Goal: Information Seeking & Learning: Learn about a topic

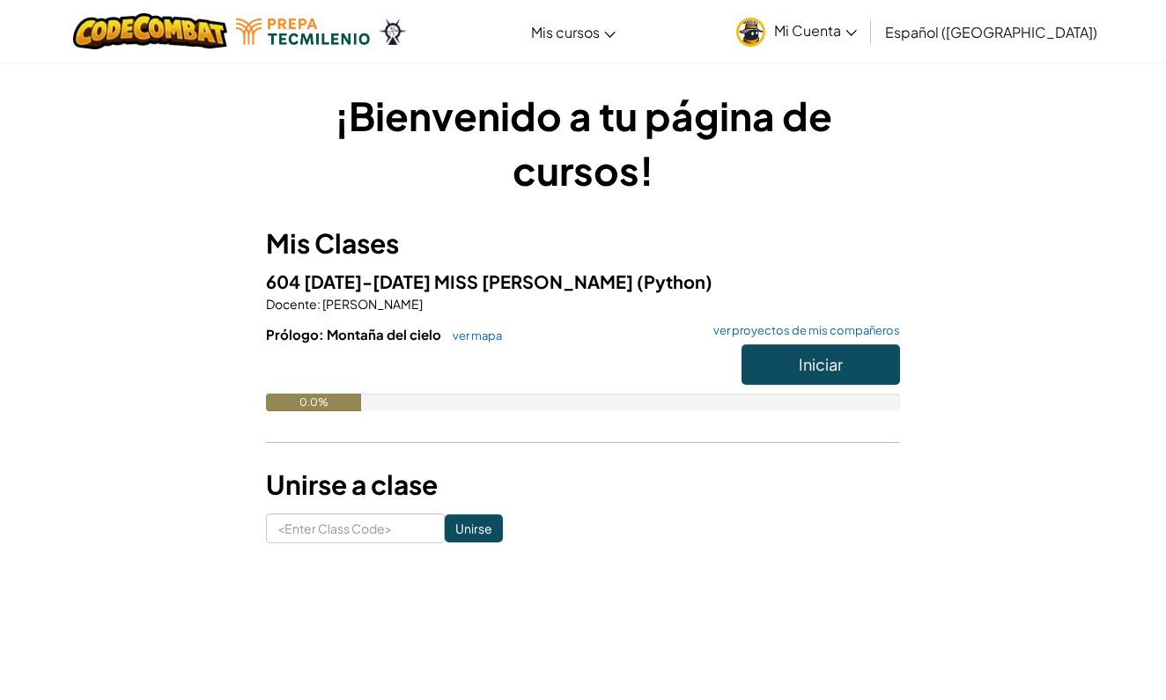
click at [854, 358] on button "Iniciar" at bounding box center [821, 364] width 159 height 41
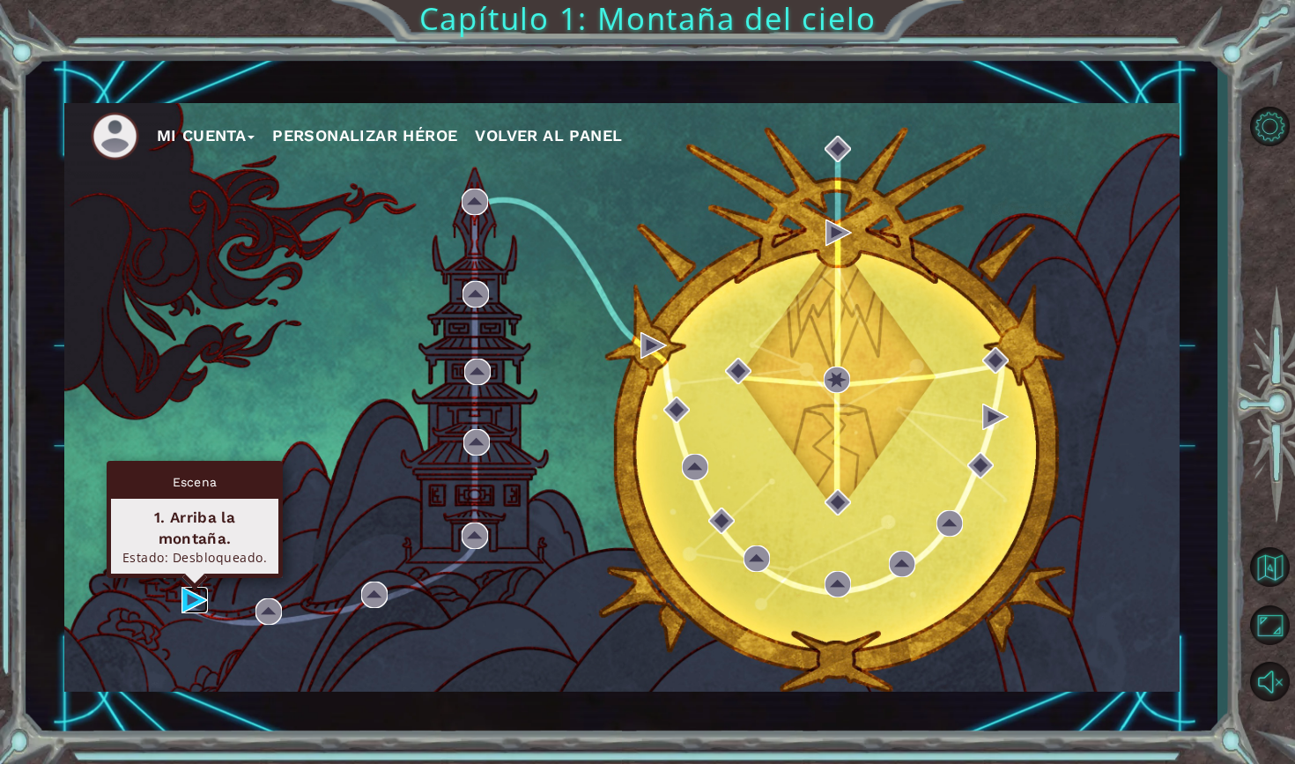
click at [196, 600] on img at bounding box center [194, 600] width 26 height 26
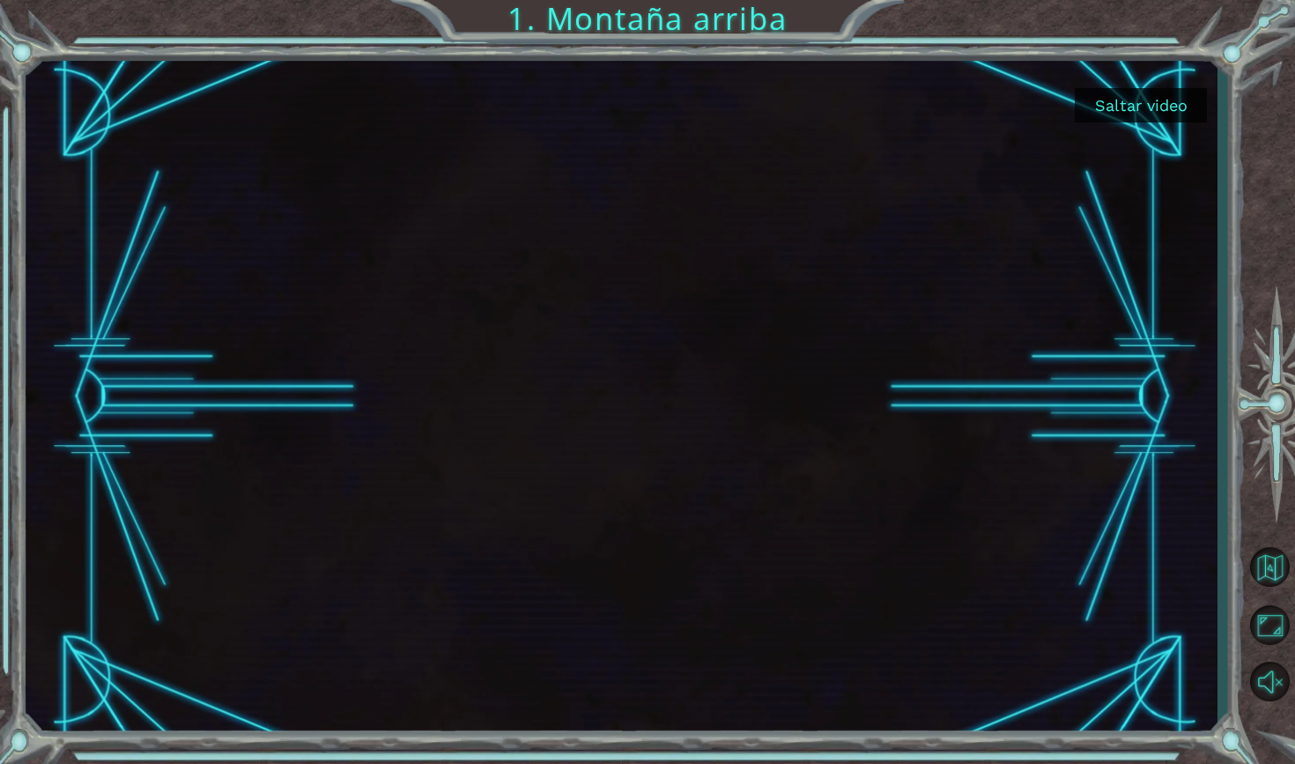
click at [1111, 112] on button "Saltar video" at bounding box center [1141, 105] width 132 height 34
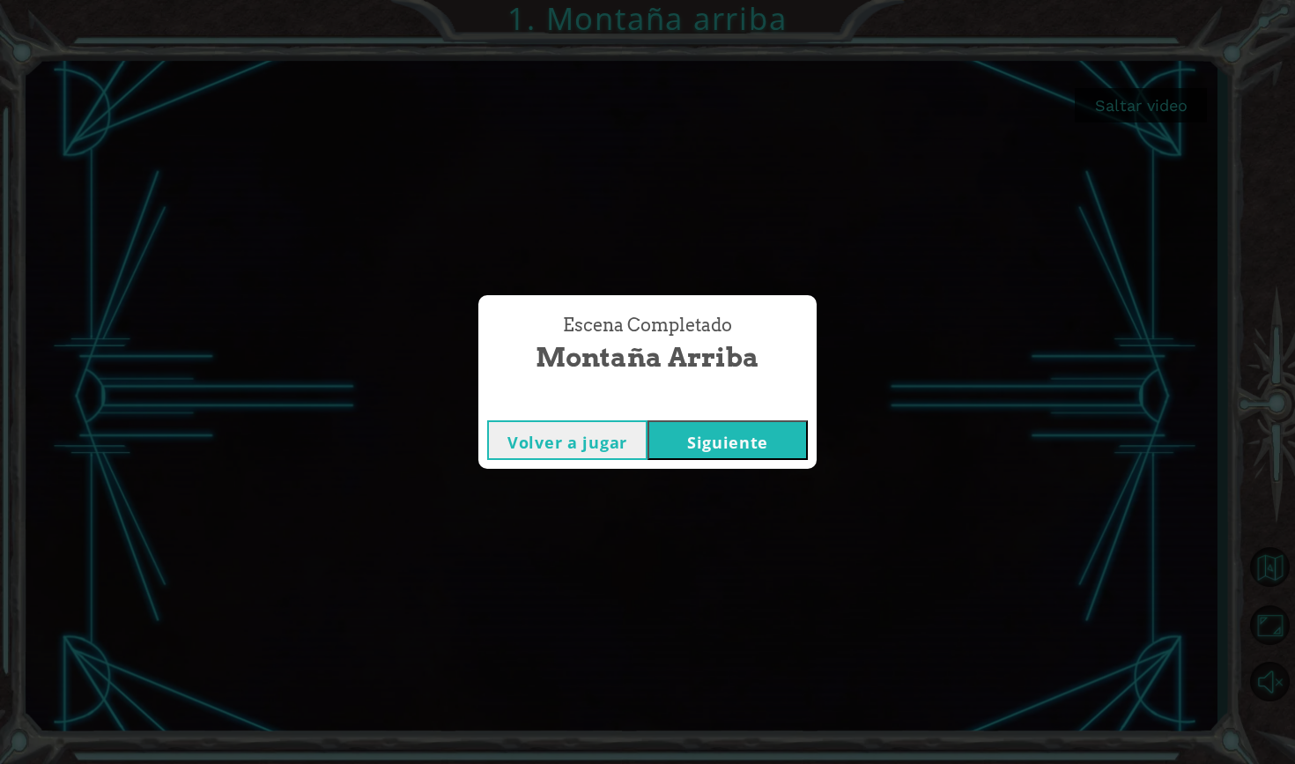
click at [768, 444] on button "Siguiente" at bounding box center [727, 440] width 160 height 40
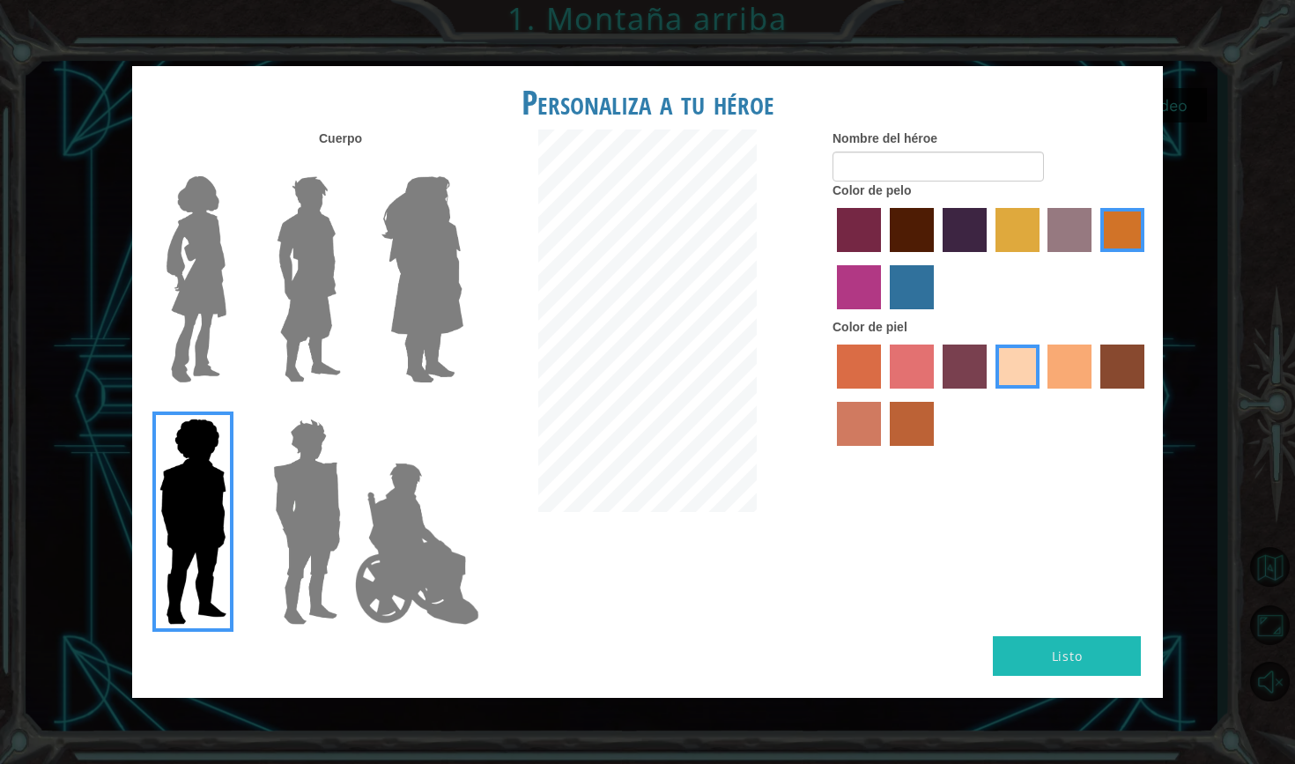
click at [221, 232] on img at bounding box center [196, 279] width 74 height 220
click at [233, 165] on input "Hero Connie" at bounding box center [233, 165] width 0 height 0
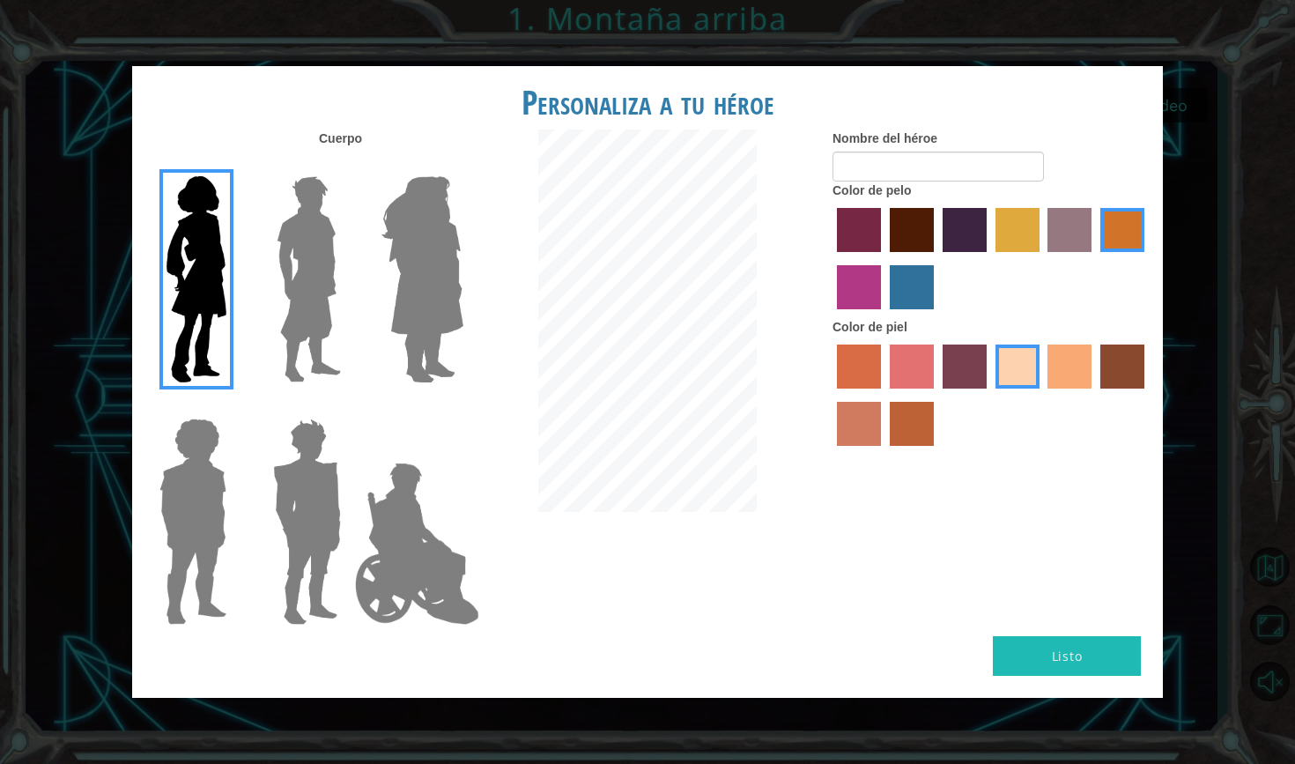
click at [282, 241] on img at bounding box center [309, 279] width 78 height 220
click at [348, 165] on input "Hero Lars" at bounding box center [348, 165] width 0 height 0
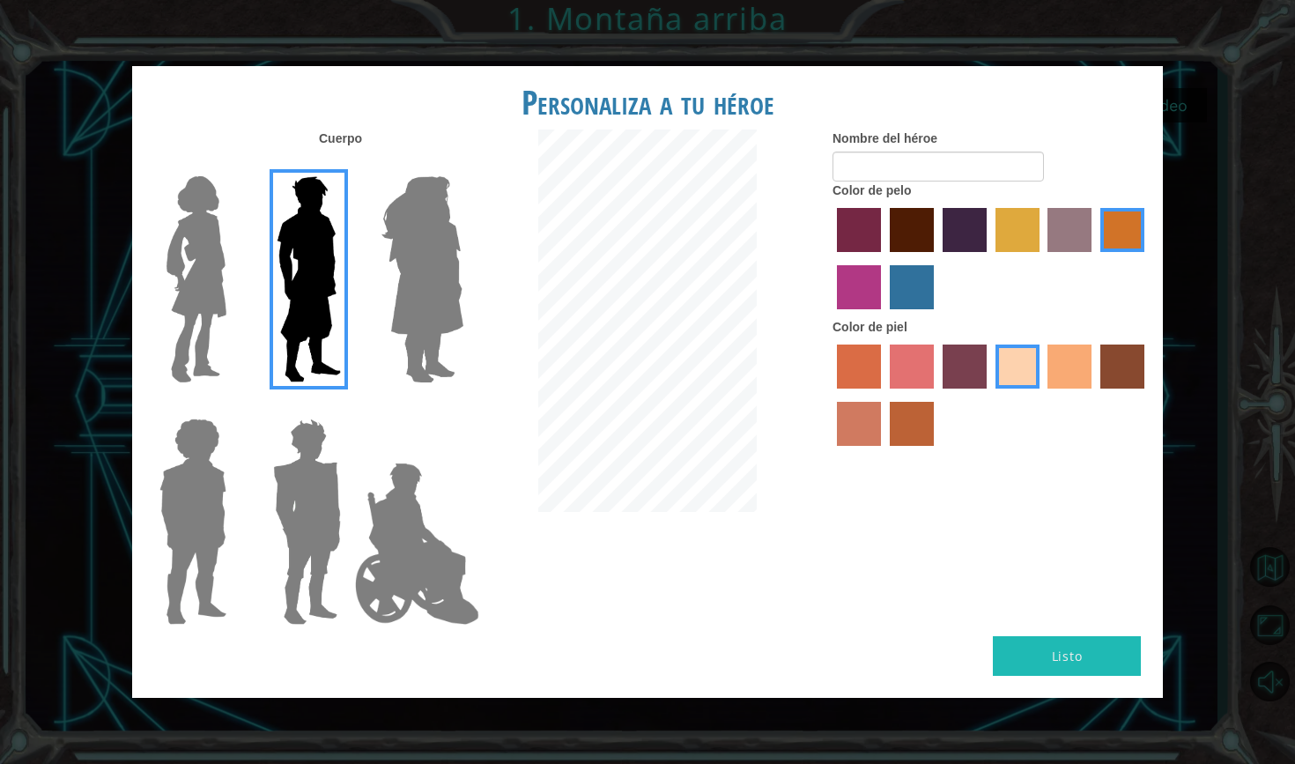
click at [388, 255] on img at bounding box center [422, 279] width 96 height 220
click at [462, 165] on input "Hero Amethyst" at bounding box center [462, 165] width 0 height 0
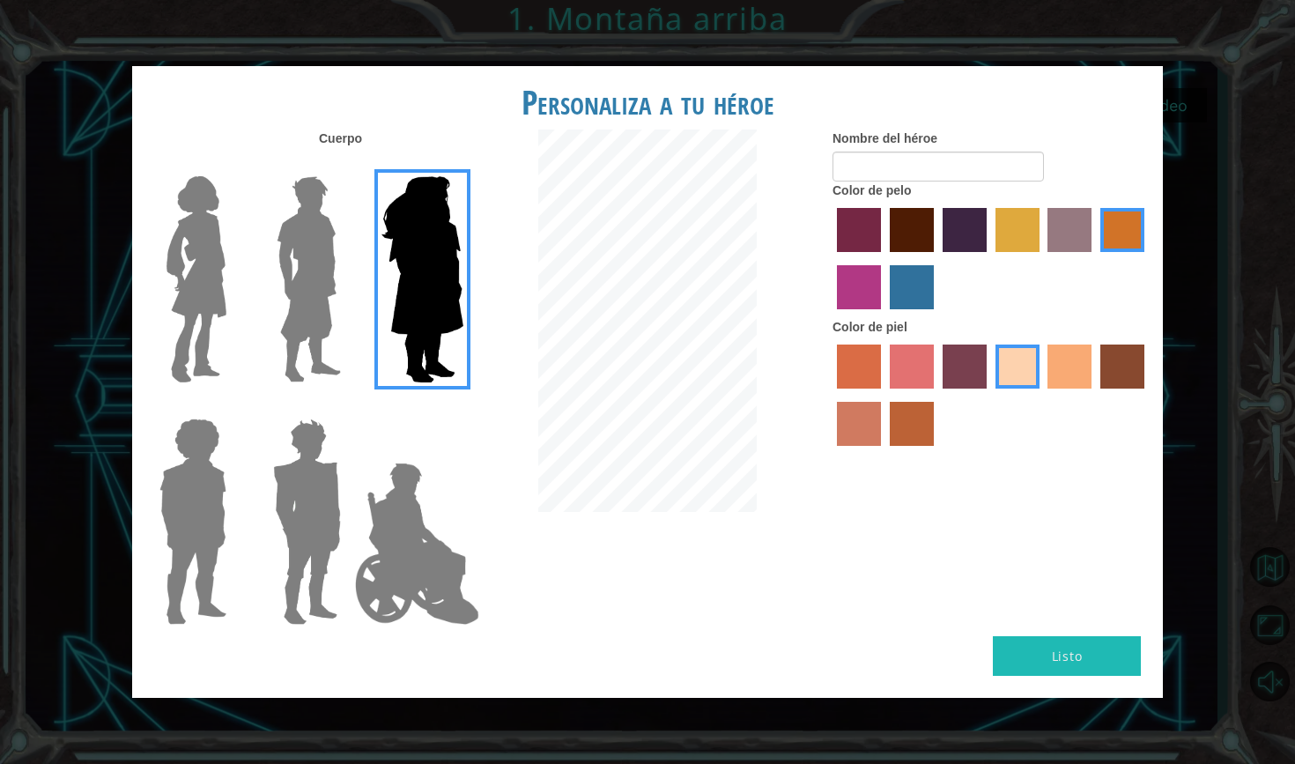
click at [391, 570] on img at bounding box center [417, 543] width 138 height 176
click at [462, 407] on input "Hero Jamie" at bounding box center [462, 407] width 0 height 0
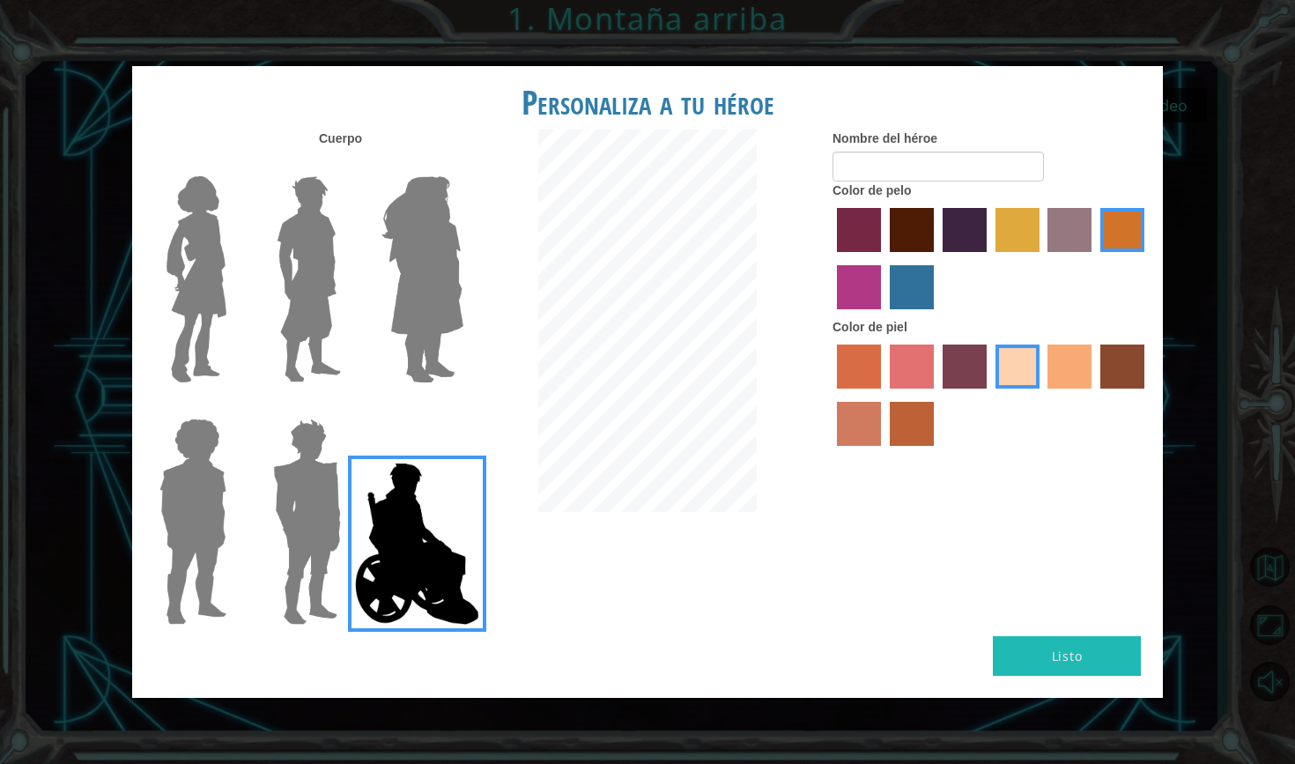
click at [285, 568] on img at bounding box center [307, 521] width 82 height 220
click at [348, 407] on input "Hero Garnet" at bounding box center [348, 407] width 0 height 0
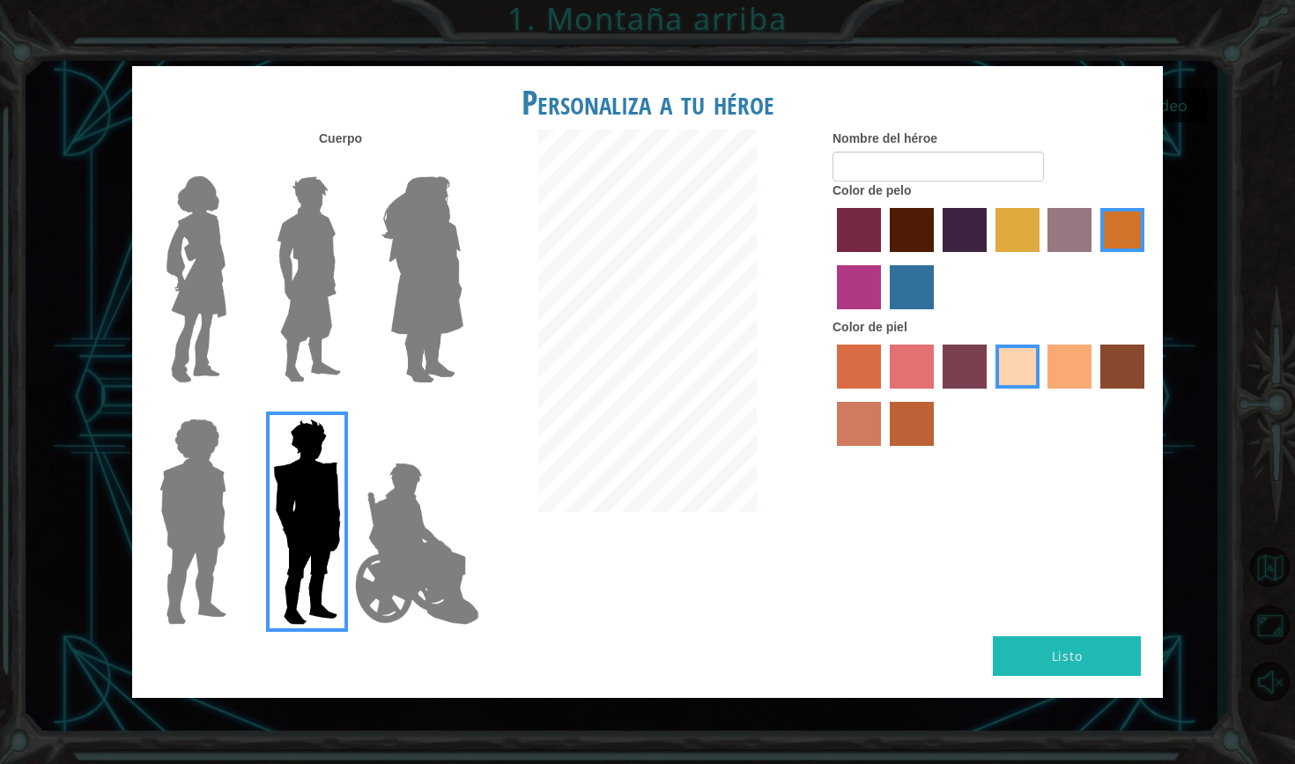
click at [202, 342] on img at bounding box center [196, 279] width 74 height 220
click at [233, 165] on input "Hero Connie" at bounding box center [233, 165] width 0 height 0
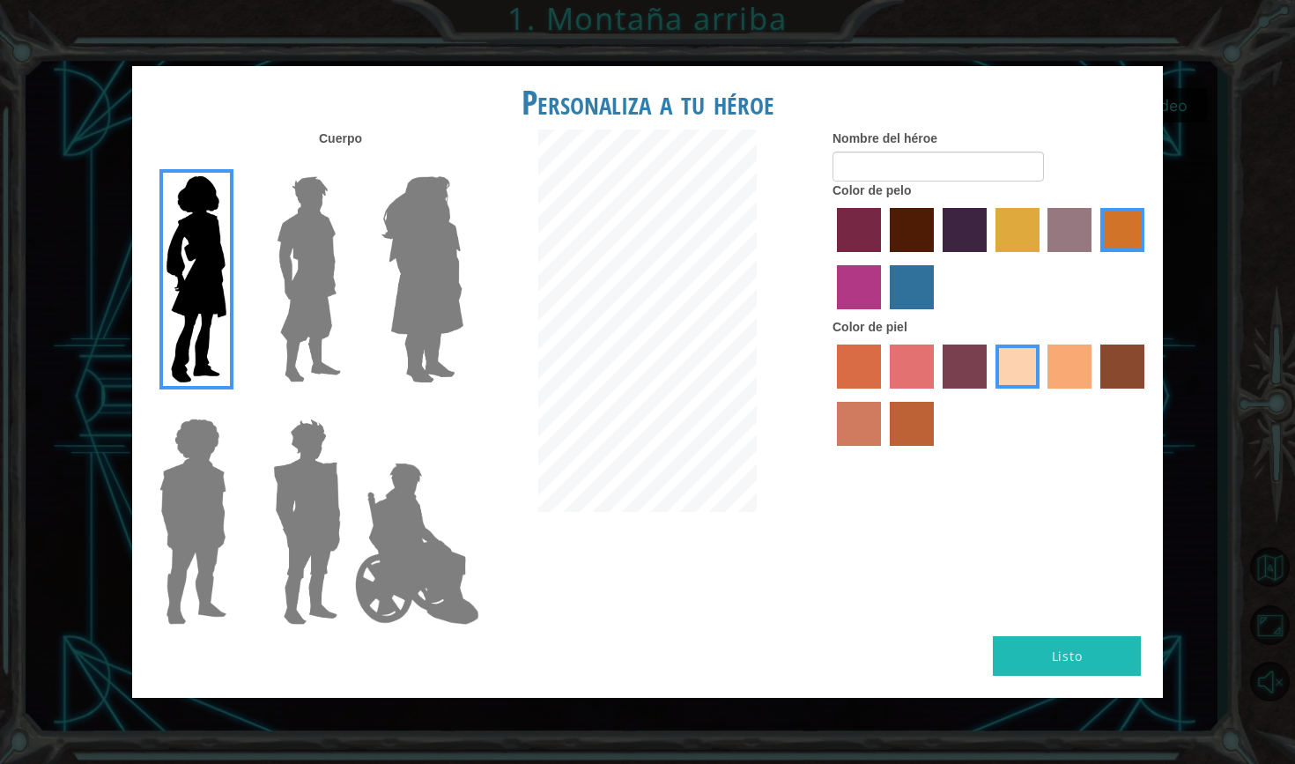
click at [912, 252] on label "maroon hair color" at bounding box center [912, 230] width 44 height 44
click at [884, 258] on input "maroon hair color" at bounding box center [884, 258] width 0 height 0
click at [1069, 388] on label "tacao skin color" at bounding box center [1069, 366] width 44 height 44
click at [1042, 395] on input "tacao skin color" at bounding box center [1042, 395] width 0 height 0
click at [1020, 384] on label "sandy beach skin color" at bounding box center [1017, 366] width 44 height 44
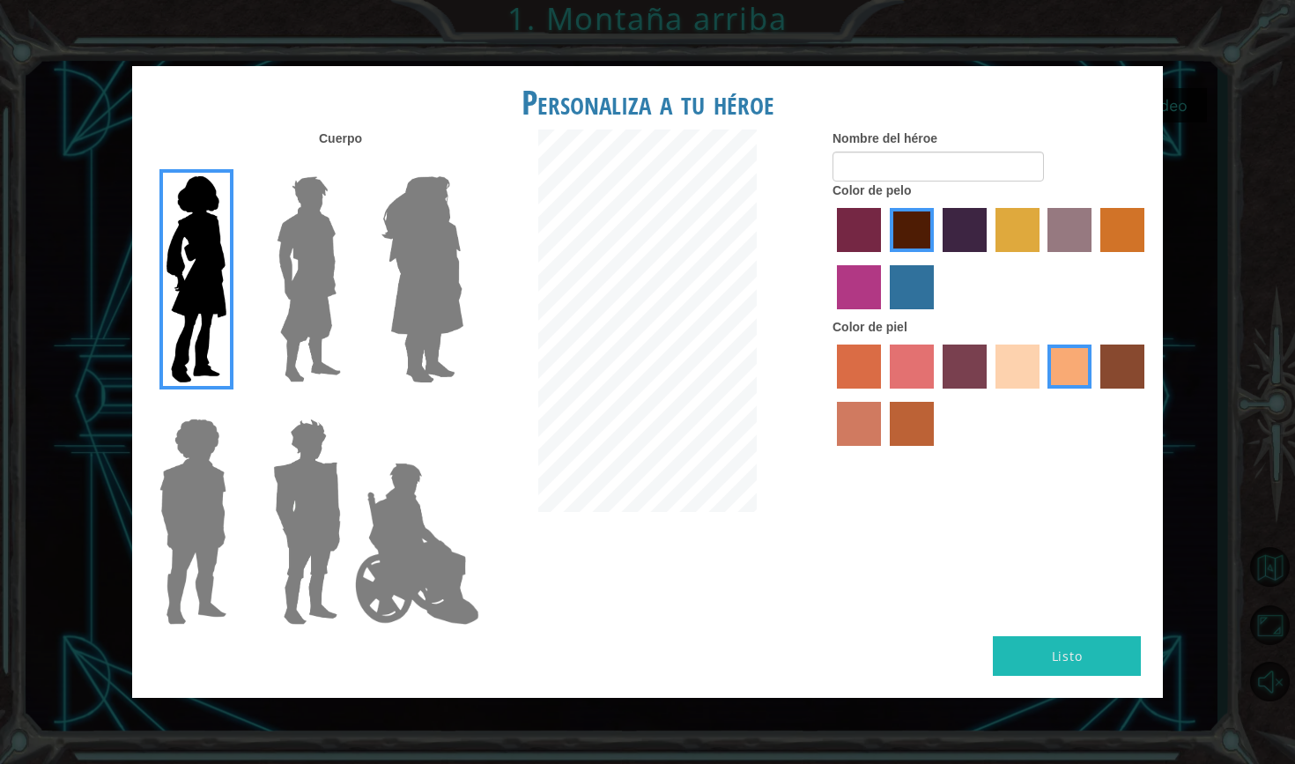
click at [989, 395] on input "sandy beach skin color" at bounding box center [989, 395] width 0 height 0
click at [955, 181] on input "Nombre del héroe" at bounding box center [937, 167] width 211 height 30
type input "[PERSON_NAME]"
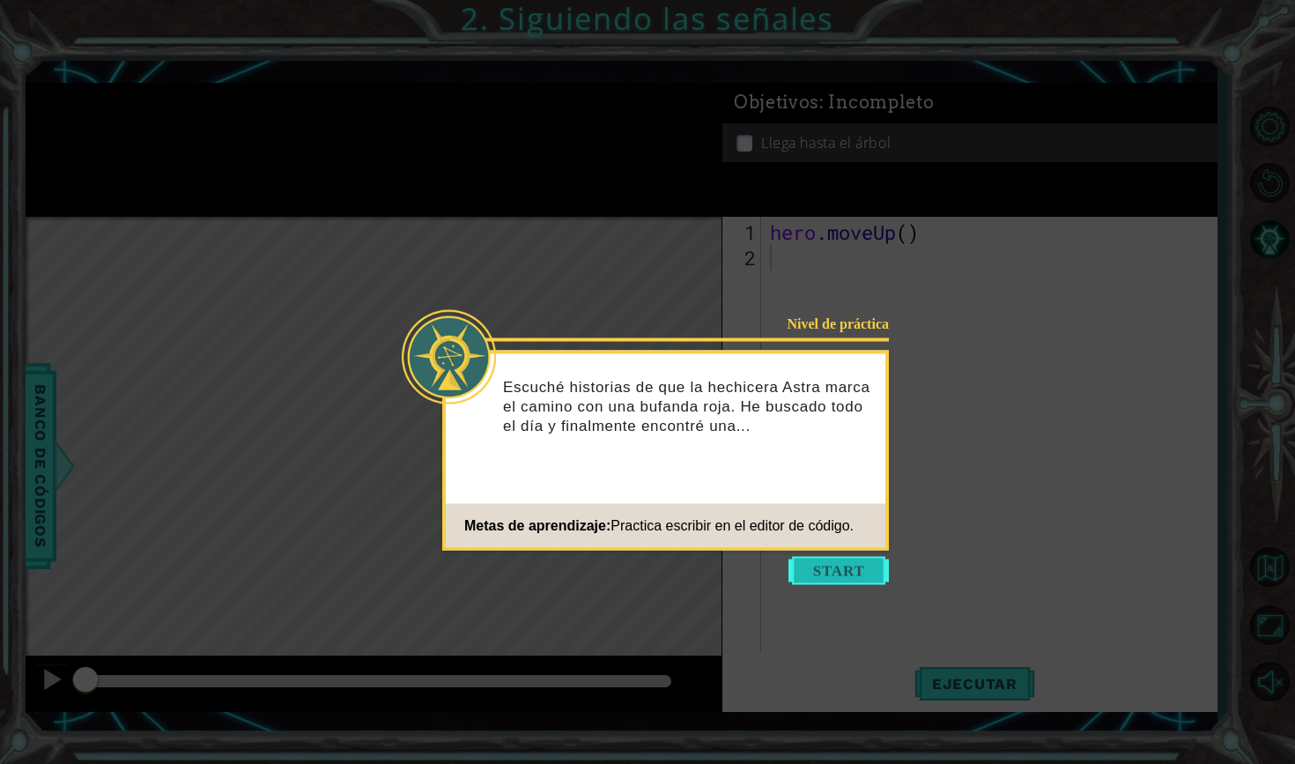
click at [839, 565] on button "Start" at bounding box center [838, 571] width 100 height 28
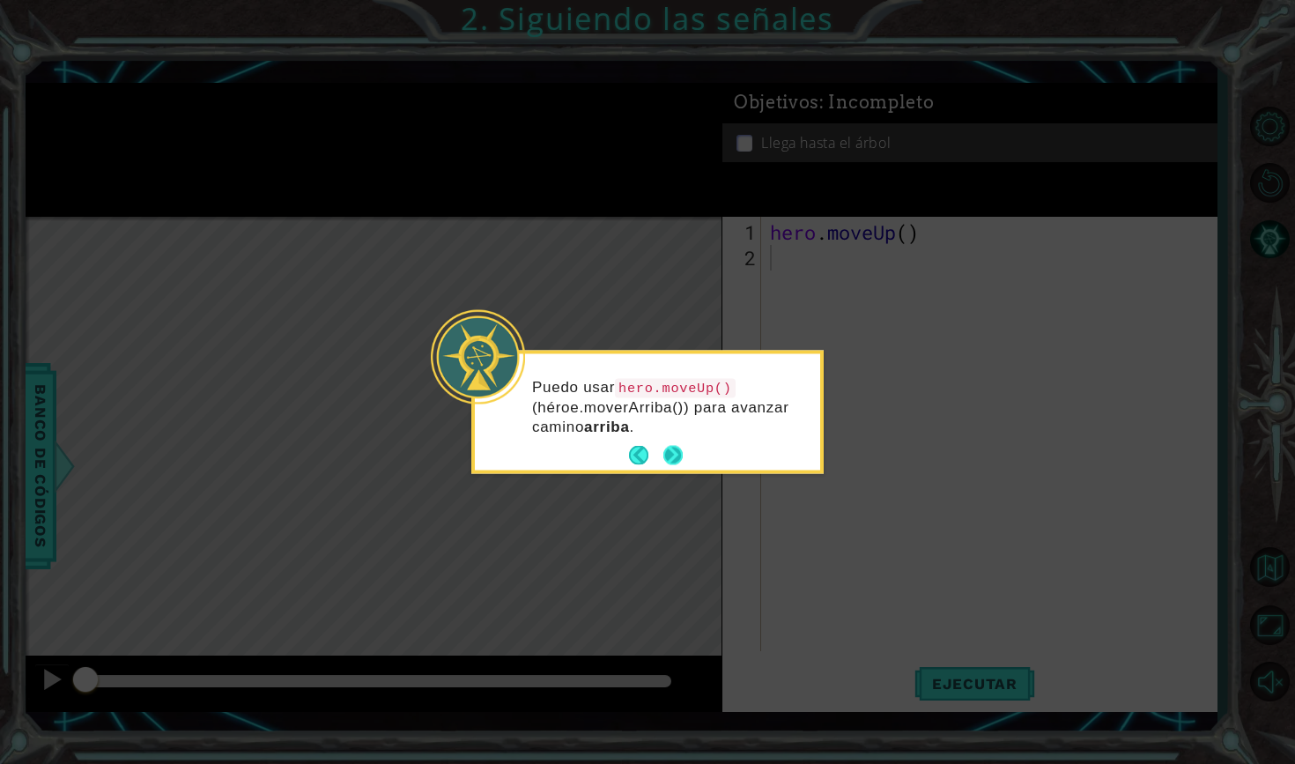
click at [670, 447] on button "Next" at bounding box center [672, 455] width 19 height 19
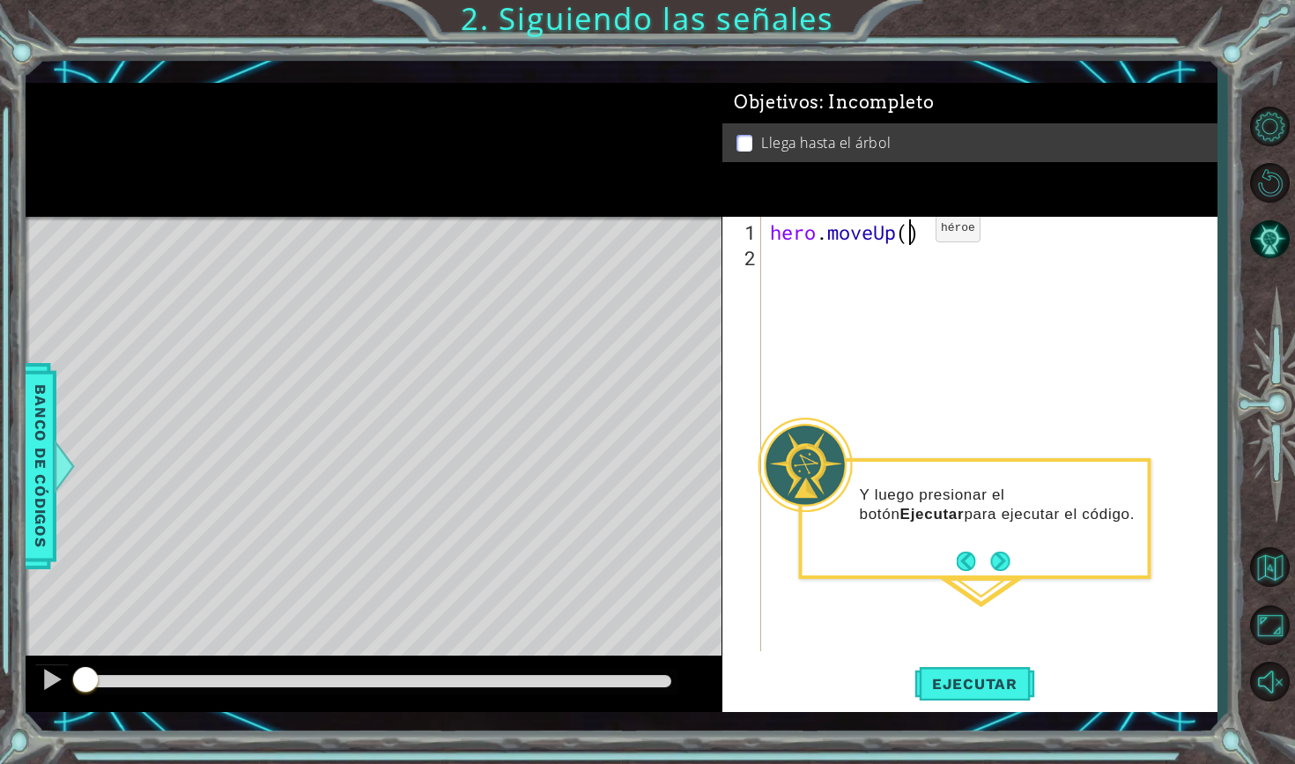
click at [909, 235] on div "hero . moveUp ( )" at bounding box center [993, 461] width 455 height 485
type textarea "hero.moveUp(2)"
click at [966, 688] on span "Ejecutar" at bounding box center [974, 684] width 121 height 18
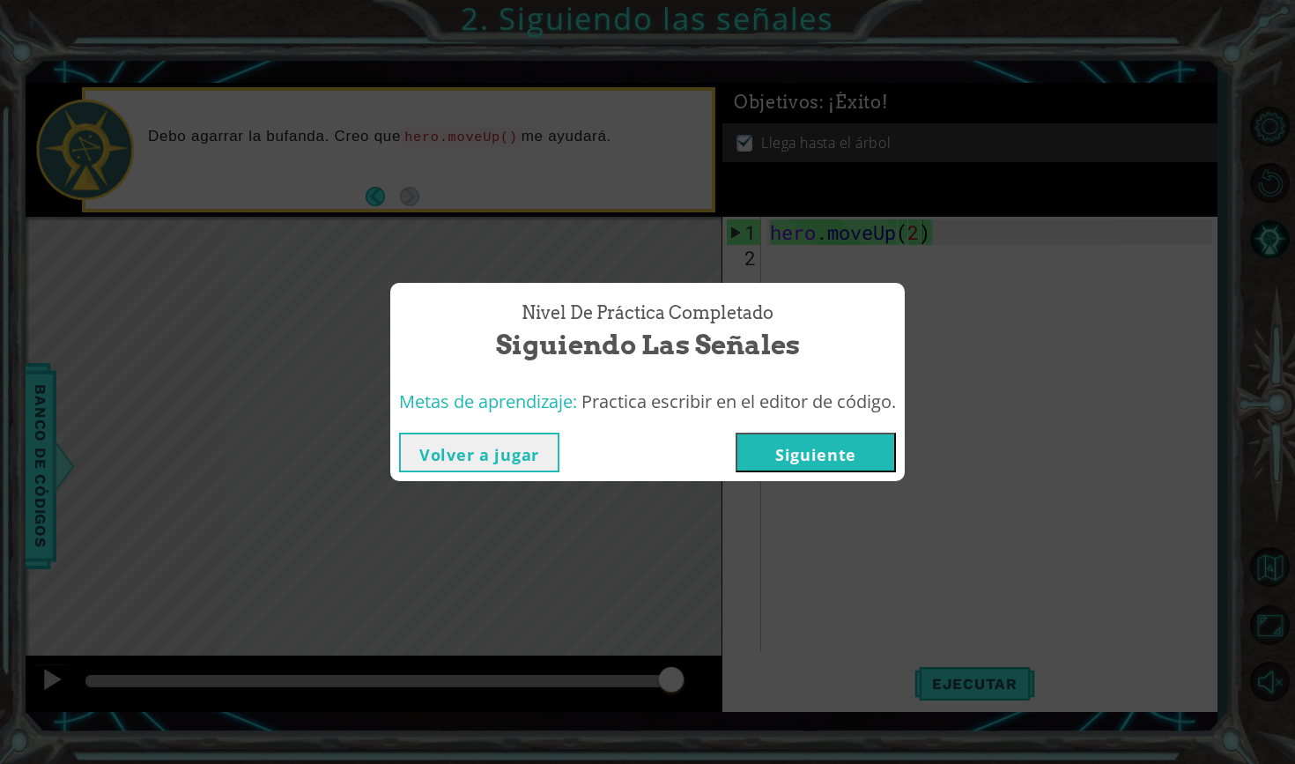
click at [835, 461] on button "Siguiente" at bounding box center [816, 453] width 160 height 40
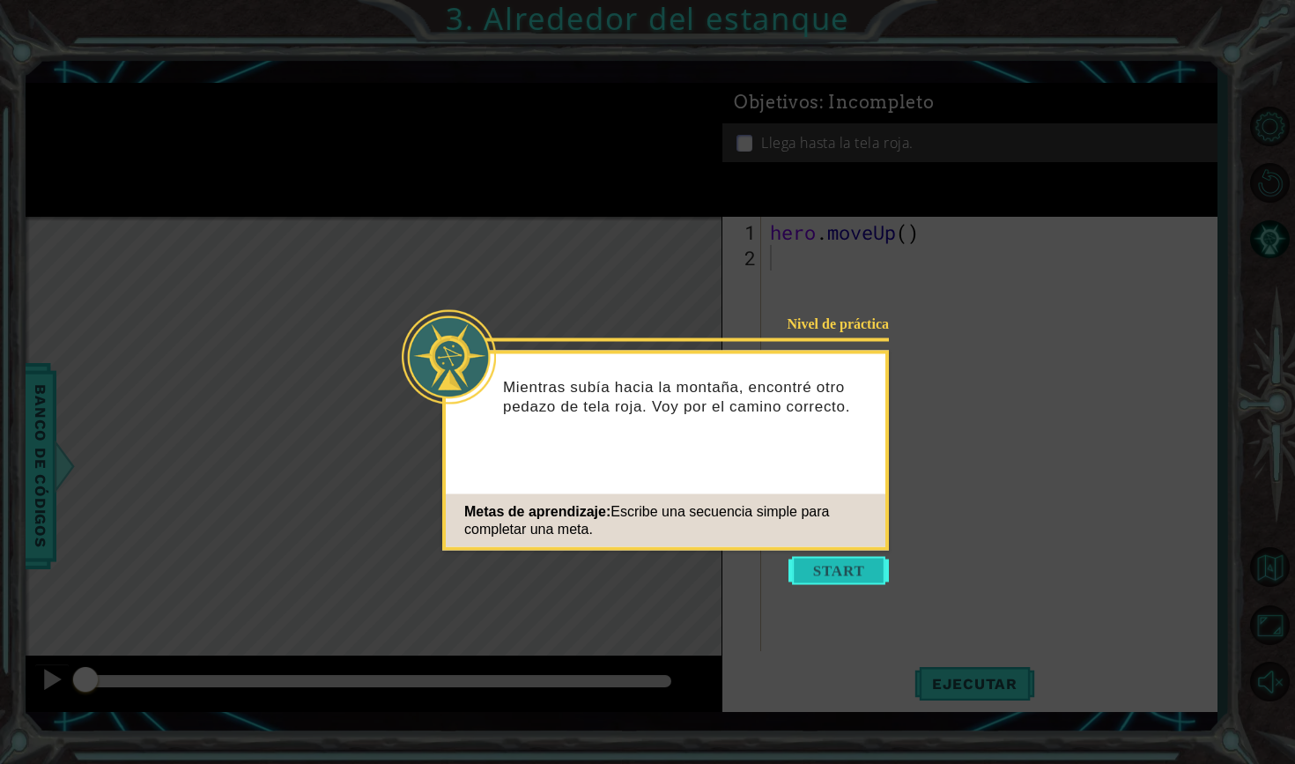
click at [857, 579] on button "Start" at bounding box center [838, 571] width 100 height 28
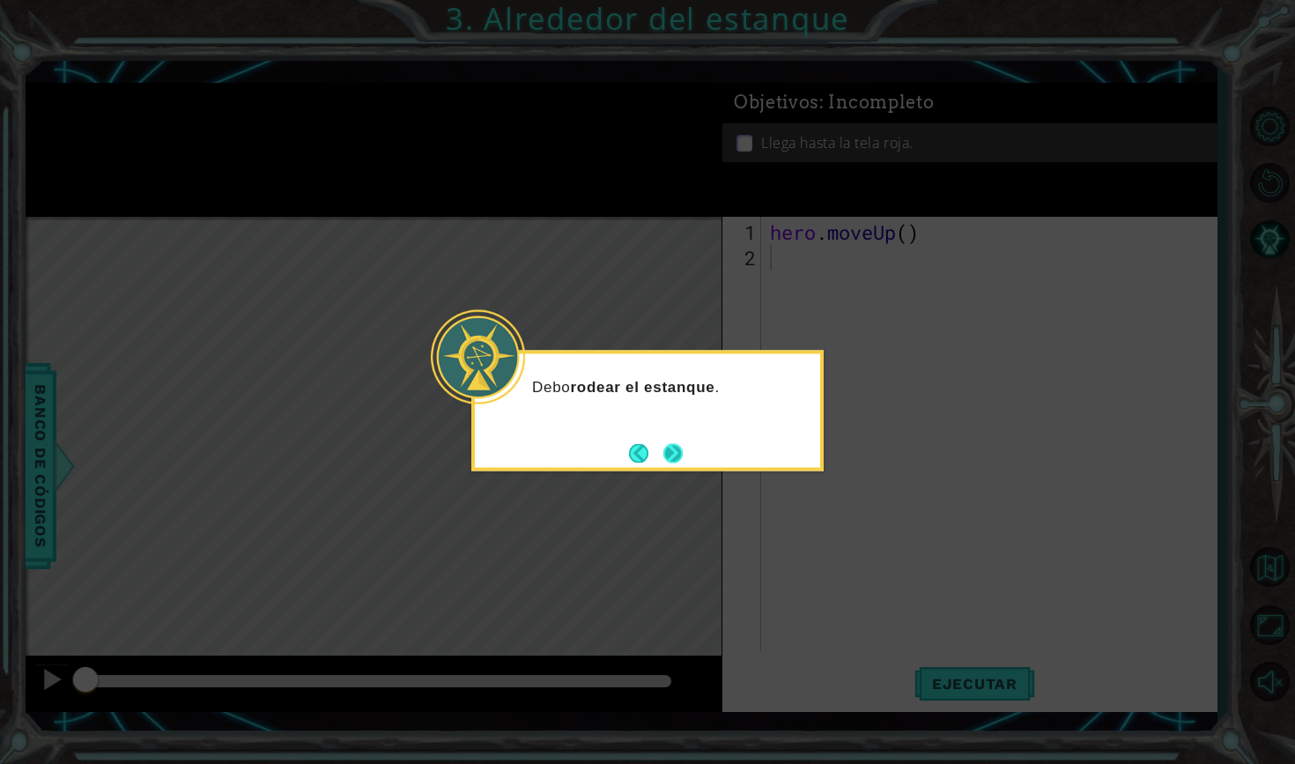
click at [680, 455] on button "Next" at bounding box center [672, 452] width 19 height 19
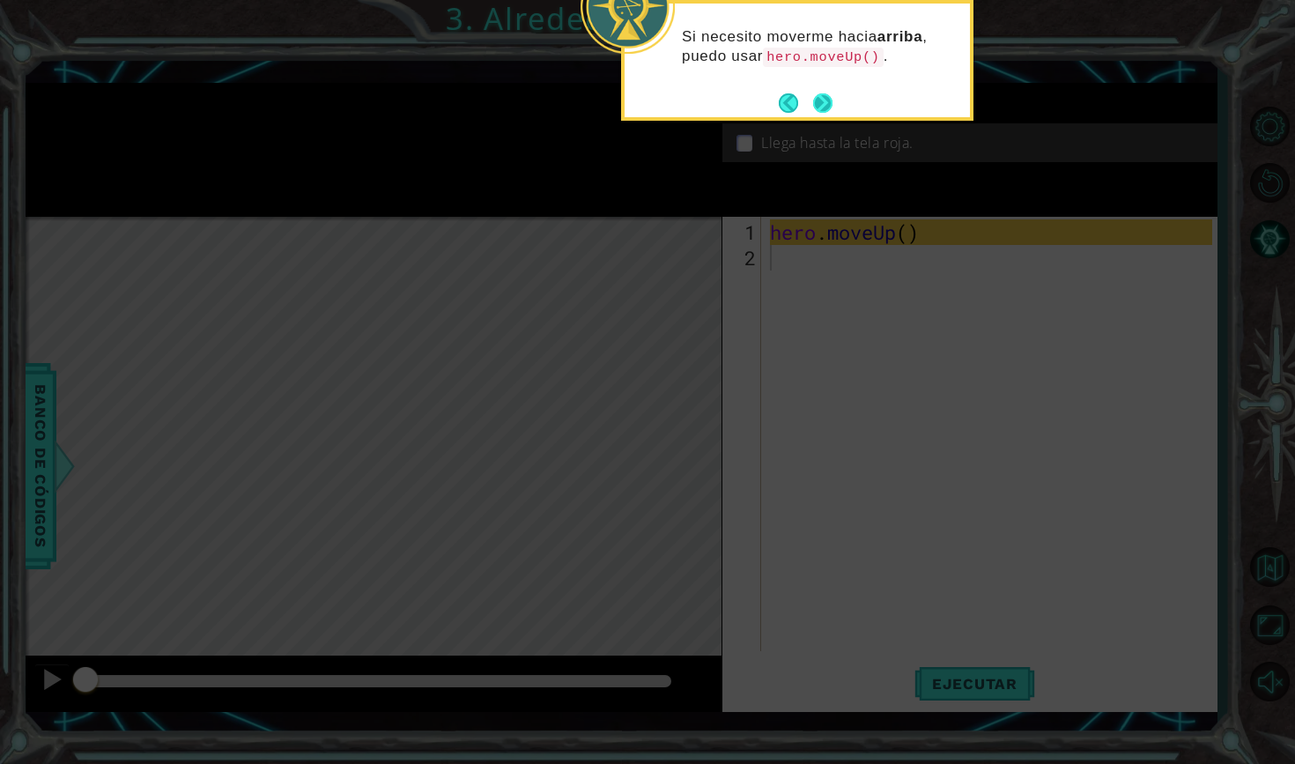
click at [832, 106] on button "Next" at bounding box center [822, 102] width 19 height 19
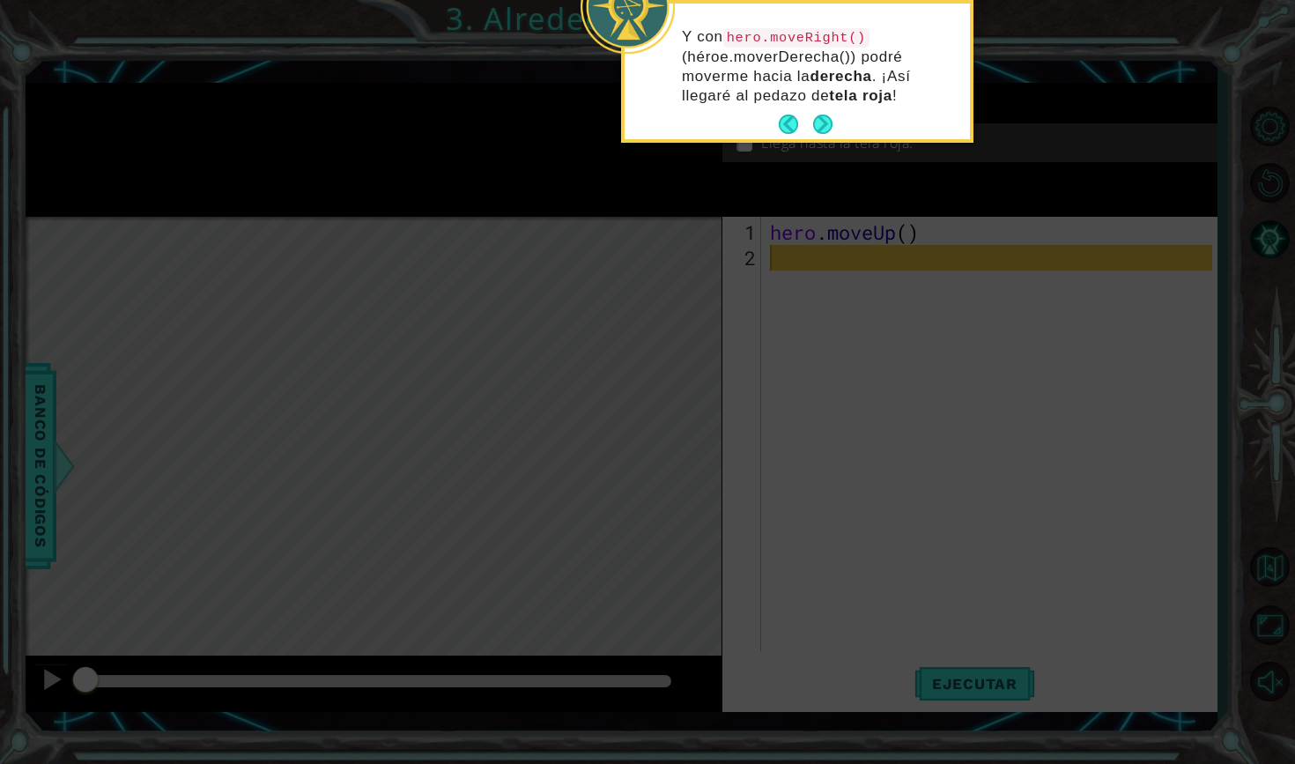
click at [551, 218] on icon at bounding box center [647, 144] width 1295 height 1238
click at [823, 122] on button "Next" at bounding box center [822, 124] width 19 height 19
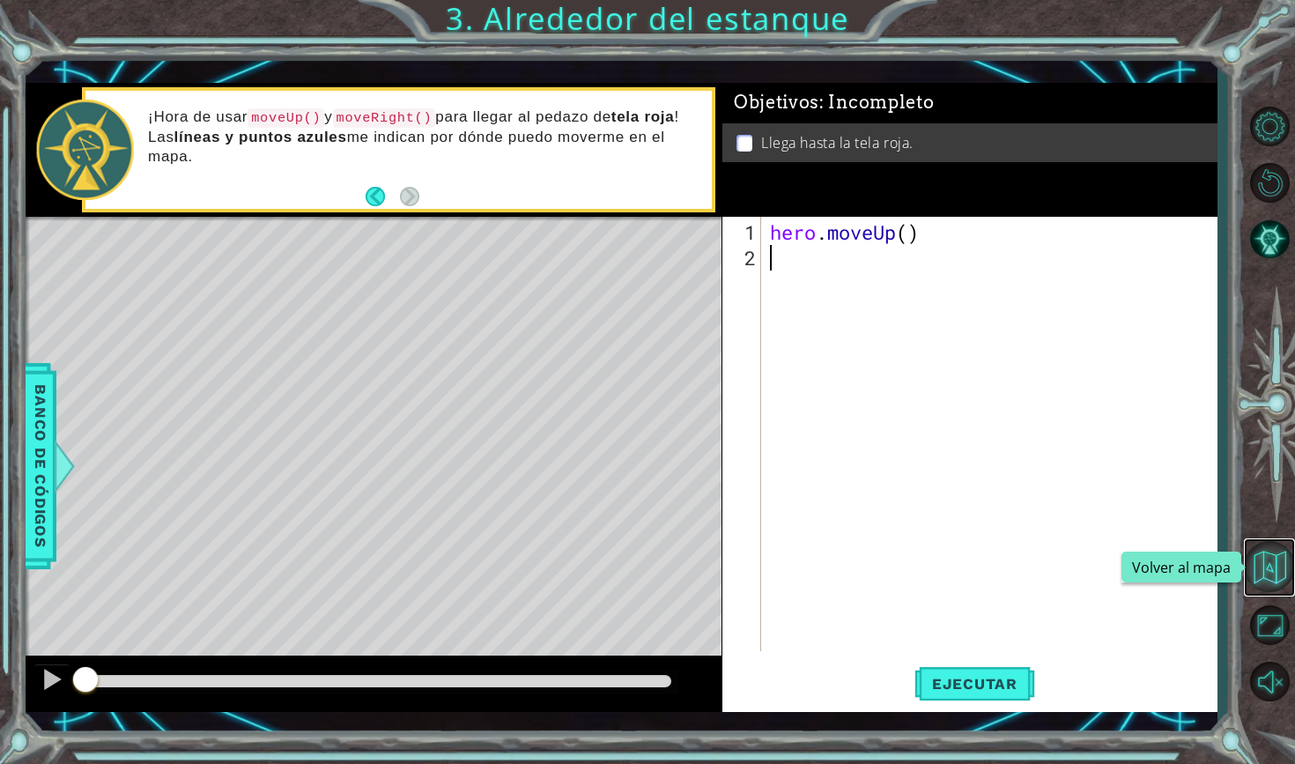
click at [1165, 566] on button "Volver al mapa" at bounding box center [1269, 566] width 51 height 51
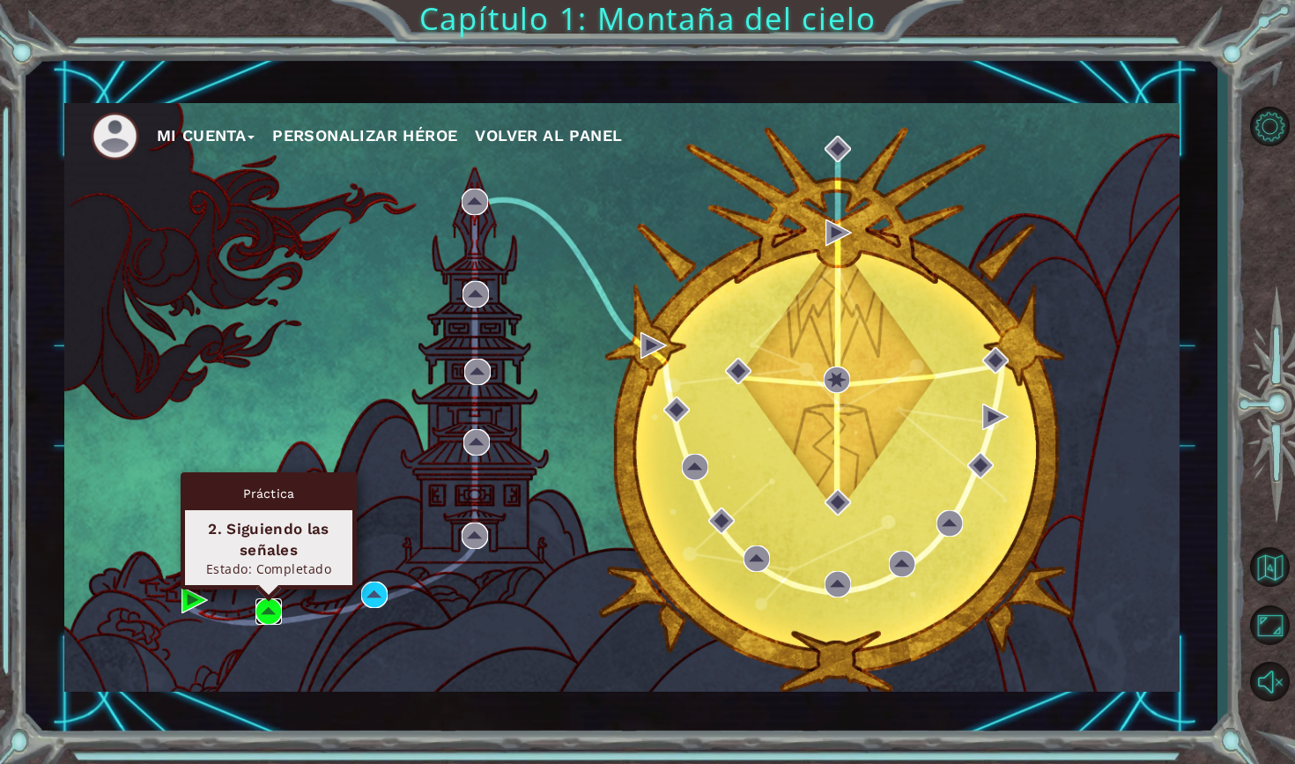
click at [261, 613] on img at bounding box center [268, 611] width 26 height 26
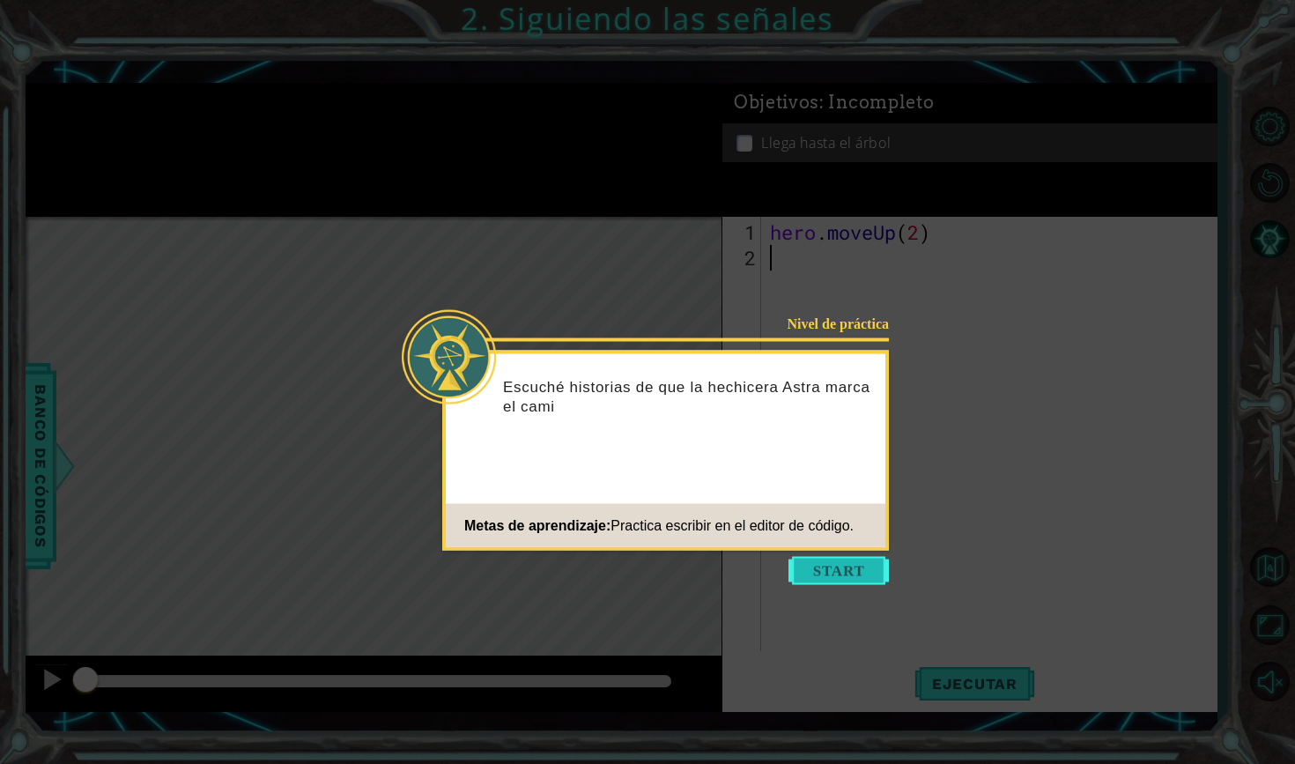
click at [842, 576] on button "Start" at bounding box center [838, 571] width 100 height 28
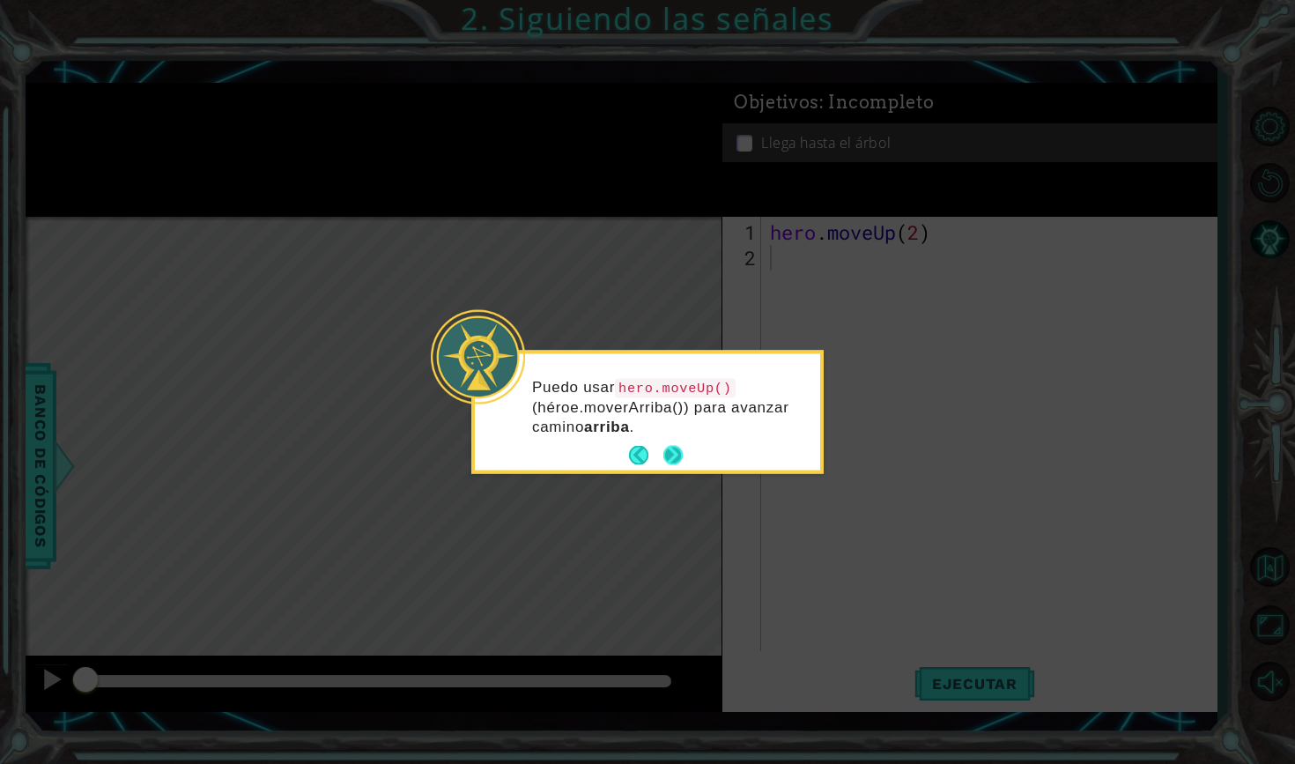
click at [680, 462] on button "Next" at bounding box center [672, 455] width 19 height 19
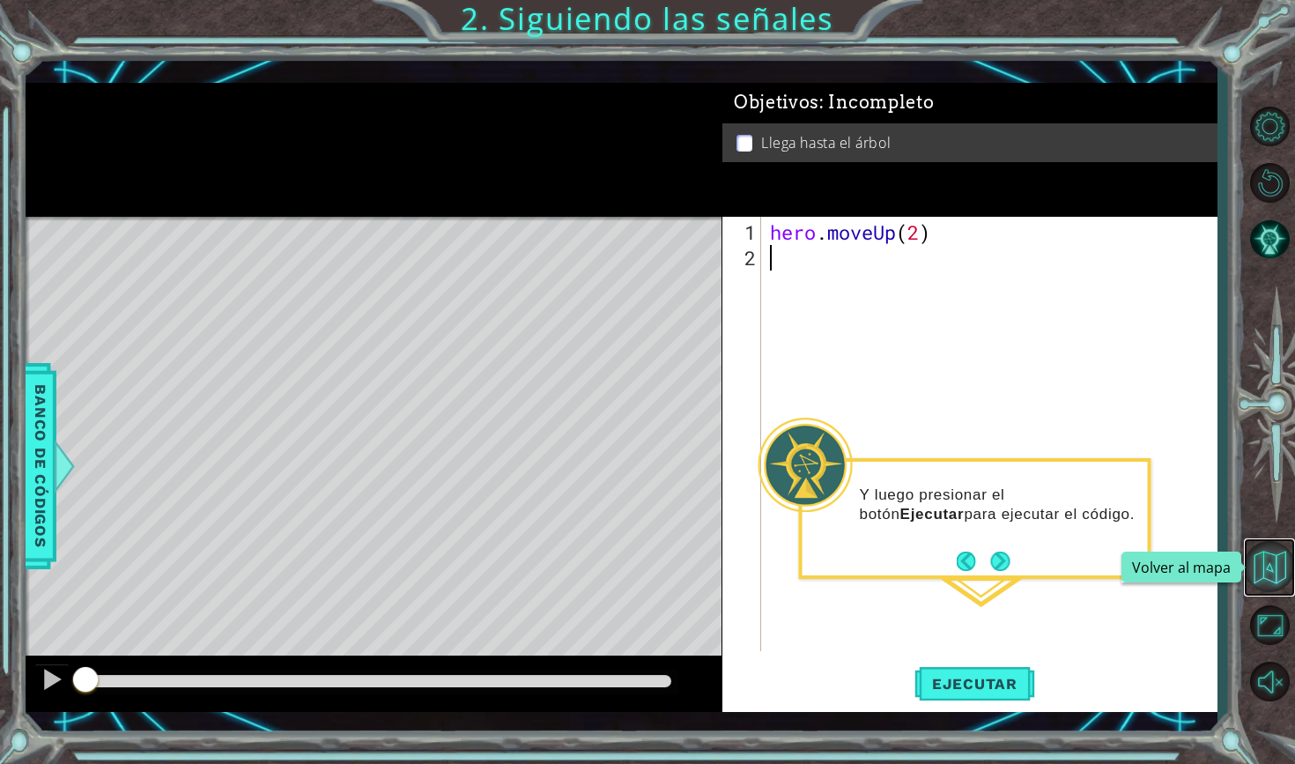
click at [1165, 566] on button "Volver al mapa" at bounding box center [1269, 566] width 51 height 51
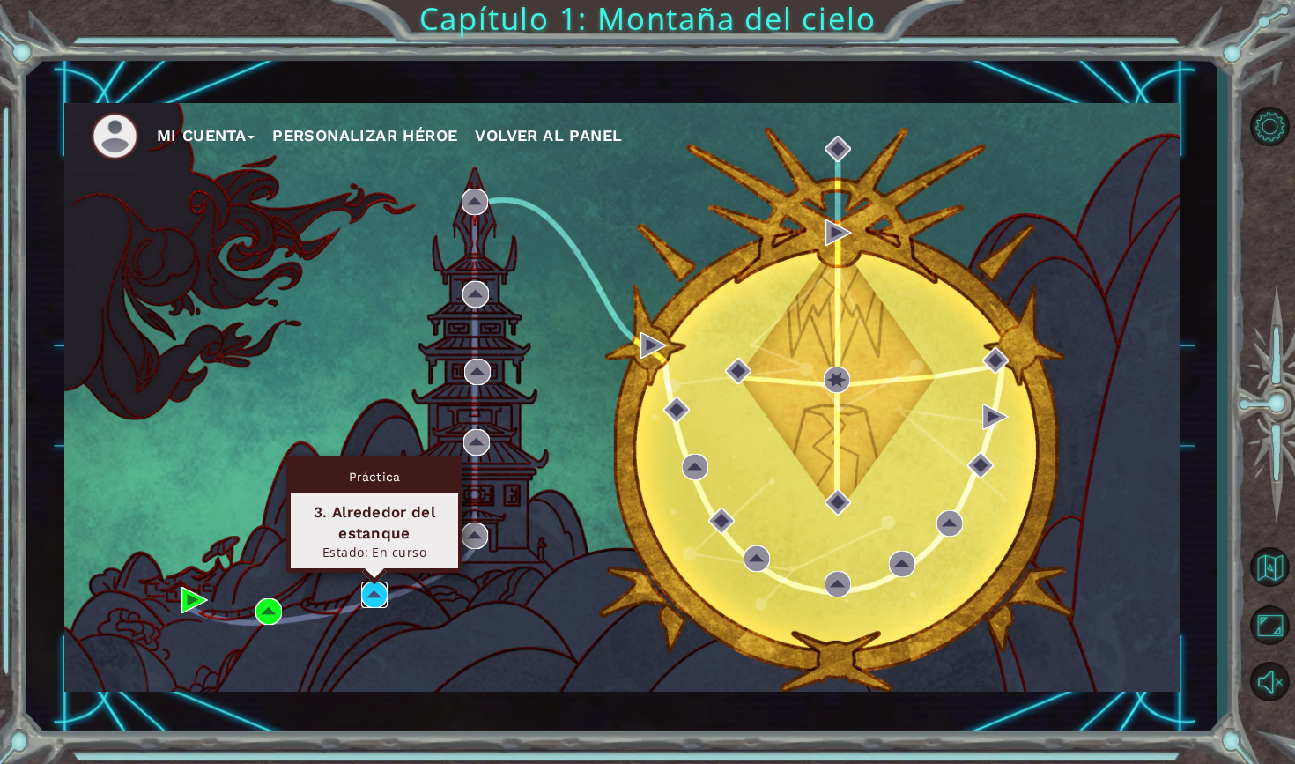
click at [376, 596] on img at bounding box center [374, 594] width 26 height 26
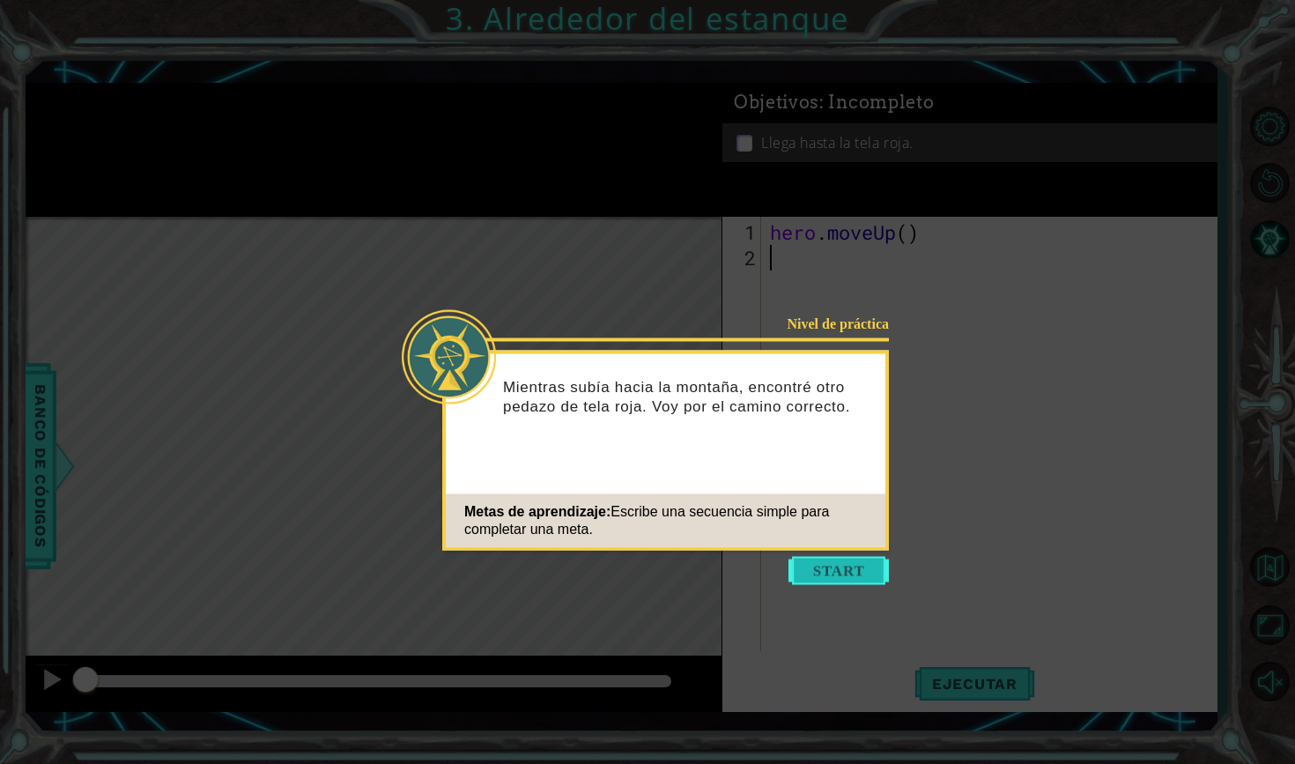
click at [847, 566] on button "Start" at bounding box center [838, 571] width 100 height 28
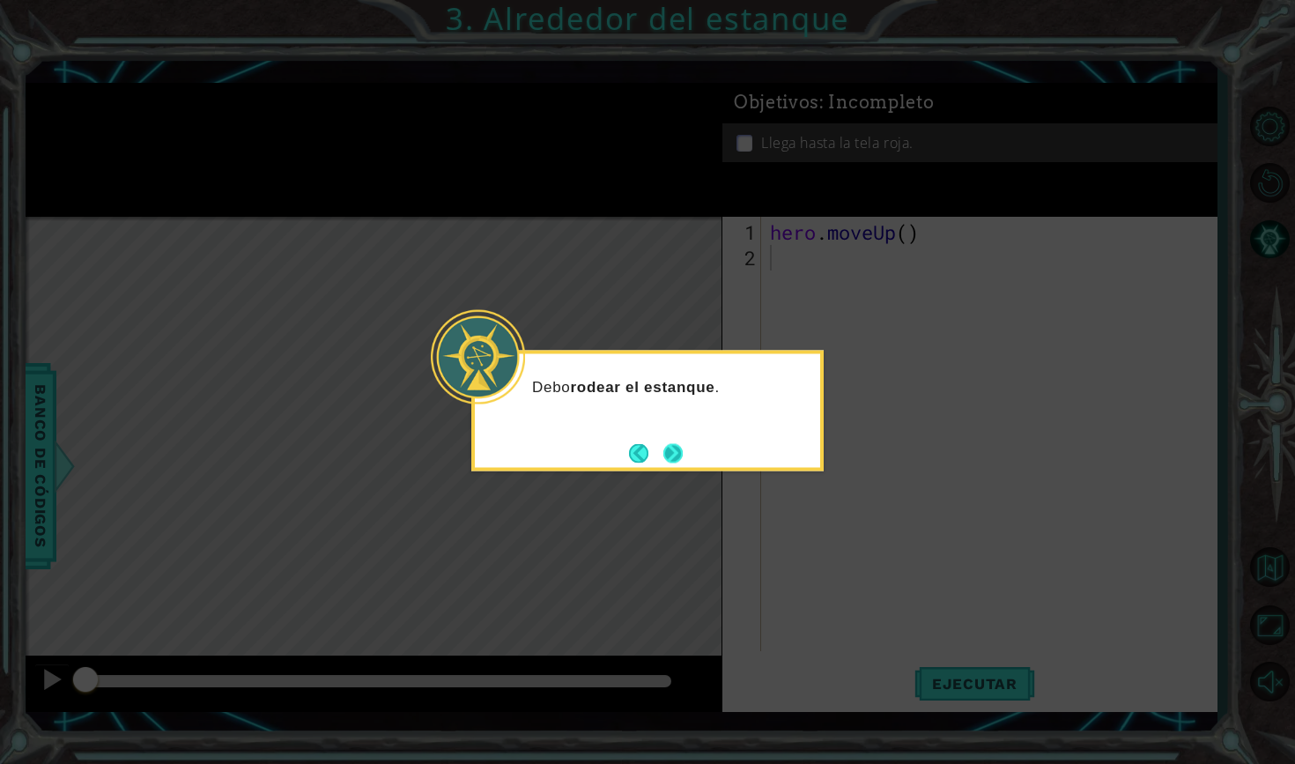
click at [671, 450] on button "Next" at bounding box center [672, 452] width 19 height 19
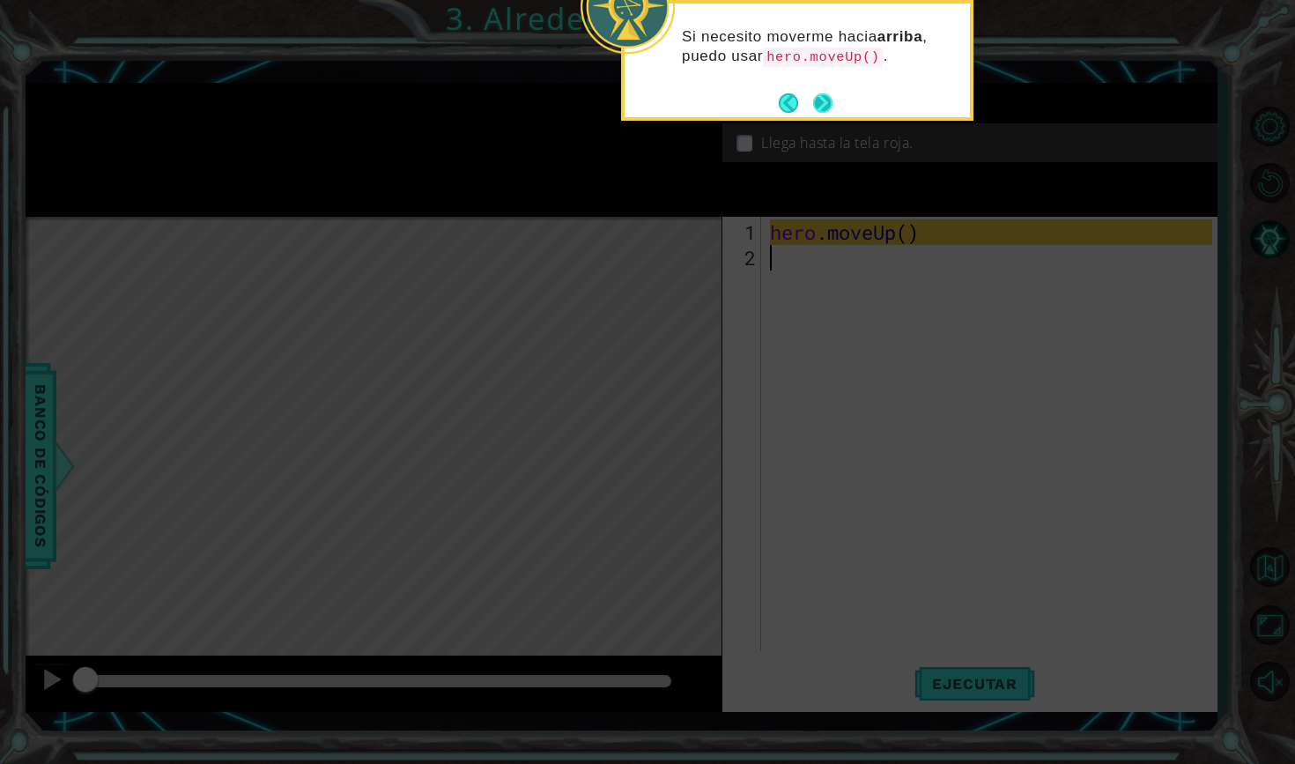
click at [823, 97] on button "Next" at bounding box center [822, 102] width 19 height 19
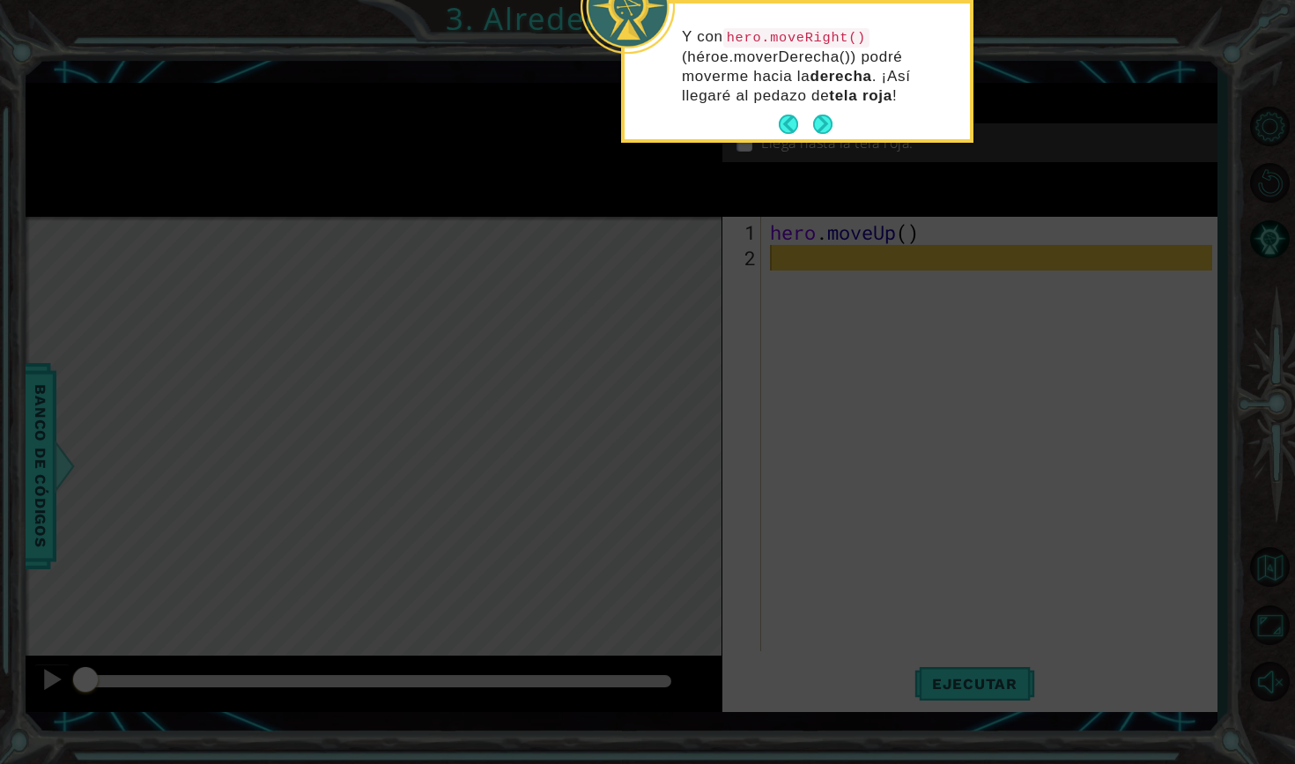
click at [823, 111] on footer at bounding box center [806, 124] width 54 height 26
click at [824, 116] on button "Next" at bounding box center [822, 124] width 19 height 19
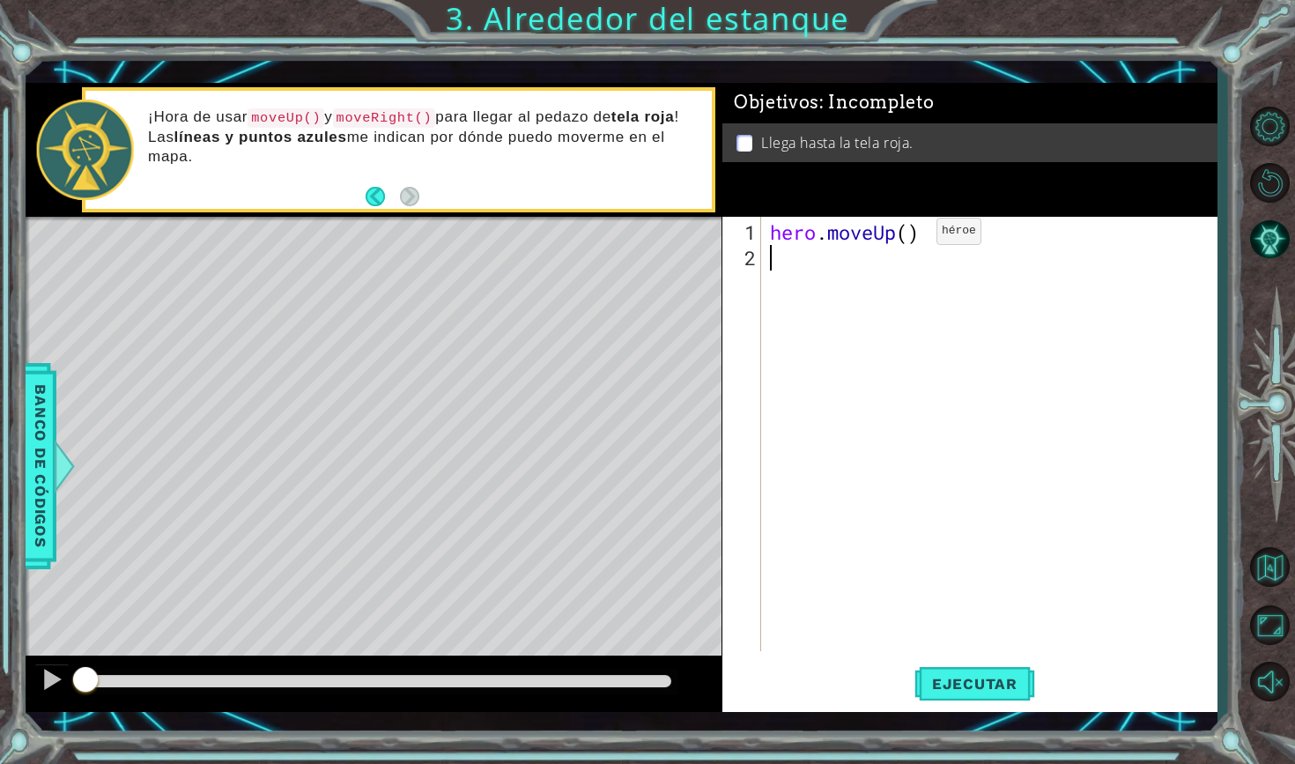
click at [910, 237] on div "hero . moveUp ( )" at bounding box center [993, 461] width 455 height 485
type textarea "hero.moveUp(2)"
click at [797, 266] on div "hero . moveUp ( 2 )" at bounding box center [993, 461] width 455 height 485
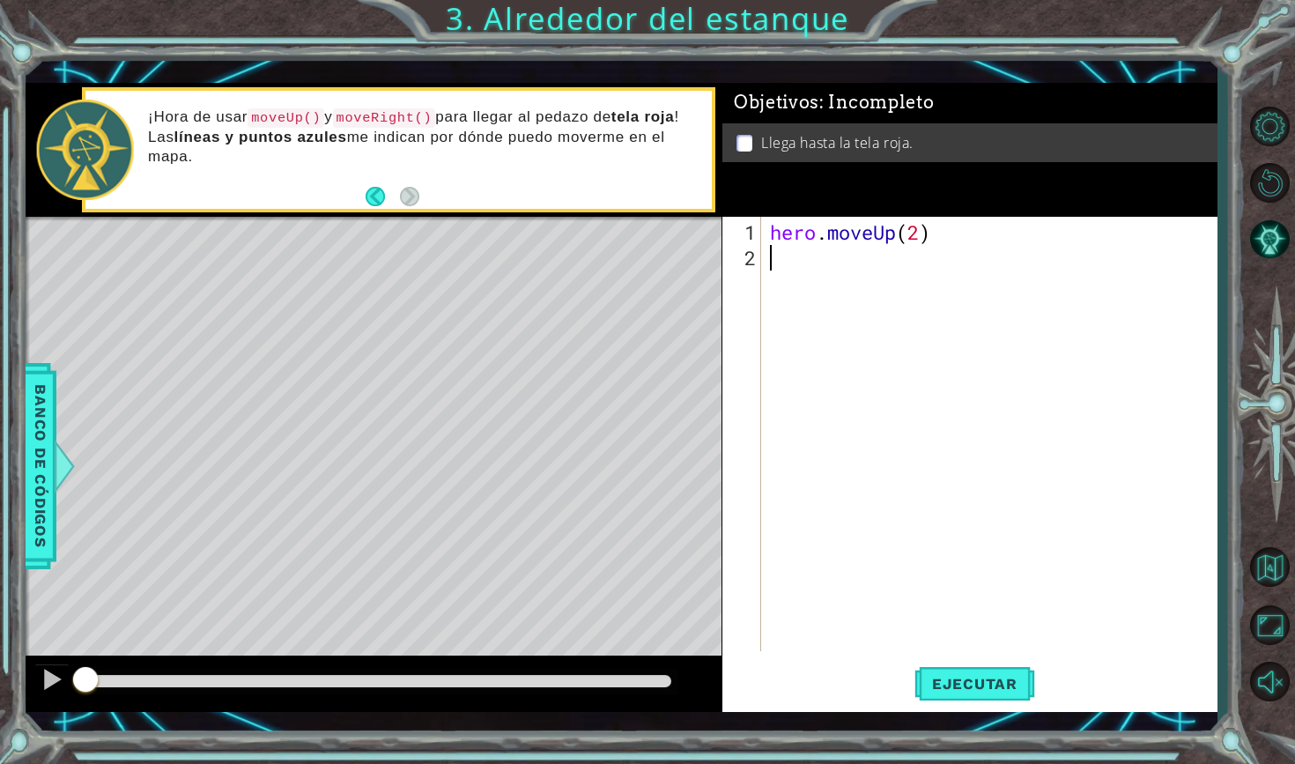
click at [422, 113] on code "moveRight()" at bounding box center [384, 117] width 103 height 19
click at [794, 262] on div "hero . moveUp ( 2 )" at bounding box center [993, 461] width 455 height 485
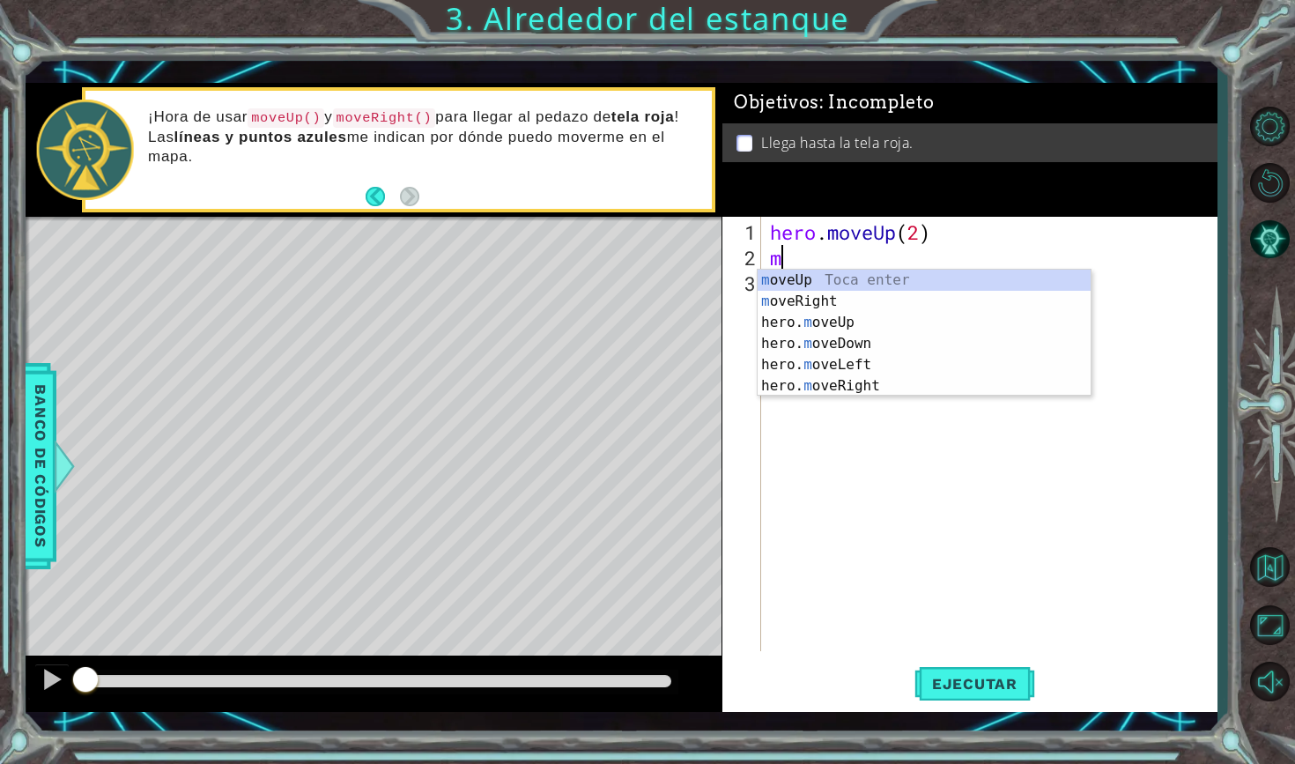
type textarea "mo"
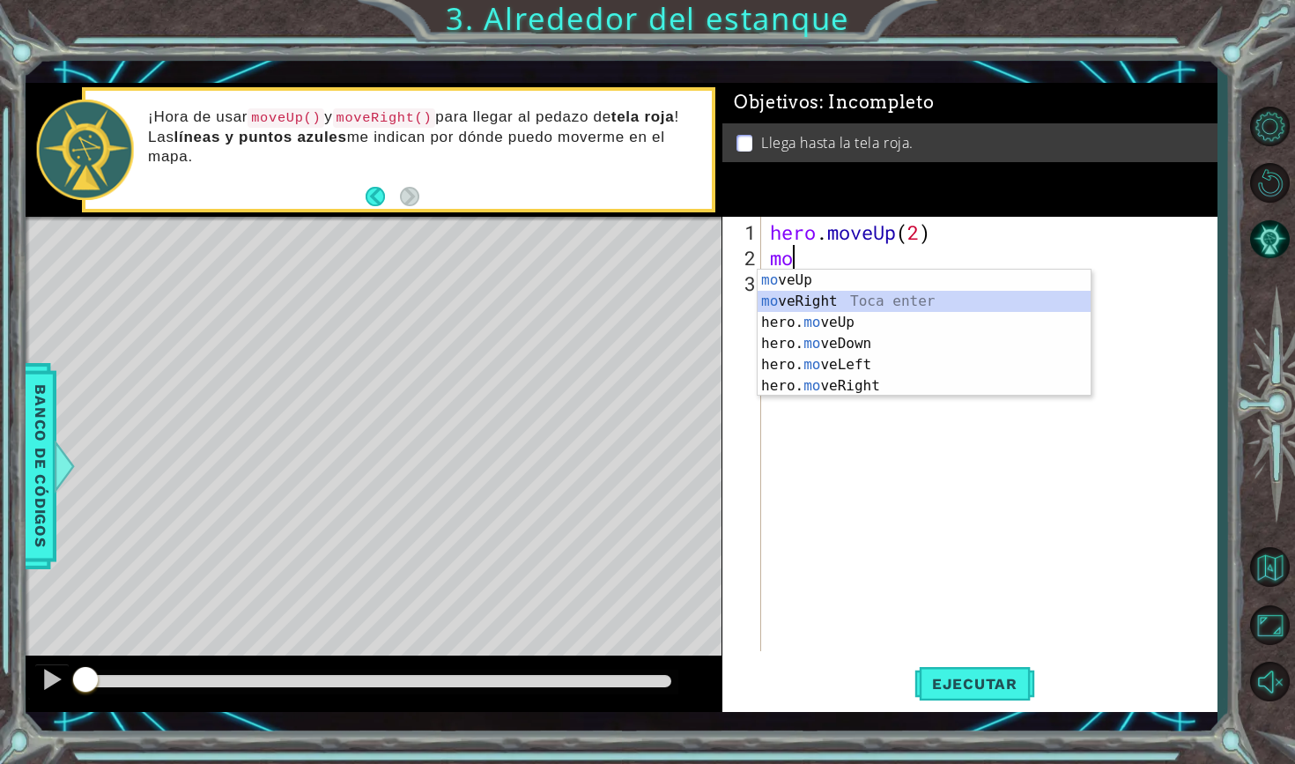
click at [810, 303] on div "mo veUp Toca enter mo veRight Toca enter hero. mo veUp Toca enter hero. mo veDo…" at bounding box center [924, 354] width 333 height 169
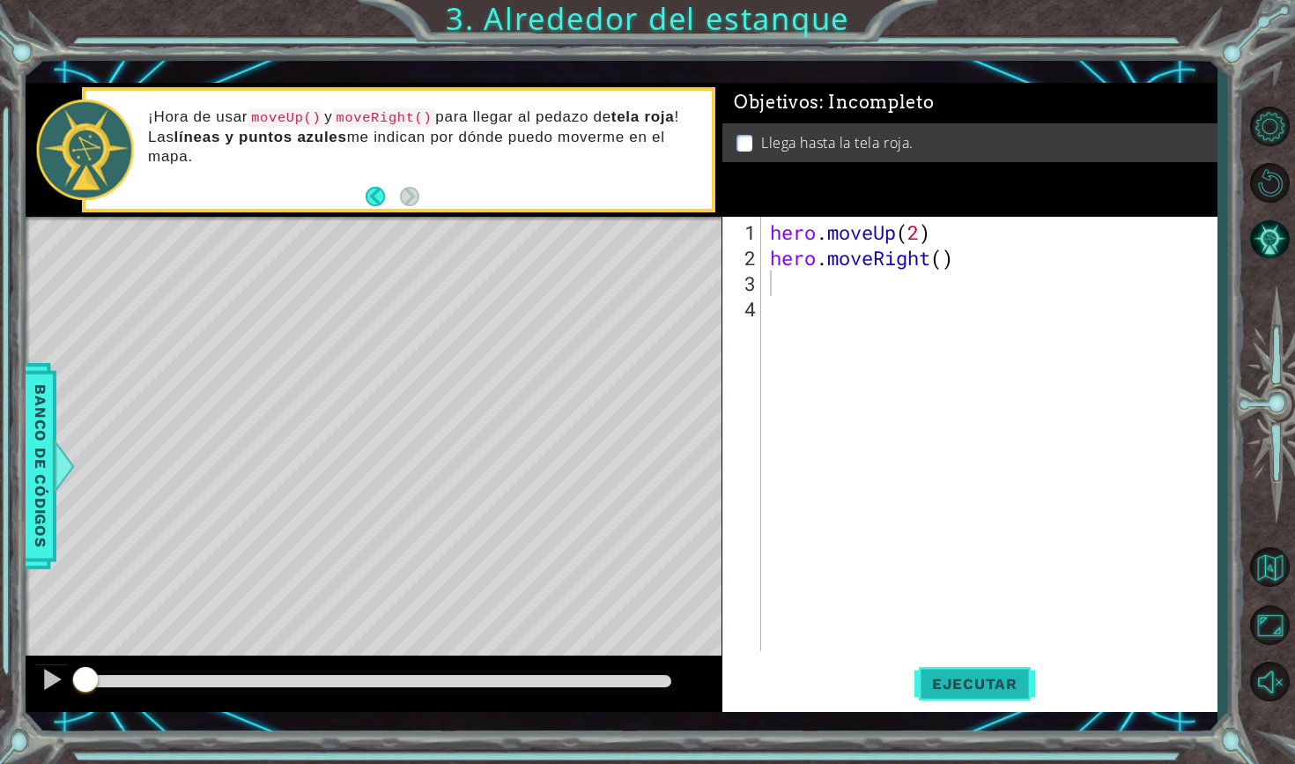
click at [967, 680] on span "Ejecutar" at bounding box center [974, 684] width 121 height 18
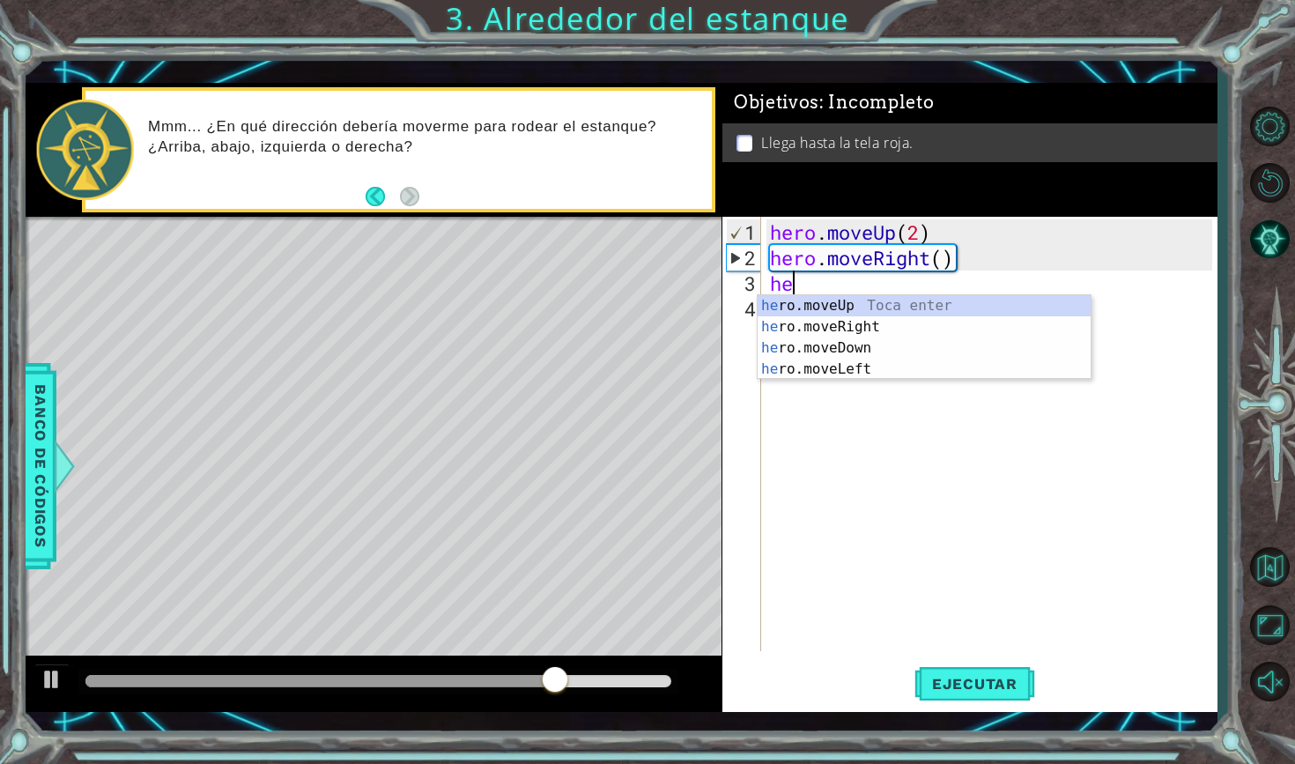
type textarea "her"
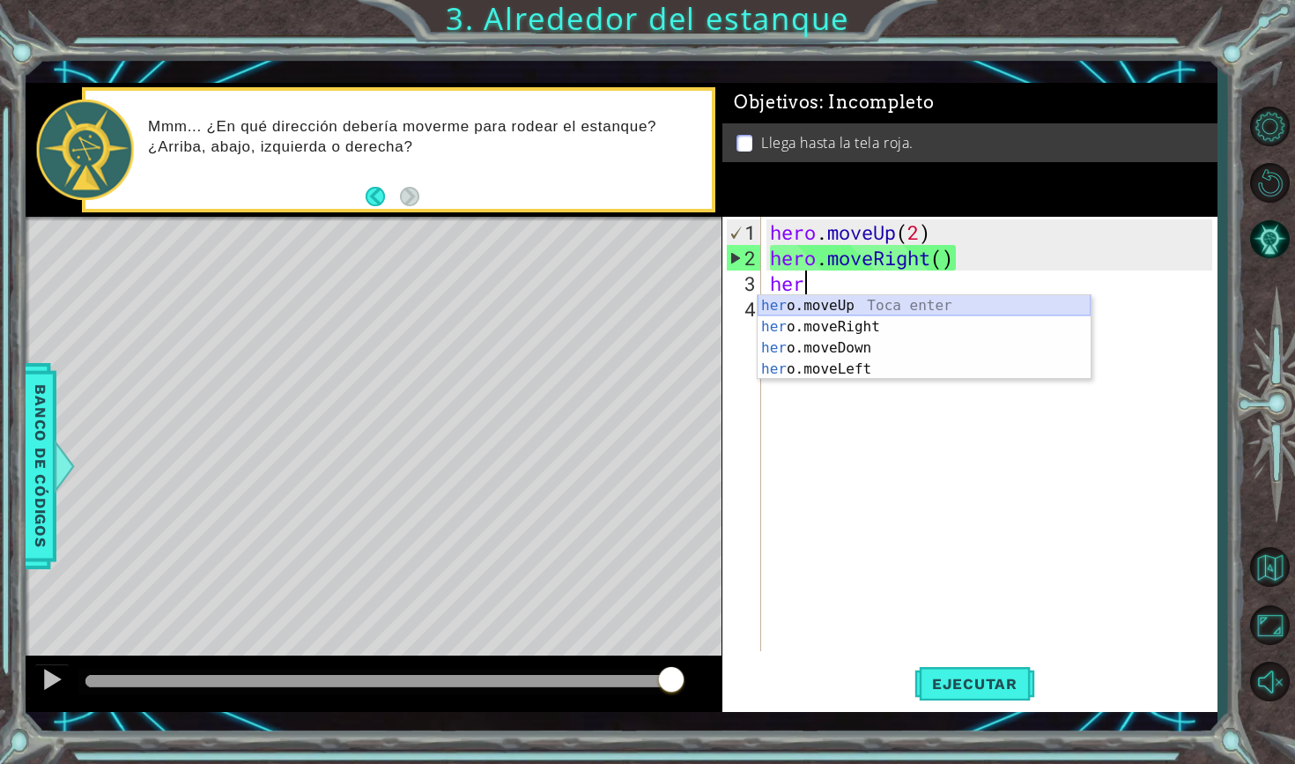
click at [942, 301] on div "her o.moveUp Toca enter her o.moveRight Toca enter her o.moveDown Toca enter he…" at bounding box center [924, 358] width 333 height 127
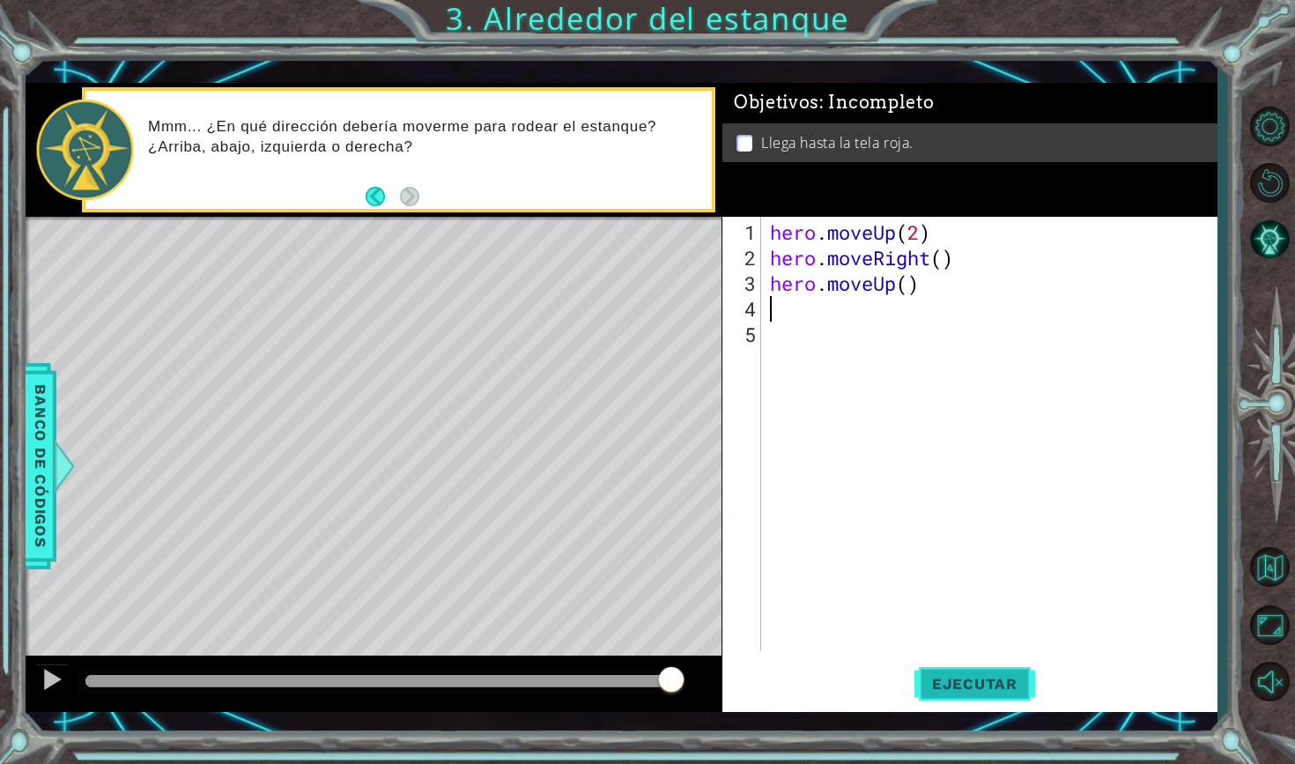
click at [963, 681] on span "Ejecutar" at bounding box center [974, 684] width 121 height 18
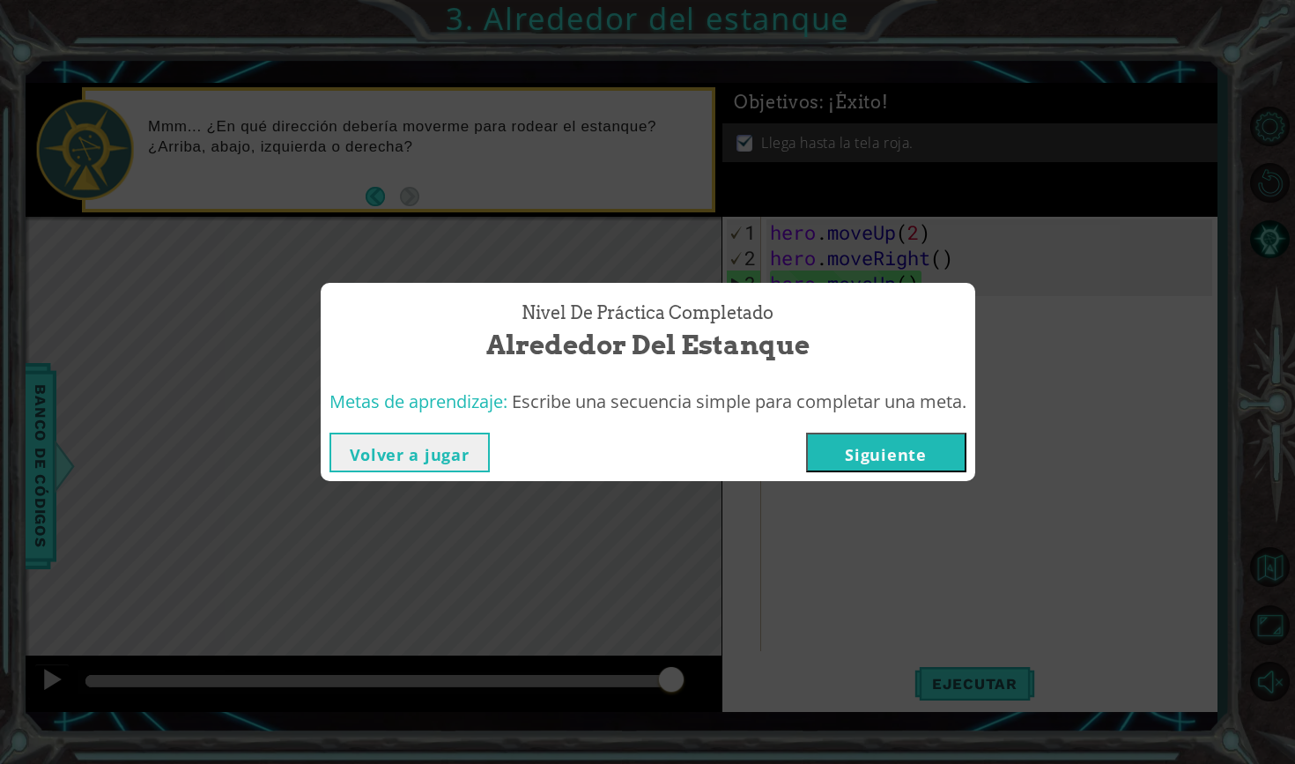
click at [935, 459] on button "Siguiente" at bounding box center [886, 453] width 160 height 40
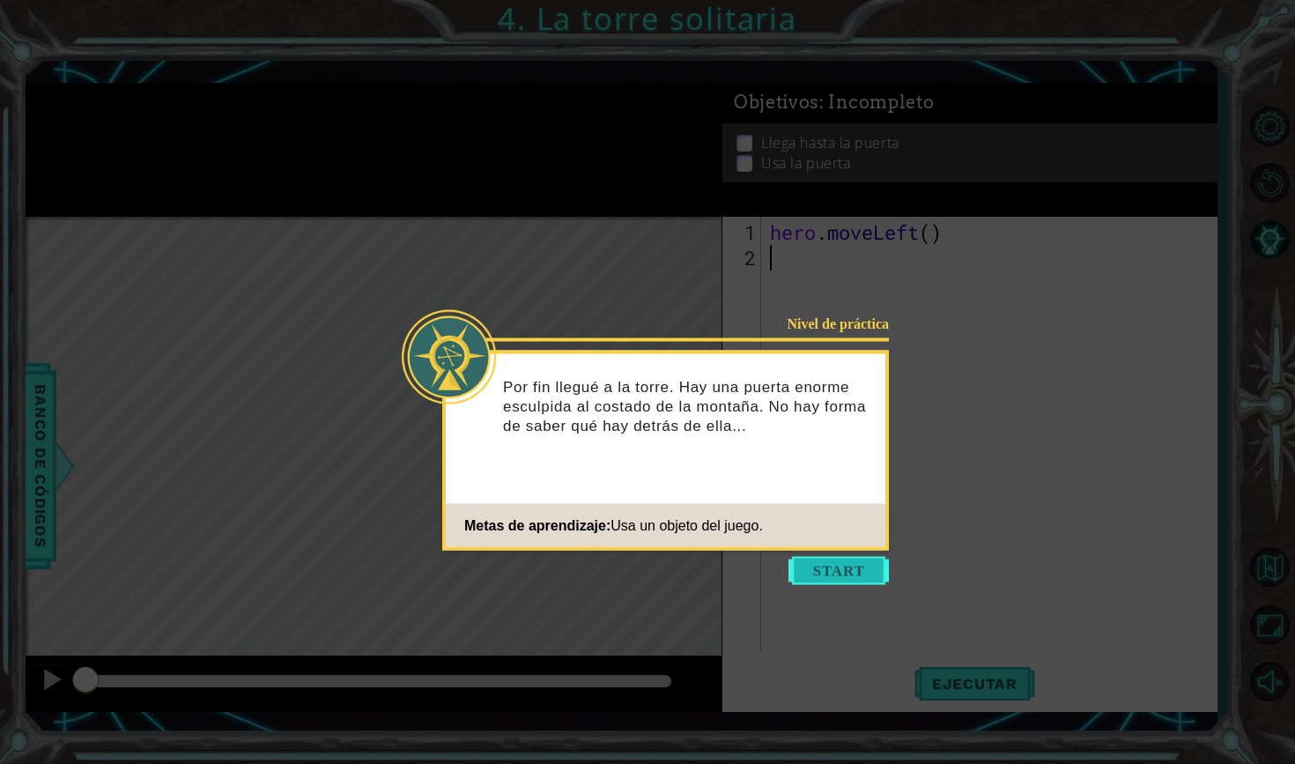
click at [847, 567] on button "Start" at bounding box center [838, 571] width 100 height 28
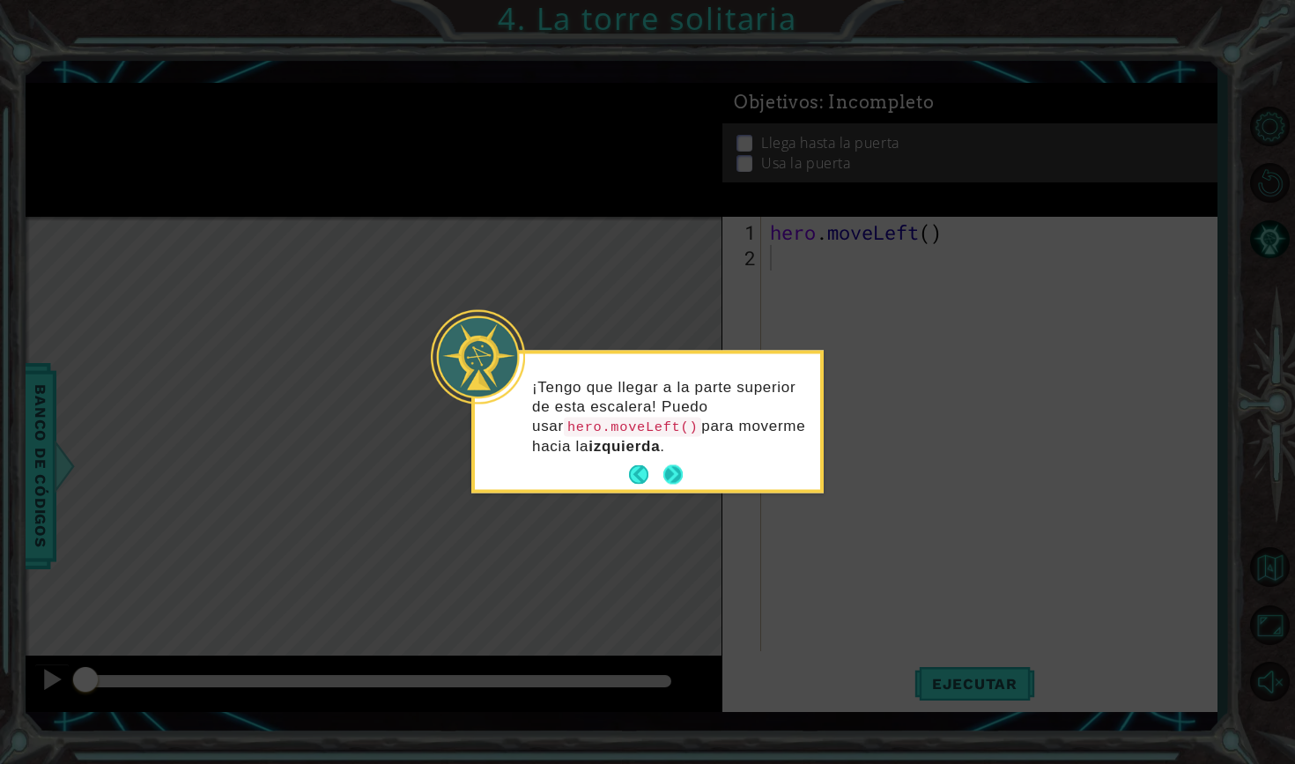
click at [674, 477] on button "Next" at bounding box center [672, 474] width 19 height 19
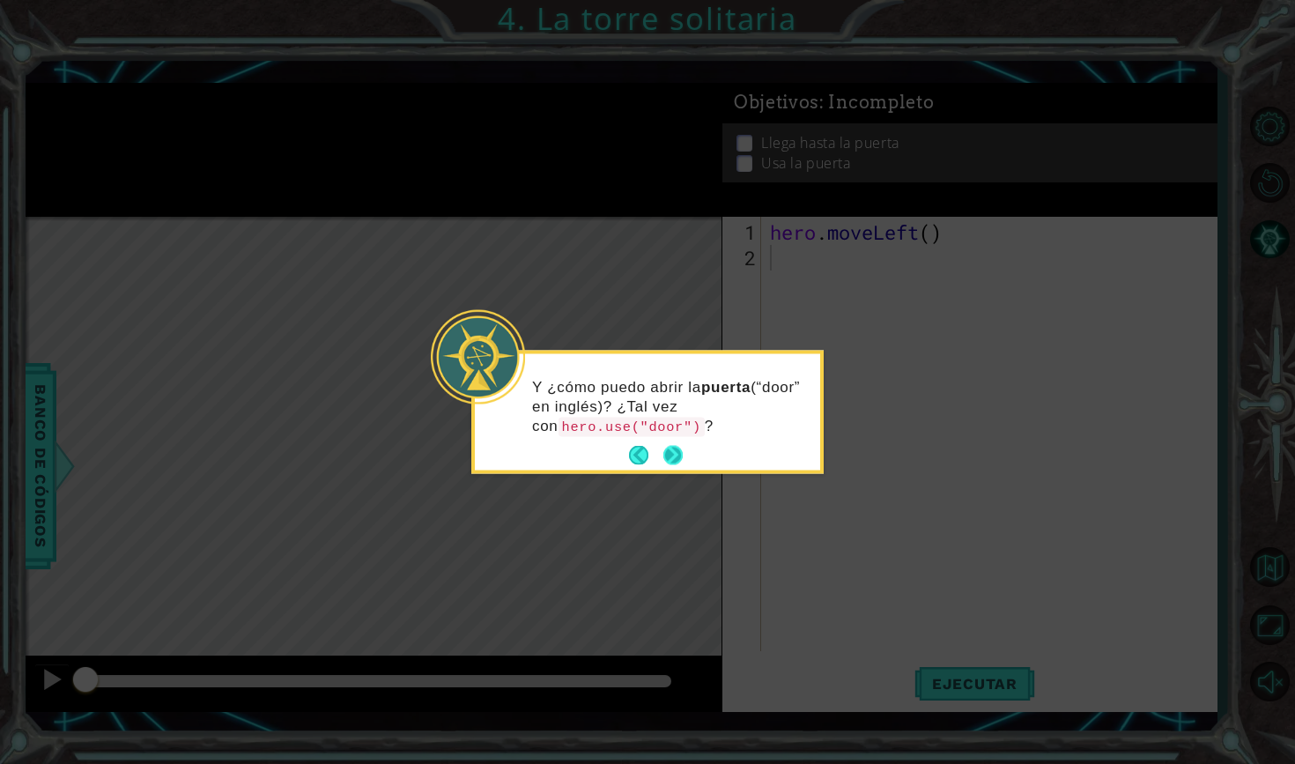
click at [680, 449] on button "Next" at bounding box center [672, 455] width 19 height 19
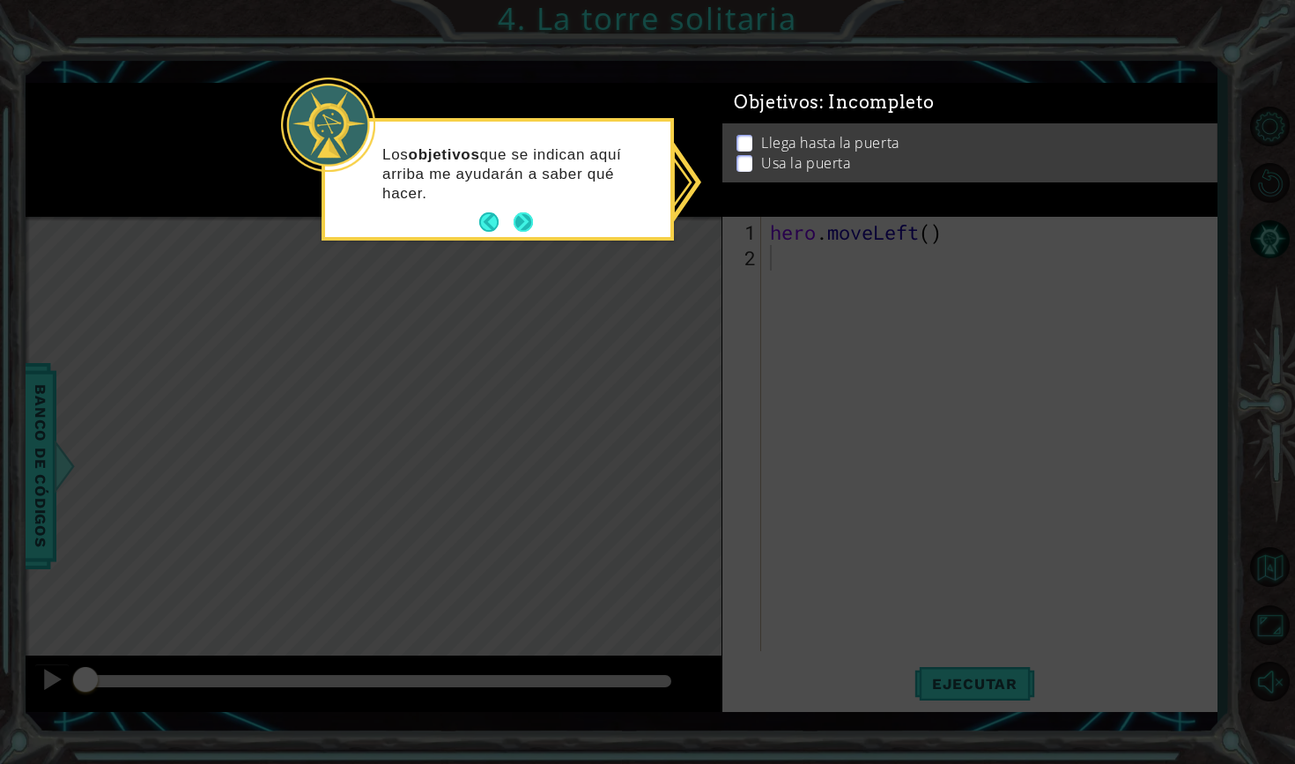
click at [524, 216] on button "Next" at bounding box center [523, 221] width 19 height 19
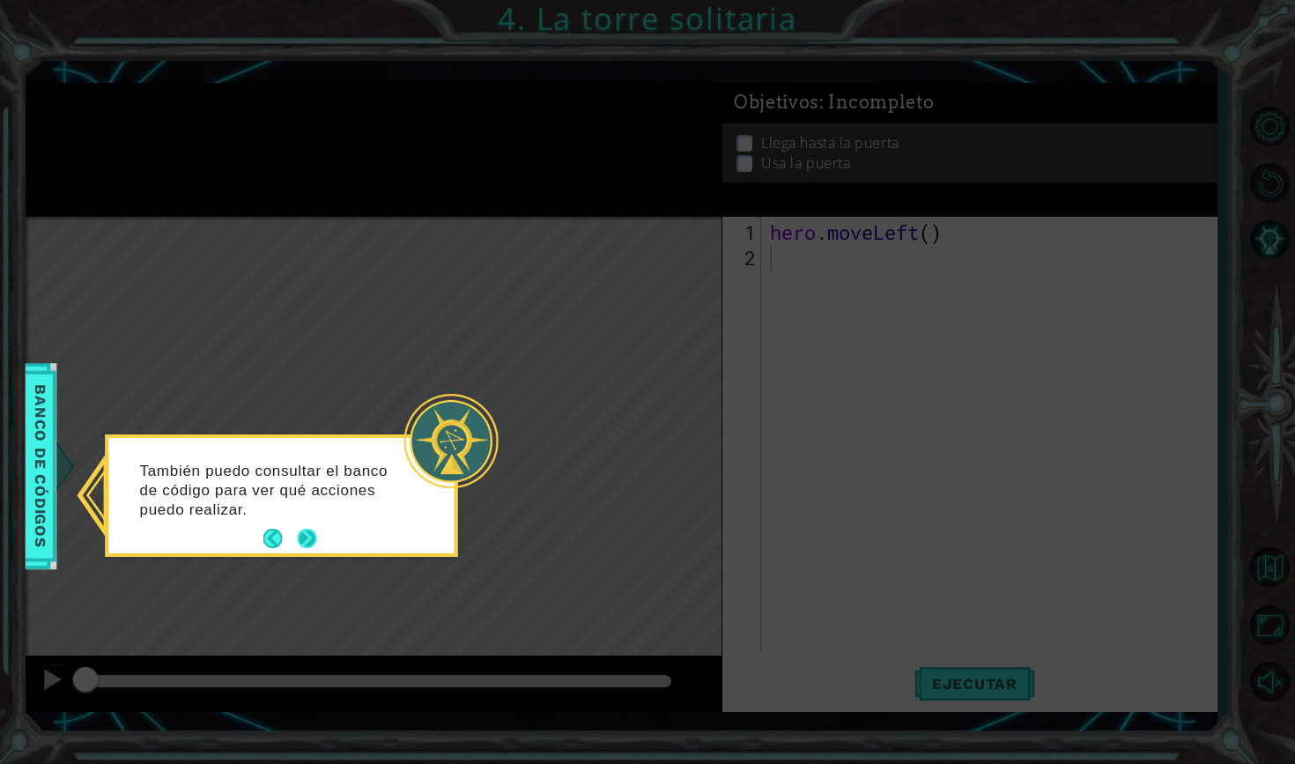
click at [313, 537] on button "Next" at bounding box center [307, 538] width 19 height 19
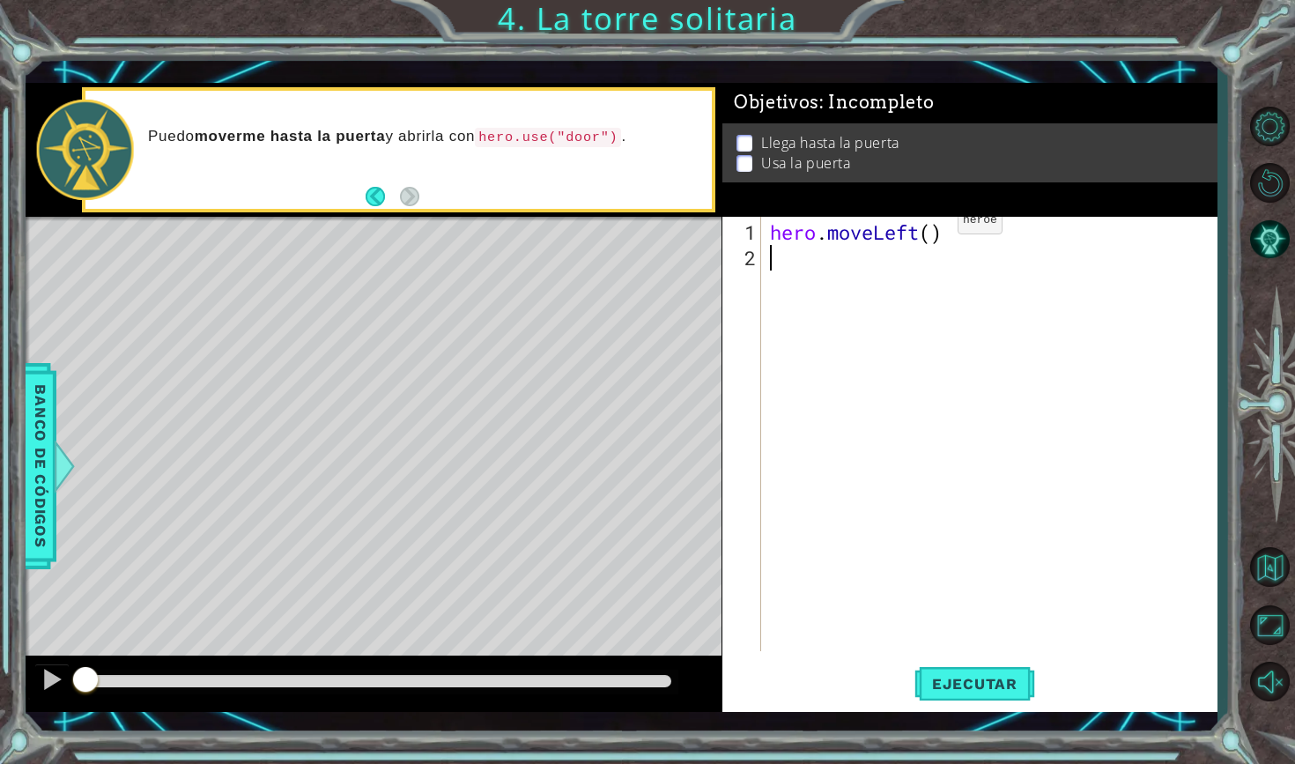
click at [931, 228] on div "hero . moveLeft ( )" at bounding box center [993, 461] width 455 height 485
type textarea "hero.moveLeft(2)"
click at [781, 264] on div "hero . moveLeft ( 2 )" at bounding box center [993, 461] width 455 height 485
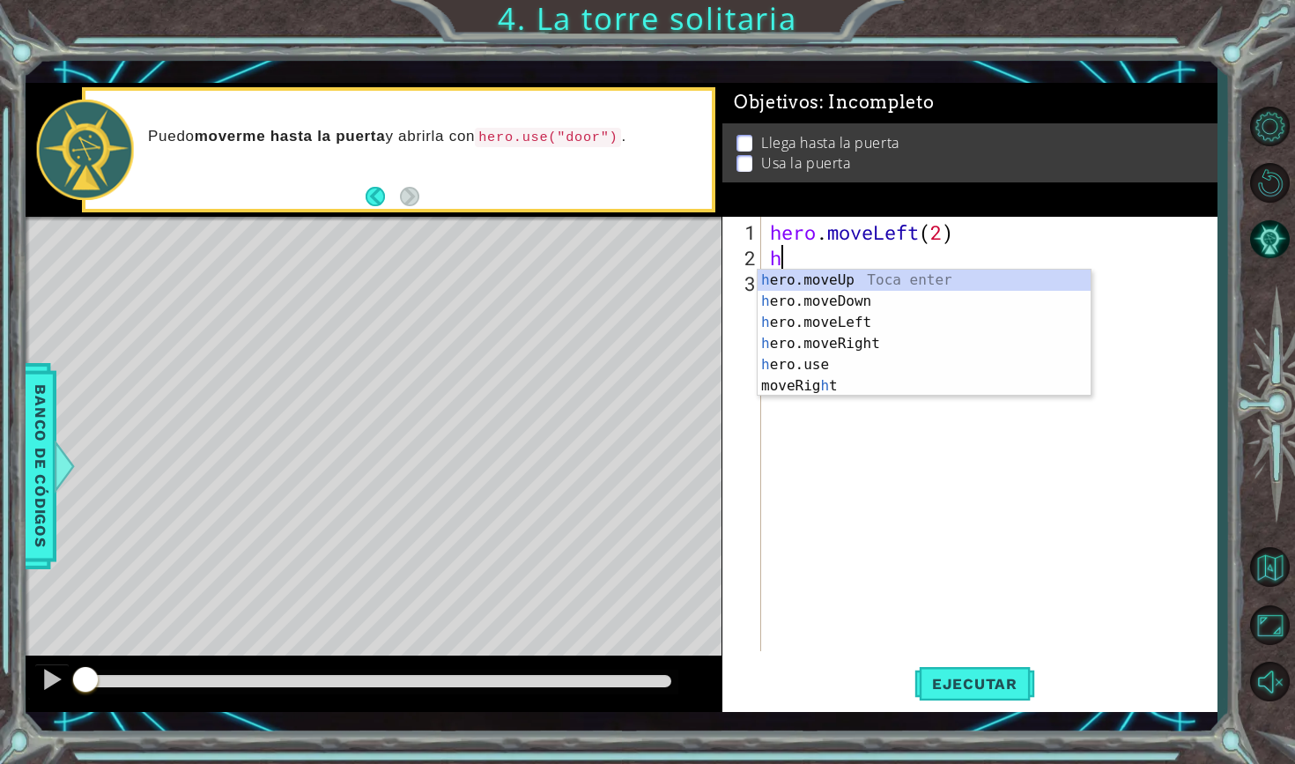
type textarea "he"
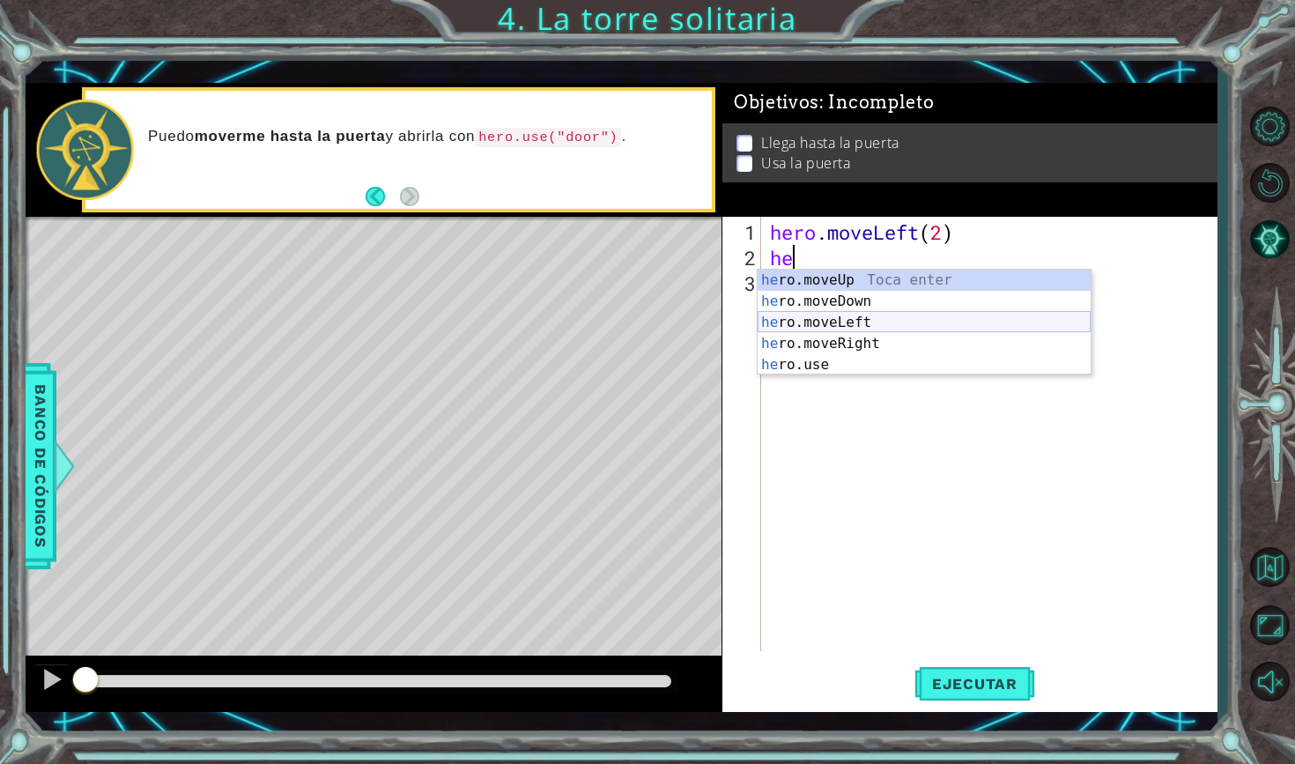
click at [852, 326] on div "he ro.moveUp Toca enter he ro.moveDown Toca enter he ro.moveLeft Toca enter he …" at bounding box center [924, 344] width 333 height 148
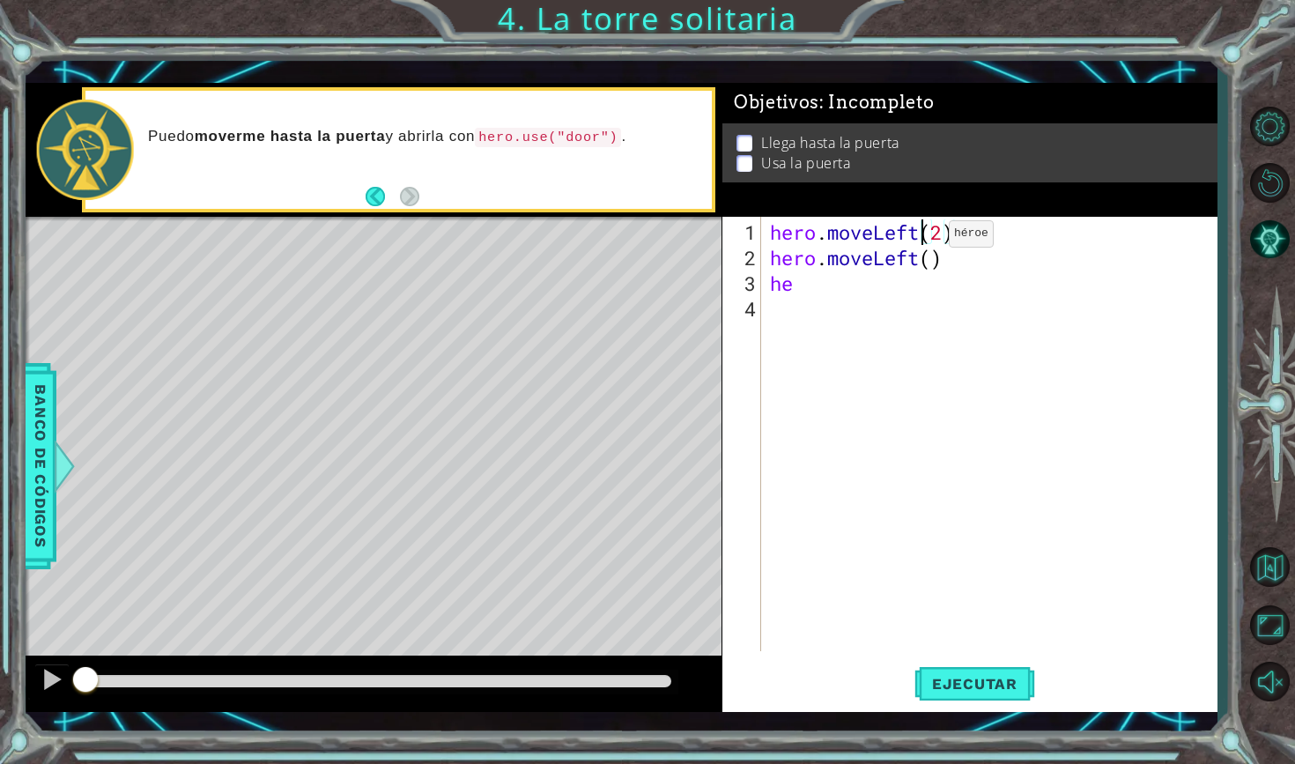
click at [922, 240] on div "hero . moveLeft ( 2 ) hero . moveLeft ( ) he" at bounding box center [993, 461] width 455 height 485
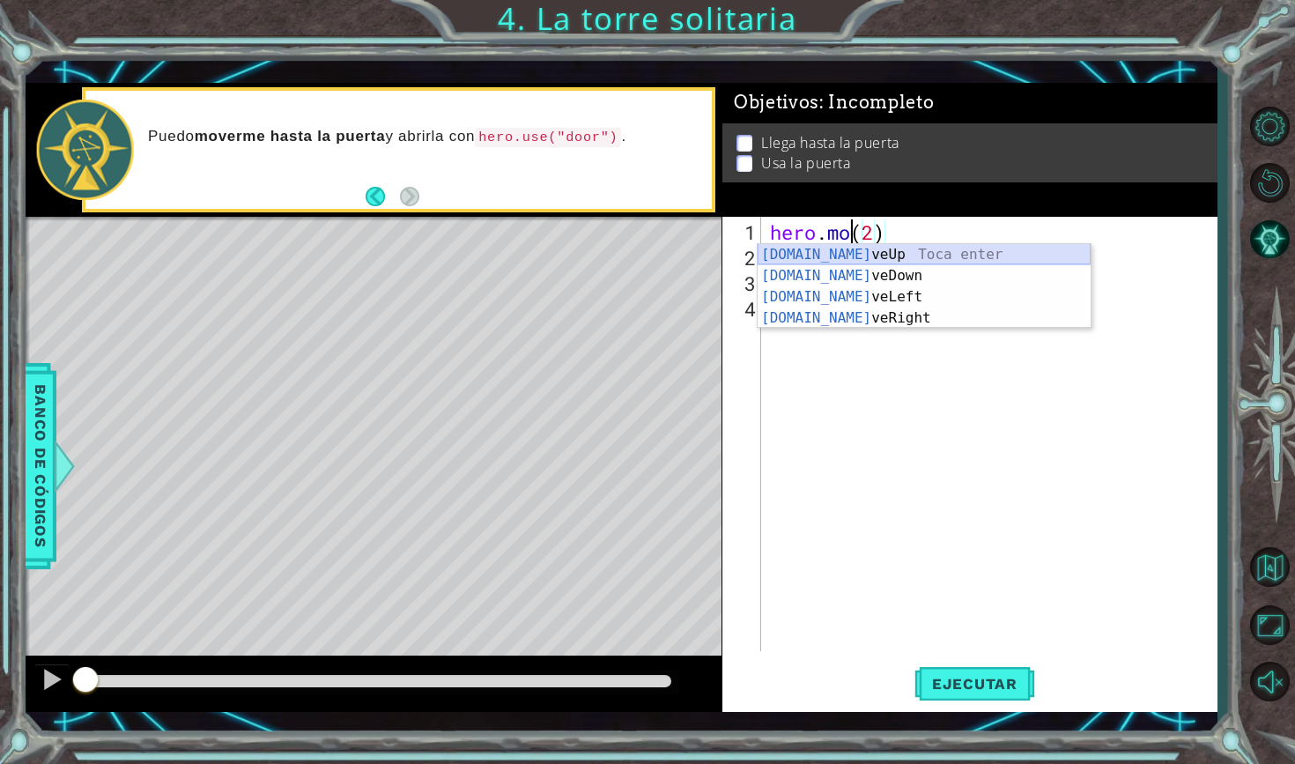
click at [931, 260] on div "[DOMAIN_NAME] veUp Toca enter [DOMAIN_NAME] veDown Toca enter [DOMAIN_NAME] veL…" at bounding box center [924, 307] width 333 height 127
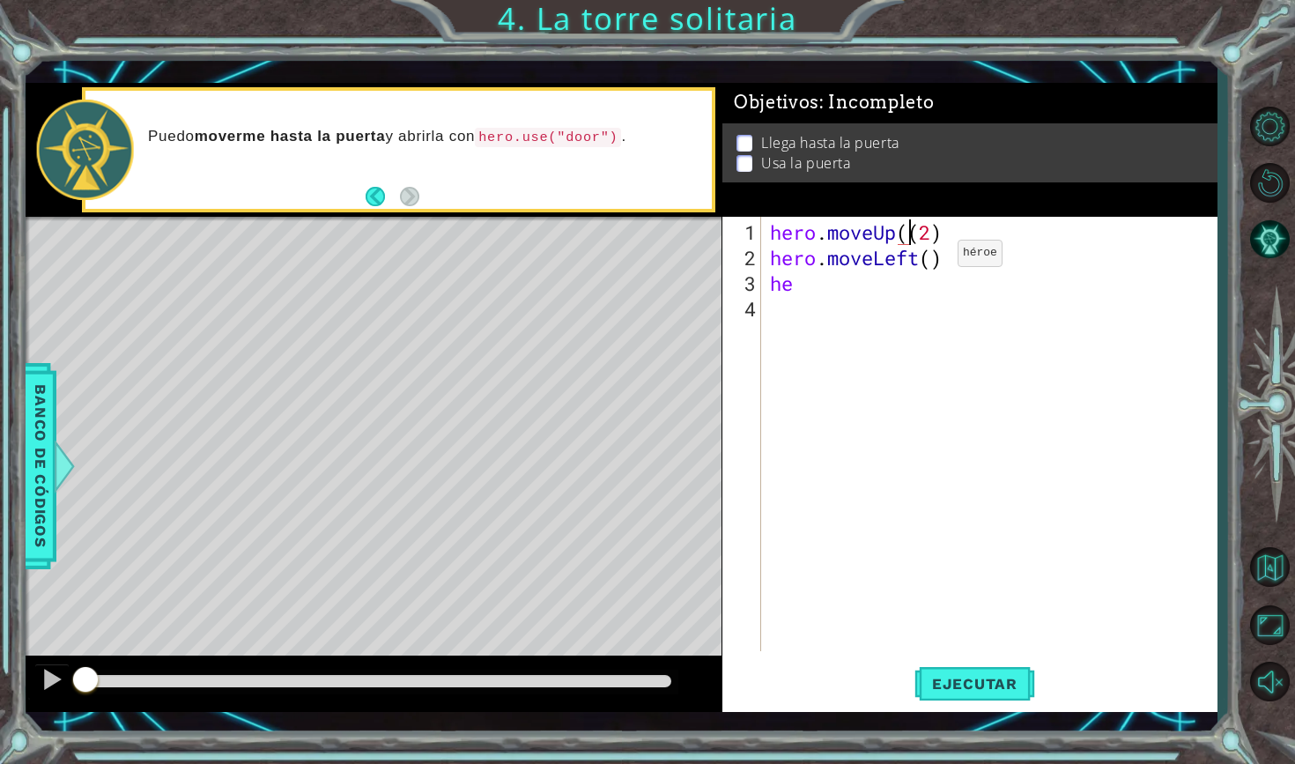
type textarea "hero.moveUp(2)"
click at [839, 300] on div "hero . moveUp ( 2 ) hero . moveLeft ( ) he" at bounding box center [993, 461] width 455 height 485
click at [831, 292] on div "hero . moveUp ( 2 ) hero . moveLeft ( ) he" at bounding box center [993, 461] width 455 height 485
click at [935, 264] on div "hero . moveUp ( 2 ) hero . moveLeft ( ) he" at bounding box center [993, 461] width 455 height 485
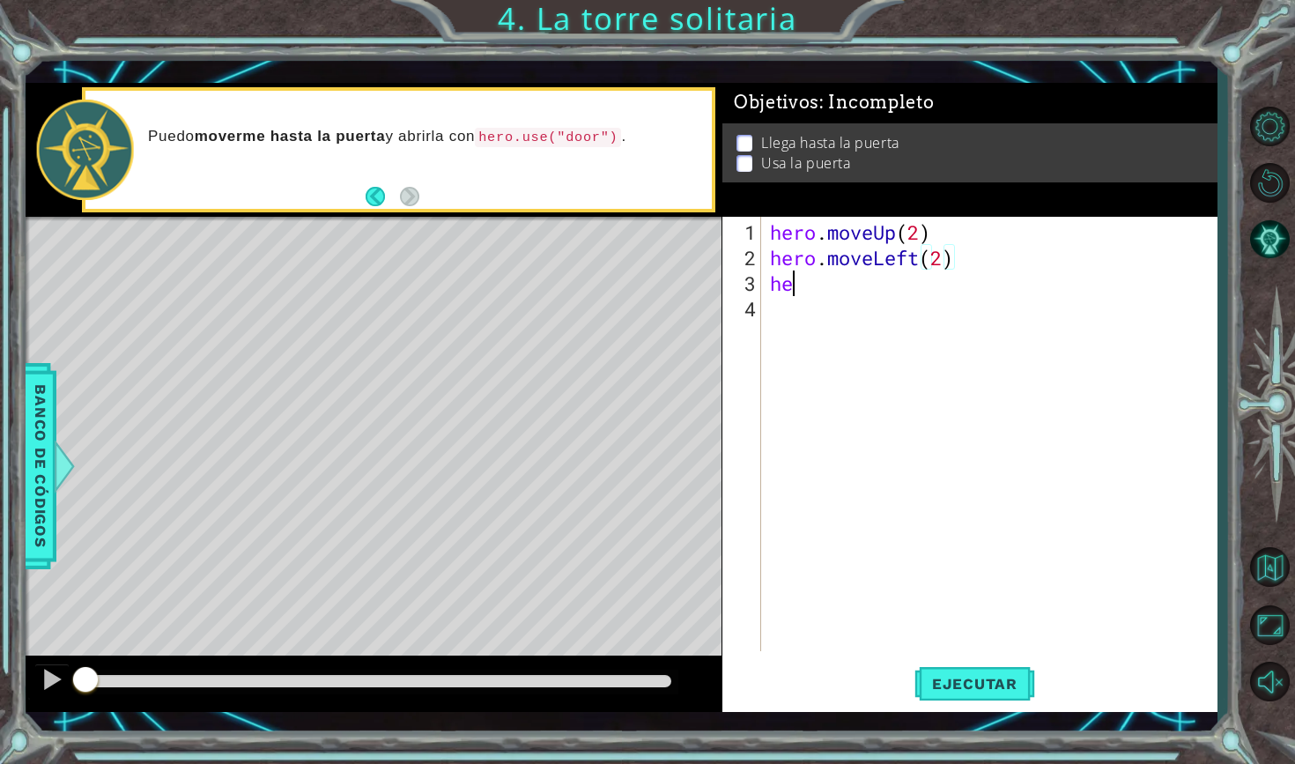
click at [826, 287] on div "hero . moveUp ( 2 ) hero . moveLeft ( 2 ) he" at bounding box center [993, 461] width 455 height 485
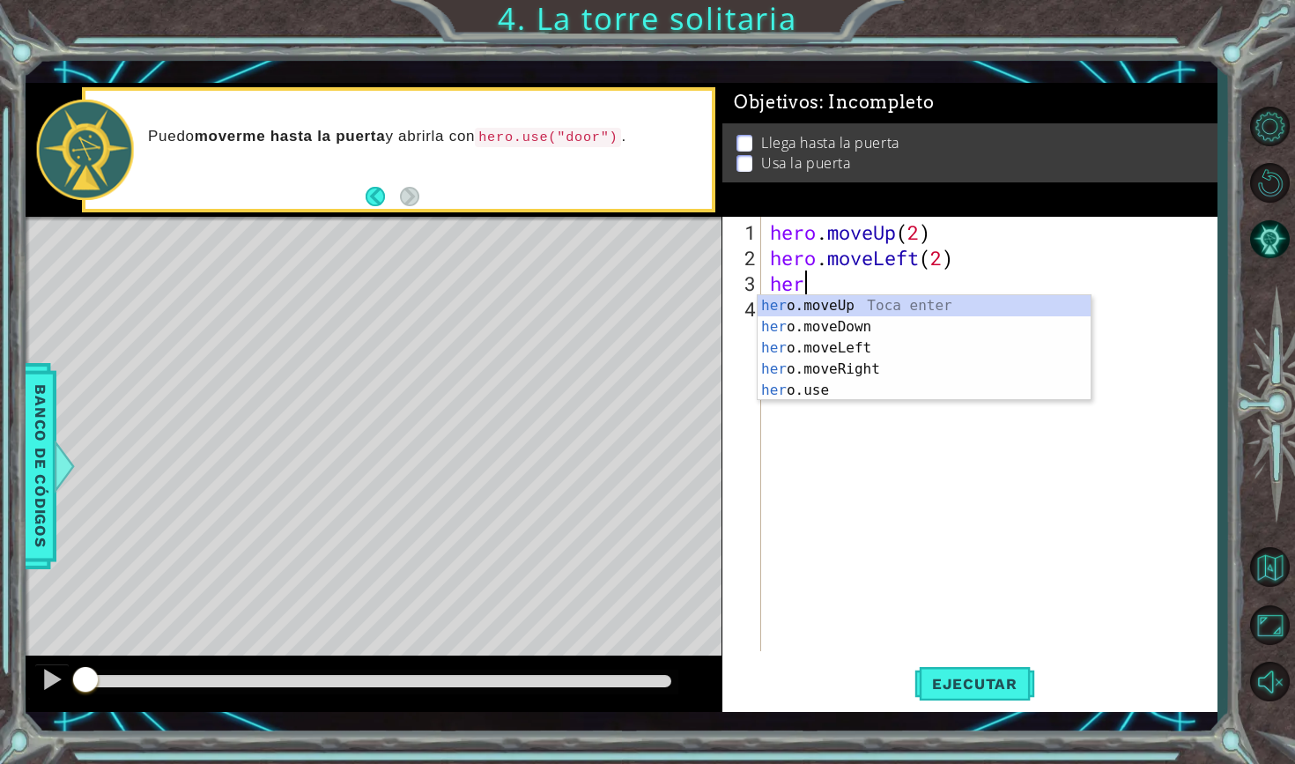
type textarea "hero"
click at [864, 304] on div "hero .moveUp Toca enter hero .moveDown Toca enter hero .moveLeft Toca enter her…" at bounding box center [924, 369] width 333 height 148
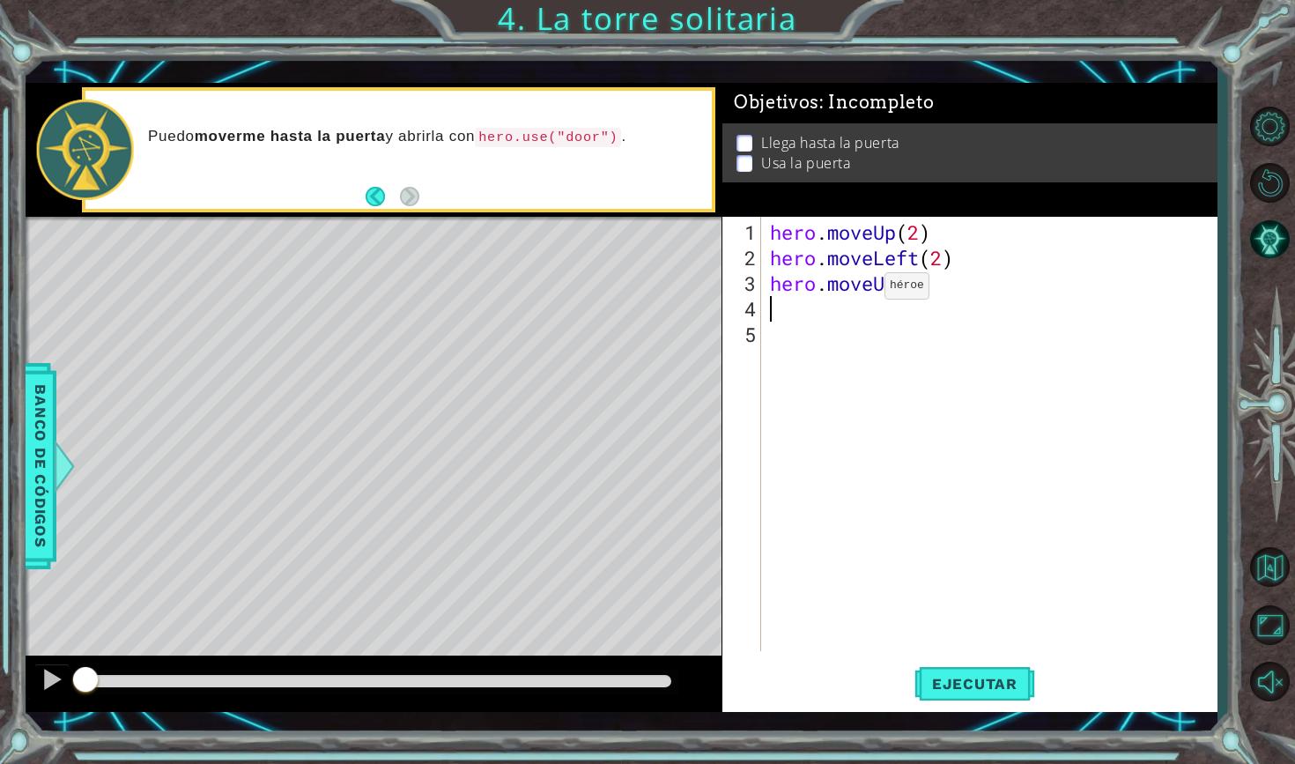
scroll to position [0, 0]
click at [913, 289] on div "hero . moveUp ( 2 ) hero . moveLeft ( 2 ) hero . moveUp ( )" at bounding box center [993, 461] width 455 height 485
type textarea "hero.moveUp(2)"
click at [776, 312] on div "hero . moveUp ( 2 ) hero . moveLeft ( 2 ) hero . moveUp ( 2 )" at bounding box center [993, 461] width 455 height 485
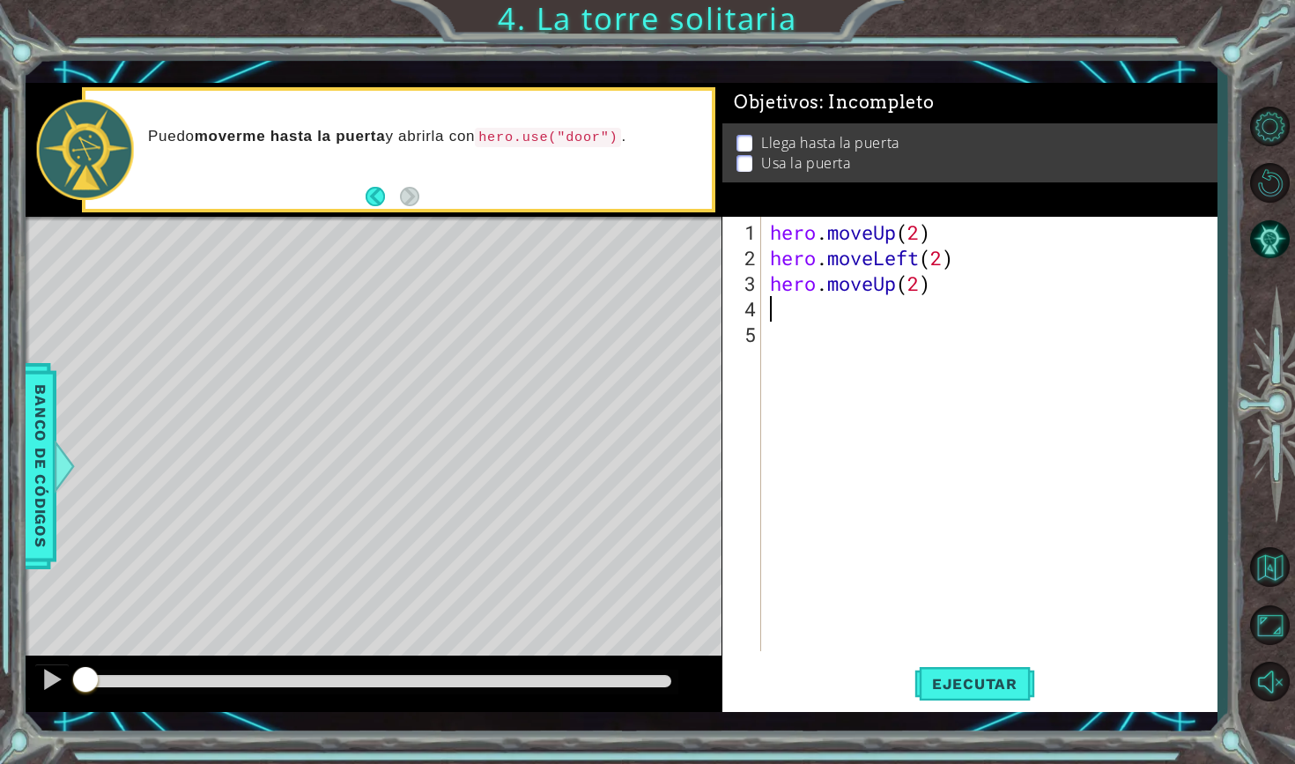
scroll to position [0, 0]
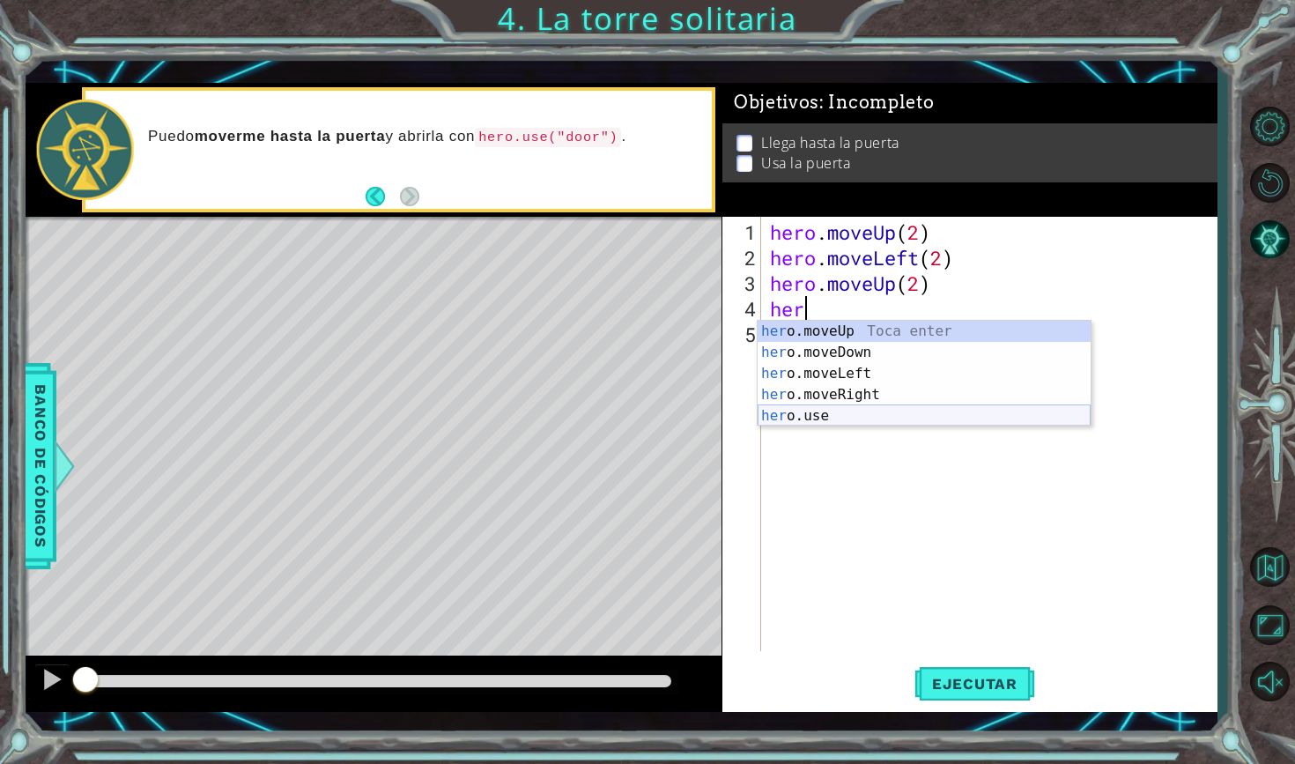
click at [793, 413] on div "her o.moveUp Toca enter her o.moveDown Toca enter her o.moveLeft [PERSON_NAME] …" at bounding box center [924, 395] width 333 height 148
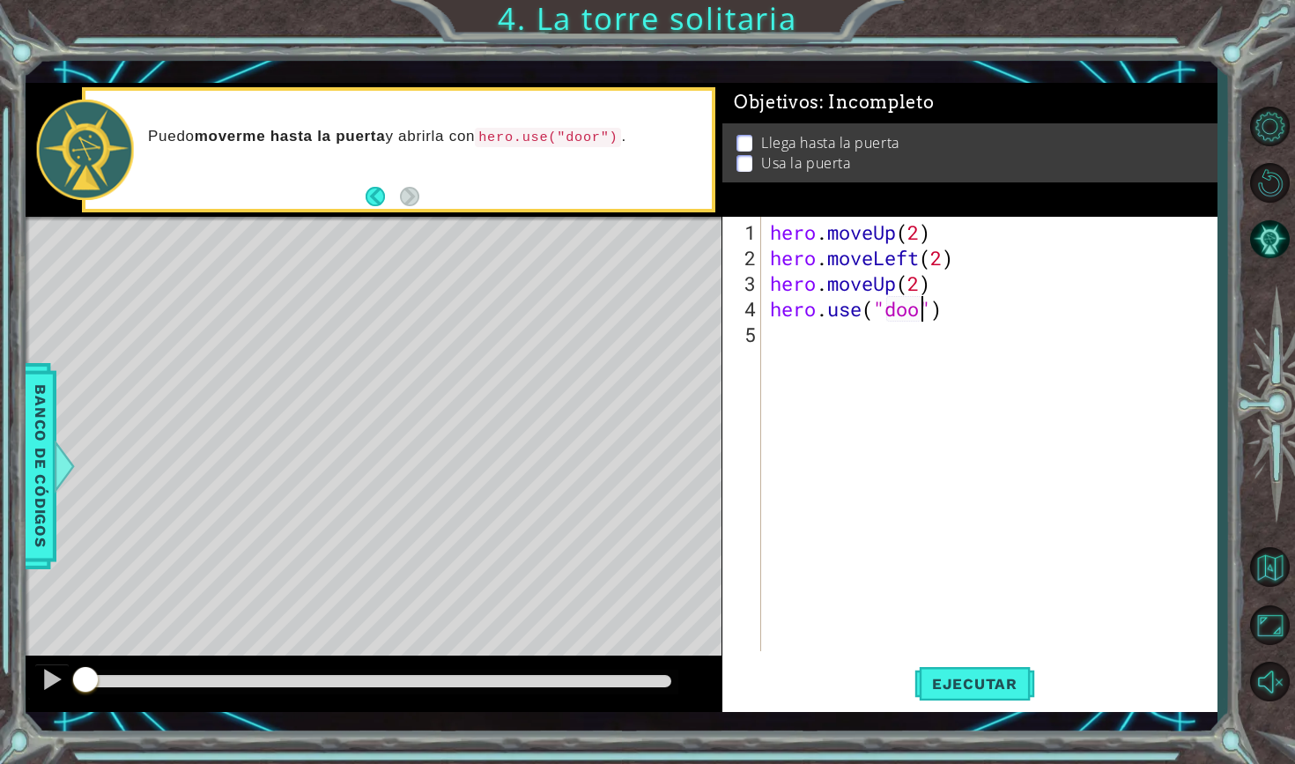
scroll to position [0, 7]
click at [940, 679] on span "Ejecutar" at bounding box center [974, 684] width 121 height 18
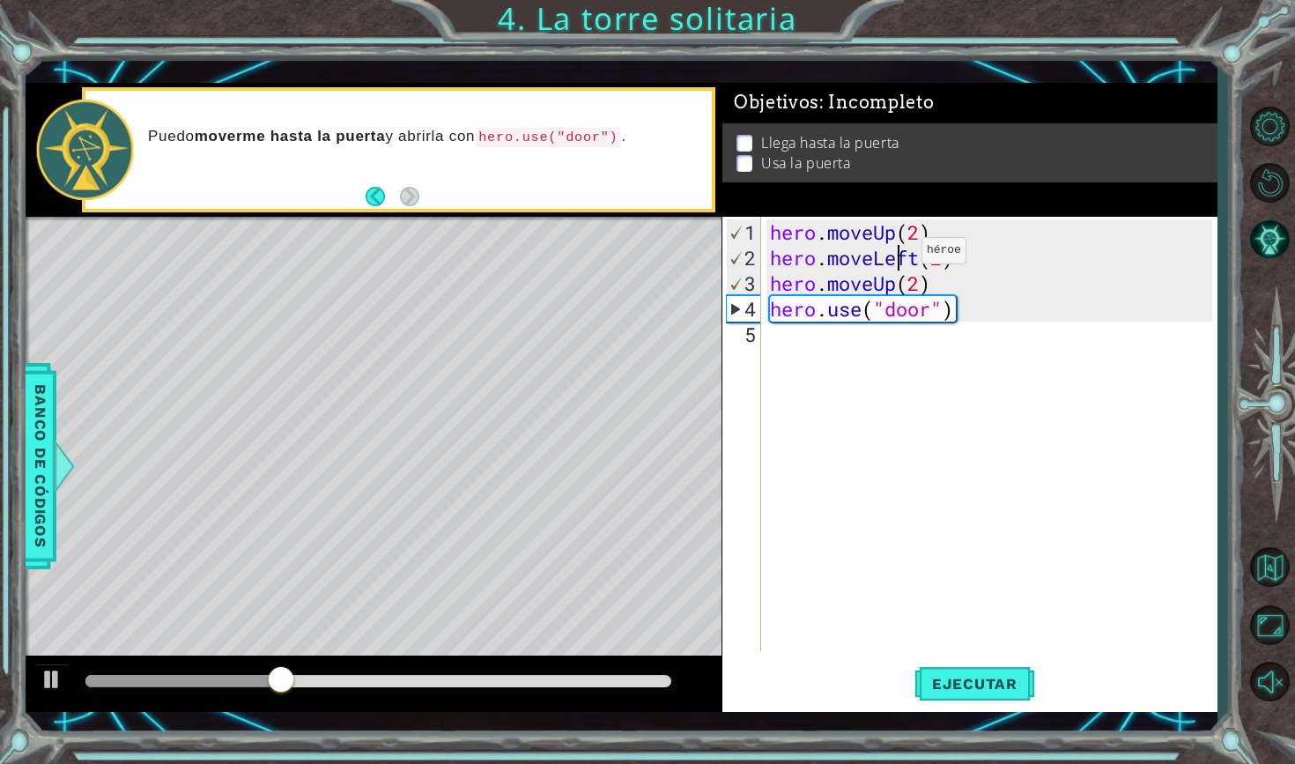
click at [895, 257] on div "hero . moveUp ( 2 ) hero . moveLeft ( 2 ) hero . moveUp ( 2 ) hero . use ( "doo…" at bounding box center [993, 461] width 455 height 485
click at [977, 261] on div "hero . moveUp ( 2 ) hero . moveLeft ( 2 ) hero . moveUp ( 2 ) hero . use ( "doo…" at bounding box center [993, 461] width 455 height 485
click at [947, 686] on span "Ejecutar" at bounding box center [974, 684] width 121 height 18
click at [945, 314] on div "hero . moveUp ( 2 ) hero . moveLeft ( 2 ) hero . moveUp ( 2 ) hero . use ( "doo…" at bounding box center [993, 461] width 455 height 485
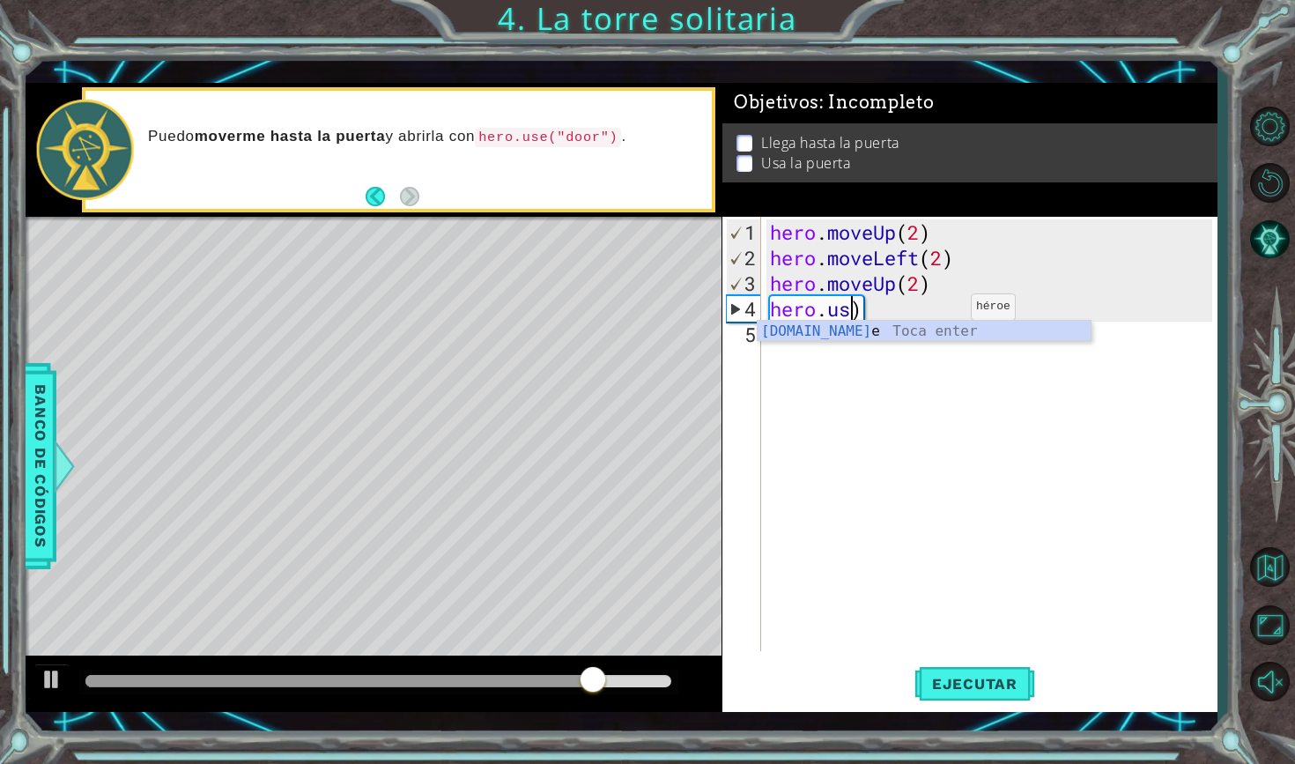
scroll to position [0, 3]
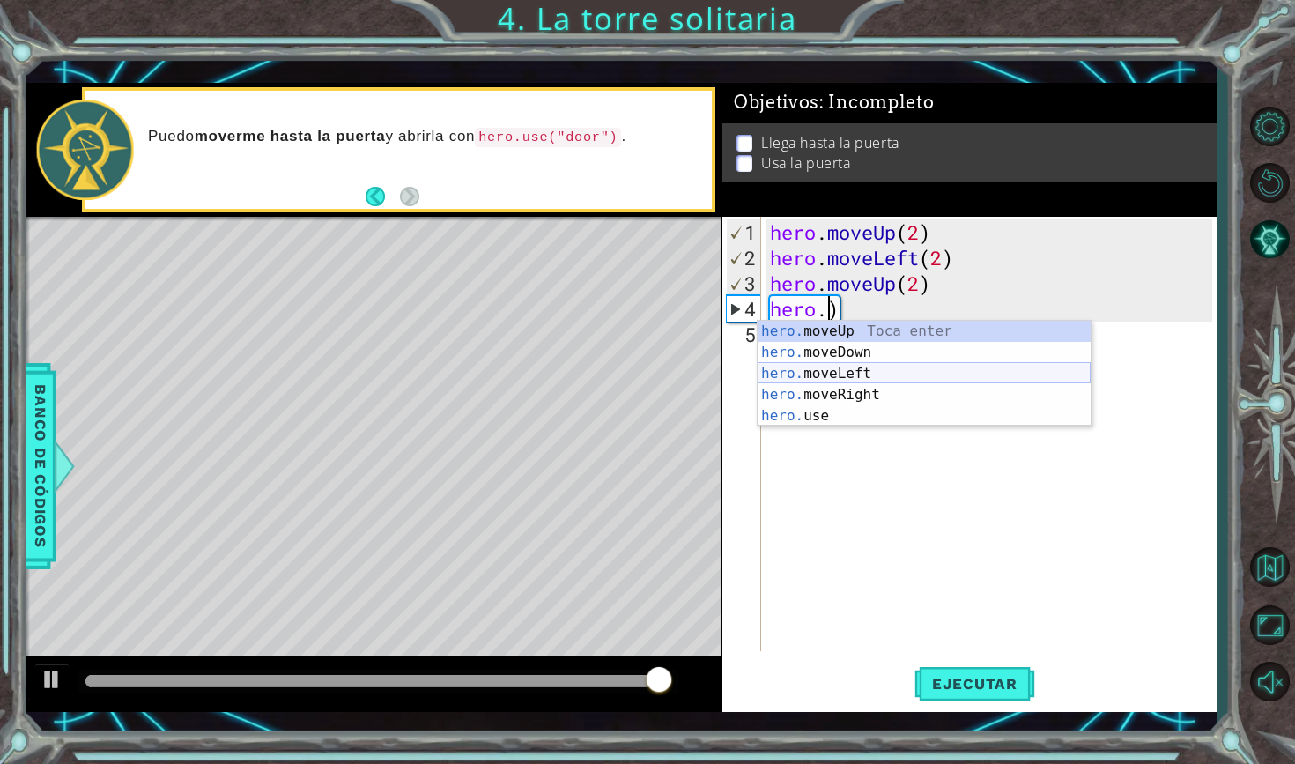
click at [928, 373] on div "hero. moveUp Toca enter hero. moveDown Toca enter hero. moveLeft Toca enter her…" at bounding box center [924, 395] width 333 height 148
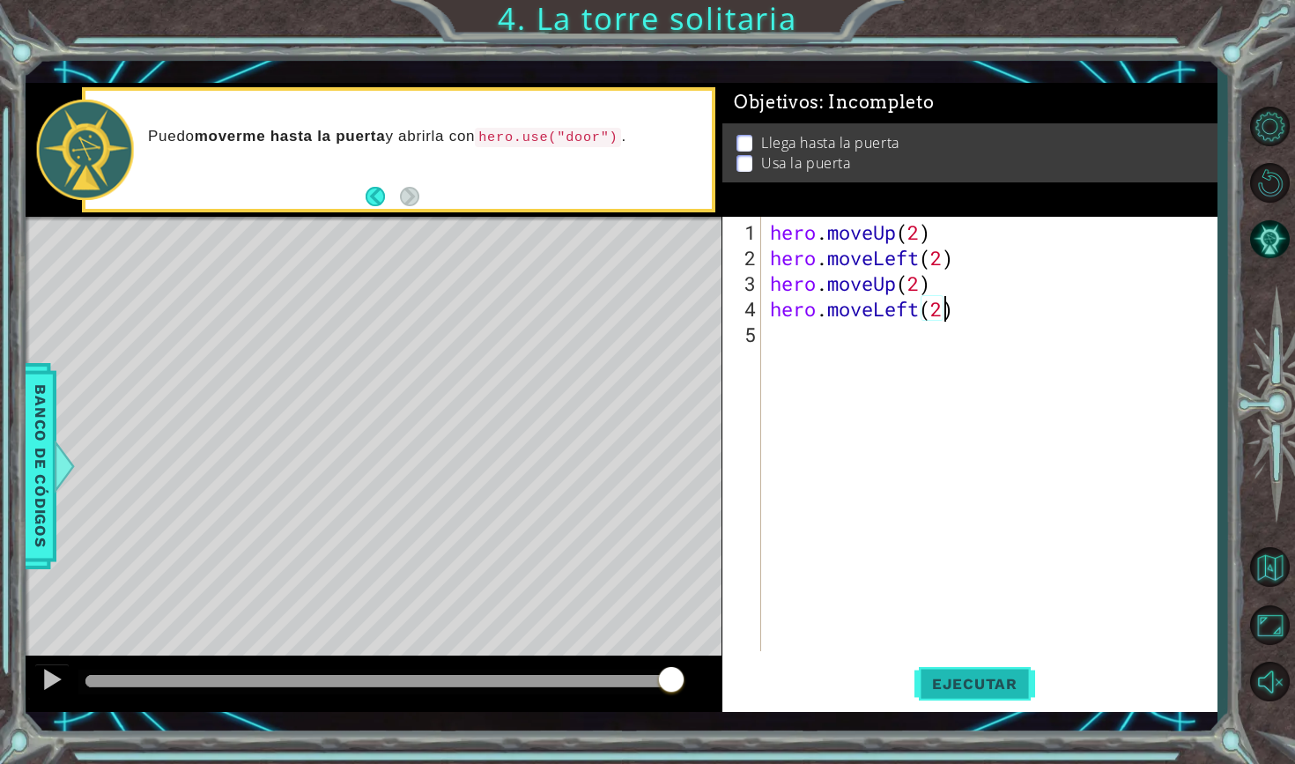
scroll to position [0, 8]
type textarea "hero.moveLeft(2)"
click at [983, 677] on span "Ejecutar" at bounding box center [974, 684] width 121 height 18
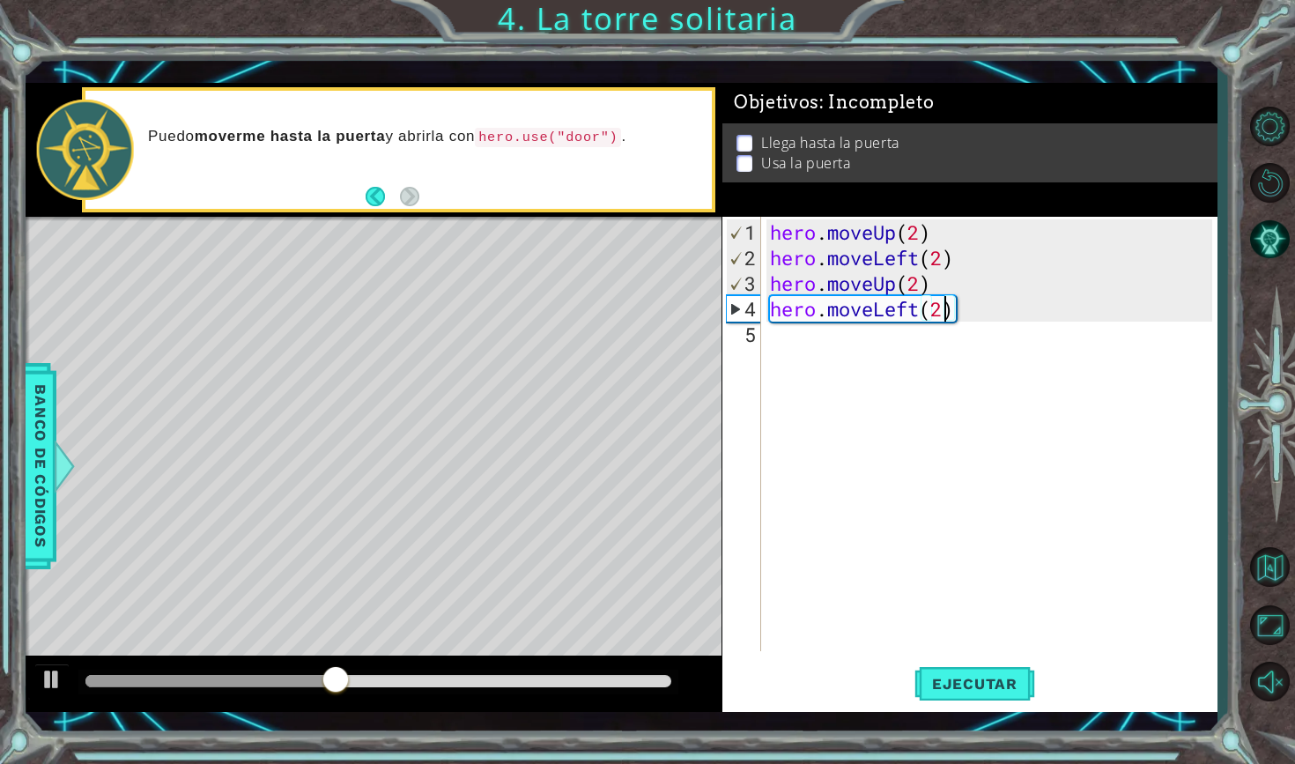
click at [827, 337] on div "hero . moveUp ( 2 ) hero . moveLeft ( 2 ) hero . moveUp ( 2 ) hero . moveLeft (…" at bounding box center [993, 461] width 455 height 485
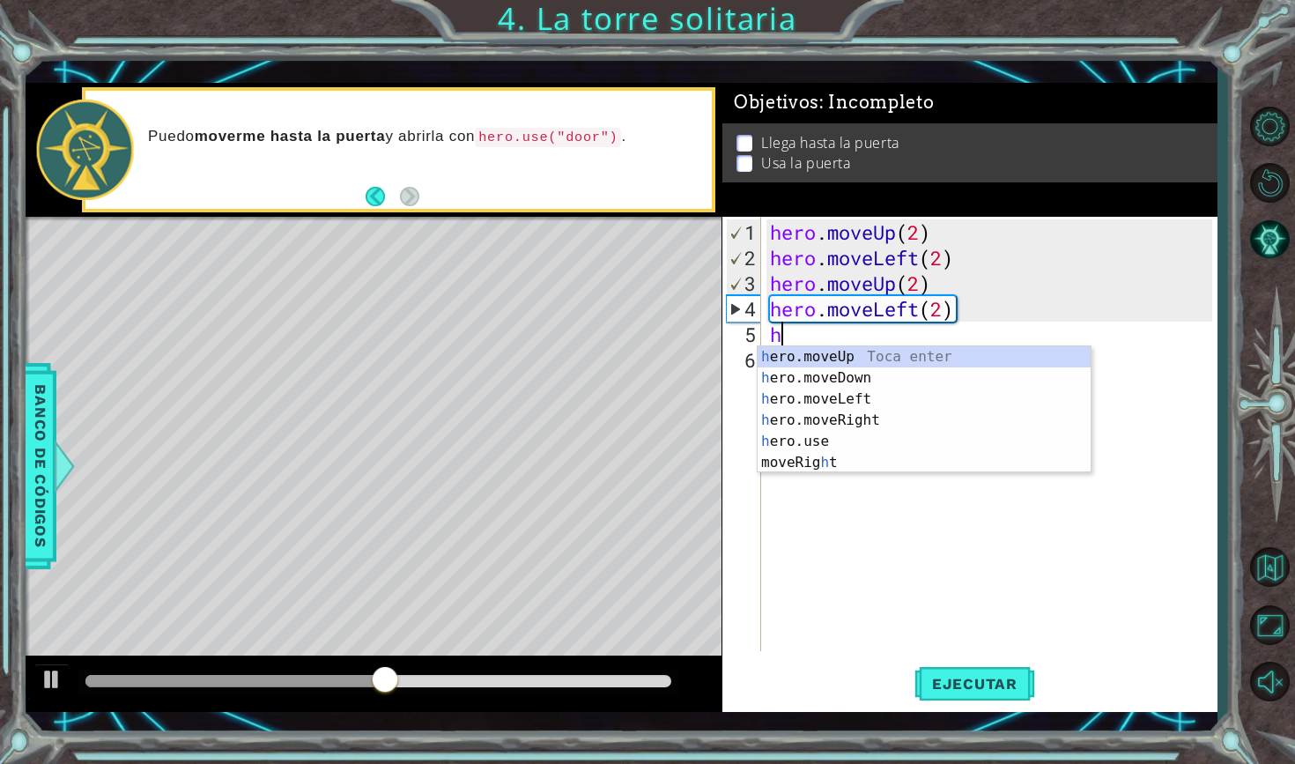
type textarea "he"
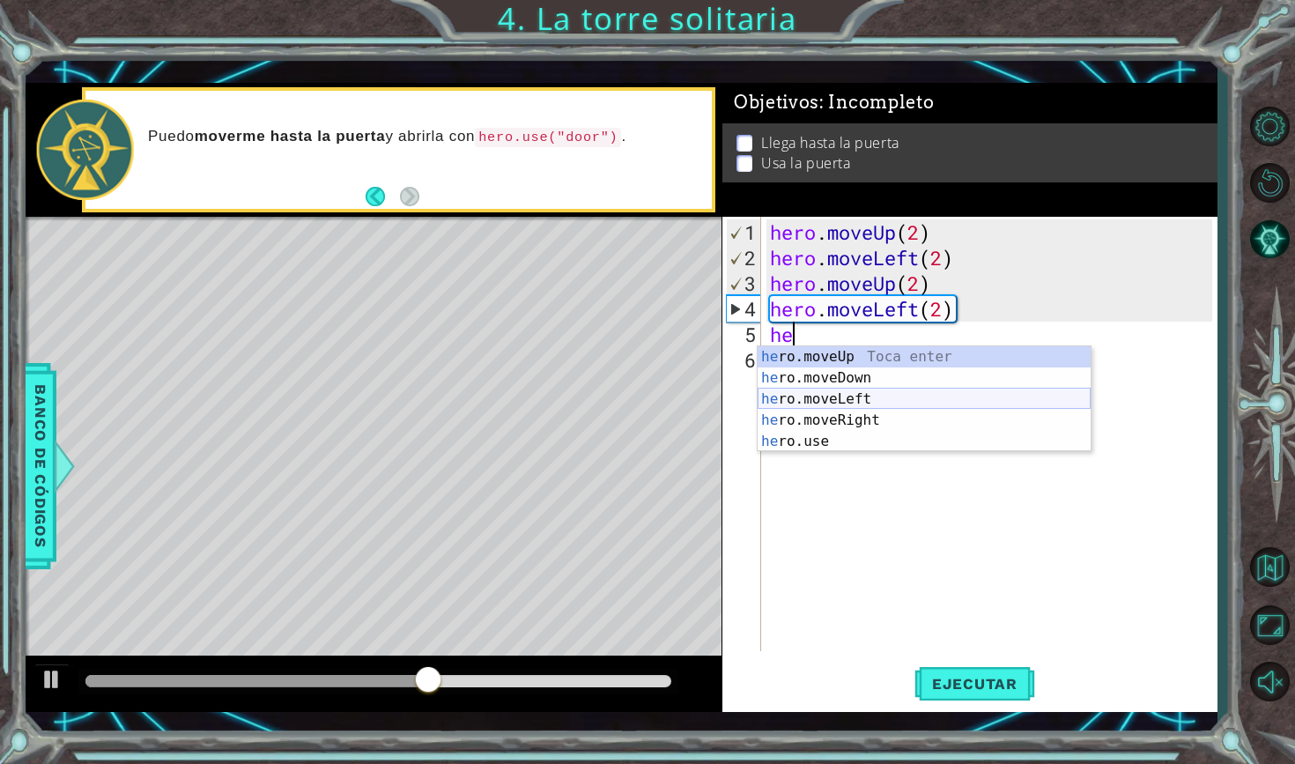
click at [920, 406] on div "he ro.moveUp Toca enter he ro.moveDown Toca enter he ro.moveLeft Toca enter he …" at bounding box center [924, 420] width 333 height 148
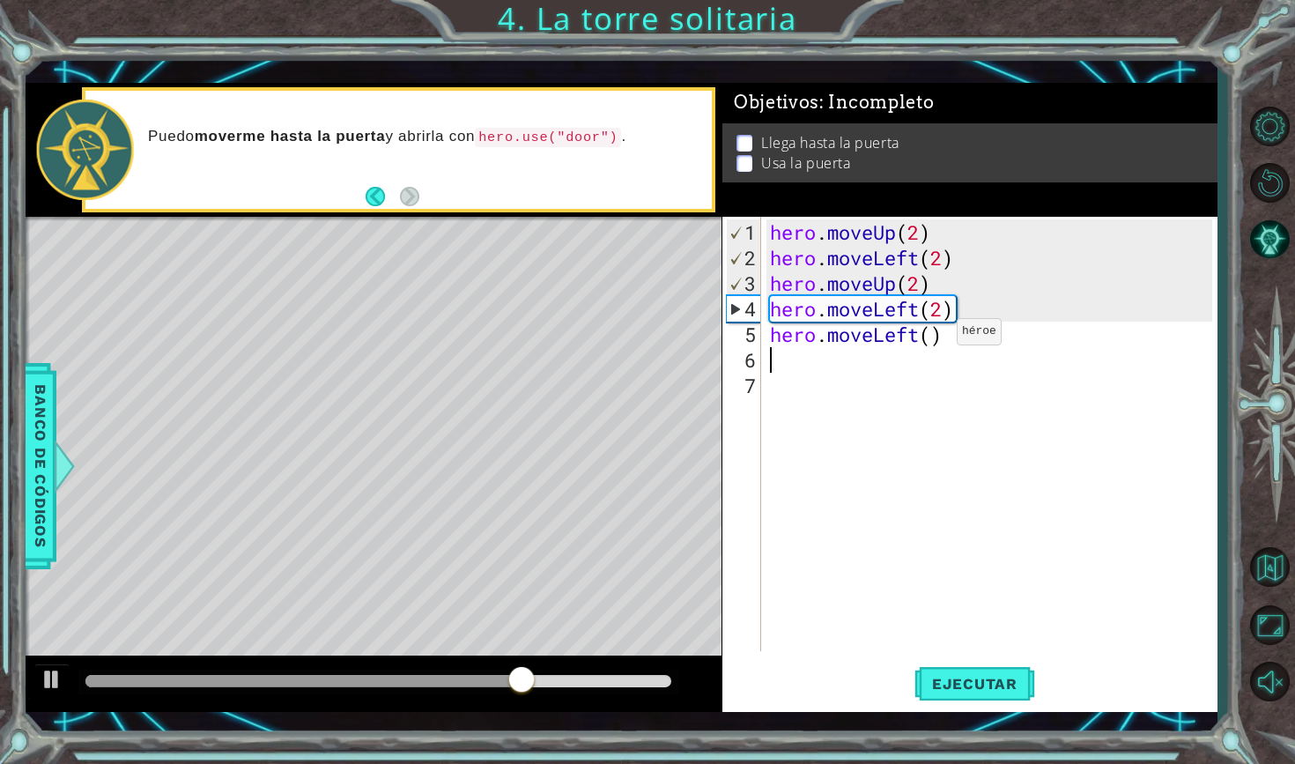
click at [930, 338] on div "hero . moveUp ( 2 ) hero . moveLeft ( 2 ) hero . moveUp ( 2 ) hero . moveLeft (…" at bounding box center [993, 461] width 455 height 485
click at [994, 684] on span "Ejecutar" at bounding box center [974, 684] width 121 height 18
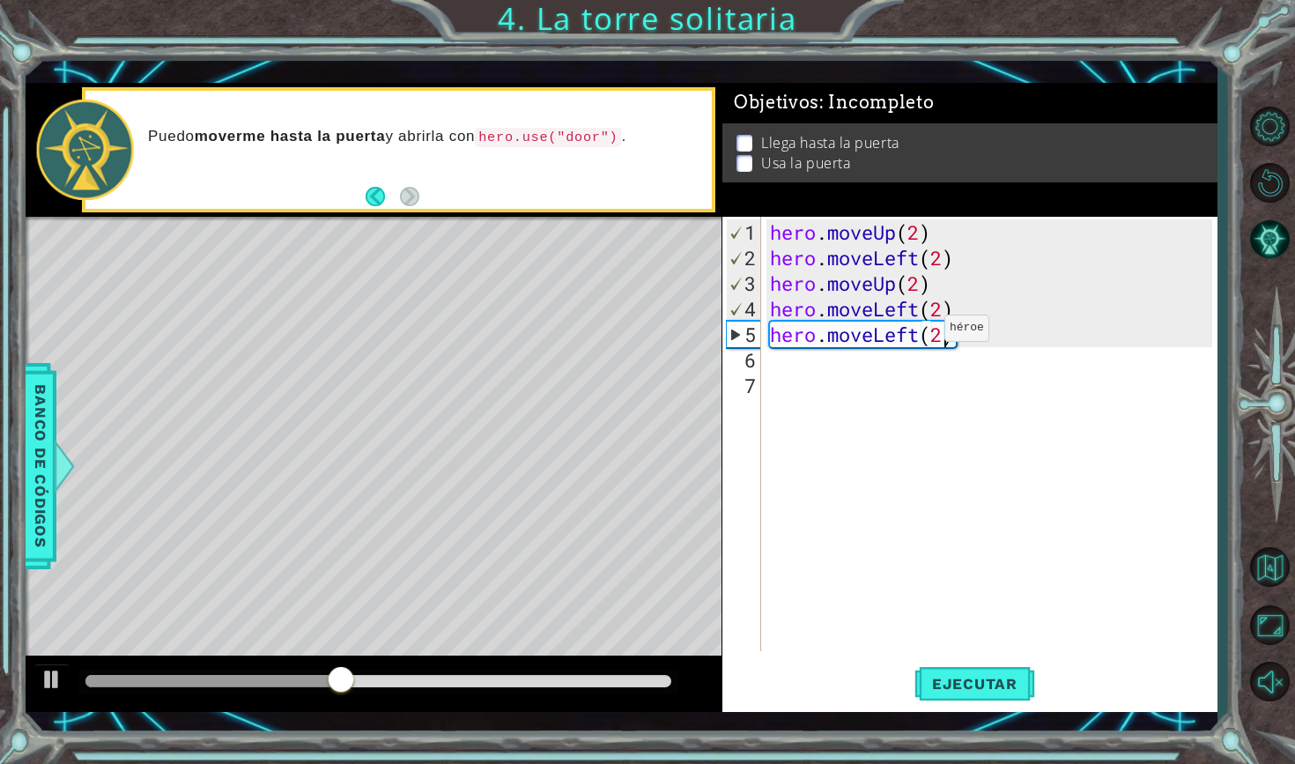
click at [918, 335] on div "hero . moveUp ( 2 ) hero . moveLeft ( 2 ) hero . moveUp ( 2 ) hero . moveLeft (…" at bounding box center [993, 461] width 455 height 485
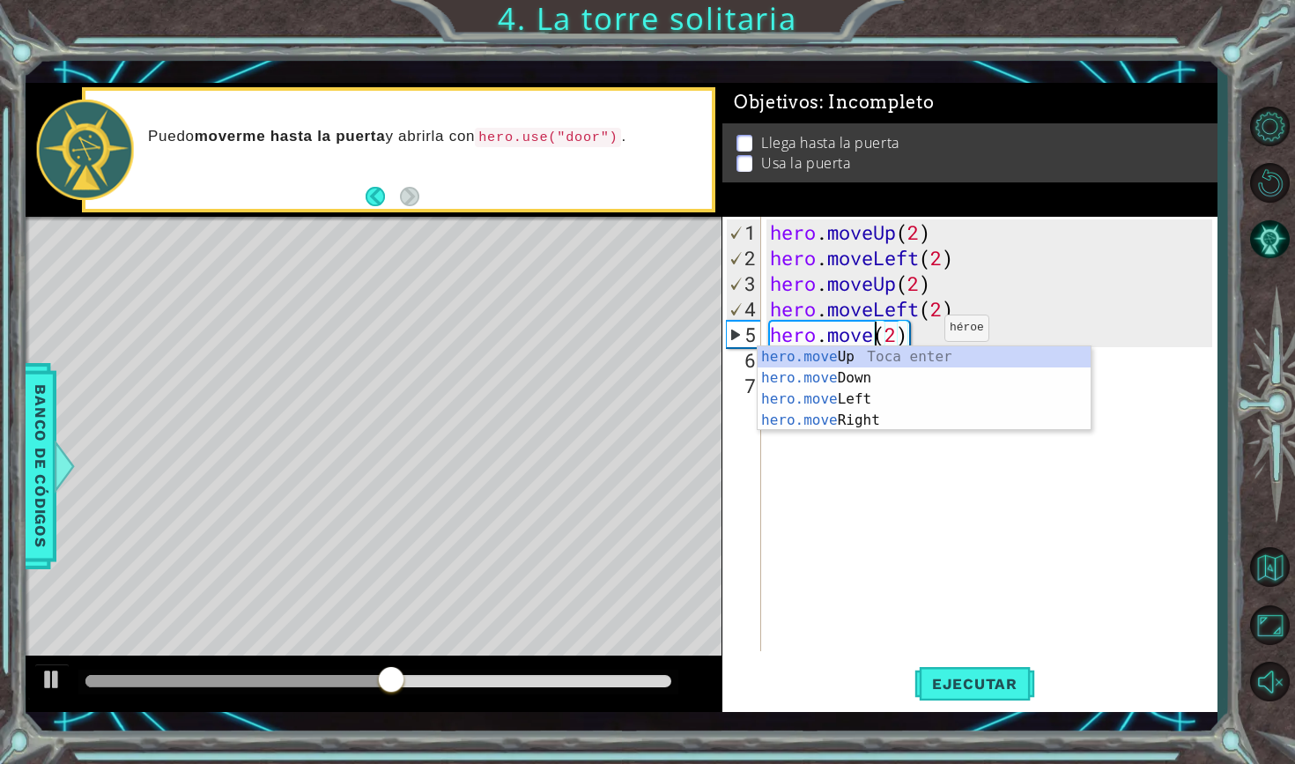
scroll to position [0, 5]
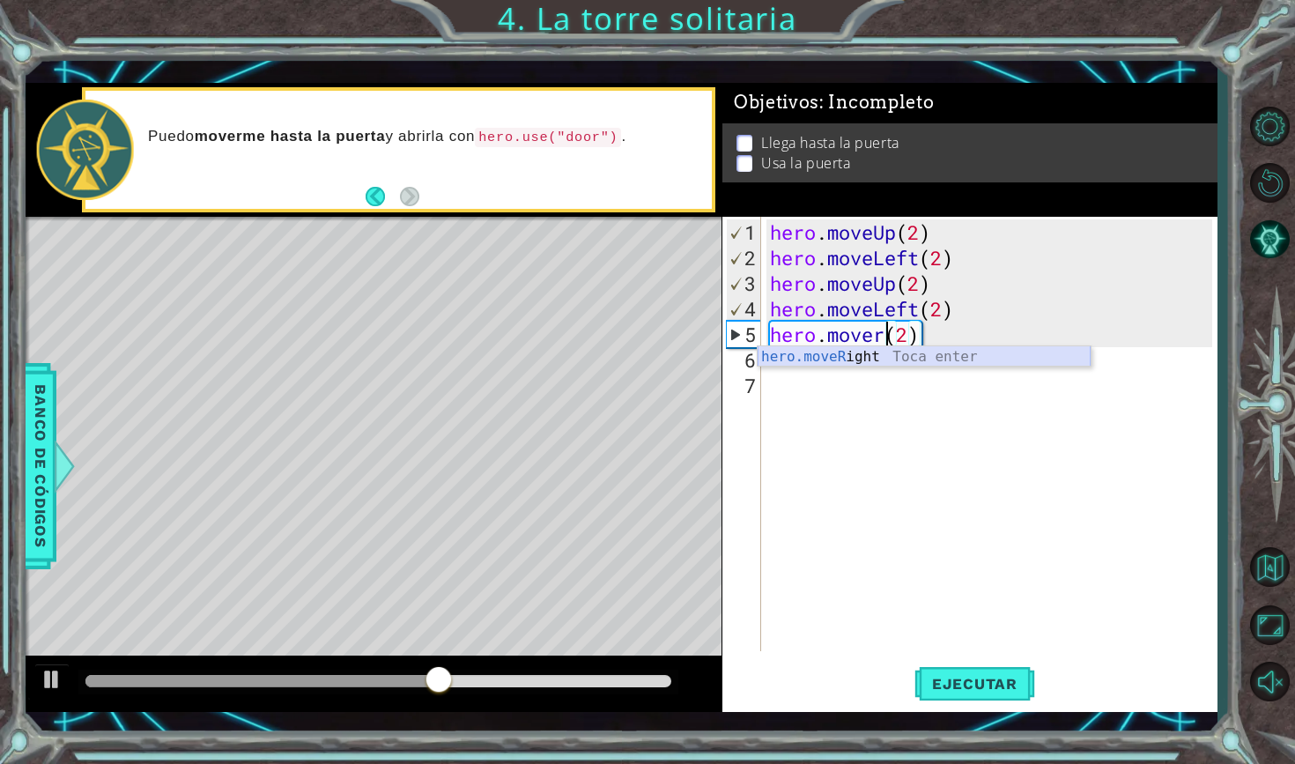
click at [920, 360] on div "hero.moveR ight Toca enter" at bounding box center [924, 377] width 333 height 63
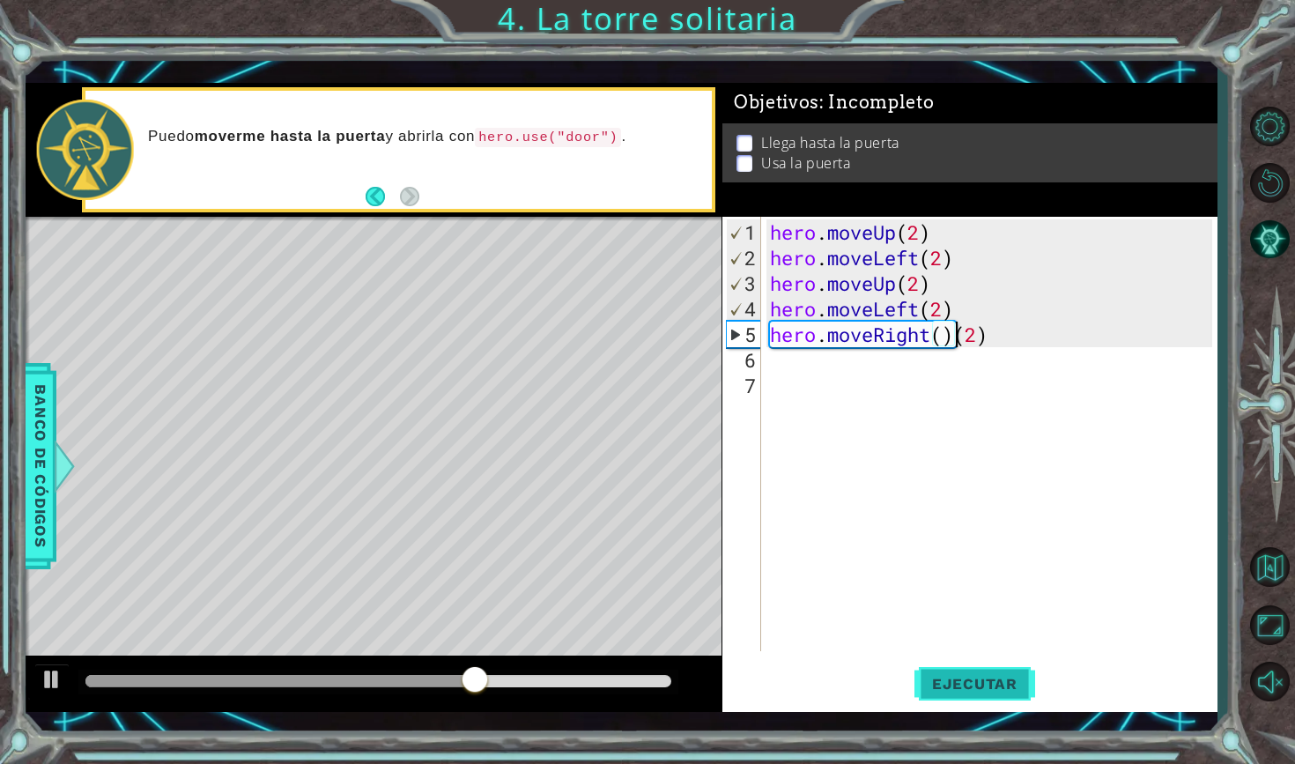
click at [948, 688] on span "Ejecutar" at bounding box center [974, 684] width 121 height 18
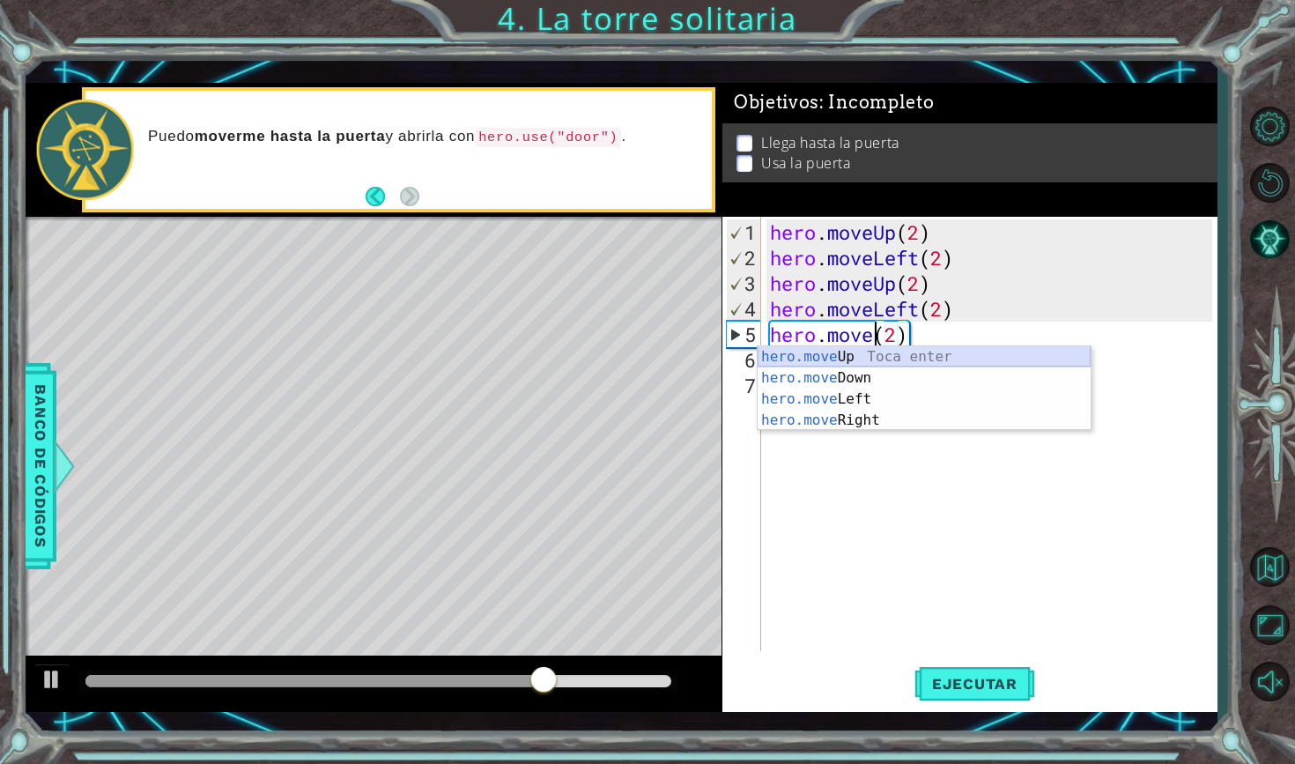
click at [921, 361] on div "hero.move Up Toca enter hero.move Down Toca enter hero.move Left Toca enter her…" at bounding box center [924, 409] width 333 height 127
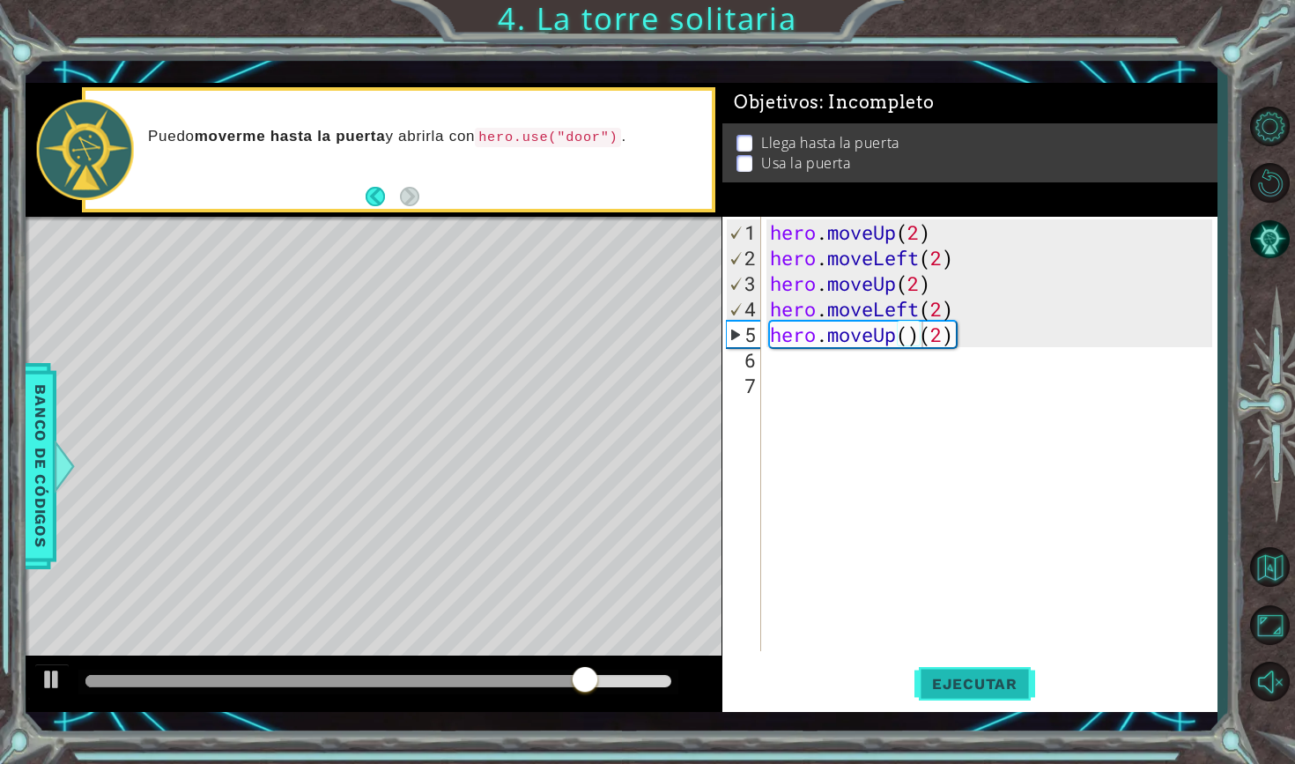
click at [960, 685] on span "Ejecutar" at bounding box center [974, 684] width 121 height 18
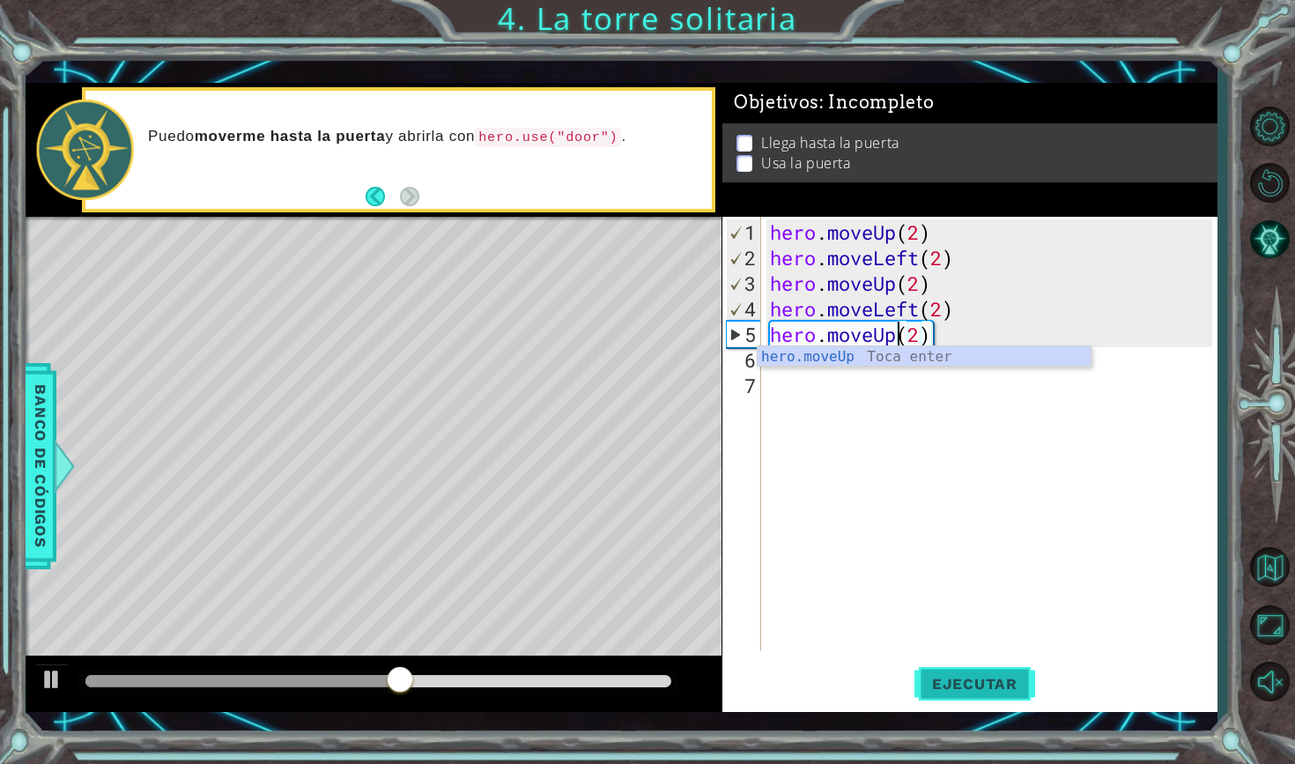
click at [972, 675] on span "Ejecutar" at bounding box center [974, 684] width 121 height 18
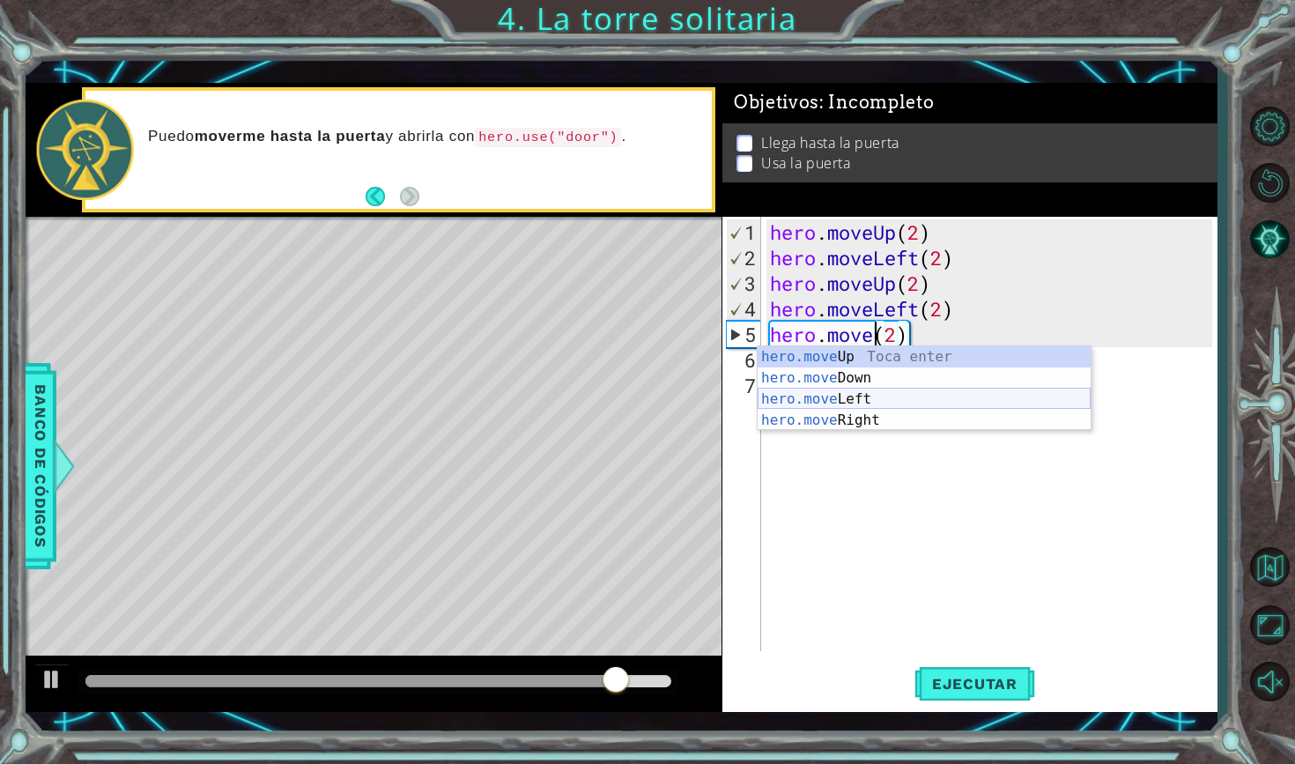
click at [899, 398] on div "hero.move Up Toca enter hero.move Down Toca enter hero.move Left Toca enter her…" at bounding box center [924, 409] width 333 height 127
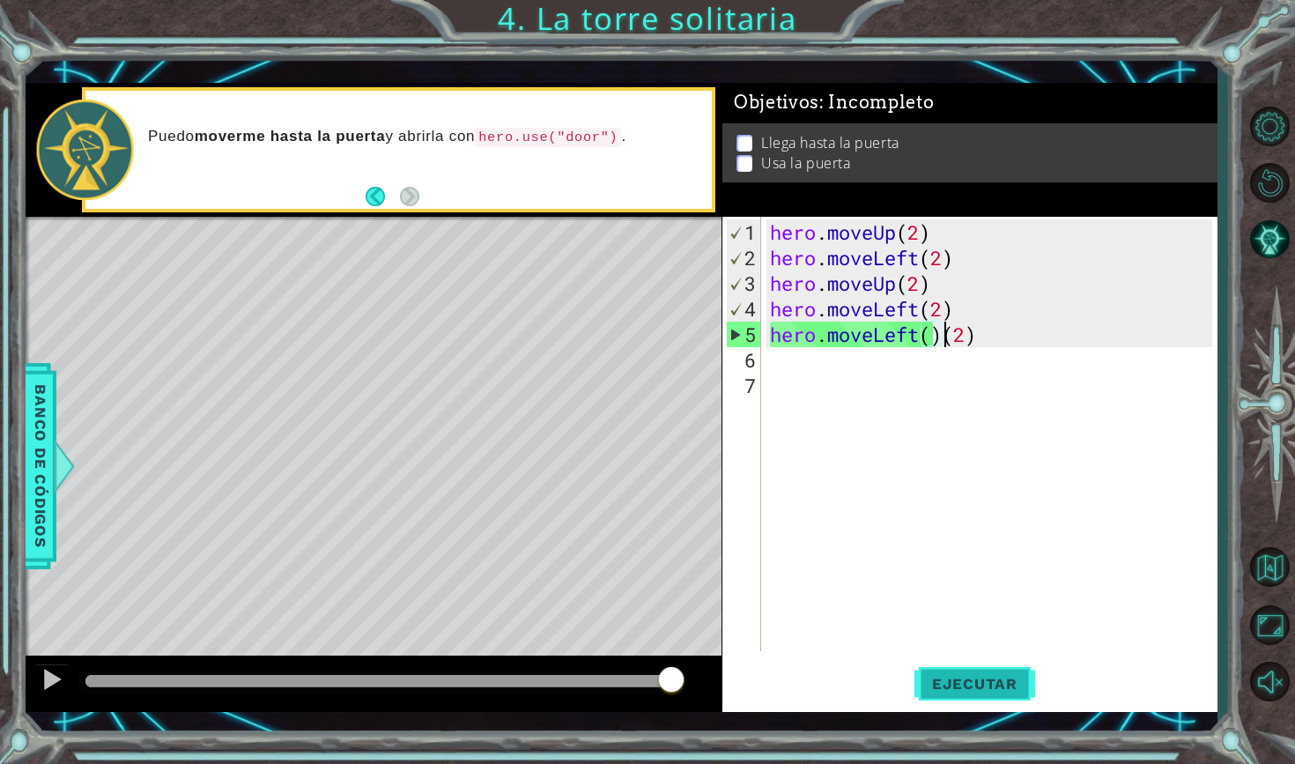
click at [948, 682] on span "Ejecutar" at bounding box center [974, 684] width 121 height 18
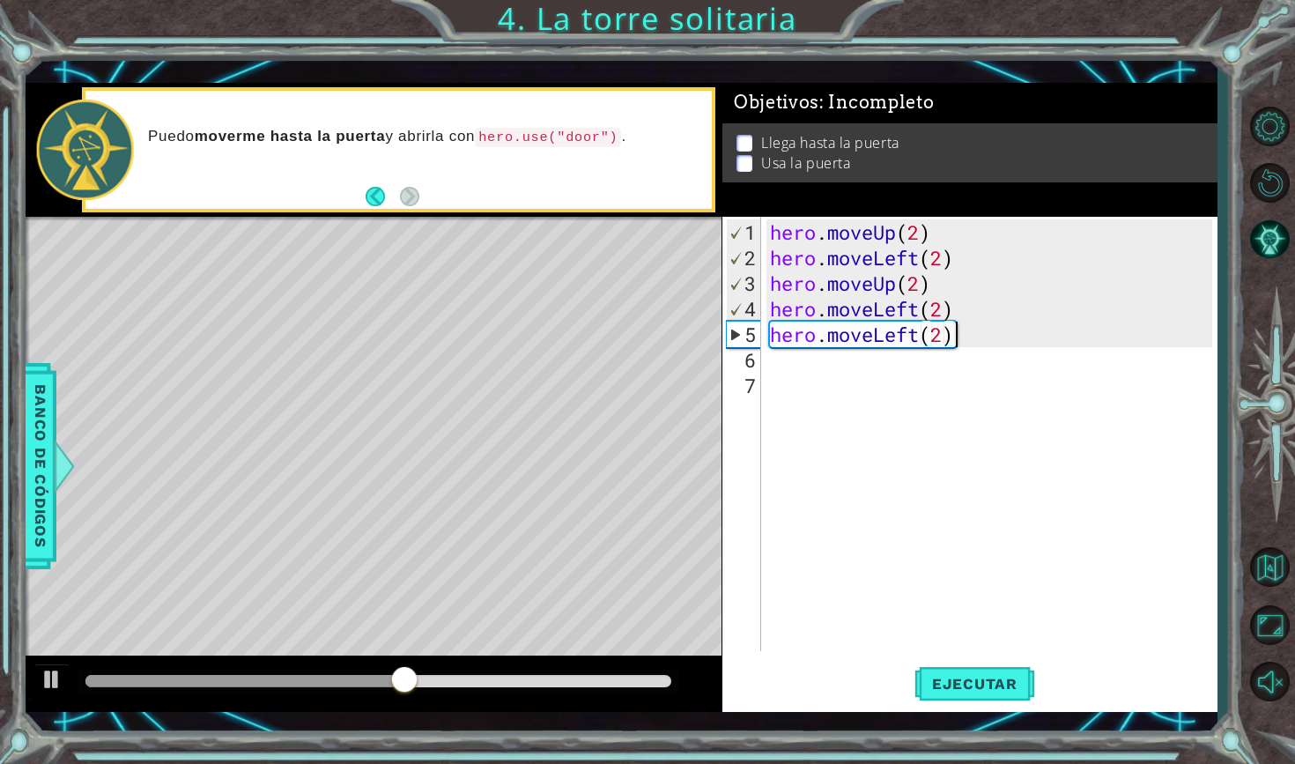
click at [951, 336] on div "hero . moveUp ( 2 ) hero . moveLeft ( 2 ) hero . moveUp ( 2 ) hero . moveLeft (…" at bounding box center [993, 461] width 455 height 485
click at [944, 334] on div "hero . moveUp ( 2 ) hero . moveLeft ( 2 ) hero . moveUp ( 2 ) hero . moveLeft (…" at bounding box center [993, 461] width 455 height 485
click at [973, 681] on span "Ejecutar" at bounding box center [974, 684] width 121 height 18
click at [1012, 684] on span "Ejecutar" at bounding box center [974, 684] width 121 height 18
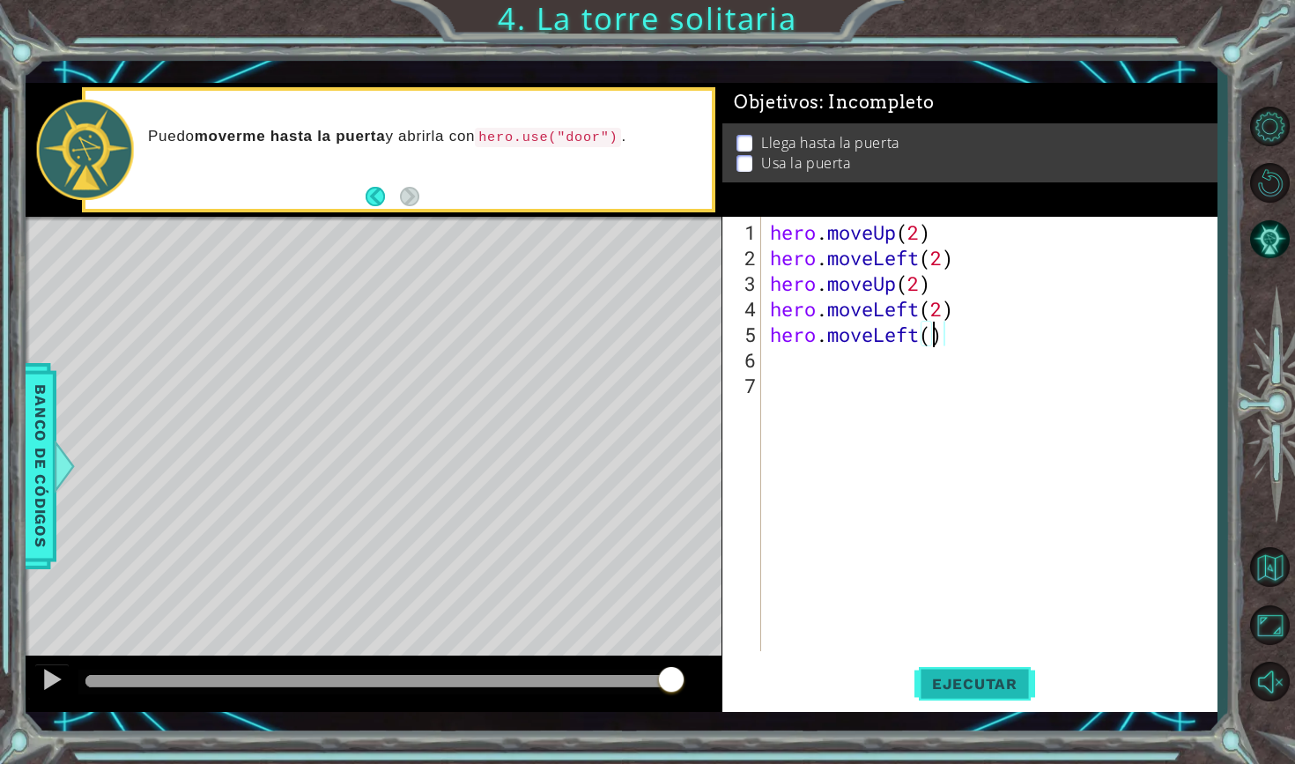
scroll to position [0, 7]
click at [66, 468] on div at bounding box center [64, 466] width 22 height 53
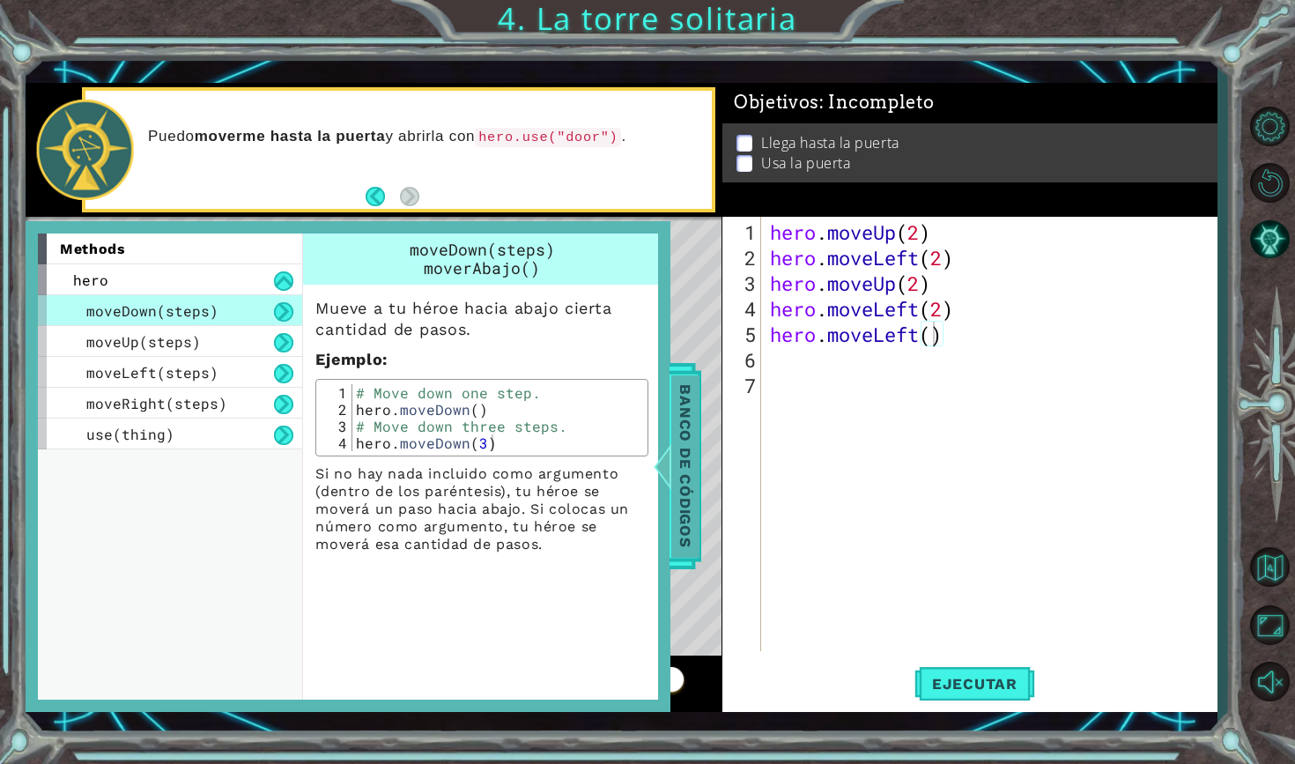
click at [688, 427] on span "Banco de códigos" at bounding box center [685, 466] width 28 height 182
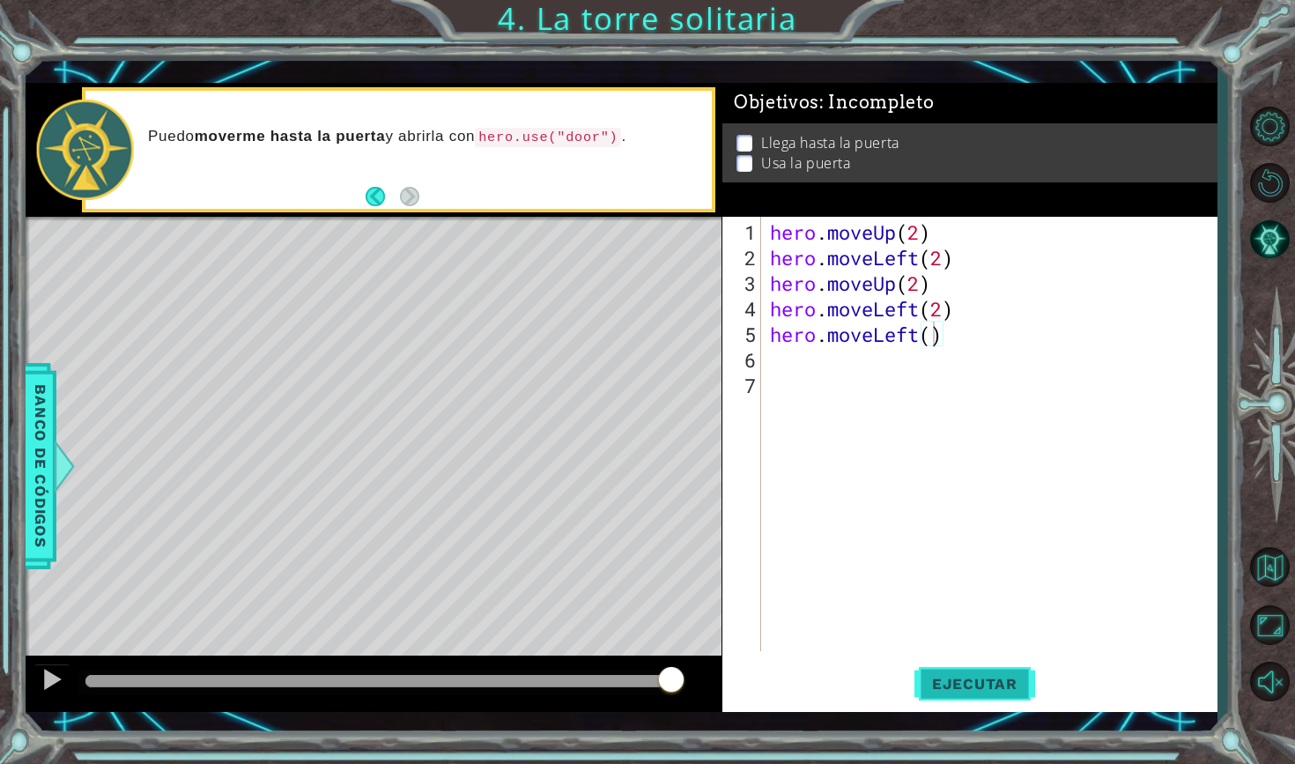
click at [967, 669] on button "Ejecutar" at bounding box center [974, 682] width 121 height 49
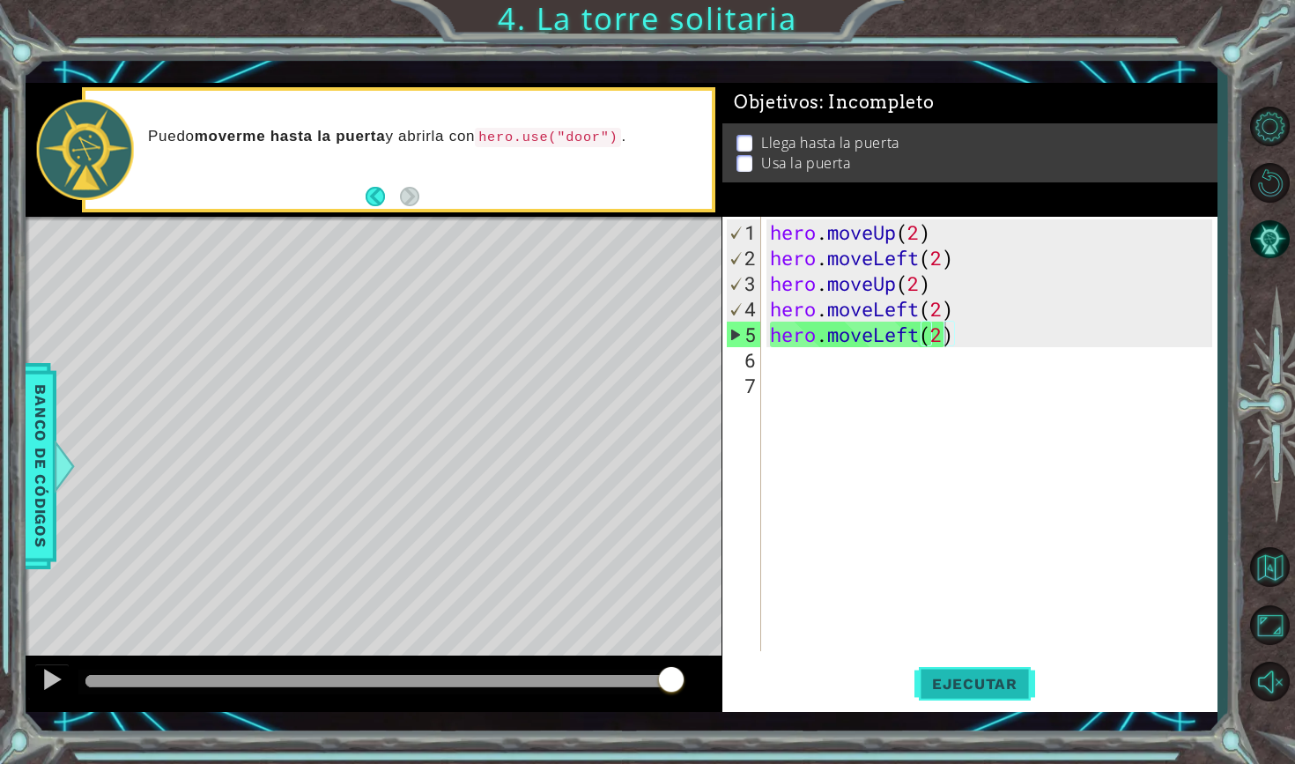
click at [965, 699] on button "Ejecutar" at bounding box center [974, 682] width 121 height 49
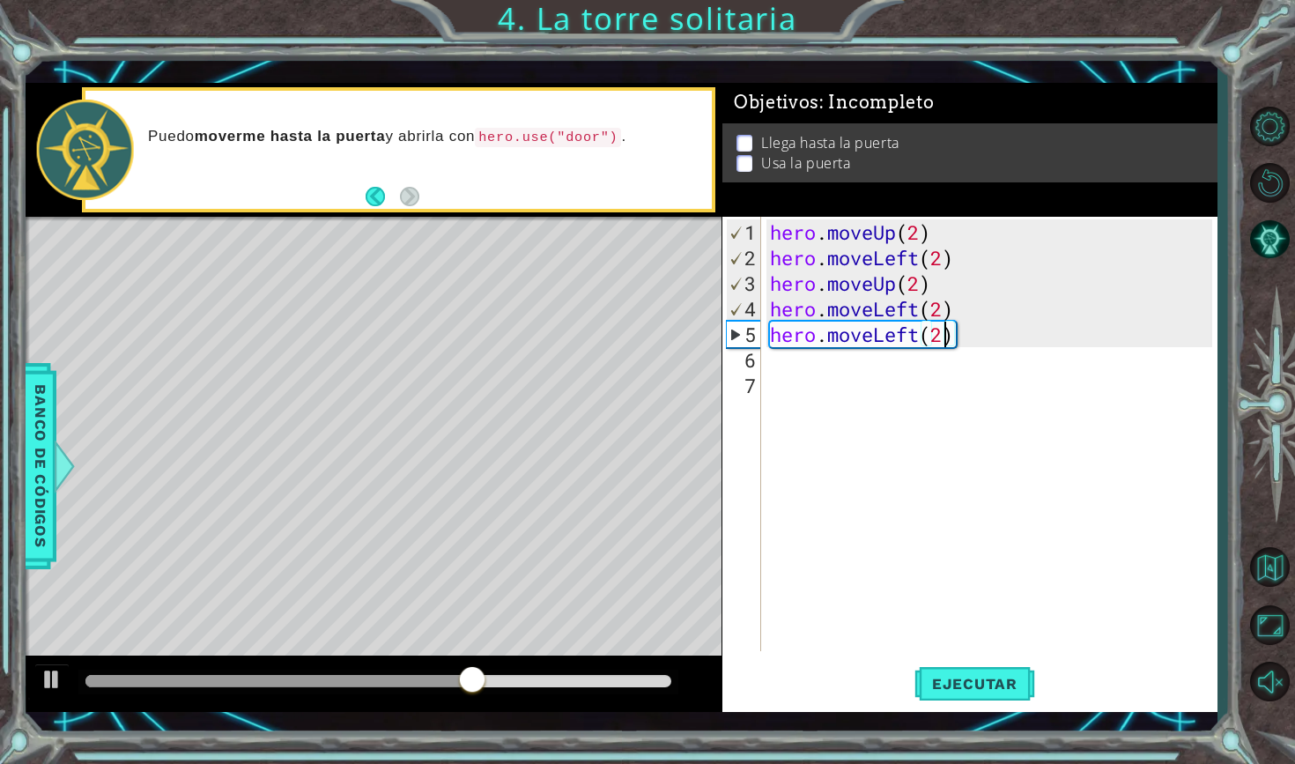
click at [740, 334] on div "5" at bounding box center [744, 335] width 34 height 26
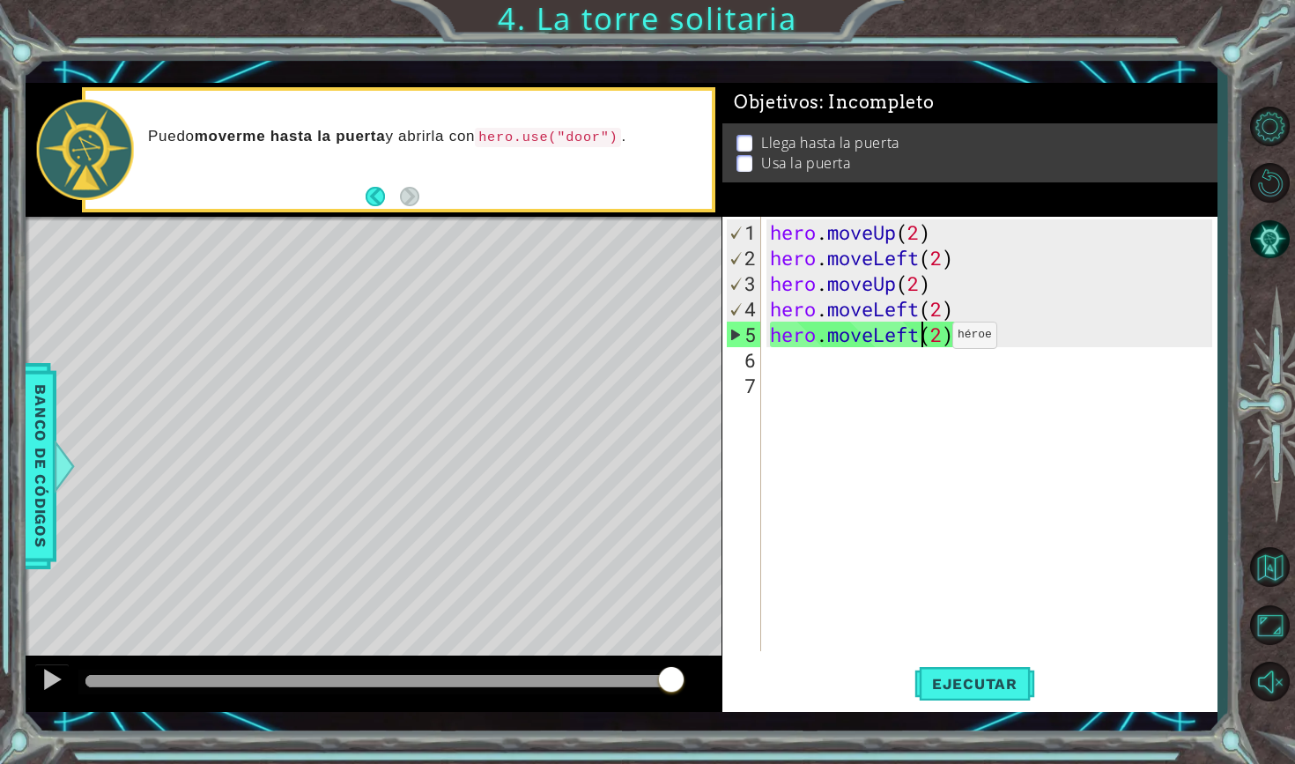
click at [926, 342] on div "hero . moveUp ( 2 ) hero . moveLeft ( 2 ) hero . moveUp ( 2 ) hero . moveLeft (…" at bounding box center [993, 461] width 455 height 485
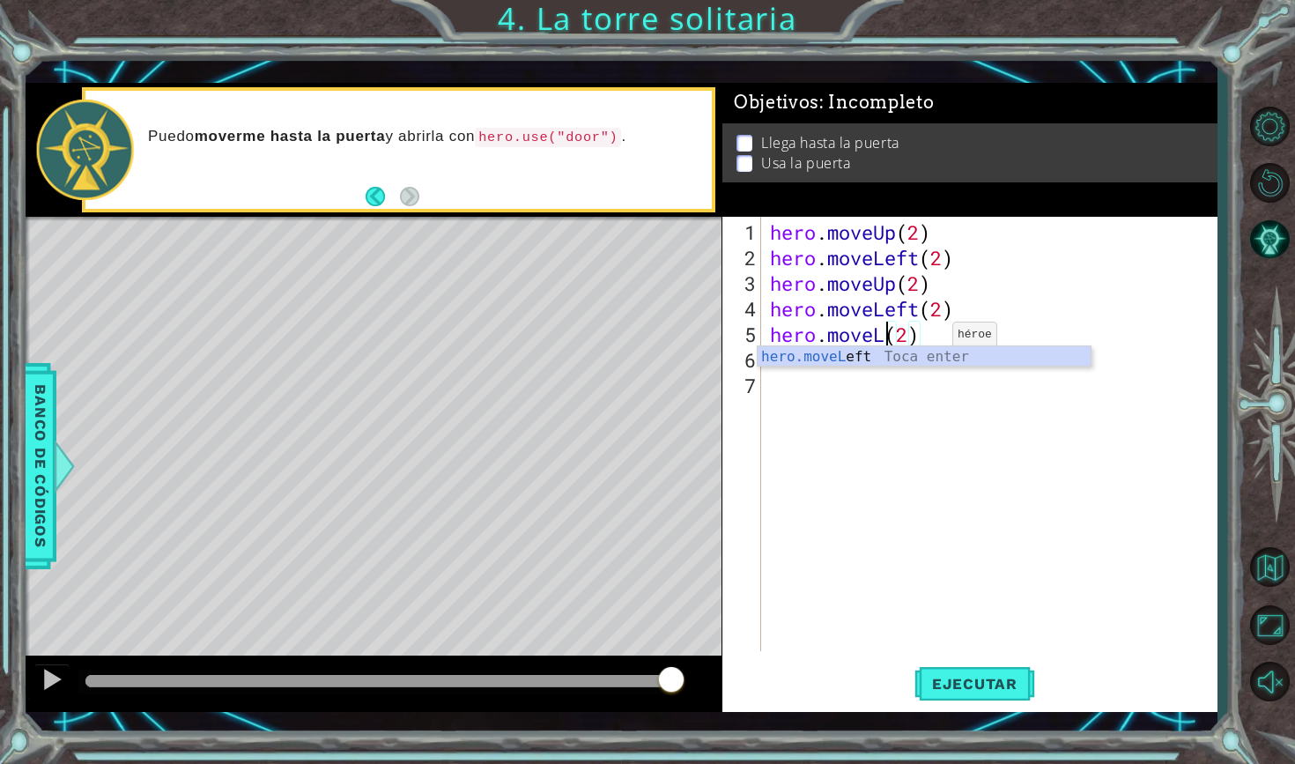
scroll to position [0, 5]
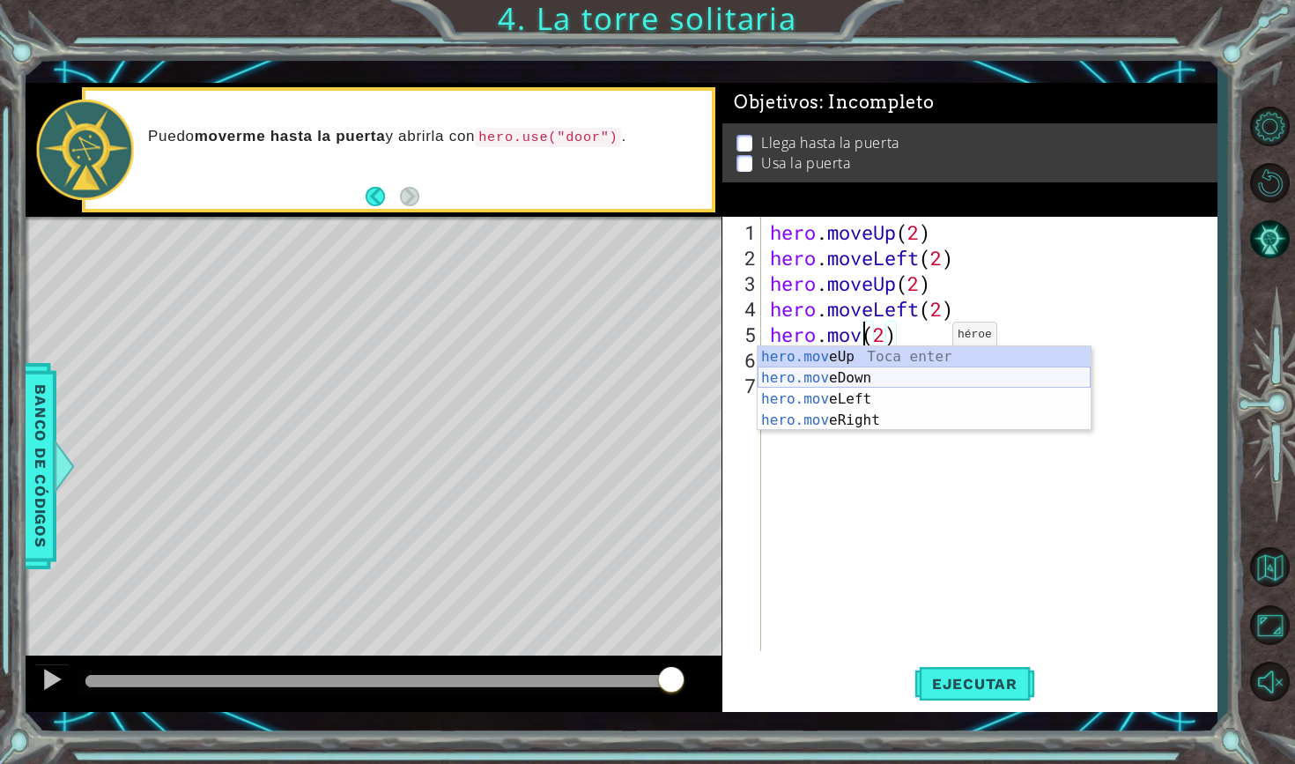
click at [912, 377] on div "hero.mov eUp Toca enter hero.mov eDown Toca enter hero.mov eLeft Toca enter her…" at bounding box center [924, 409] width 333 height 127
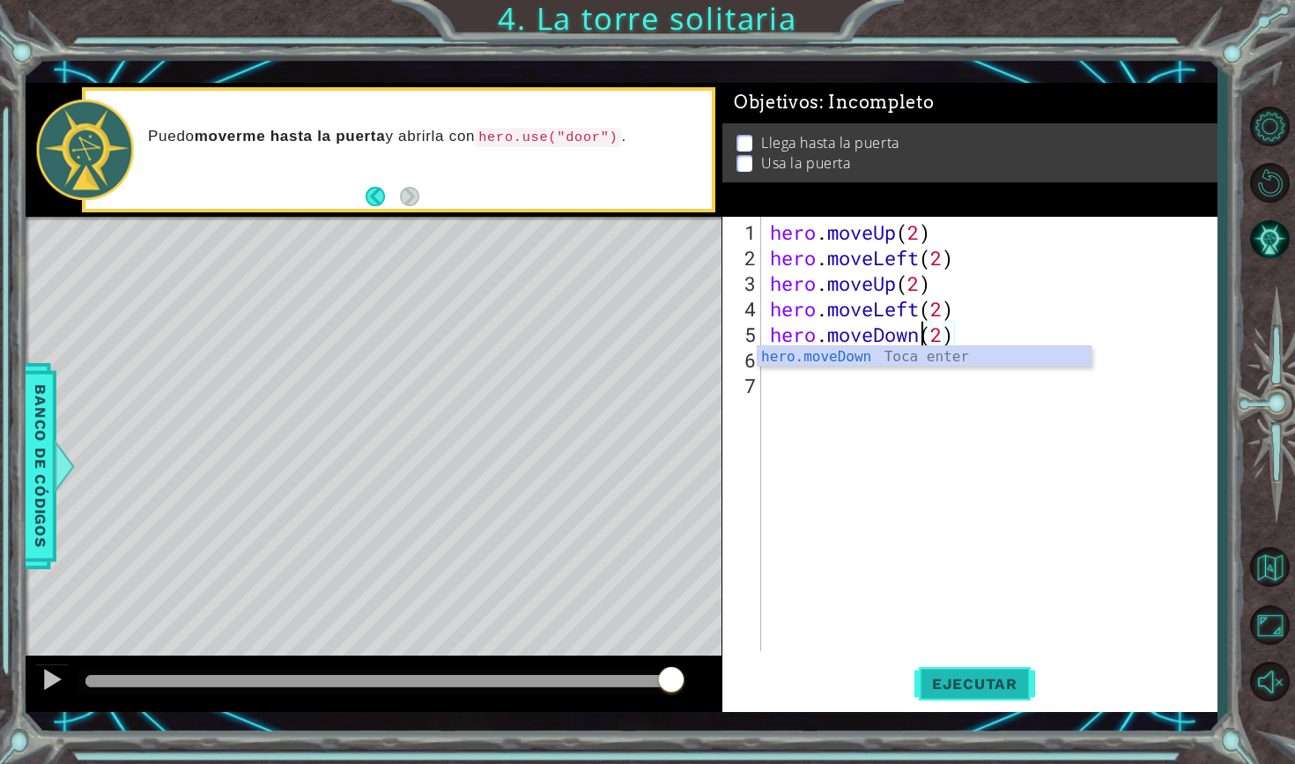
click at [953, 678] on span "Ejecutar" at bounding box center [974, 684] width 121 height 18
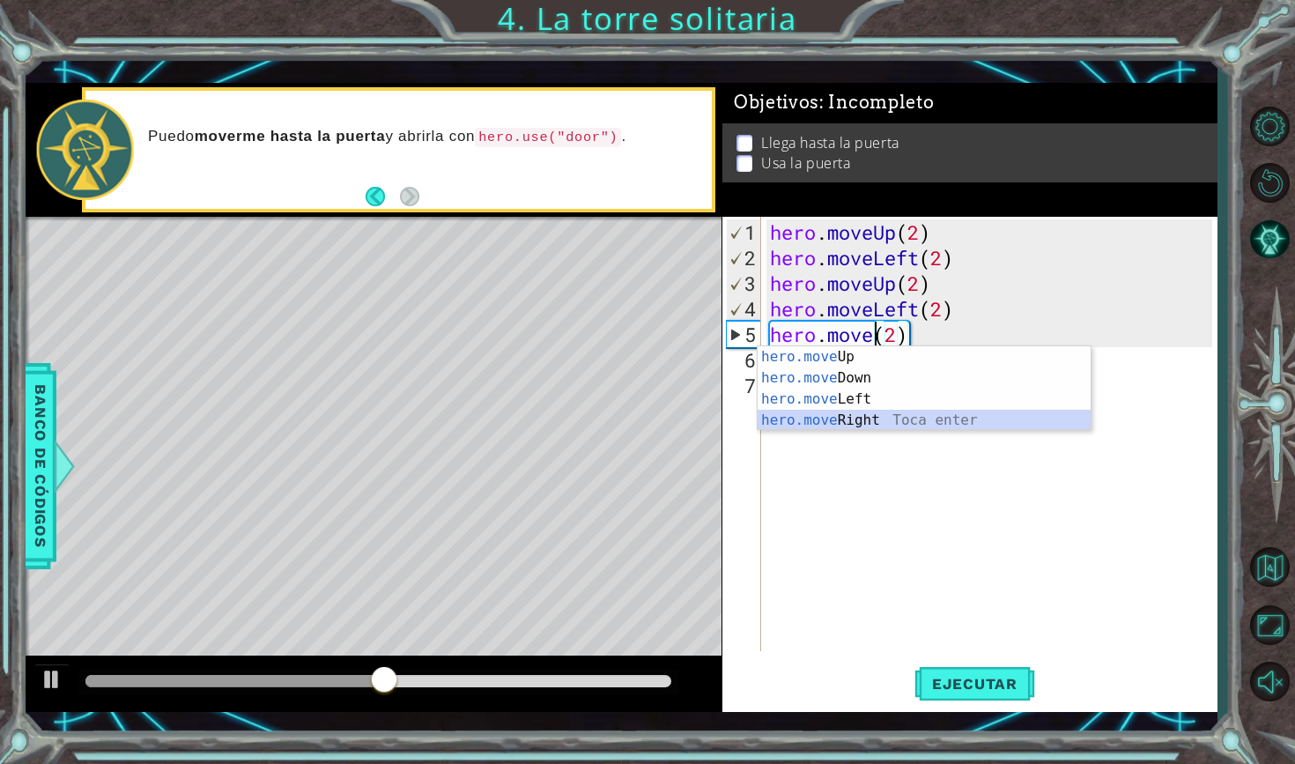
click at [1019, 417] on div "hero.move Up Toca enter hero.move Down Toca enter hero.move Left Toca enter her…" at bounding box center [924, 409] width 333 height 127
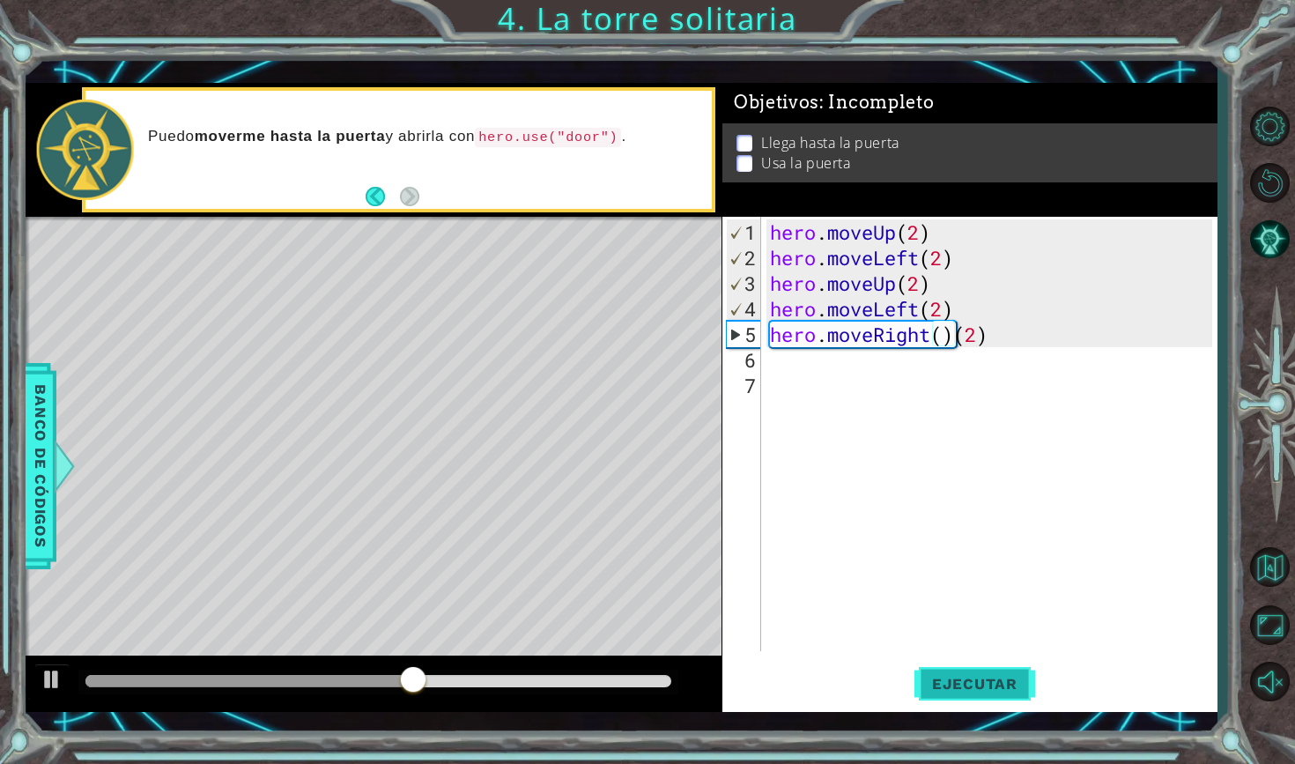
click at [965, 698] on button "Ejecutar" at bounding box center [974, 682] width 121 height 49
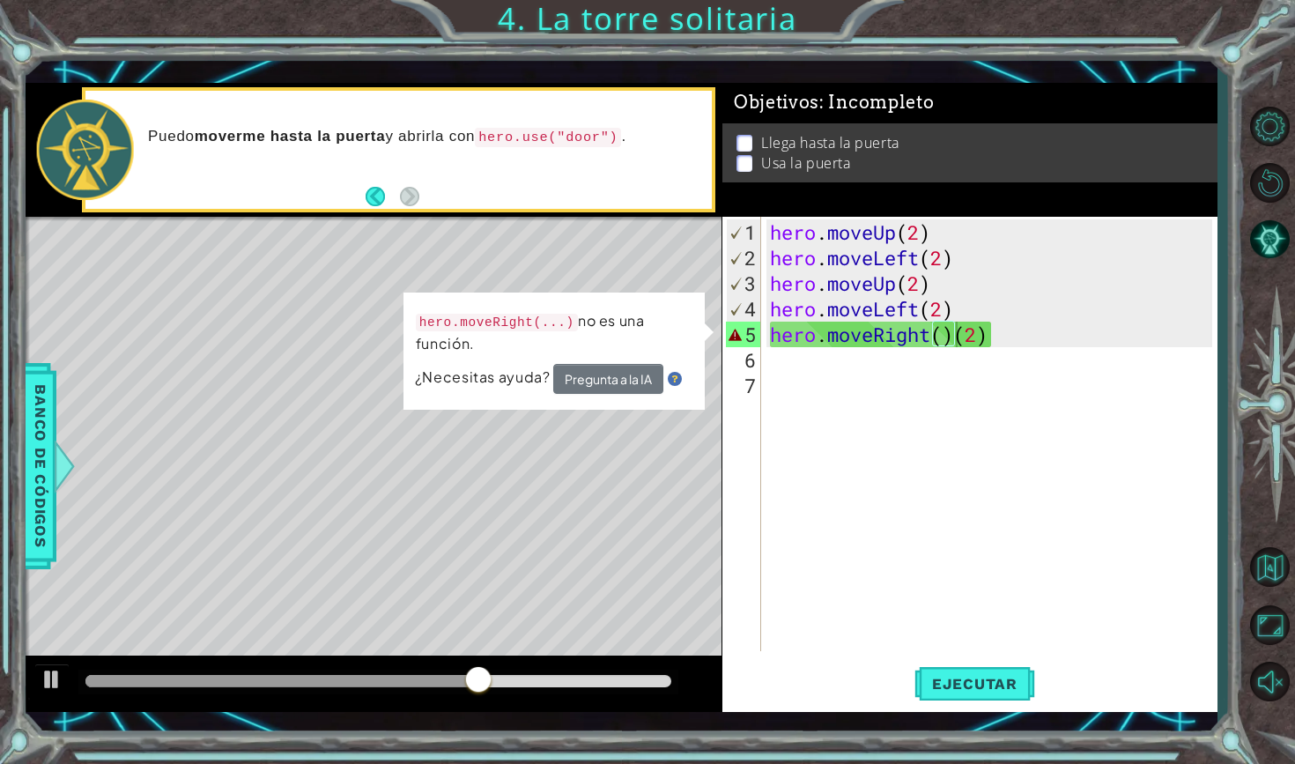
click at [617, 373] on button "Pregunta a la IA" at bounding box center [608, 379] width 110 height 30
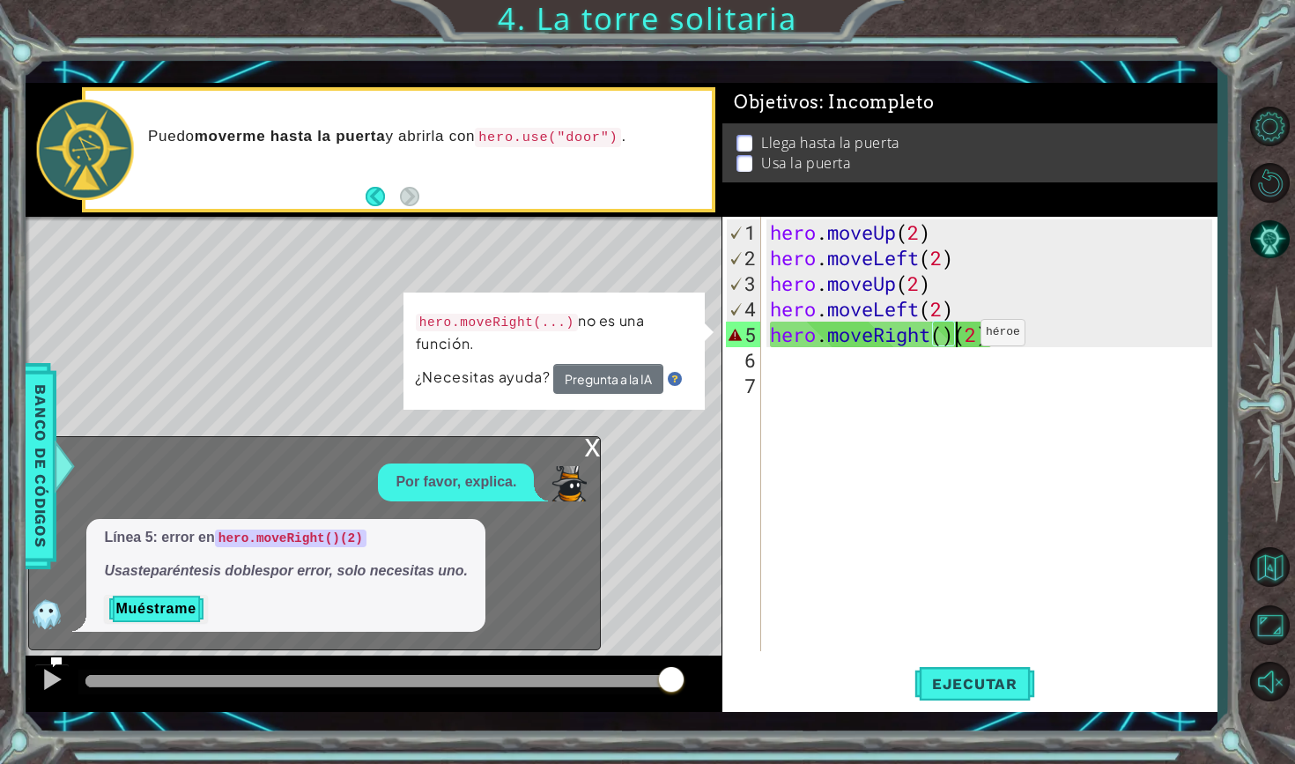
click at [954, 339] on div "hero . moveUp ( 2 ) hero . moveLeft ( 2 ) hero . moveUp ( 2 ) hero . moveLeft (…" at bounding box center [993, 461] width 455 height 485
click at [588, 452] on div "x" at bounding box center [592, 446] width 16 height 18
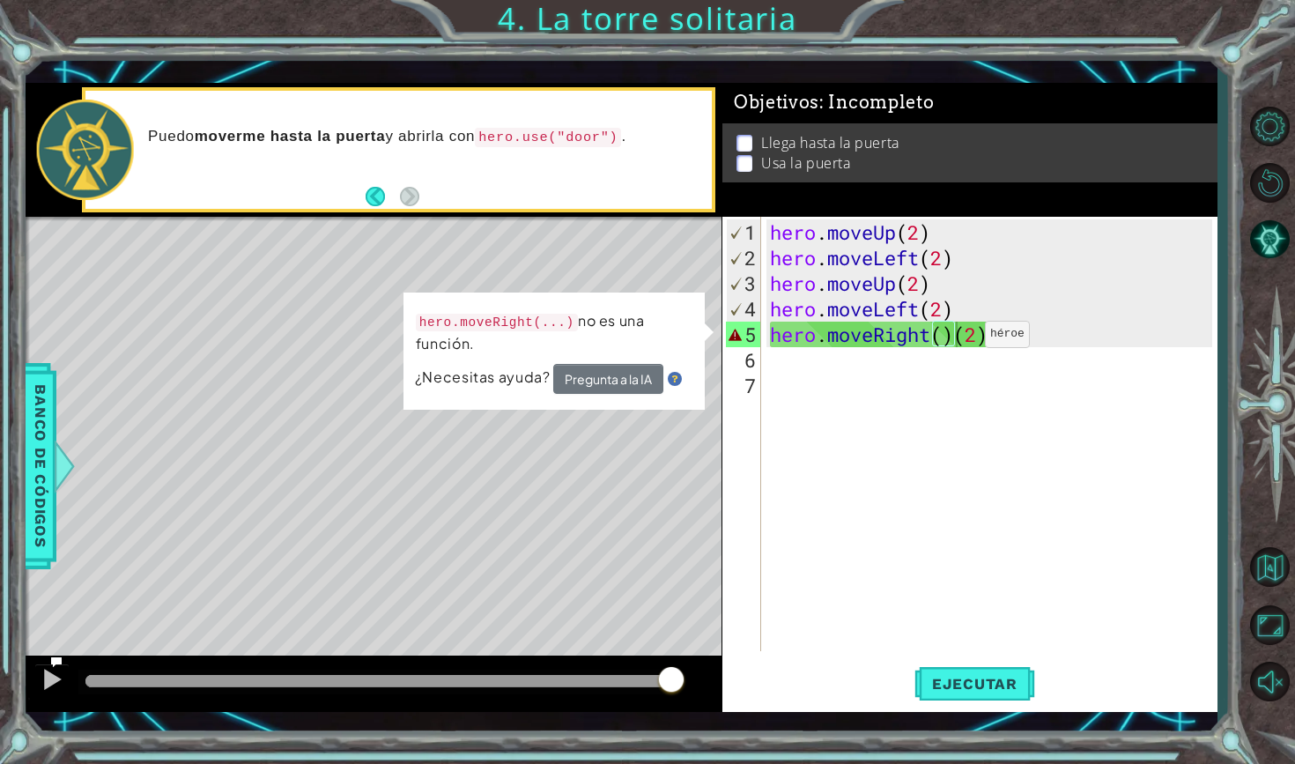
click at [958, 339] on div "hero . moveUp ( 2 ) hero . moveLeft ( 2 ) hero . moveUp ( 2 ) hero . moveLeft (…" at bounding box center [993, 461] width 455 height 485
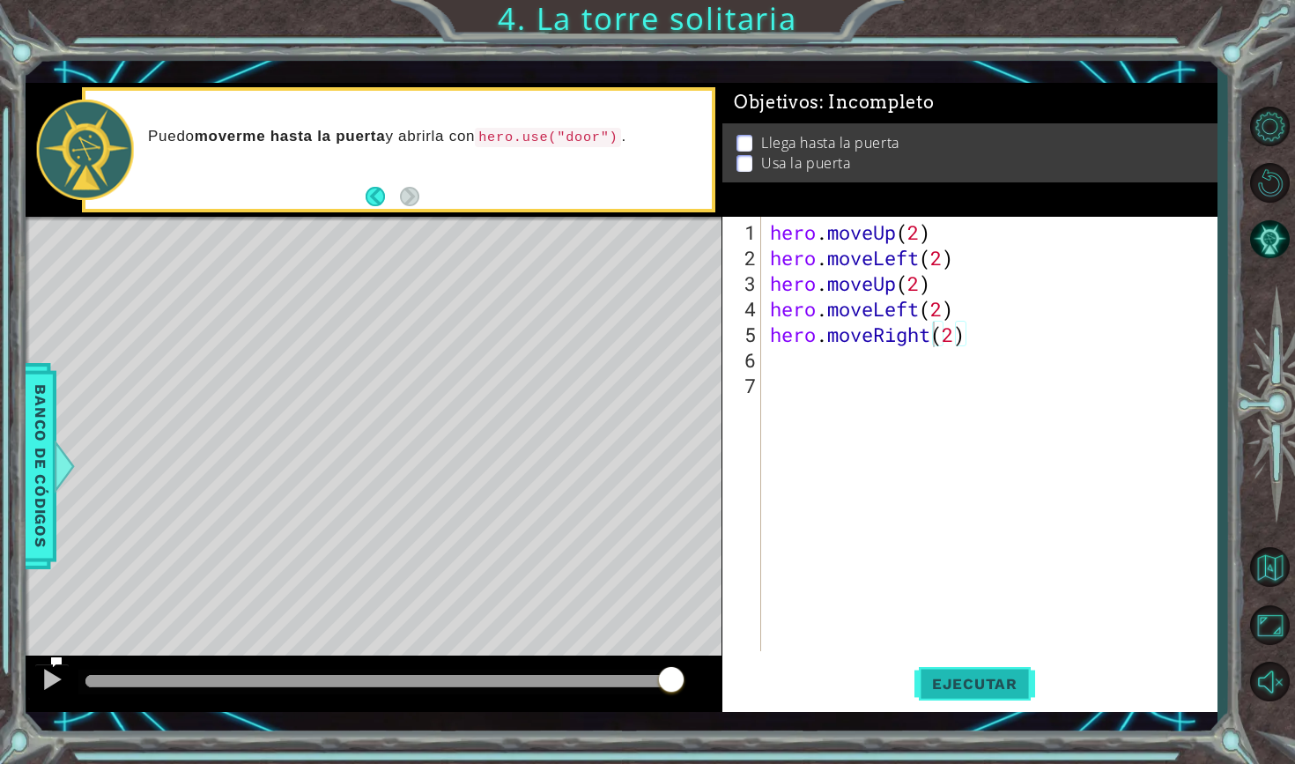
click at [969, 680] on span "Ejecutar" at bounding box center [974, 684] width 121 height 18
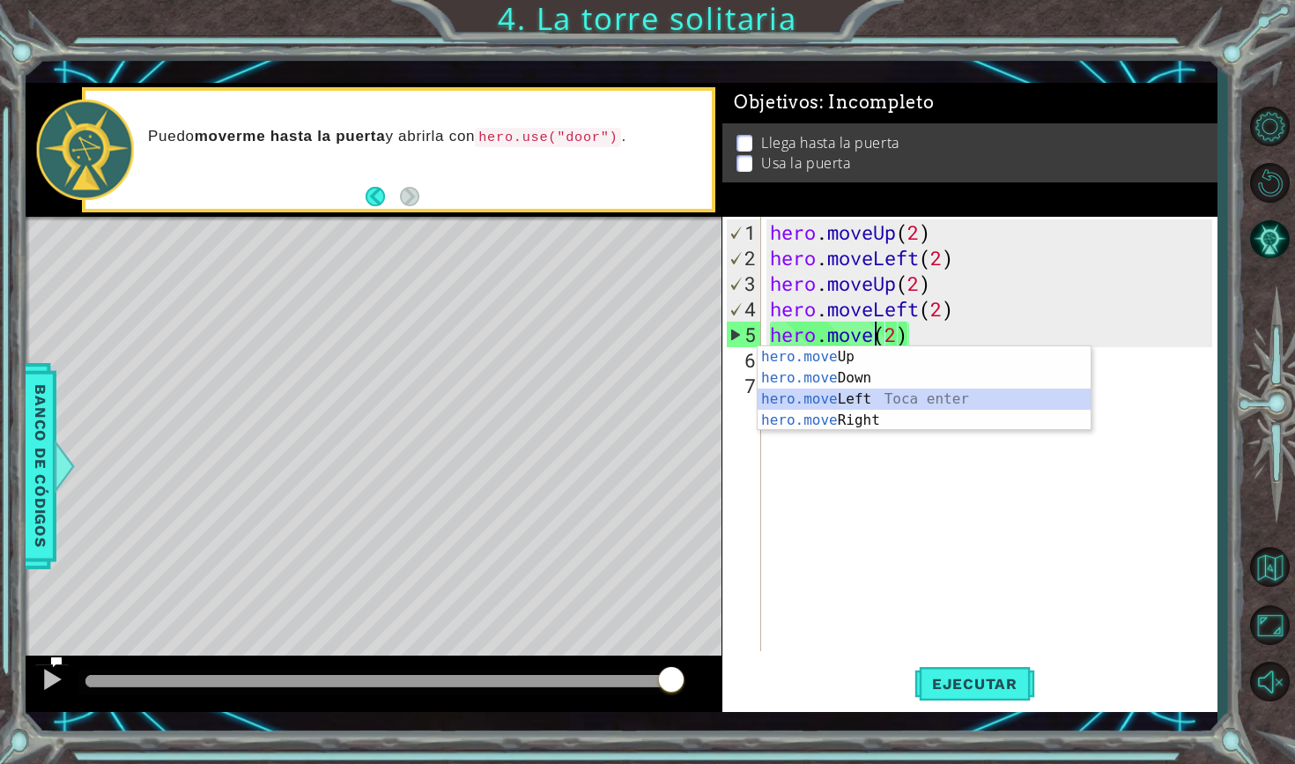
click at [922, 397] on div "hero.move Up Toca enter hero.move Down Toca enter hero.move Left Toca enter her…" at bounding box center [924, 409] width 333 height 127
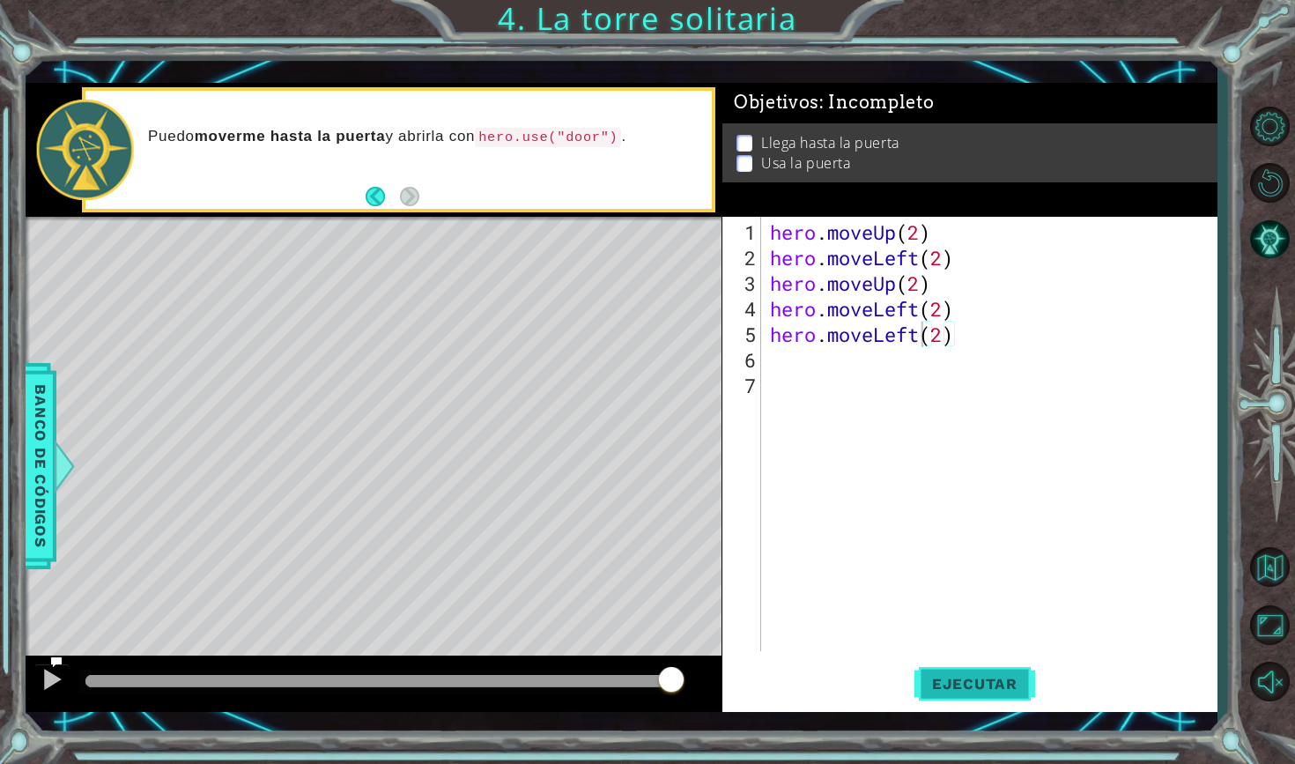
click at [964, 691] on span "Ejecutar" at bounding box center [974, 684] width 121 height 18
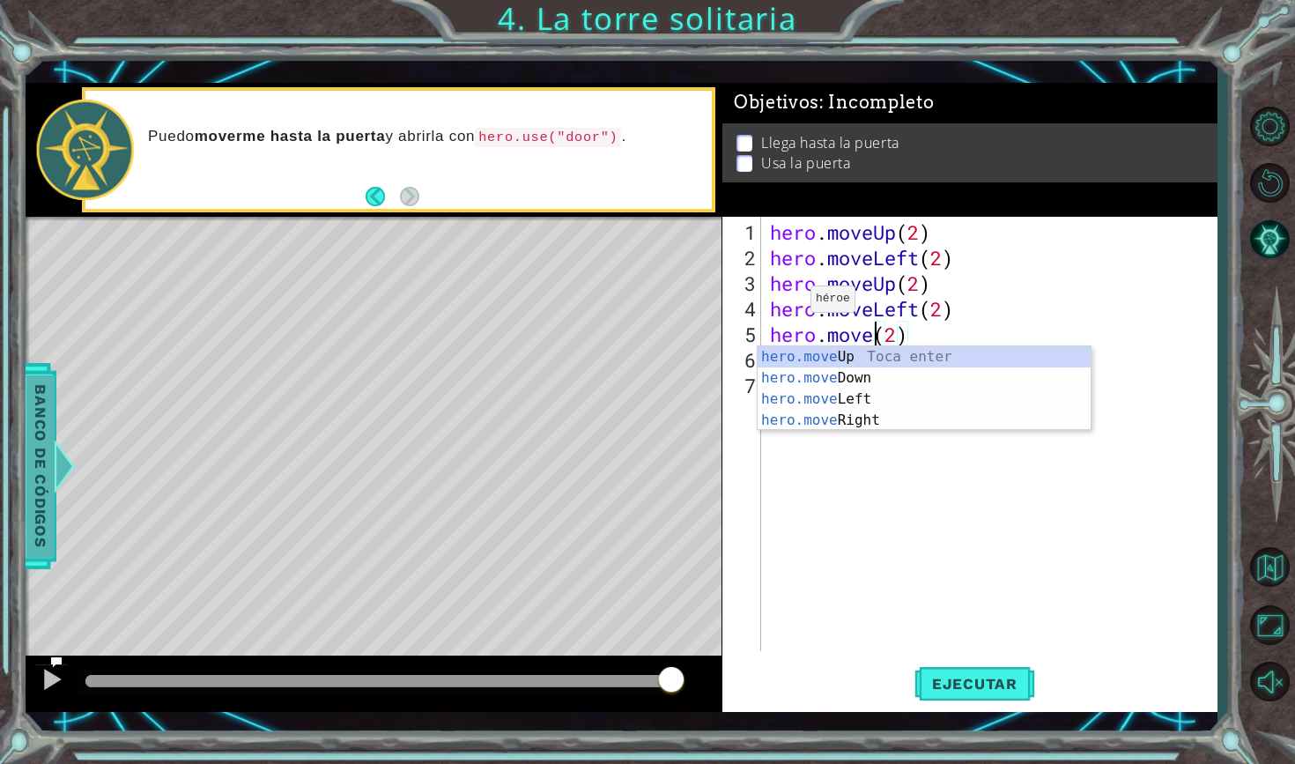
click at [42, 493] on span "Banco de códigos" at bounding box center [38, 466] width 28 height 182
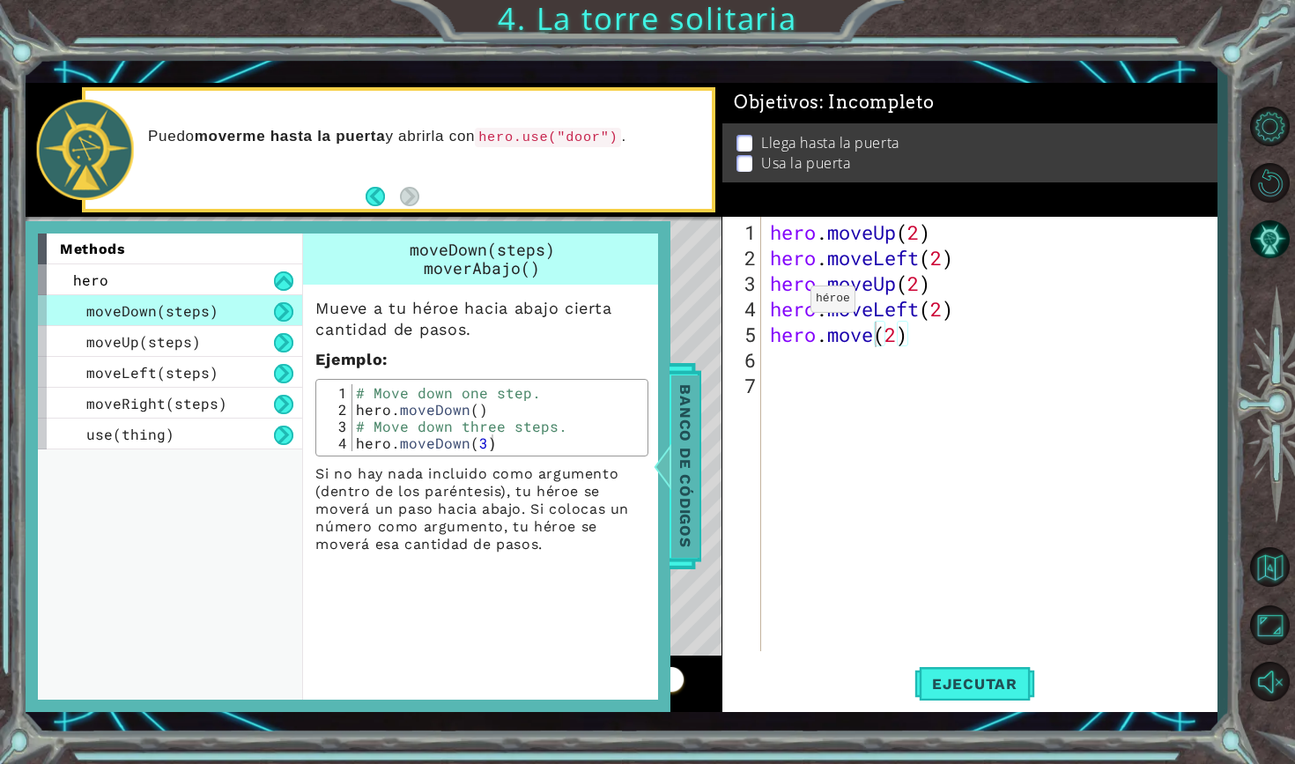
click at [669, 472] on div at bounding box center [663, 466] width 22 height 53
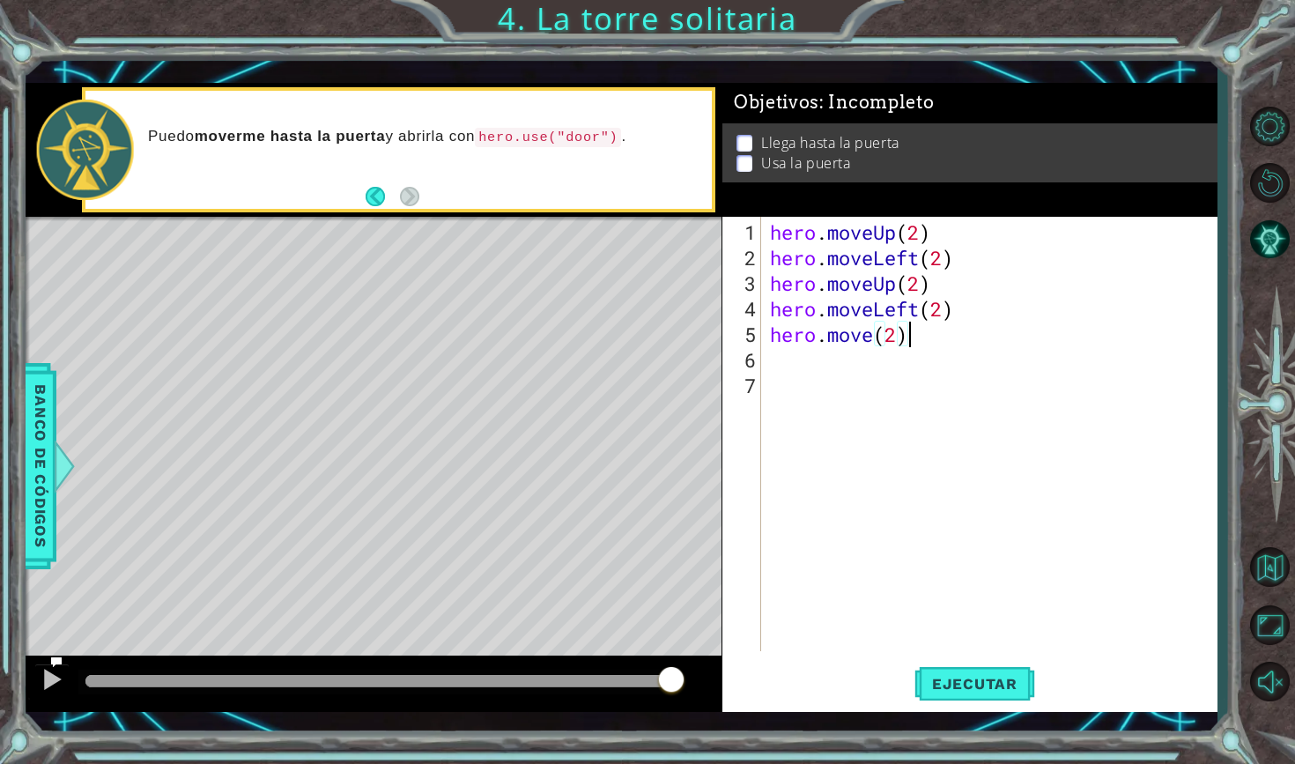
click at [922, 335] on div "hero . moveUp ( 2 ) hero . moveLeft ( 2 ) hero . moveUp ( 2 ) hero . moveLeft (…" at bounding box center [993, 461] width 455 height 485
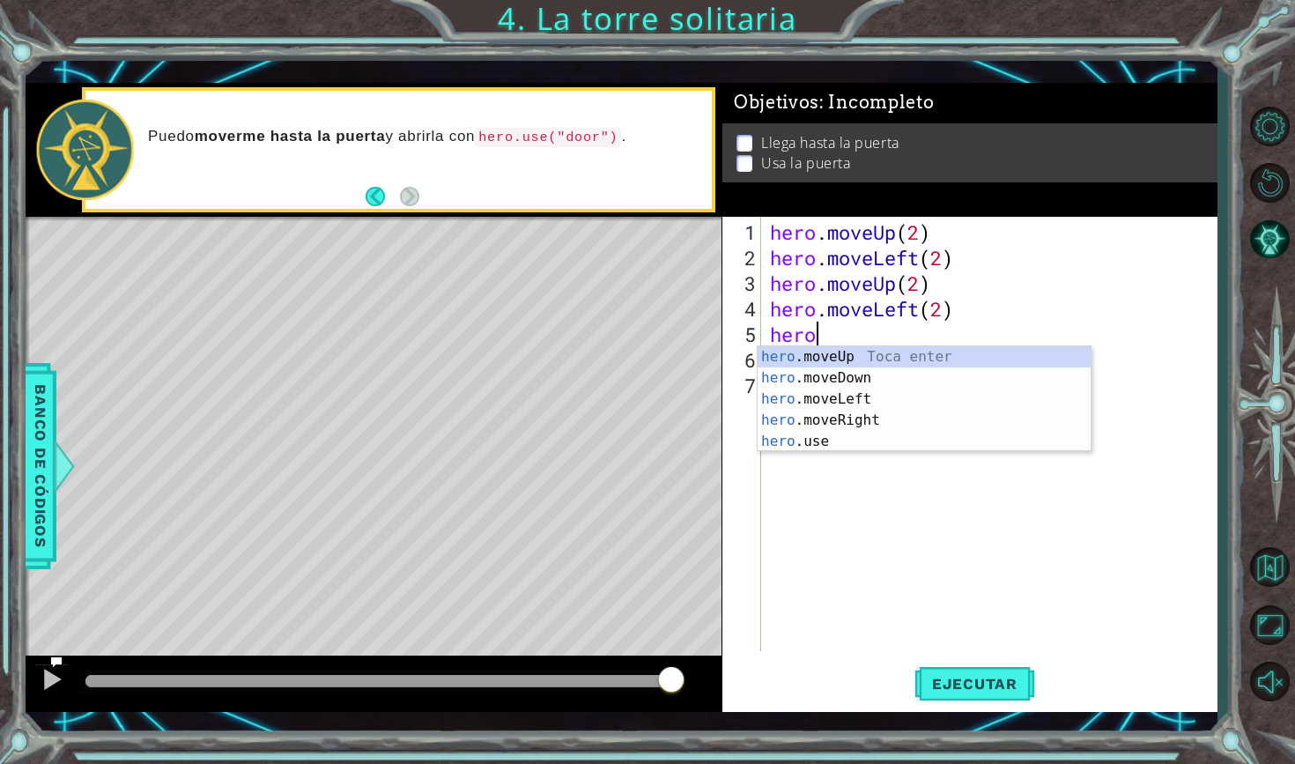
scroll to position [0, 1]
type textarea "h"
type textarea "hero.moveLeft(2"
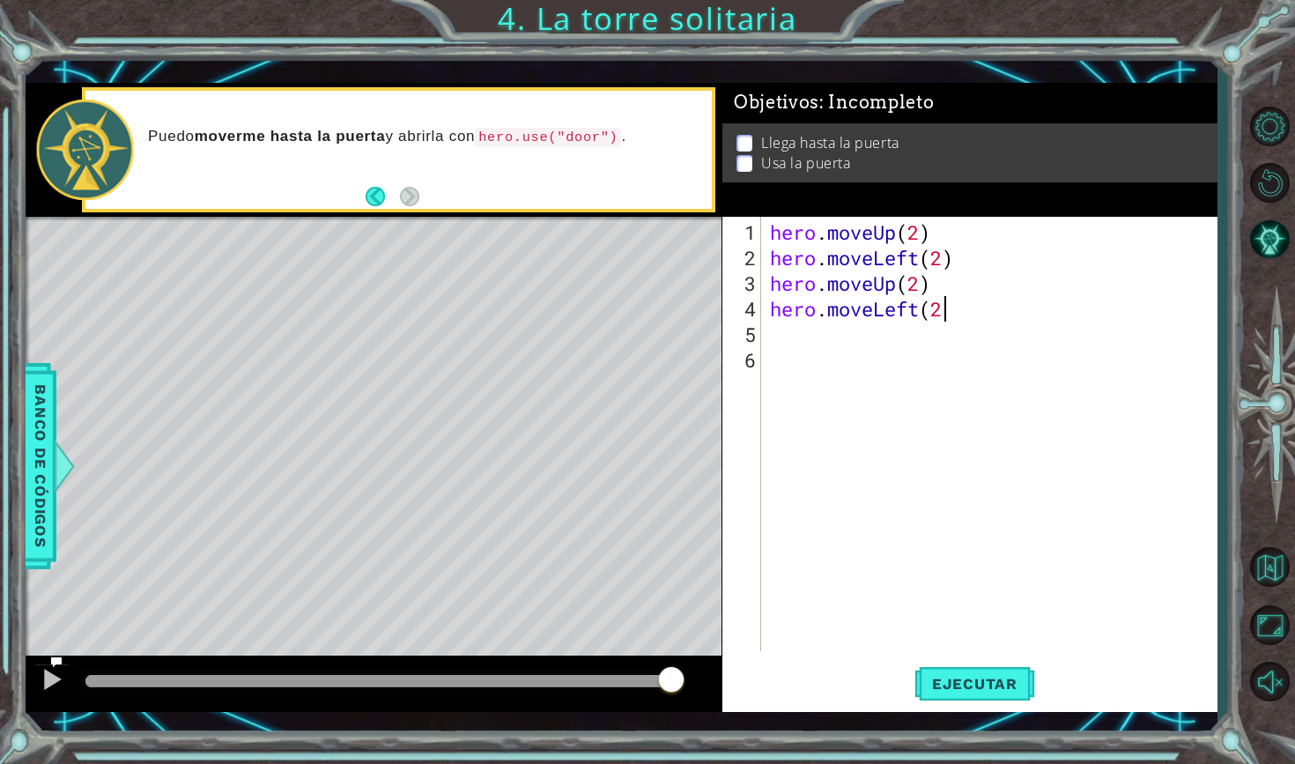
click at [805, 349] on div "hero . moveUp ( 2 ) hero . moveLeft ( 2 ) hero . moveUp ( 2 ) hero . moveLeft (…" at bounding box center [993, 461] width 455 height 485
click at [973, 314] on div "hero . moveUp ( 2 ) hero . moveLeft ( 2 ) hero . moveUp ( 2 ) hero . moveLeft (…" at bounding box center [993, 461] width 455 height 485
type textarea "hero.moveLeft(2)"
click at [809, 338] on div "hero . moveUp ( 2 ) hero . moveLeft ( 2 ) hero . moveUp ( 2 ) hero . moveLeft (…" at bounding box center [993, 461] width 455 height 485
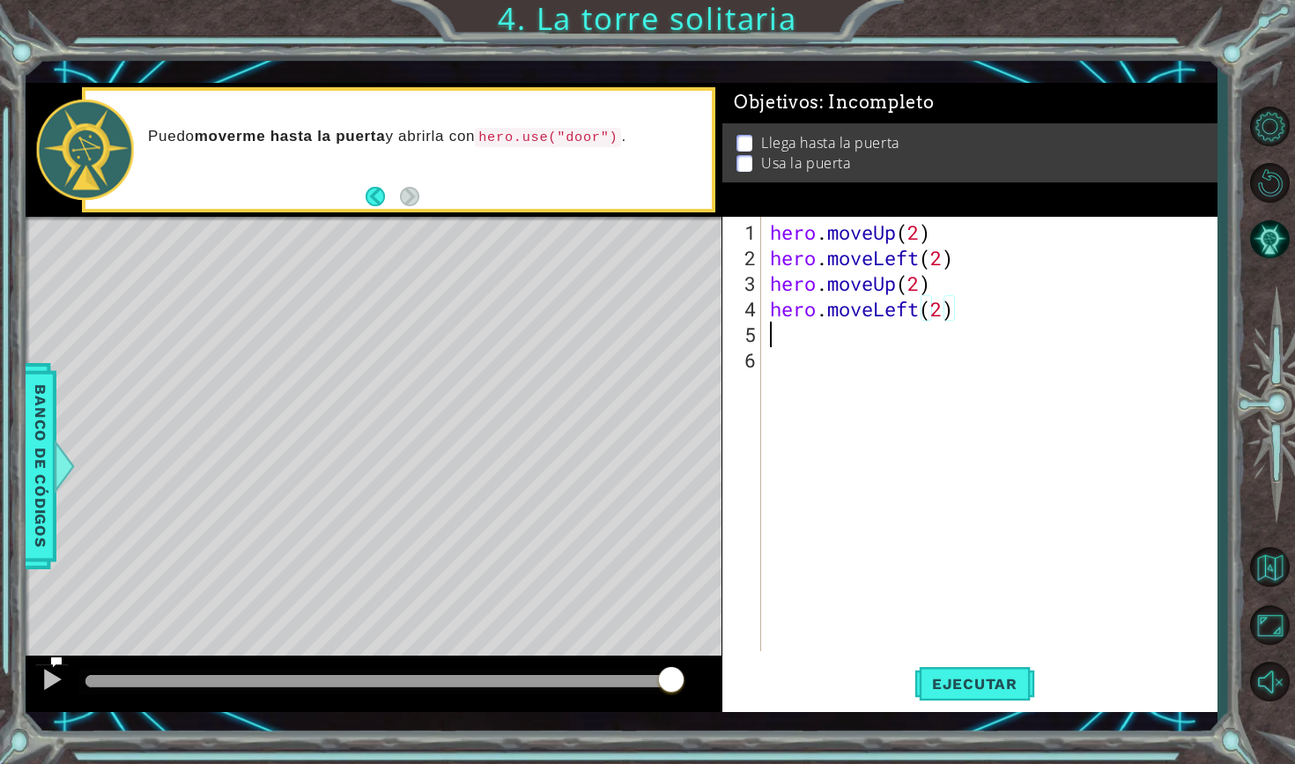
scroll to position [0, 0]
type textarea "h"
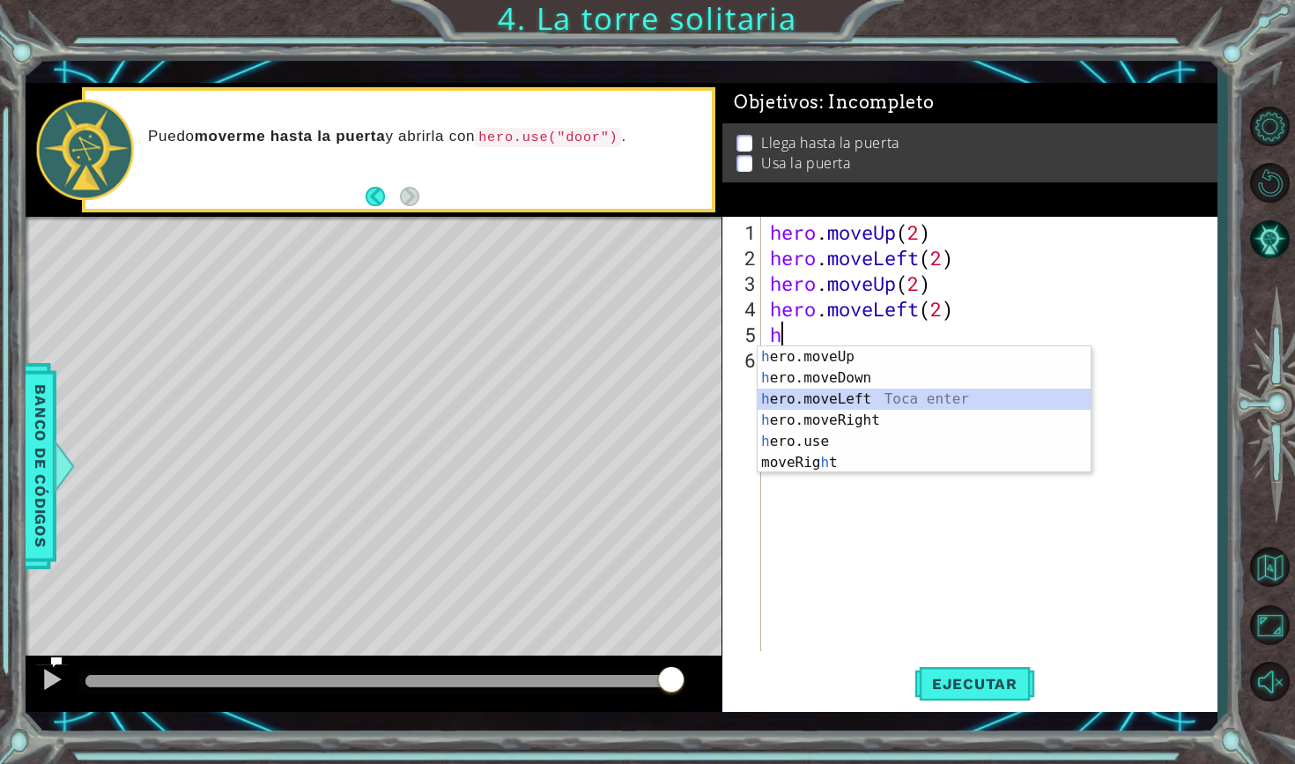
click at [864, 393] on div "h ero.moveUp Toca enter h ero.moveDown Toca enter h ero.moveLeft Toca enter h e…" at bounding box center [924, 430] width 333 height 169
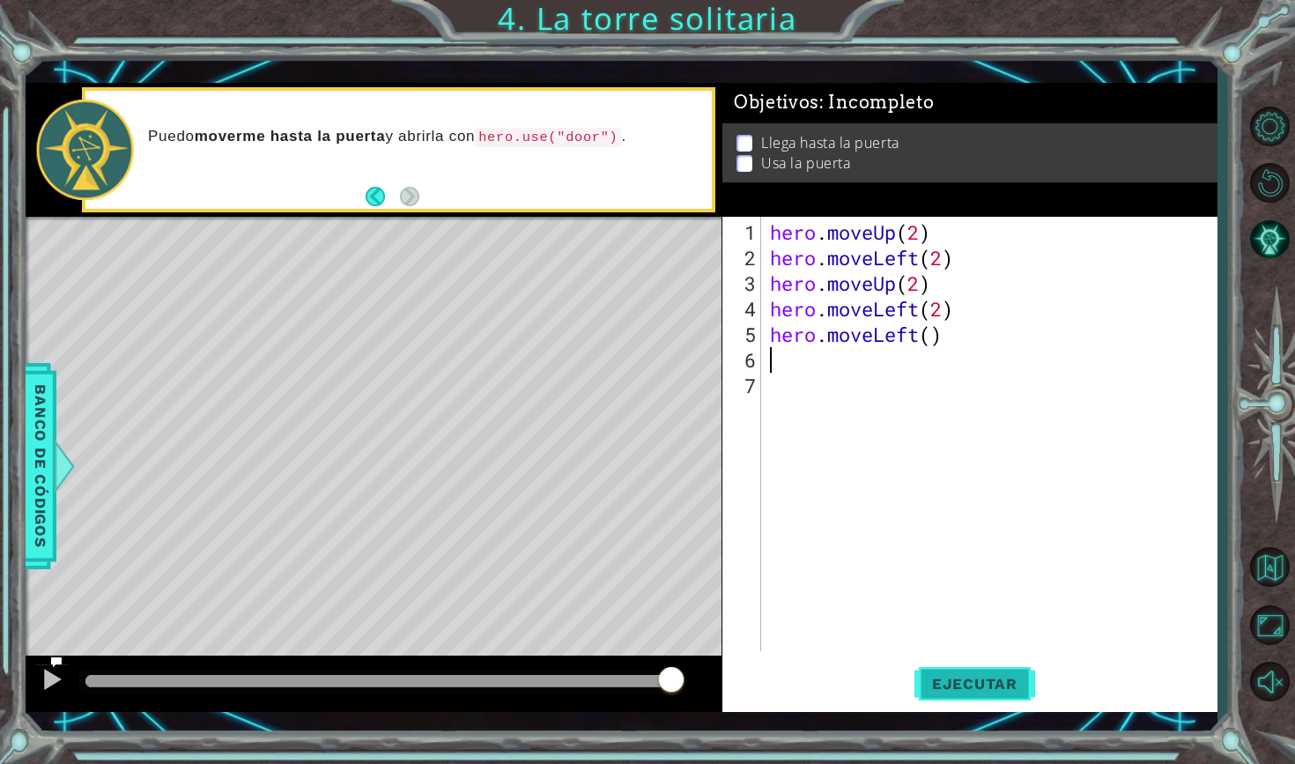
click at [957, 671] on button "Ejecutar" at bounding box center [974, 682] width 121 height 49
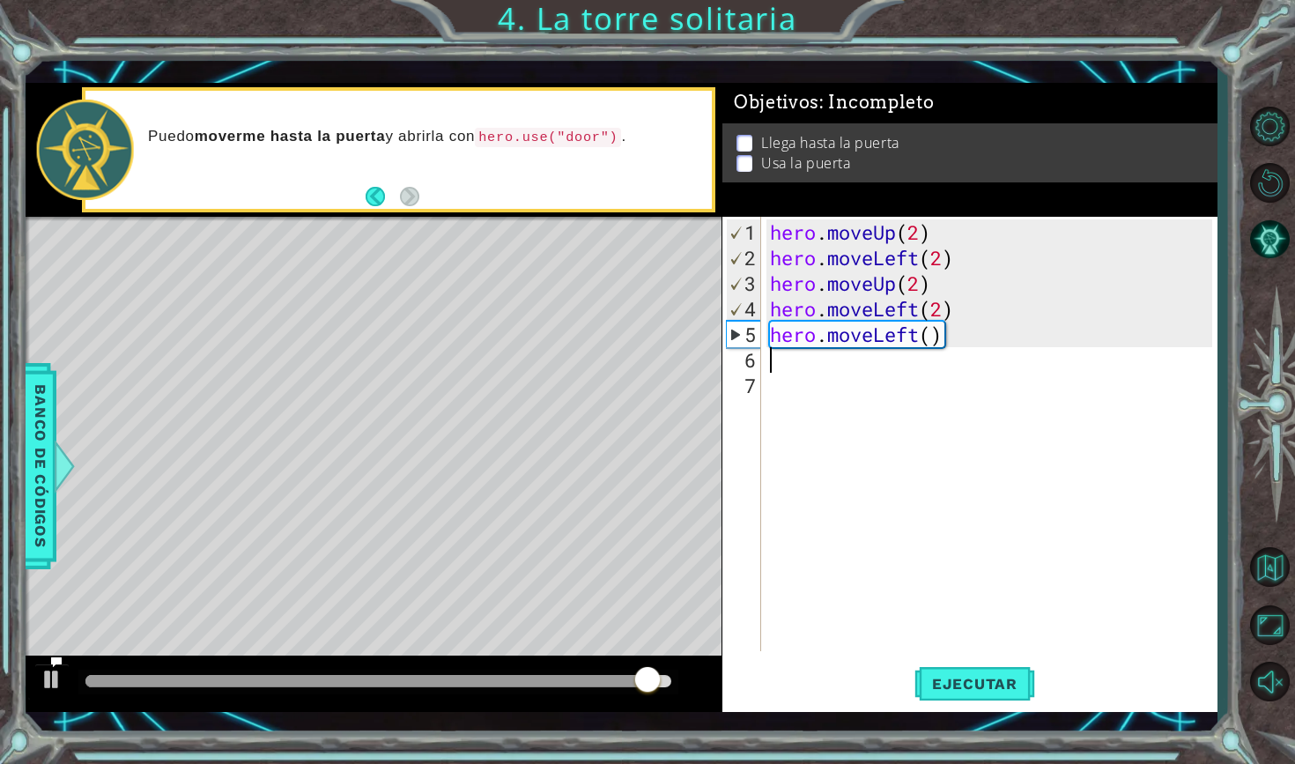
click at [467, 390] on div "Level Map" at bounding box center [433, 476] width 814 height 519
click at [935, 338] on div "hero . moveUp ( 2 ) hero . moveLeft ( 2 ) hero . moveUp ( 2 ) hero . moveLeft (…" at bounding box center [993, 461] width 455 height 485
type textarea "hero.moveLeft(3)"
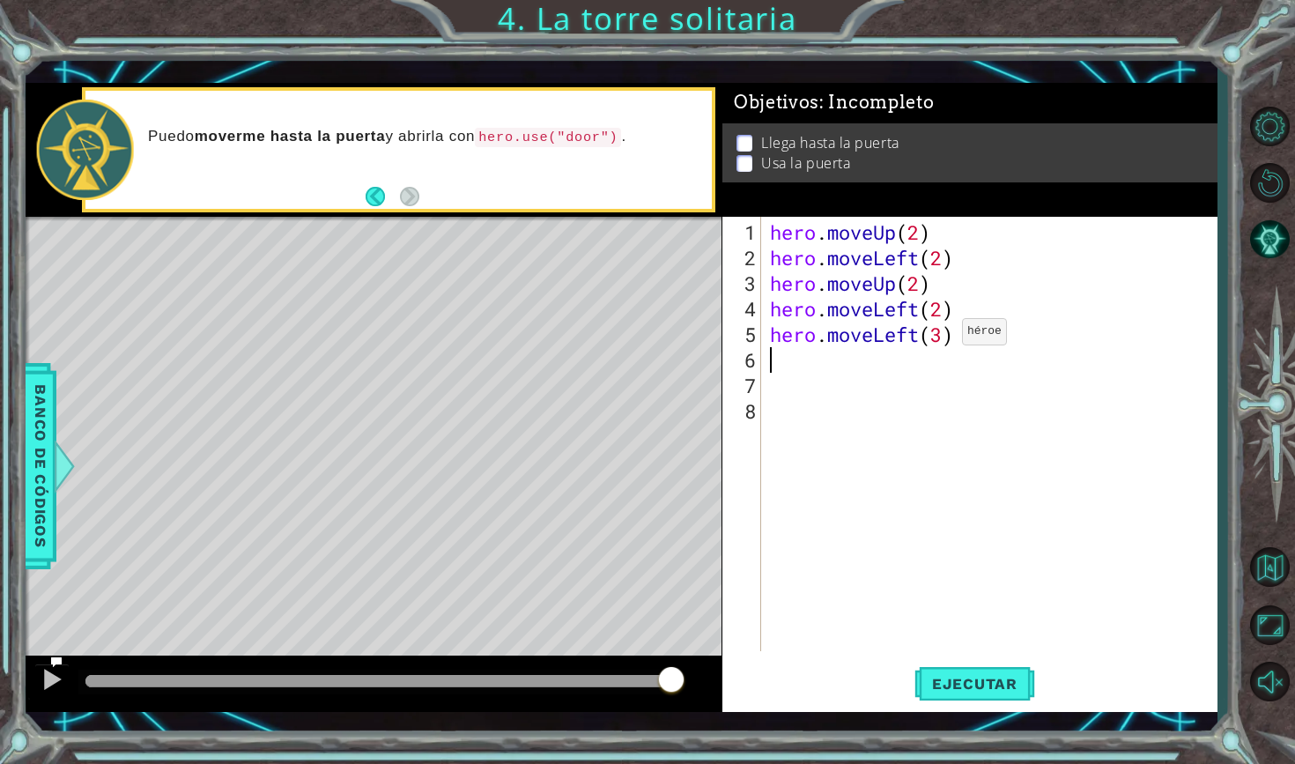
type textarea "h"
click at [944, 335] on div "hero . moveUp ( 2 ) hero . moveLeft ( 2 ) hero . moveUp ( 2 ) hero . moveLeft (…" at bounding box center [993, 461] width 455 height 485
click at [959, 336] on div "hero . moveUp ( 2 ) hero . moveLeft ( 2 ) hero . moveUp ( 2 ) hero . moveLeft (…" at bounding box center [993, 461] width 455 height 485
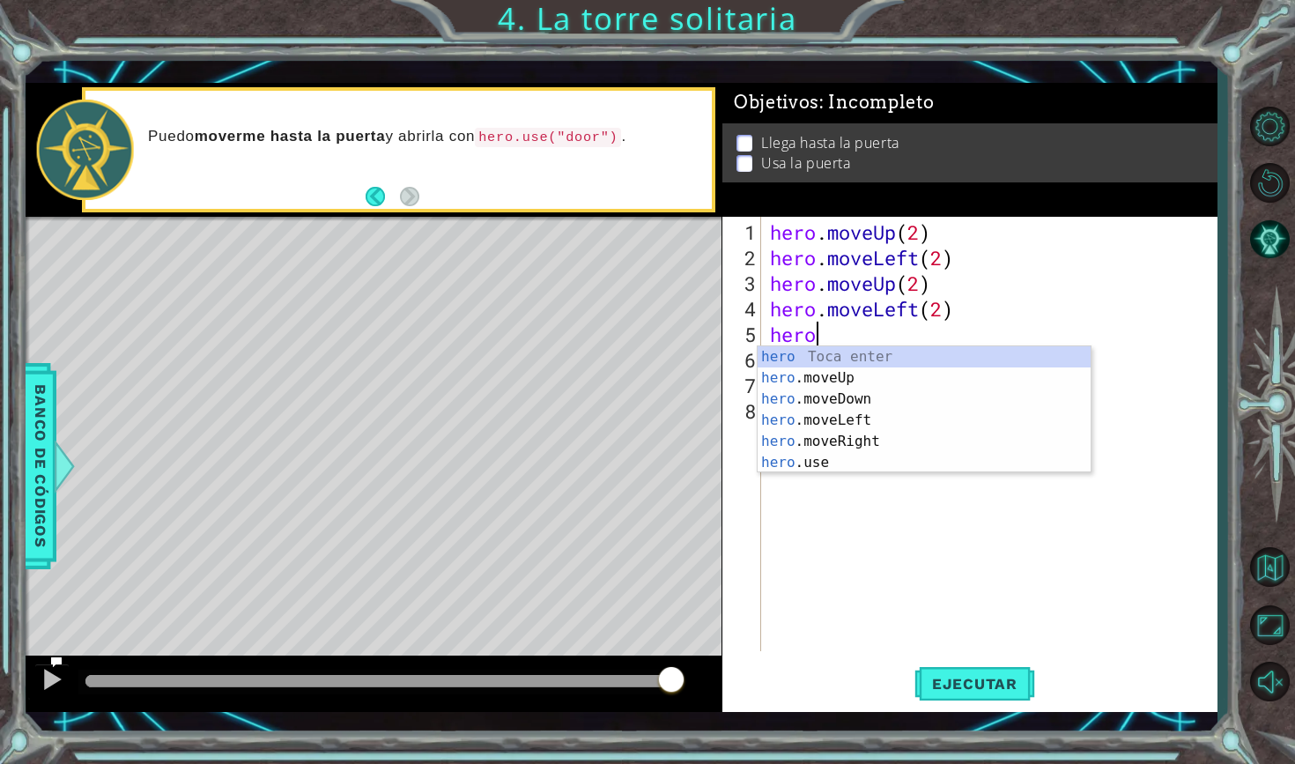
scroll to position [0, 2]
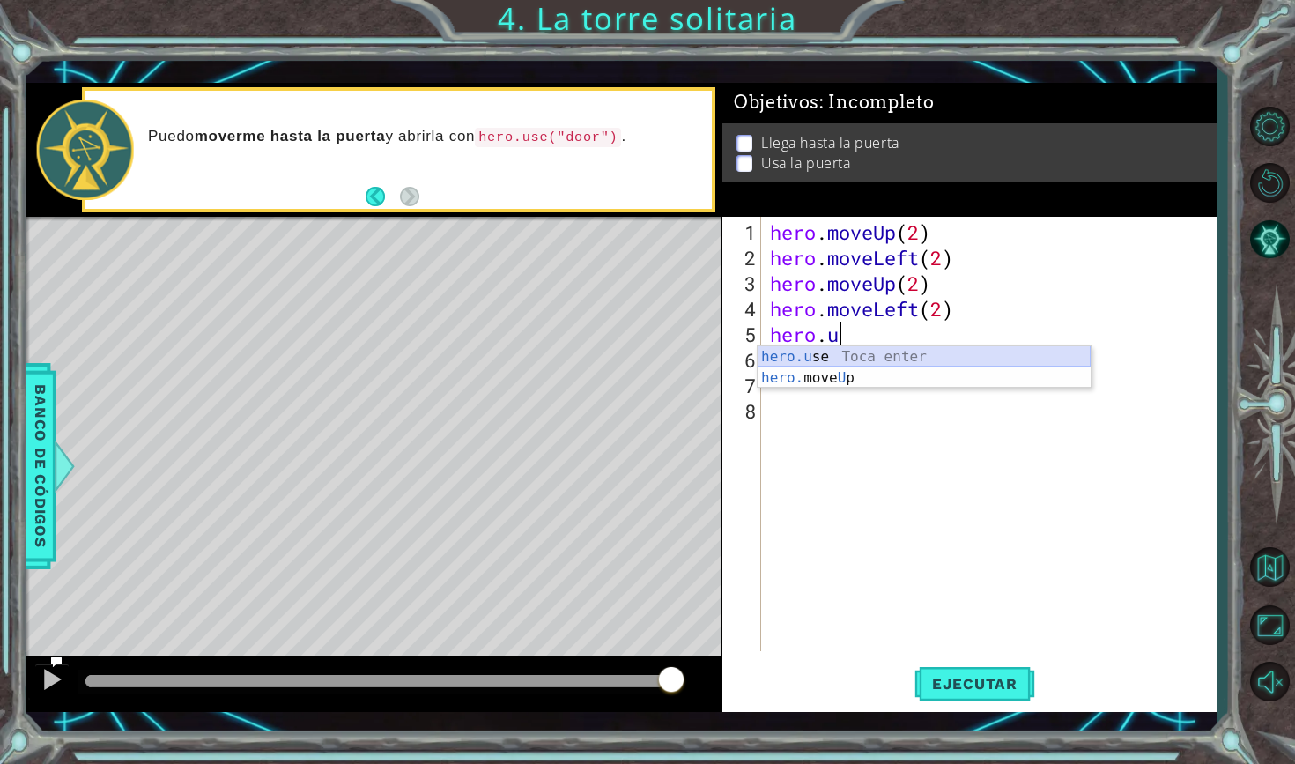
click at [944, 357] on div "hero.u se Toca enter hero. move U p Toca enter" at bounding box center [924, 388] width 333 height 85
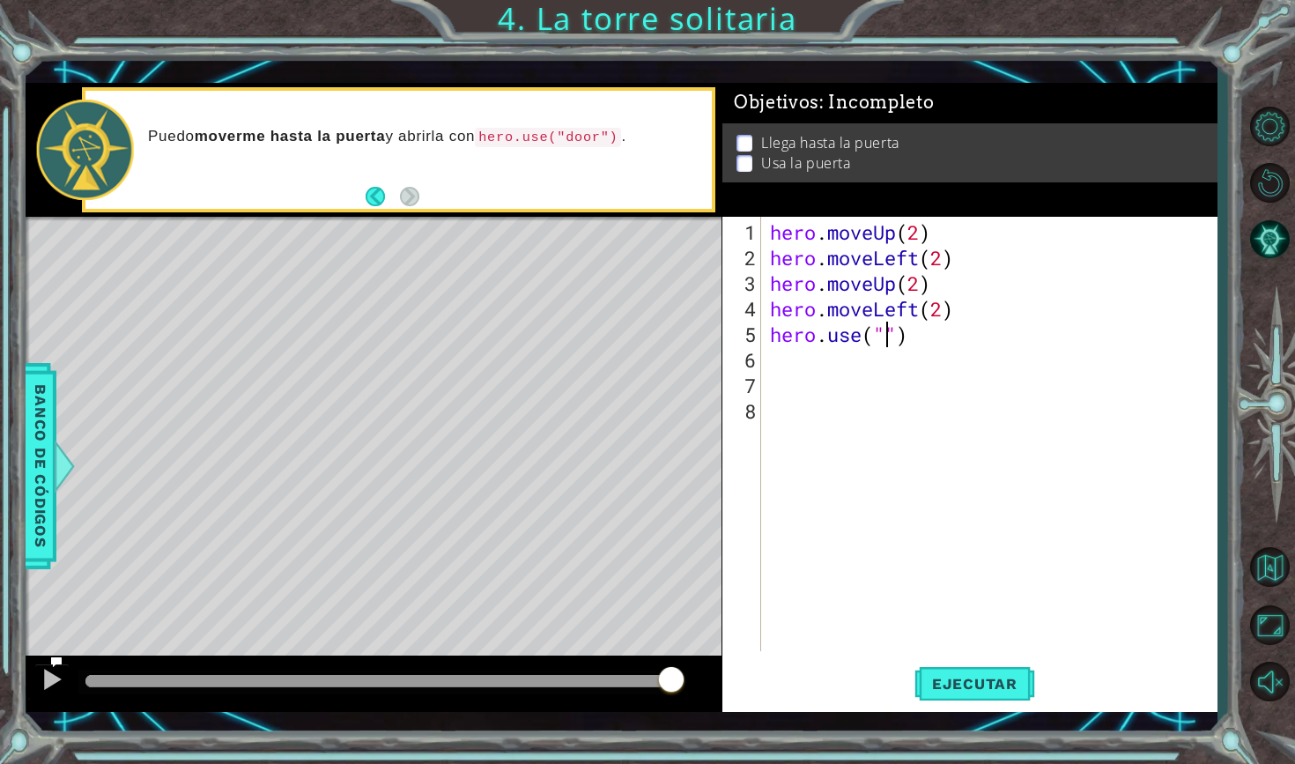
scroll to position [0, 6]
type textarea "hero.use("door")"
click at [990, 676] on span "Ejecutar" at bounding box center [974, 684] width 121 height 18
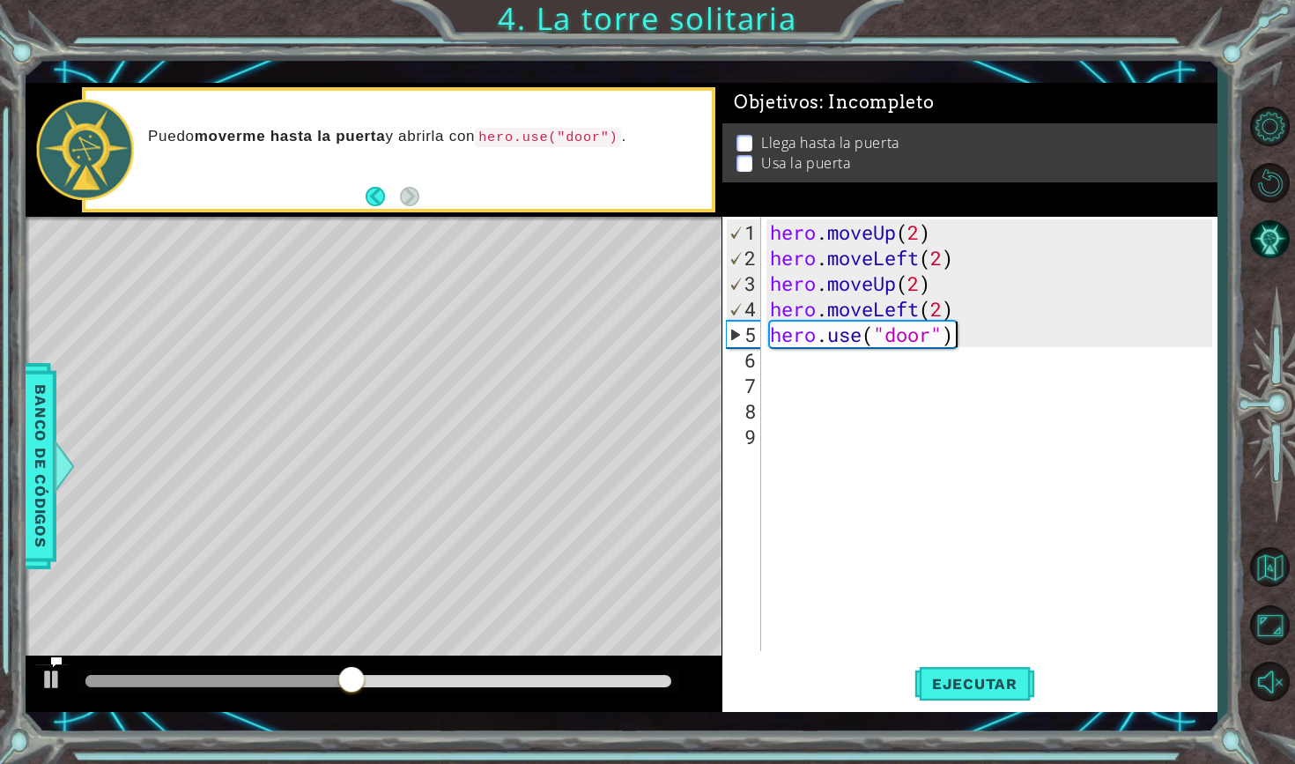
click at [957, 337] on div "hero . moveUp ( 2 ) hero . moveLeft ( 2 ) hero . moveUp ( 2 ) hero . moveLeft (…" at bounding box center [993, 461] width 455 height 485
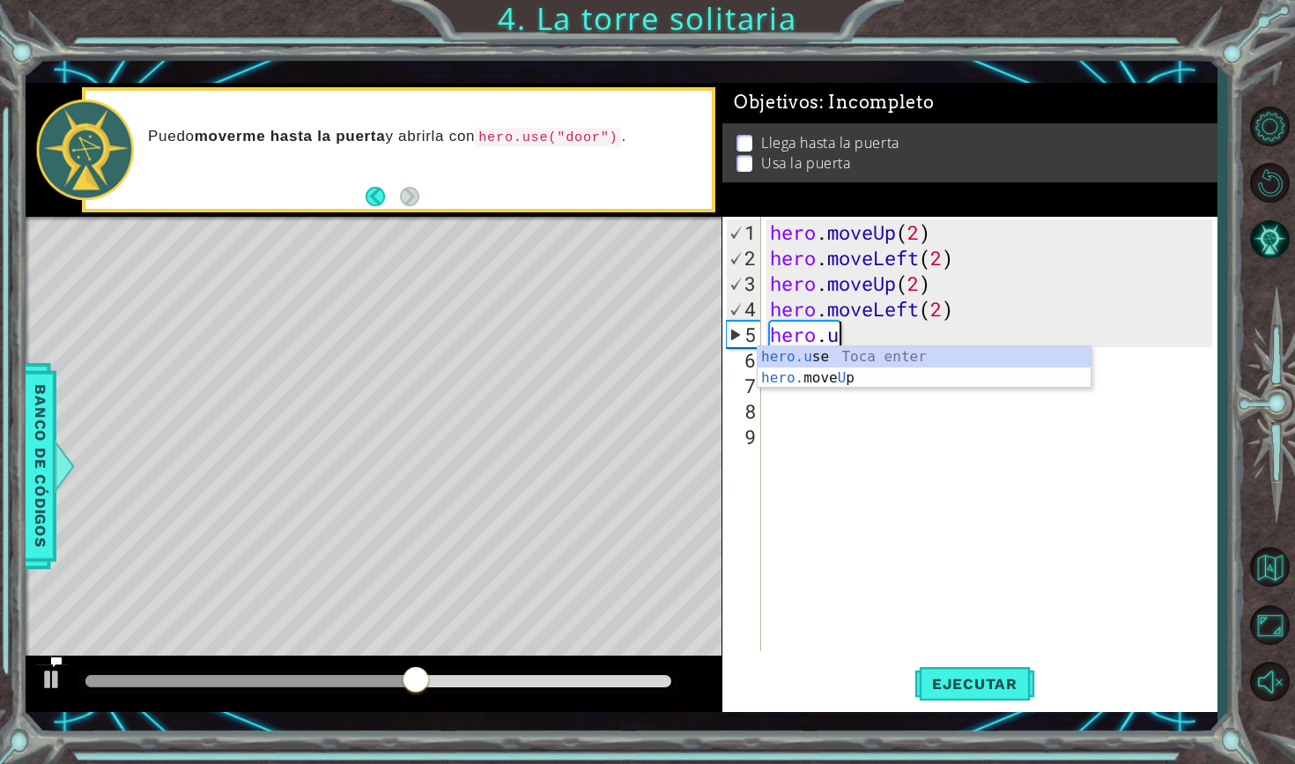
type textarea "her"
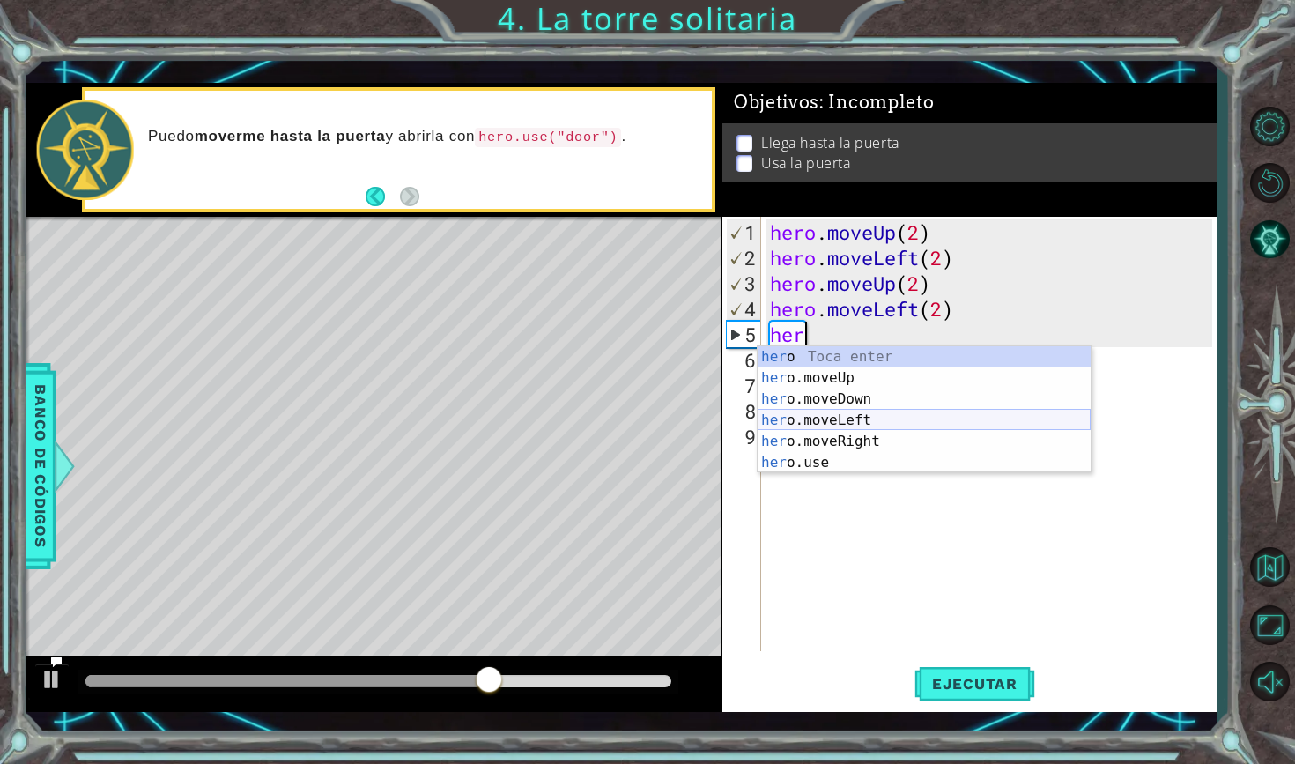
click at [977, 422] on div "her o Toca enter her o.moveUp Toca enter her o.moveDown Toca enter her o.moveLe…" at bounding box center [924, 430] width 333 height 169
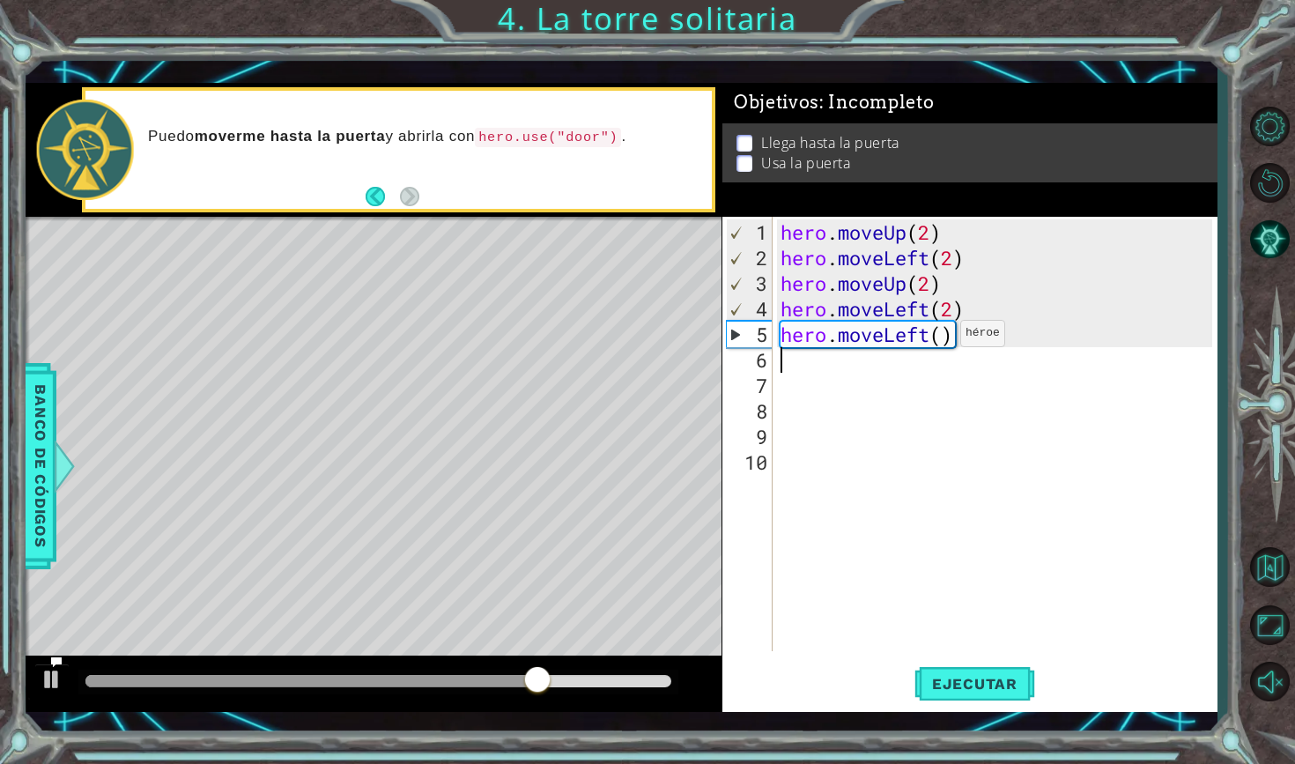
click at [943, 340] on div "hero . moveUp ( 2 ) hero . moveLeft ( 2 ) hero . moveUp ( 2 ) hero . moveLeft (…" at bounding box center [999, 461] width 444 height 485
type textarea "hero.moveLeft(2)"
click at [980, 677] on span "Ejecutar" at bounding box center [974, 684] width 121 height 18
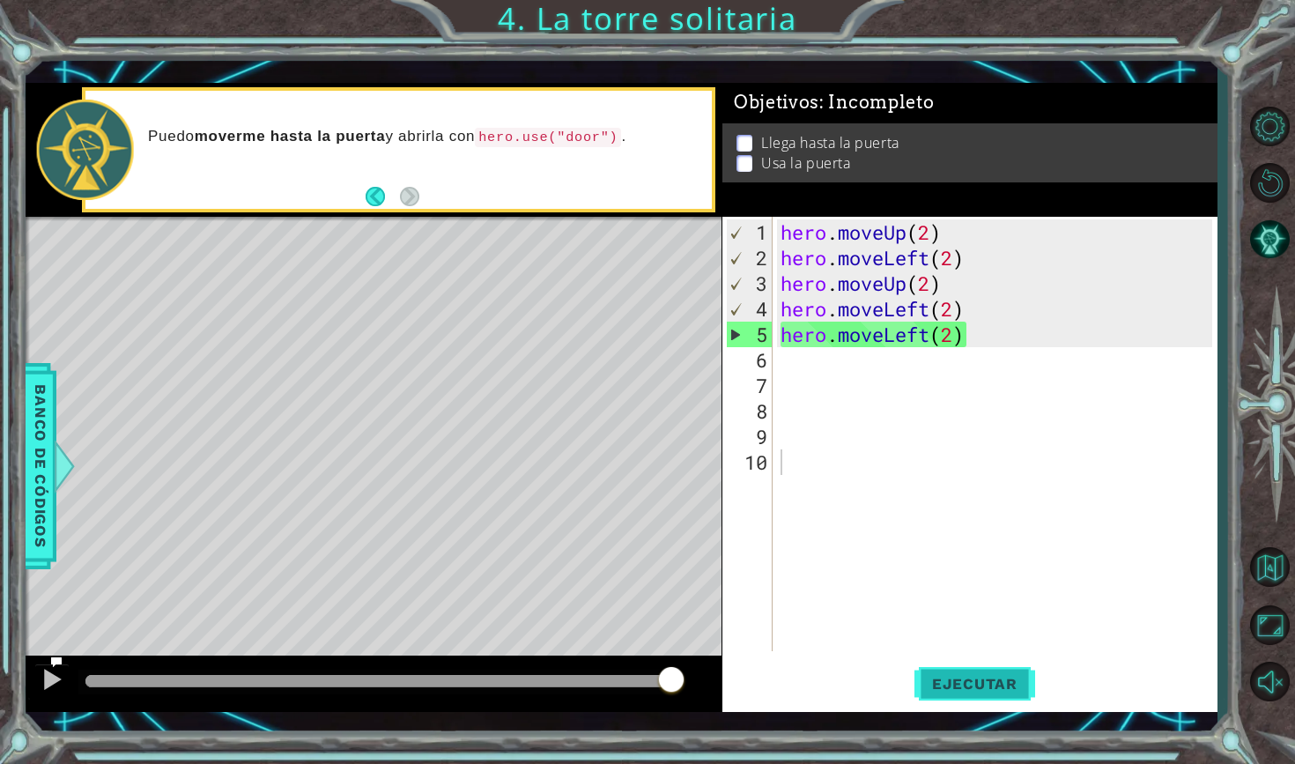
click at [971, 687] on span "Ejecutar" at bounding box center [974, 684] width 121 height 18
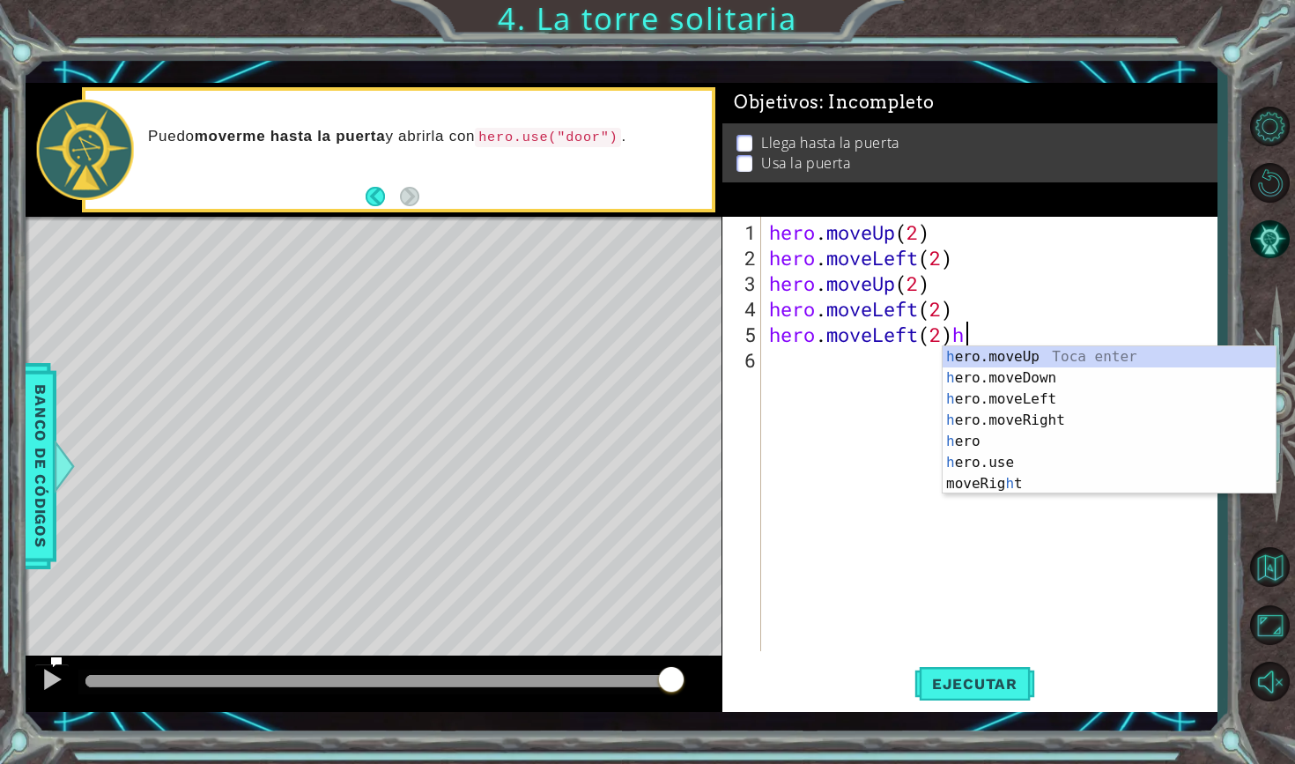
type textarea "hero.moveLeft(2)"
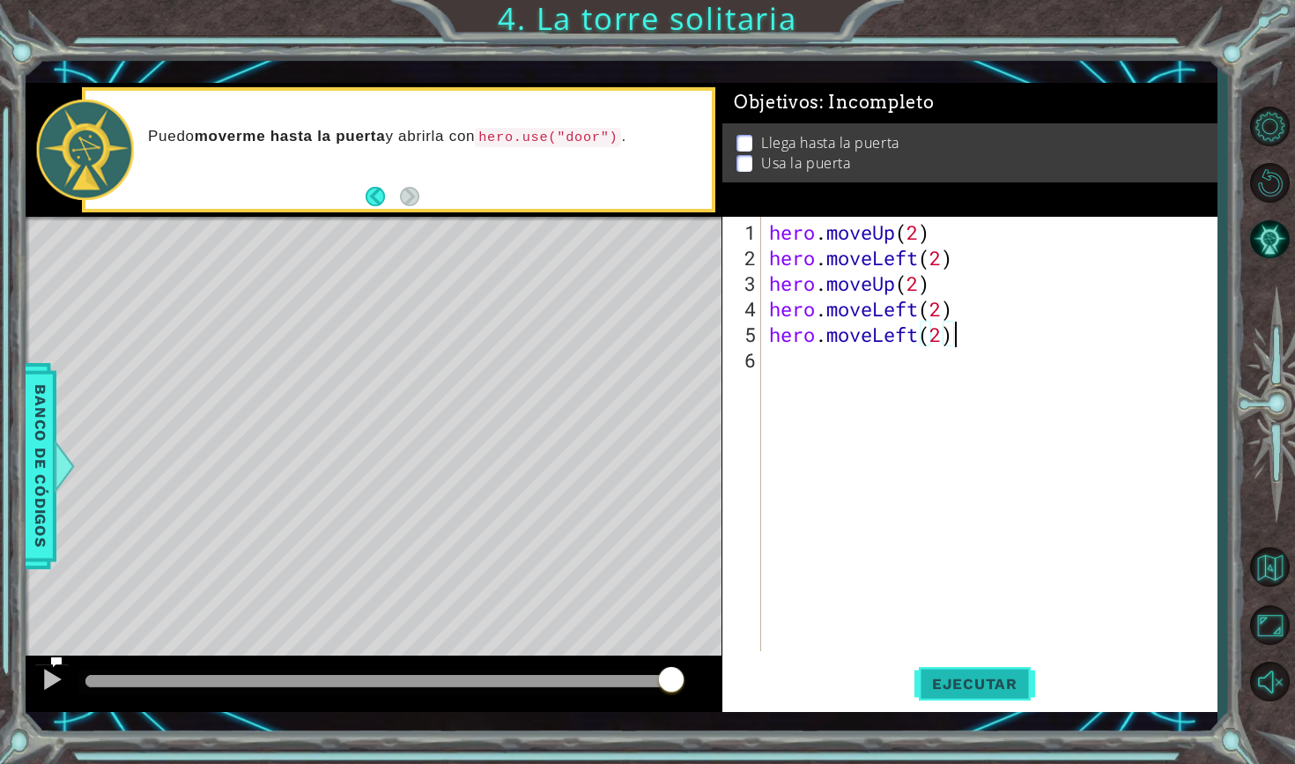
click at [980, 684] on span "Ejecutar" at bounding box center [974, 684] width 121 height 18
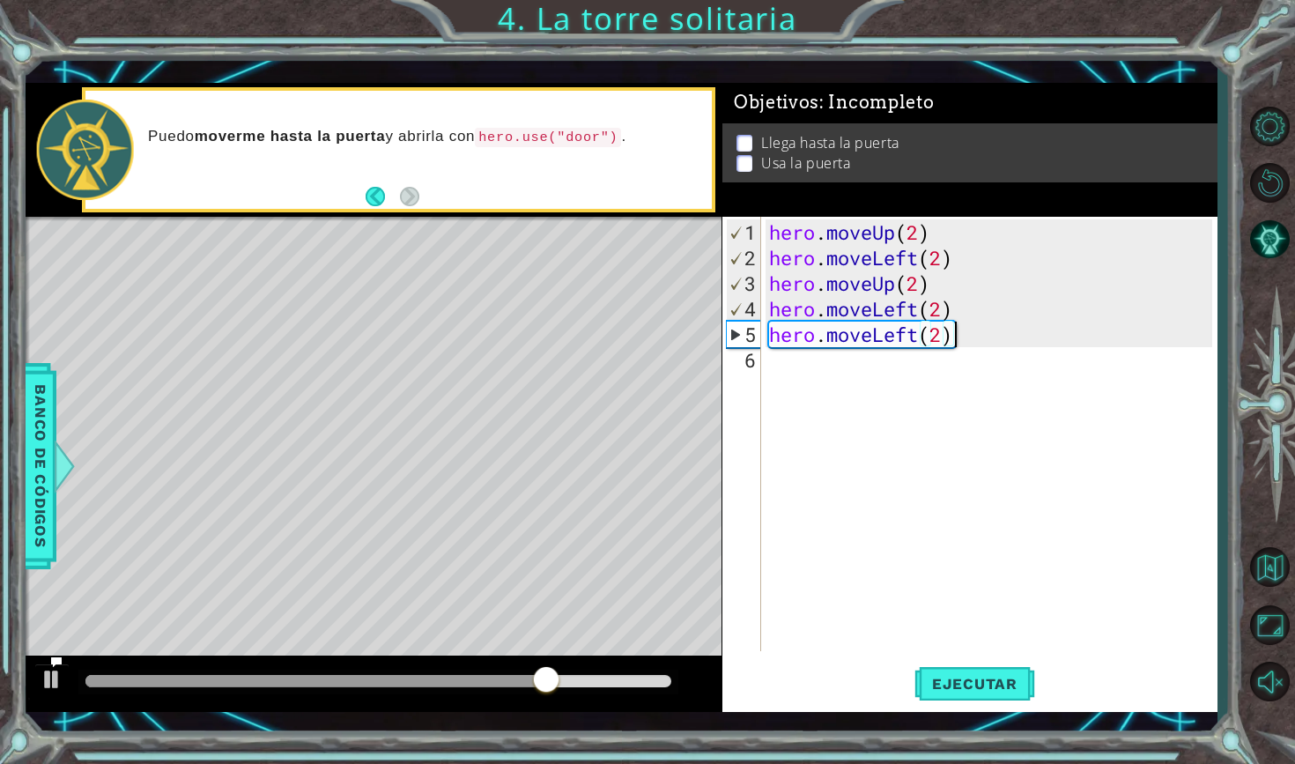
click at [772, 362] on div "hero . moveUp ( 2 ) hero . moveLeft ( 2 ) hero . moveUp ( 2 ) hero . moveLeft (…" at bounding box center [992, 461] width 455 height 485
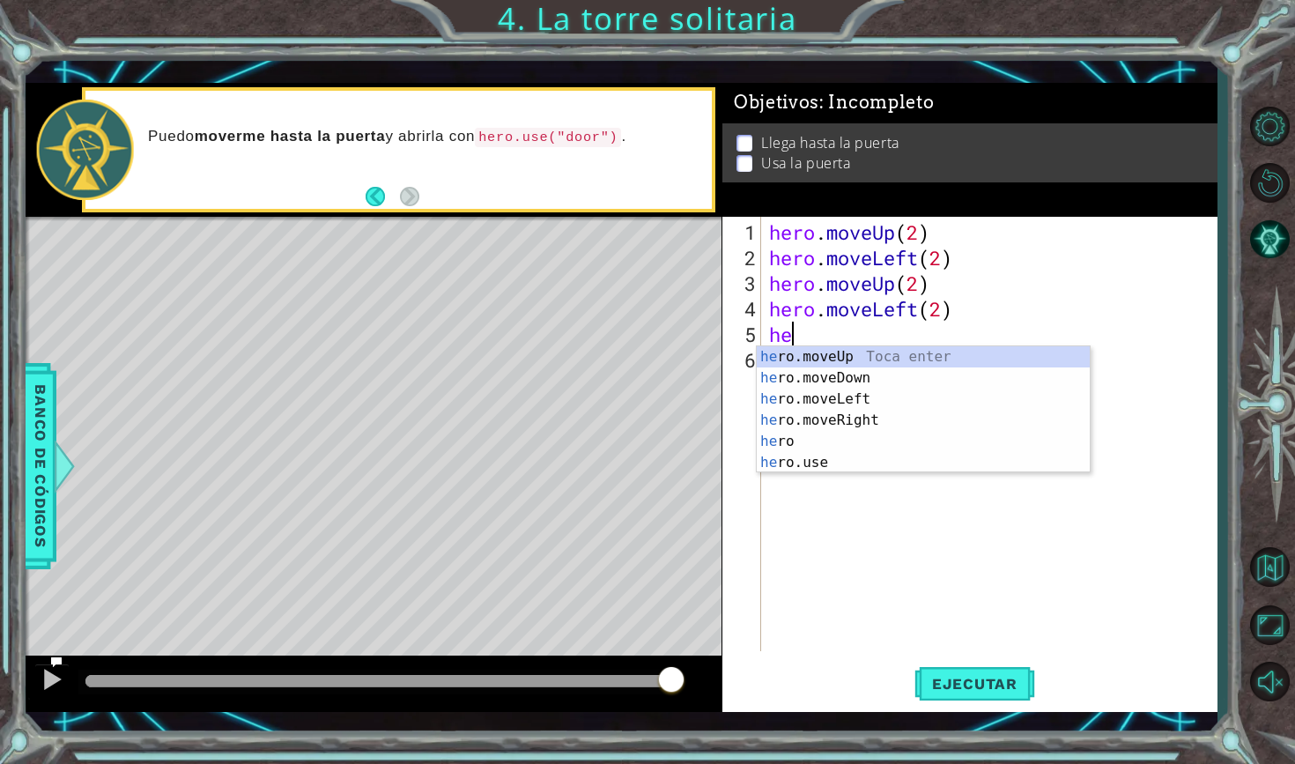
type textarea "h"
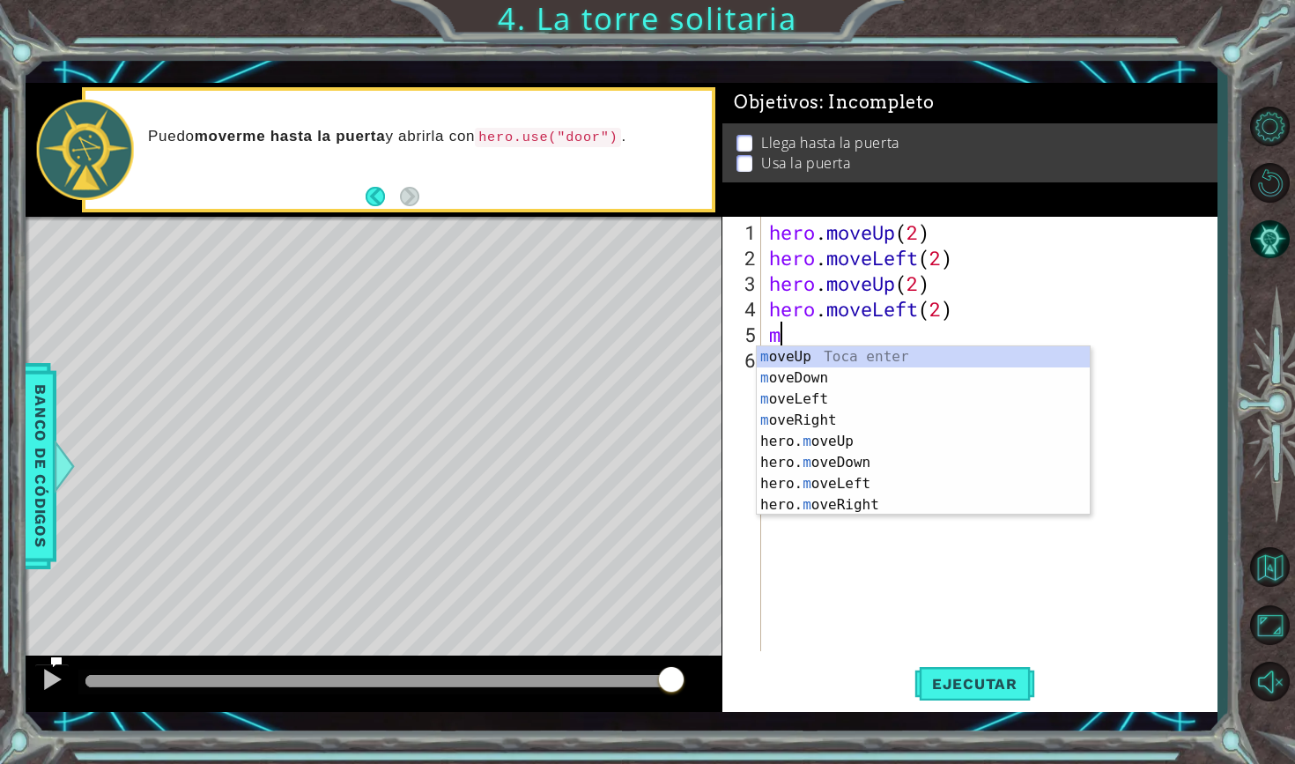
type textarea "mo"
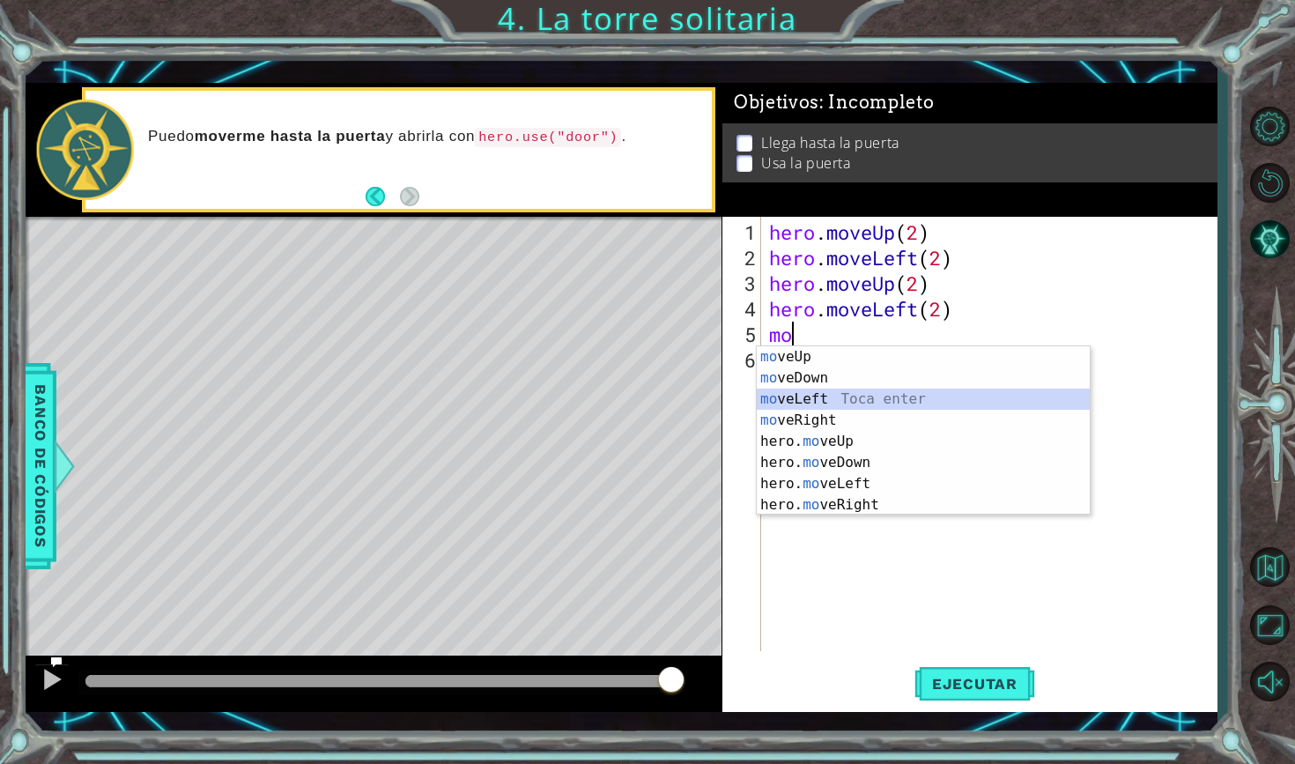
click at [861, 394] on div "mo veUp Toca enter mo veDown Toca enter mo veLeft Toca enter mo veRight Toca en…" at bounding box center [923, 451] width 333 height 211
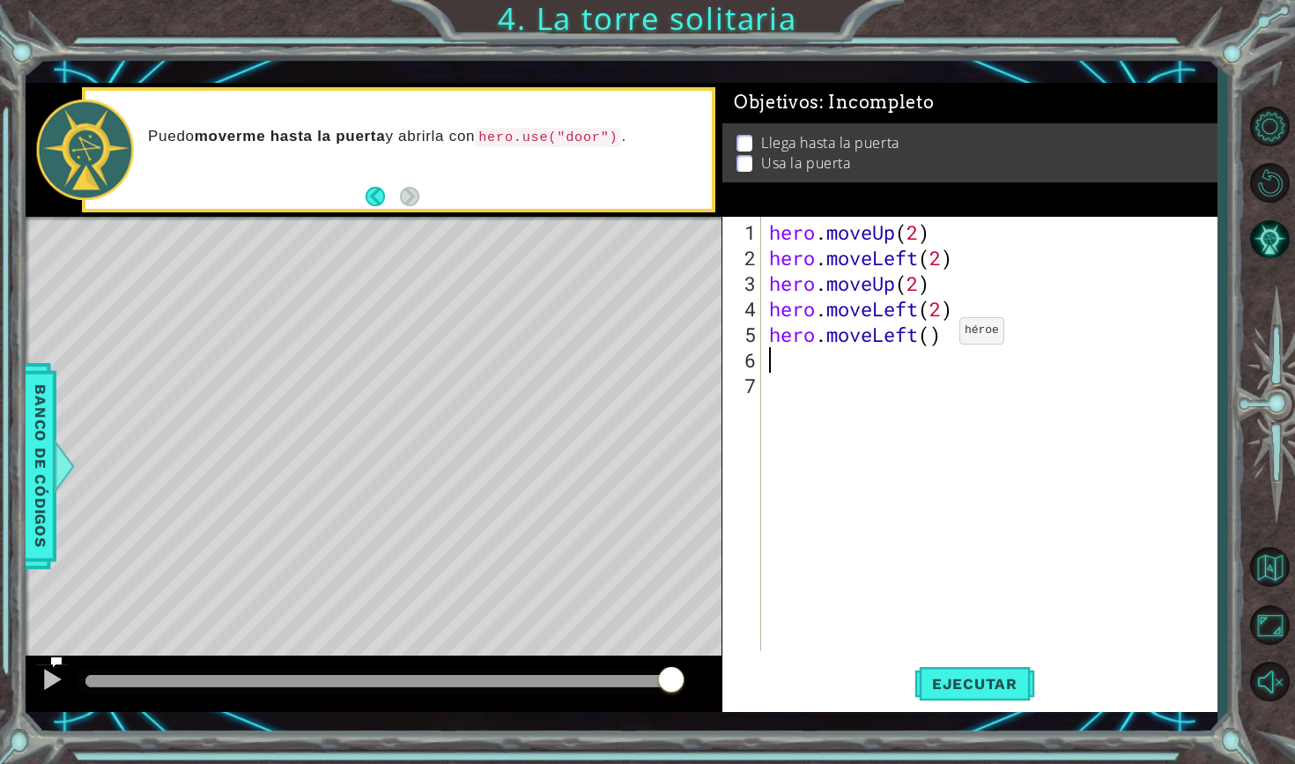
click at [932, 337] on div "hero . moveUp ( 2 ) hero . moveLeft ( 2 ) hero . moveUp ( 2 ) hero . moveLeft (…" at bounding box center [992, 461] width 455 height 485
click at [935, 236] on div "hero . moveUp ( 2 ) hero . moveLeft ( 2 ) hero . moveUp ( 2 ) hero . moveLeft (…" at bounding box center [992, 461] width 455 height 485
click at [987, 672] on button "Ejecutar" at bounding box center [974, 682] width 121 height 49
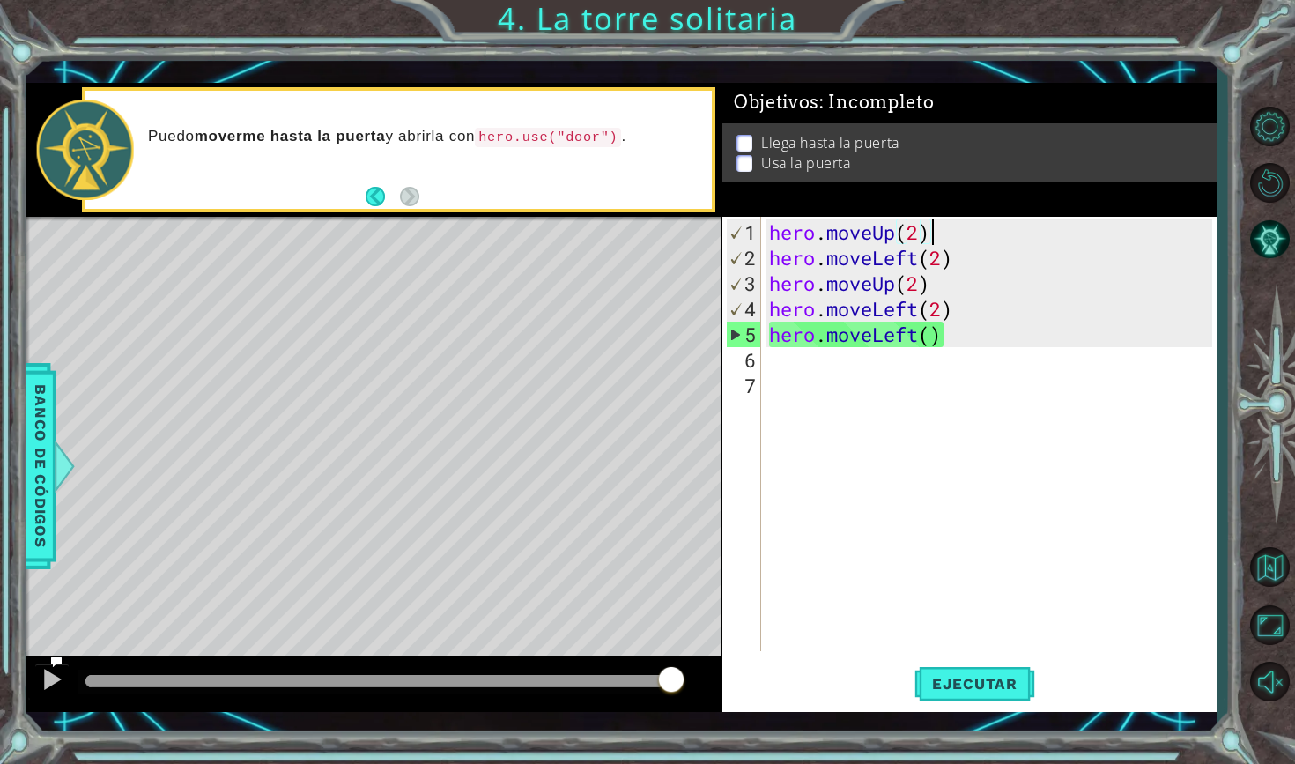
click at [936, 234] on div "hero . moveUp ( 2 ) hero . moveLeft ( 2 ) hero . moveUp ( 2 ) hero . moveLeft (…" at bounding box center [992, 461] width 455 height 485
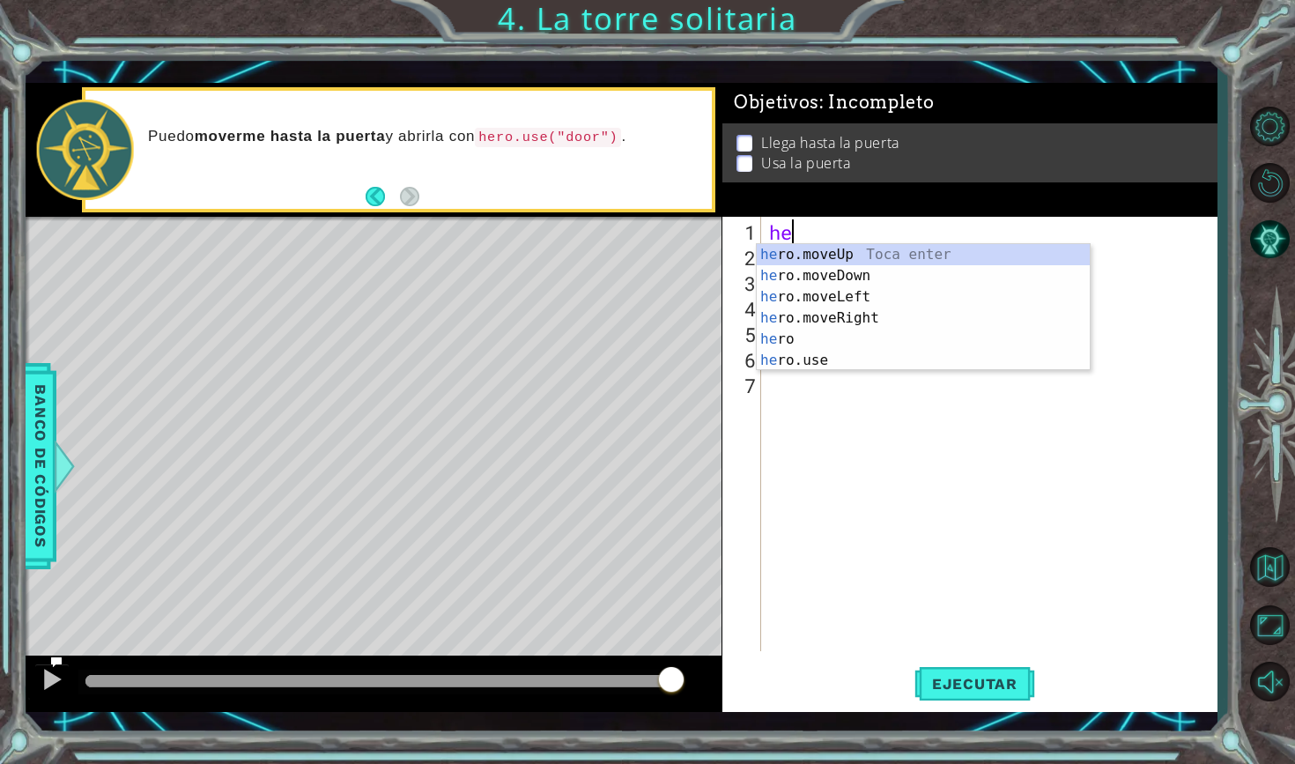
type textarea "h"
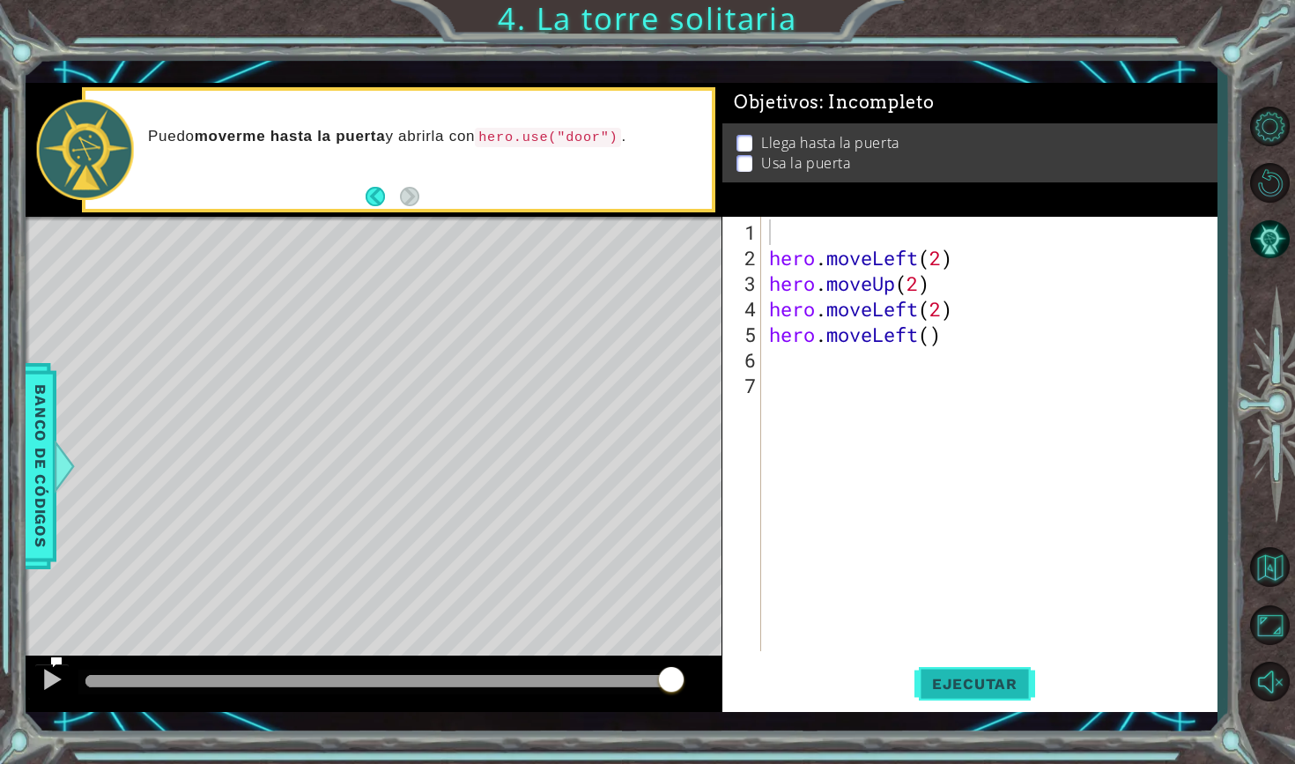
click at [1015, 662] on button "Ejecutar" at bounding box center [974, 682] width 121 height 49
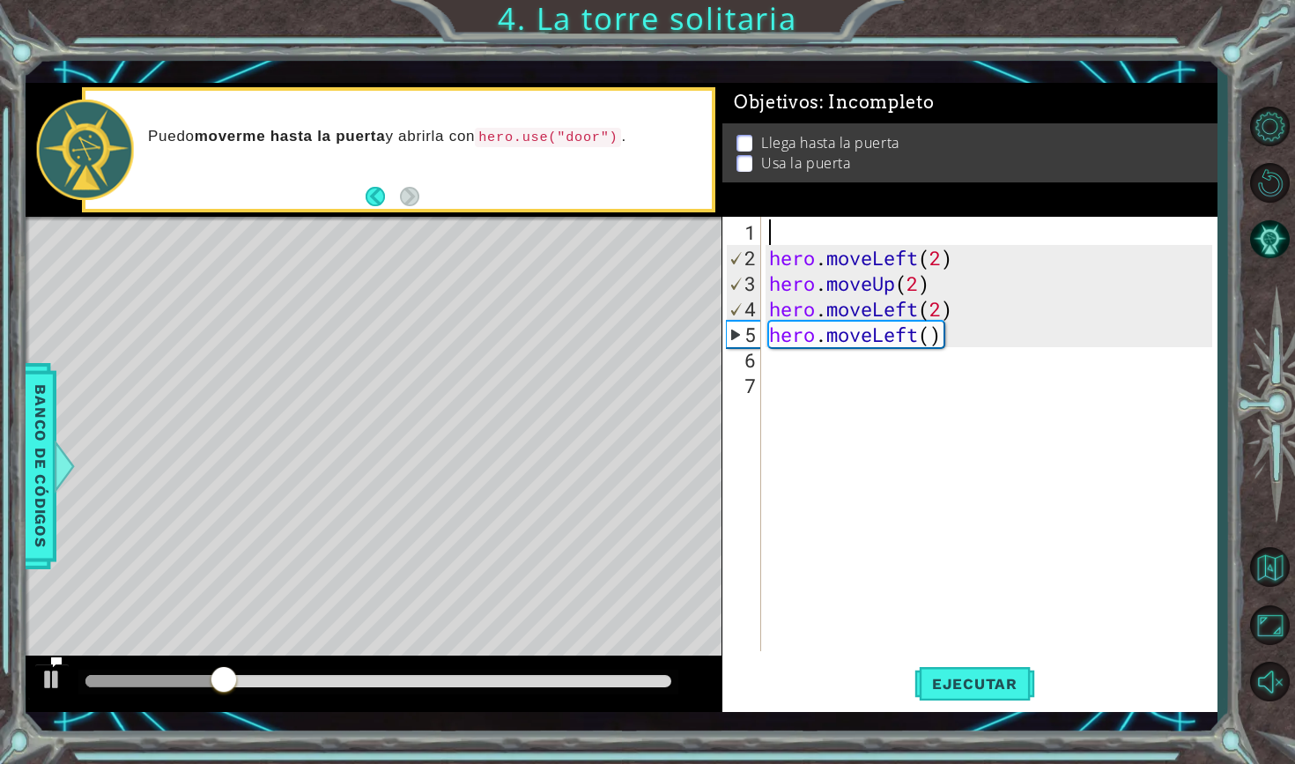
click at [952, 340] on div "hero . moveLeft ( 2 ) hero . moveUp ( 2 ) hero . moveLeft ( 2 ) hero . moveLeft…" at bounding box center [992, 461] width 455 height 485
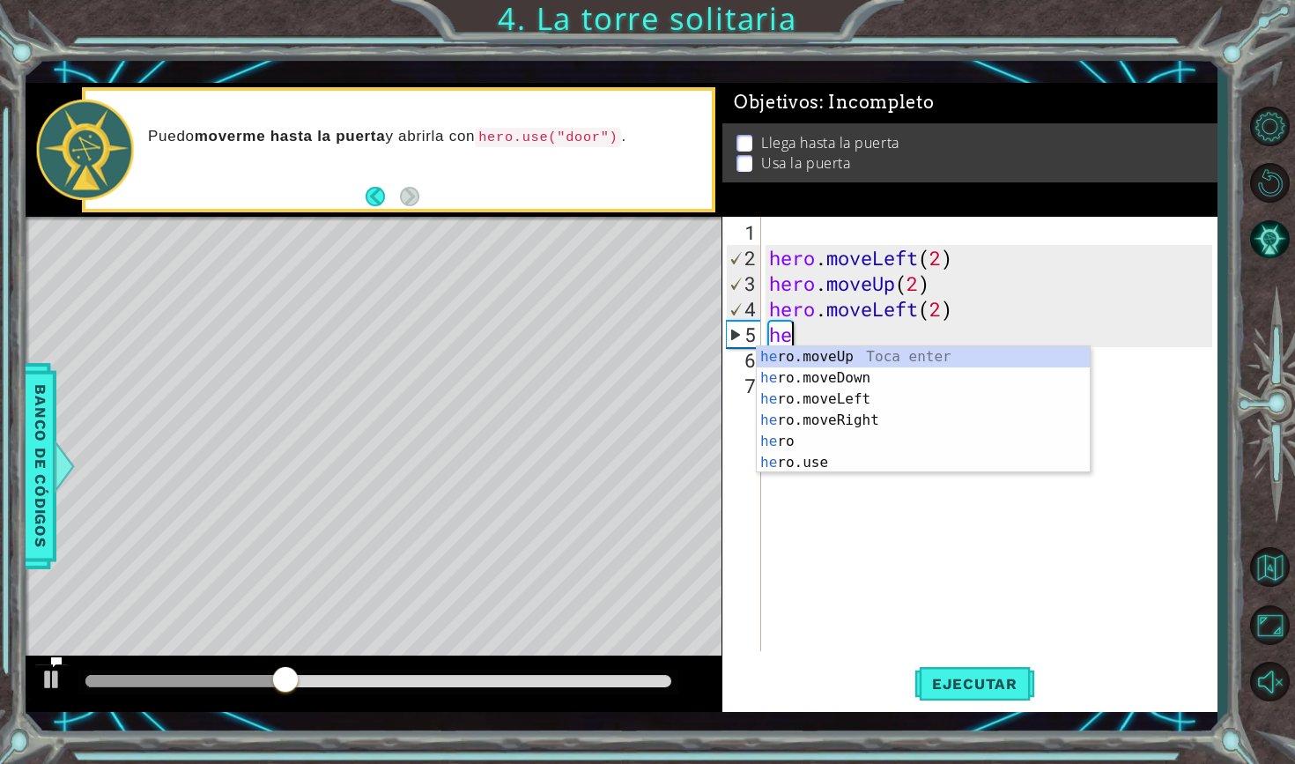
type textarea "h"
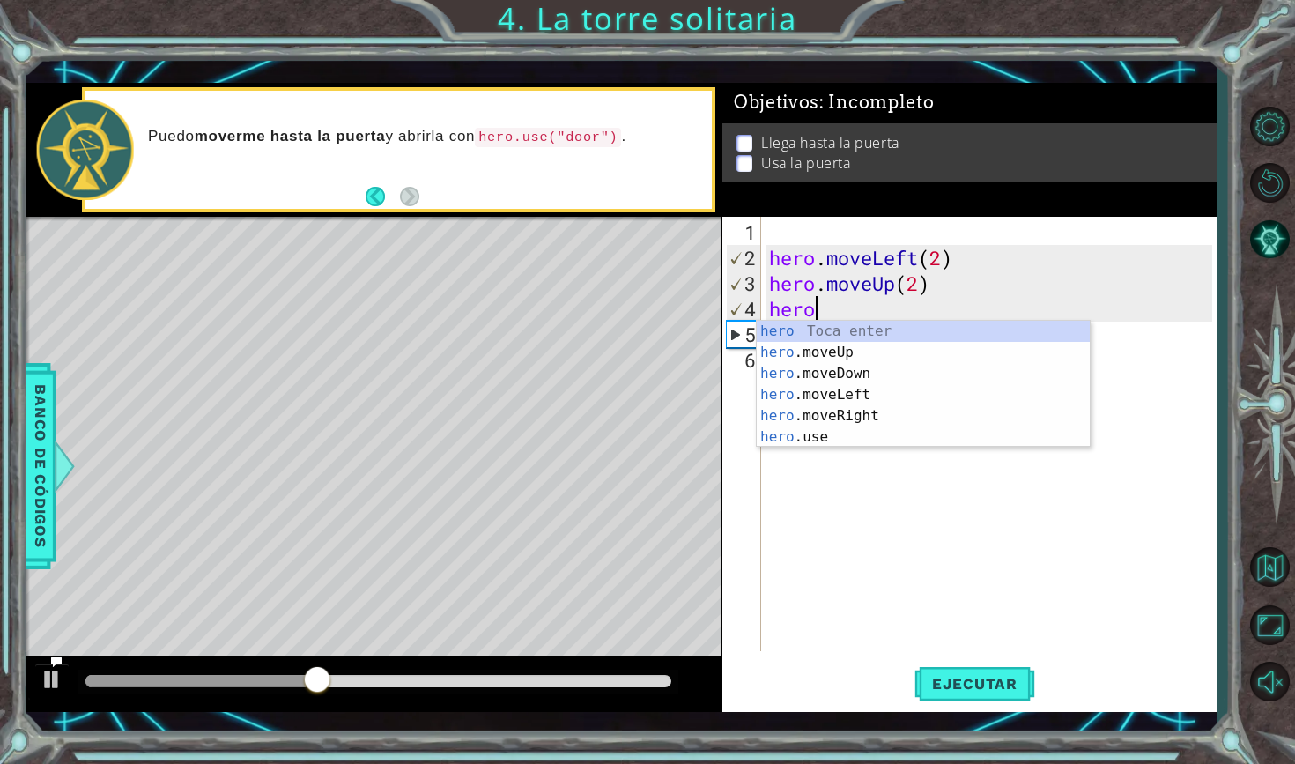
type textarea "h"
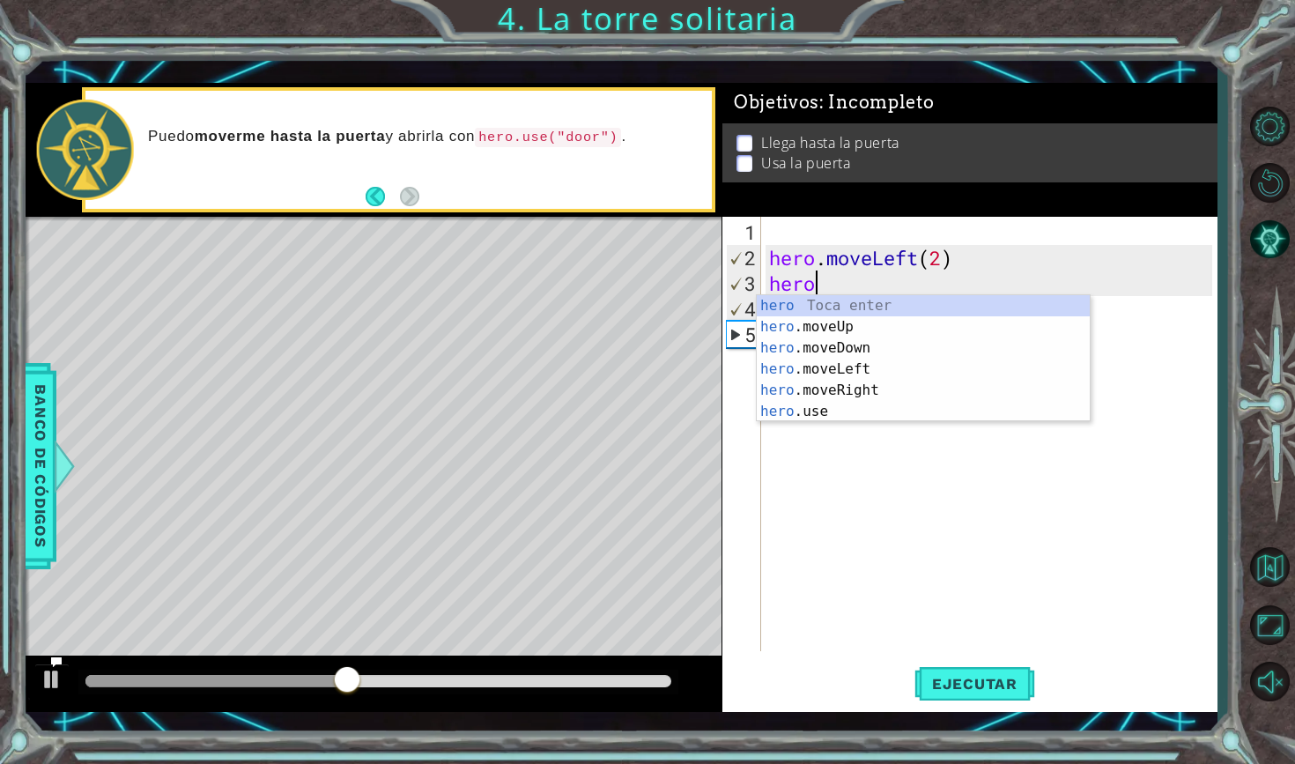
type textarea "h"
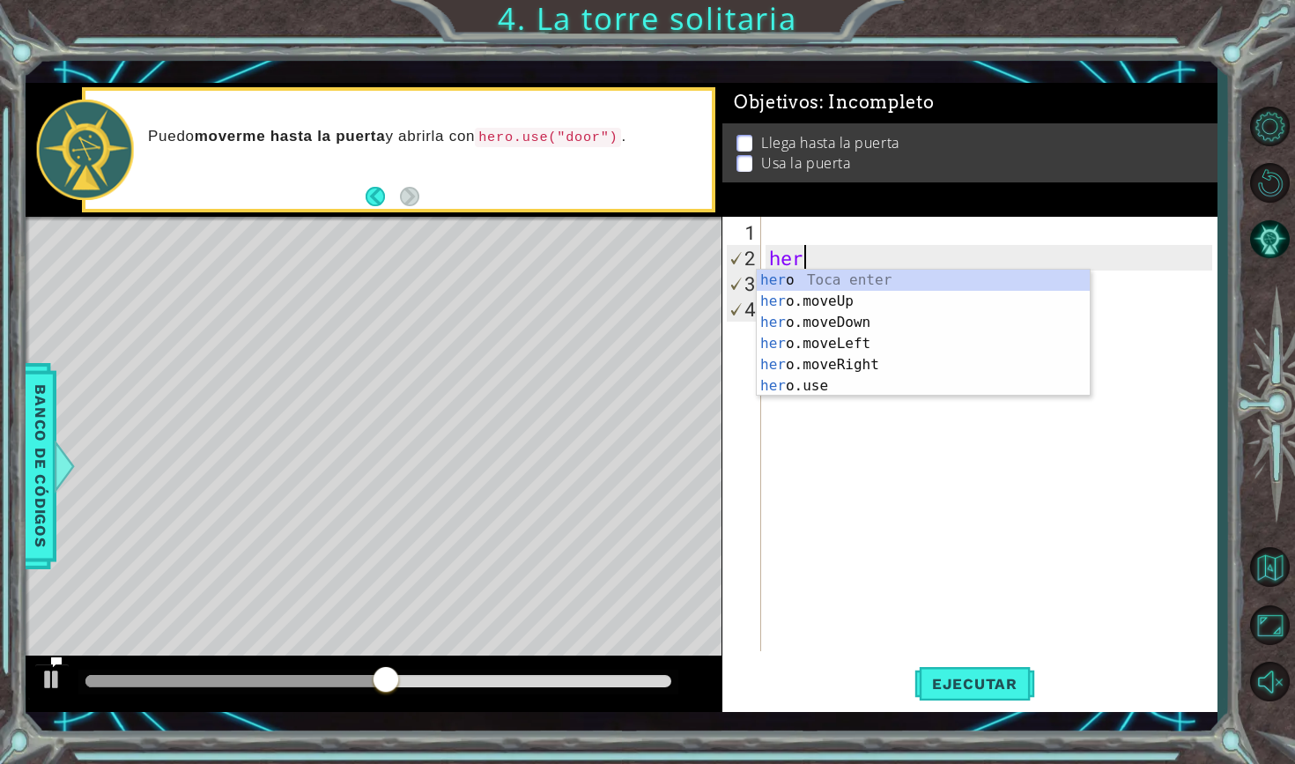
type textarea "h"
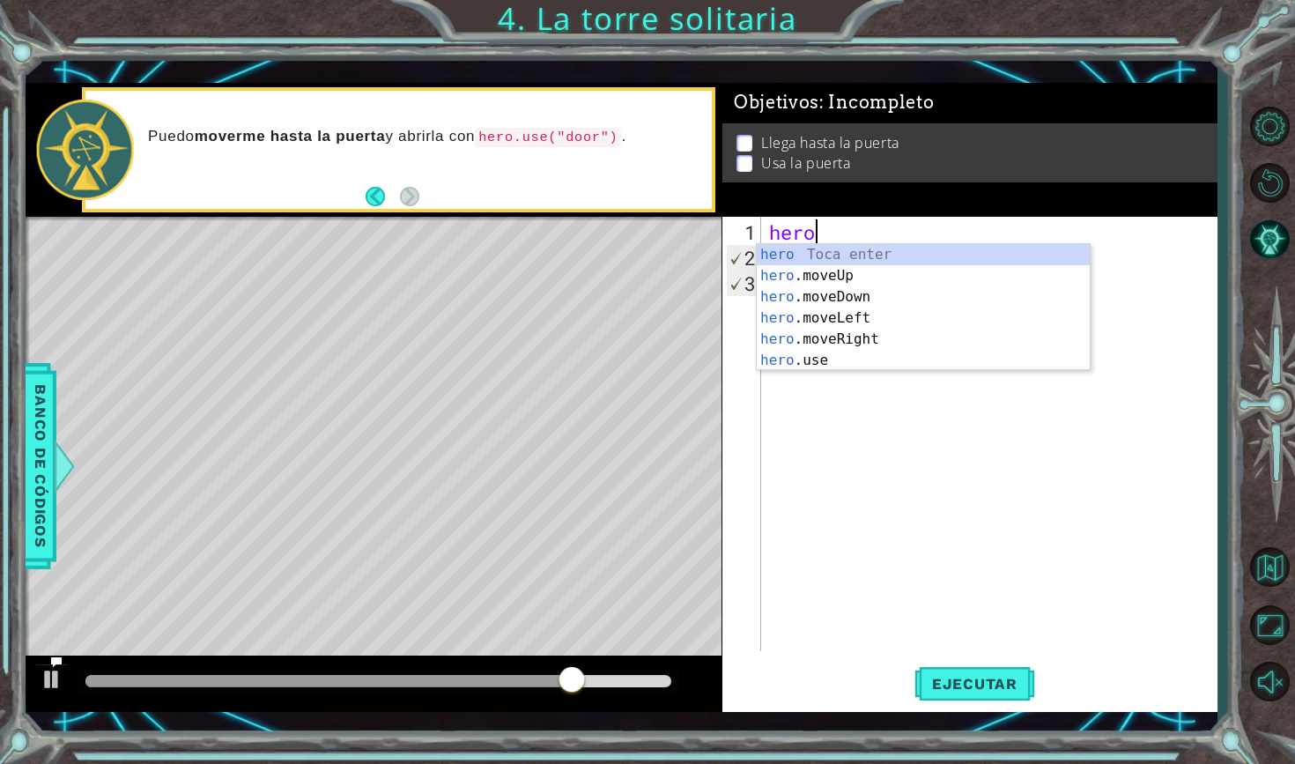
scroll to position [0, 1]
type textarea "hero."
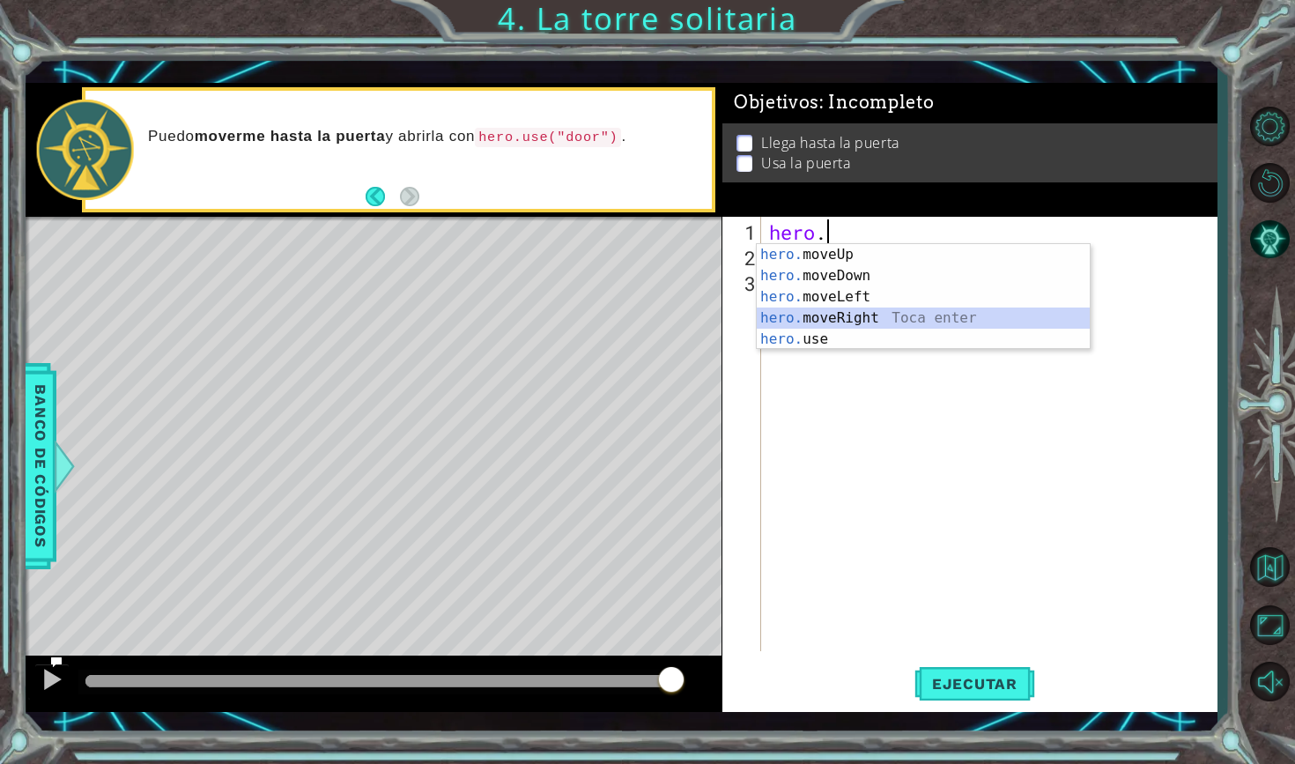
click at [855, 316] on div "hero. moveUp Toca enter hero. moveDown Toca enter hero. moveLeft Toca enter her…" at bounding box center [923, 318] width 333 height 148
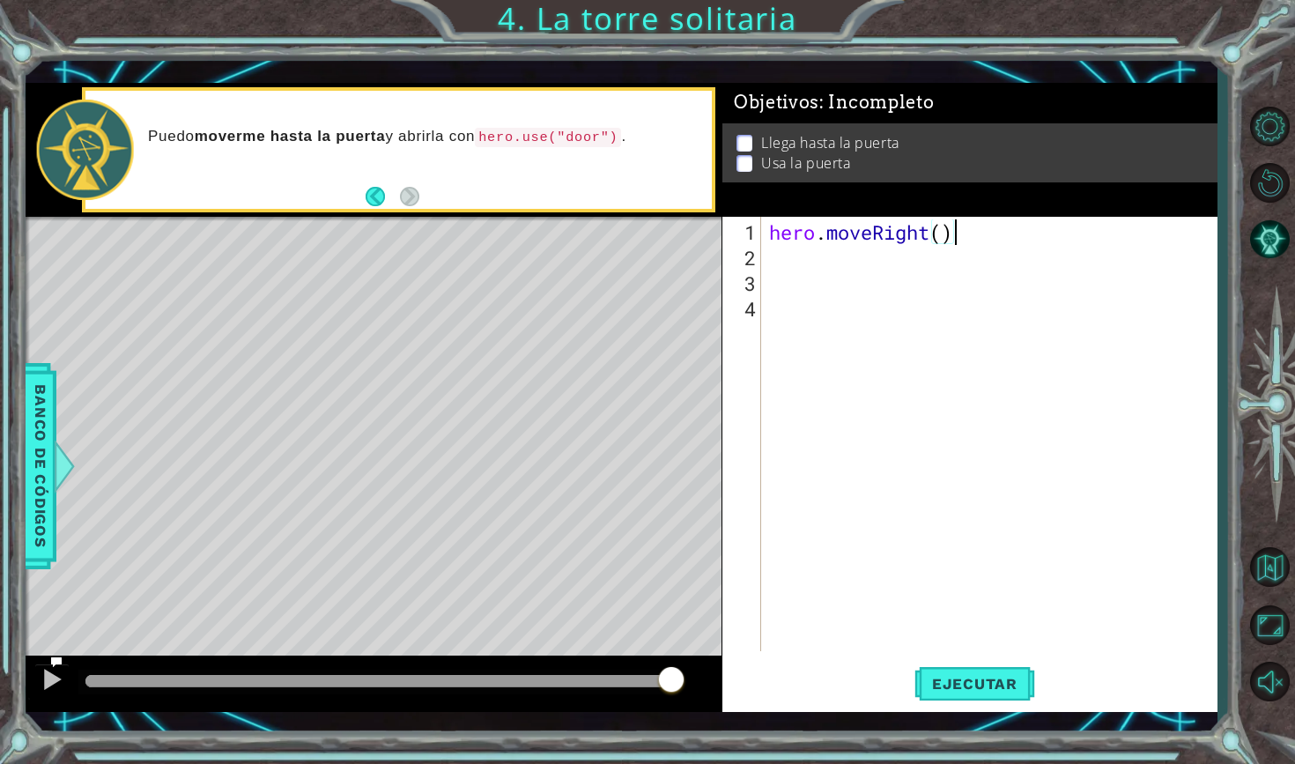
click at [953, 231] on div "hero . moveRight ( )" at bounding box center [992, 461] width 455 height 485
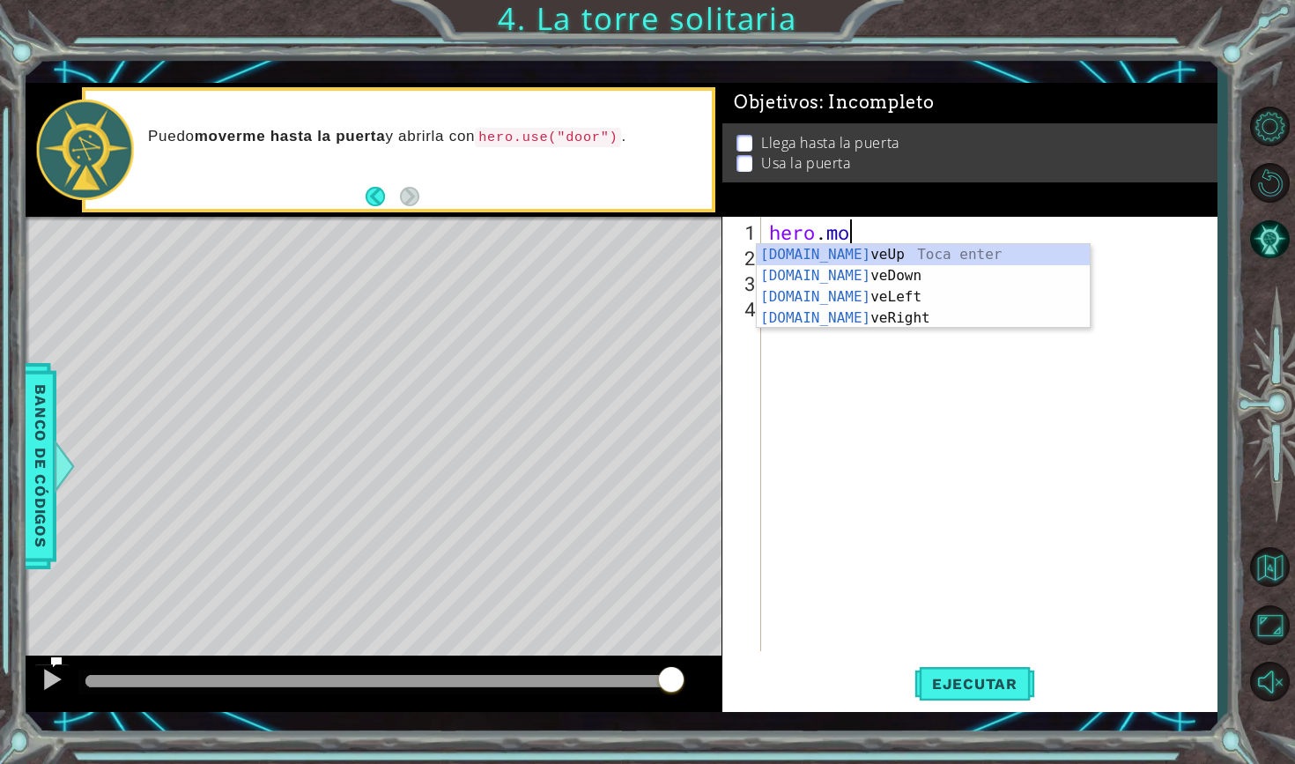
type textarea "hero."
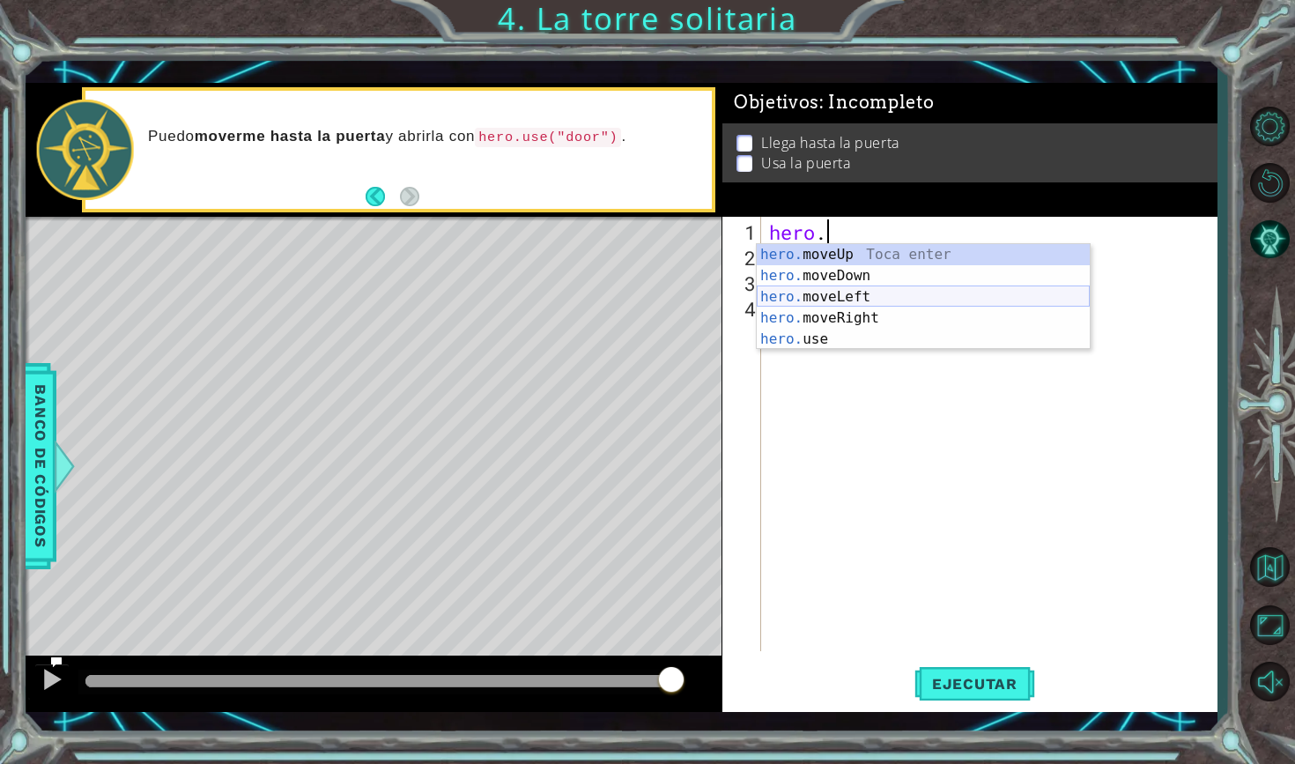
click at [913, 294] on div "hero. moveUp Toca enter hero. moveDown Toca enter hero. moveLeft Toca enter her…" at bounding box center [923, 318] width 333 height 148
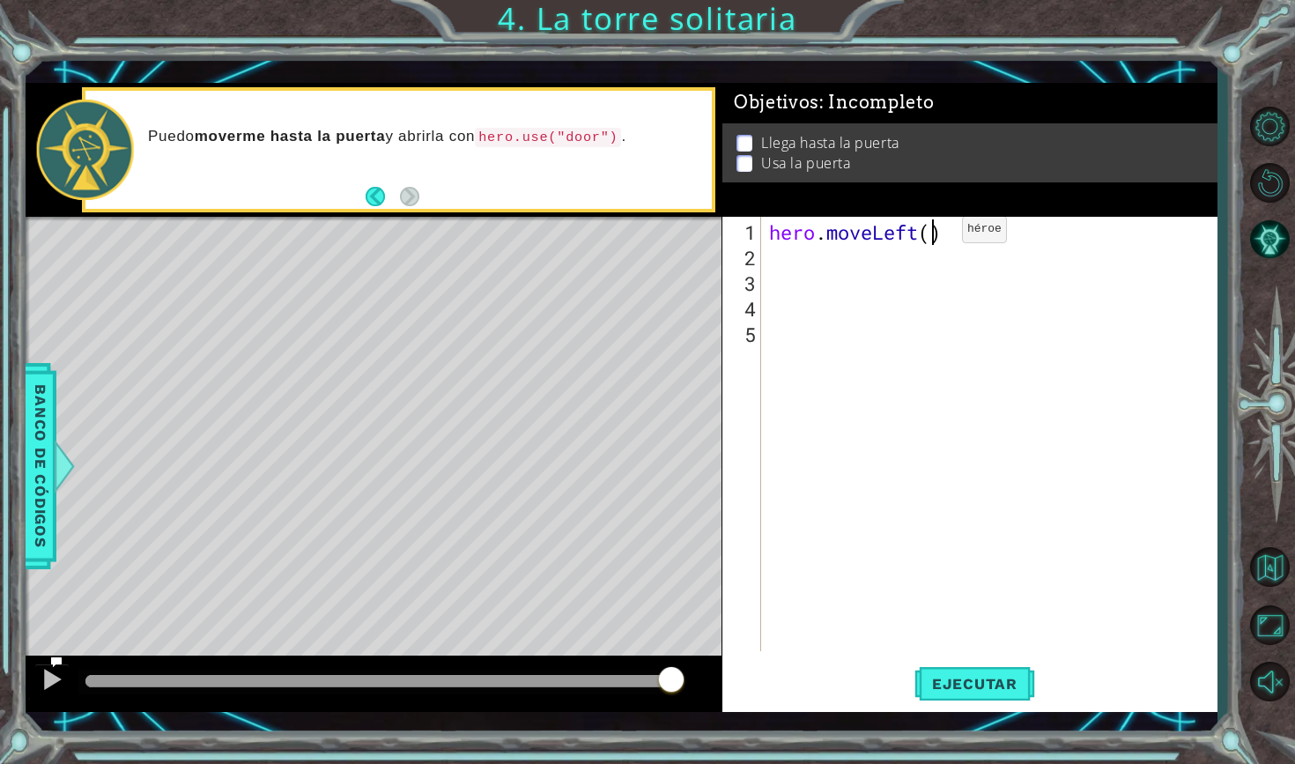
click at [935, 236] on div "hero . moveLeft ( )" at bounding box center [992, 461] width 455 height 485
type textarea "hero.moveLeft(3)"
click at [780, 265] on div "hero . moveLeft ( 3 )" at bounding box center [992, 461] width 455 height 485
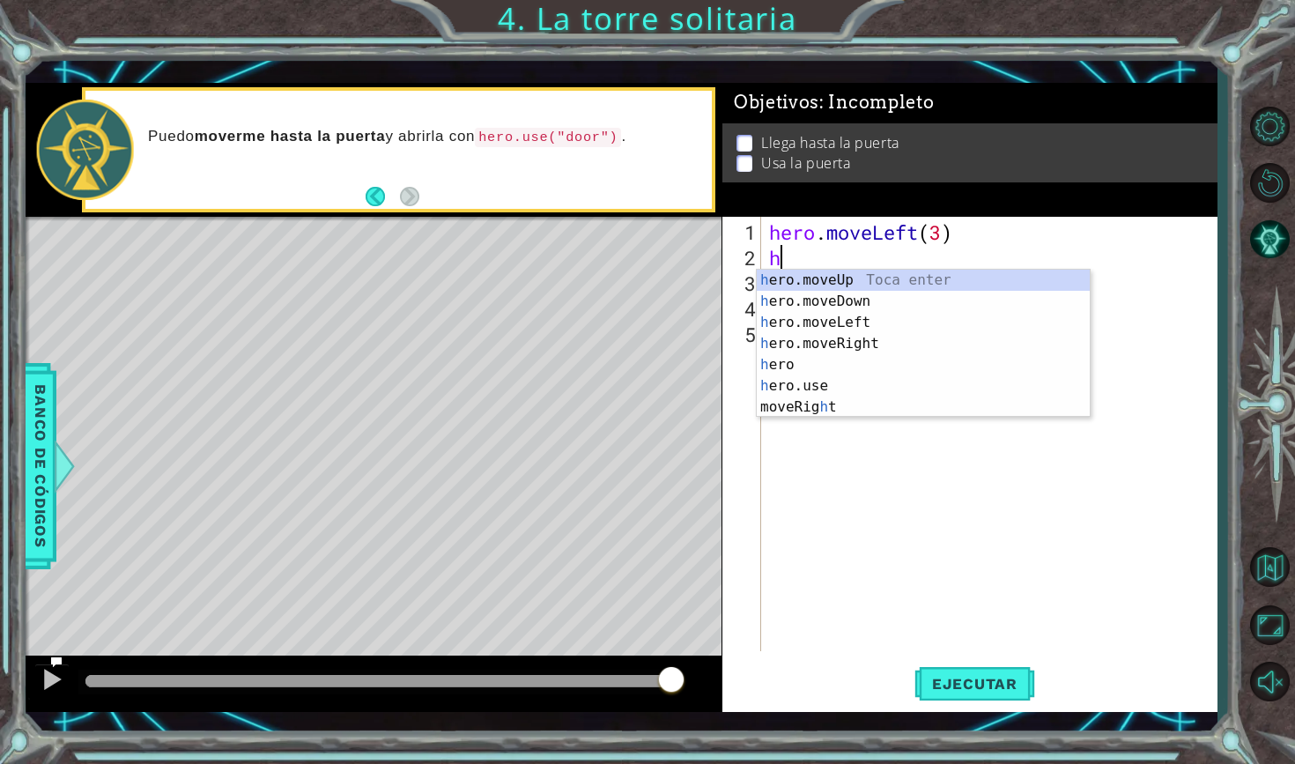
type textarea "he"
click at [907, 486] on div "hero . moveLeft ( 3 ) he" at bounding box center [992, 461] width 455 height 485
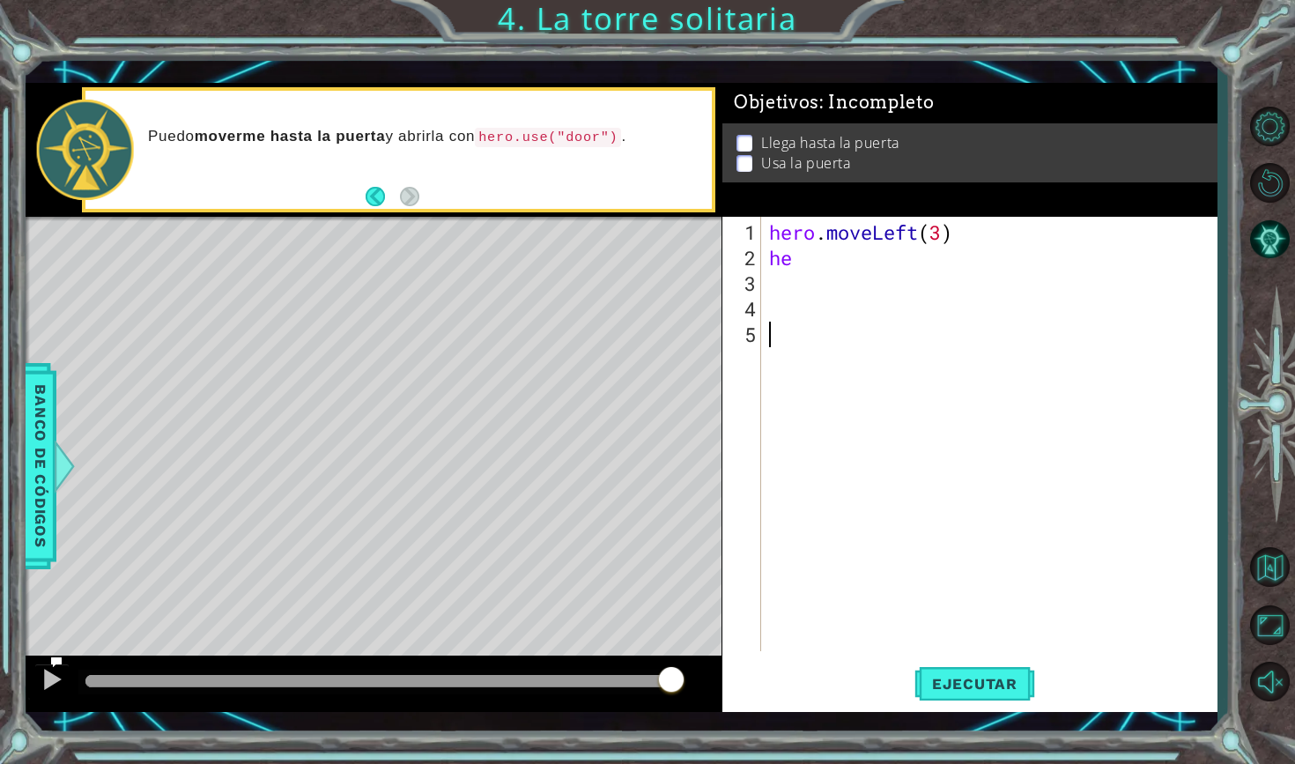
click at [805, 263] on div "hero . moveLeft ( 3 ) he" at bounding box center [992, 461] width 455 height 485
type textarea "h"
click at [995, 680] on span "Ejecutar" at bounding box center [974, 684] width 121 height 18
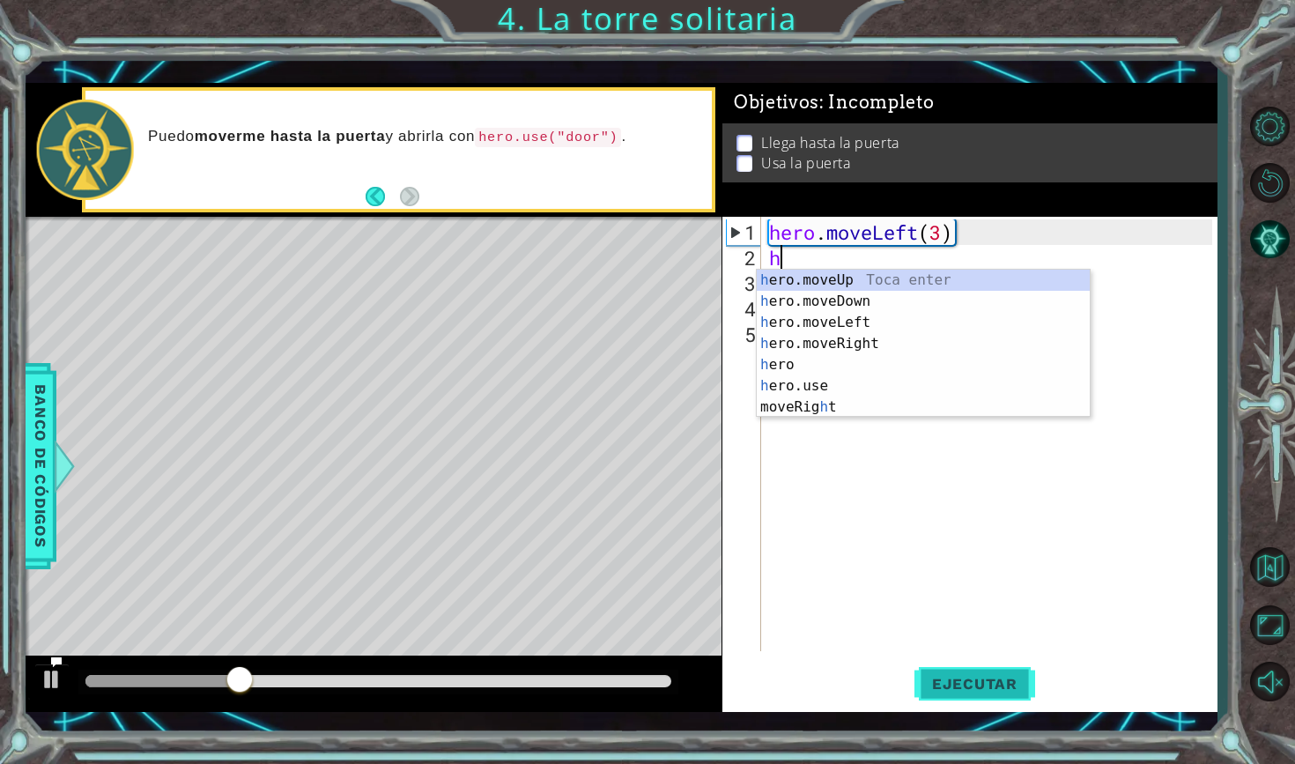
type textarea "he"
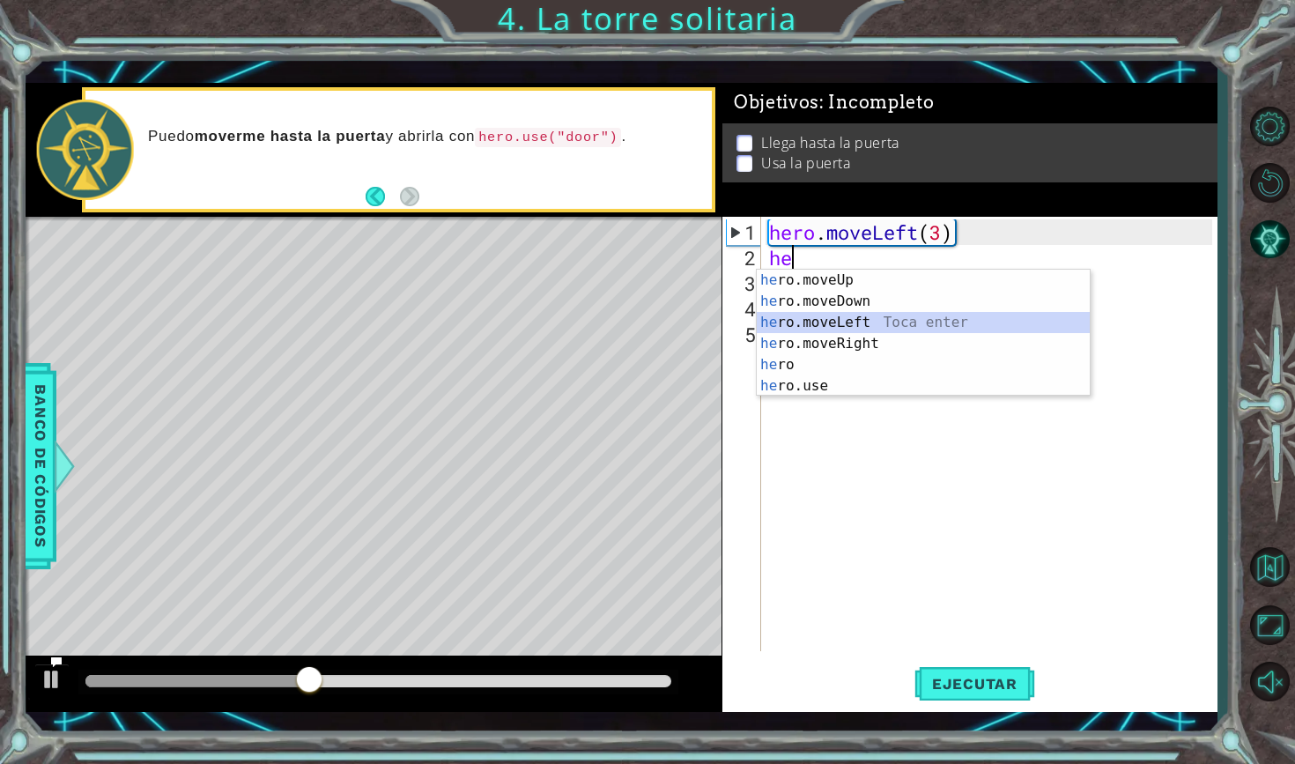
click at [918, 327] on div "he ro.moveUp Toca enter he ro.moveDown Toca enter he ro.moveLeft Toca enter he …" at bounding box center [923, 354] width 333 height 169
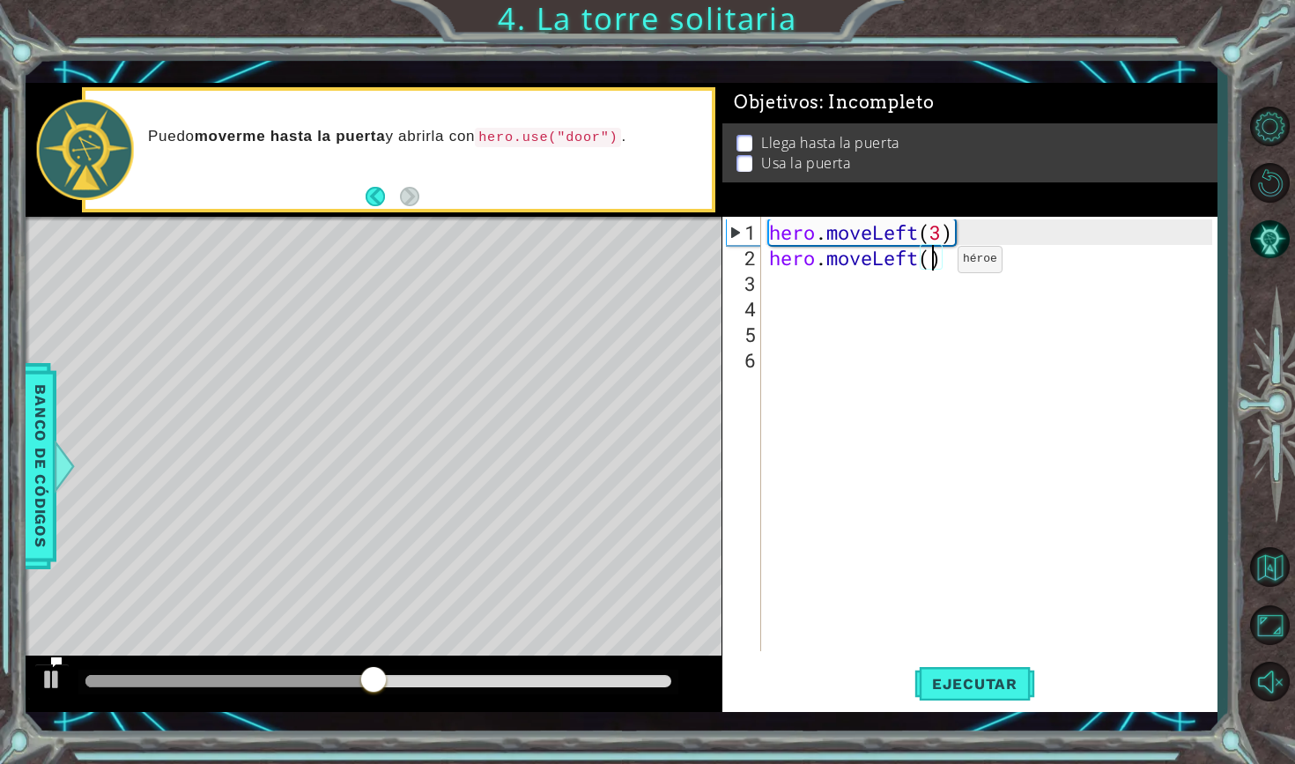
click at [930, 266] on div "hero . moveLeft ( 3 ) hero . moveLeft ( )" at bounding box center [992, 461] width 455 height 485
type textarea "hero.moveLeft(2)"
click at [985, 676] on span "Ejecutar" at bounding box center [974, 684] width 121 height 18
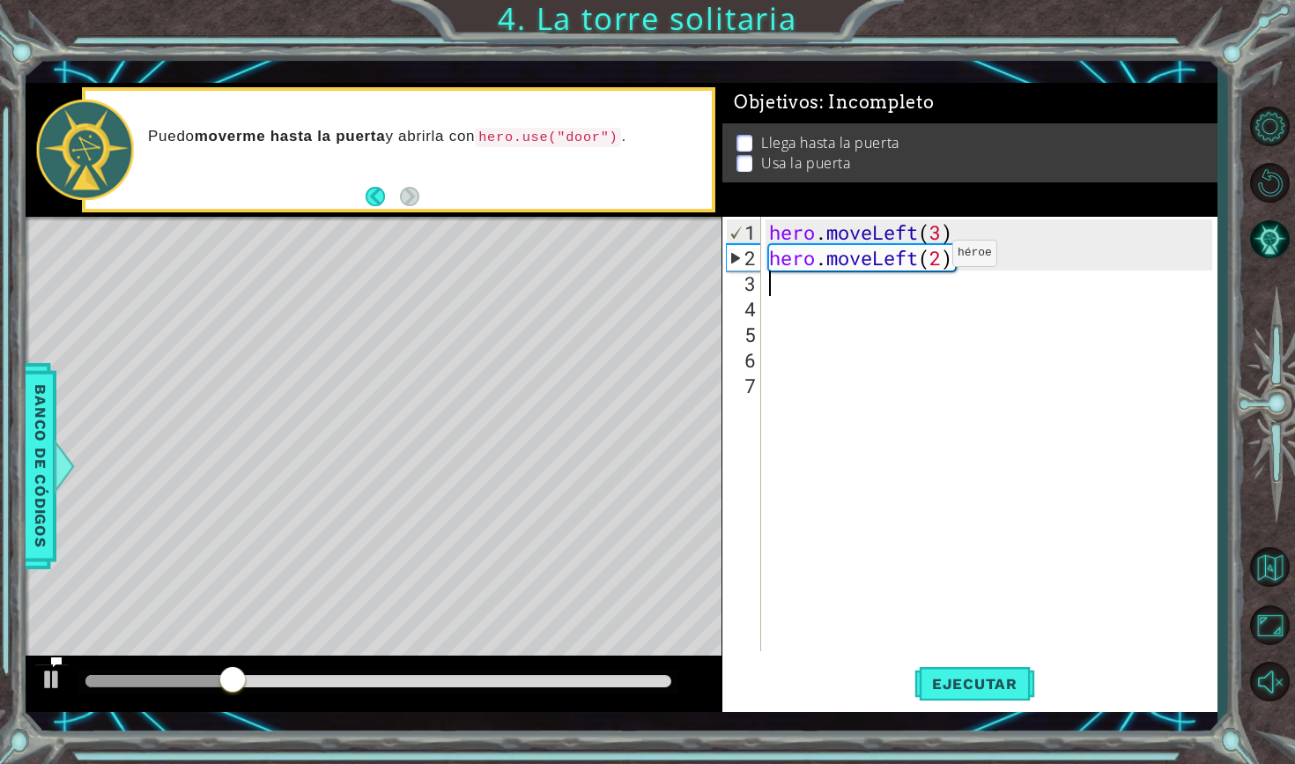
click at [924, 260] on div "hero . moveLeft ( 3 ) hero . moveLeft ( 2 )" at bounding box center [992, 461] width 455 height 485
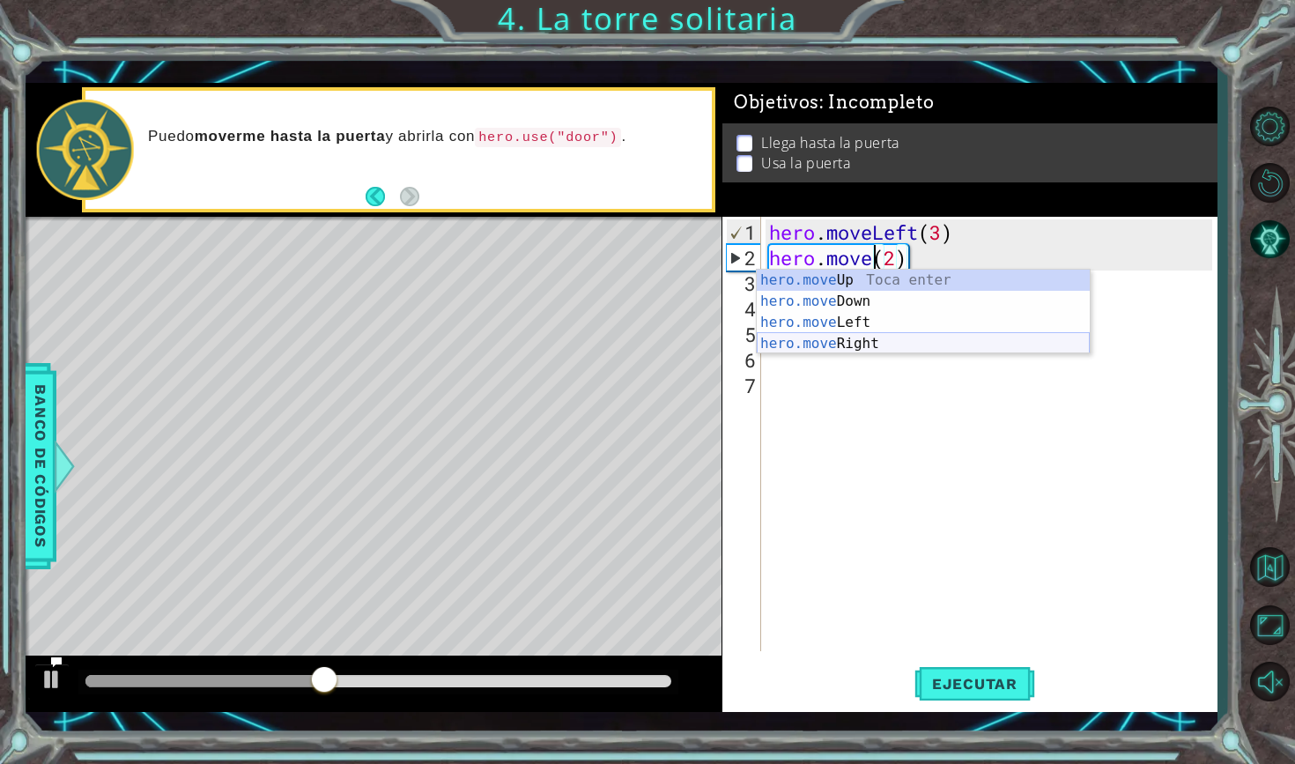
click at [942, 347] on div "hero.move Up Toca enter hero.move Down Toca enter hero.move Left Toca enter her…" at bounding box center [923, 333] width 333 height 127
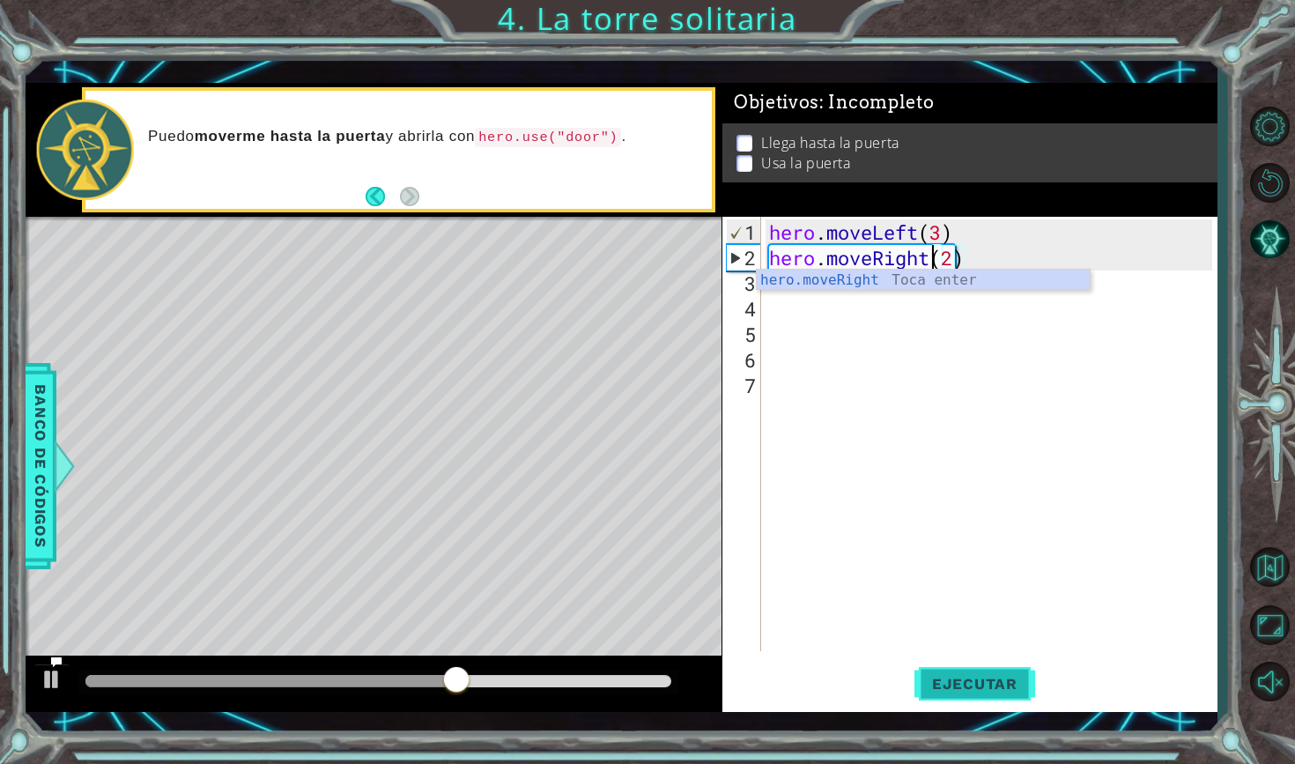
click at [983, 680] on span "Ejecutar" at bounding box center [974, 684] width 121 height 18
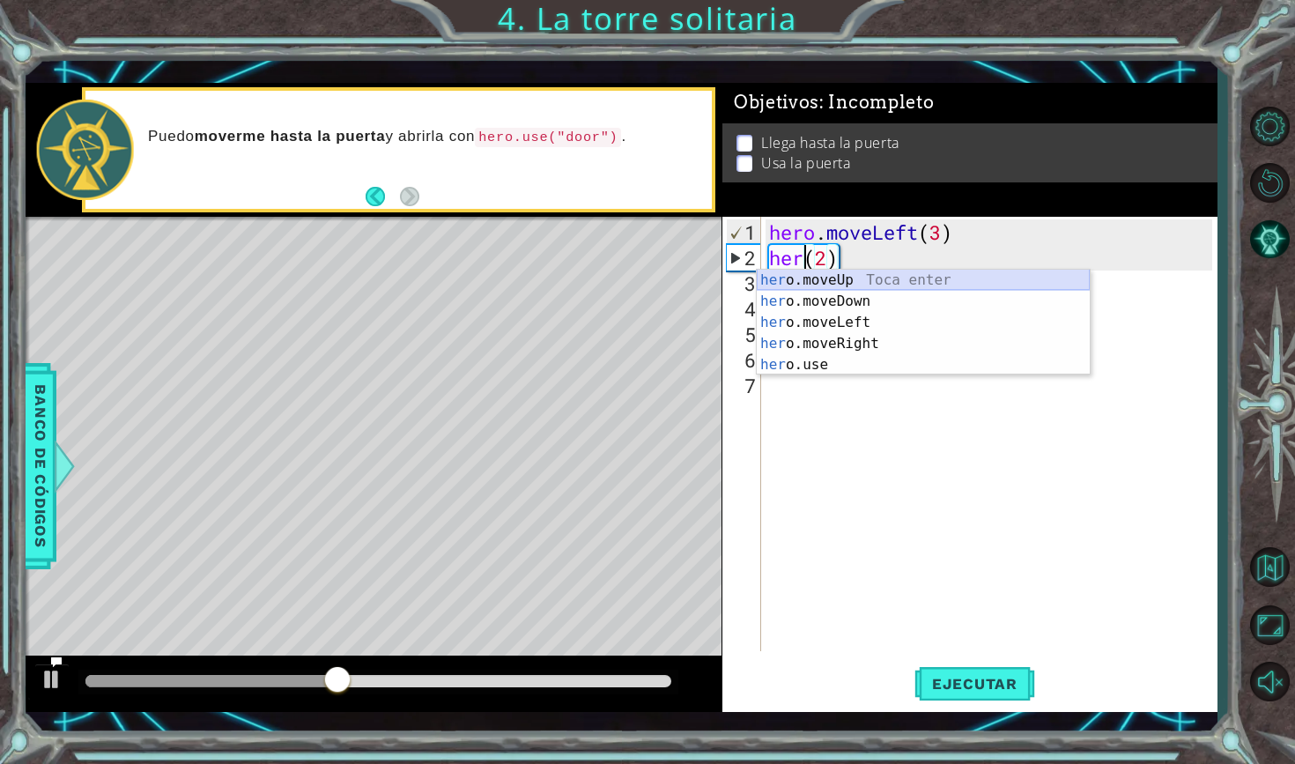
click at [938, 274] on div "her o.moveUp Toca enter her o.moveDown Toca enter her o.moveLeft [PERSON_NAME] …" at bounding box center [923, 344] width 333 height 148
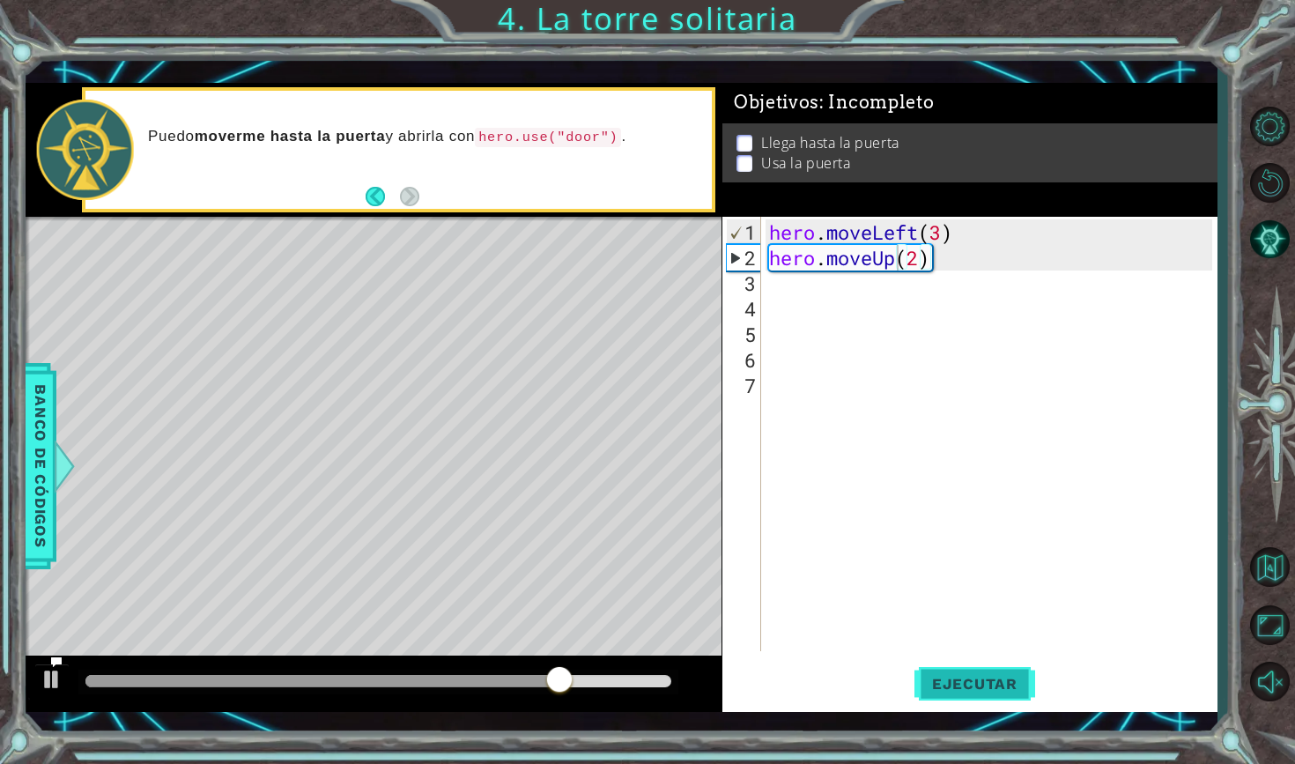
click at [973, 697] on button "Ejecutar" at bounding box center [974, 682] width 121 height 49
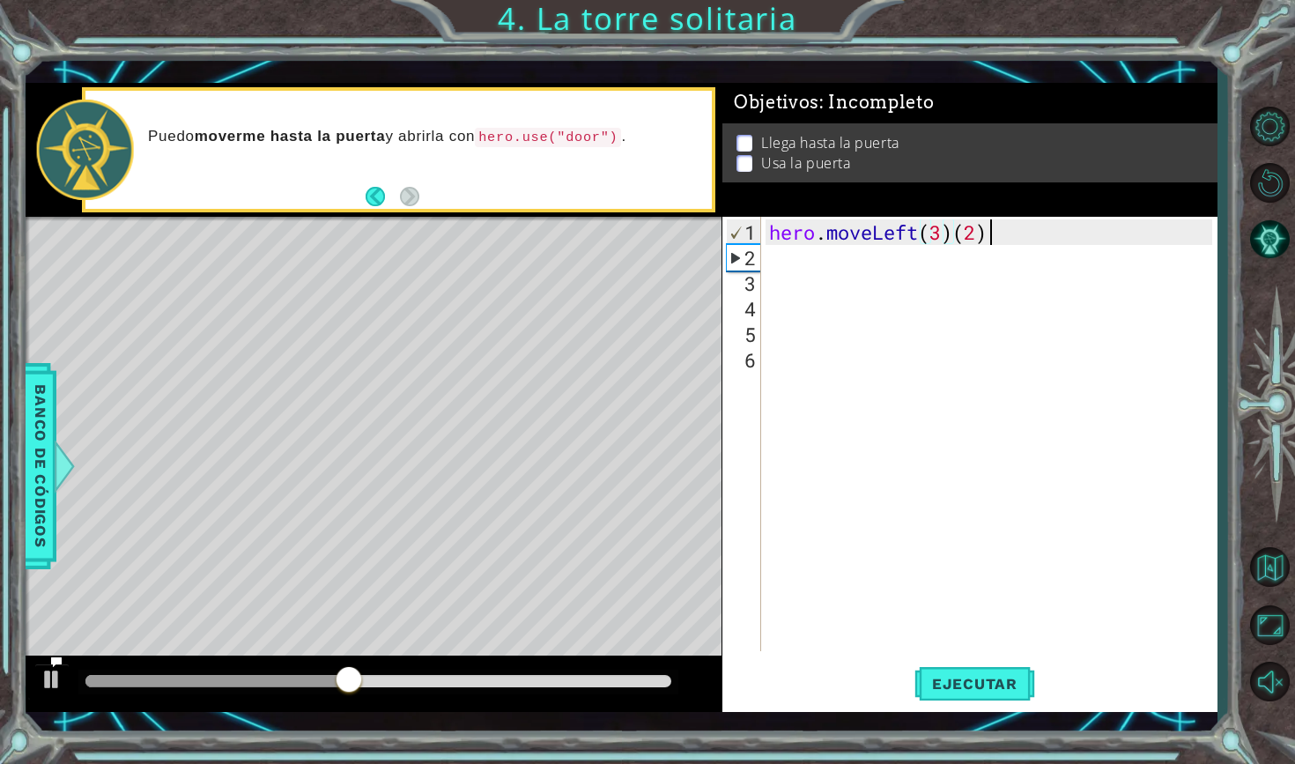
click at [999, 239] on div "hero . moveLeft ( 3 ) ( 2 )" at bounding box center [992, 461] width 455 height 485
type textarea "hero.moveLeft(3)"
click at [807, 262] on div "hero . moveLeft ( 3 )" at bounding box center [992, 461] width 455 height 485
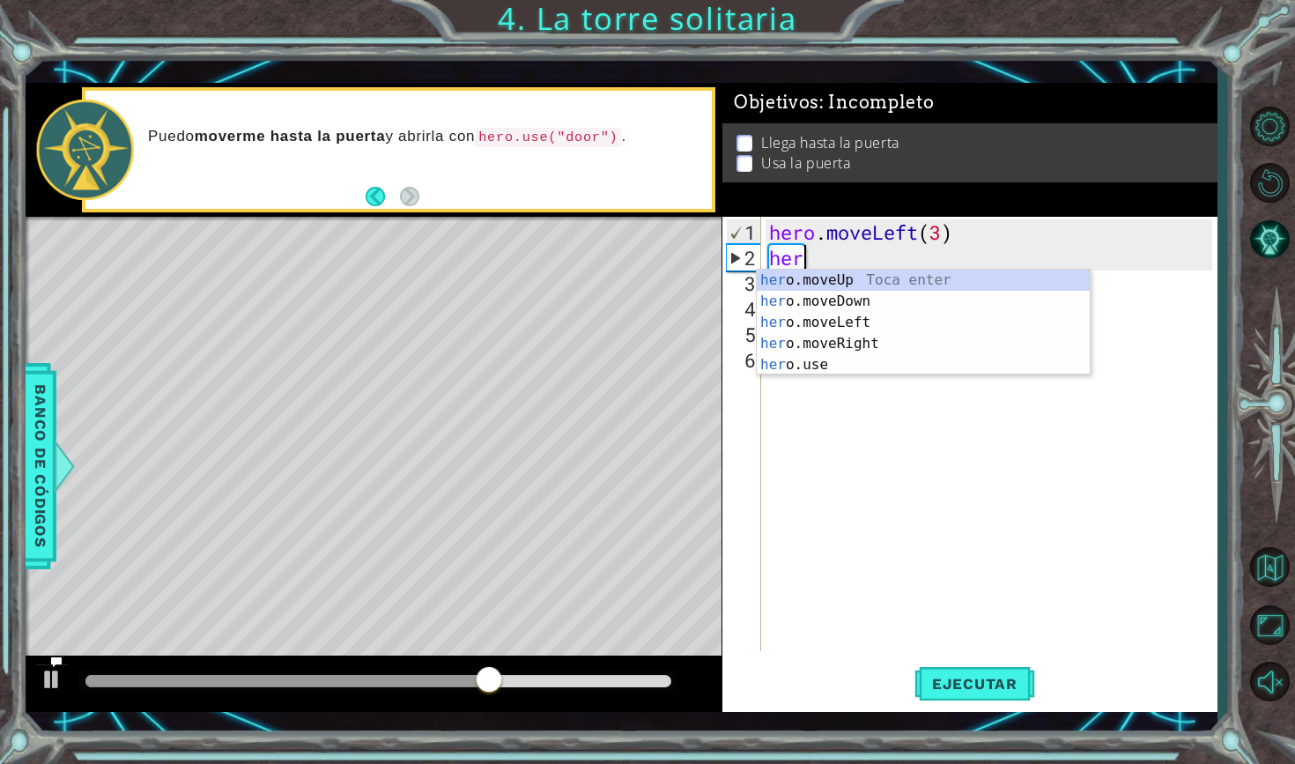
scroll to position [0, 1]
type textarea "hero."
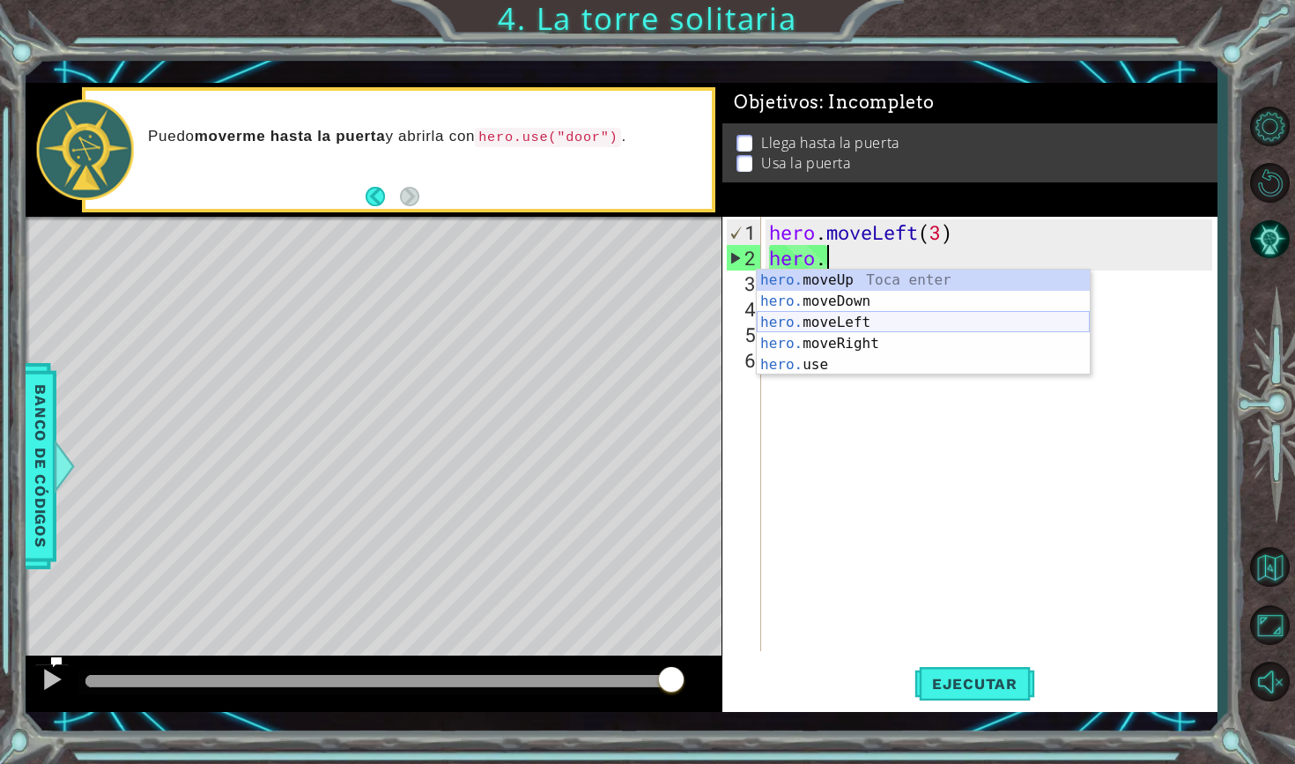
click at [879, 322] on div "hero. moveUp Toca enter hero. moveDown Toca enter hero. moveLeft Toca enter her…" at bounding box center [923, 344] width 333 height 148
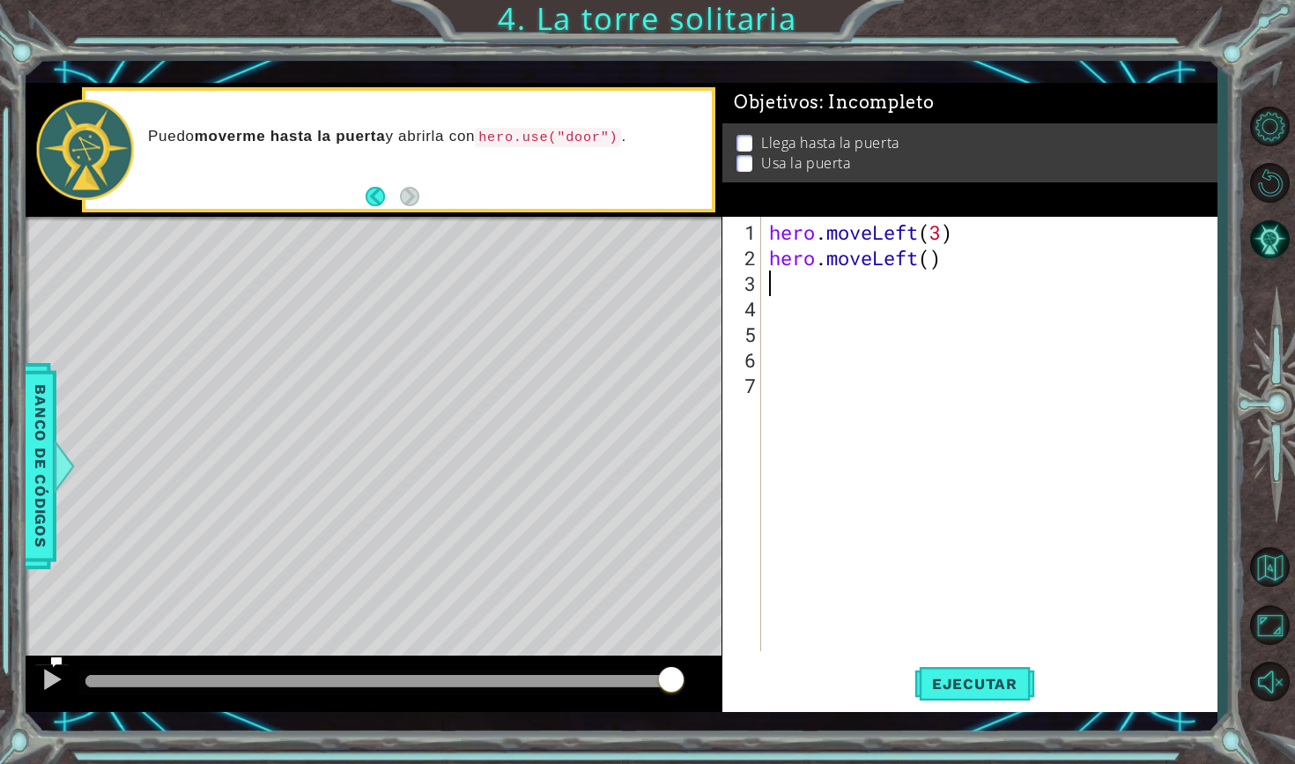
scroll to position [0, 0]
click at [935, 259] on div "hero . moveLeft ( 3 ) hero . moveLeft ( )" at bounding box center [992, 461] width 455 height 485
click at [987, 681] on span "Ejecutar" at bounding box center [974, 684] width 121 height 18
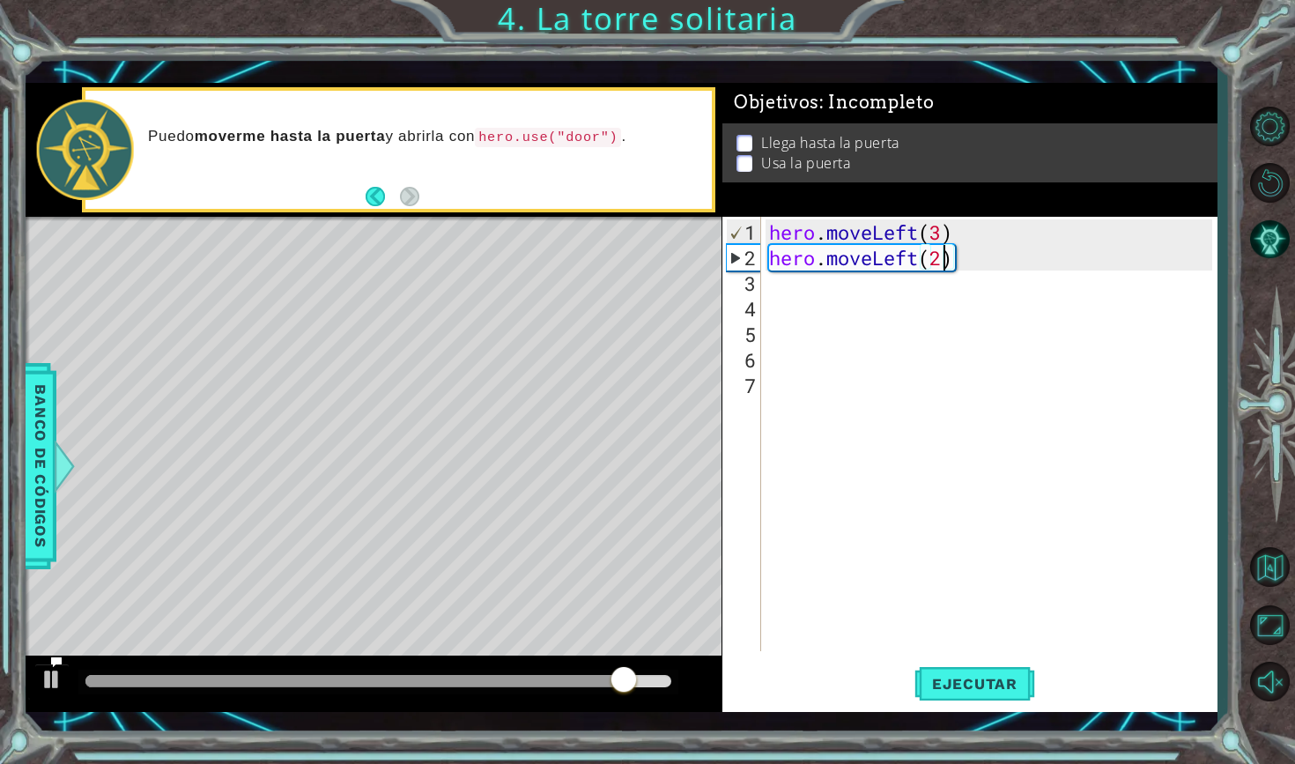
click at [959, 256] on div "hero . moveLeft ( 3 ) hero . moveLeft ( 2 )" at bounding box center [992, 461] width 455 height 485
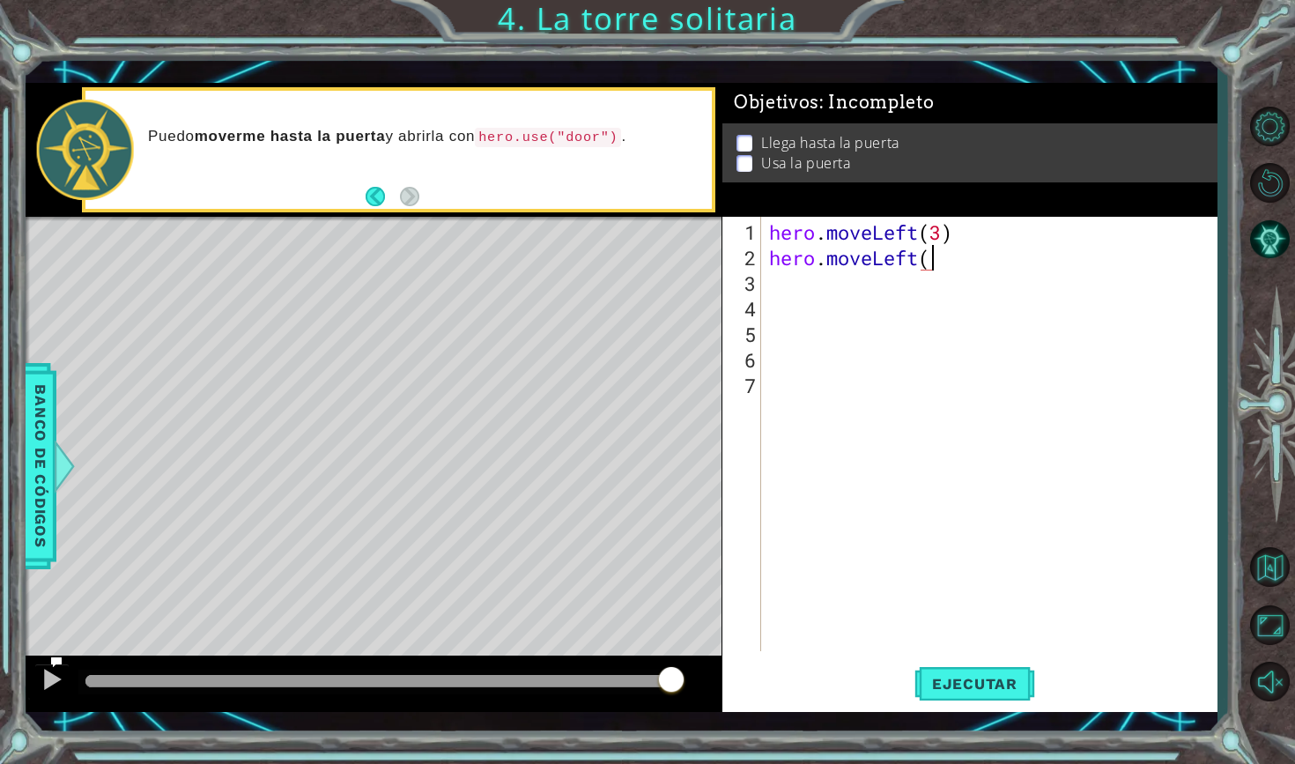
type textarea "hero.moveLeft"
click at [958, 289] on div "hero.moveLeft Toca enter" at bounding box center [923, 301] width 333 height 63
click at [928, 262] on div "hero . moveLeft ( 3 ) hero . moveLeft ( )" at bounding box center [992, 461] width 455 height 485
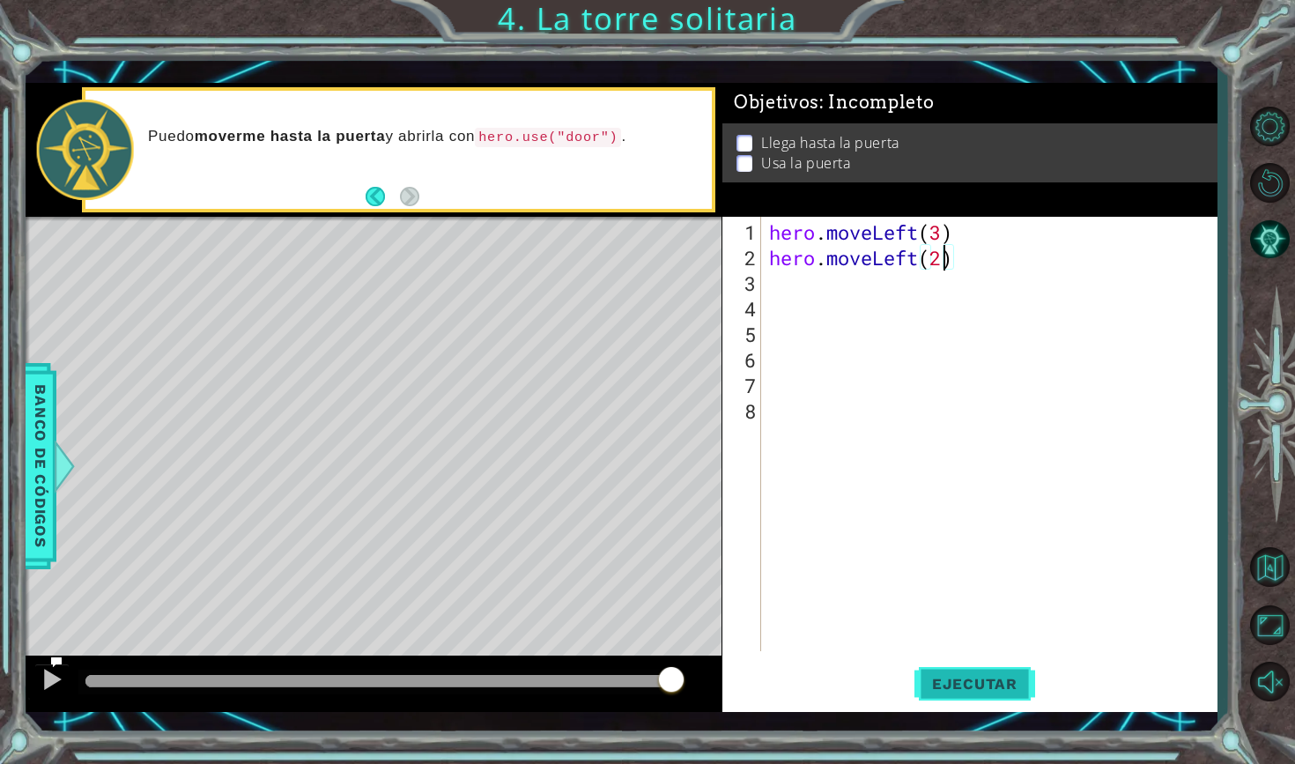
click at [977, 685] on span "Ejecutar" at bounding box center [974, 684] width 121 height 18
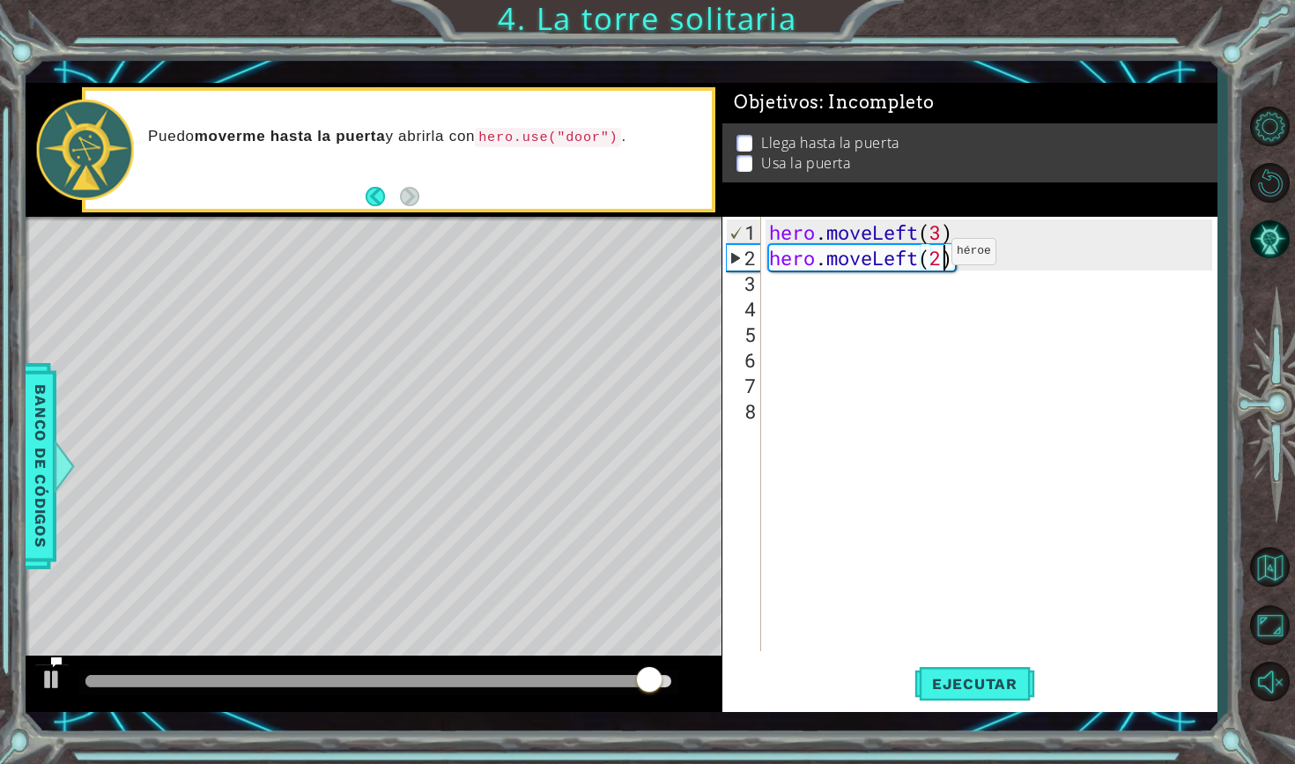
click at [923, 259] on div "hero . moveLeft ( 3 ) hero . moveLeft ( 2 )" at bounding box center [992, 461] width 455 height 485
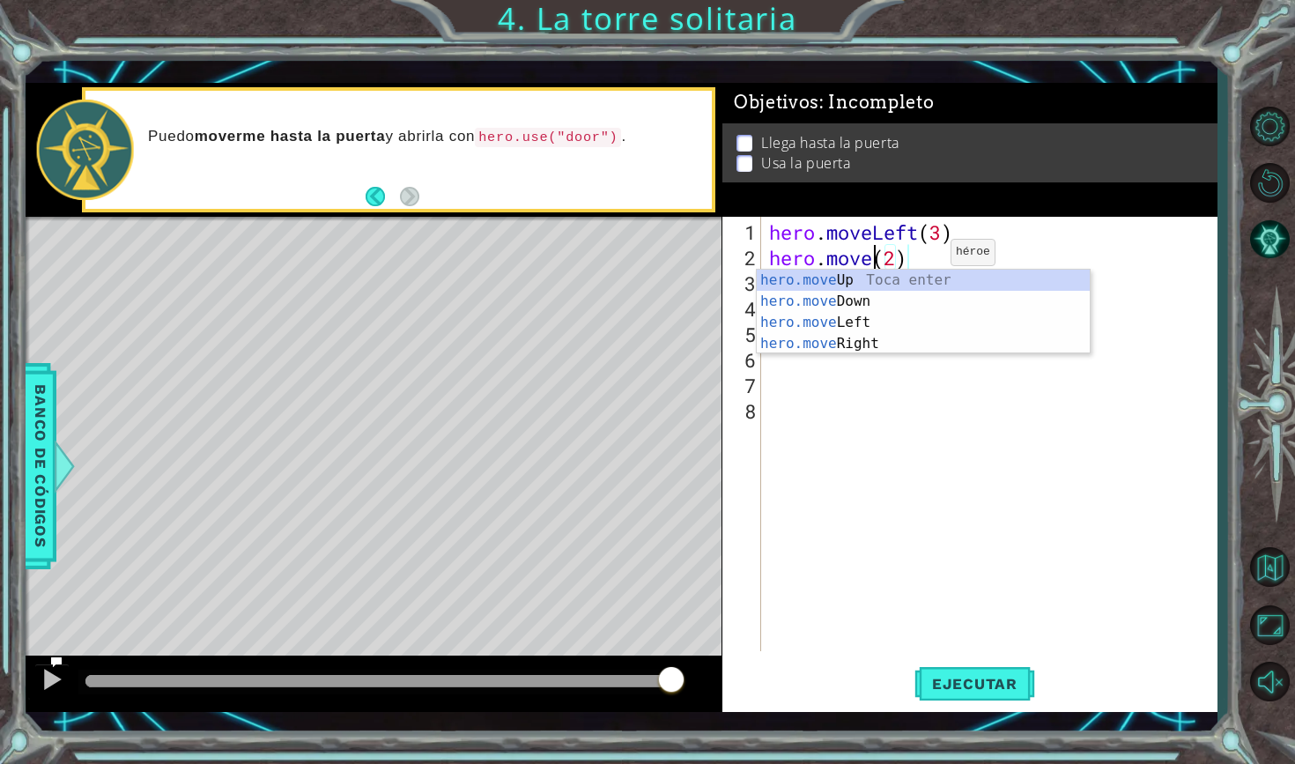
scroll to position [0, 5]
click at [915, 286] on div "hero.move Up Toca enter hero.move Down Toca enter hero.move Left Toca enter her…" at bounding box center [923, 333] width 333 height 127
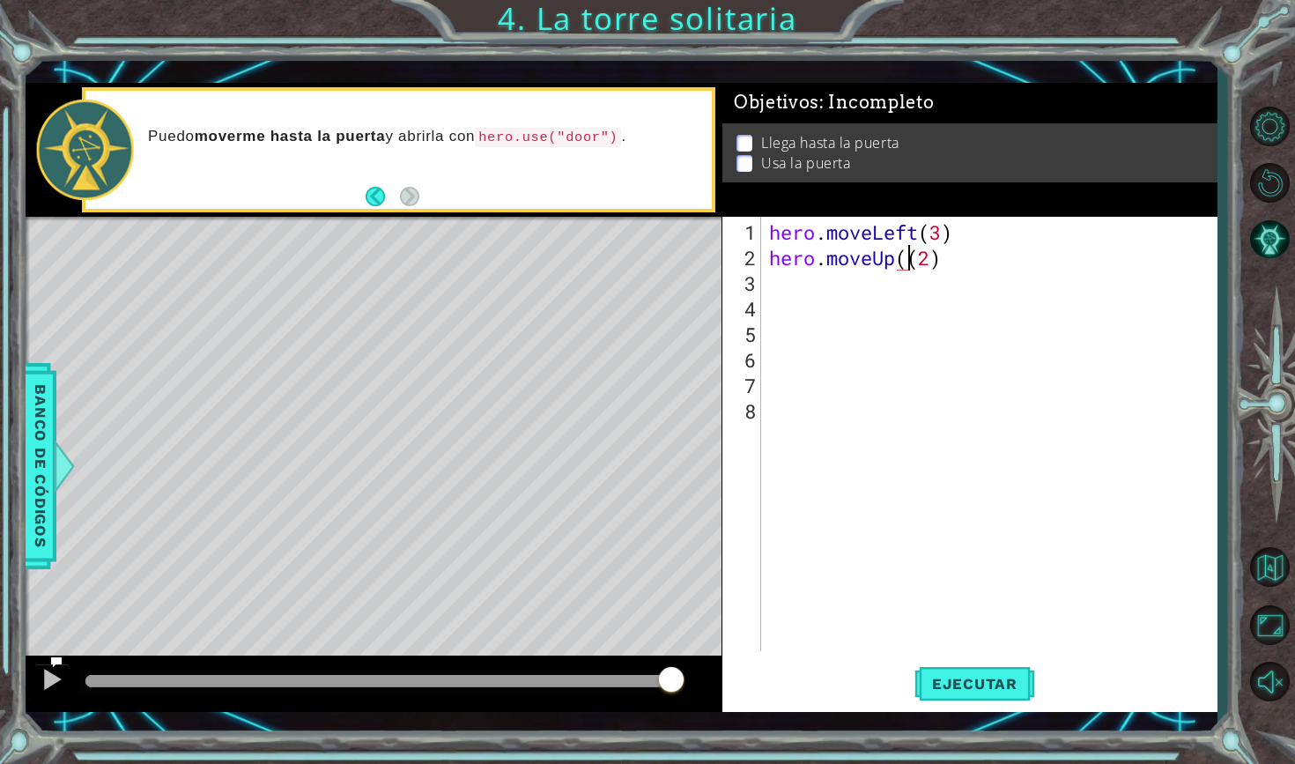
type textarea "hero.moveUp(2)"
click at [965, 691] on span "Ejecutar" at bounding box center [974, 684] width 121 height 18
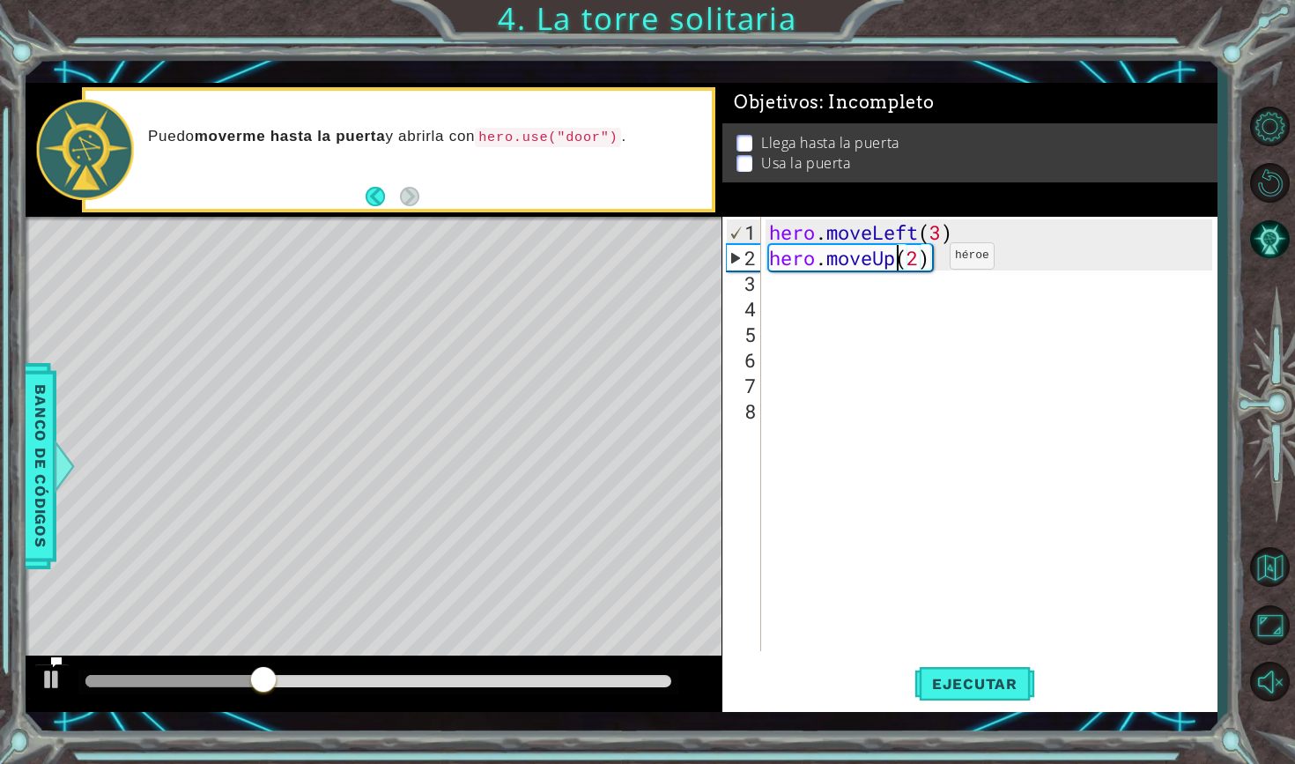
click at [922, 262] on div "hero . moveLeft ( 3 ) hero . moveUp ( 2 )" at bounding box center [992, 461] width 455 height 485
click at [905, 354] on div "hero . moveLeft ( 3 ) hero . moveUp ( 2 )" at bounding box center [992, 461] width 455 height 485
click at [945, 233] on div "hero . moveLeft ( 3 ) hero . moveUp ( 2 )" at bounding box center [992, 461] width 455 height 485
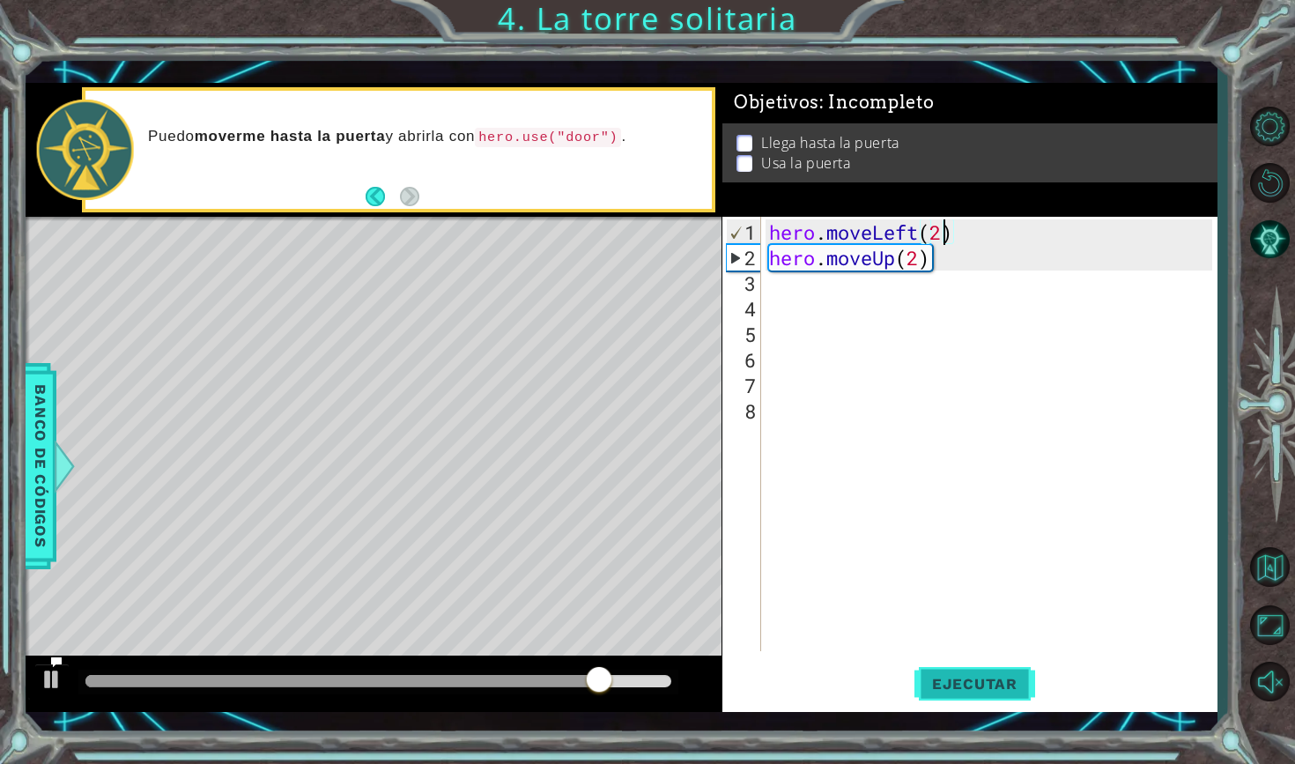
type textarea "hero.moveLeft(2)"
click at [962, 685] on span "Ejecutar" at bounding box center [974, 684] width 121 height 18
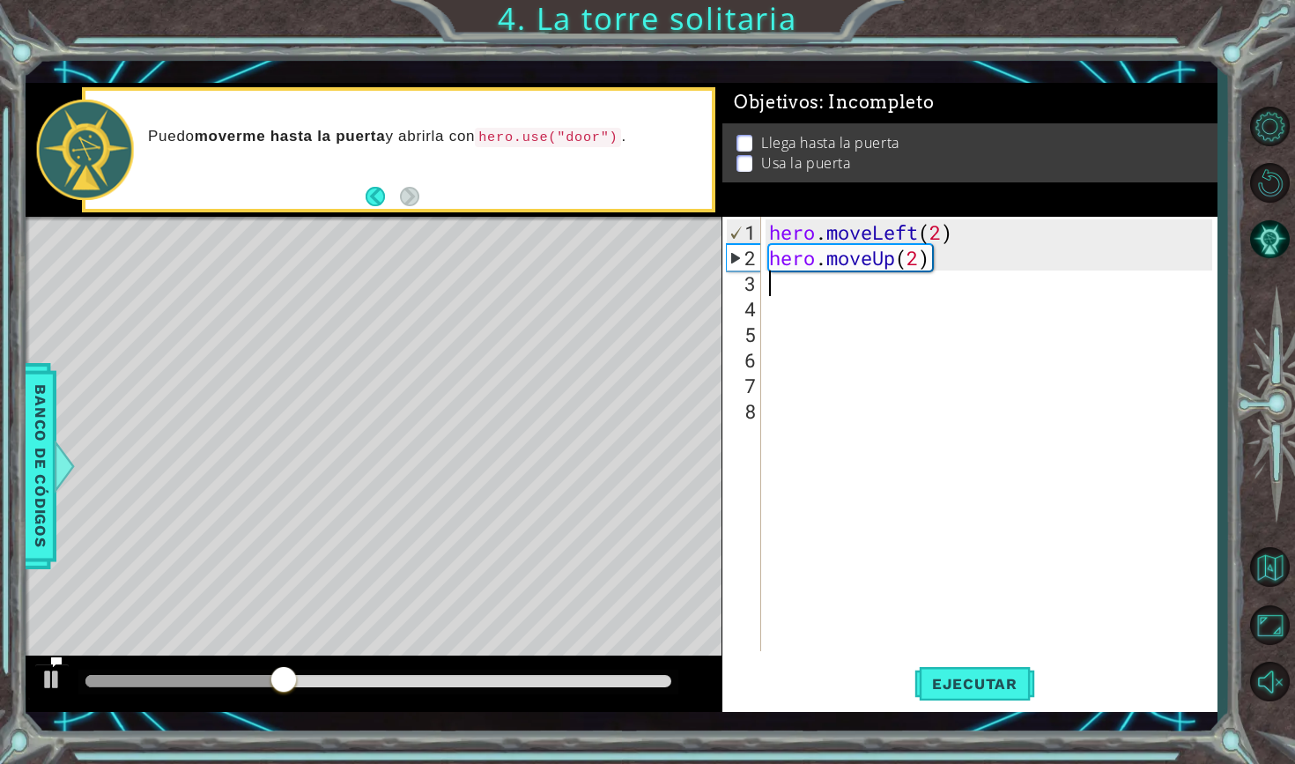
click at [776, 293] on div "hero . moveLeft ( 2 ) hero . moveUp ( 2 )" at bounding box center [992, 461] width 455 height 485
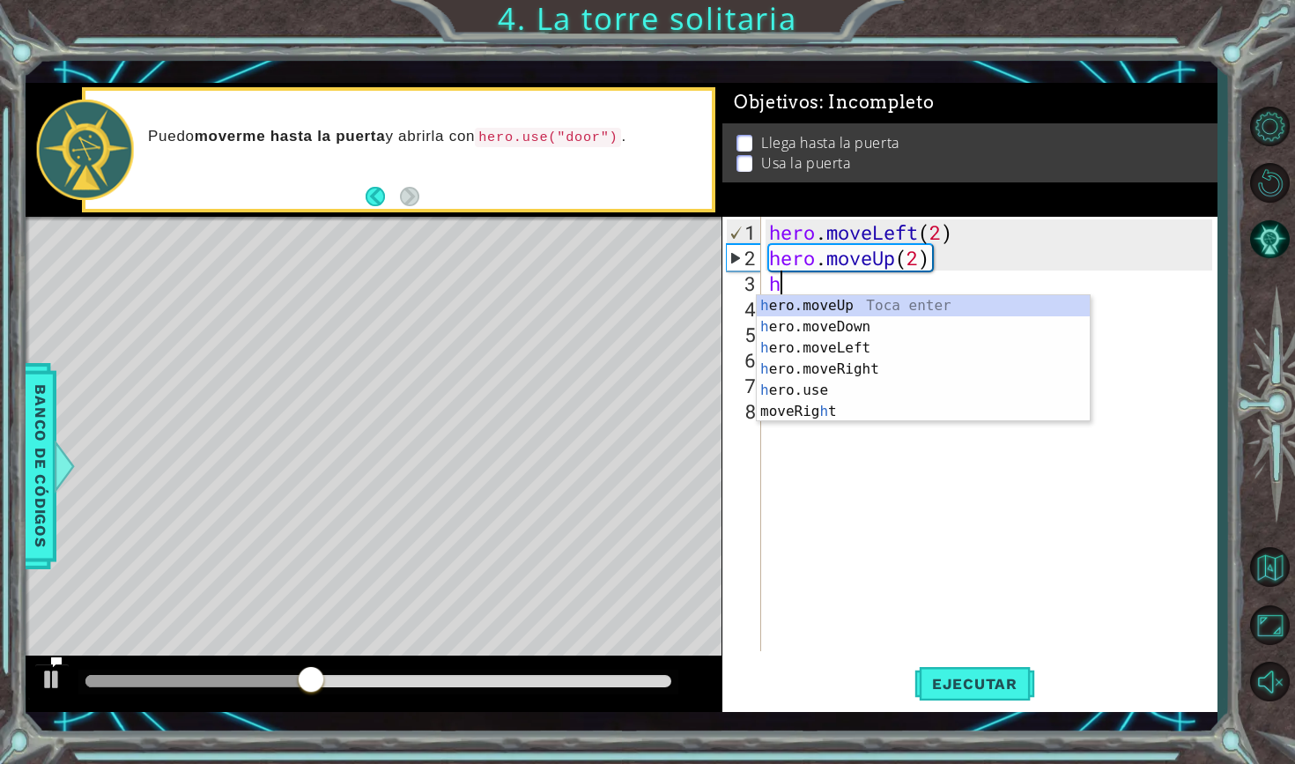
type textarea "he"
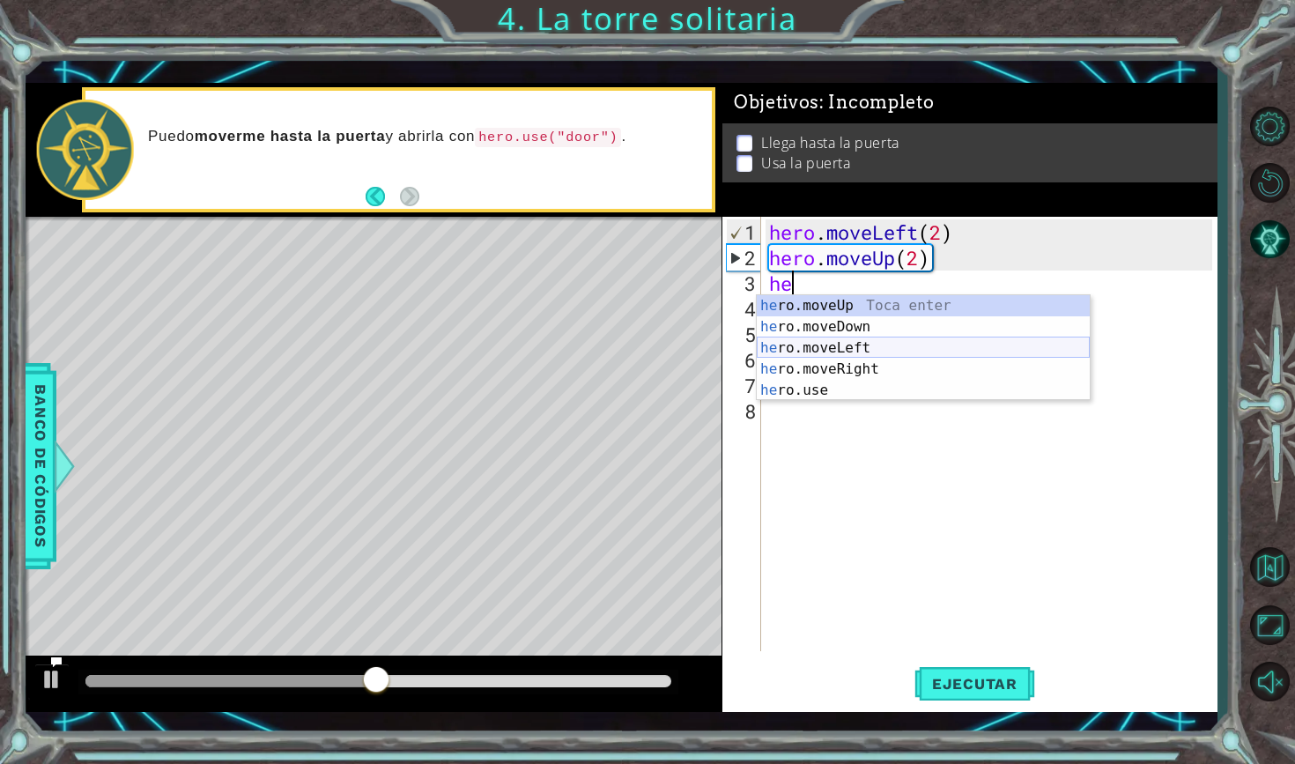
click at [854, 343] on div "he ro.moveUp Toca enter he ro.moveDown Toca enter he ro.moveLeft Toca enter he …" at bounding box center [923, 369] width 333 height 148
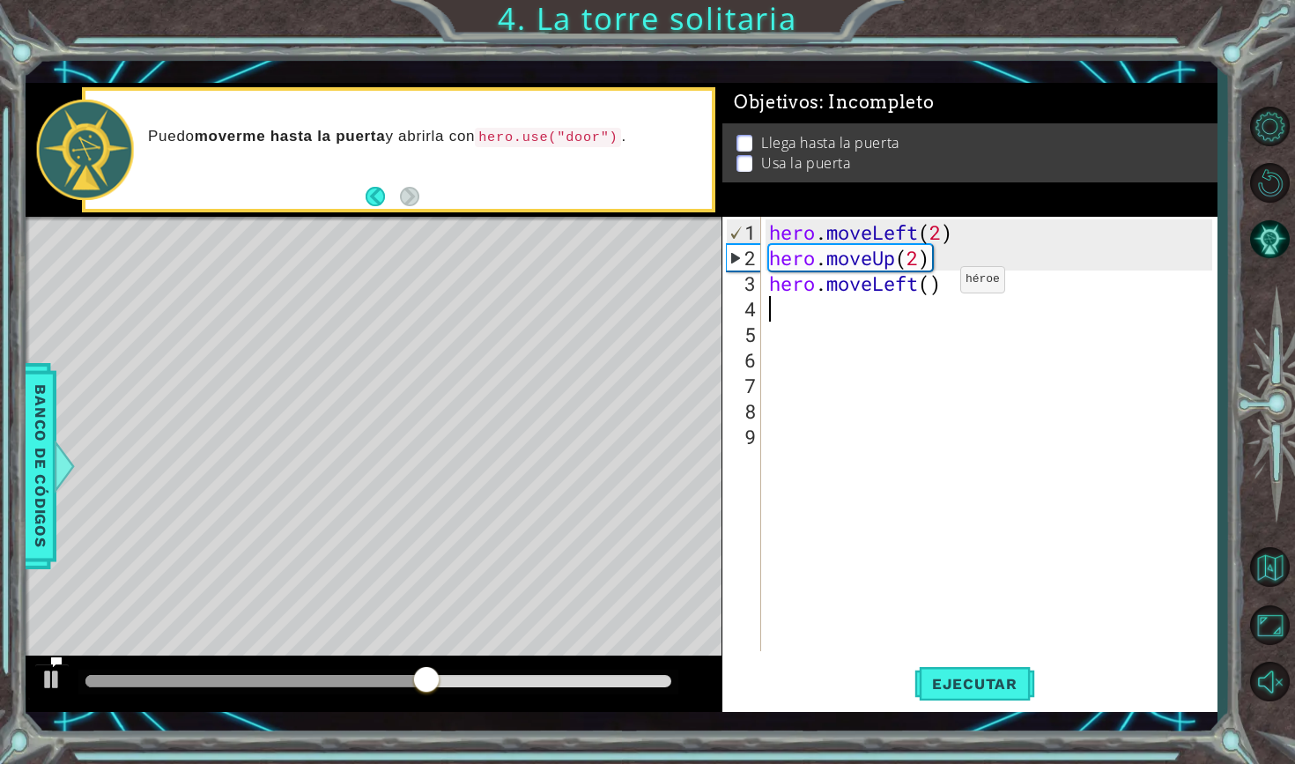
click at [933, 286] on div "hero . moveLeft ( 2 ) hero . moveUp ( 2 ) hero . moveLeft ( )" at bounding box center [992, 461] width 455 height 485
type textarea "hero.moveLeft(2)"
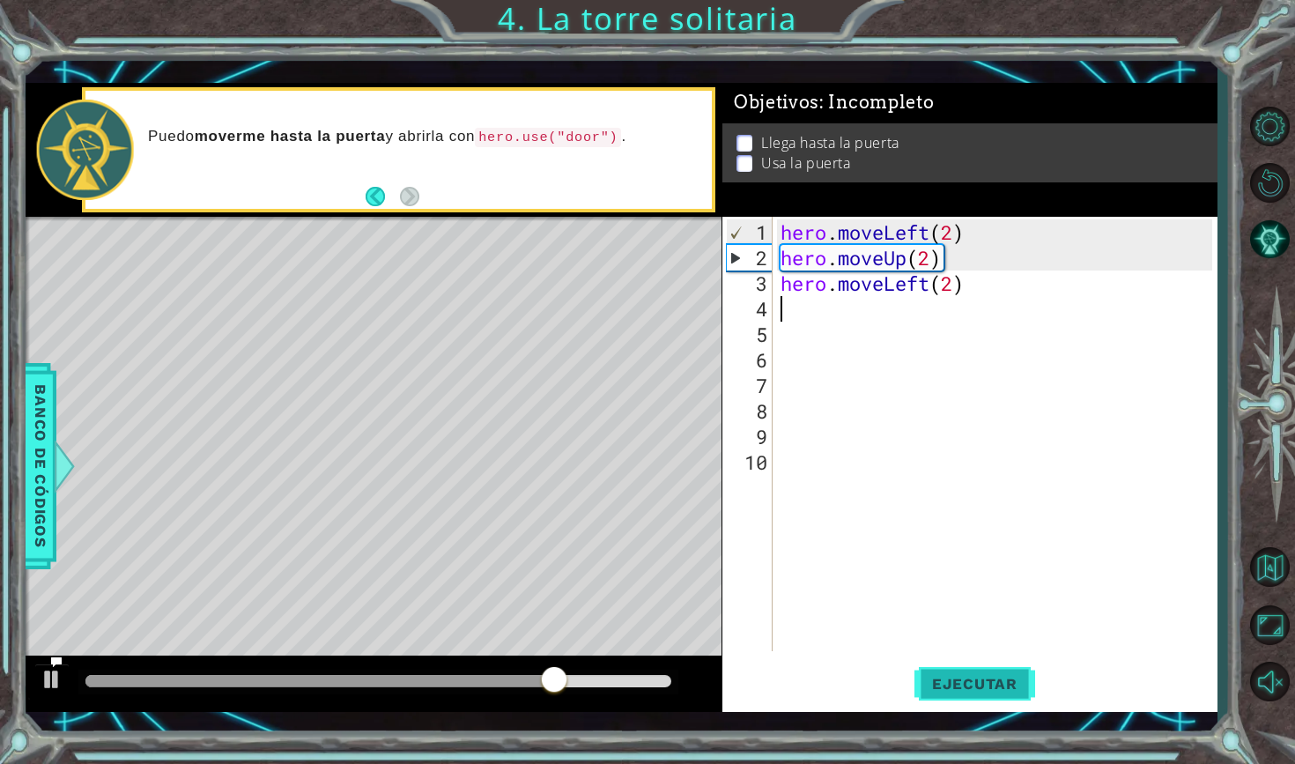
click at [975, 696] on button "Ejecutar" at bounding box center [974, 682] width 121 height 49
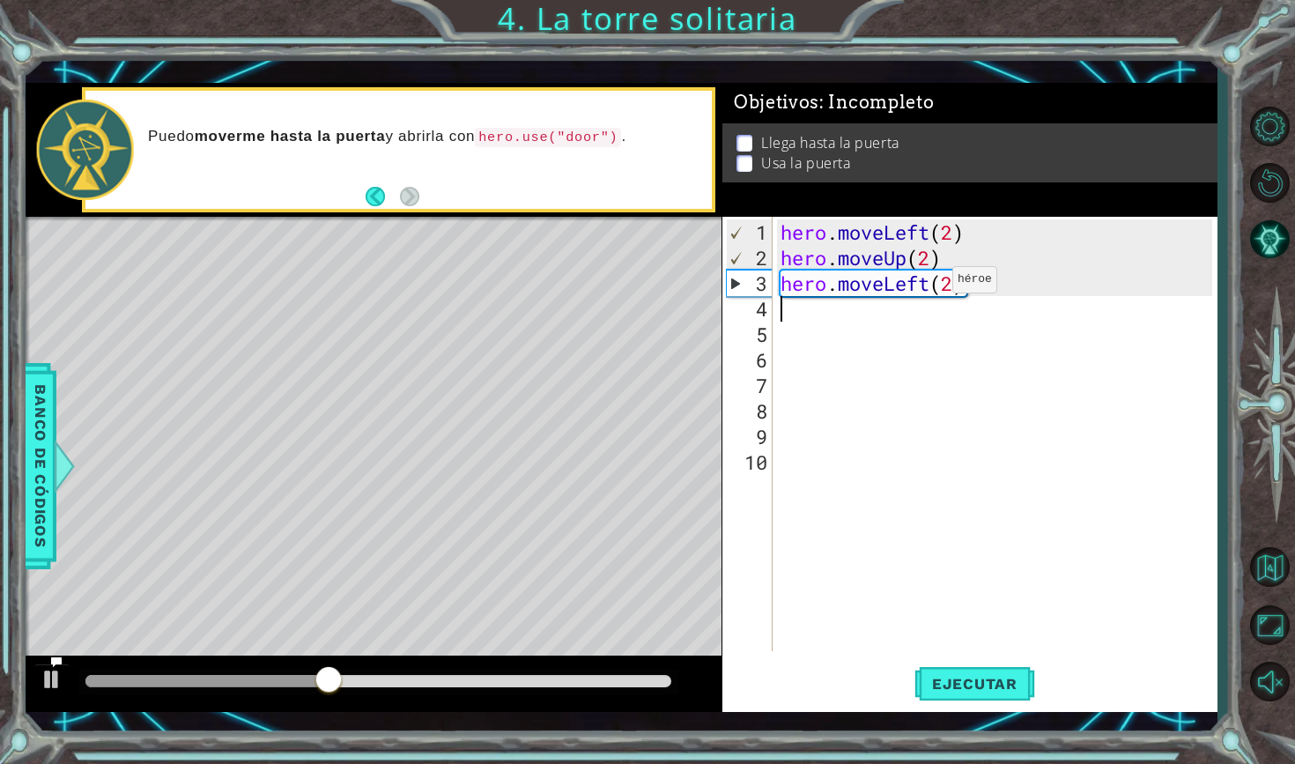
click at [937, 287] on div "hero . moveLeft ( 2 ) hero . moveUp ( 2 ) hero . moveLeft ( 2 )" at bounding box center [999, 461] width 444 height 485
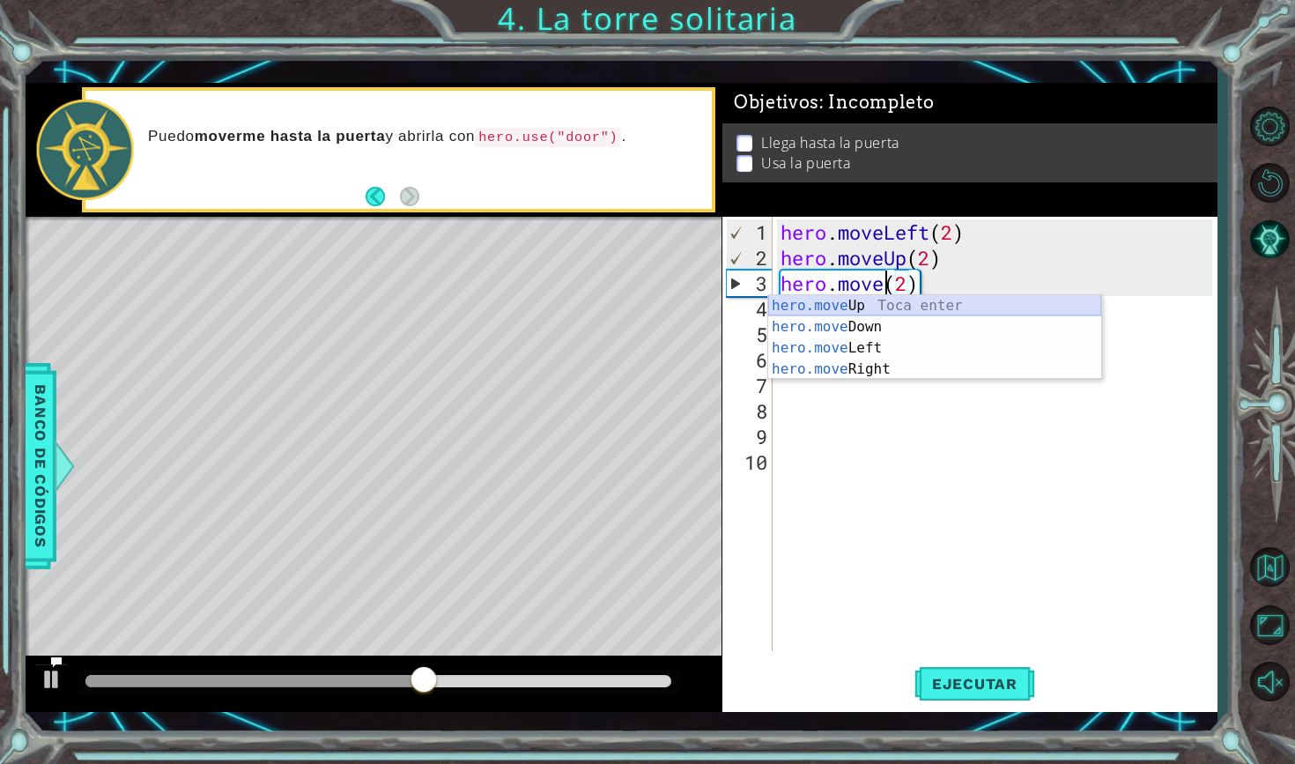
click at [844, 305] on div "hero.move Up Toca enter hero.move Down Toca enter hero.move Left Toca enter her…" at bounding box center [934, 358] width 333 height 127
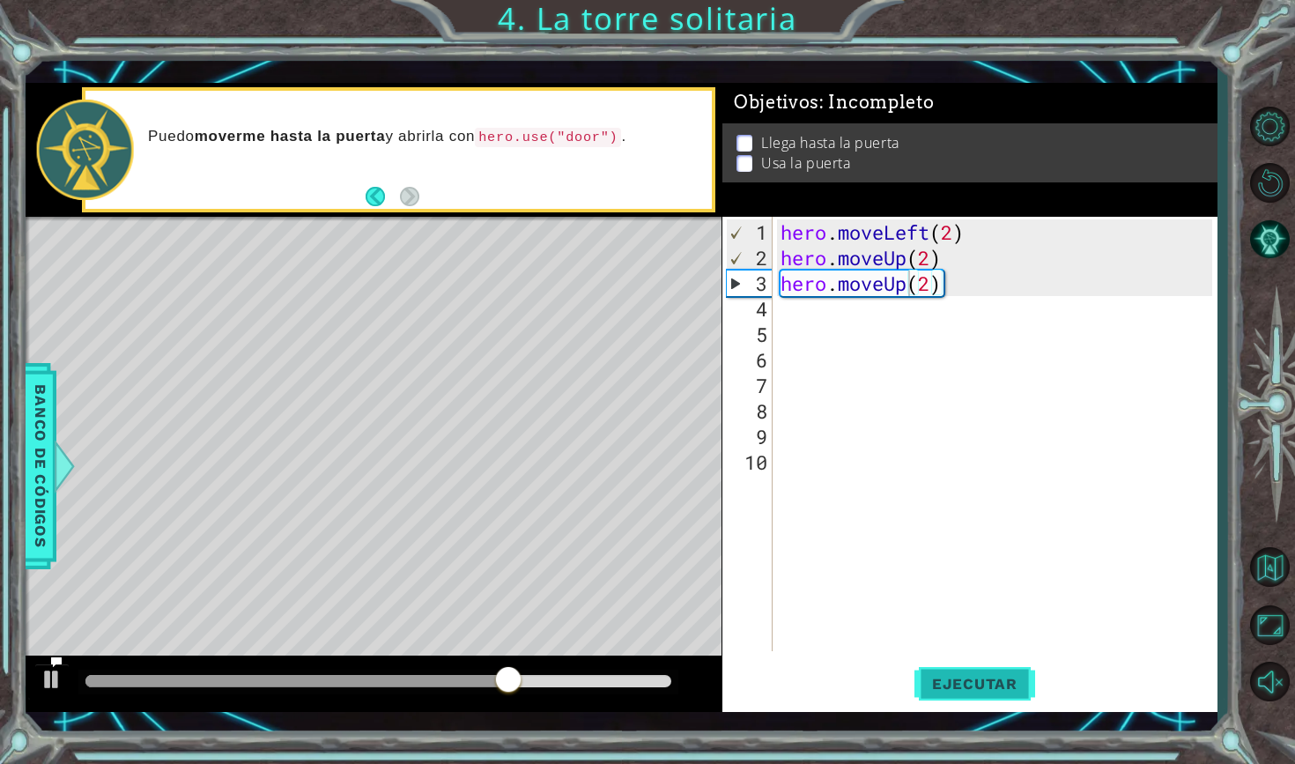
click at [971, 674] on button "Ejecutar" at bounding box center [974, 682] width 121 height 49
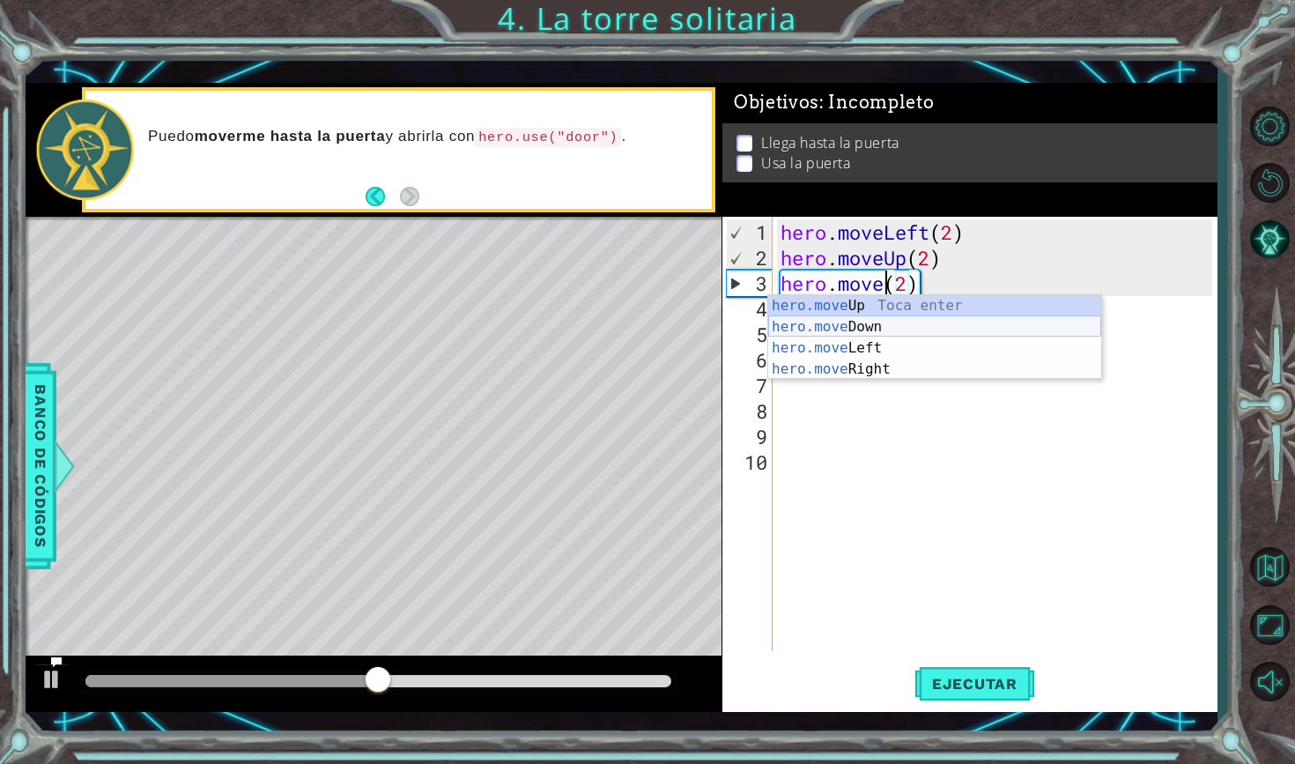
click at [936, 329] on div "hero.move Up Toca enter hero.move Down Toca enter hero.move Left Toca enter her…" at bounding box center [934, 358] width 333 height 127
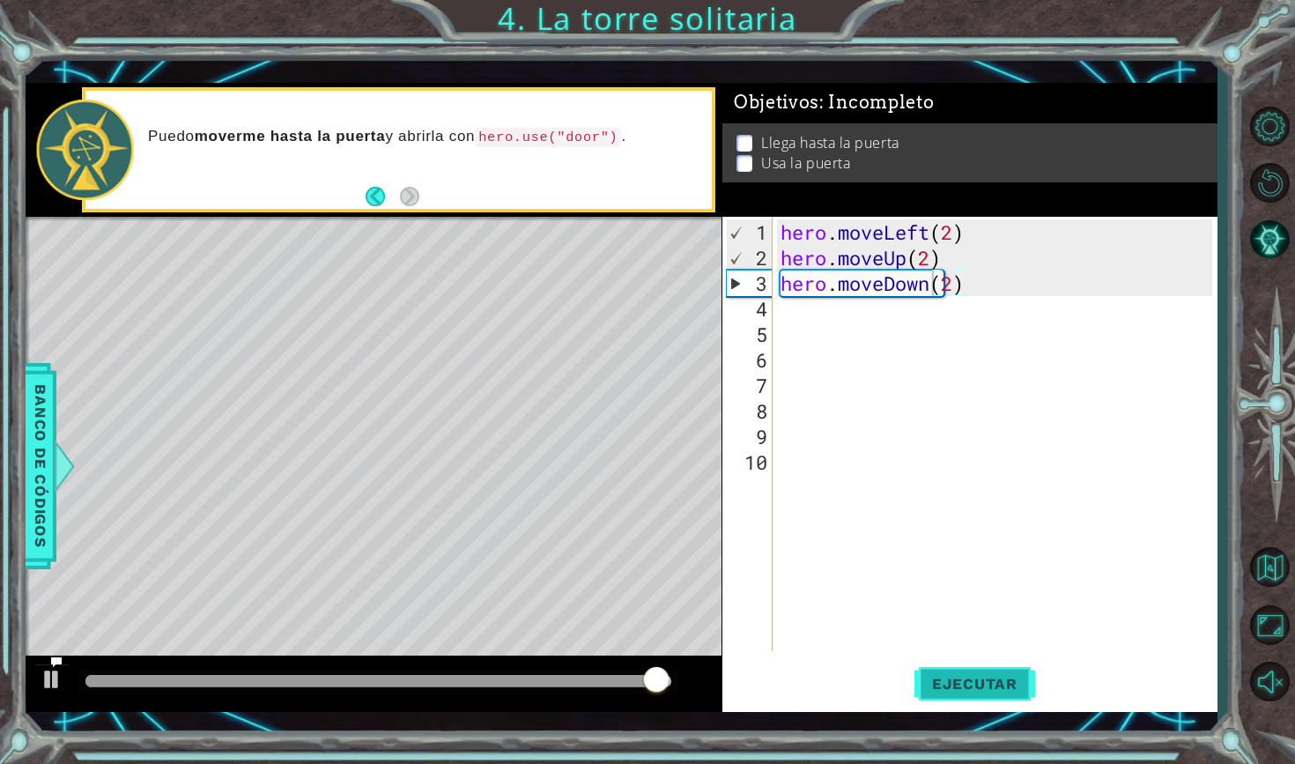
click at [978, 675] on span "Ejecutar" at bounding box center [974, 684] width 121 height 18
click at [980, 287] on div "hero . moveLeft ( 2 ) hero . moveUp ( 2 ) hero . moveDown ( 2 )" at bounding box center [999, 461] width 444 height 485
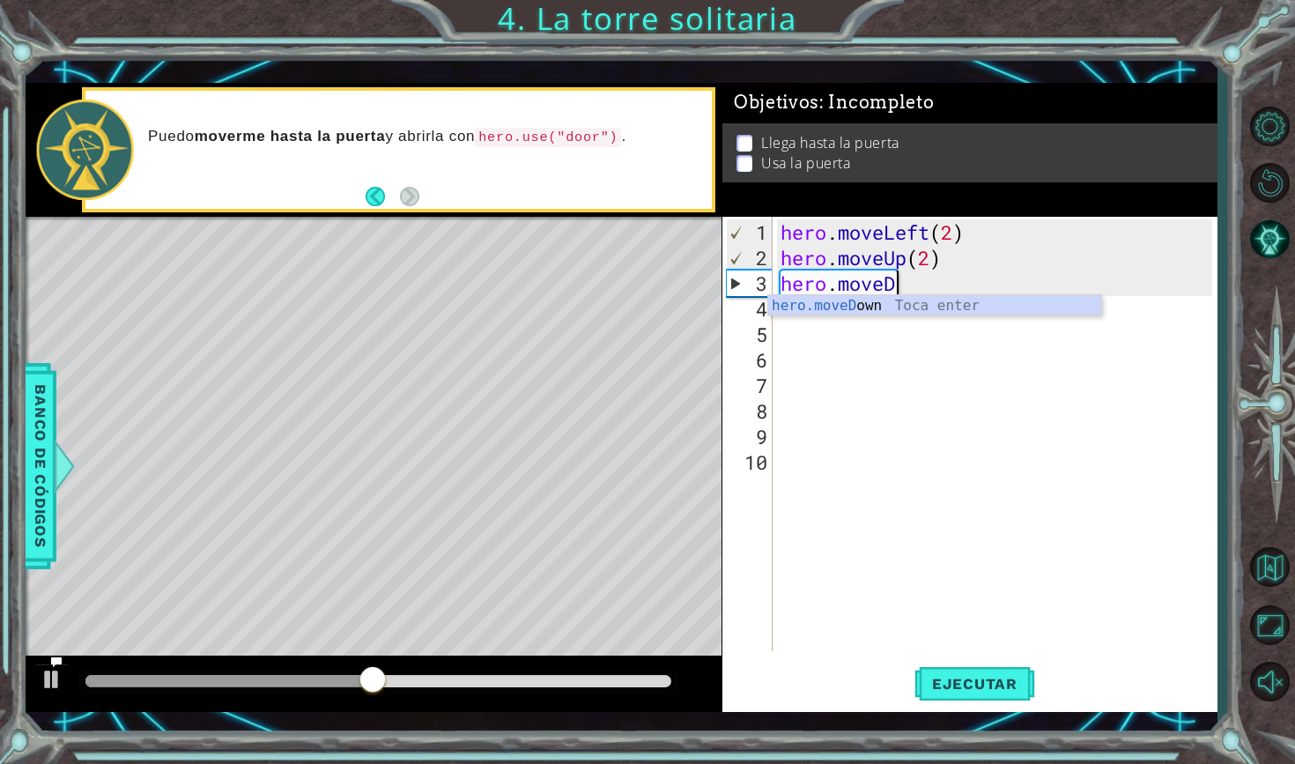
type textarea "hero.move"
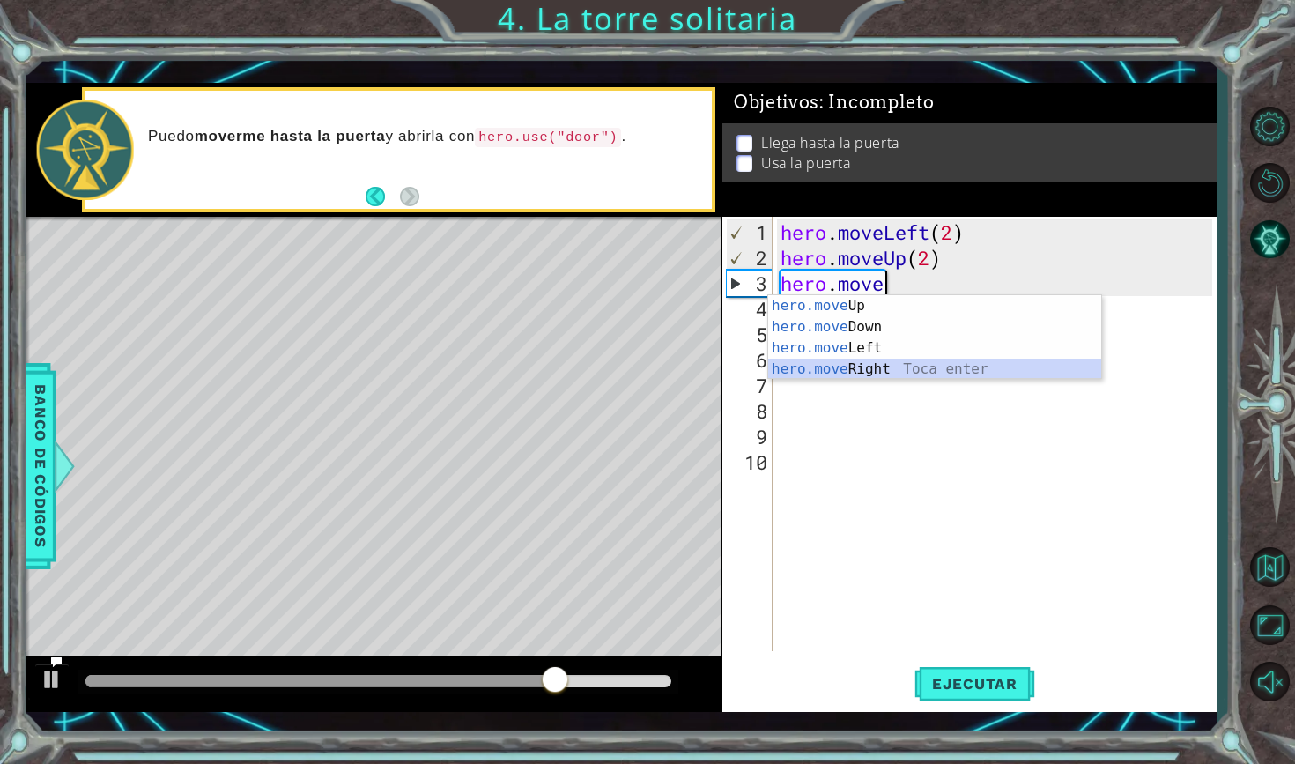
click at [870, 371] on div "hero.move Up Toca enter hero.move Down Toca enter hero.move Left Toca enter her…" at bounding box center [934, 358] width 333 height 127
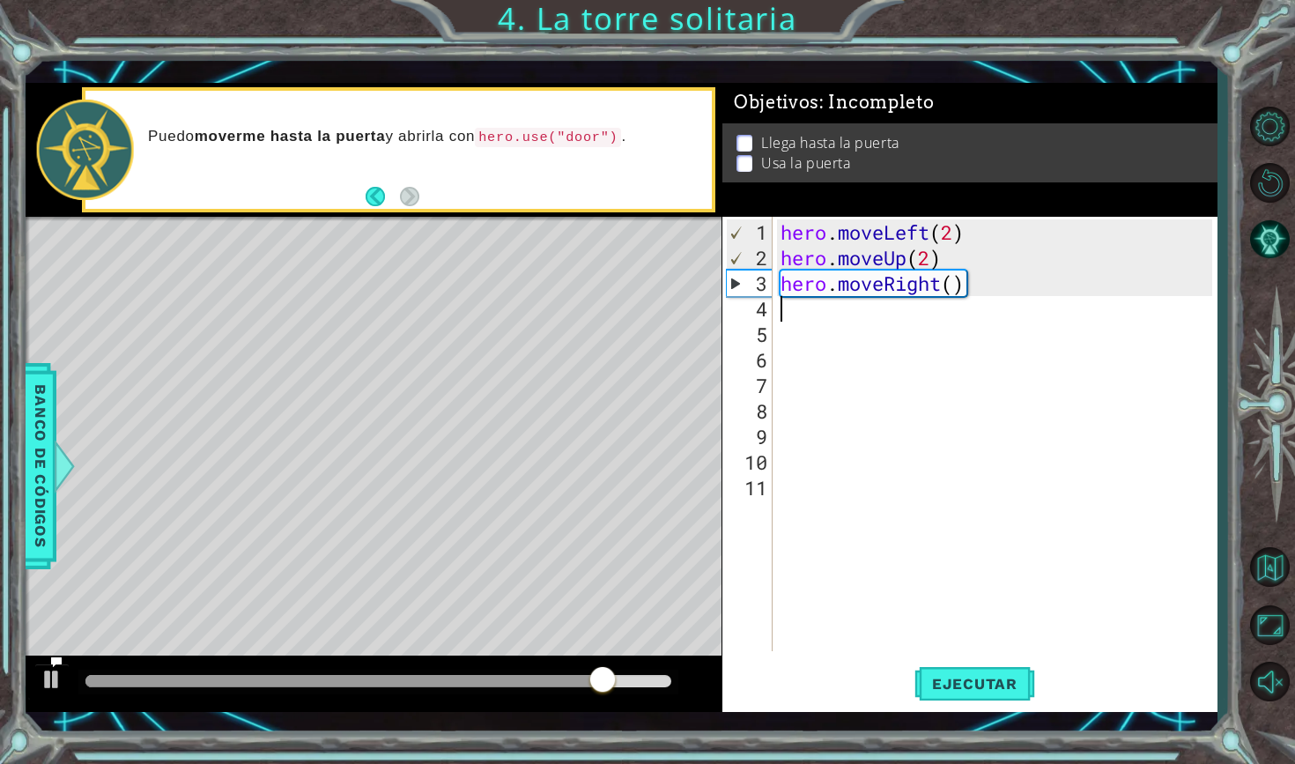
click at [962, 283] on div "hero . moveLeft ( 2 ) hero . moveUp ( 2 ) hero . moveRight ( )" at bounding box center [999, 461] width 444 height 485
click at [957, 285] on div "hero . moveLeft ( 2 ) hero . moveUp ( 2 ) hero . moveRight ( )" at bounding box center [999, 461] width 444 height 485
type textarea "hero.moveRight(2)"
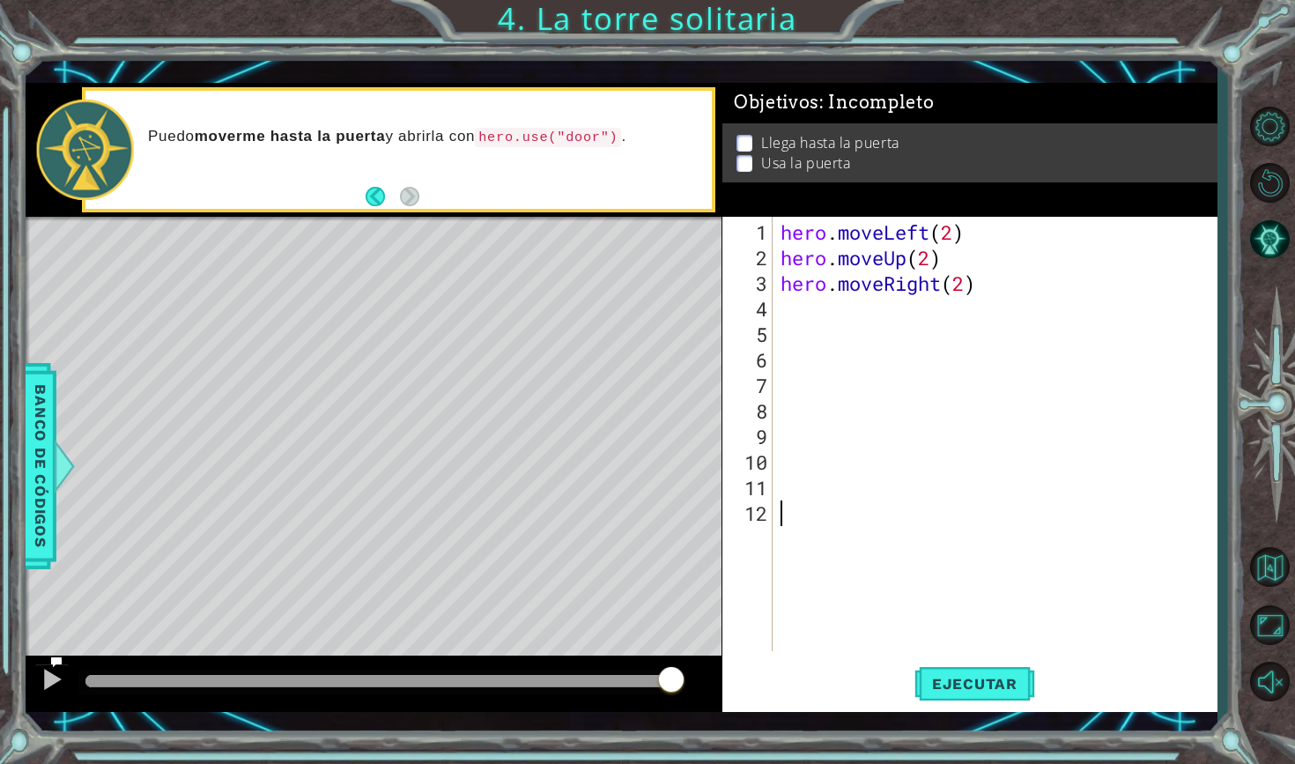
click at [785, 521] on div "hero . moveLeft ( 2 ) hero . moveUp ( 2 ) hero . moveRight ( 2 )" at bounding box center [999, 461] width 444 height 485
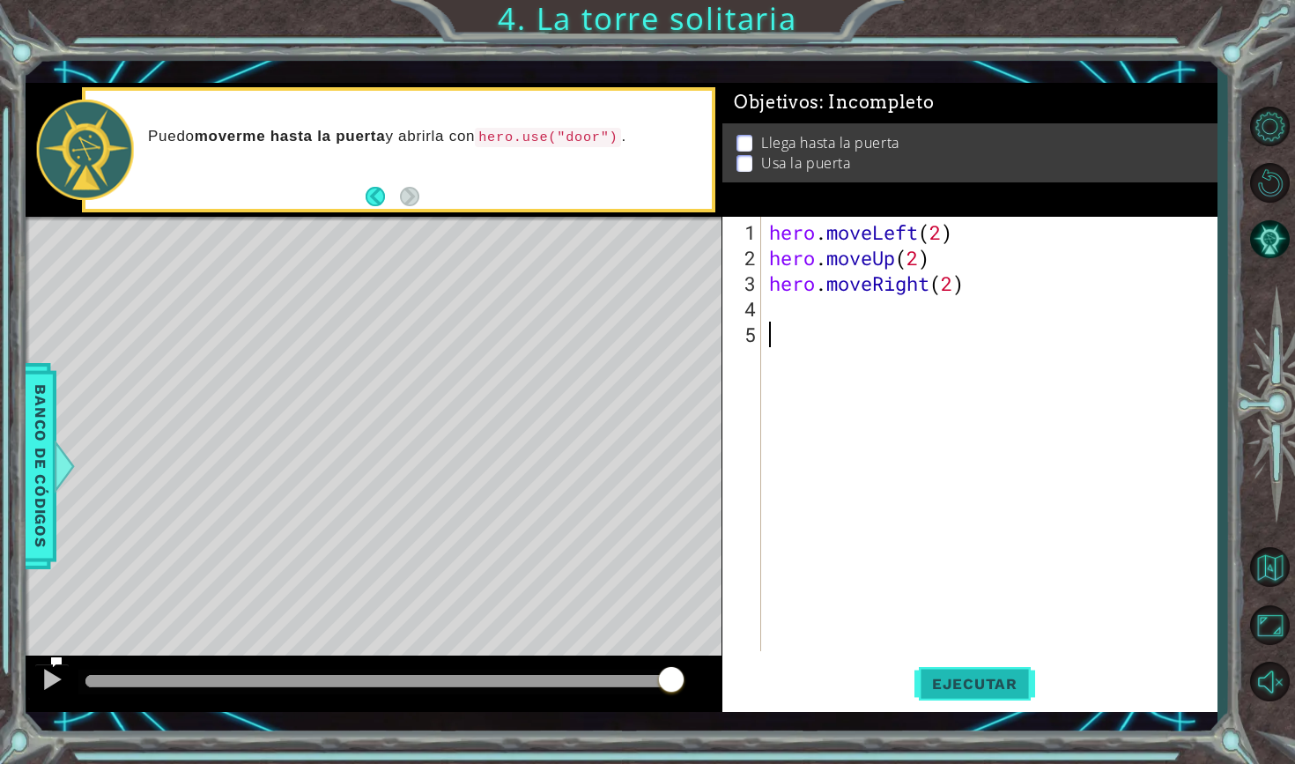
click at [978, 685] on span "Ejecutar" at bounding box center [974, 684] width 121 height 18
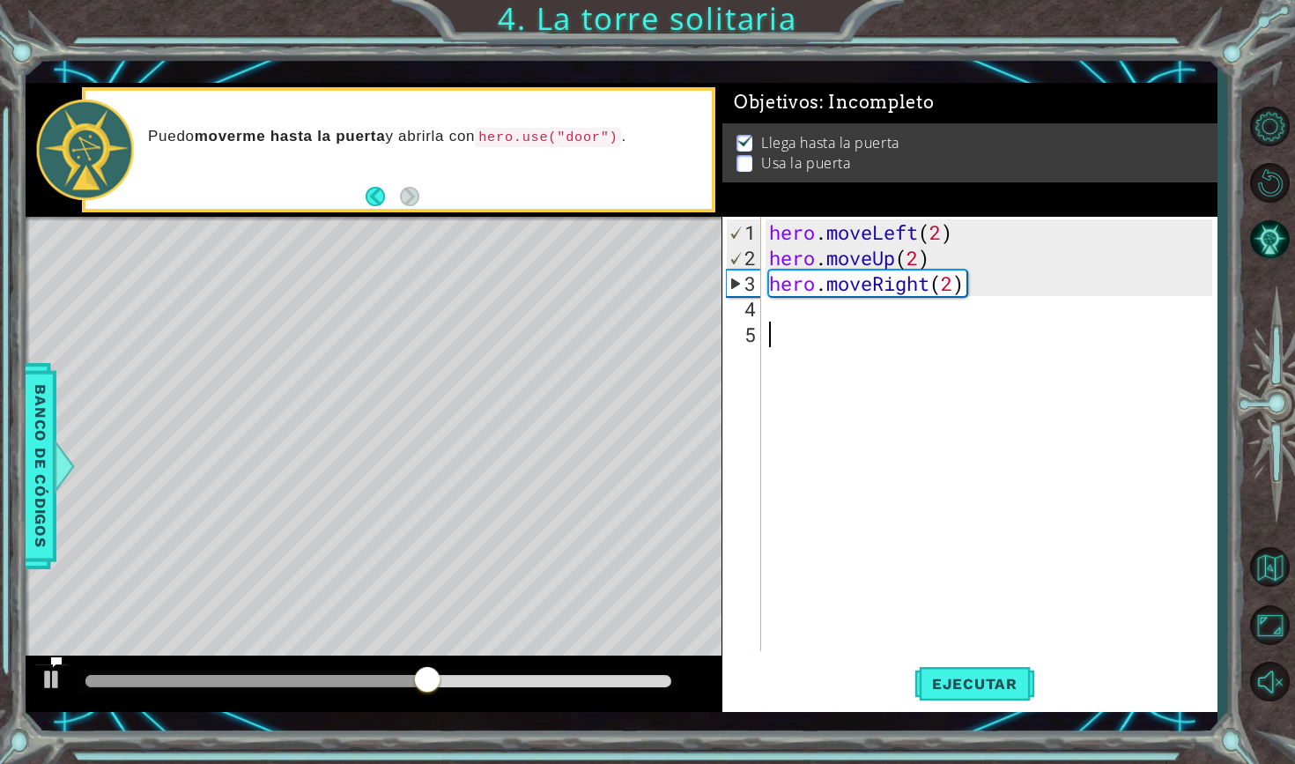
click at [778, 312] on div "hero . moveLeft ( 2 ) hero . moveUp ( 2 ) hero . moveRight ( 2 )" at bounding box center [992, 461] width 455 height 485
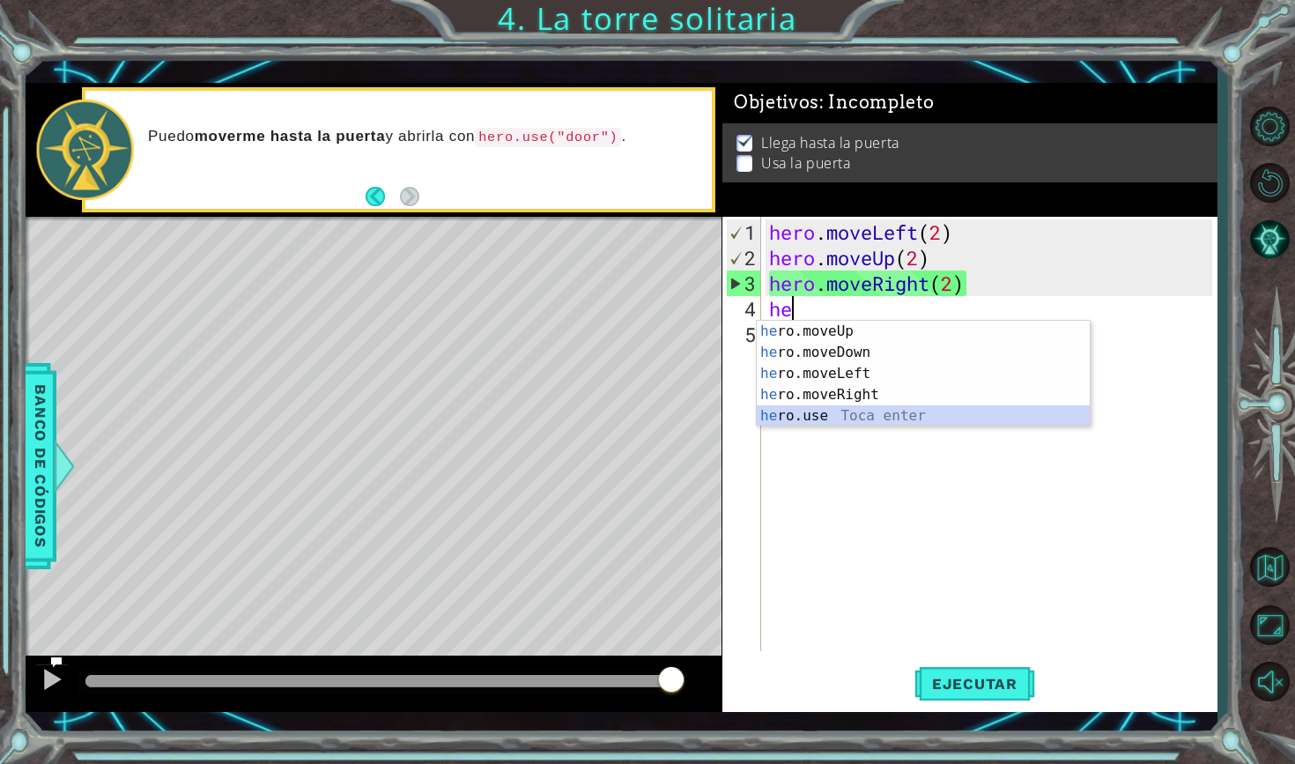
click at [838, 416] on div "he ro.moveUp Toca enter he ro.moveDown Toca enter he ro.moveLeft Toca enter he …" at bounding box center [923, 395] width 333 height 148
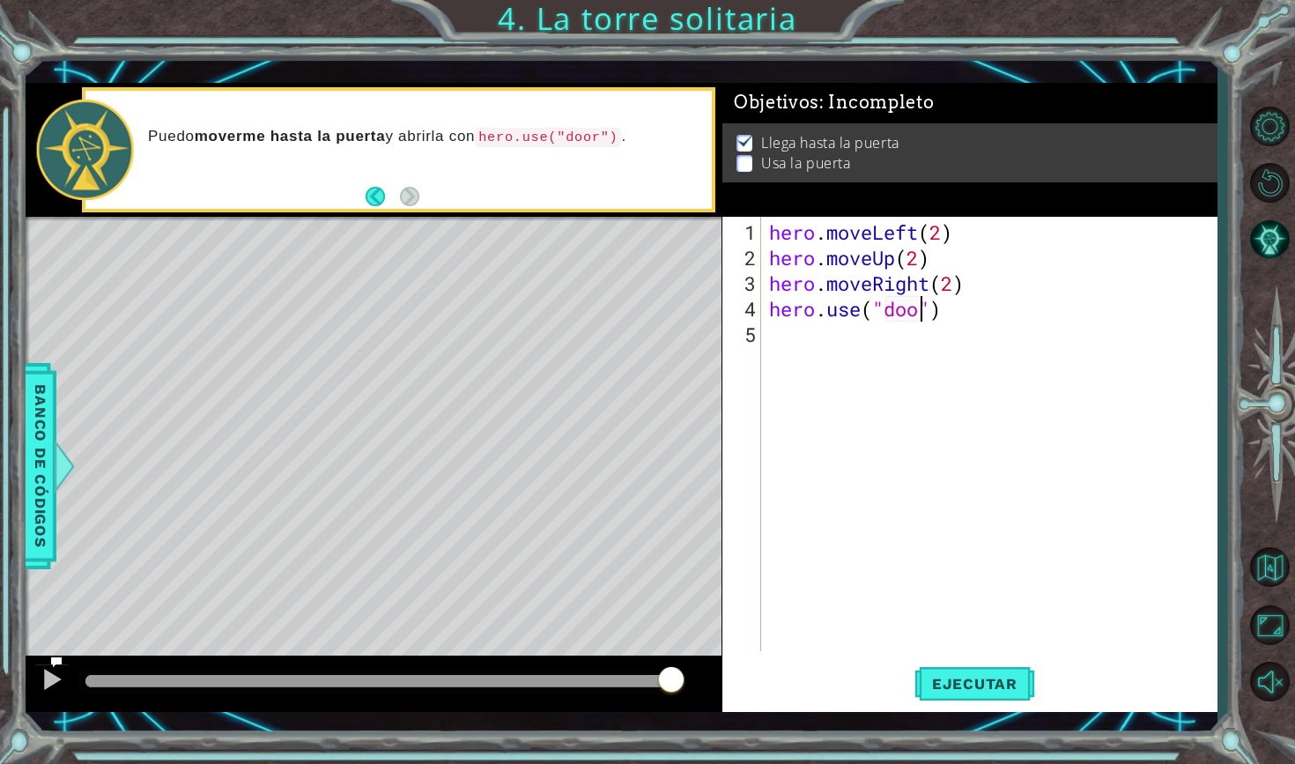
scroll to position [0, 7]
type textarea "hero.use("door")"
click at [1014, 691] on span "Ejecutar" at bounding box center [974, 684] width 121 height 18
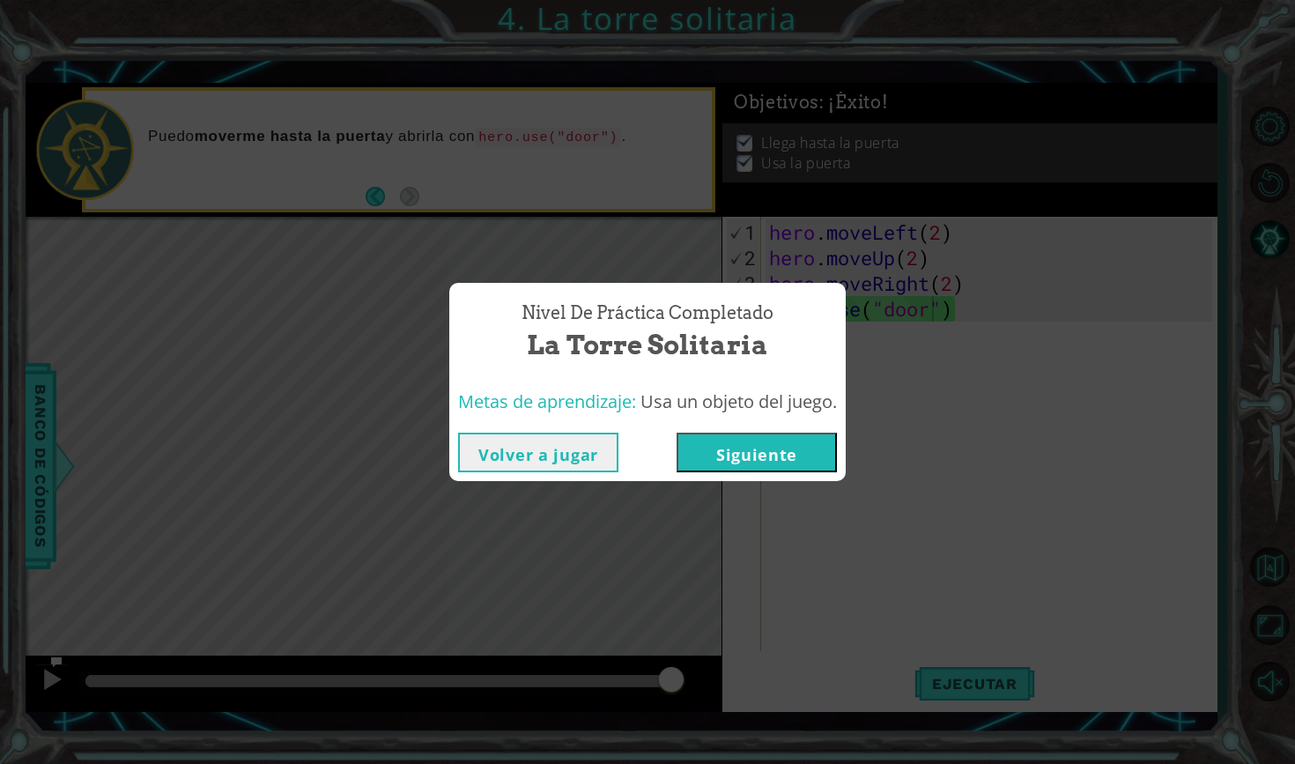
click at [784, 457] on button "Siguiente" at bounding box center [756, 453] width 160 height 40
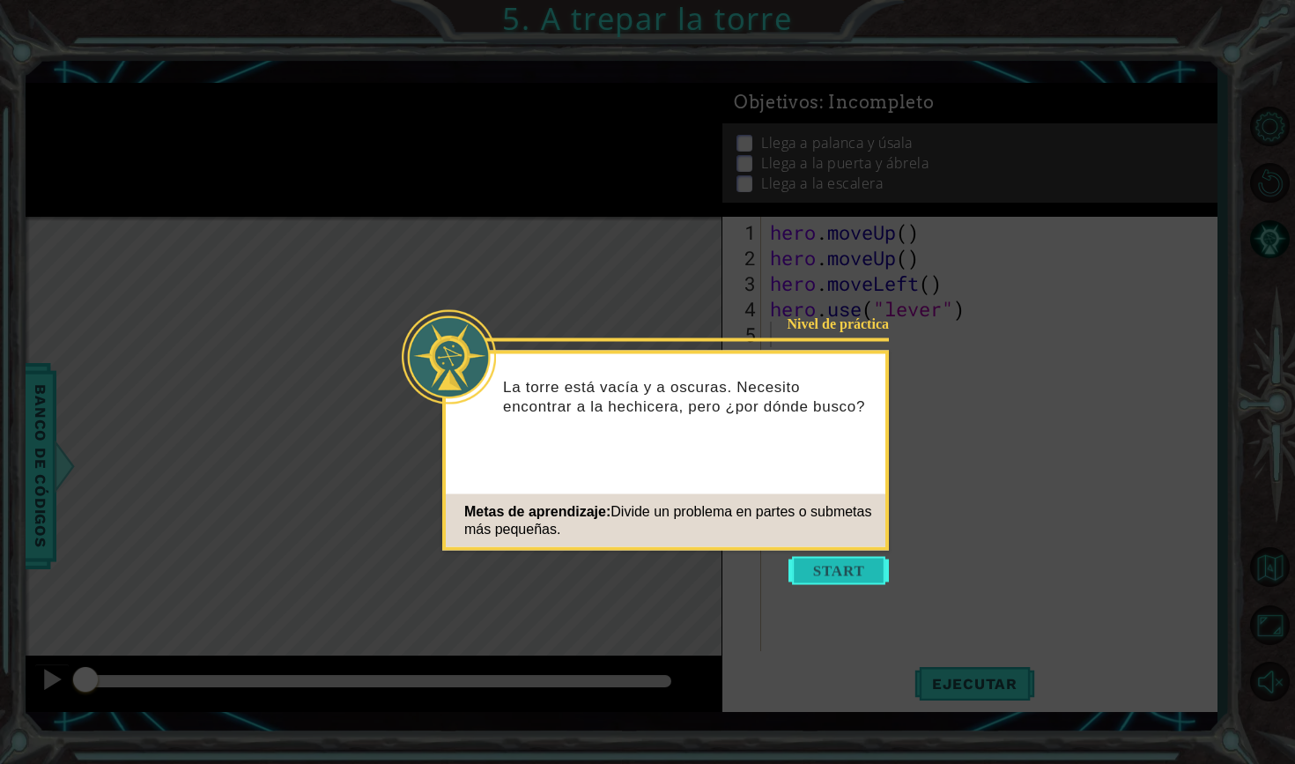
click at [839, 564] on button "Start" at bounding box center [838, 571] width 100 height 28
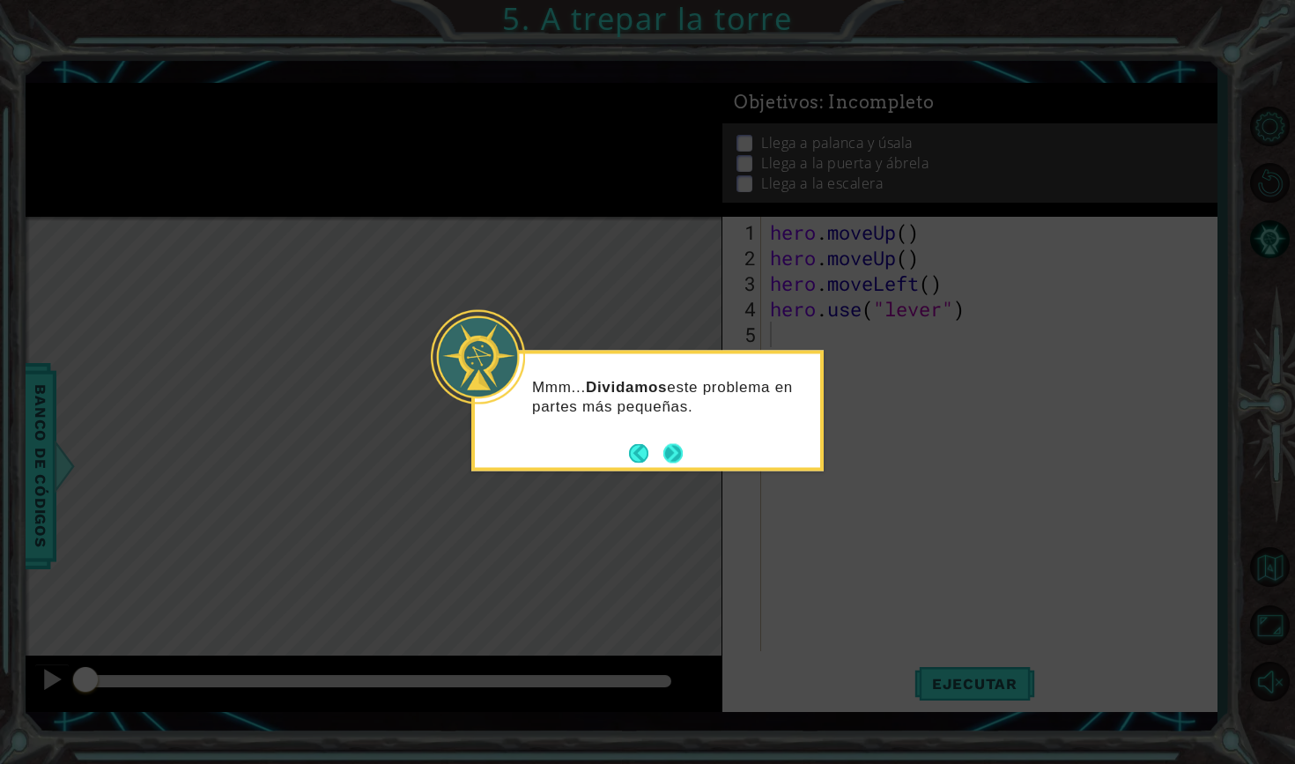
click at [678, 446] on button "Next" at bounding box center [672, 452] width 19 height 19
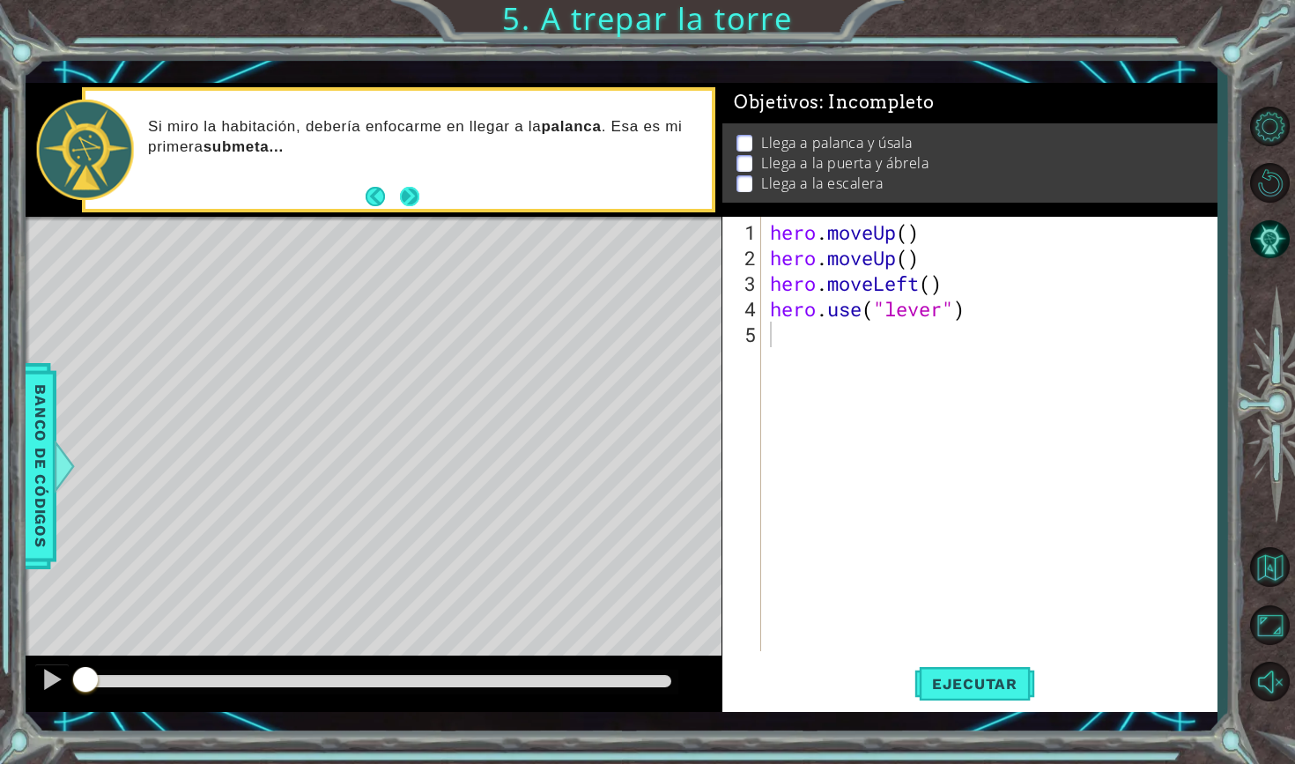
click at [417, 197] on button "Next" at bounding box center [409, 196] width 19 height 19
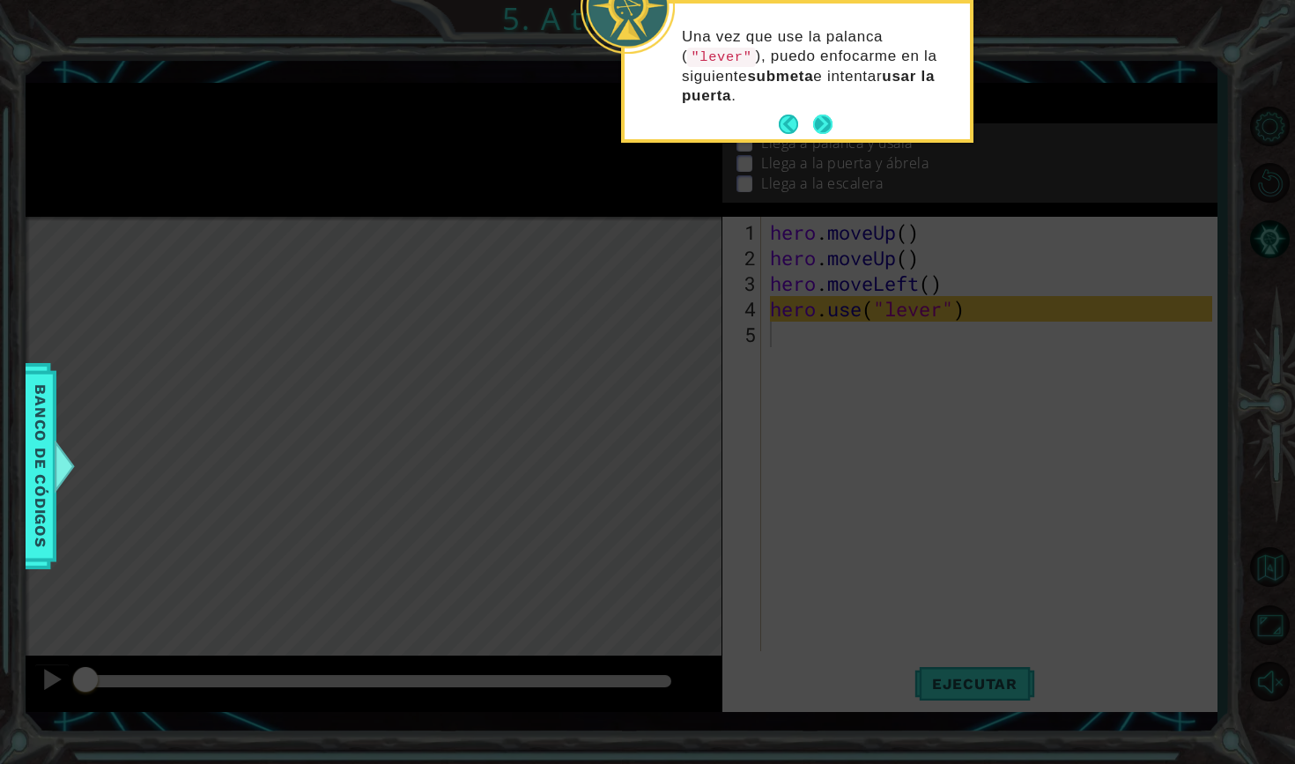
click at [827, 123] on button "Next" at bounding box center [823, 125] width 22 height 22
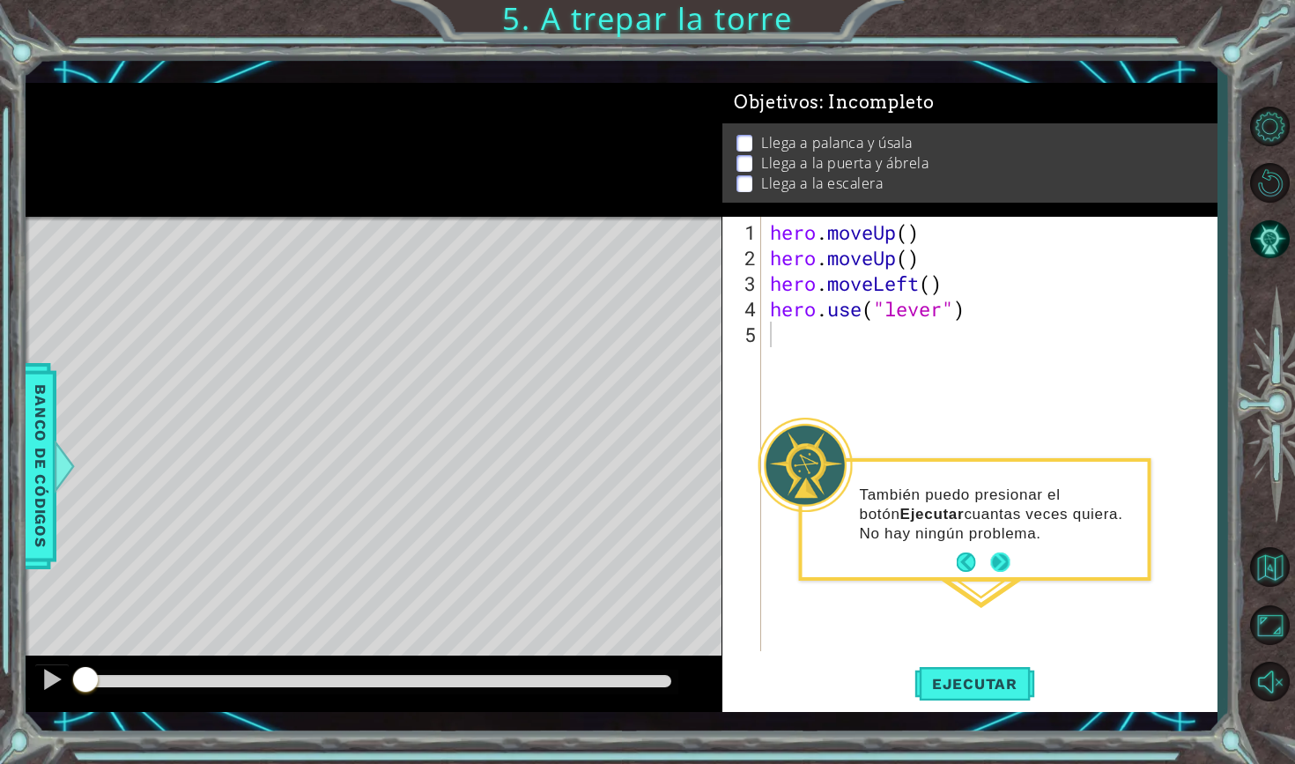
click at [1003, 563] on button "Next" at bounding box center [999, 561] width 19 height 19
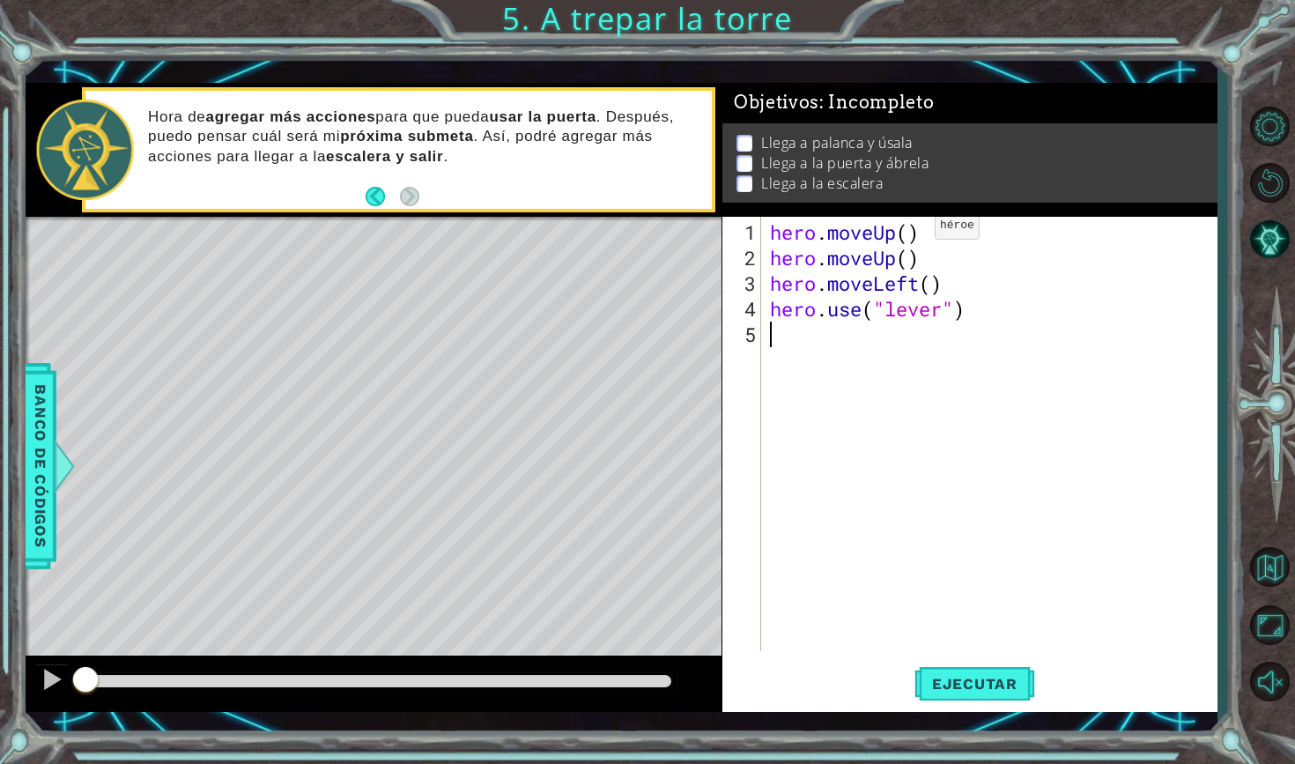
click at [908, 233] on div "hero . moveUp ( ) hero . moveUp ( ) hero . moveLeft ( ) hero . use ( "lever" )" at bounding box center [993, 461] width 455 height 485
click at [930, 260] on div "hero . moveUp ( 2 ) hero . moveUp ( ) hero . moveLeft ( ) hero . use ( "lever" )" at bounding box center [993, 461] width 455 height 485
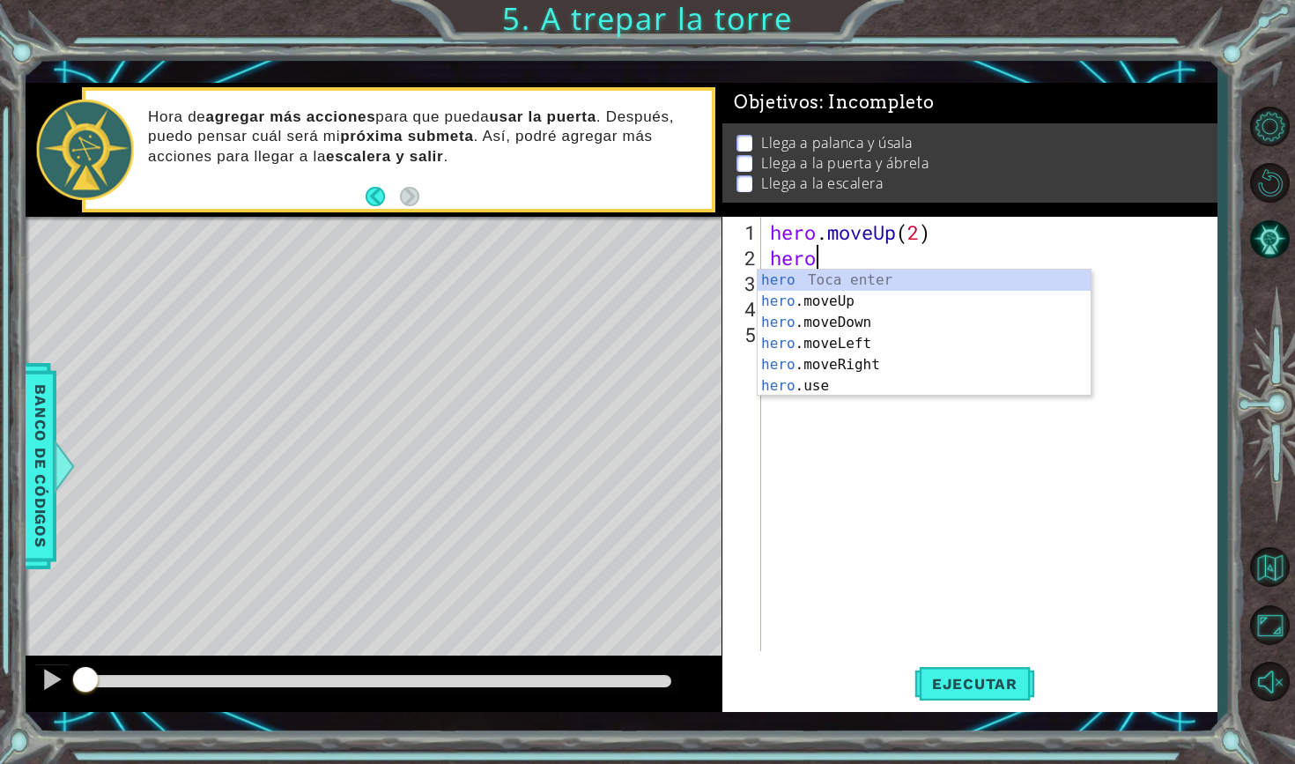
scroll to position [0, 1]
type textarea "h"
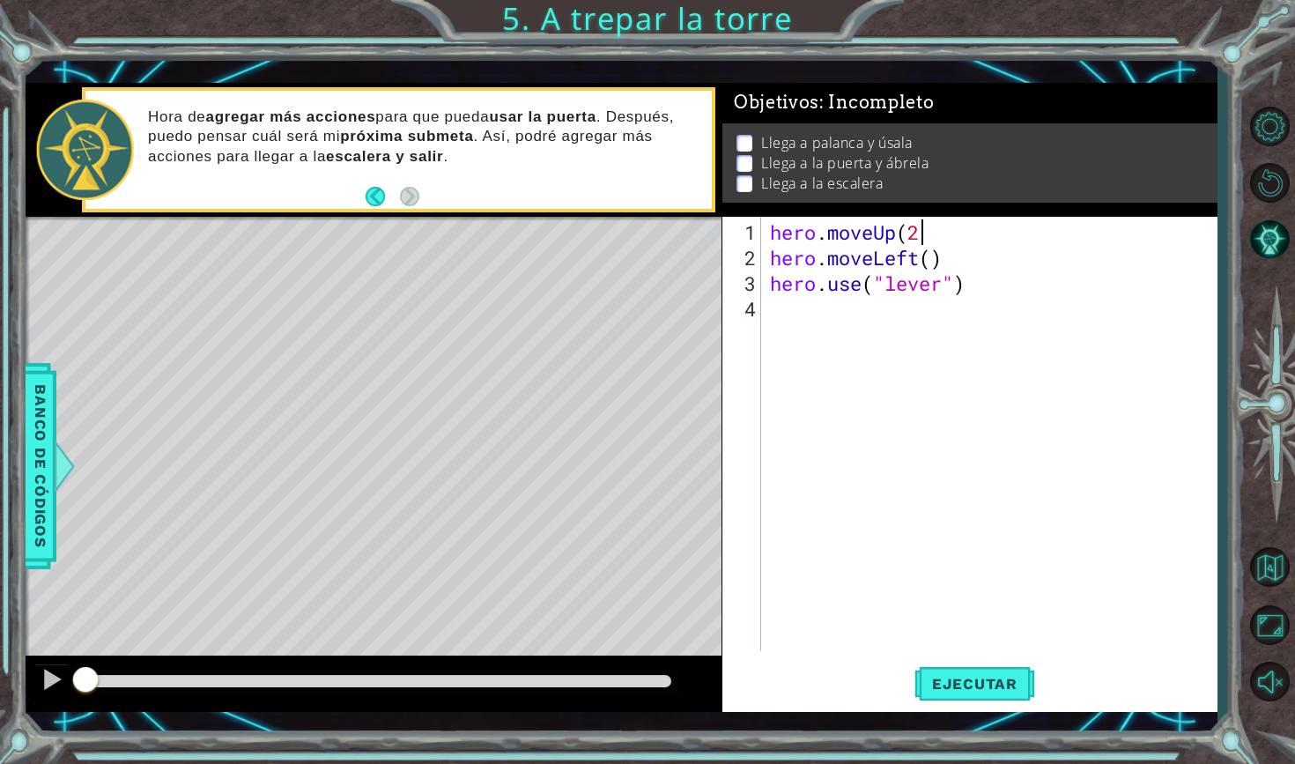
scroll to position [0, 6]
click at [935, 261] on div "hero . moveUp ( 2 ) hero . moveLeft ( ) hero . use ( "lever" )" at bounding box center [993, 461] width 455 height 485
type textarea "hero.moveLeft(1)"
click at [985, 680] on span "Ejecutar" at bounding box center [974, 684] width 121 height 18
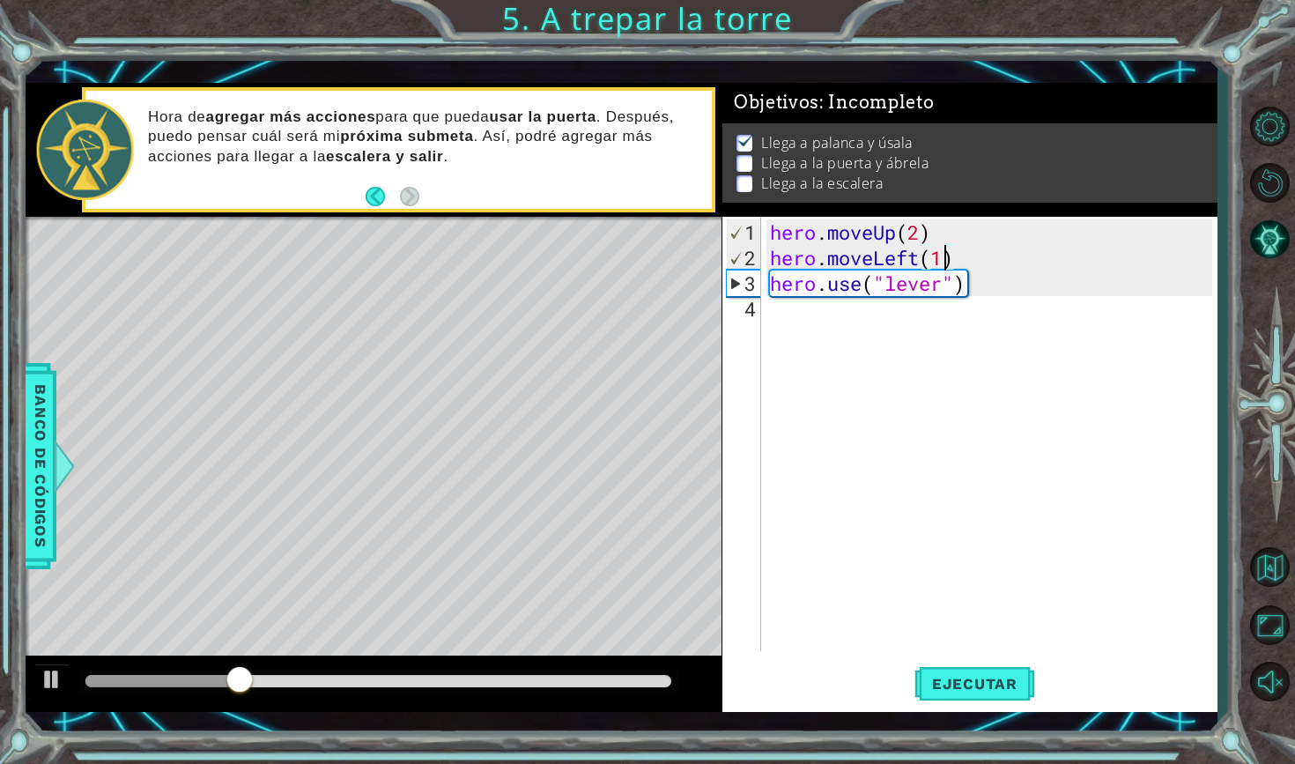
click at [780, 310] on div "hero . moveUp ( 2 ) hero . moveLeft ( 1 ) hero . use ( "lever" )" at bounding box center [993, 461] width 455 height 485
click at [978, 287] on div "hero . moveUp ( 2 ) hero . moveLeft ( 1 ) hero . use ( "lever" )" at bounding box center [993, 461] width 455 height 485
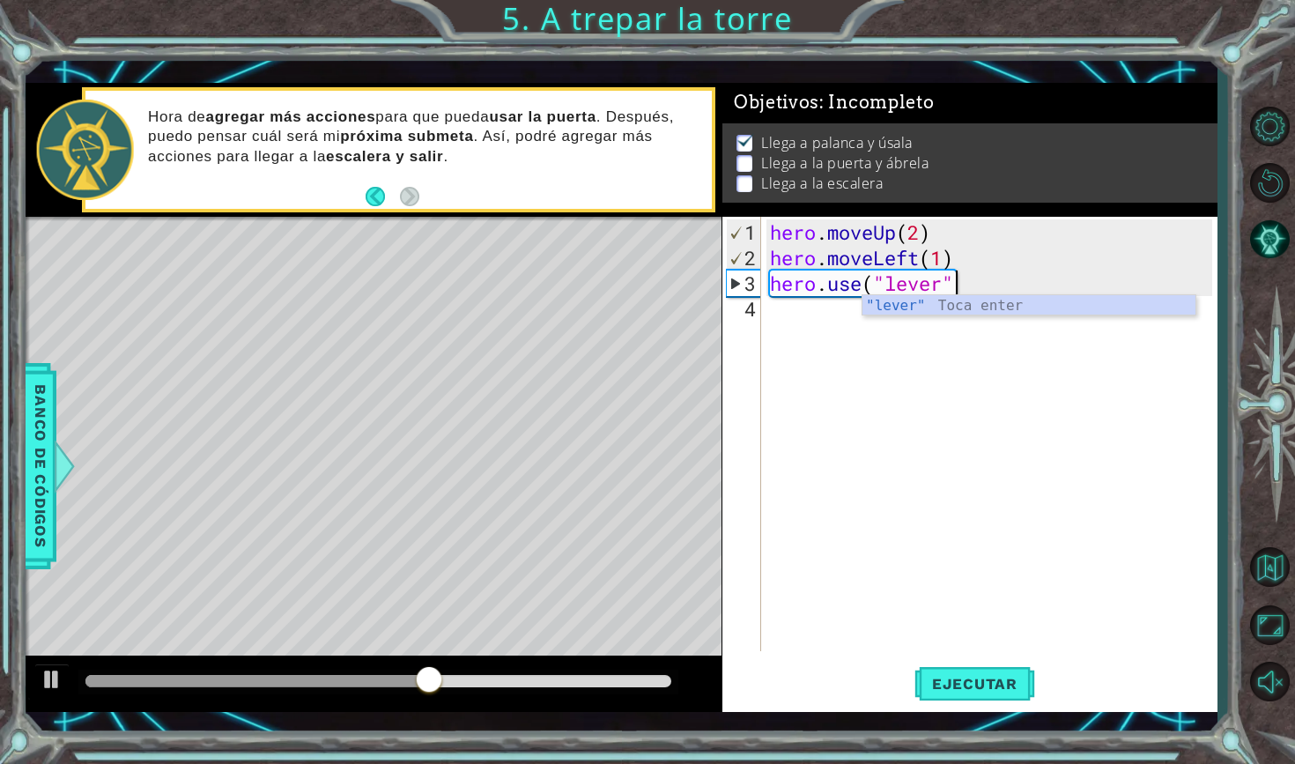
type textarea "hero.use("lever")"
click at [787, 314] on div "hero . moveUp ( 2 ) hero . moveLeft ( 1 ) hero . use ( "lever" )" at bounding box center [993, 461] width 455 height 485
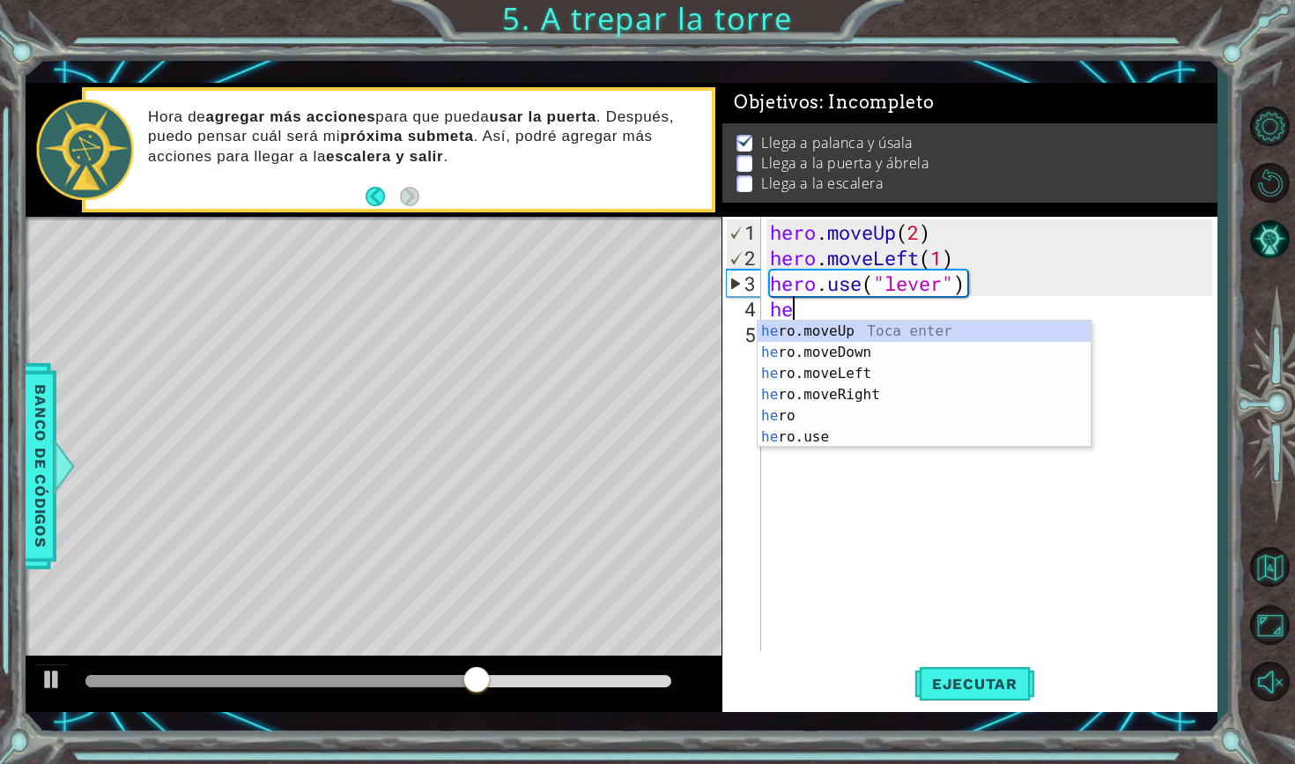
type textarea "her"
click at [848, 333] on div "her o.moveUp Toca enter her o.moveDown Toca enter her o.moveLeft [PERSON_NAME] …" at bounding box center [924, 405] width 333 height 169
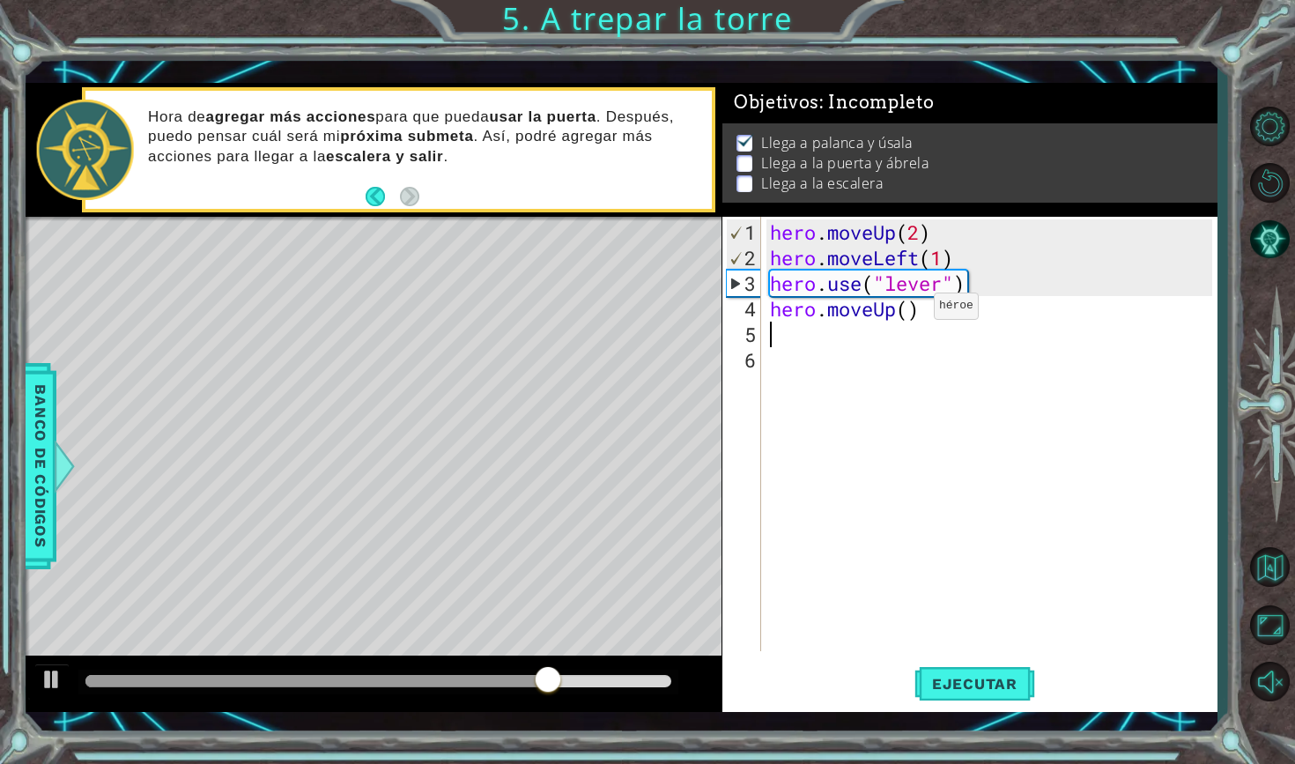
click at [907, 313] on div "hero . moveUp ( 2 ) hero . moveLeft ( 1 ) hero . use ( "lever" ) hero . moveUp …" at bounding box center [993, 461] width 455 height 485
type textarea "hero.moveUp(3)"
click at [801, 339] on div "hero . moveUp ( 2 ) hero . moveLeft ( 1 ) hero . use ( "lever" ) hero . moveUp …" at bounding box center [993, 461] width 455 height 485
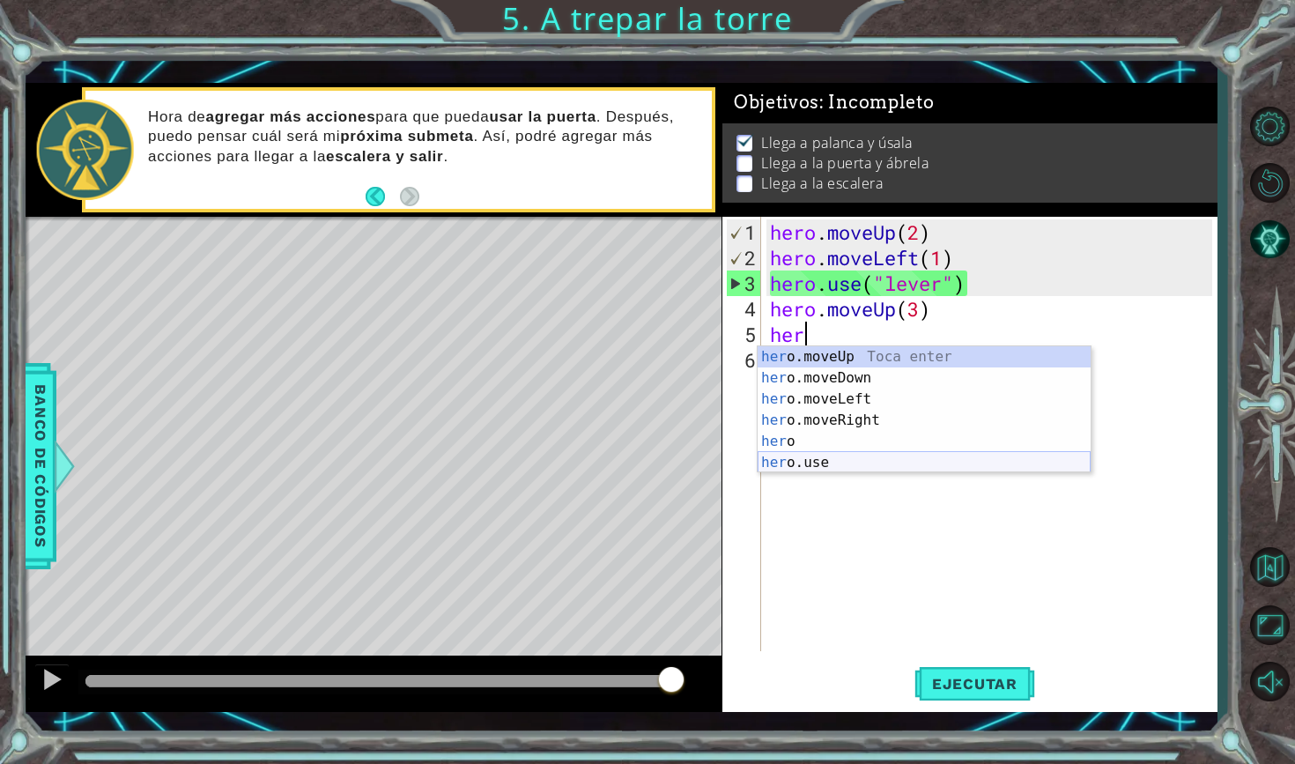
click at [840, 460] on div "her o.moveUp Toca enter her o.moveDown Toca enter her o.moveLeft [PERSON_NAME] …" at bounding box center [924, 430] width 333 height 169
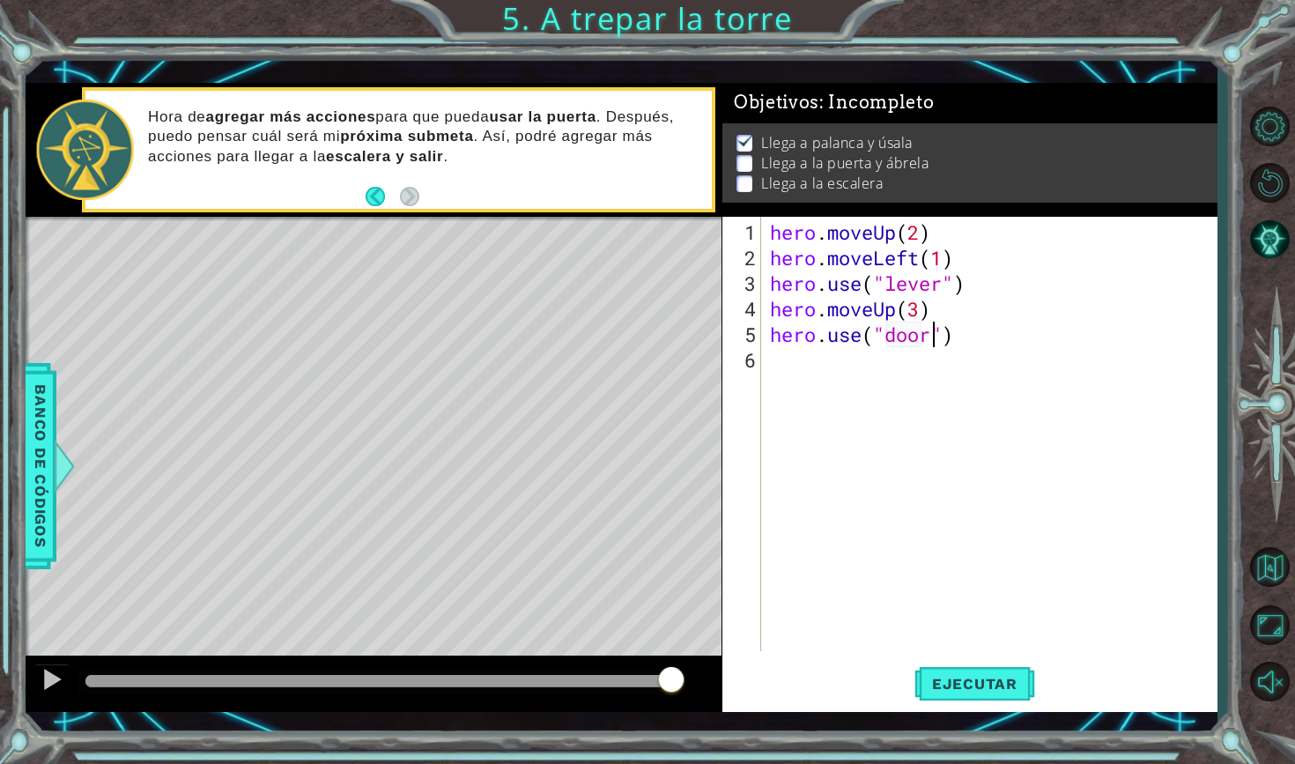
scroll to position [0, 7]
click at [975, 673] on button "Ejecutar" at bounding box center [974, 682] width 121 height 49
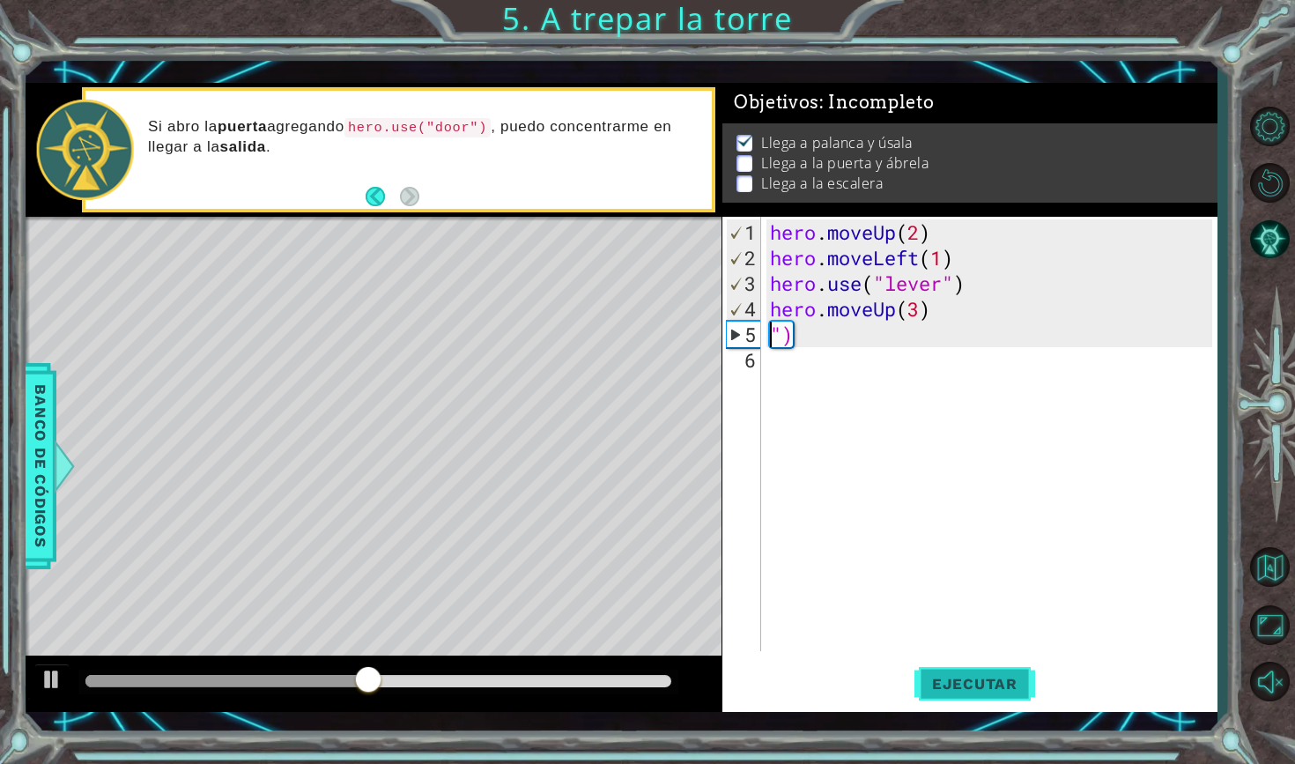
scroll to position [0, 0]
click at [901, 311] on div "hero . moveUp ( 2 ) hero . moveLeft ( 1 ) hero . use ( "lever" ) hero . moveUp …" at bounding box center [993, 461] width 455 height 485
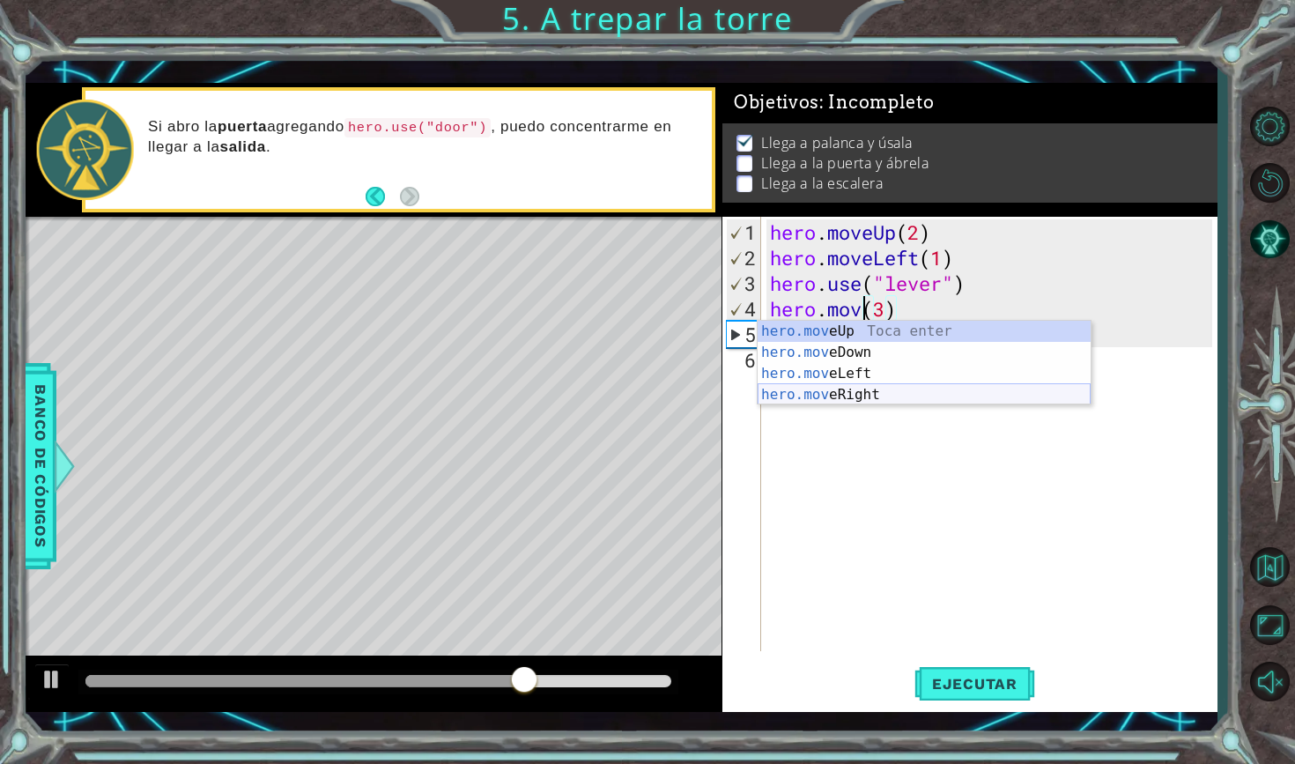
click at [860, 395] on div "hero.mov eUp Toca enter hero.mov eDown Toca enter hero.mov eLeft Toca enter her…" at bounding box center [924, 384] width 333 height 127
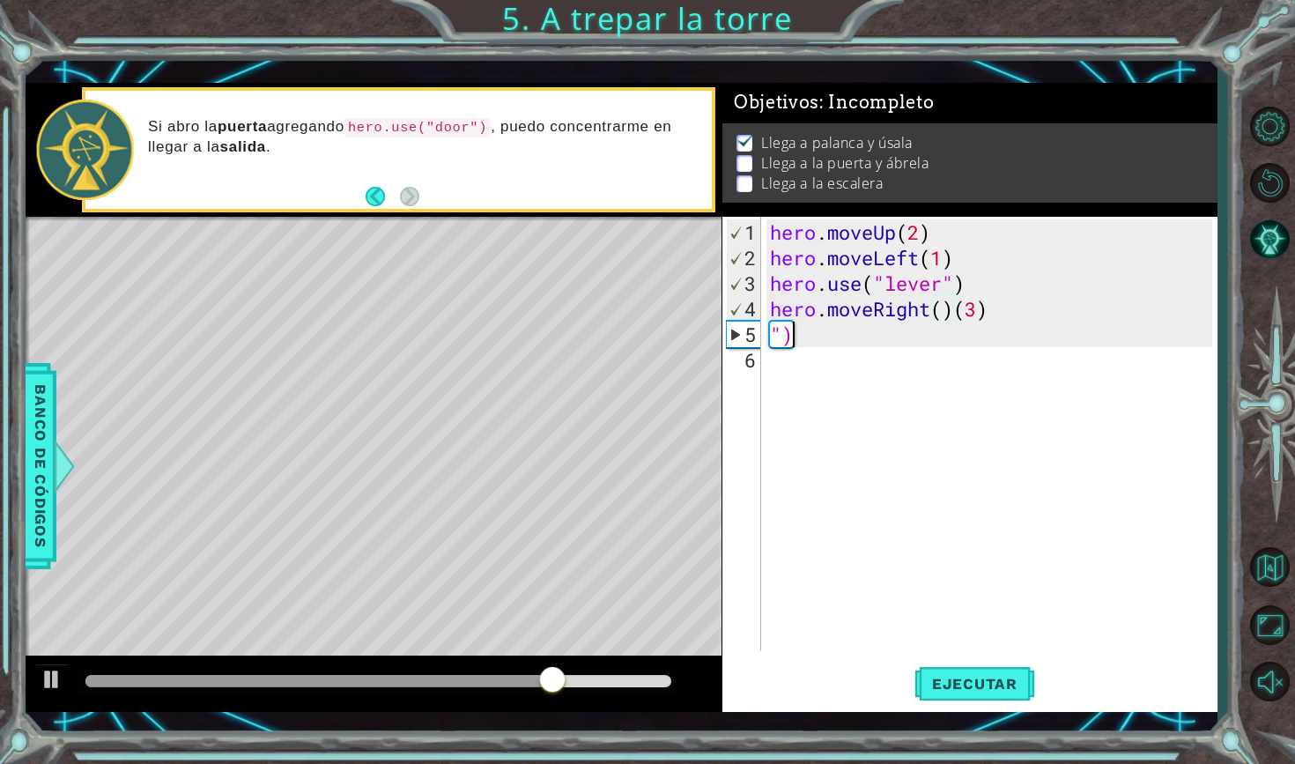
click at [825, 329] on div "hero . moveUp ( 2 ) hero . moveLeft ( 1 ) hero . use ( "lever" ) hero . moveRig…" at bounding box center [993, 461] width 455 height 485
type textarea """
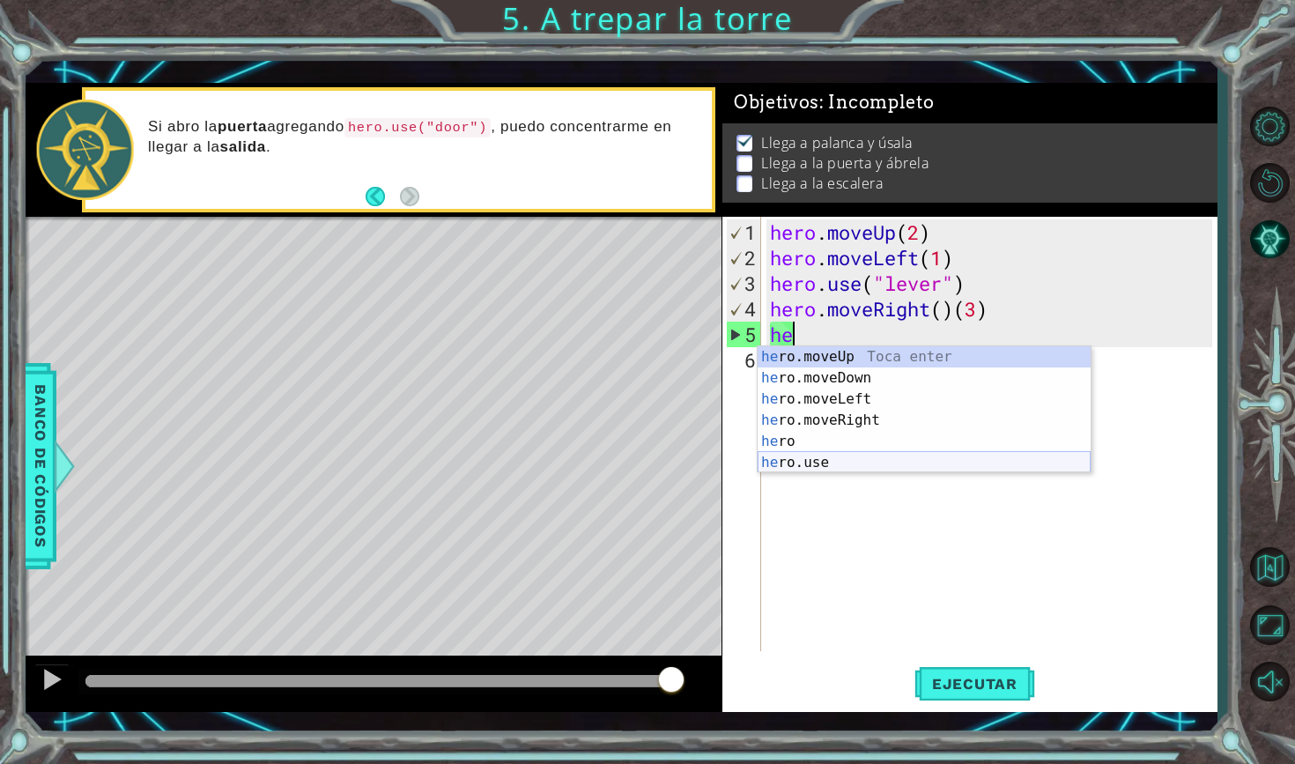
click at [853, 453] on div "he ro.moveUp Toca enter he ro.moveDown Toca enter he ro.moveLeft Toca enter he …" at bounding box center [924, 430] width 333 height 169
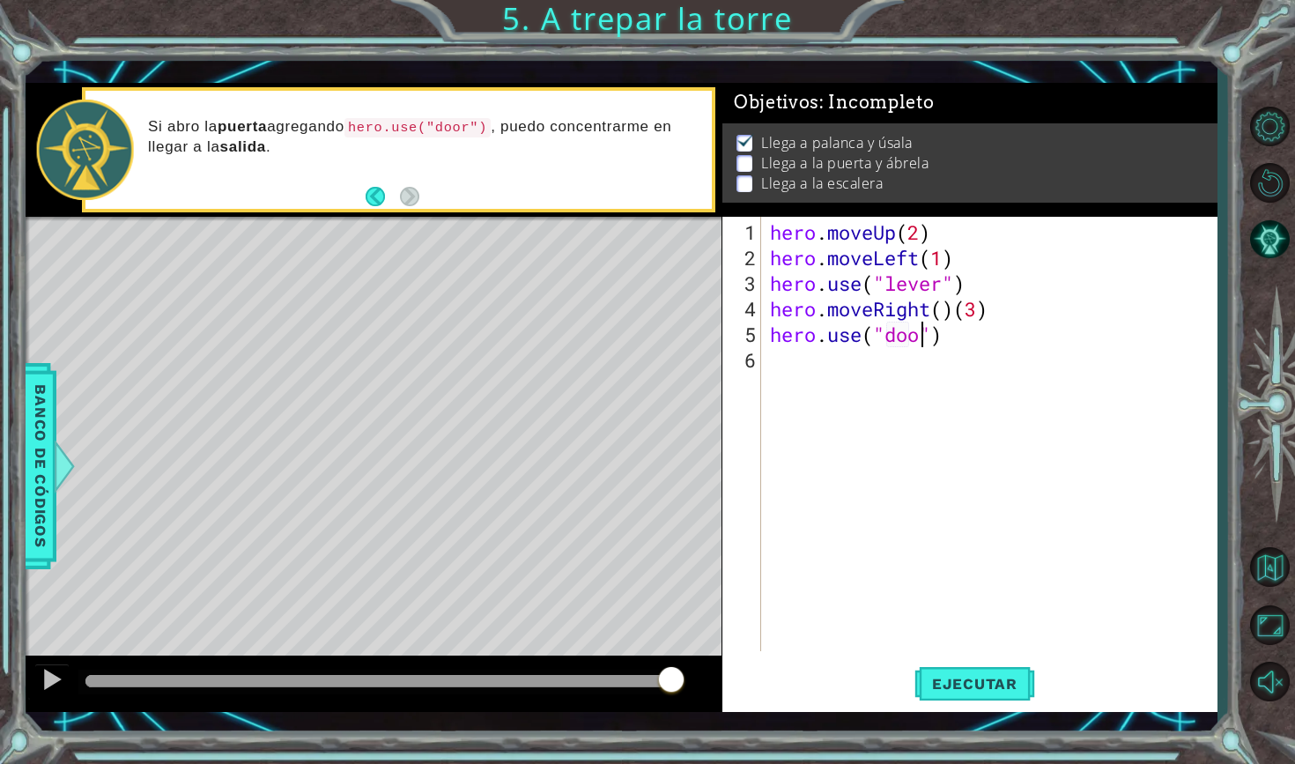
type textarea "hero.use("door")"
click at [1008, 678] on span "Ejecutar" at bounding box center [974, 684] width 121 height 18
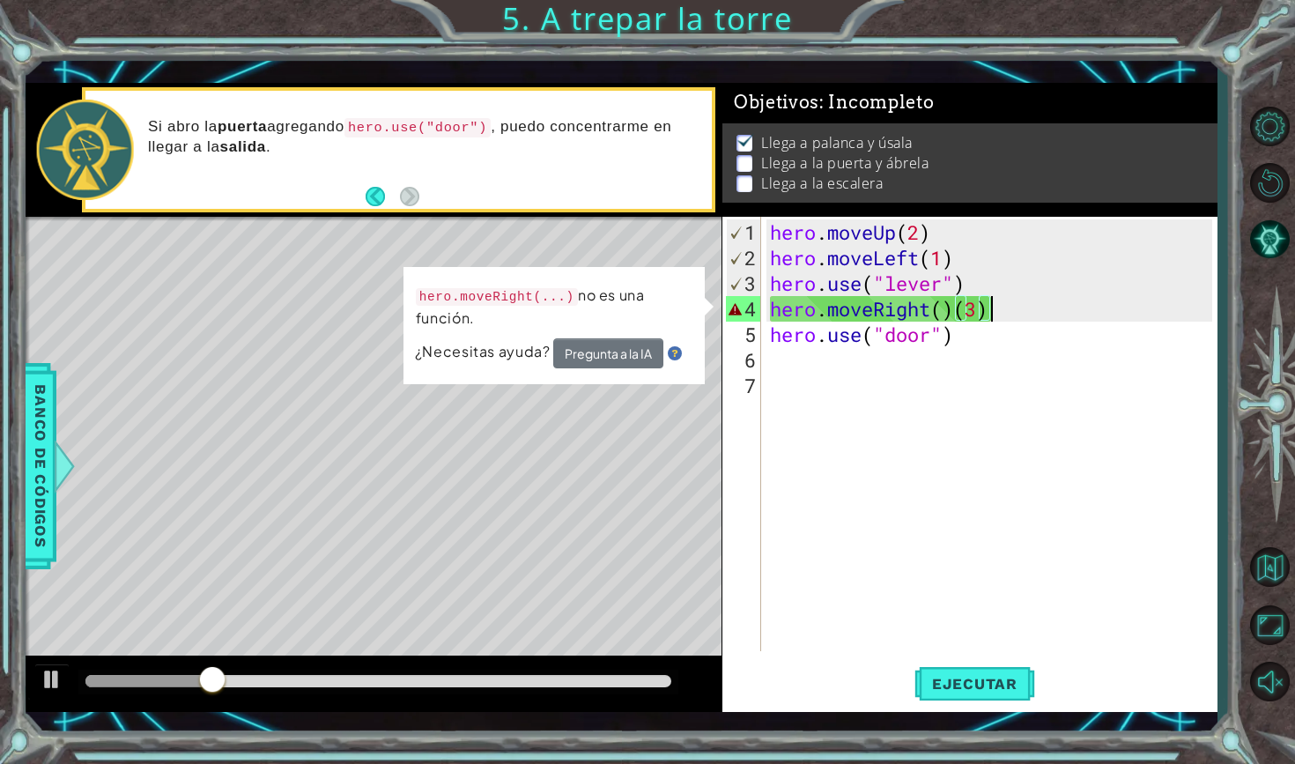
click at [1018, 305] on div "hero . moveUp ( 2 ) hero . moveLeft ( 1 ) hero . use ( "lever" ) hero . moveRig…" at bounding box center [993, 461] width 455 height 485
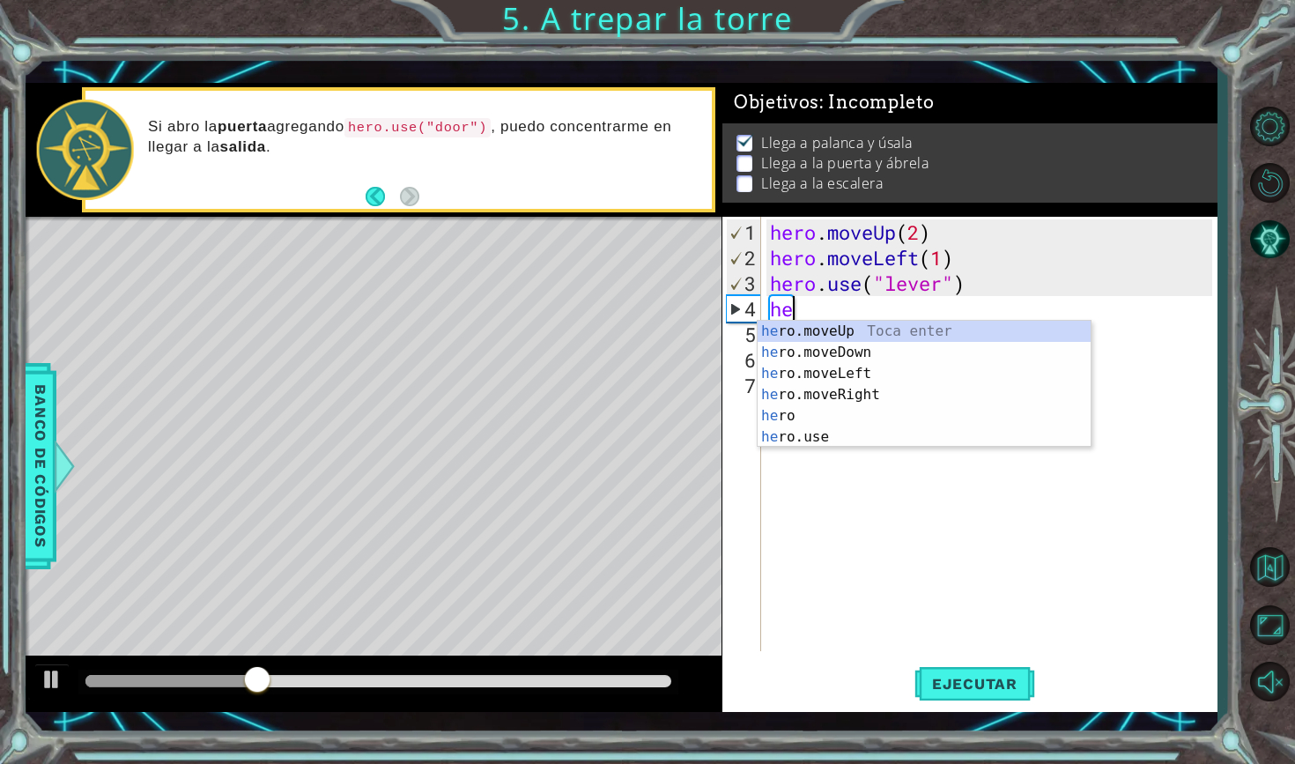
type textarea "h"
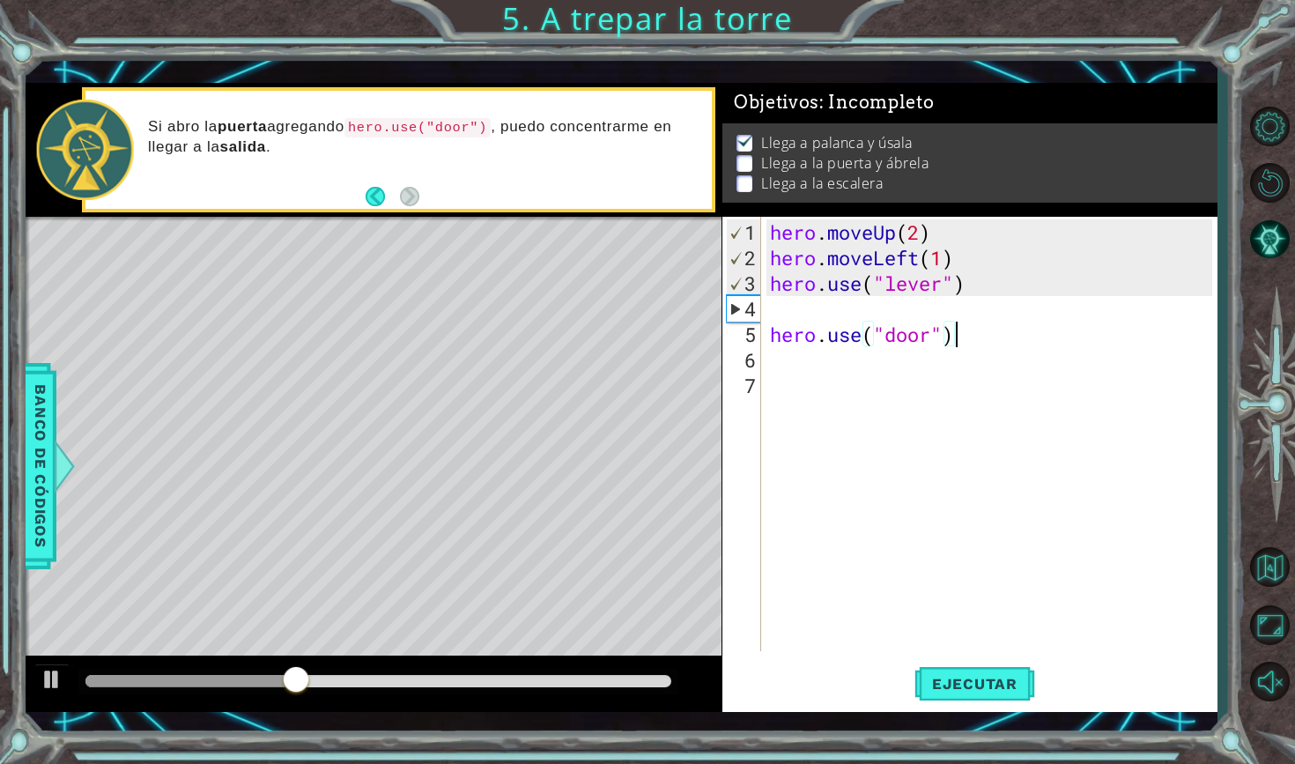
click at [970, 336] on div "hero . moveUp ( 2 ) hero . moveLeft ( 1 ) hero . use ( "lever" ) hero . use ( "…" at bounding box center [993, 461] width 455 height 485
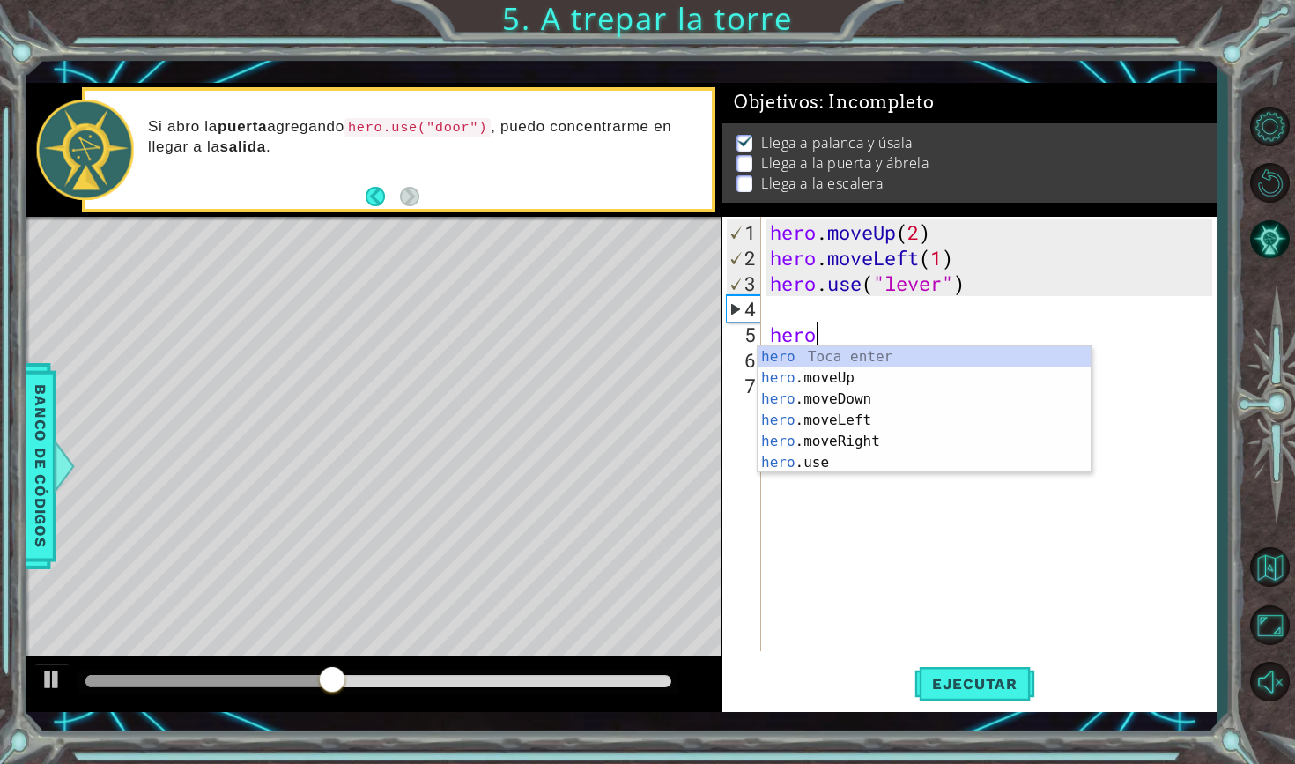
type textarea "h"
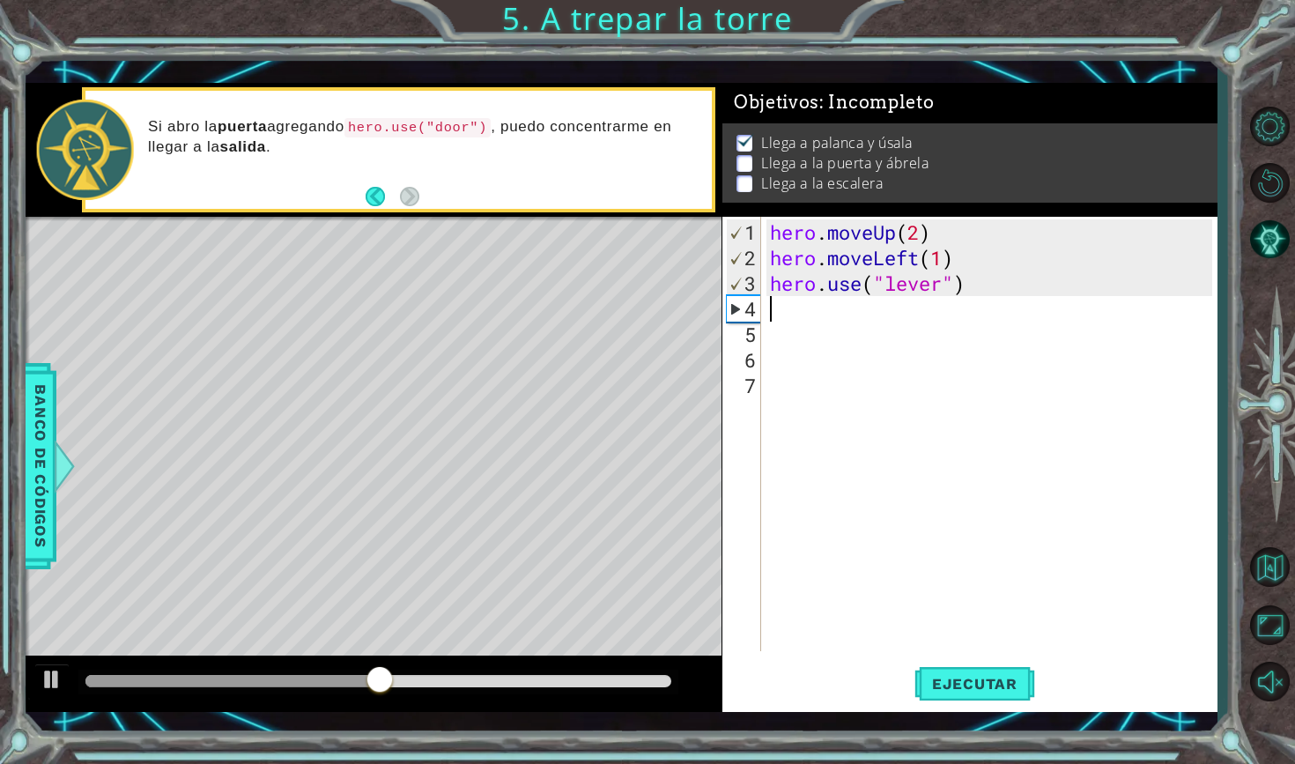
click at [769, 312] on div "hero . moveUp ( 2 ) hero . moveLeft ( 1 ) hero . use ( "lever" )" at bounding box center [993, 461] width 455 height 485
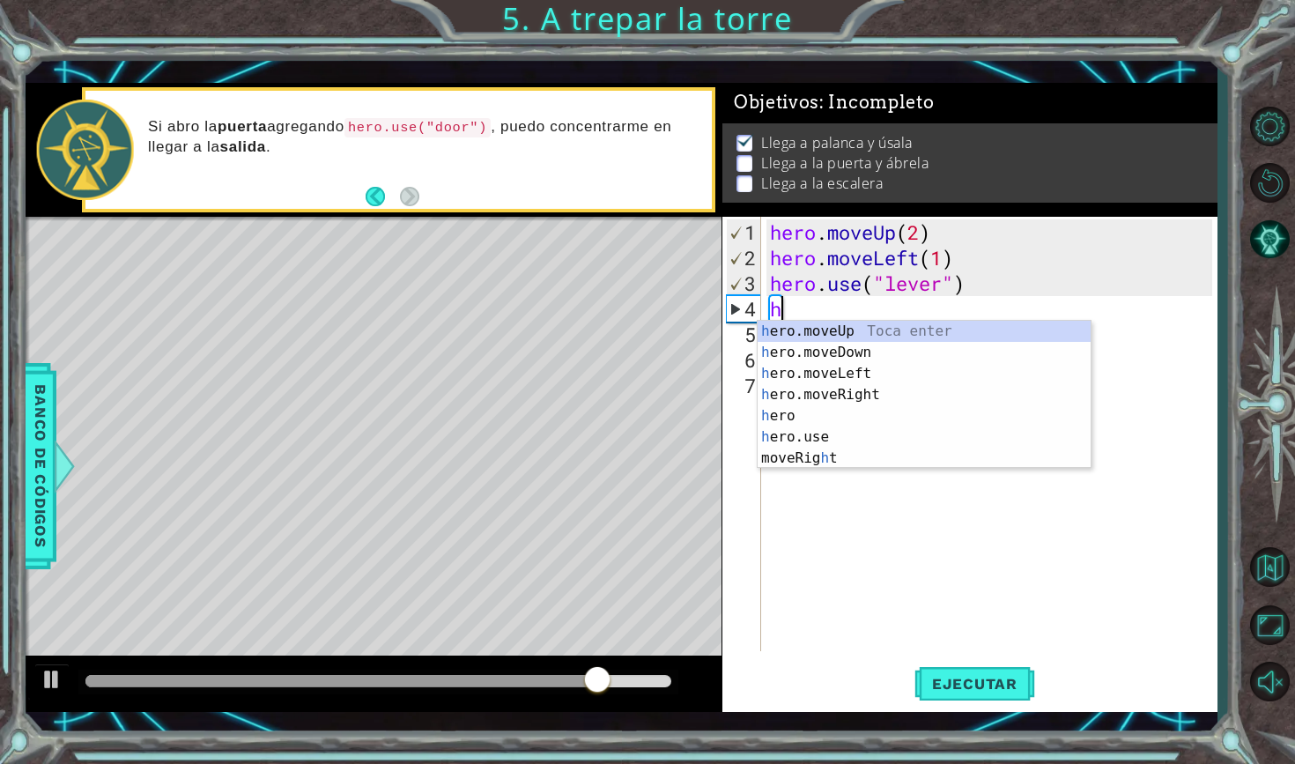
type textarea "he"
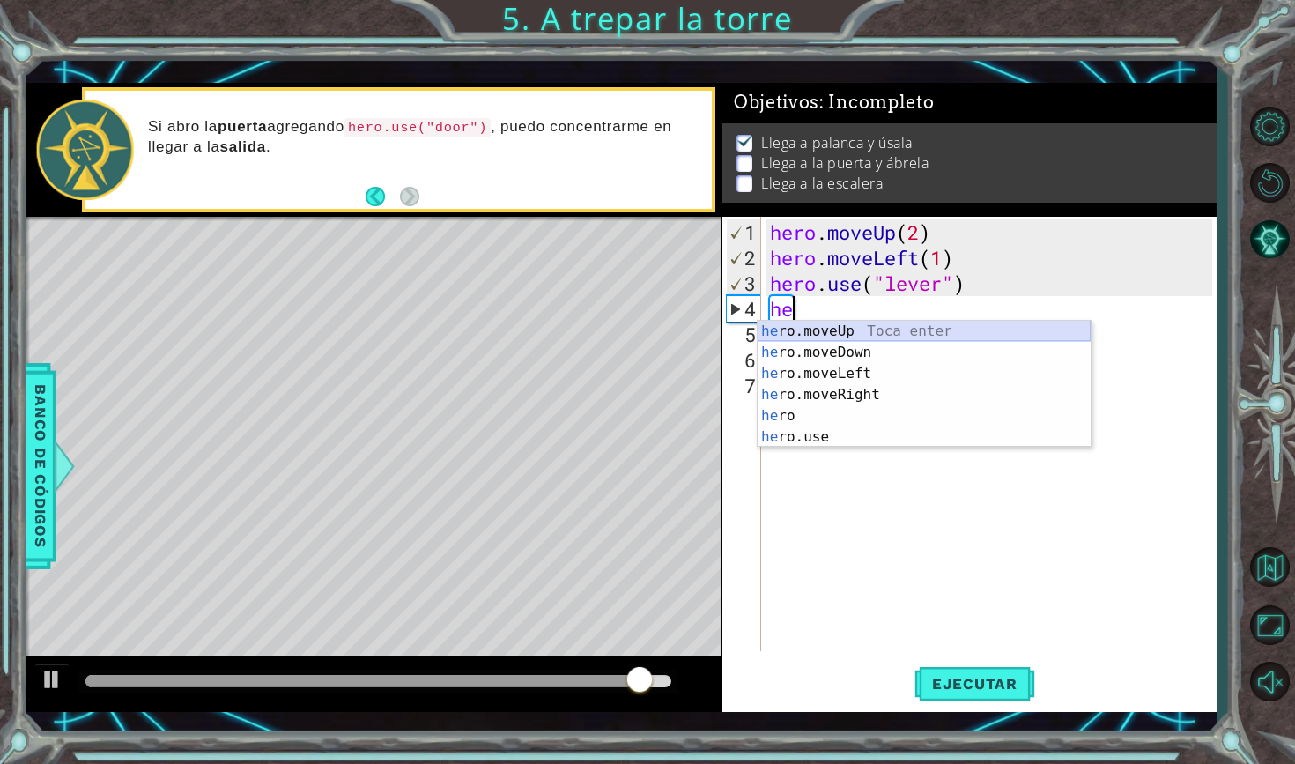
click at [894, 332] on div "he ro.moveUp Toca enter he ro.moveDown Toca enter he ro.moveLeft Toca enter he …" at bounding box center [924, 405] width 333 height 169
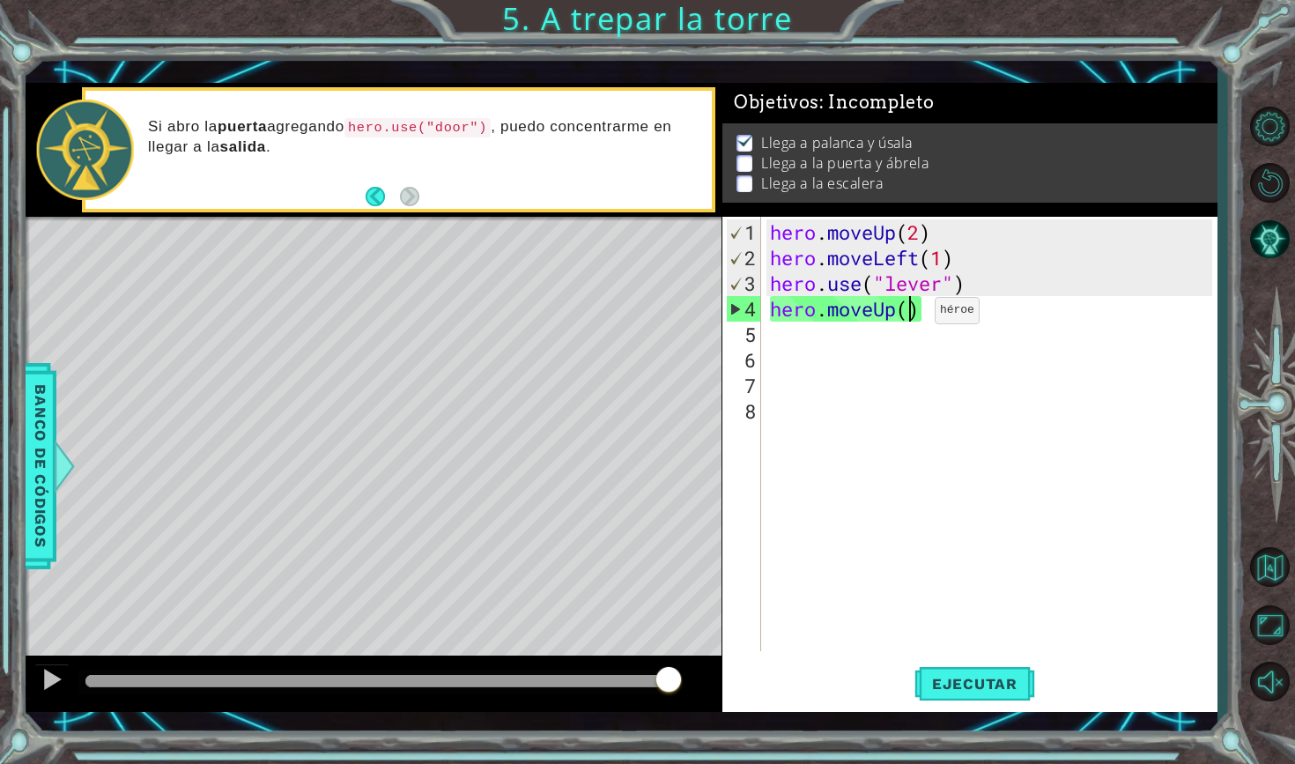
click at [908, 317] on div "hero . moveUp ( 2 ) hero . moveLeft ( 1 ) hero . use ( "lever" ) hero . moveUp …" at bounding box center [993, 461] width 455 height 485
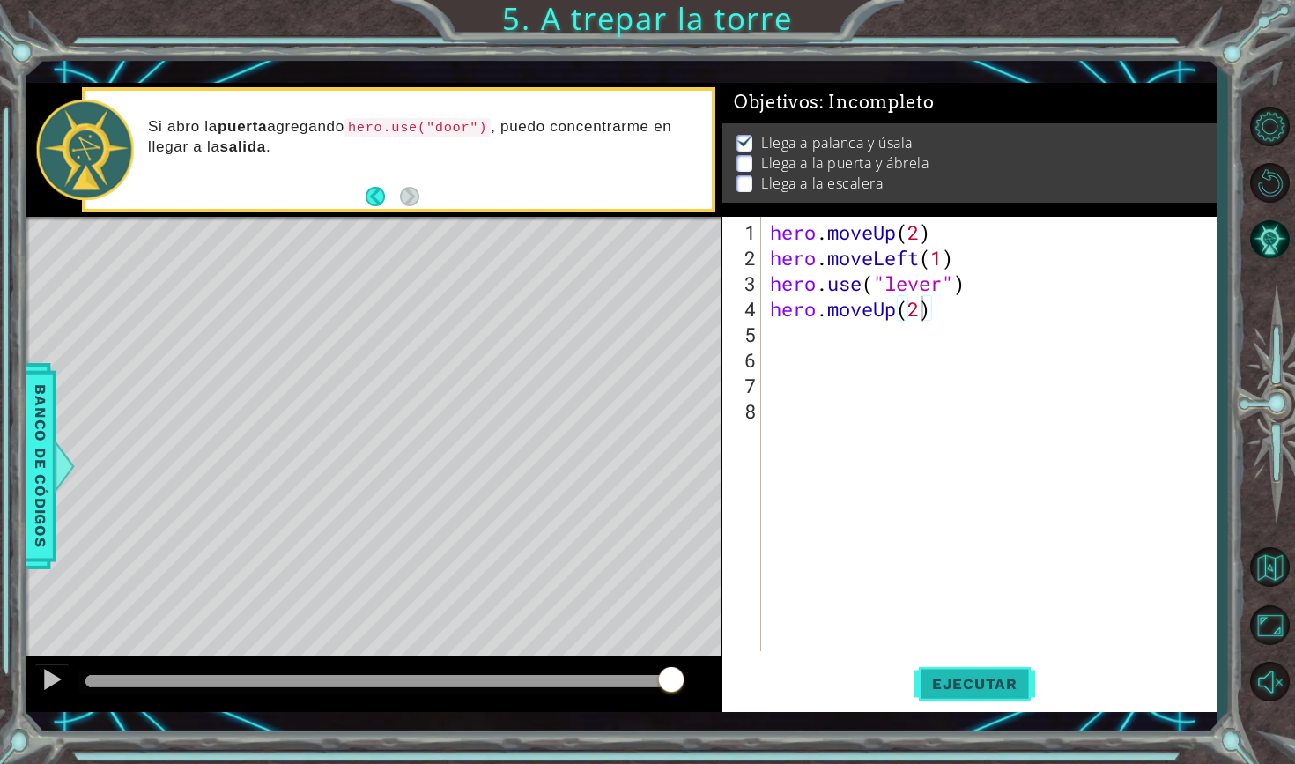
click at [1002, 685] on span "Ejecutar" at bounding box center [974, 684] width 121 height 18
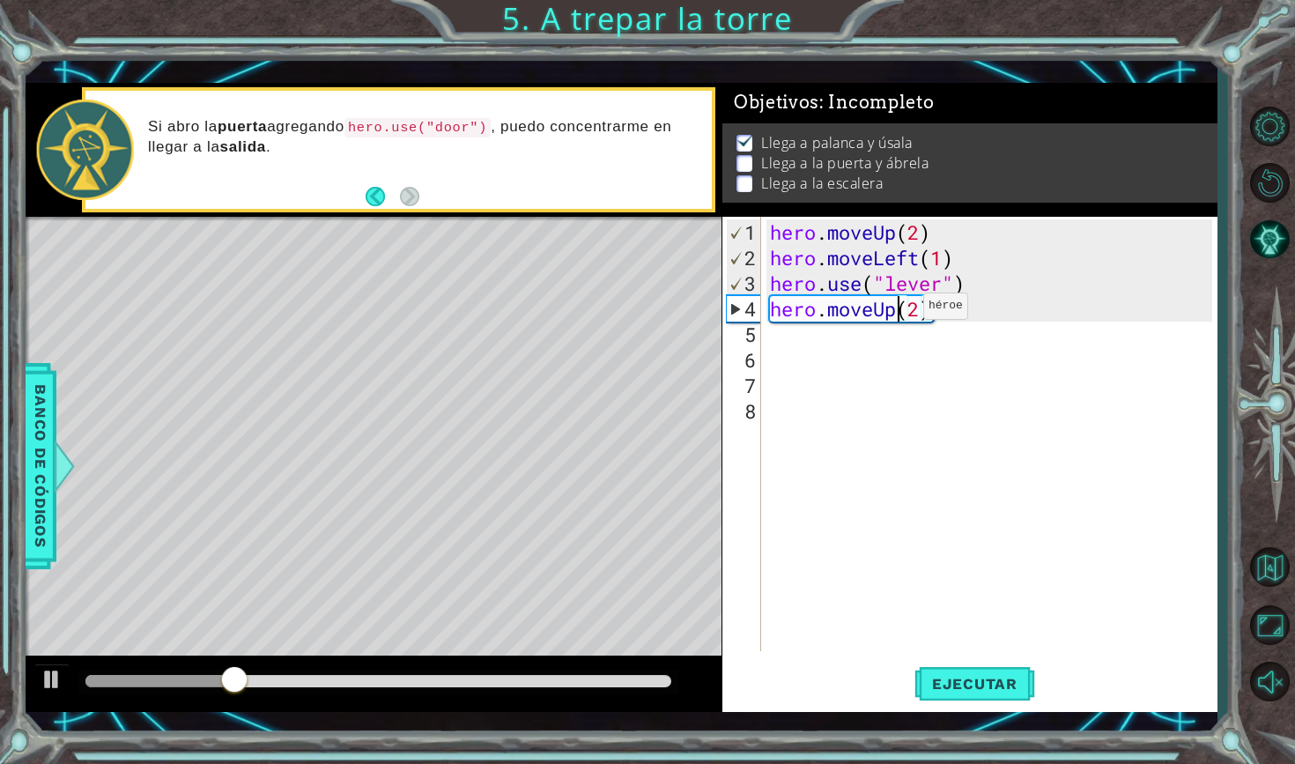
click at [897, 313] on div "hero . moveUp ( 2 ) hero . moveLeft ( 1 ) hero . use ( "lever" ) hero . moveUp …" at bounding box center [993, 461] width 455 height 485
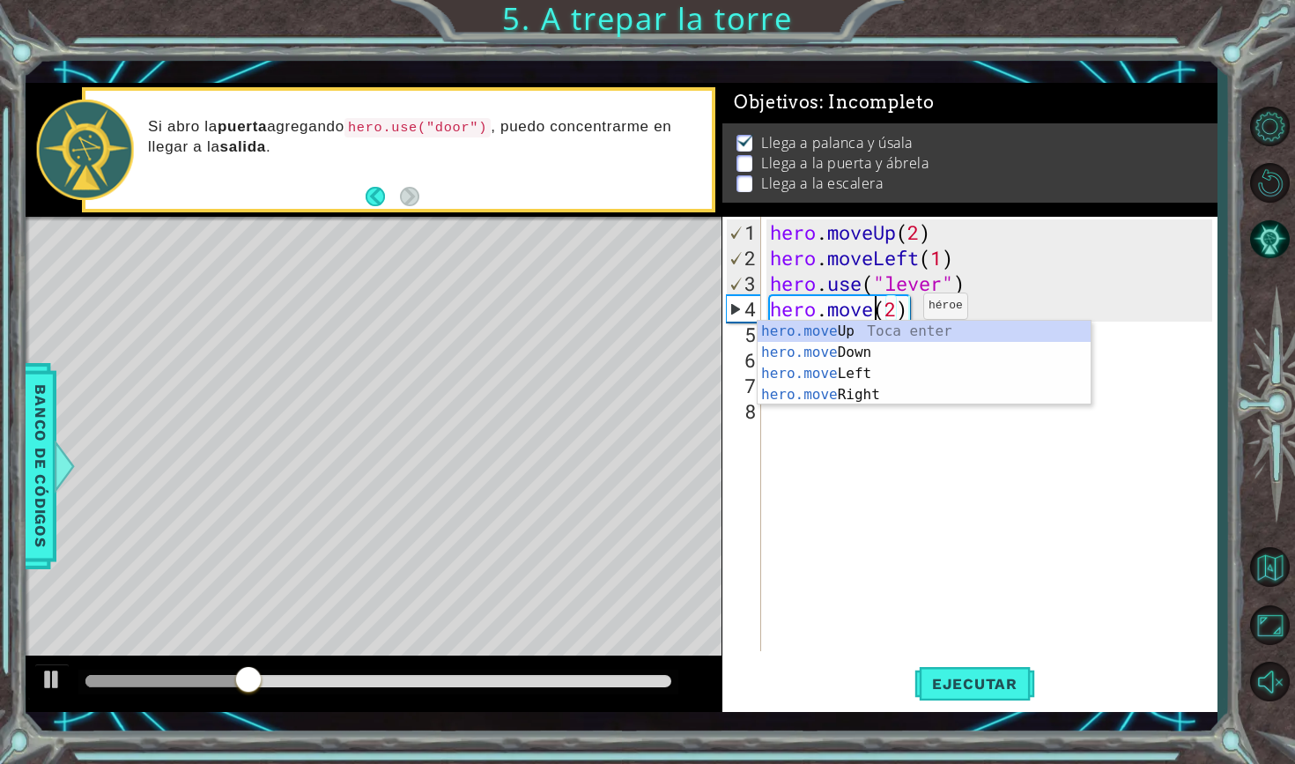
scroll to position [0, 5]
click at [870, 352] on div "hero.move Up Toca enter hero.move Down Toca enter hero.move Left Toca enter her…" at bounding box center [924, 384] width 333 height 127
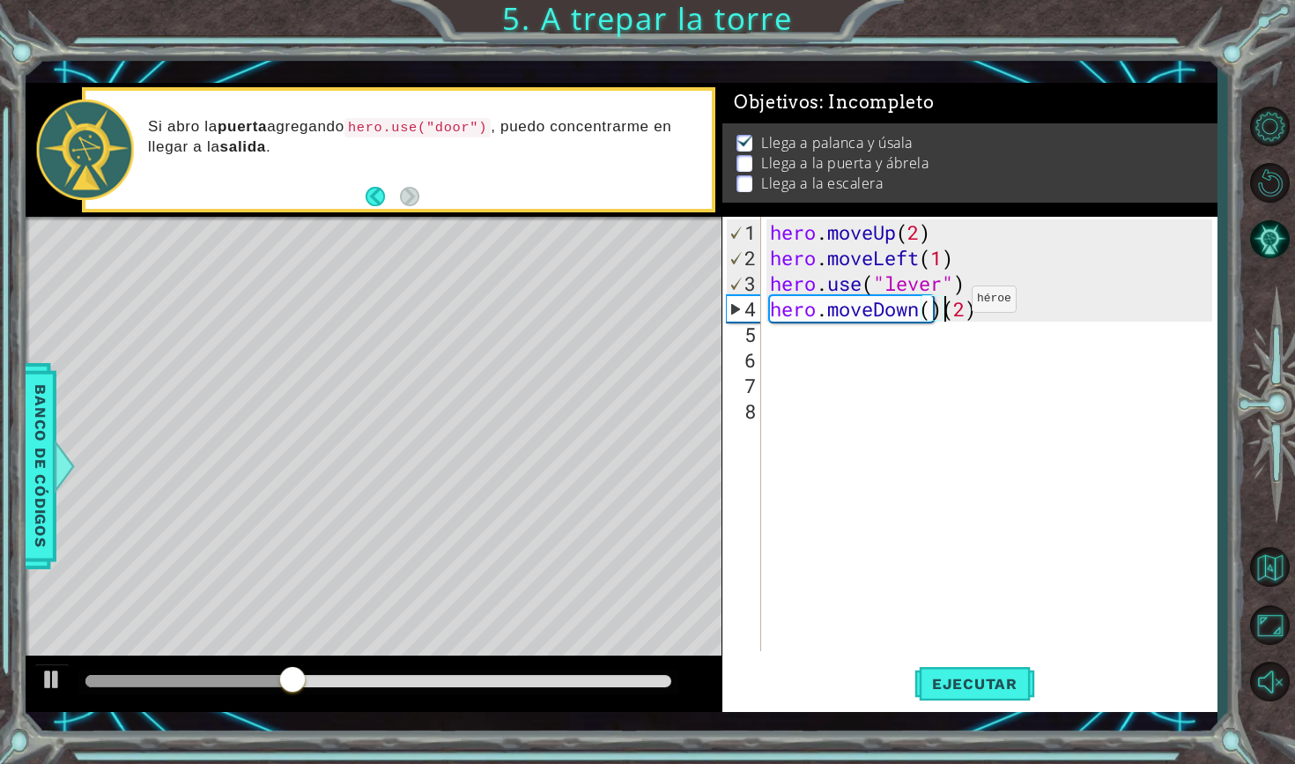
click at [945, 306] on div "hero . moveUp ( 2 ) hero . moveLeft ( 1 ) hero . use ( "lever" ) hero . moveDow…" at bounding box center [993, 461] width 455 height 485
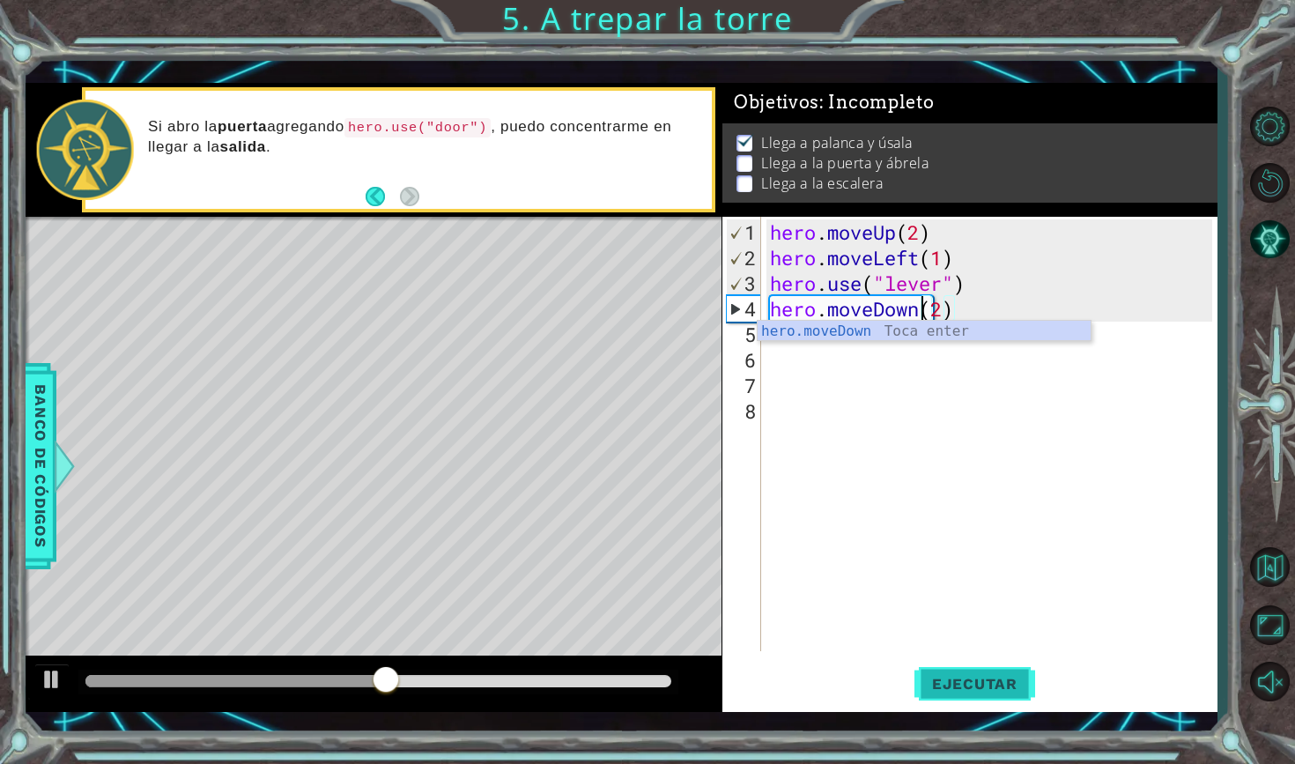
click at [977, 696] on button "Ejecutar" at bounding box center [974, 682] width 121 height 49
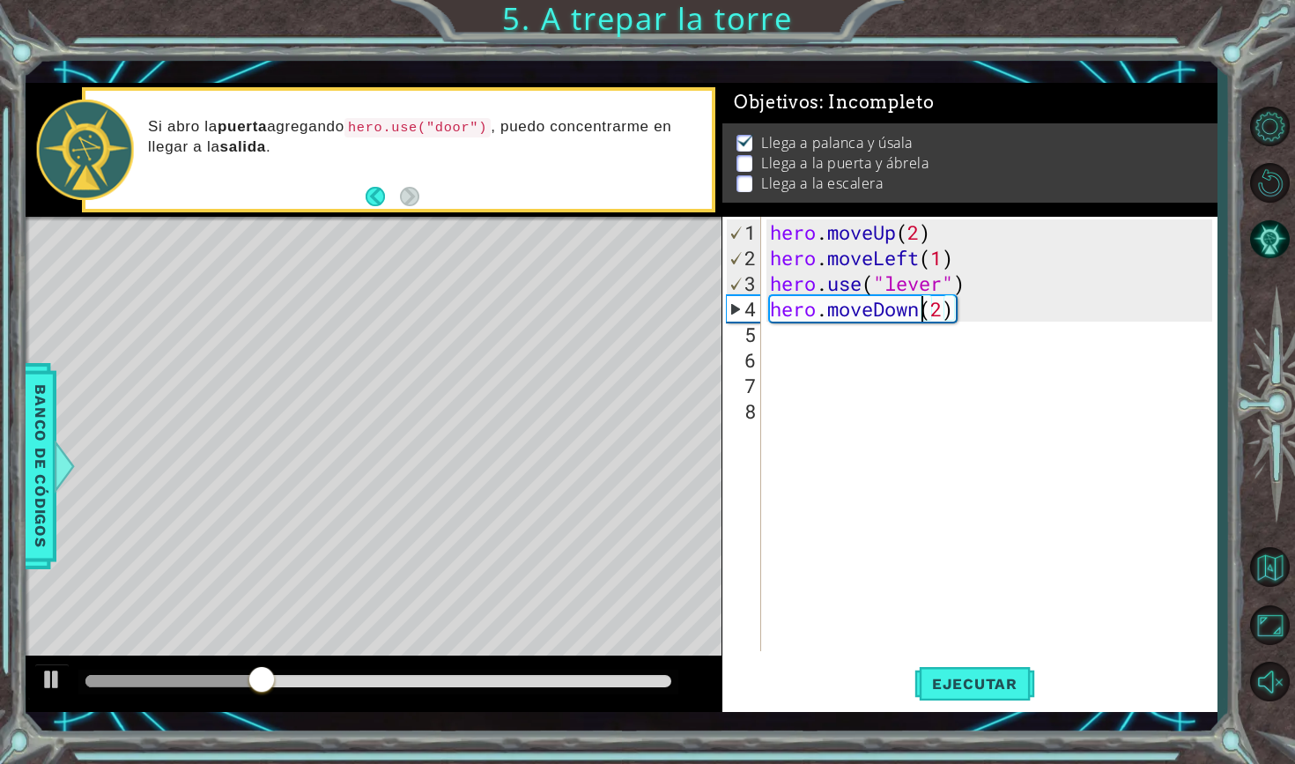
click at [975, 316] on div "hero . moveUp ( 2 ) hero . moveLeft ( 1 ) hero . use ( "lever" ) hero . moveDow…" at bounding box center [993, 461] width 455 height 485
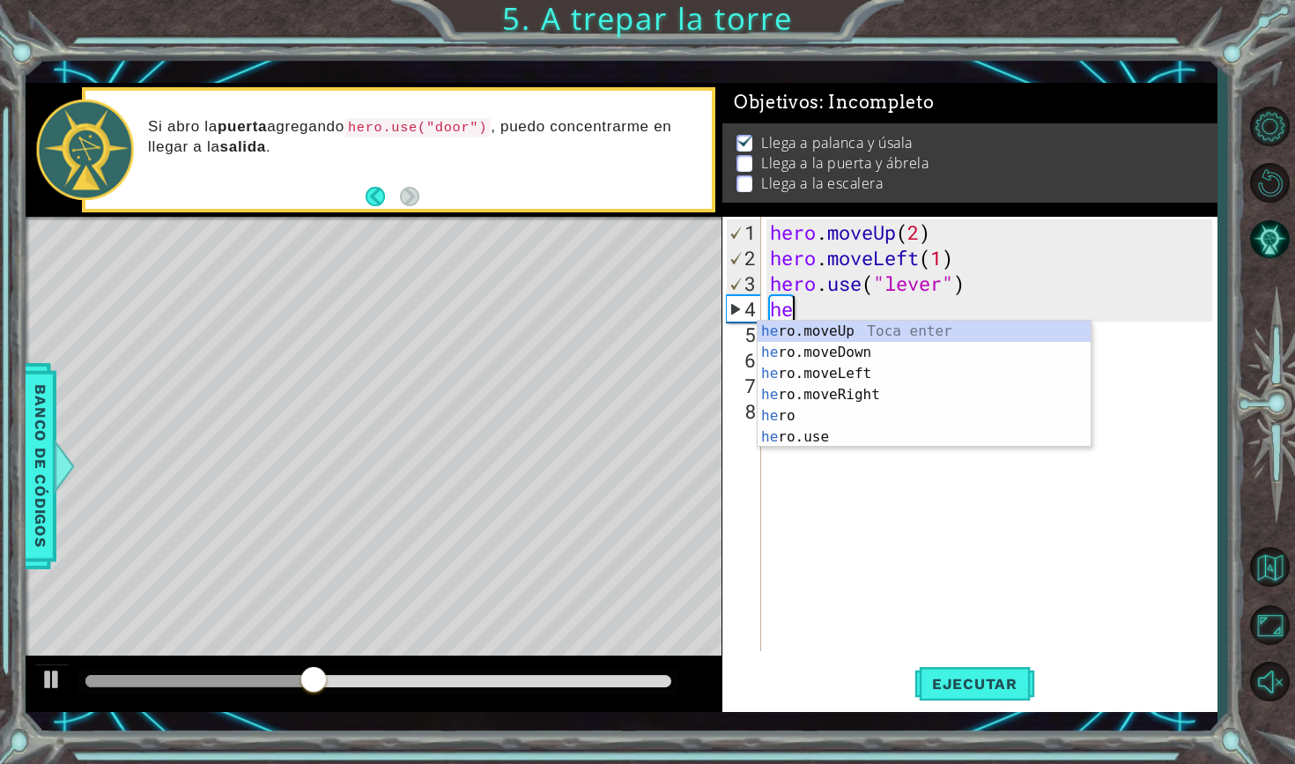
scroll to position [0, 0]
type textarea "h"
type textarea "hero"
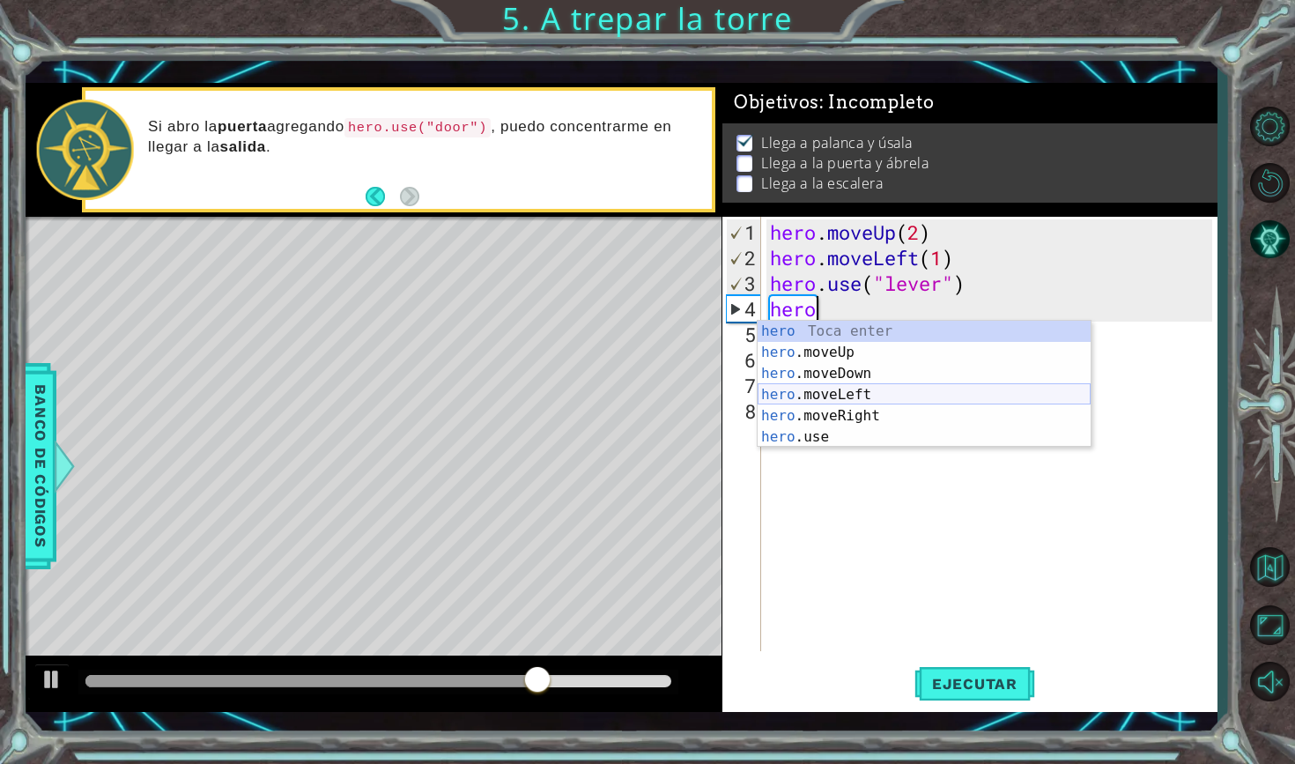
click at [929, 391] on div "hero Toca enter hero .moveUp Toca enter hero .moveDown Toca enter hero .moveLef…" at bounding box center [924, 405] width 333 height 169
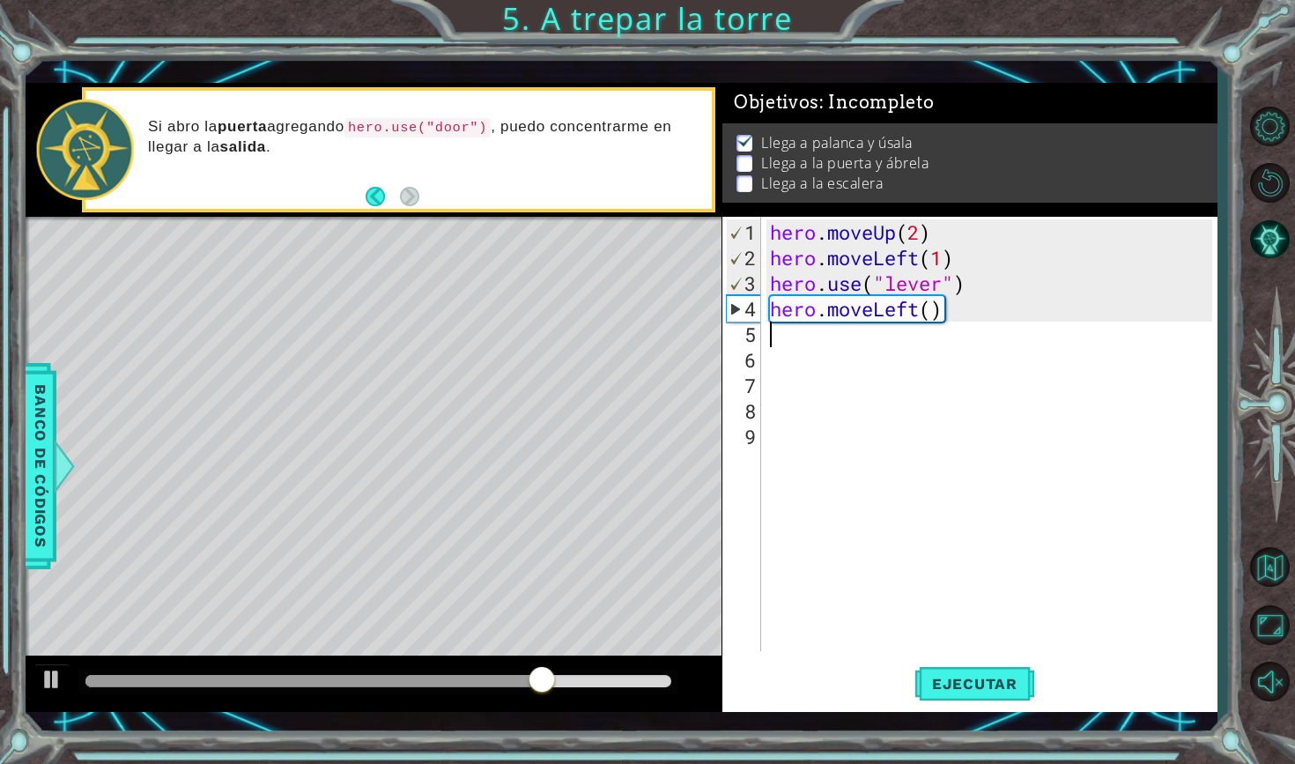
scroll to position [0, 0]
click at [935, 316] on div "hero . moveUp ( 2 ) hero . moveLeft ( 1 ) hero . use ( "lever" ) hero . moveLef…" at bounding box center [993, 461] width 455 height 485
click at [944, 668] on button "Ejecutar" at bounding box center [974, 682] width 121 height 49
click at [970, 313] on div "hero . moveUp ( 2 ) hero . moveLeft ( 1 ) hero . use ( "lever" ) hero . moveLef…" at bounding box center [993, 461] width 455 height 485
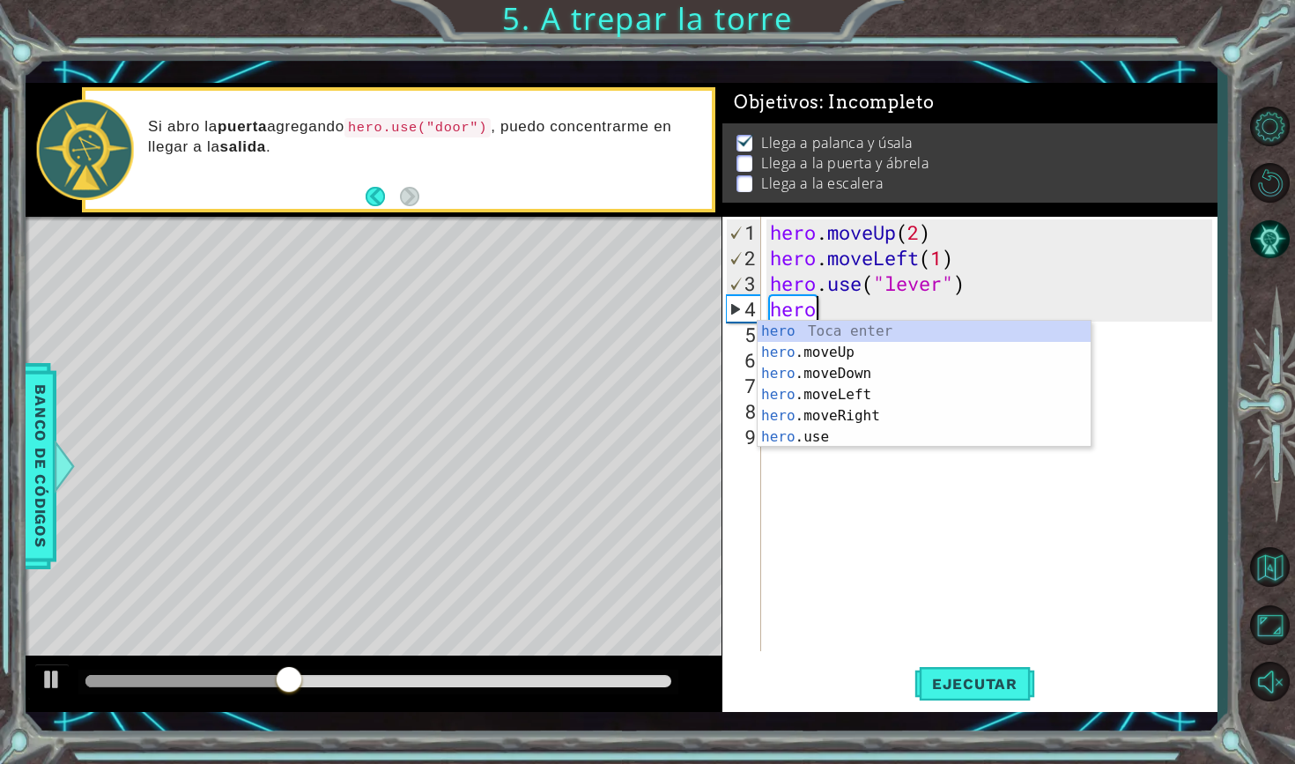
scroll to position [0, 0]
type textarea "h"
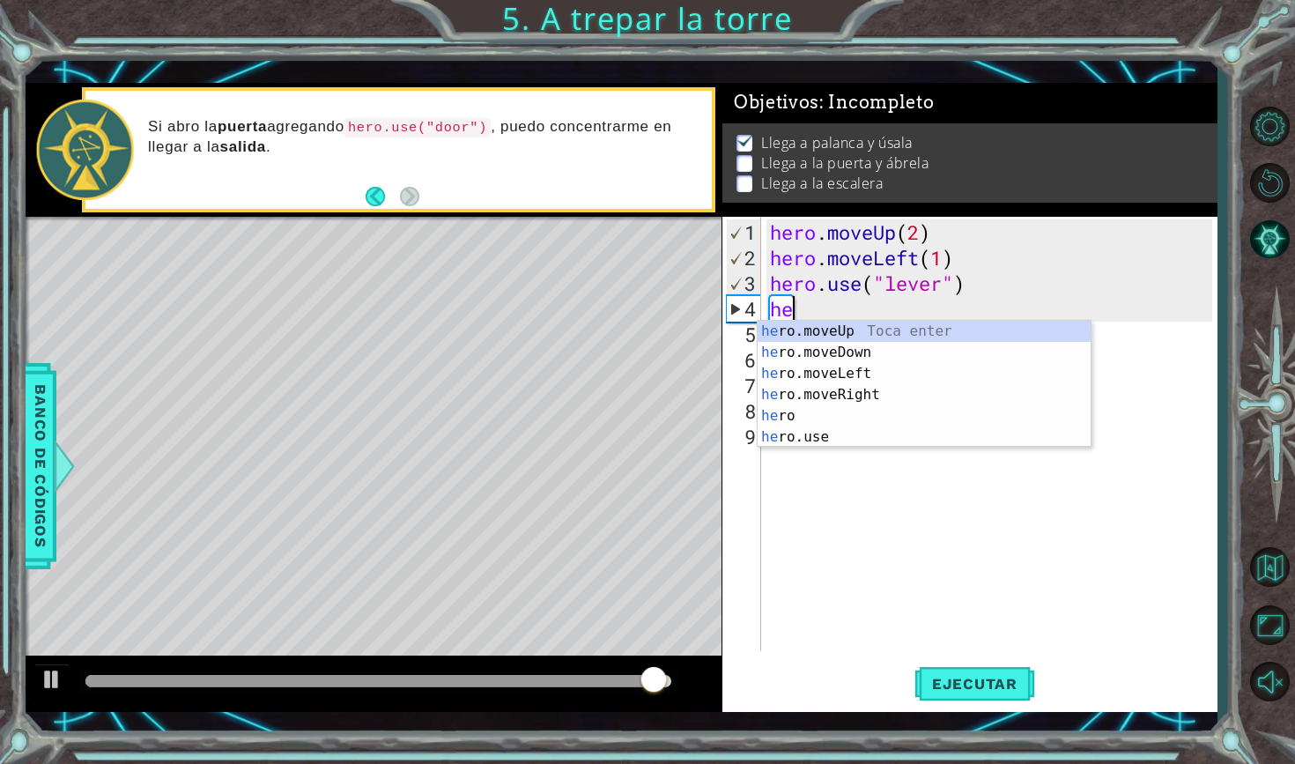
type textarea "her"
click at [995, 346] on div "her o Toca enter her o.moveUp Toca enter her o.moveDown Toca enter her o.moveLe…" at bounding box center [924, 405] width 333 height 169
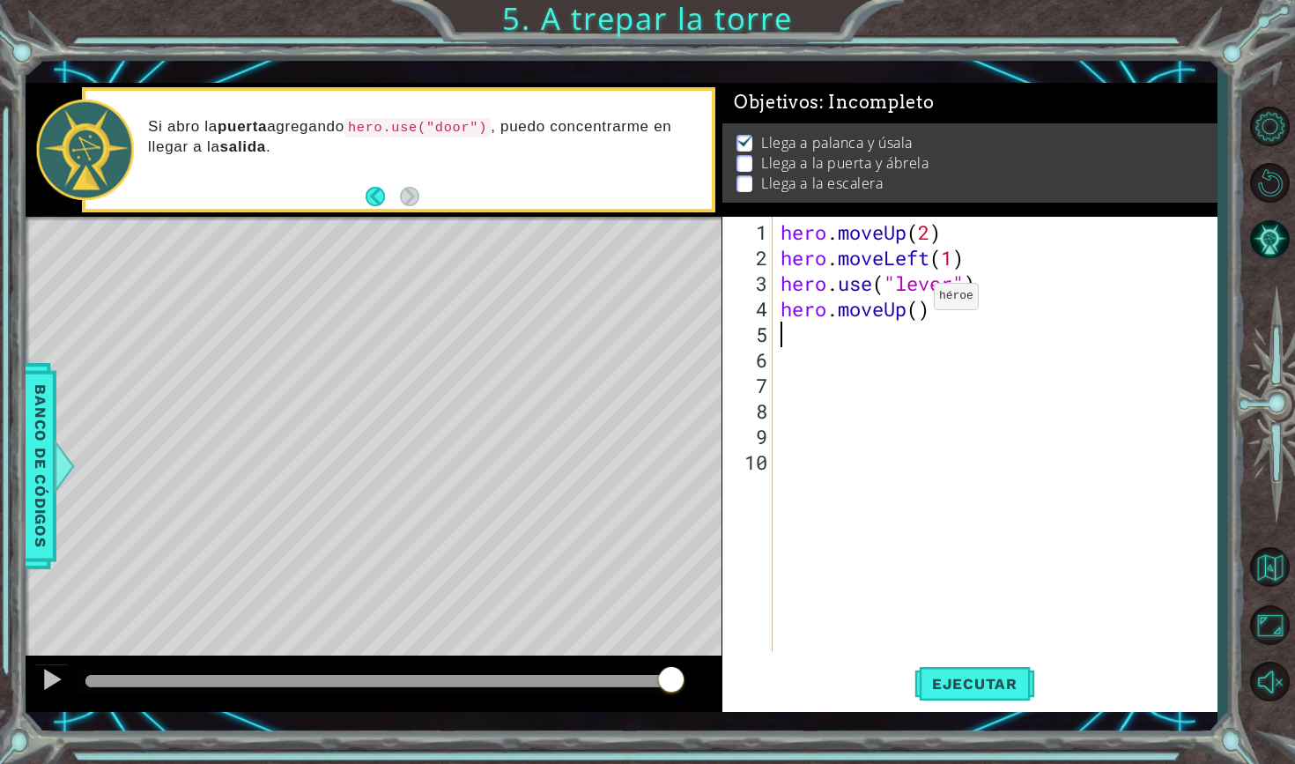
click at [920, 305] on div "hero . moveUp ( 2 ) hero . moveLeft ( 1 ) hero . use ( "lever" ) hero . moveUp …" at bounding box center [999, 461] width 444 height 485
type textarea "hero.moveUp(2)"
click at [1002, 689] on span "Ejecutar" at bounding box center [974, 684] width 121 height 18
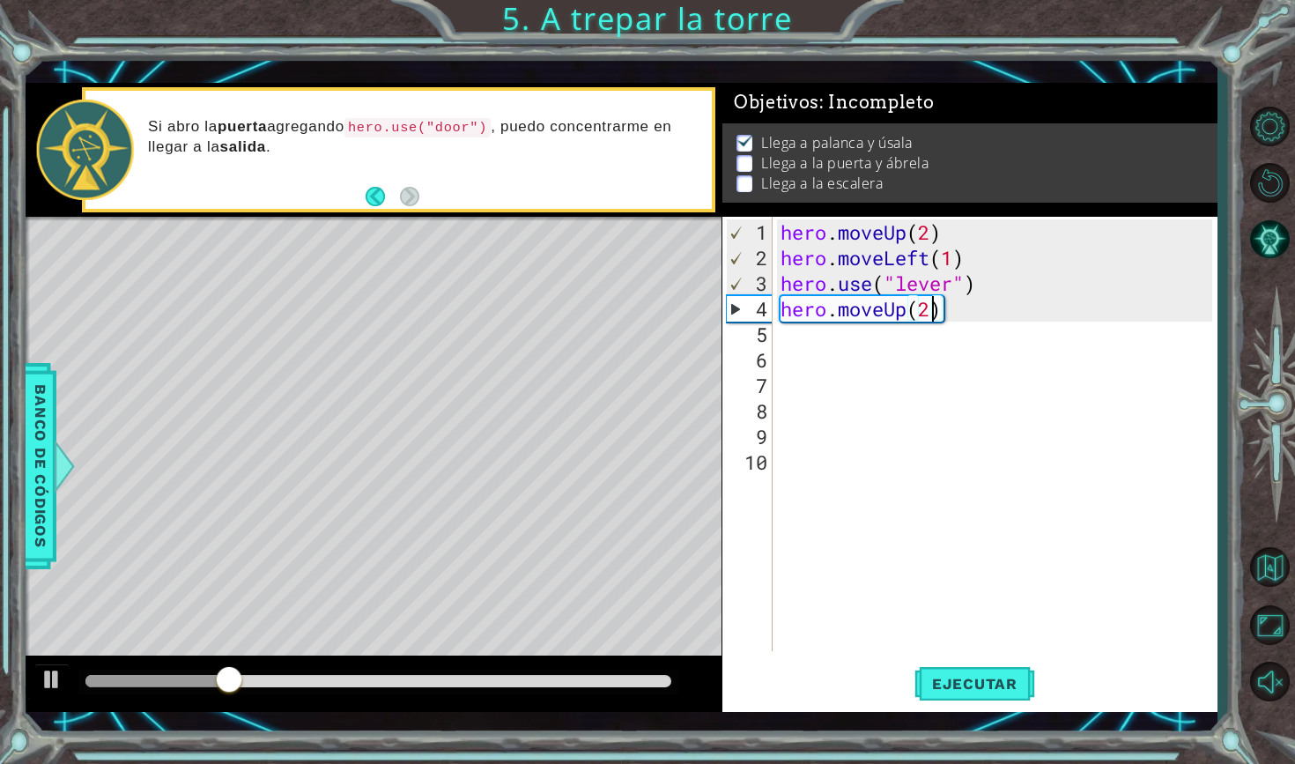
click at [958, 320] on div "hero . moveUp ( 2 ) hero . moveLeft ( 1 ) hero . use ( "lever" ) hero . moveUp …" at bounding box center [999, 461] width 444 height 485
click at [948, 314] on div "hero . moveUp ( 2 ) hero . moveLeft ( 1 ) hero . use ( "lever" ) hero . moveUp …" at bounding box center [999, 461] width 444 height 485
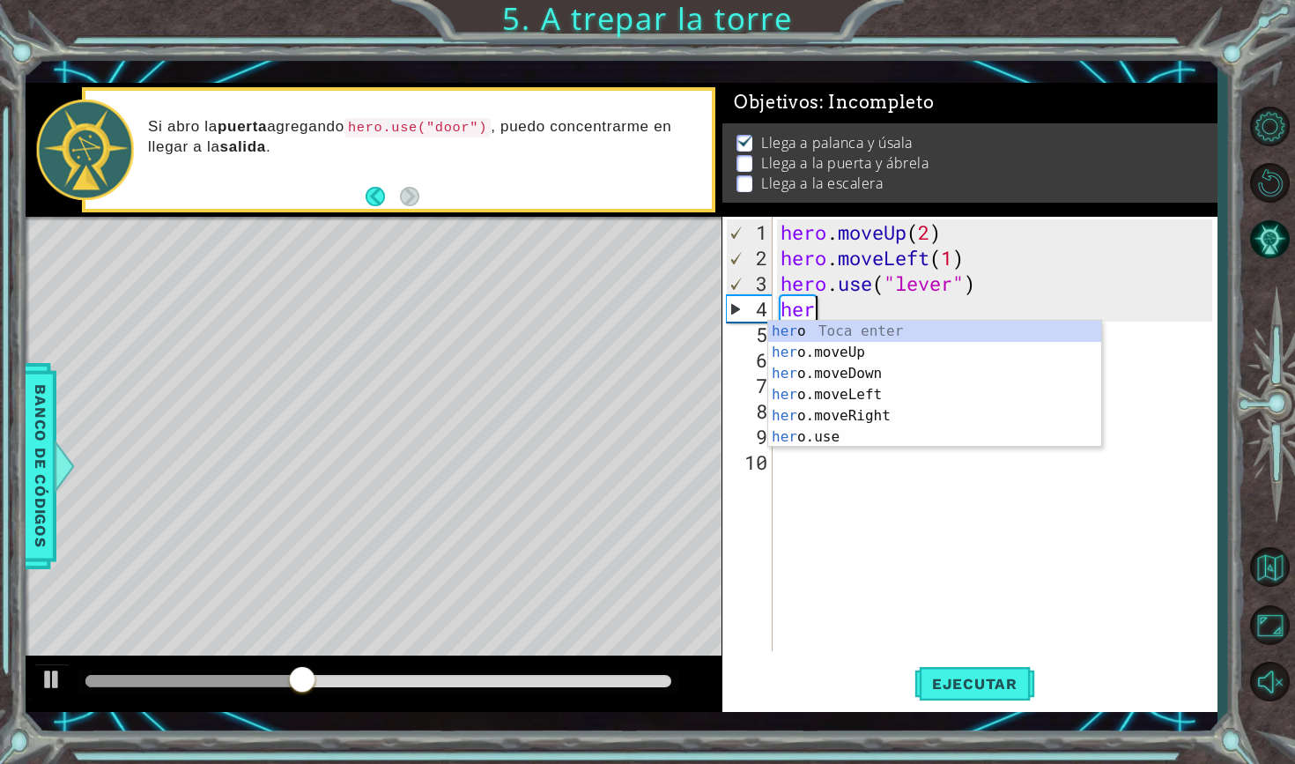
type textarea "h"
type textarea "her"
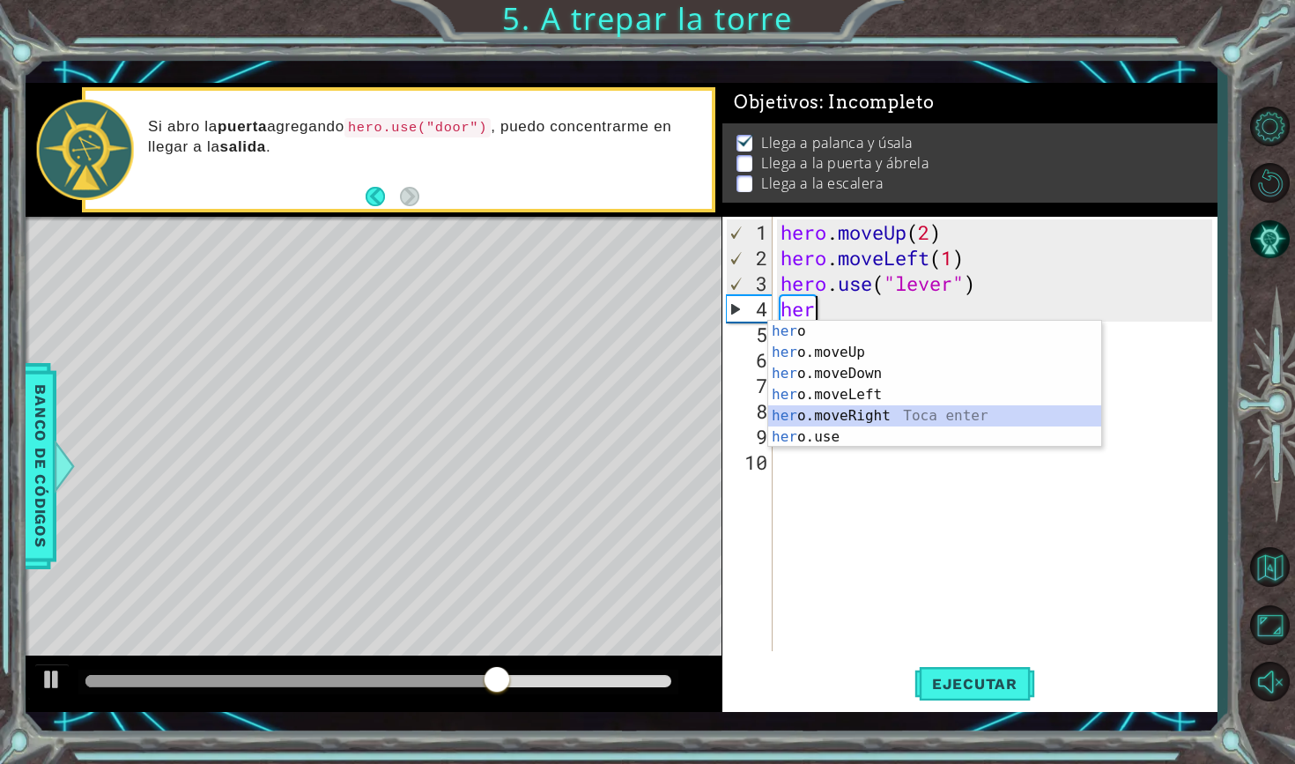
click at [919, 408] on div "her o Toca enter her o.moveUp Toca enter her o.moveDown Toca enter her o.moveLe…" at bounding box center [934, 405] width 333 height 169
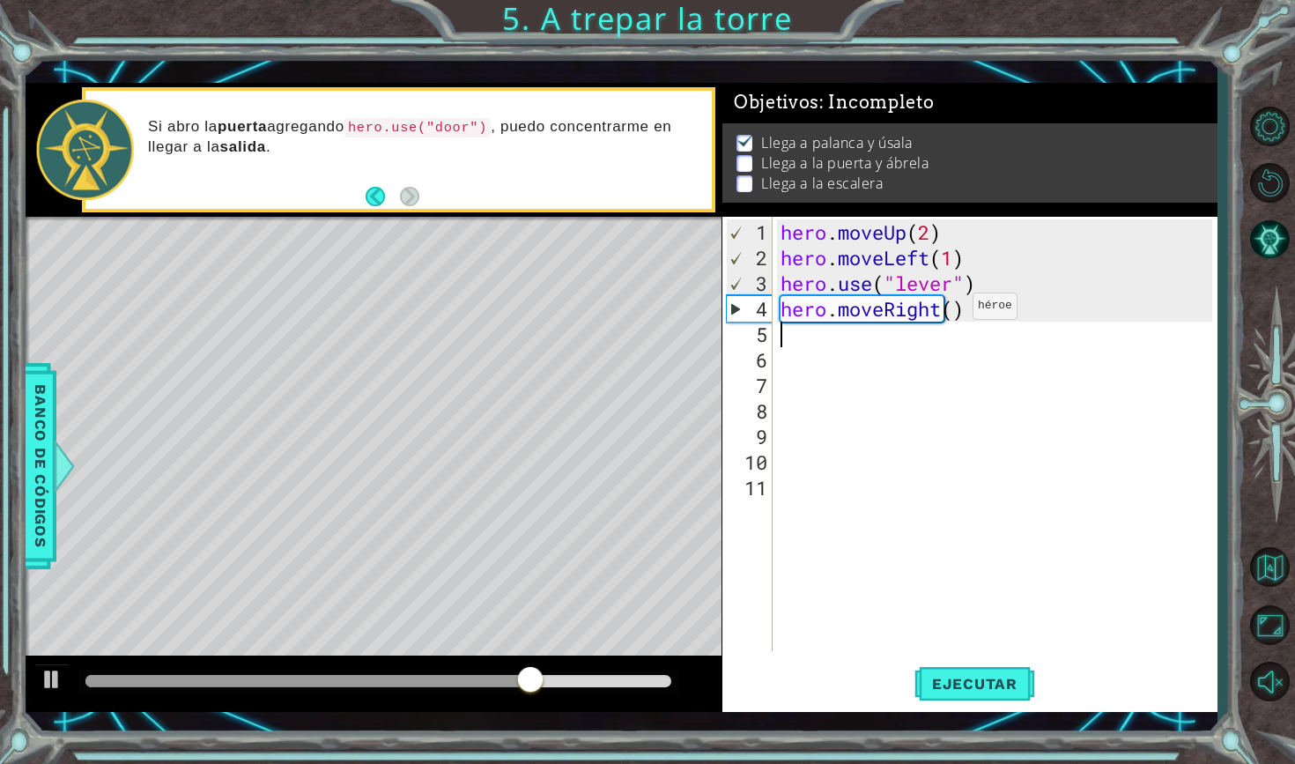
click at [957, 313] on div "hero . moveUp ( 2 ) hero . moveLeft ( 1 ) hero . use ( "lever" ) hero . moveRig…" at bounding box center [999, 461] width 444 height 485
click at [965, 684] on span "Ejecutar" at bounding box center [974, 684] width 121 height 18
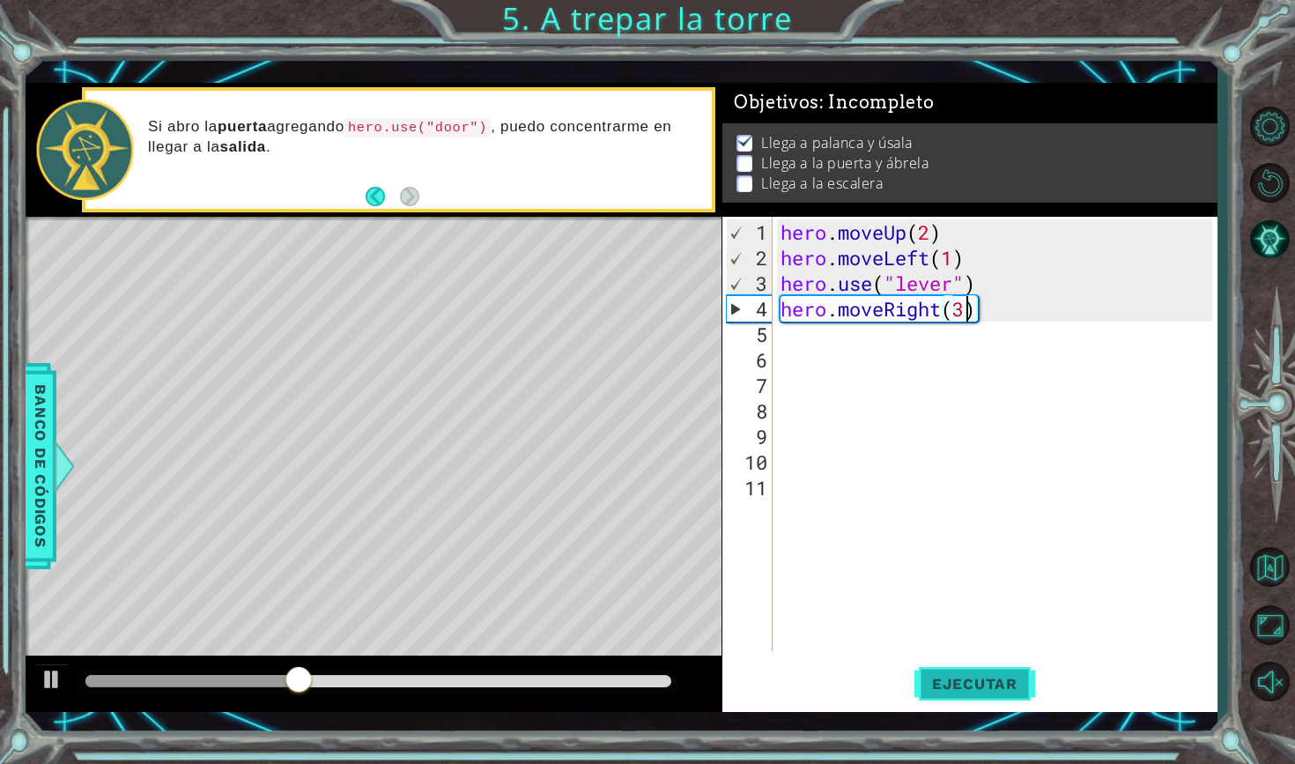
type textarea "hero.moveRight(3)"
click at [959, 694] on button "Ejecutar" at bounding box center [974, 682] width 121 height 49
click at [818, 339] on div "hero . moveUp ( 2 ) hero . moveLeft ( 1 ) hero . use ( "lever" ) hero . moveRig…" at bounding box center [999, 461] width 444 height 485
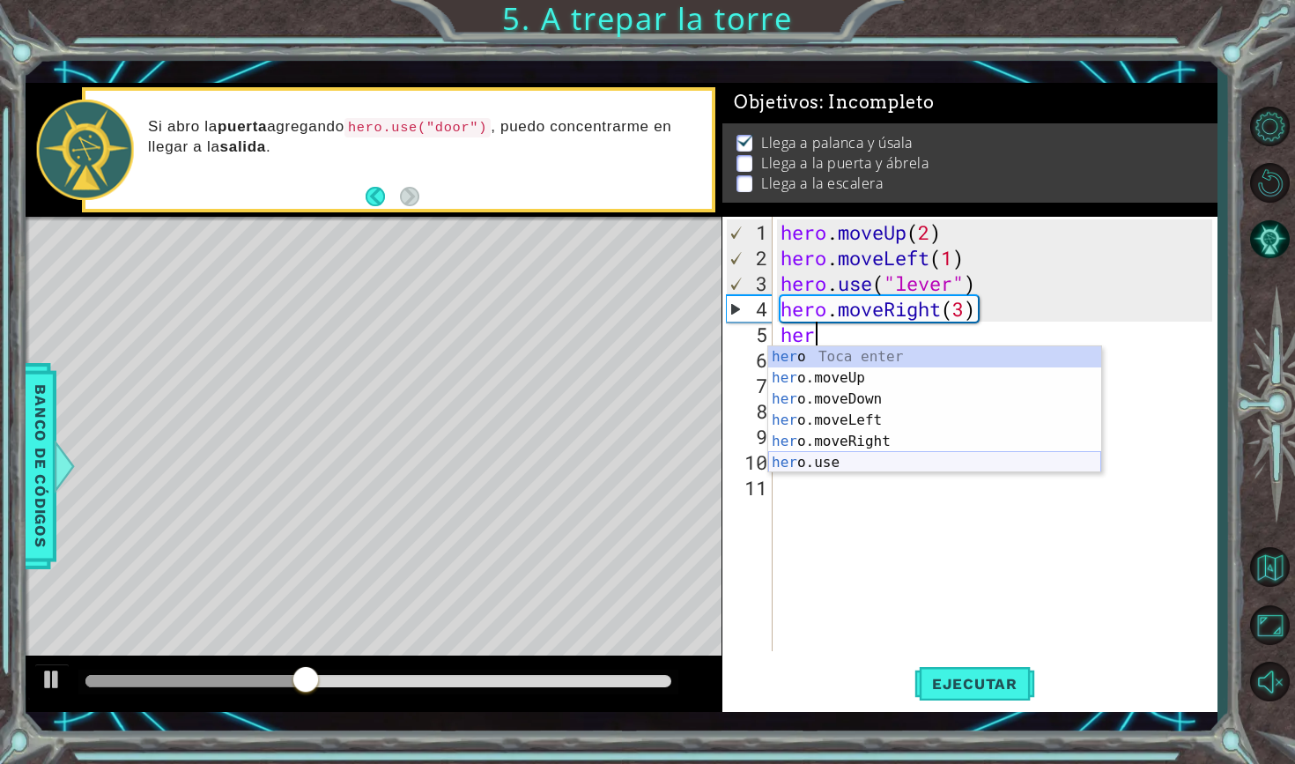
click at [822, 464] on div "her o Toca enter her o.moveUp Toca enter her o.moveDown Toca enter her o.moveLe…" at bounding box center [934, 430] width 333 height 169
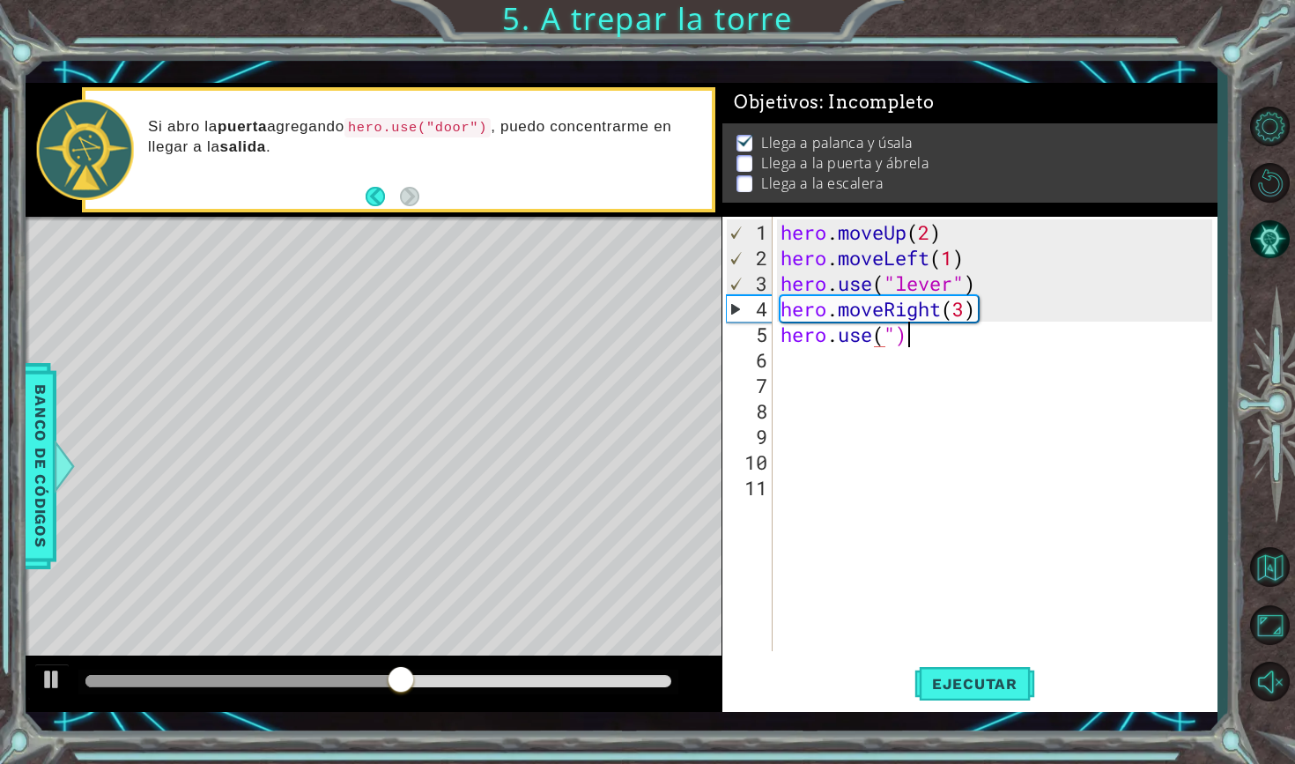
click at [915, 336] on div "hero . moveUp ( 2 ) hero . moveLeft ( 1 ) hero . use ( "lever" ) hero . moveRig…" at bounding box center [999, 461] width 444 height 485
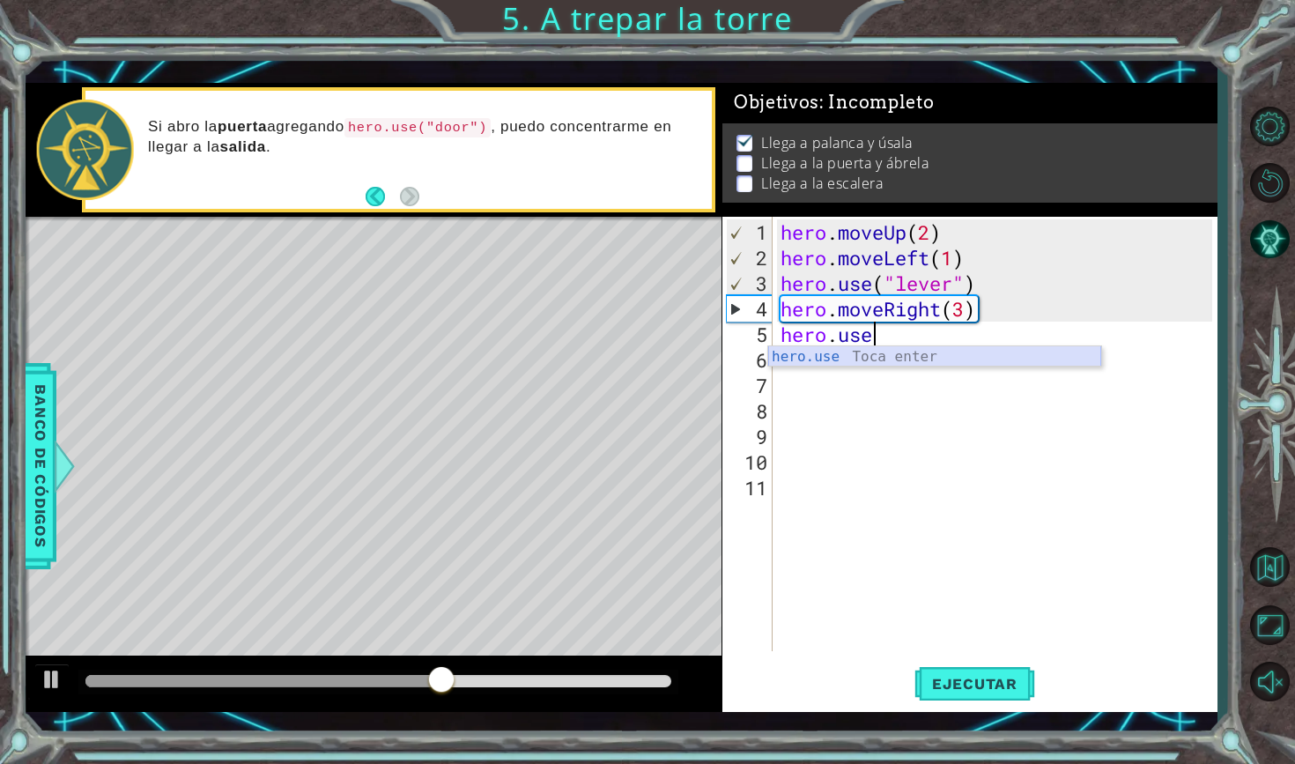
click at [931, 353] on div "hero.use Toca enter" at bounding box center [934, 377] width 333 height 63
click at [953, 361] on div "hero.use Toca enter" at bounding box center [934, 377] width 333 height 63
click at [935, 361] on div "hero.use Toca enter" at bounding box center [934, 377] width 333 height 63
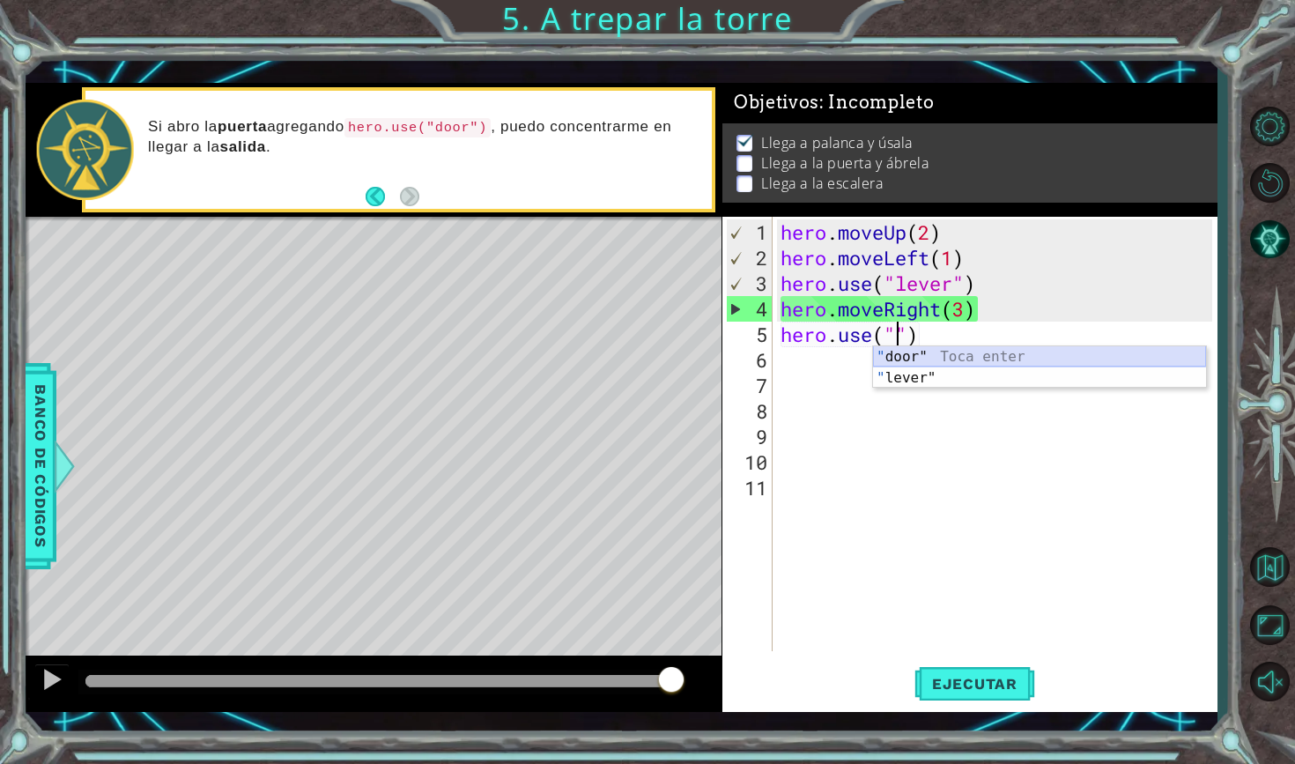
click at [954, 359] on div "" door" Toca enter " lever" Toca enter" at bounding box center [1039, 388] width 333 height 85
type textarea "hero.use("door")"
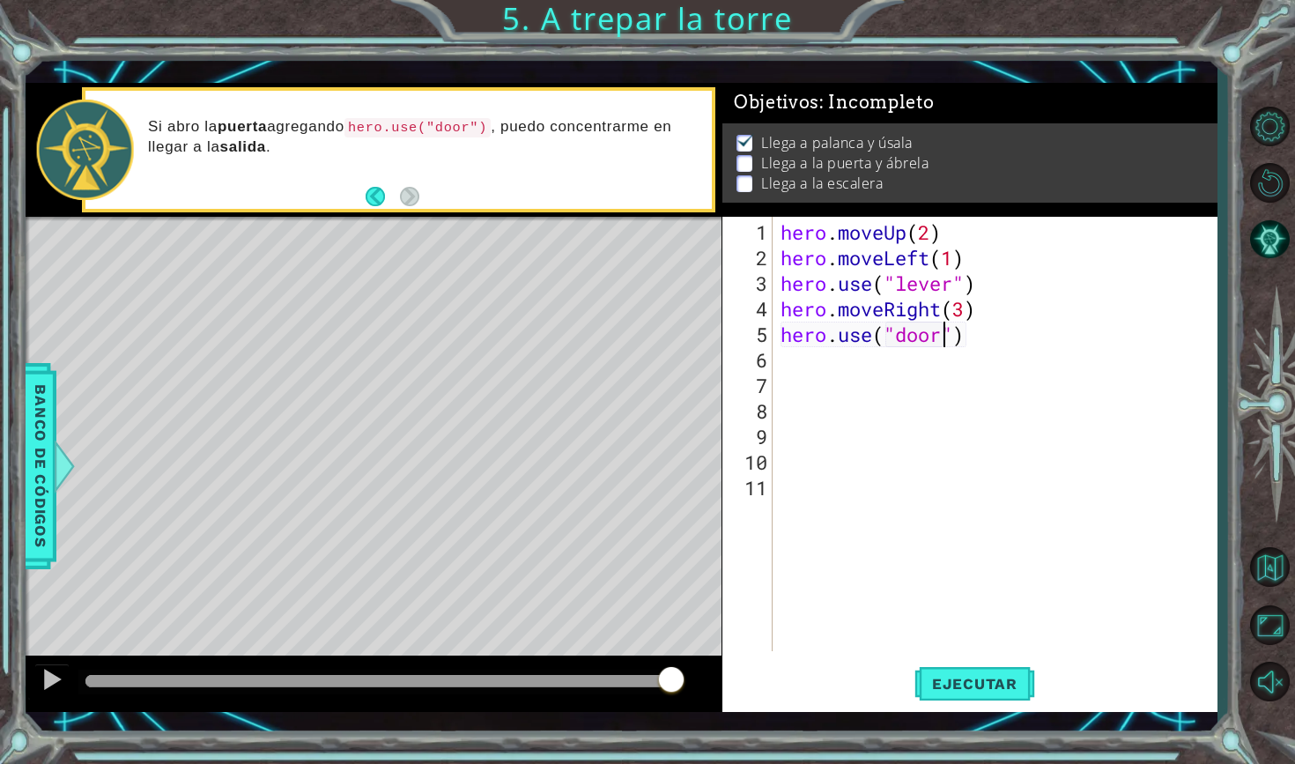
click at [829, 366] on div "hero . moveUp ( 2 ) hero . moveLeft ( 1 ) hero . use ( "lever" ) hero . moveRig…" at bounding box center [999, 461] width 444 height 485
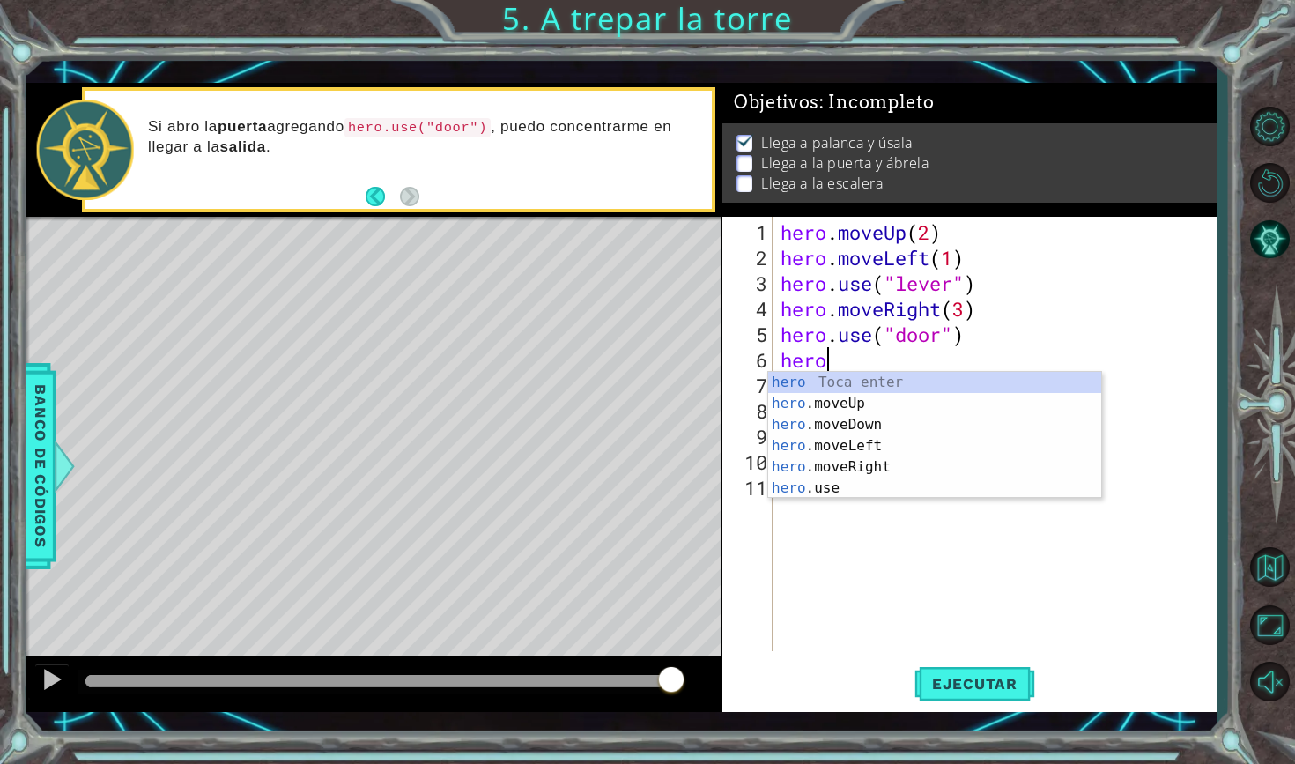
scroll to position [0, 1]
type textarea "hero."
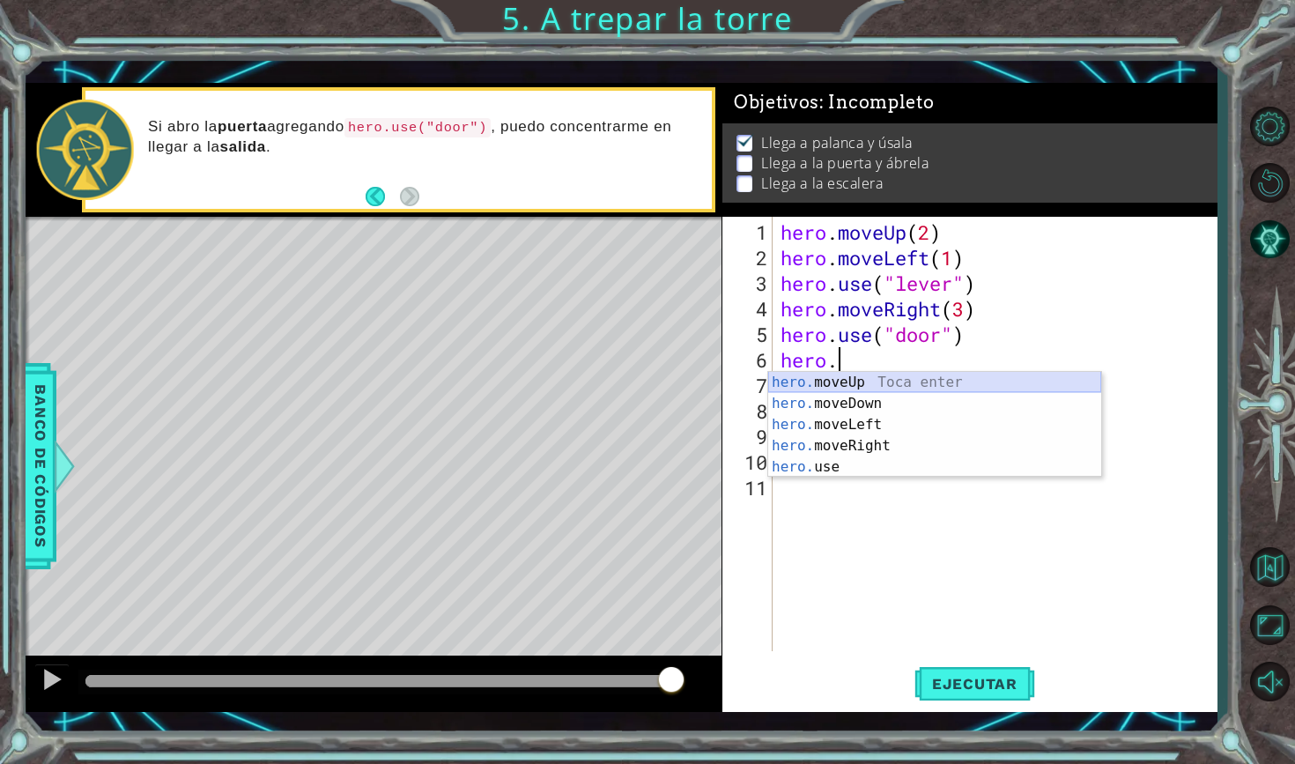
click at [882, 379] on div "hero. moveUp Toca enter hero. moveDown Toca enter hero. moveLeft Toca enter her…" at bounding box center [934, 446] width 333 height 148
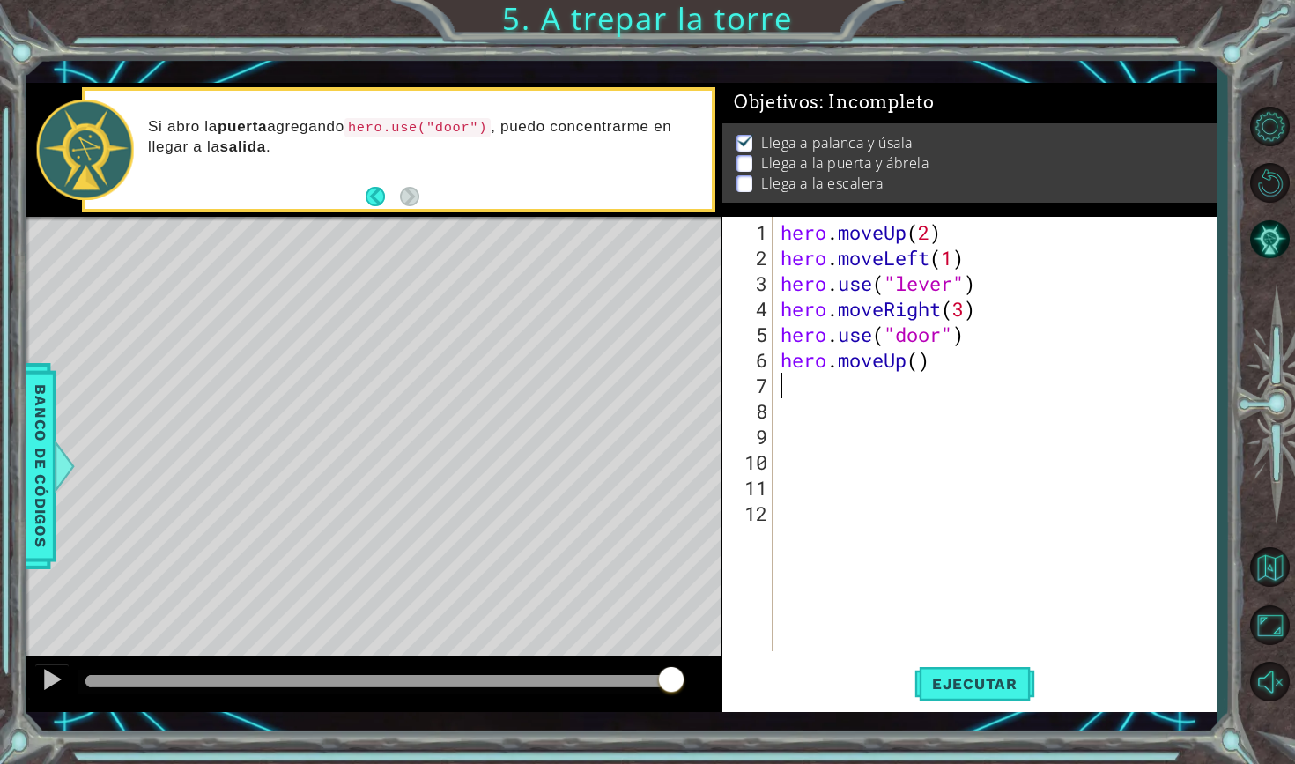
scroll to position [0, 0]
click at [921, 364] on div "hero . moveUp ( 2 ) hero . moveLeft ( 1 ) hero . use ( "lever" ) hero . moveRig…" at bounding box center [999, 461] width 444 height 485
click at [998, 682] on span "Ejecutar" at bounding box center [974, 684] width 121 height 18
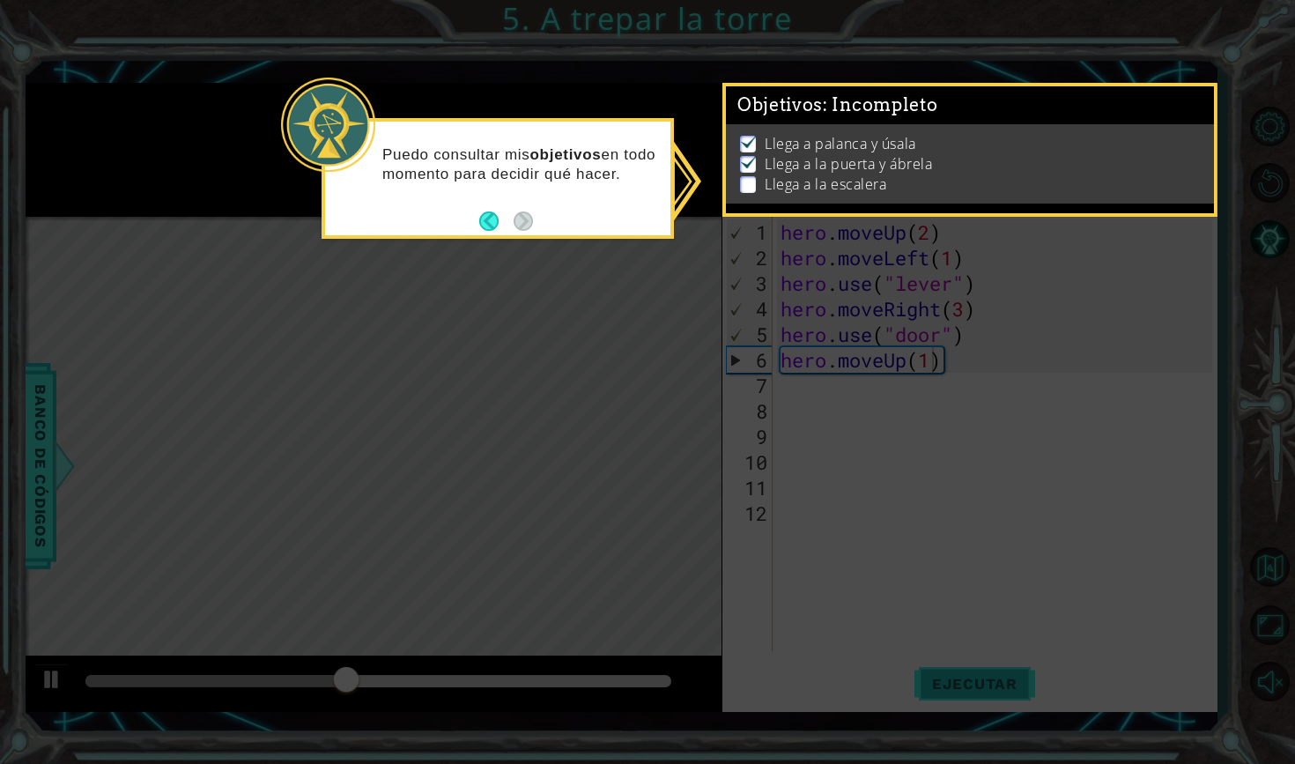
click at [998, 681] on icon at bounding box center [647, 382] width 1295 height 764
click at [974, 492] on icon at bounding box center [647, 382] width 1295 height 764
click at [1011, 190] on li "Llega a la escalera" at bounding box center [972, 184] width 464 height 20
click at [849, 170] on p "Llega a la puerta y ábrela" at bounding box center [848, 163] width 167 height 19
click at [510, 217] on button "Back" at bounding box center [496, 220] width 34 height 19
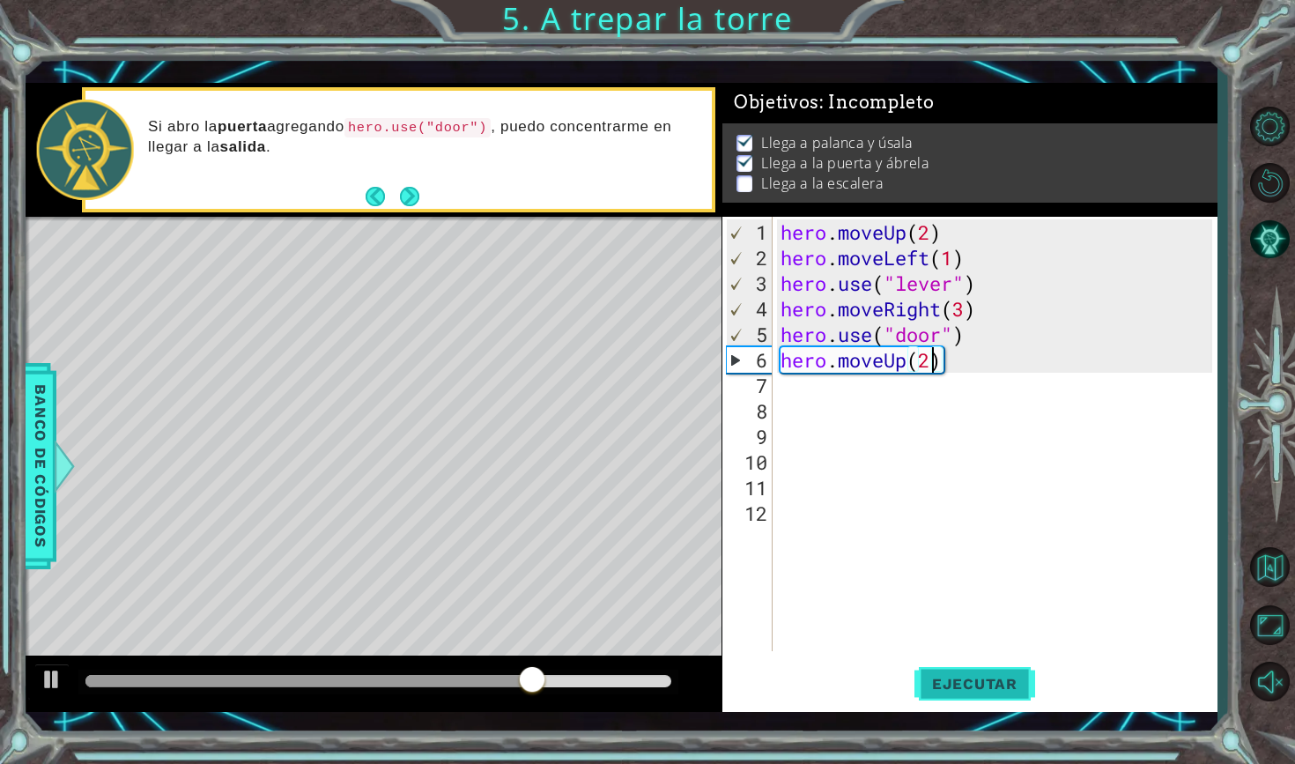
type textarea "hero.moveUp(2)"
click at [978, 672] on button "Ejecutar" at bounding box center [974, 682] width 121 height 49
click at [812, 385] on div "hero . moveUp ( 2 ) hero . moveLeft ( 1 ) hero . use ( "lever" ) hero . moveRig…" at bounding box center [999, 461] width 444 height 485
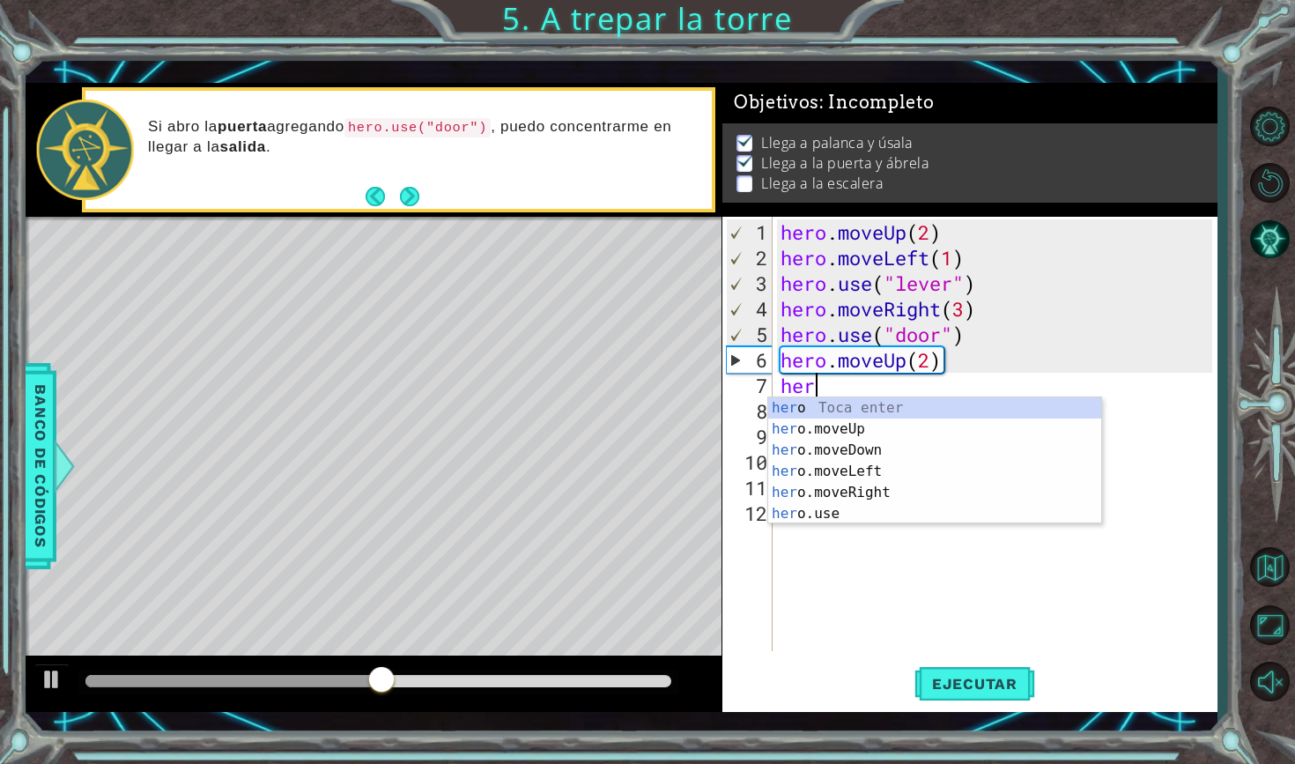
type textarea "hero"
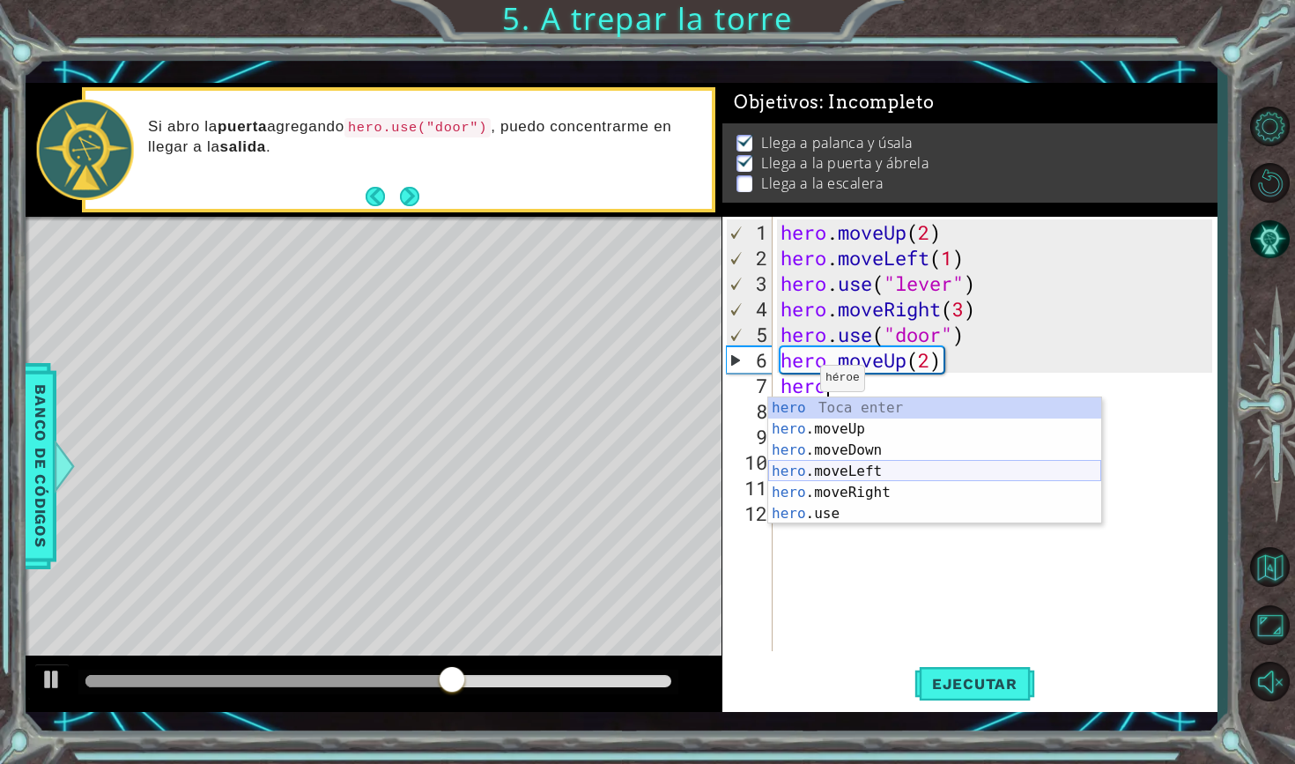
click at [825, 468] on div "hero Toca enter hero .moveUp Toca enter hero .moveDown Toca enter hero .moveLef…" at bounding box center [934, 481] width 333 height 169
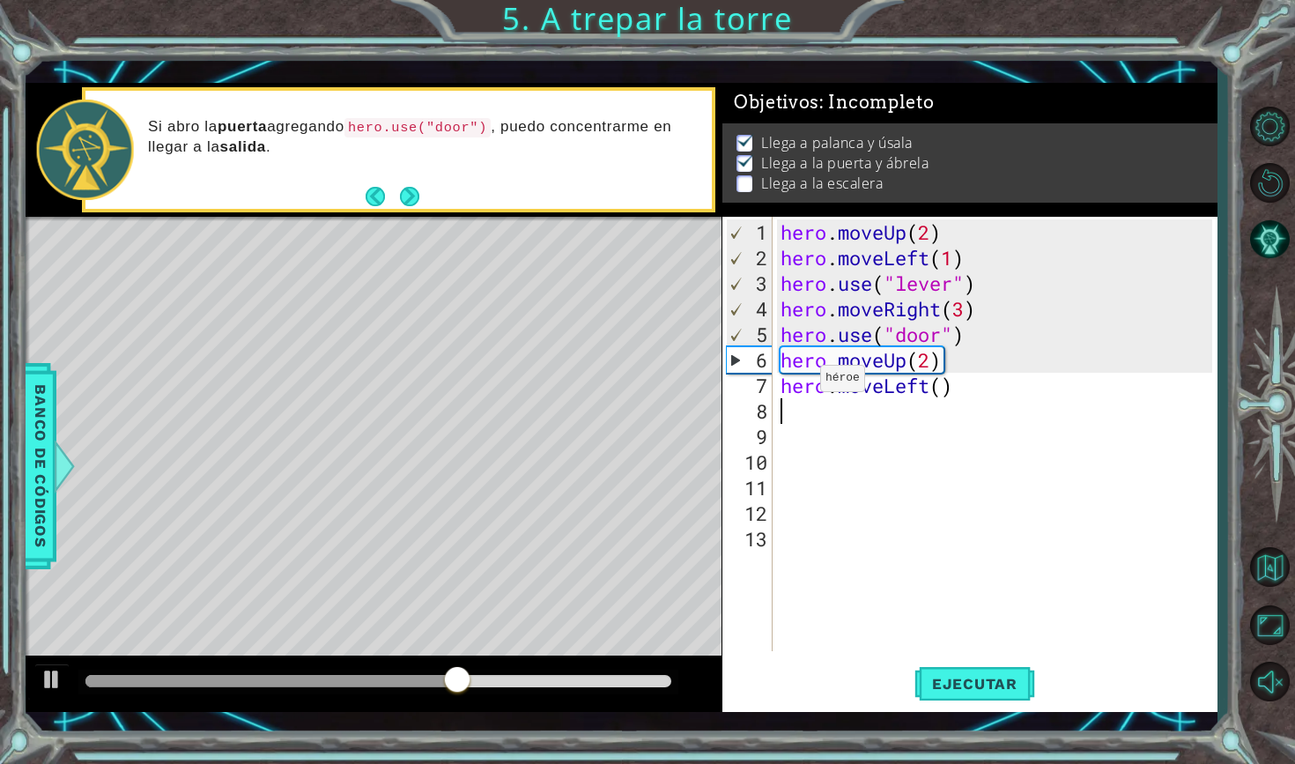
scroll to position [0, 0]
click at [940, 385] on div "hero . moveUp ( 2 ) hero . moveLeft ( 1 ) hero . use ( "lever" ) hero . moveRig…" at bounding box center [999, 461] width 444 height 485
type textarea "hero.moveLeft(3)"
click at [920, 409] on div "hero . moveUp ( 2 ) hero . moveLeft ( 1 ) hero . use ( "lever" ) hero . moveRig…" at bounding box center [999, 461] width 444 height 485
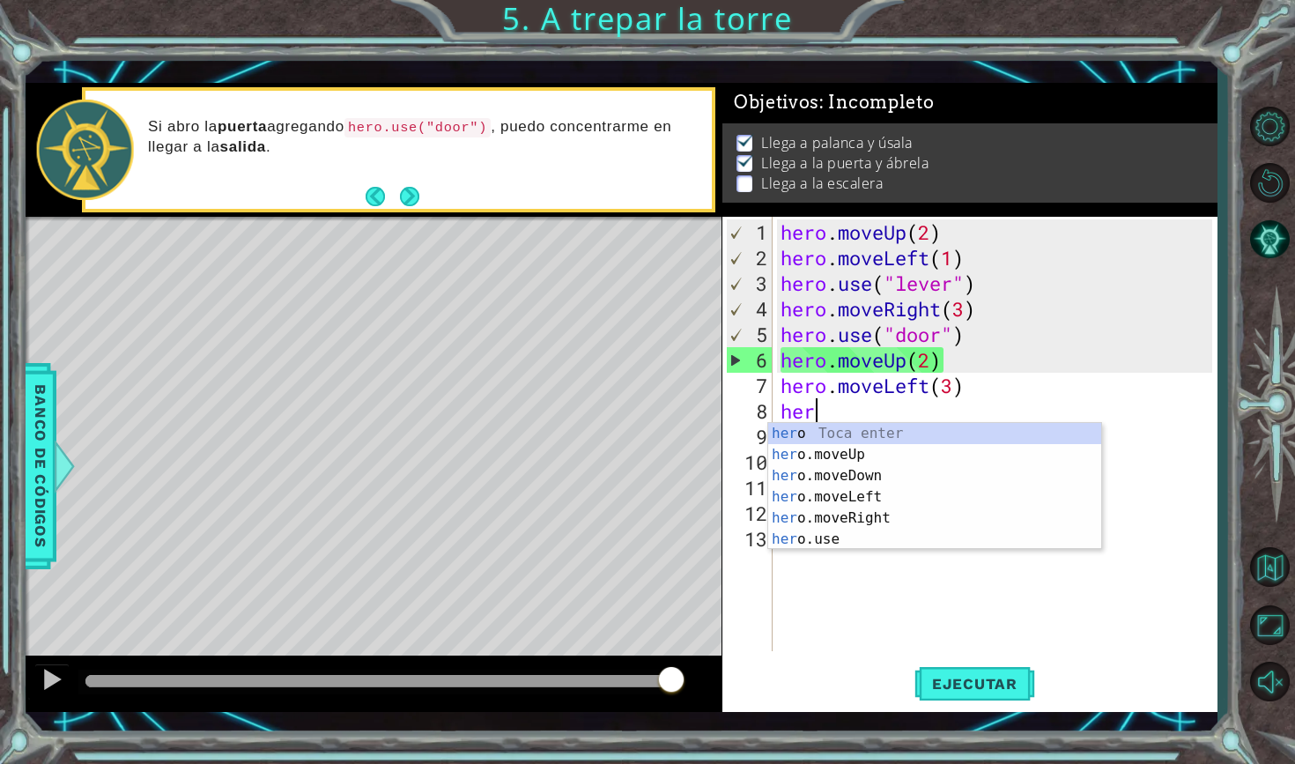
scroll to position [0, 1]
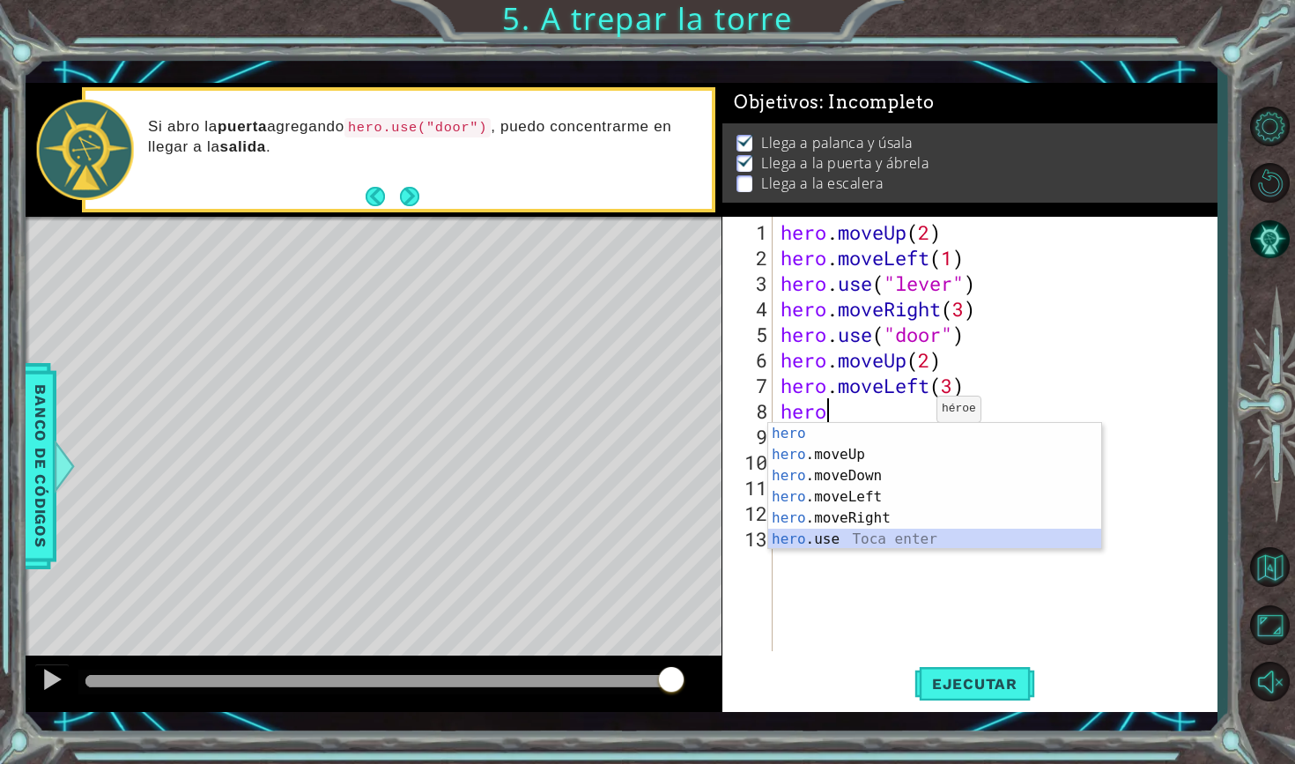
click at [846, 532] on div "hero Toca enter hero .moveUp Toca enter hero .moveDown Toca enter hero .moveLef…" at bounding box center [934, 507] width 333 height 169
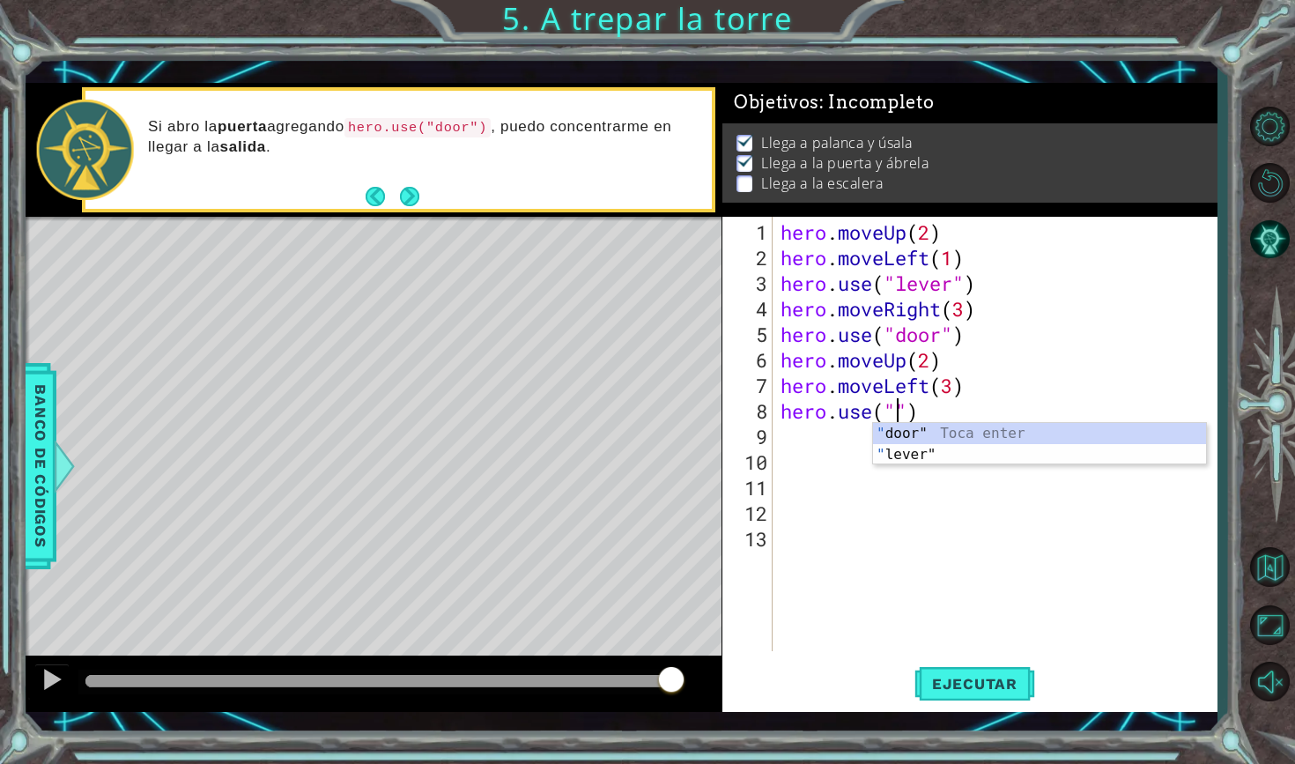
click at [933, 415] on div "hero . moveUp ( 2 ) hero . moveLeft ( 1 ) hero . use ( "lever" ) hero . moveRig…" at bounding box center [999, 461] width 444 height 485
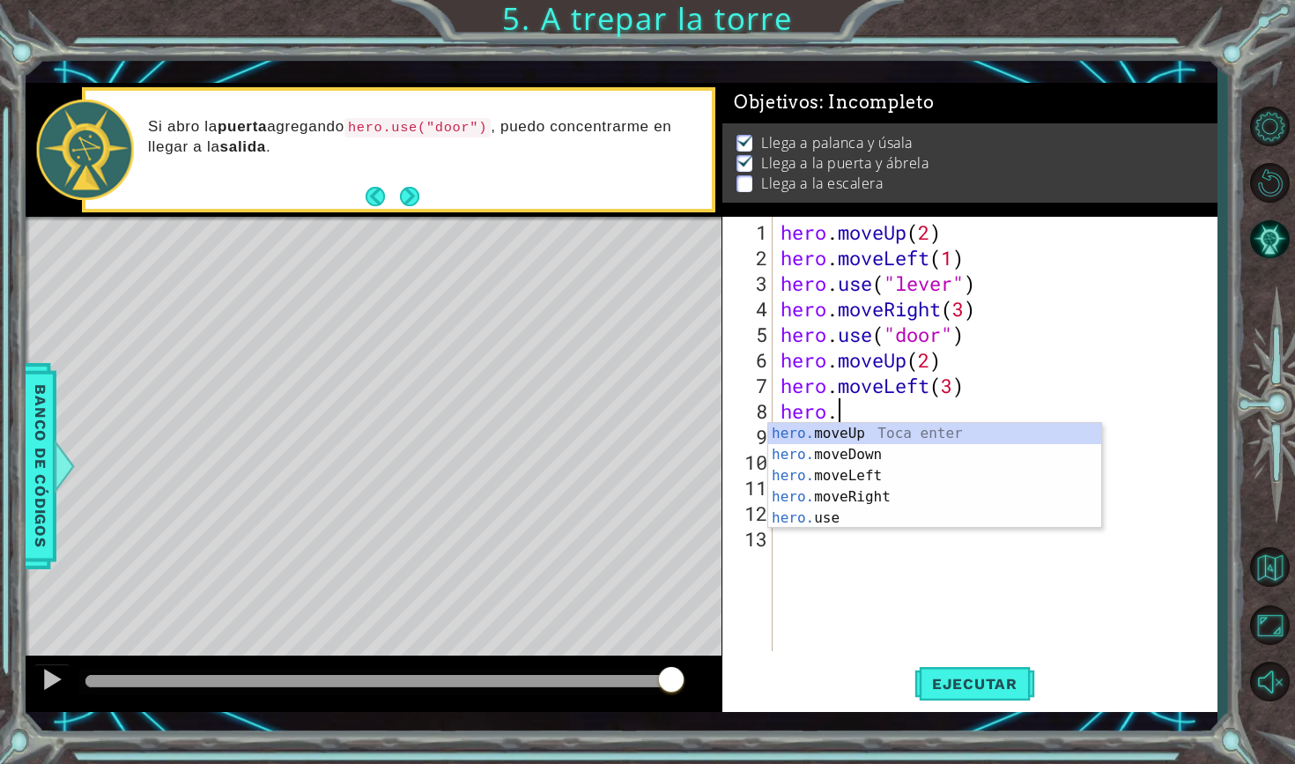
type textarea "hero"
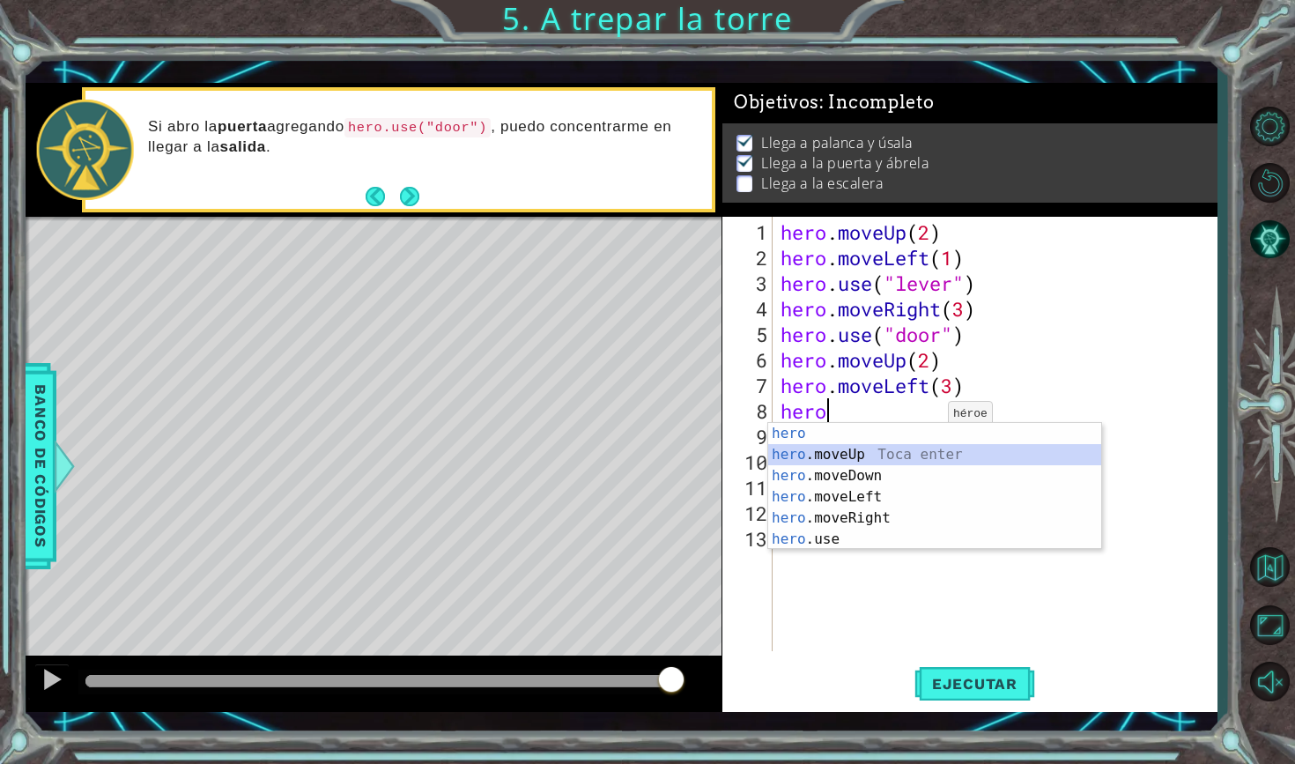
click at [919, 453] on div "hero Toca enter hero .moveUp Toca enter hero .moveDown Toca enter hero .moveLef…" at bounding box center [934, 507] width 333 height 169
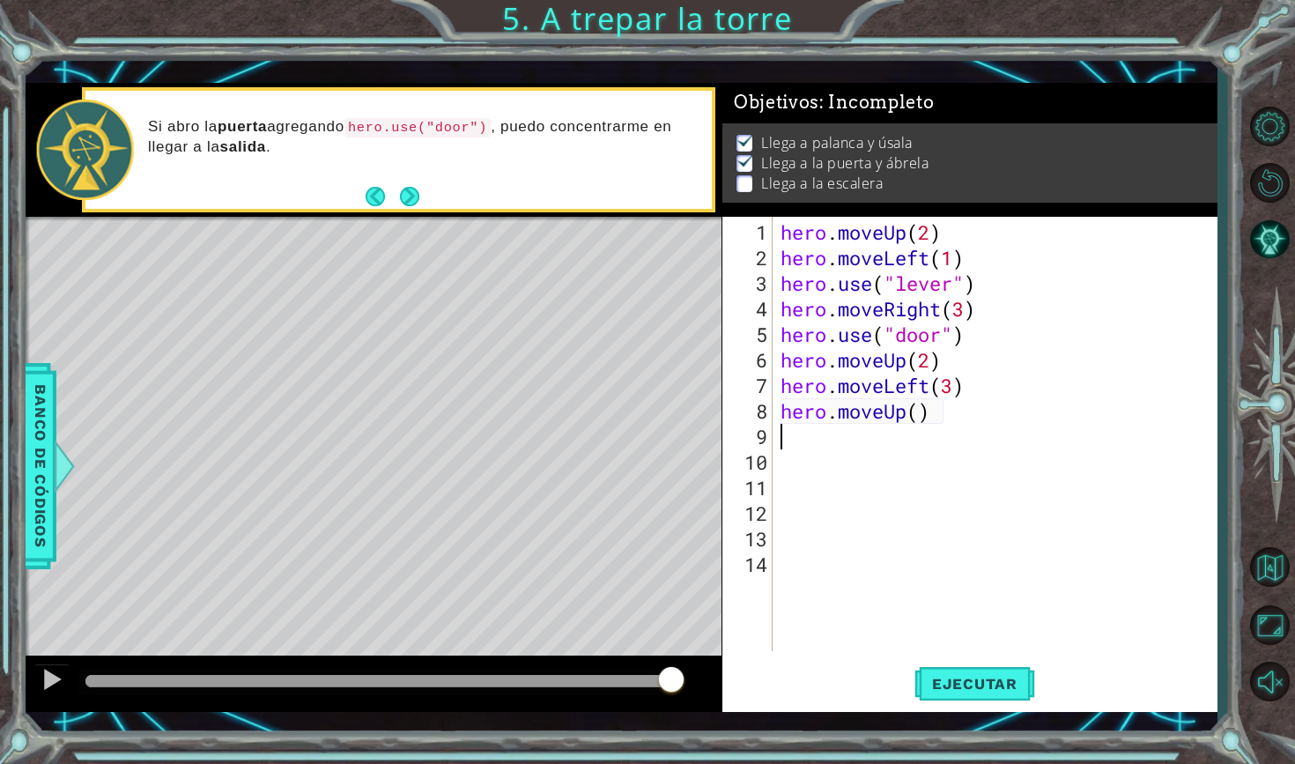
click at [922, 422] on div "hero . moveUp ( 2 ) hero . moveLeft ( 1 ) hero . use ( "lever" ) hero . moveRig…" at bounding box center [999, 461] width 444 height 485
click at [922, 418] on div "hero . moveUp ( 2 ) hero . moveLeft ( 1 ) hero . use ( "lever" ) hero . moveRig…" at bounding box center [999, 461] width 444 height 485
type textarea "hero.moveUp(1)"
click at [1003, 672] on button "Ejecutar" at bounding box center [974, 682] width 121 height 49
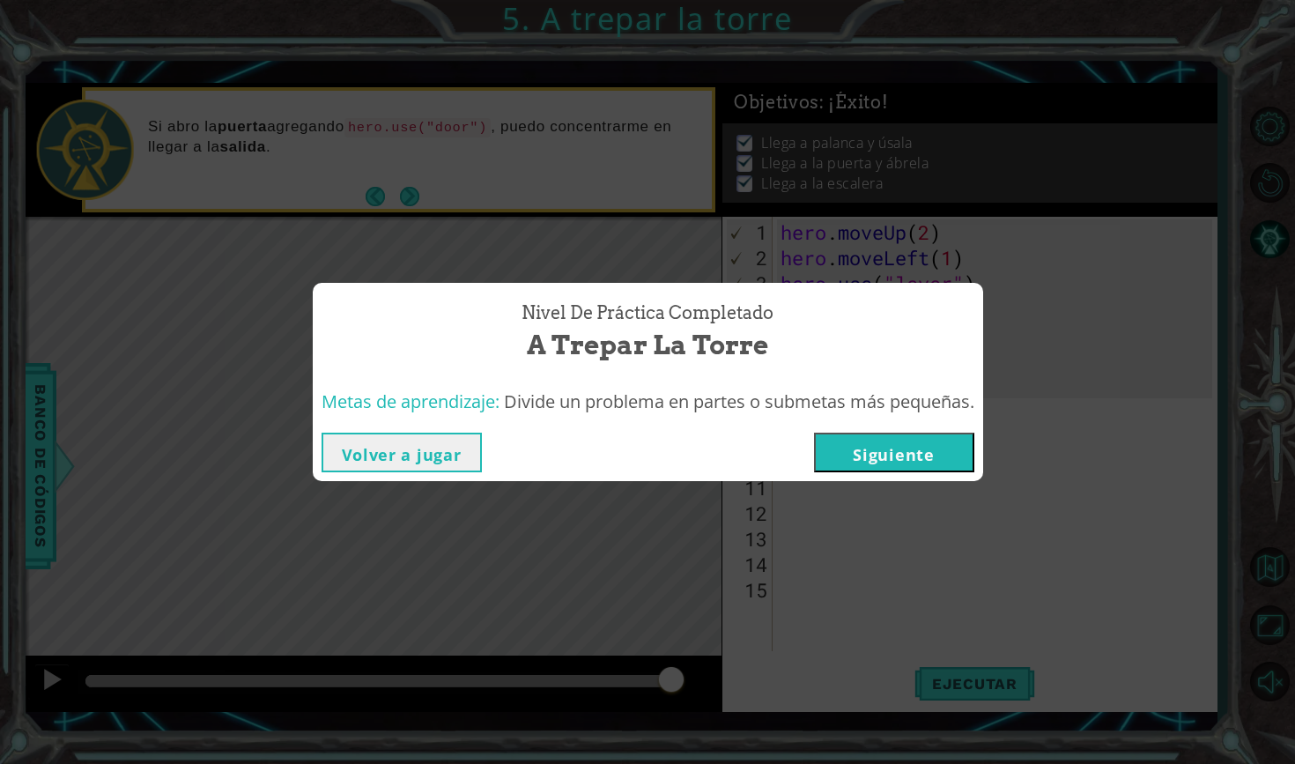
click at [462, 460] on button "Volver a jugar" at bounding box center [402, 453] width 160 height 40
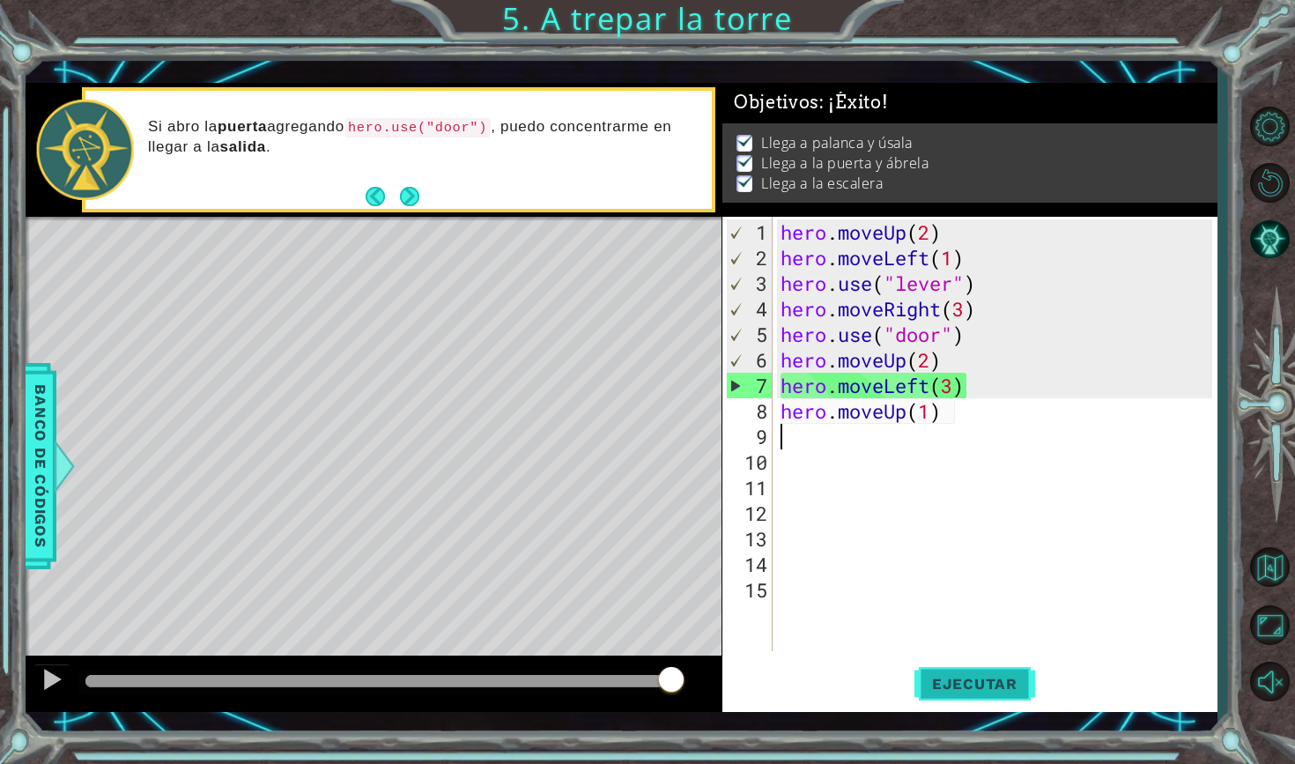
click at [1011, 692] on button "Ejecutar" at bounding box center [974, 682] width 121 height 49
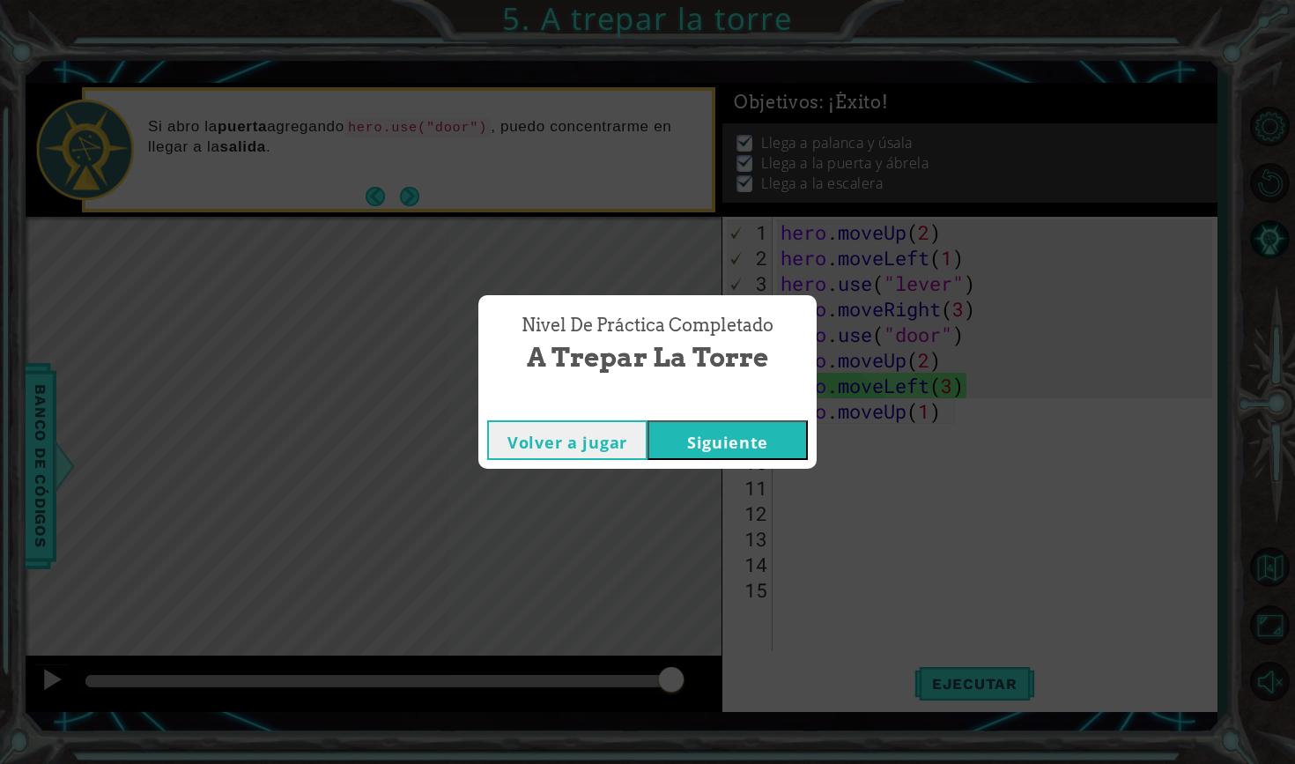
click at [738, 447] on button "Siguiente" at bounding box center [727, 440] width 160 height 40
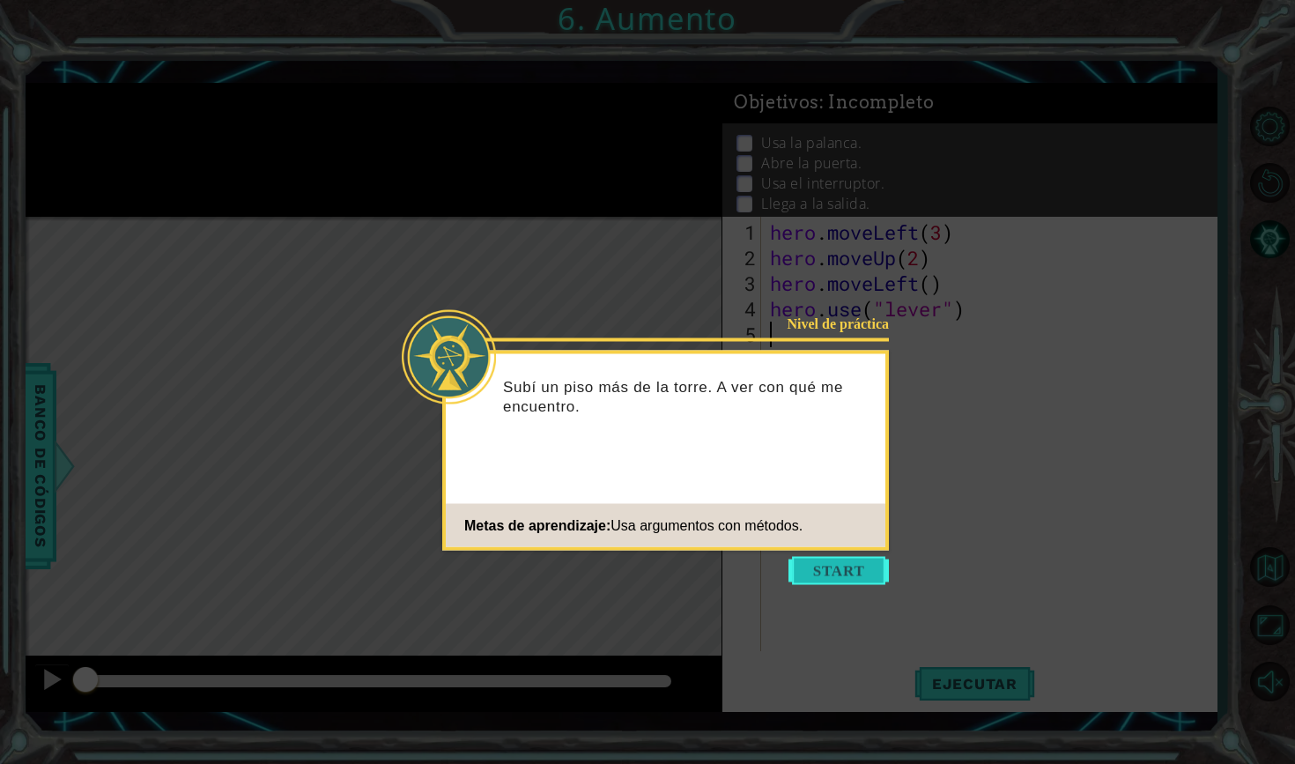
click at [851, 569] on button "Start" at bounding box center [838, 571] width 100 height 28
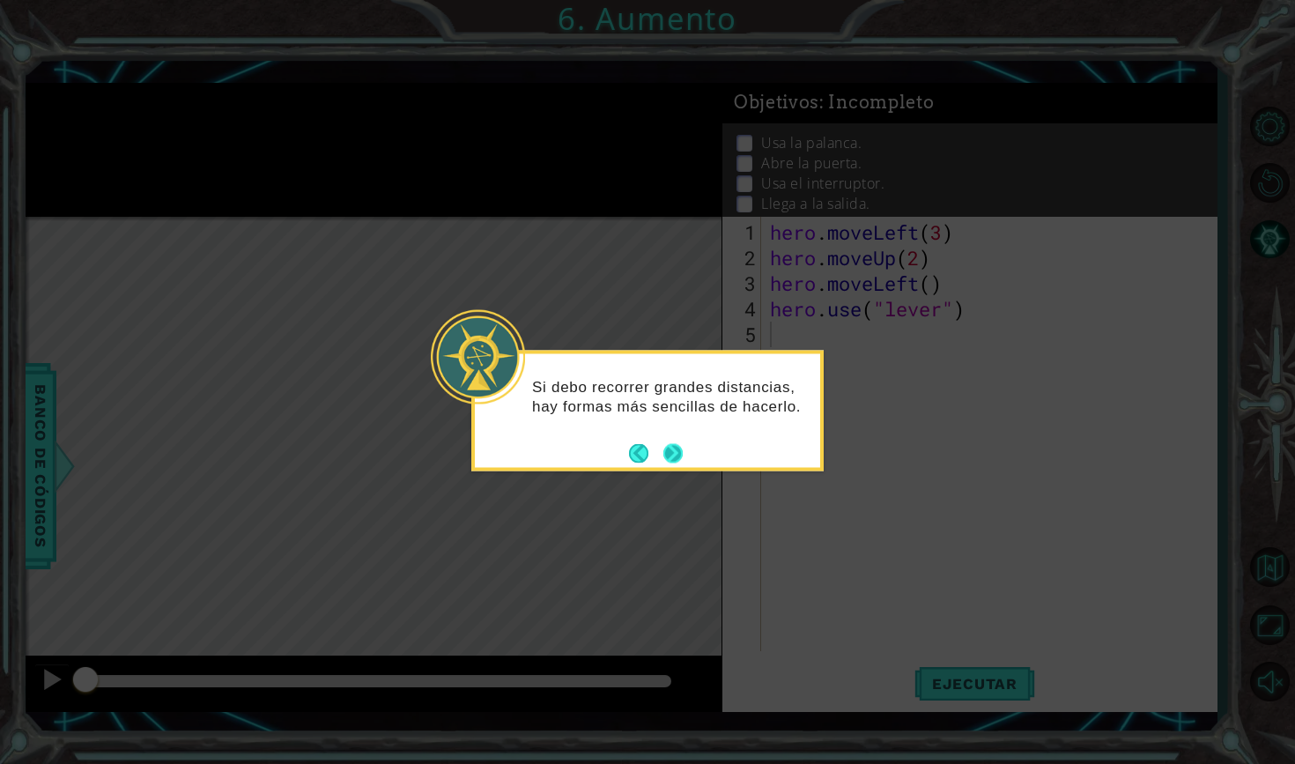
click at [671, 443] on button "Next" at bounding box center [672, 453] width 20 height 20
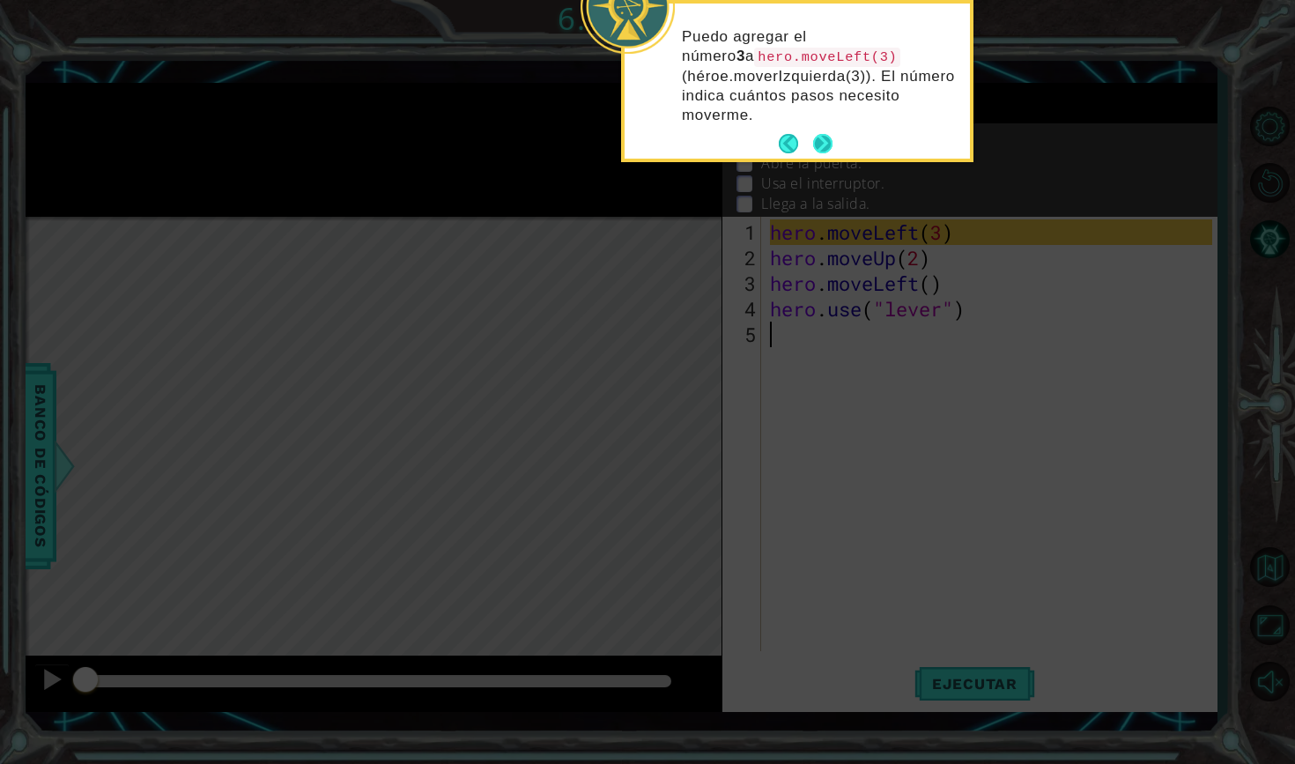
click at [830, 140] on button "Next" at bounding box center [822, 143] width 19 height 19
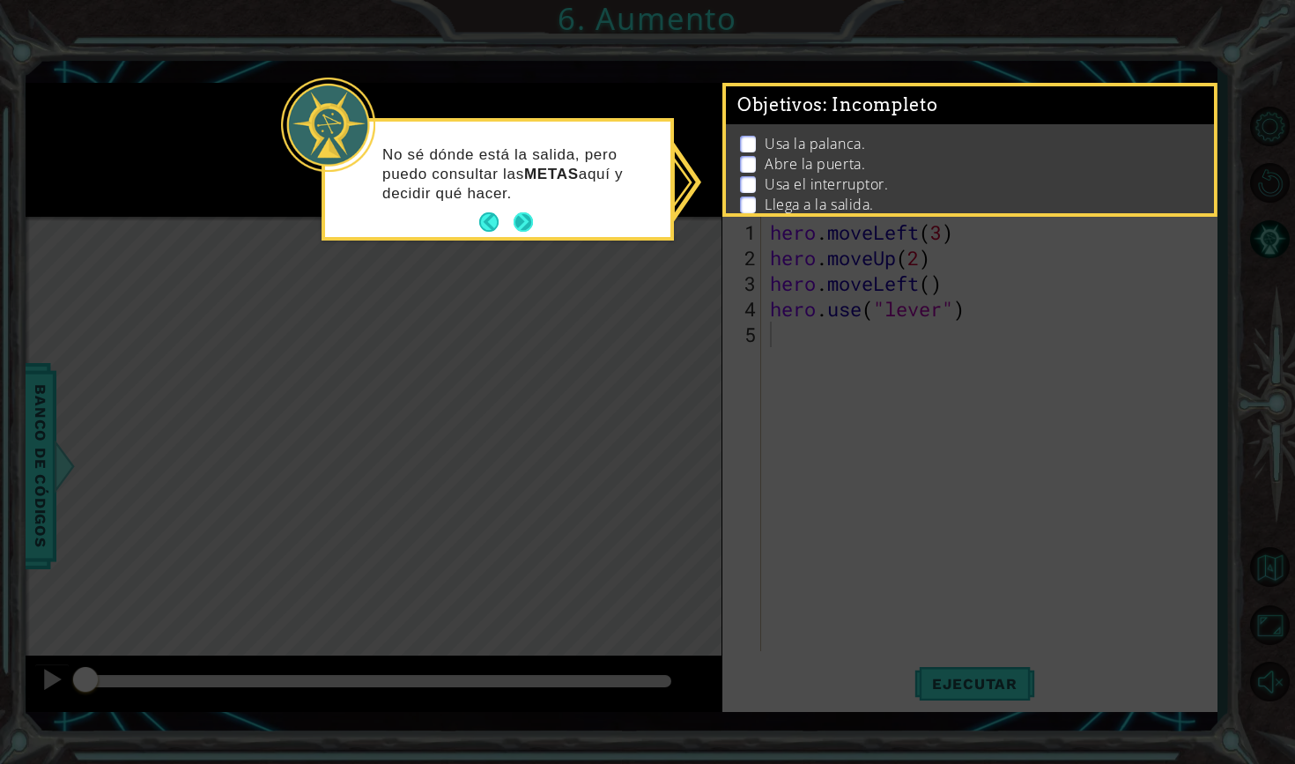
click at [527, 215] on button "Next" at bounding box center [523, 221] width 19 height 19
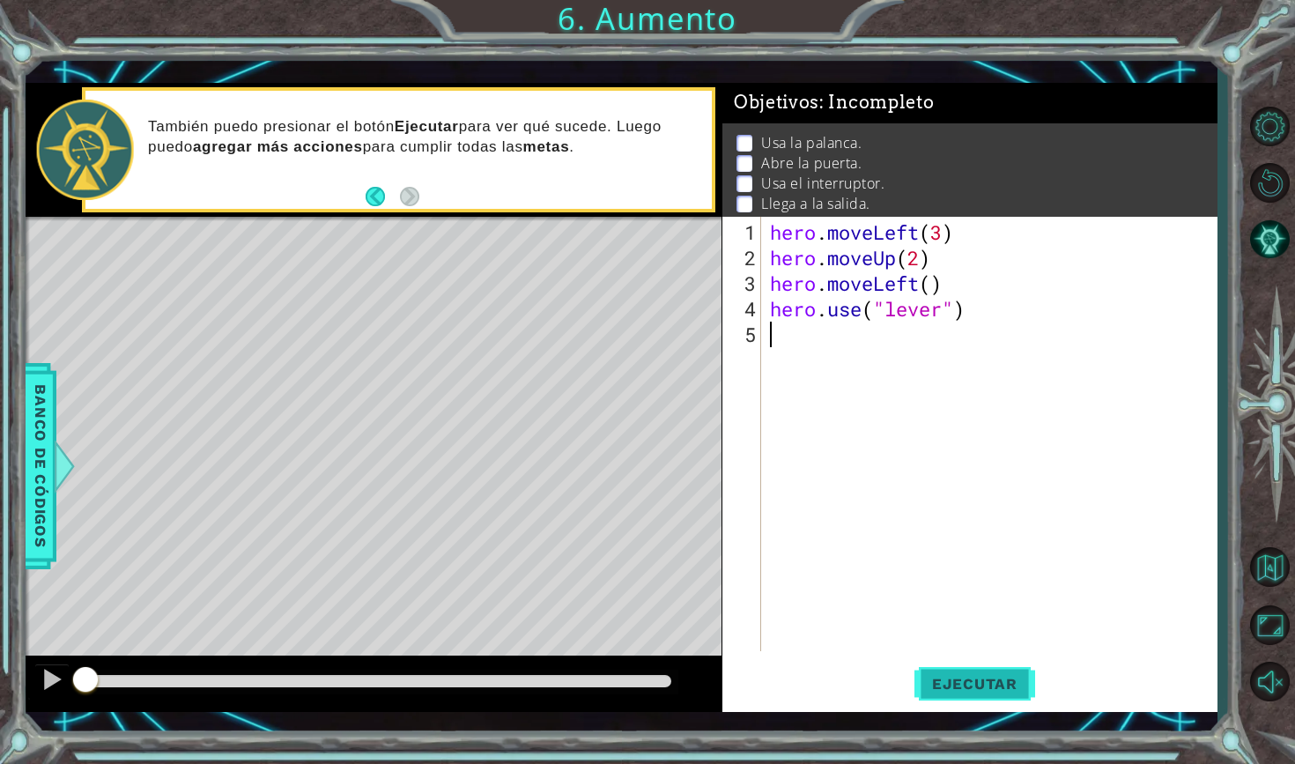
click at [965, 682] on span "Ejecutar" at bounding box center [974, 684] width 121 height 18
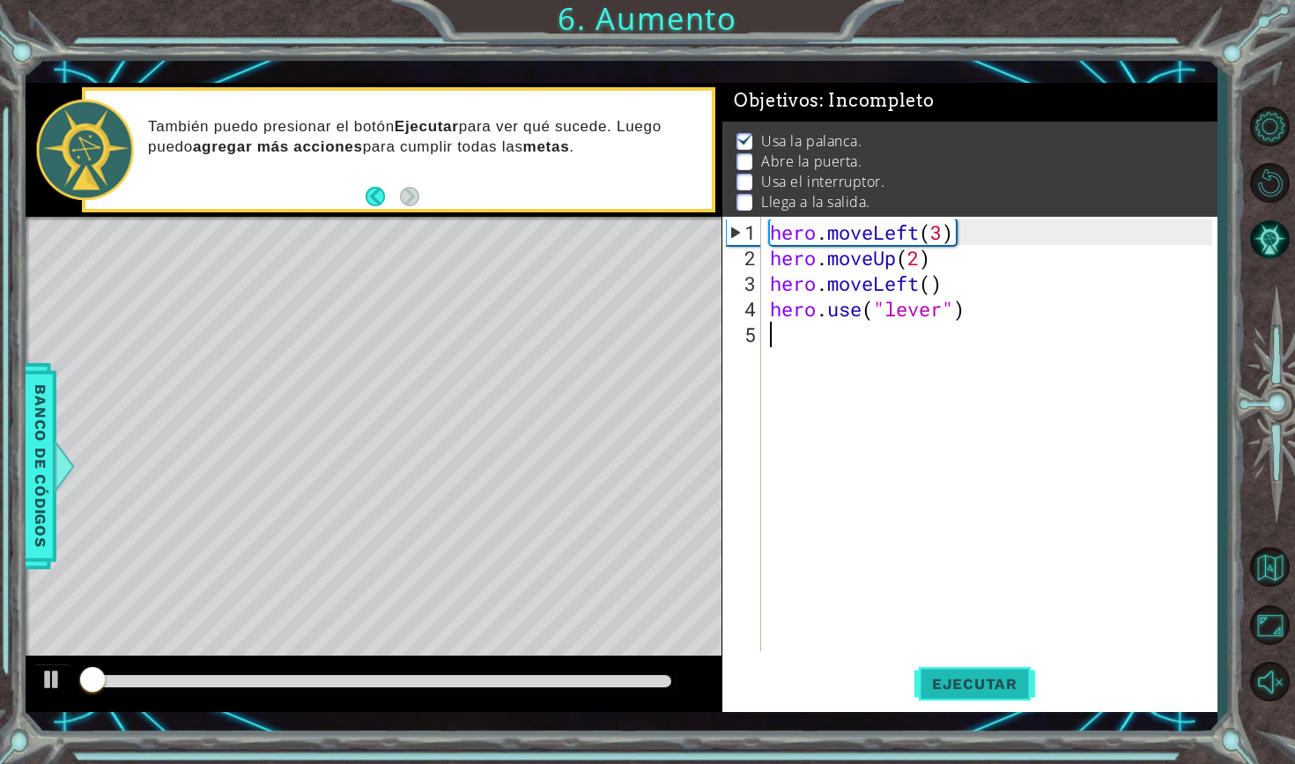
scroll to position [3, 0]
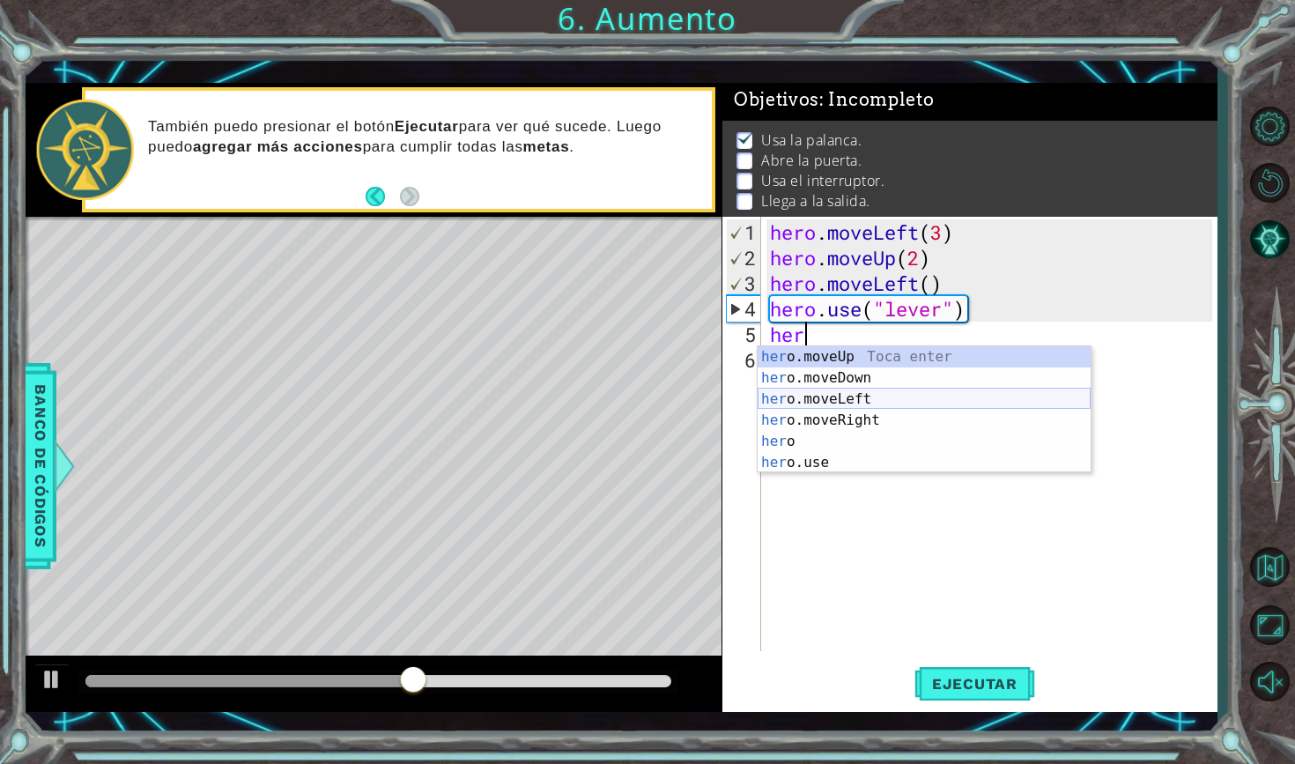
click at [940, 397] on div "her o.moveUp Toca enter her o.moveDown Toca enter her o.moveLeft [PERSON_NAME] …" at bounding box center [924, 430] width 333 height 169
type textarea "hero.moveLeft(1)"
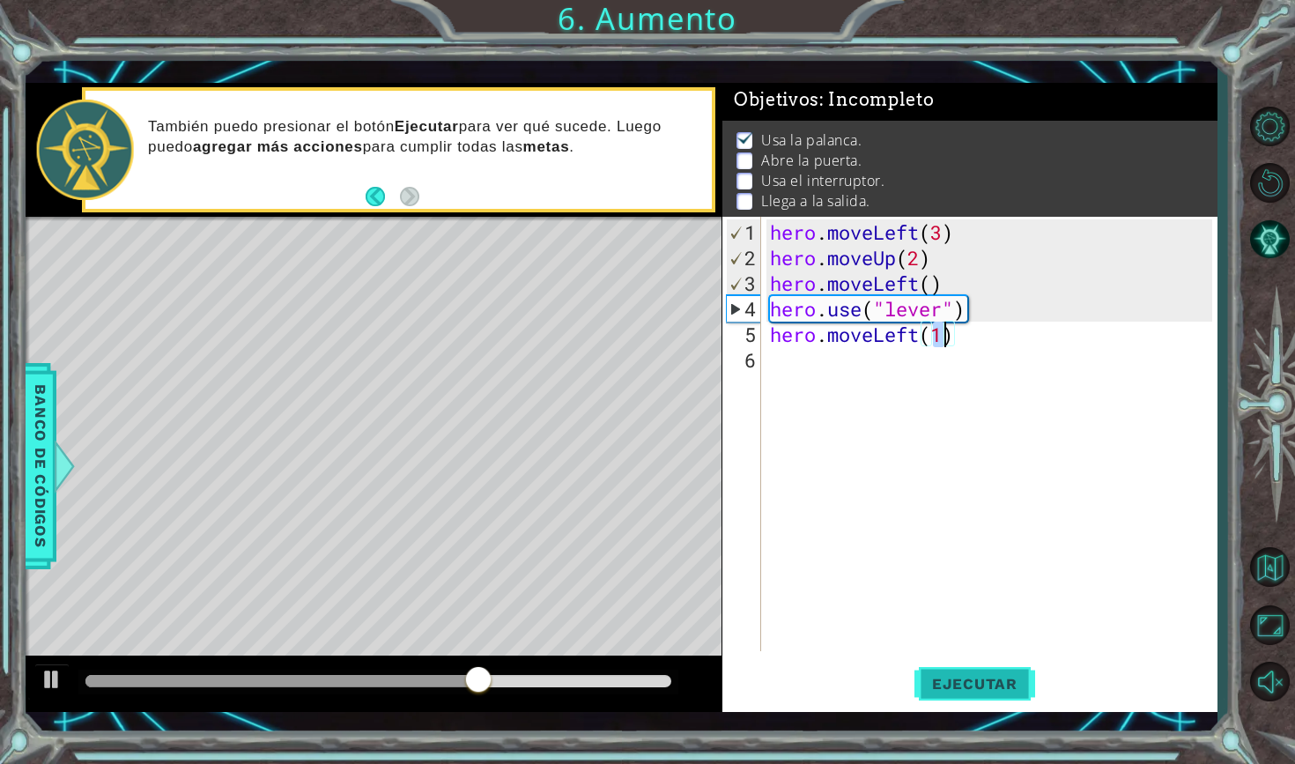
click at [999, 684] on span "Ejecutar" at bounding box center [974, 684] width 121 height 18
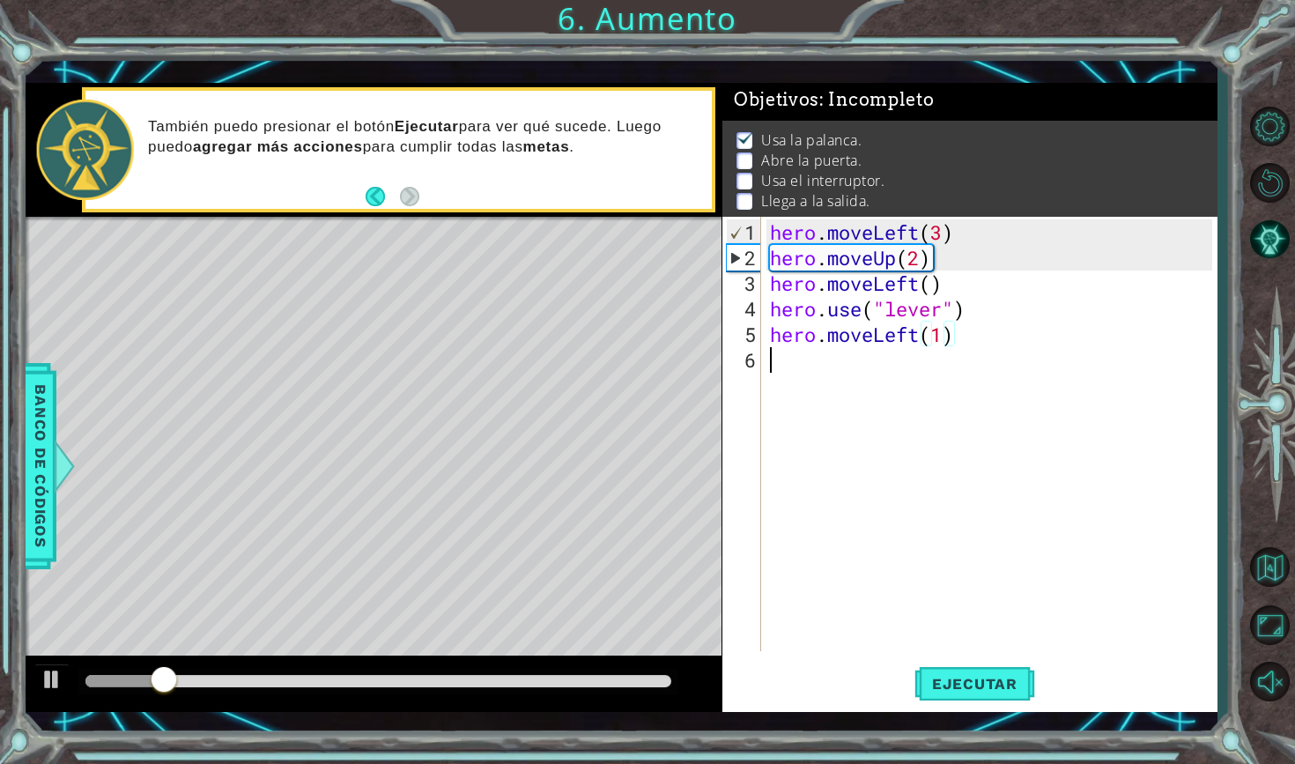
click at [795, 359] on div "hero . moveLeft ( 3 ) hero . moveUp ( 2 ) hero . moveLeft ( ) hero . use ( "lev…" at bounding box center [993, 461] width 455 height 485
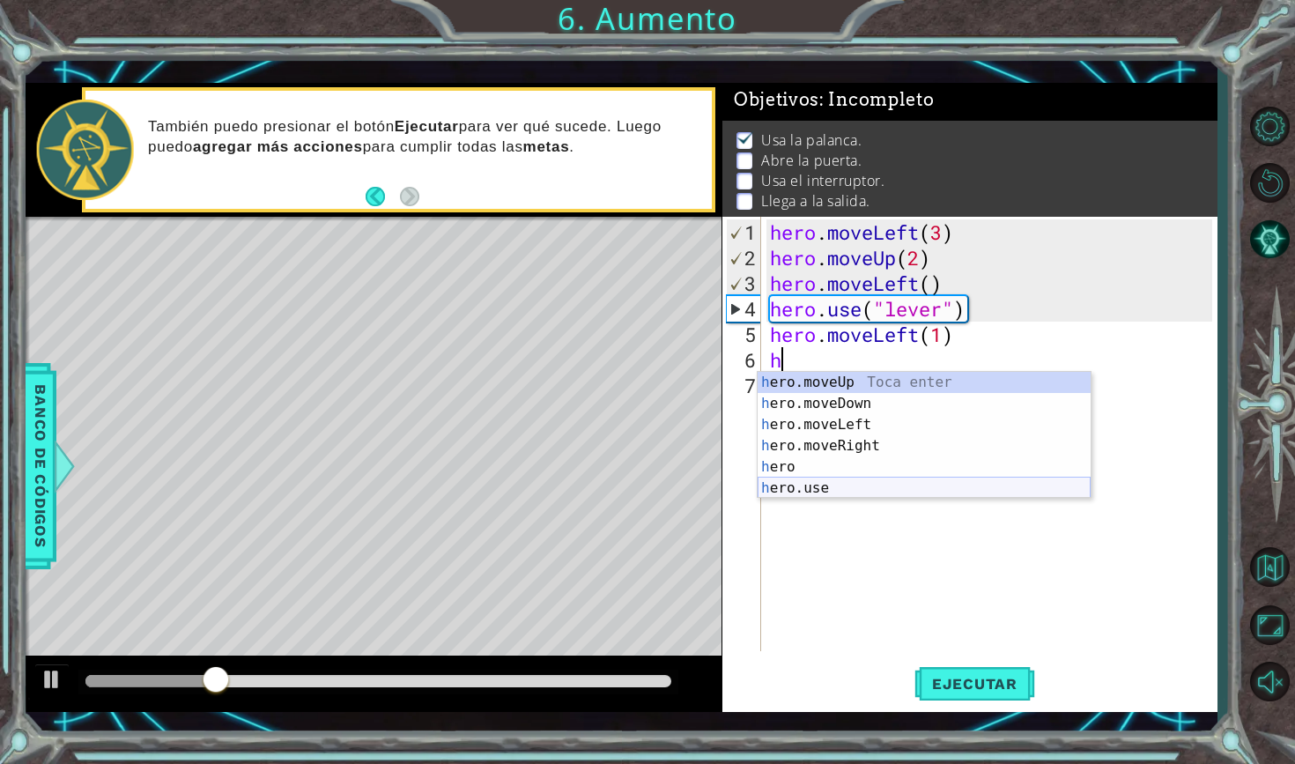
click at [847, 488] on div "h ero.moveUp Toca enter h ero.moveDown Toca enter h ero.moveLeft Toca enter h e…" at bounding box center [924, 456] width 333 height 169
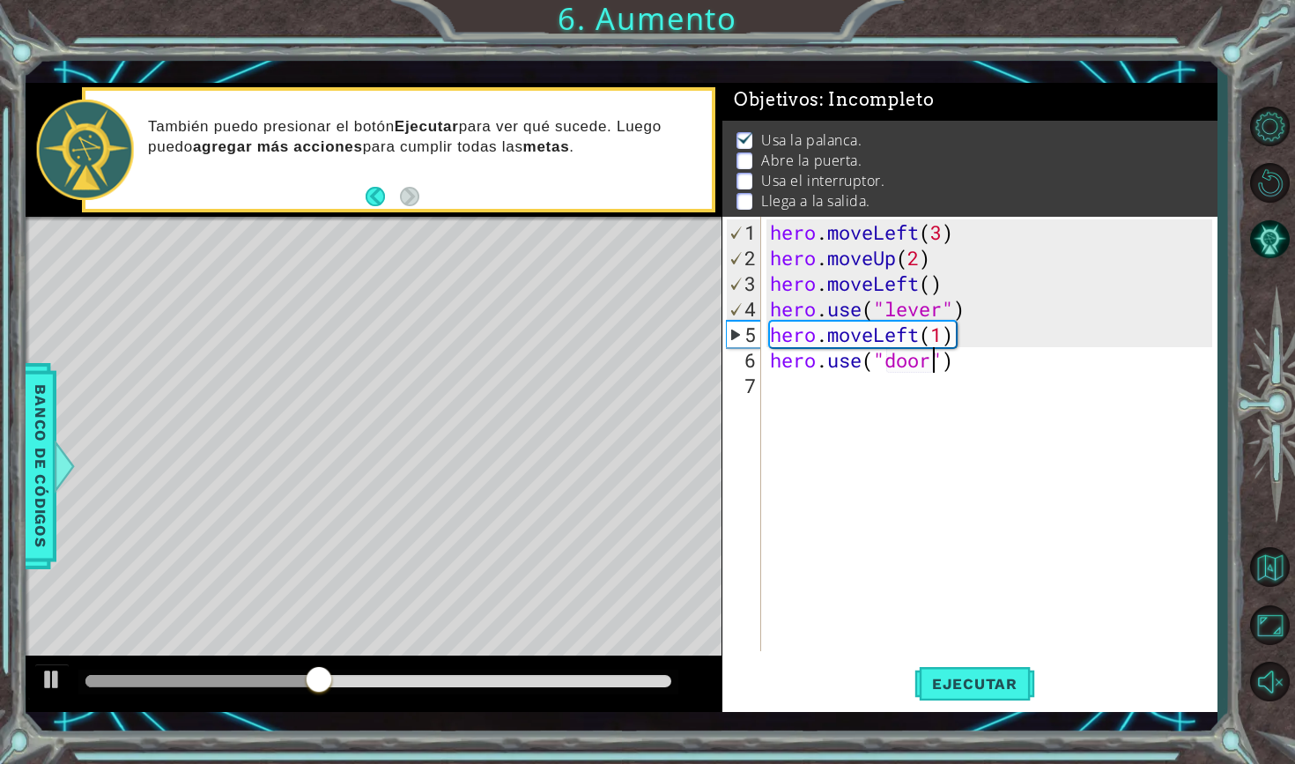
scroll to position [0, 7]
type textarea "hero.use("door")"
click at [957, 678] on span "Ejecutar" at bounding box center [974, 684] width 121 height 18
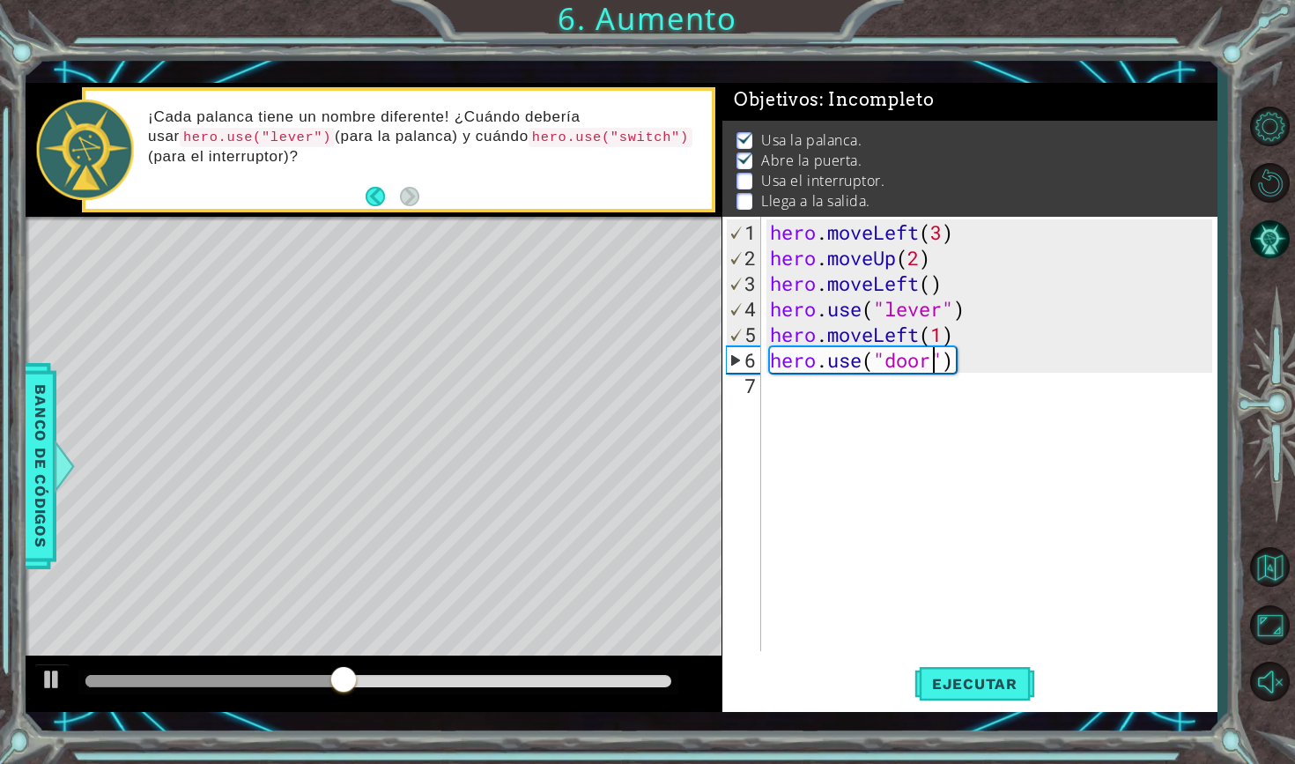
click at [776, 392] on div "hero . moveLeft ( 3 ) hero . moveUp ( 2 ) hero . moveLeft ( ) hero . use ( "lev…" at bounding box center [993, 461] width 455 height 485
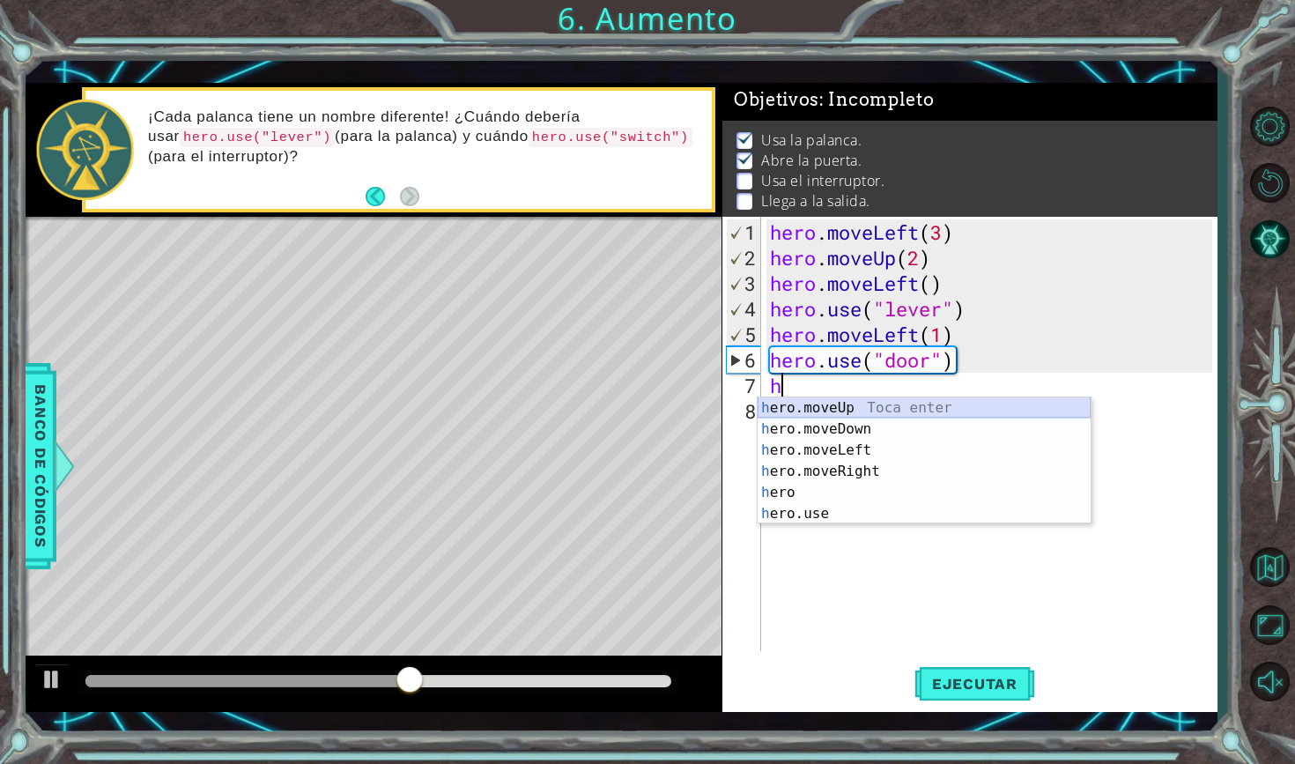
click at [818, 407] on div "h ero.moveUp Toca enter h ero.moveDown Toca enter h ero.moveLeft Toca enter h e…" at bounding box center [924, 481] width 333 height 169
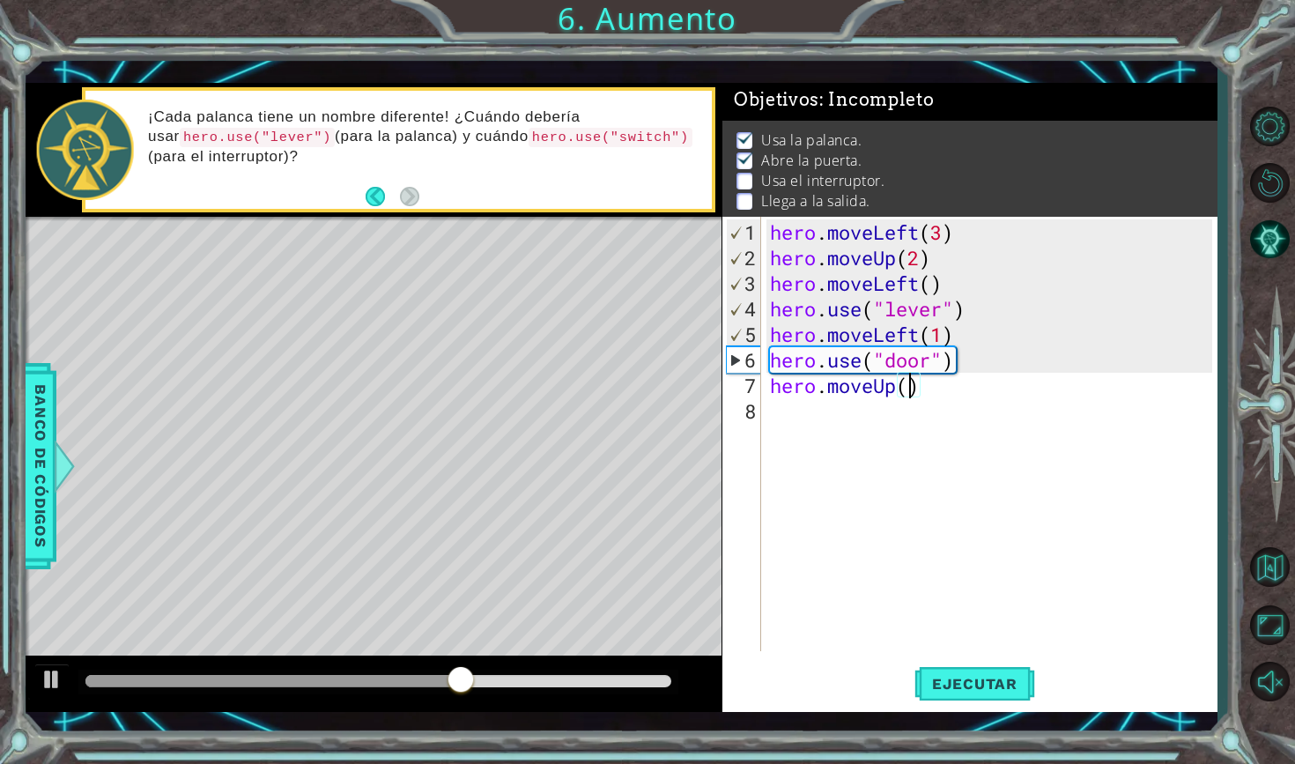
type textarea "hero.moveUp(2)"
click at [795, 416] on div "hero . moveLeft ( 3 ) hero . moveUp ( 2 ) hero . moveLeft ( ) hero . use ( "lev…" at bounding box center [993, 461] width 455 height 485
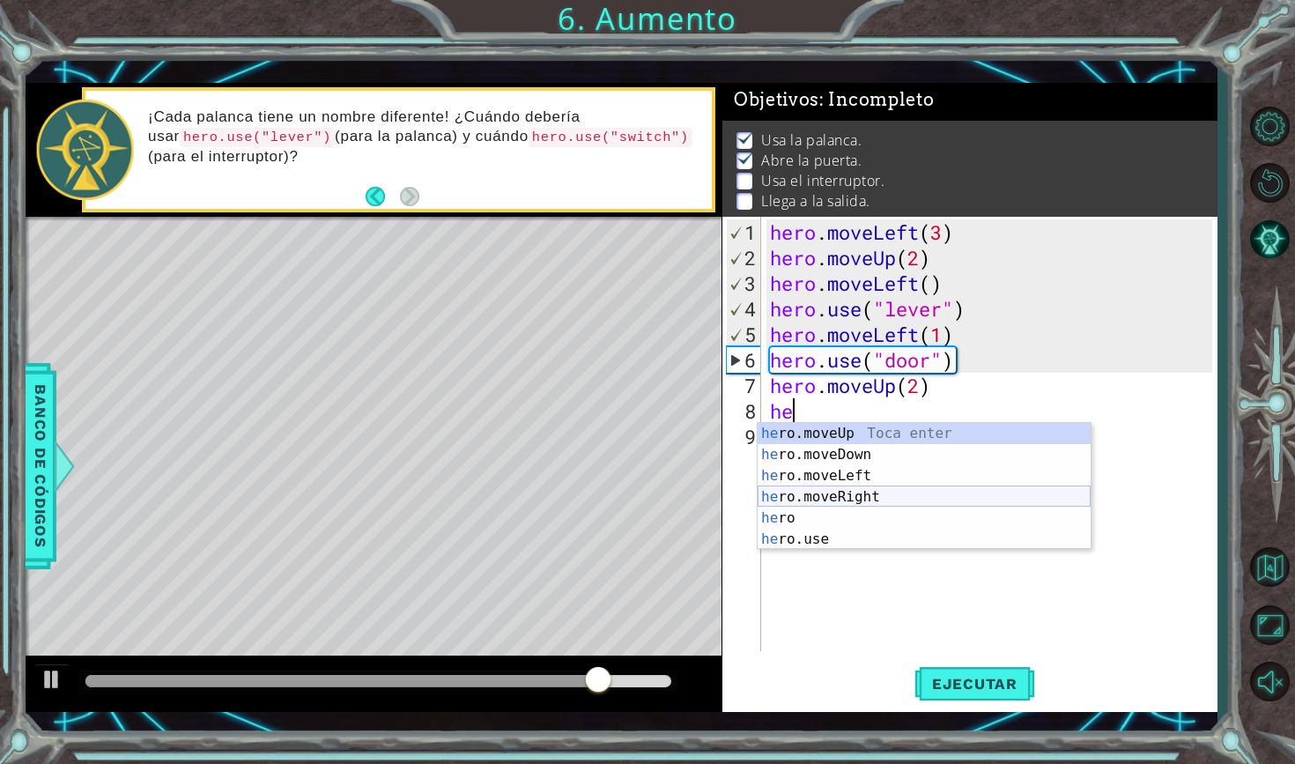
click at [874, 502] on div "he ro.moveUp Toca enter he ro.moveDown Toca enter he ro.moveLeft Toca enter he …" at bounding box center [924, 507] width 333 height 169
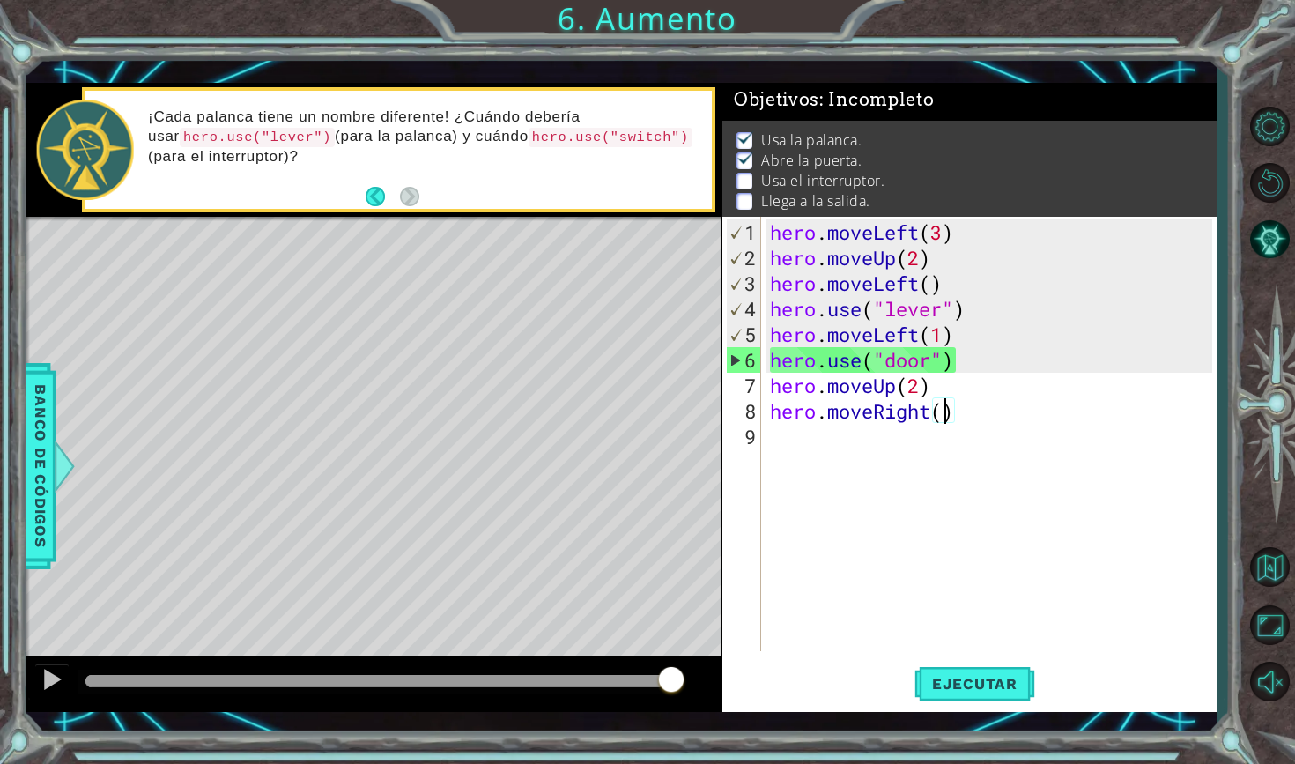
scroll to position [0, 8]
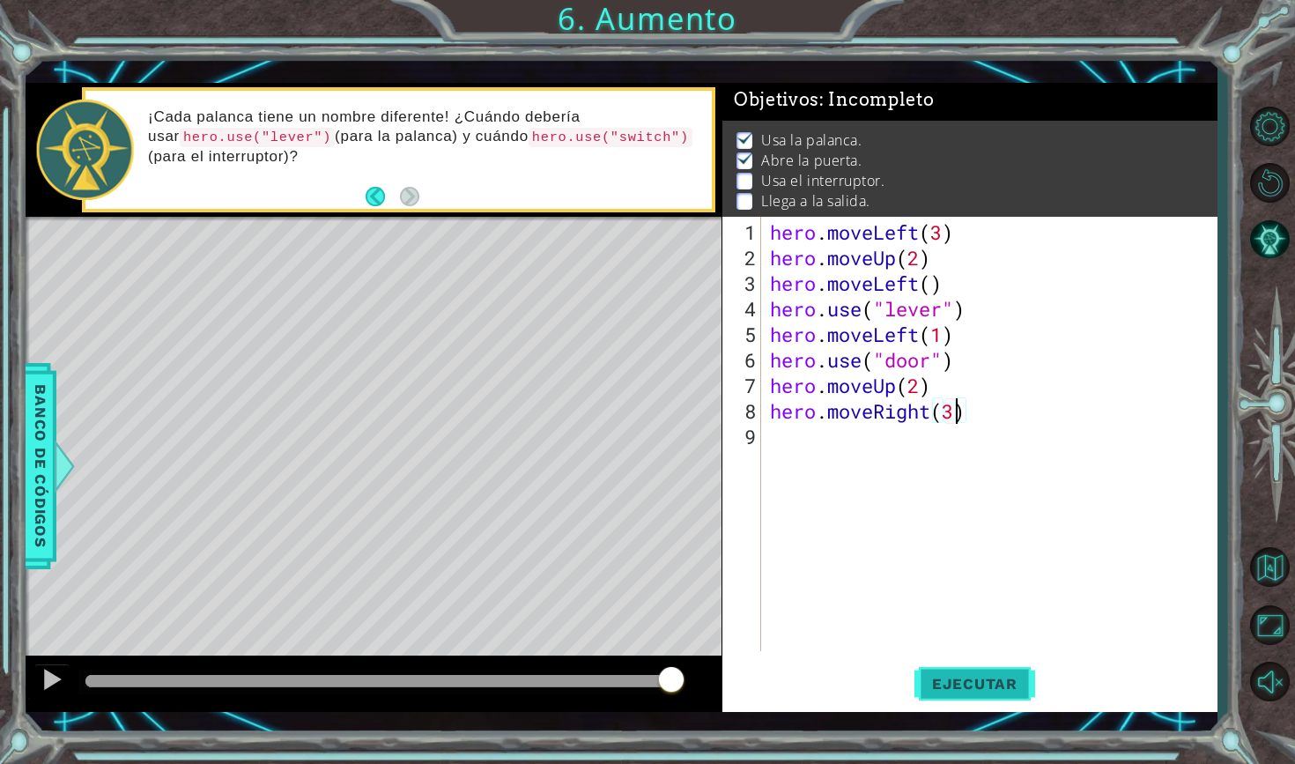
click at [971, 684] on span "Ejecutar" at bounding box center [974, 684] width 121 height 18
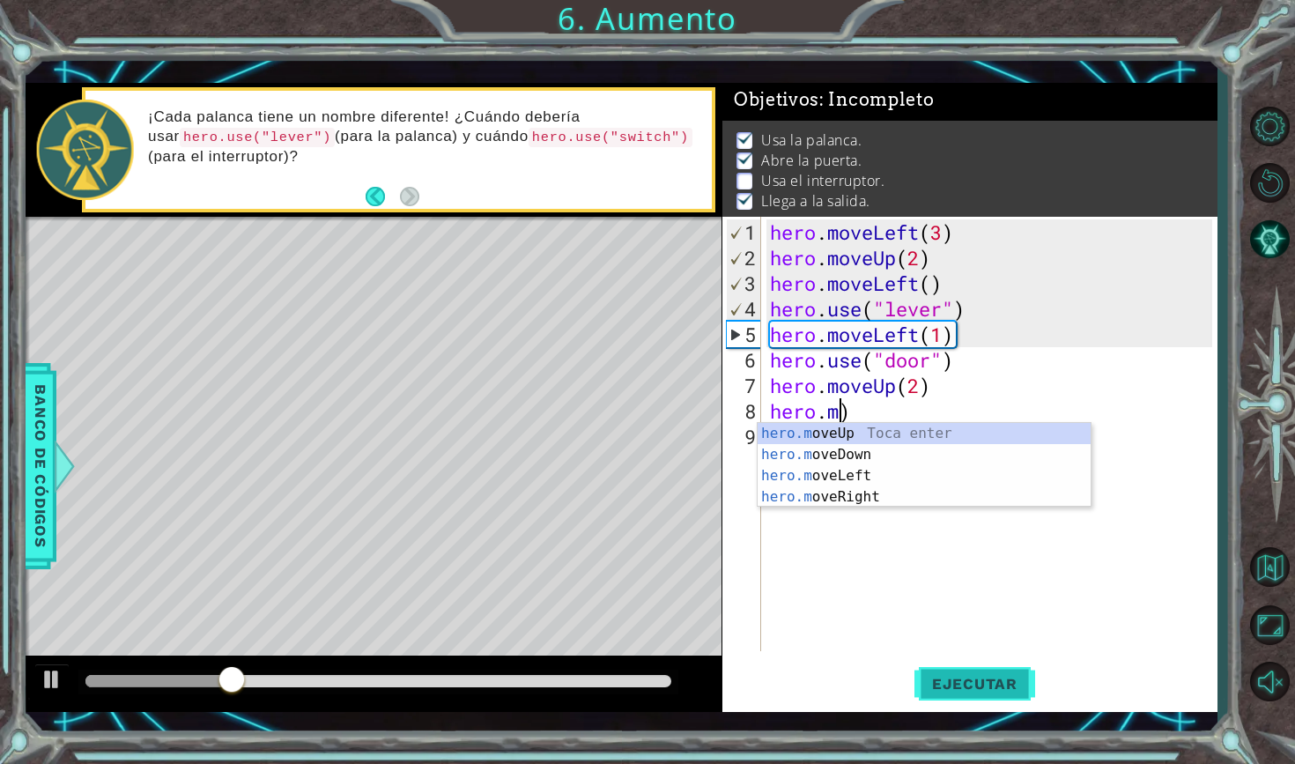
scroll to position [0, 3]
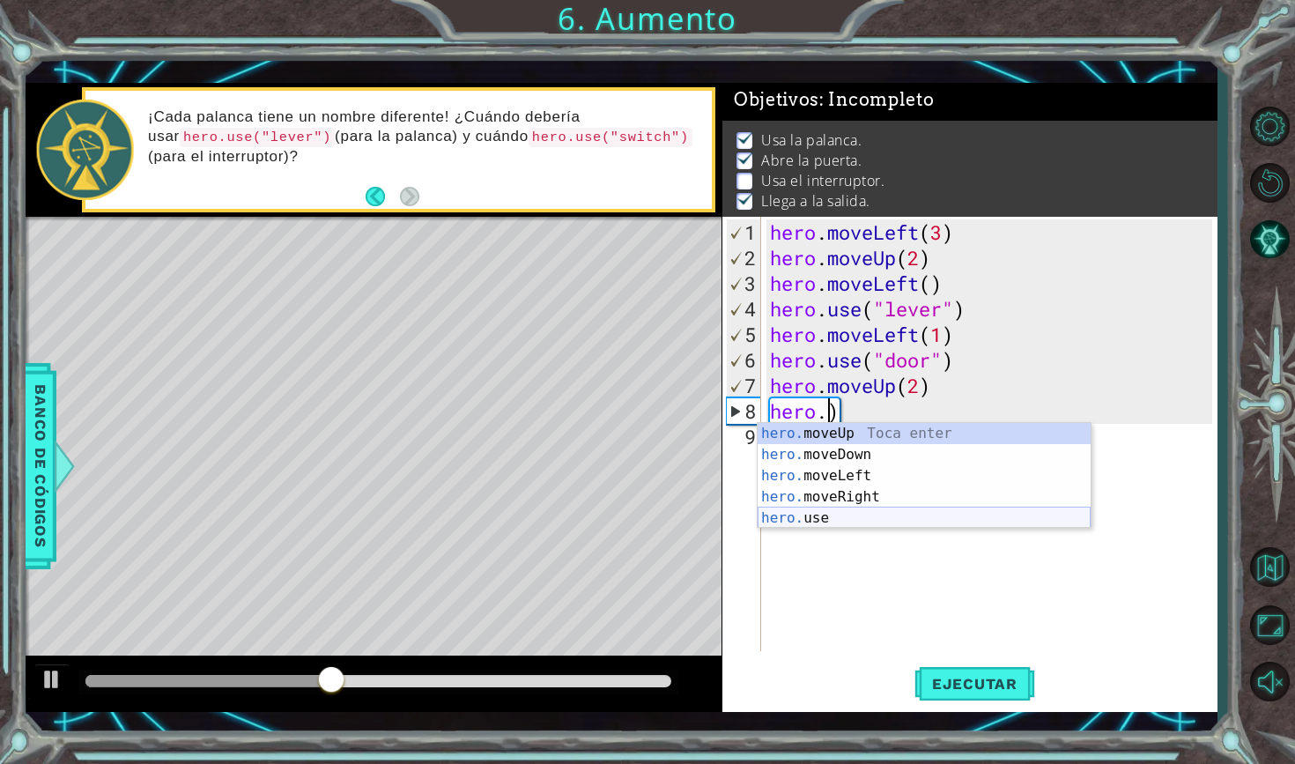
click at [876, 518] on div "hero. moveUp Toca enter hero. moveDown Toca enter hero. moveLeft Toca enter her…" at bounding box center [924, 497] width 333 height 148
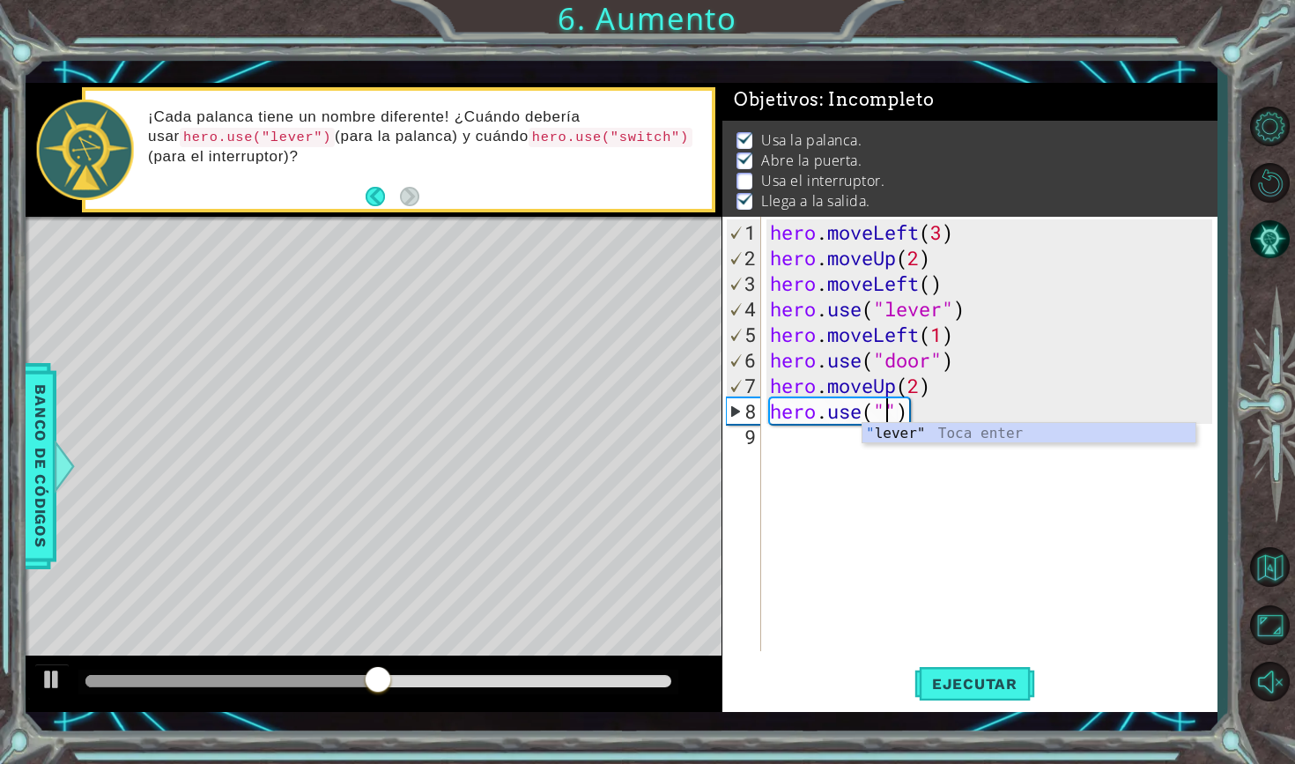
scroll to position [0, 6]
click at [943, 432] on div ""l ever" Toca enter" at bounding box center [1028, 454] width 333 height 63
type textarea "hero.use("lever")"
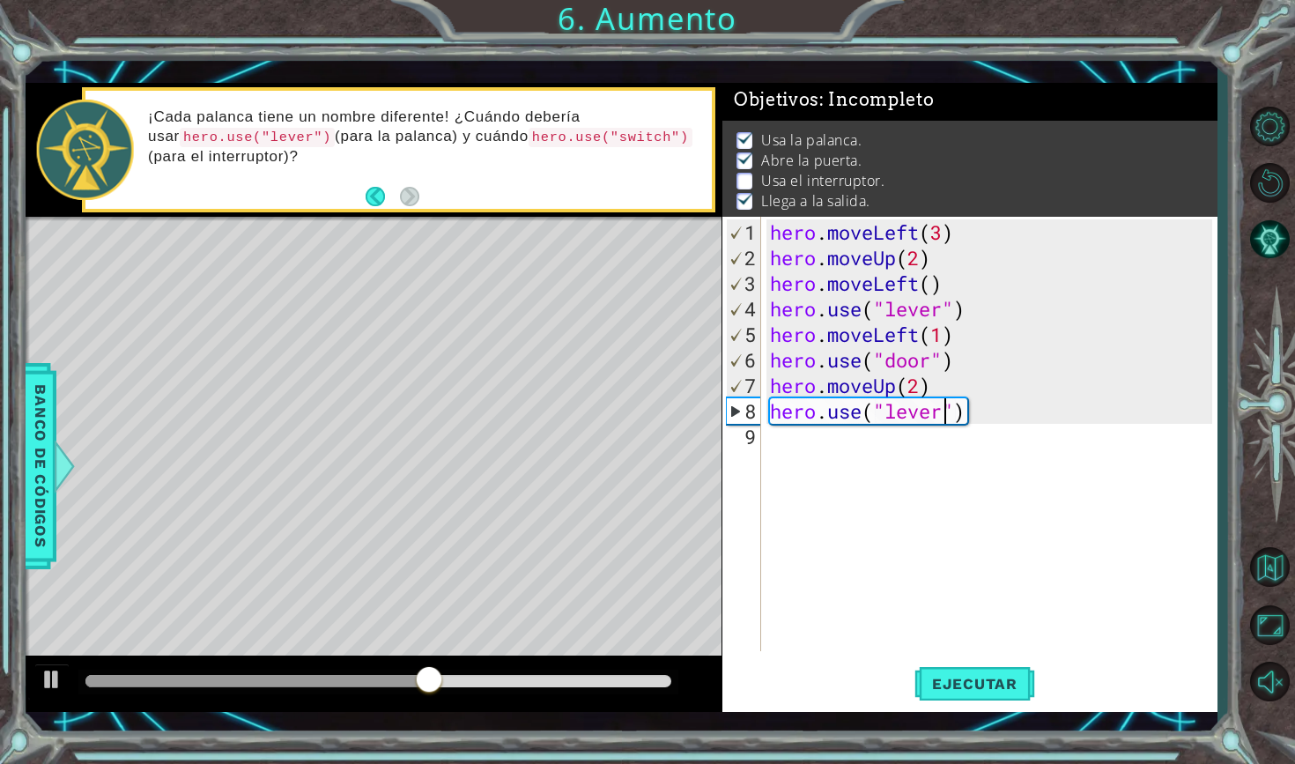
click at [833, 438] on div "hero . moveLeft ( 3 ) hero . moveUp ( 2 ) hero . moveLeft ( ) hero . use ( "lev…" at bounding box center [993, 461] width 455 height 485
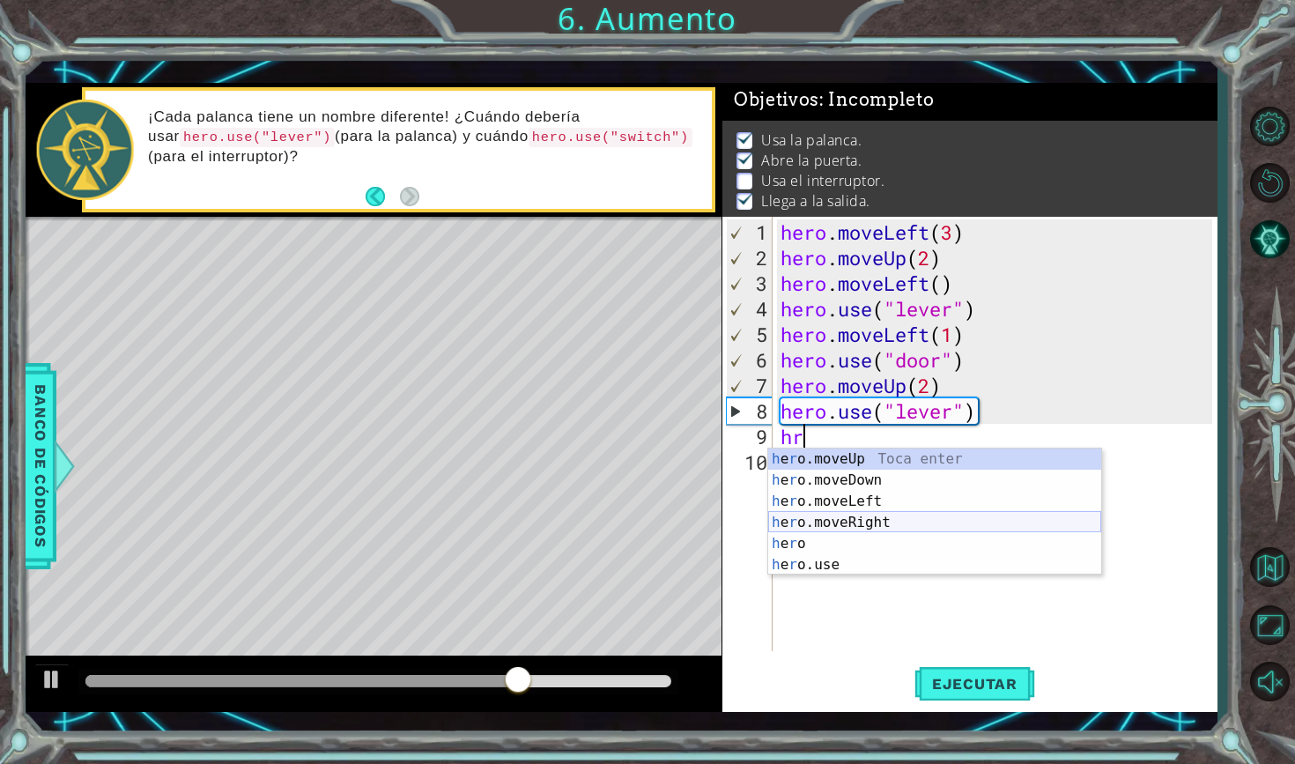
click at [894, 521] on div "h e r o.moveUp Toca enter h e r o.moveDown Toca enter h e r o.moveLeft Toca ent…" at bounding box center [934, 532] width 333 height 169
type textarea "hero.moveRight(1)"
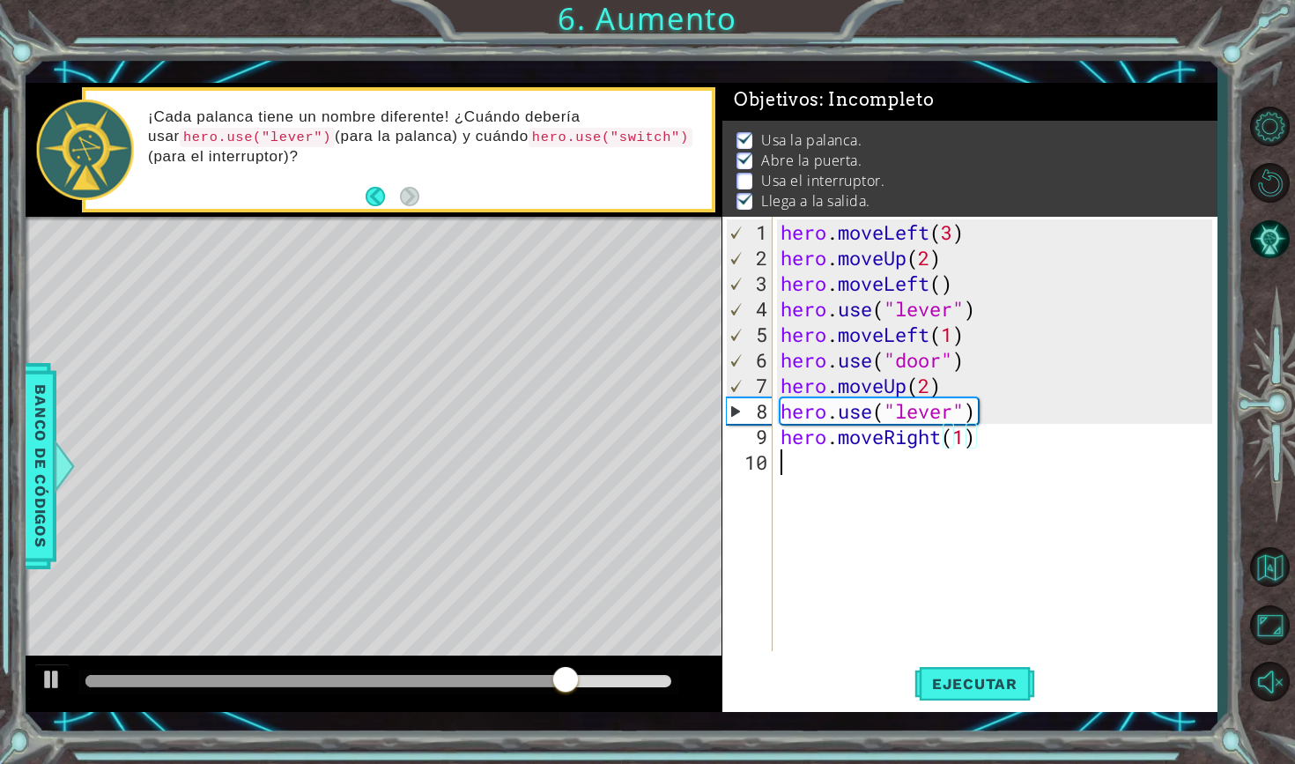
click at [812, 472] on div "hero . moveLeft ( 3 ) hero . moveUp ( 2 ) hero . moveLeft ( ) hero . use ( "lev…" at bounding box center [999, 461] width 444 height 485
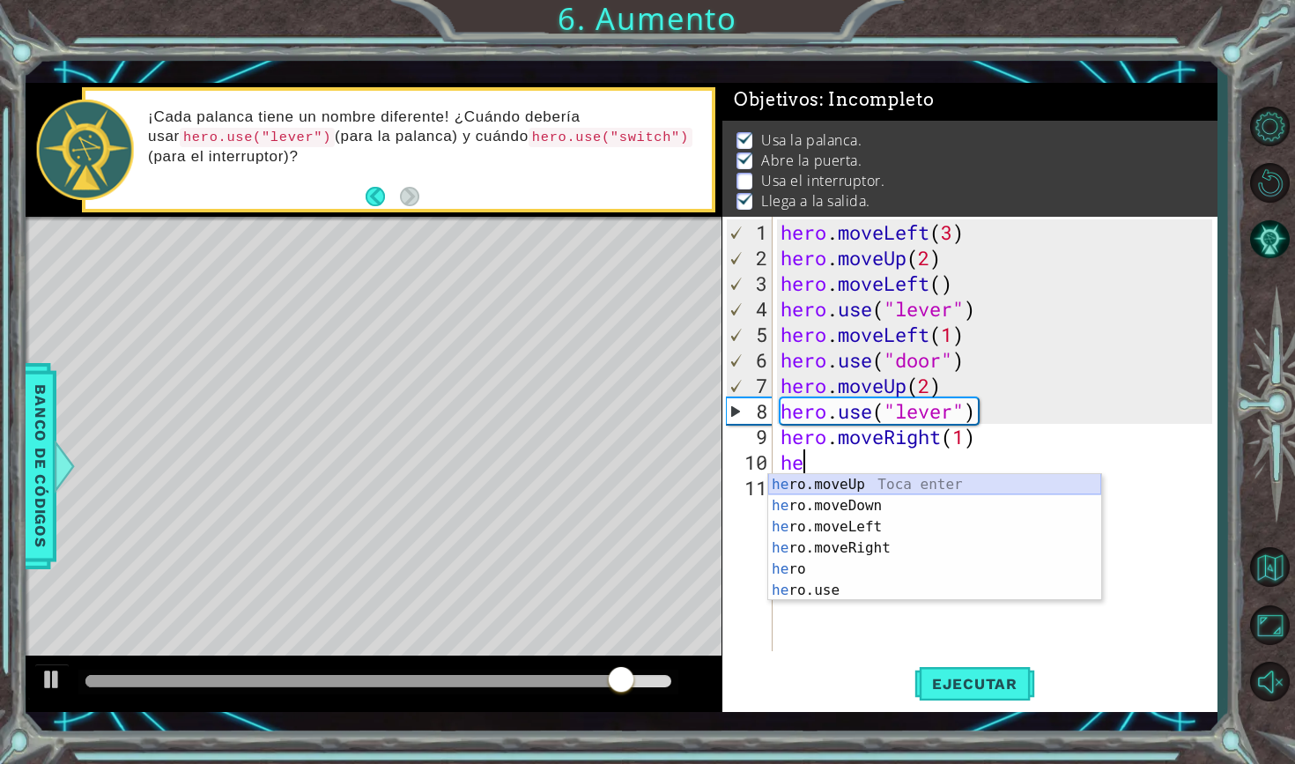
click at [845, 481] on div "he ro.moveUp Toca enter he ro.moveDown Toca enter he ro.moveLeft Toca enter he …" at bounding box center [934, 558] width 333 height 169
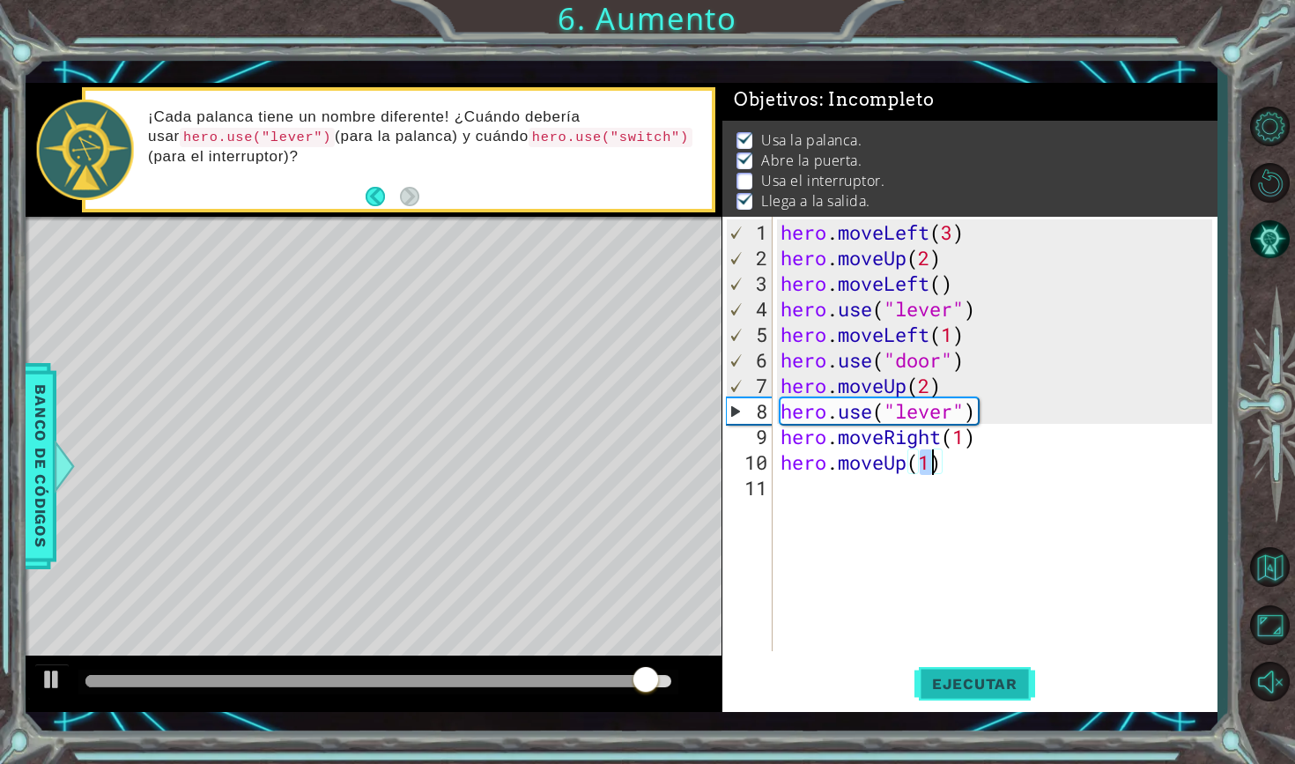
click at [1003, 676] on span "Ejecutar" at bounding box center [974, 684] width 121 height 18
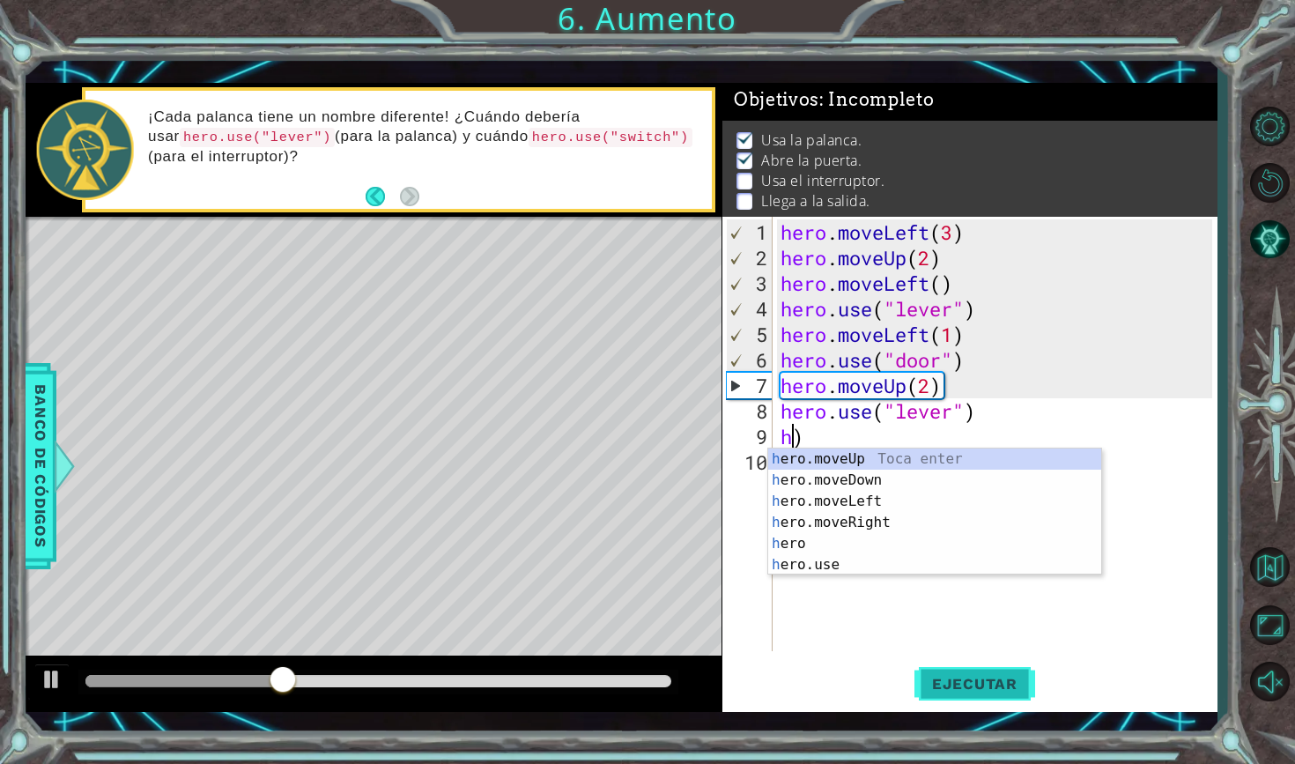
type textarea ")"
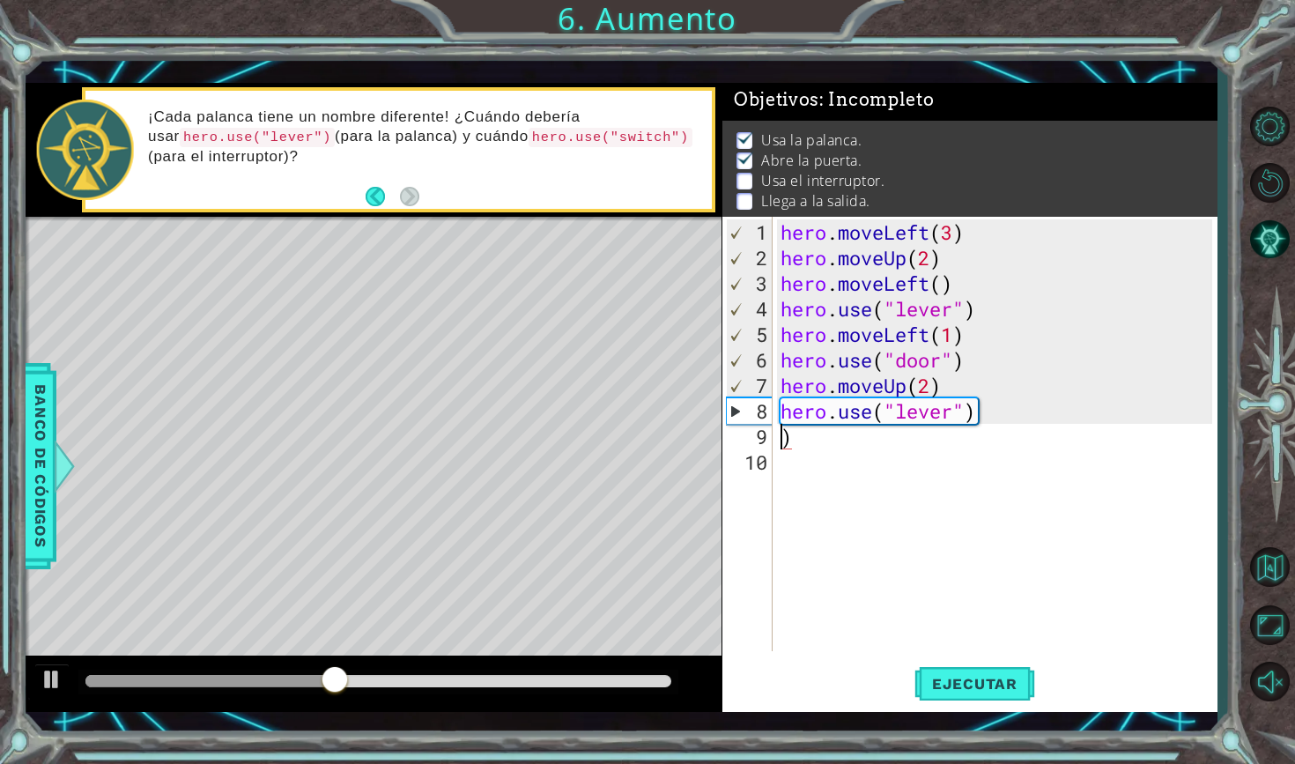
click at [845, 448] on div "hero . moveLeft ( 3 ) hero . moveUp ( 2 ) hero . moveLeft ( ) hero . use ( "lev…" at bounding box center [999, 461] width 444 height 485
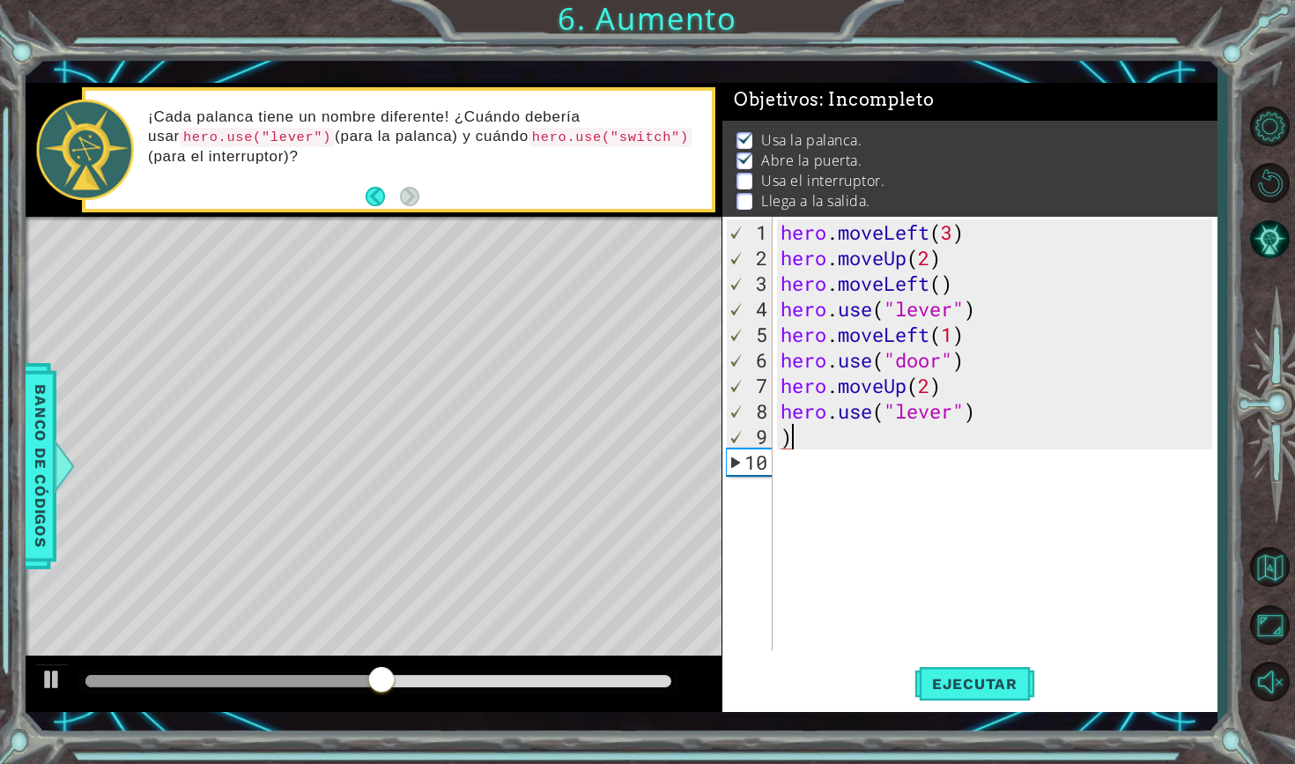
click at [844, 440] on div "hero . moveLeft ( 3 ) hero . moveUp ( 2 ) hero . moveLeft ( ) hero . use ( "lev…" at bounding box center [999, 461] width 444 height 485
type textarea ")"
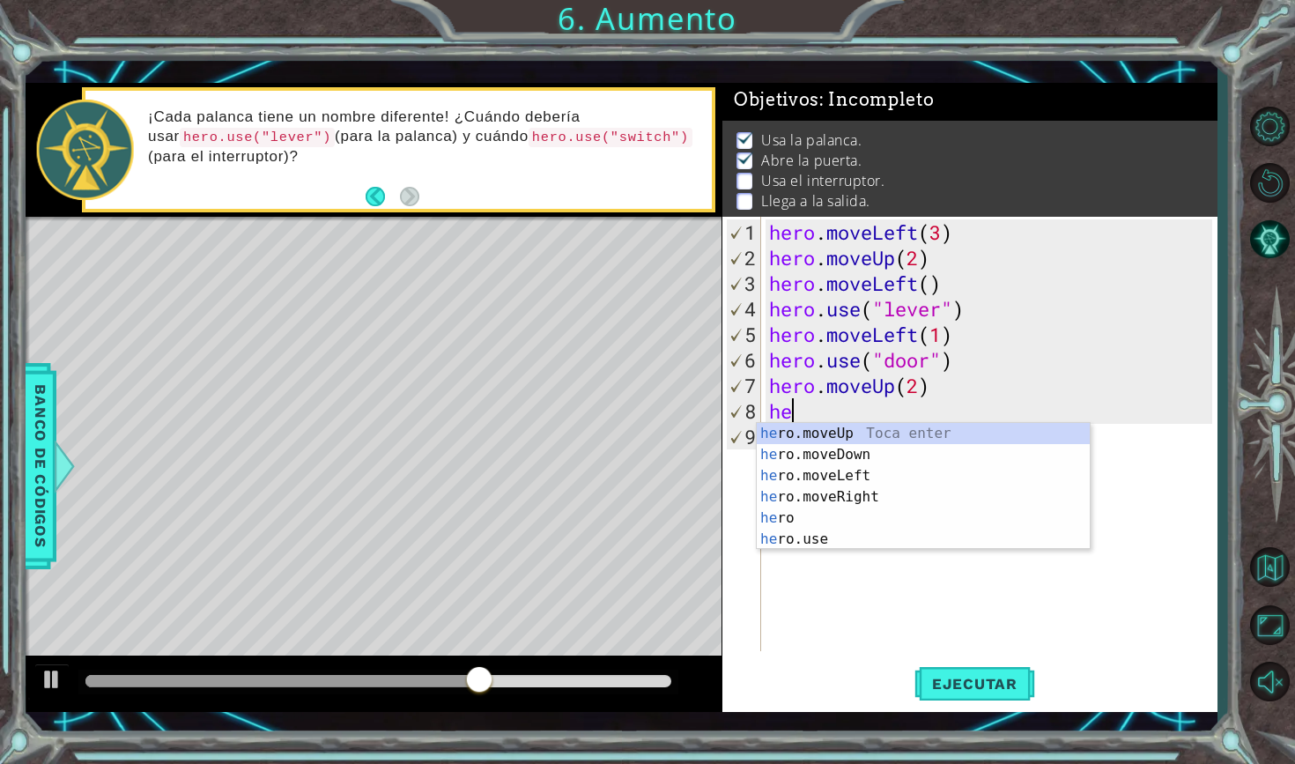
type textarea "h"
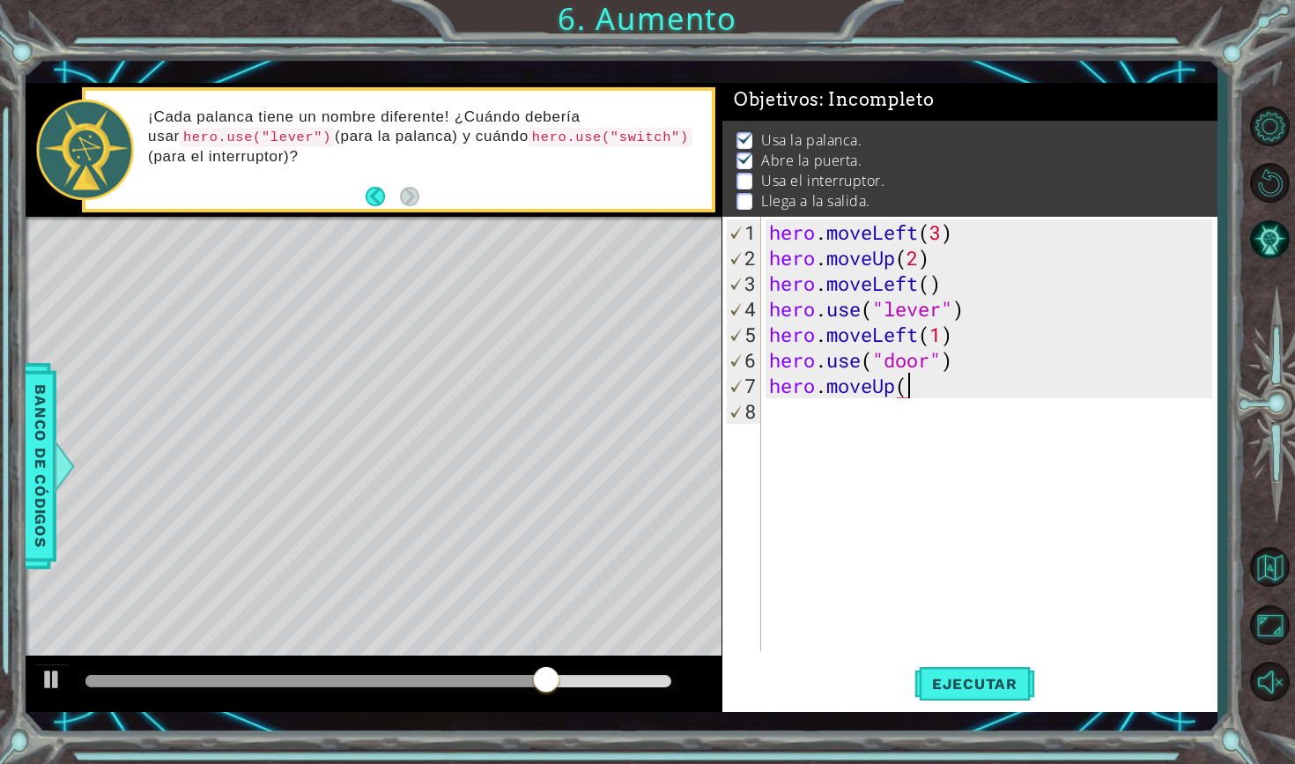
scroll to position [0, 6]
type textarea "hero.moveUp(3)"
click at [768, 411] on div "hero . moveLeft ( 3 ) hero . moveUp ( 2 ) hero . moveLeft ( ) hero . use ( "lev…" at bounding box center [992, 461] width 455 height 485
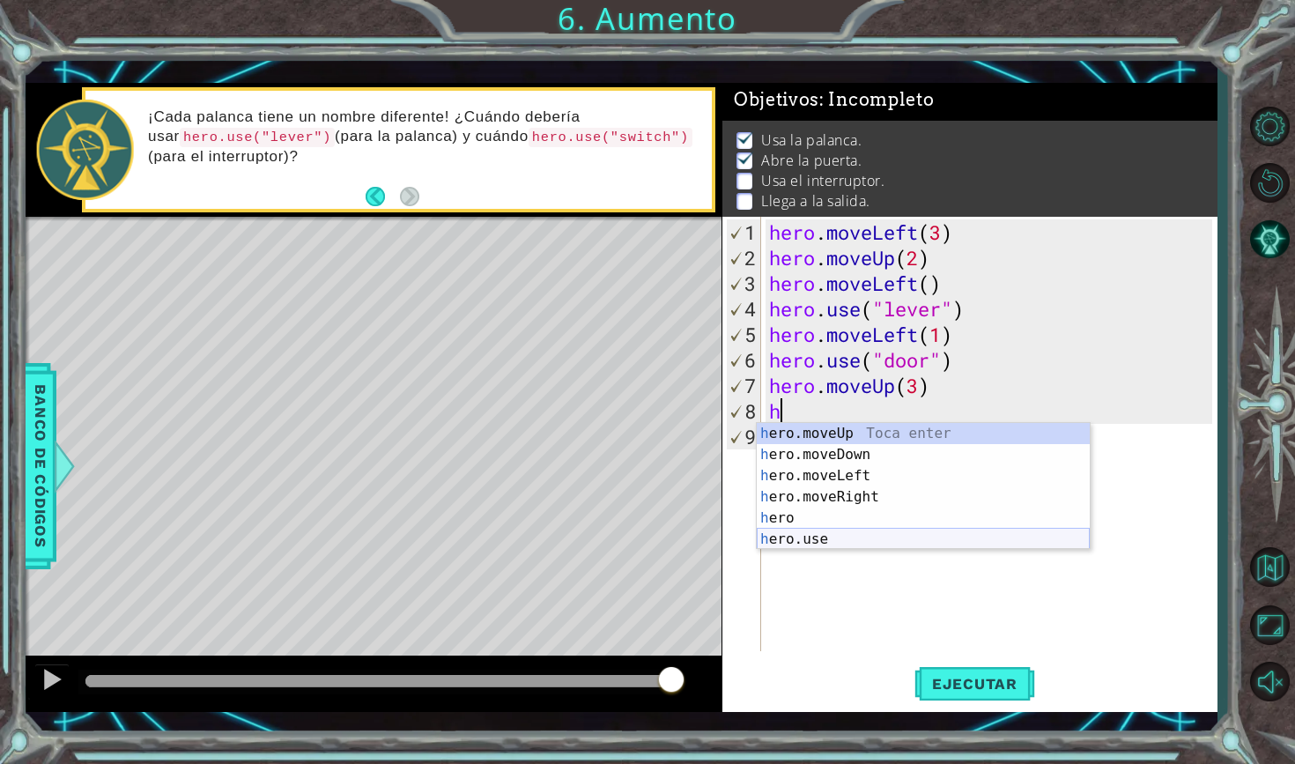
click at [913, 539] on div "h ero.moveUp Toca enter h ero.moveDown Toca enter h ero.moveLeft Toca enter h e…" at bounding box center [923, 507] width 333 height 169
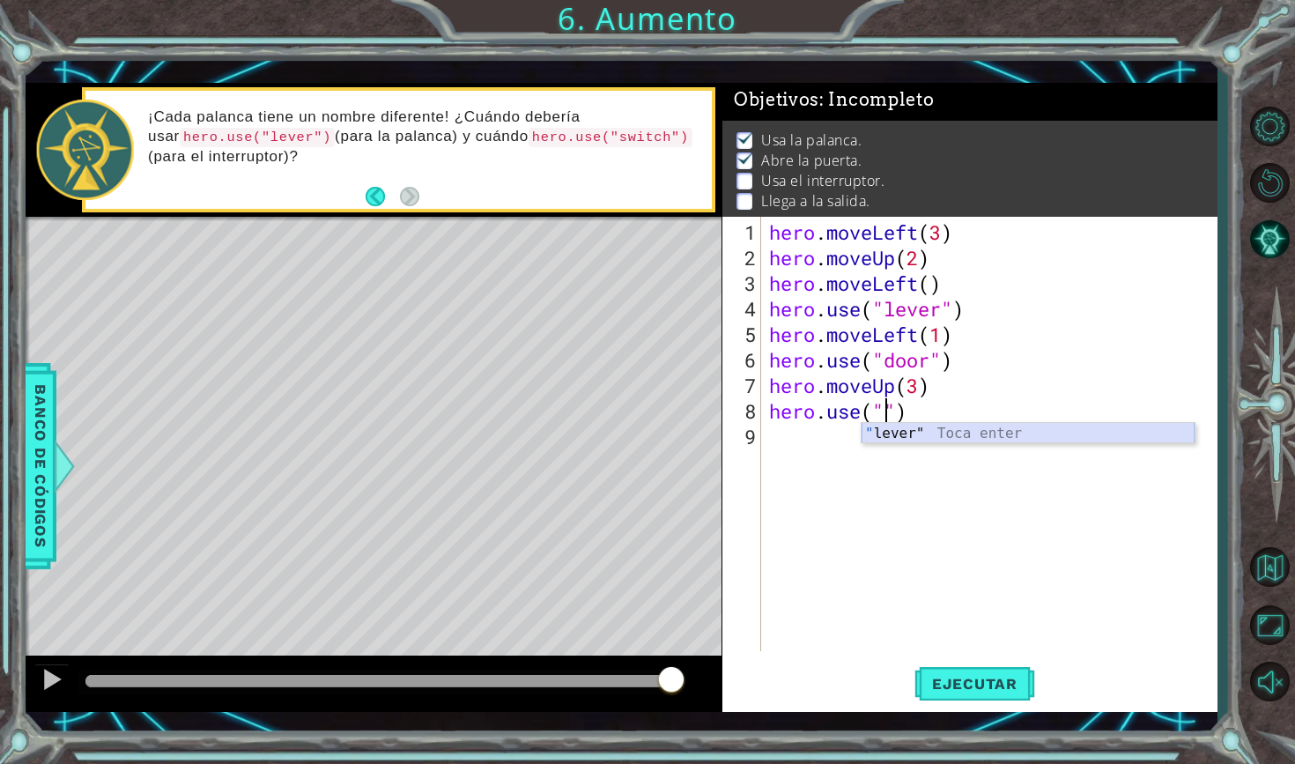
click at [939, 433] on div "" lever" Toca enter" at bounding box center [1027, 454] width 333 height 63
type textarea "hero.use("lever")"
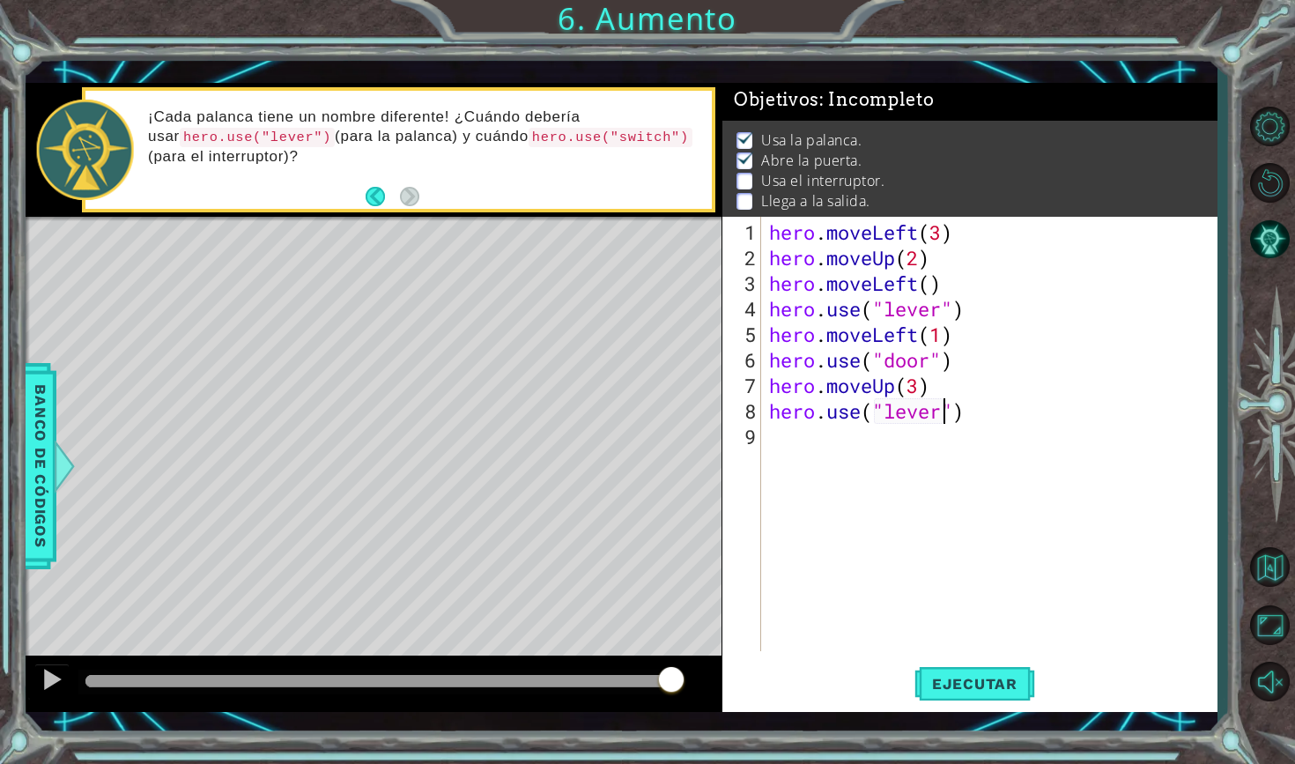
click at [829, 448] on div "hero . moveLeft ( 3 ) hero . moveUp ( 2 ) hero . moveLeft ( ) hero . use ( "lev…" at bounding box center [992, 461] width 455 height 485
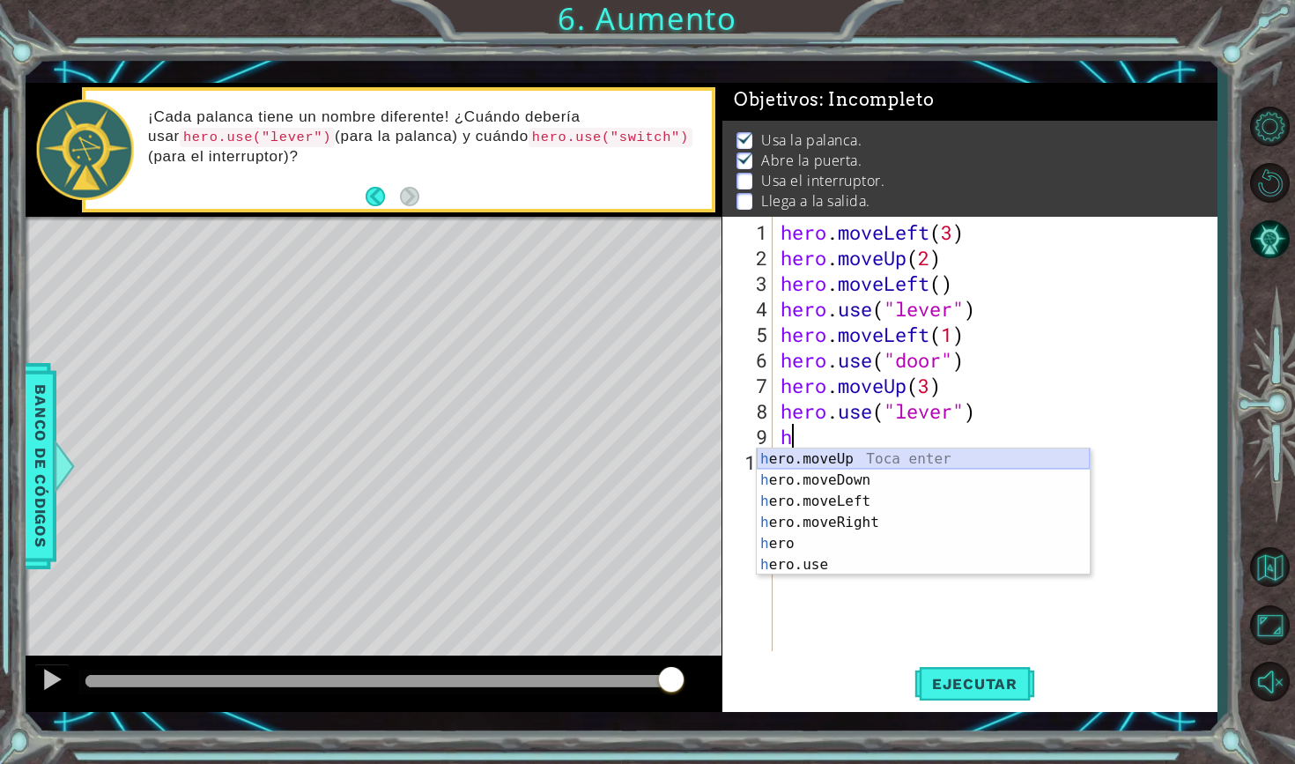
click at [866, 458] on div "h ero.moveUp Toca enter h ero.moveDown Toca enter h ero.moveLeft Toca enter h e…" at bounding box center [923, 532] width 333 height 169
type textarea "hero.moveUp(1)"
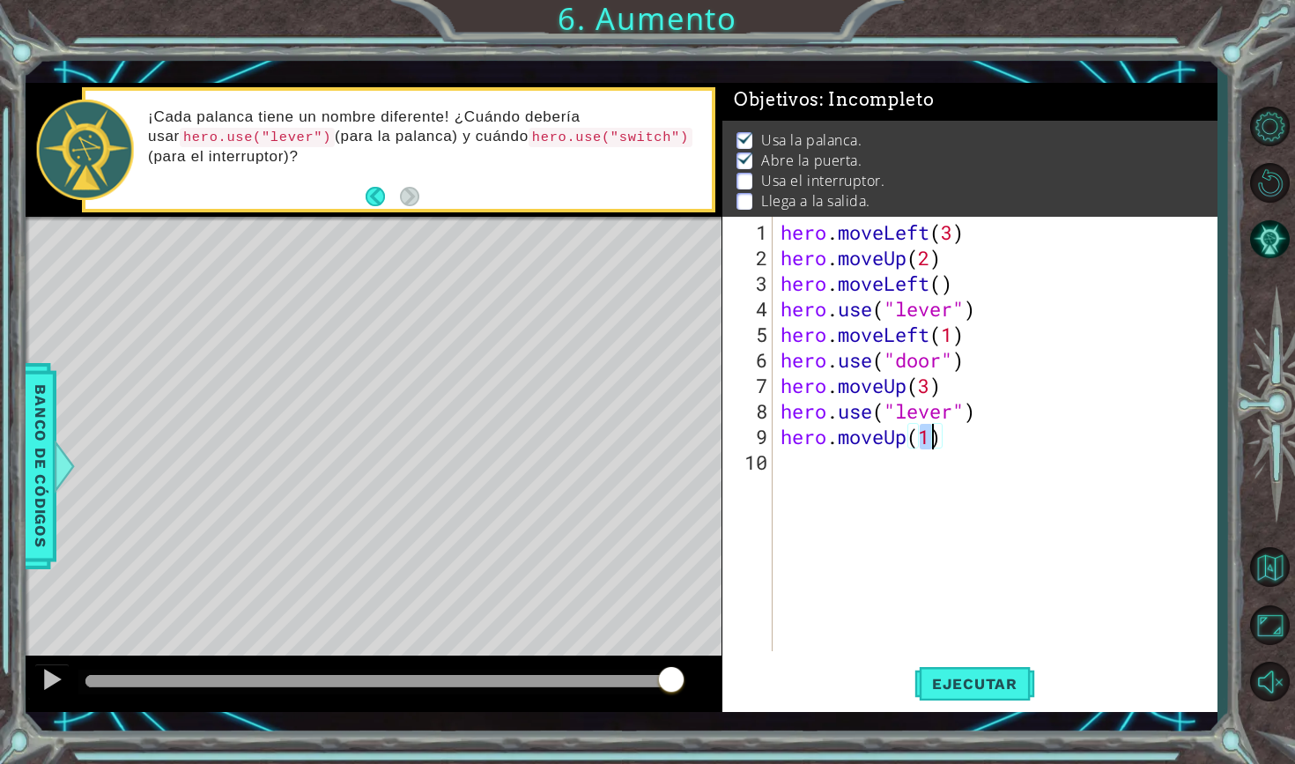
click at [838, 462] on div "hero . moveLeft ( 3 ) hero . moveUp ( 2 ) hero . moveLeft ( ) hero . use ( "lev…" at bounding box center [999, 461] width 444 height 485
click at [1006, 687] on span "Ejecutar" at bounding box center [974, 684] width 121 height 18
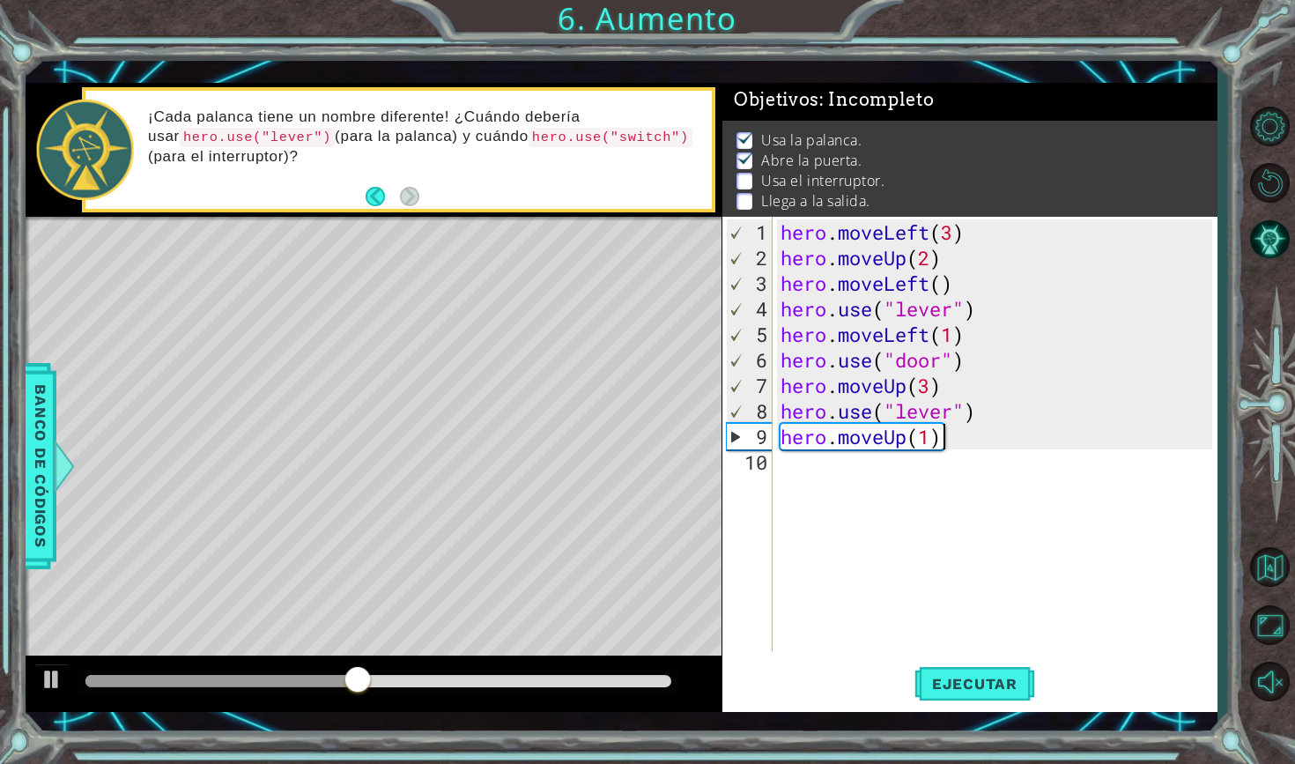
click at [972, 440] on div "hero . moveLeft ( 3 ) hero . moveUp ( 2 ) hero . moveLeft ( ) hero . use ( "lev…" at bounding box center [999, 461] width 444 height 485
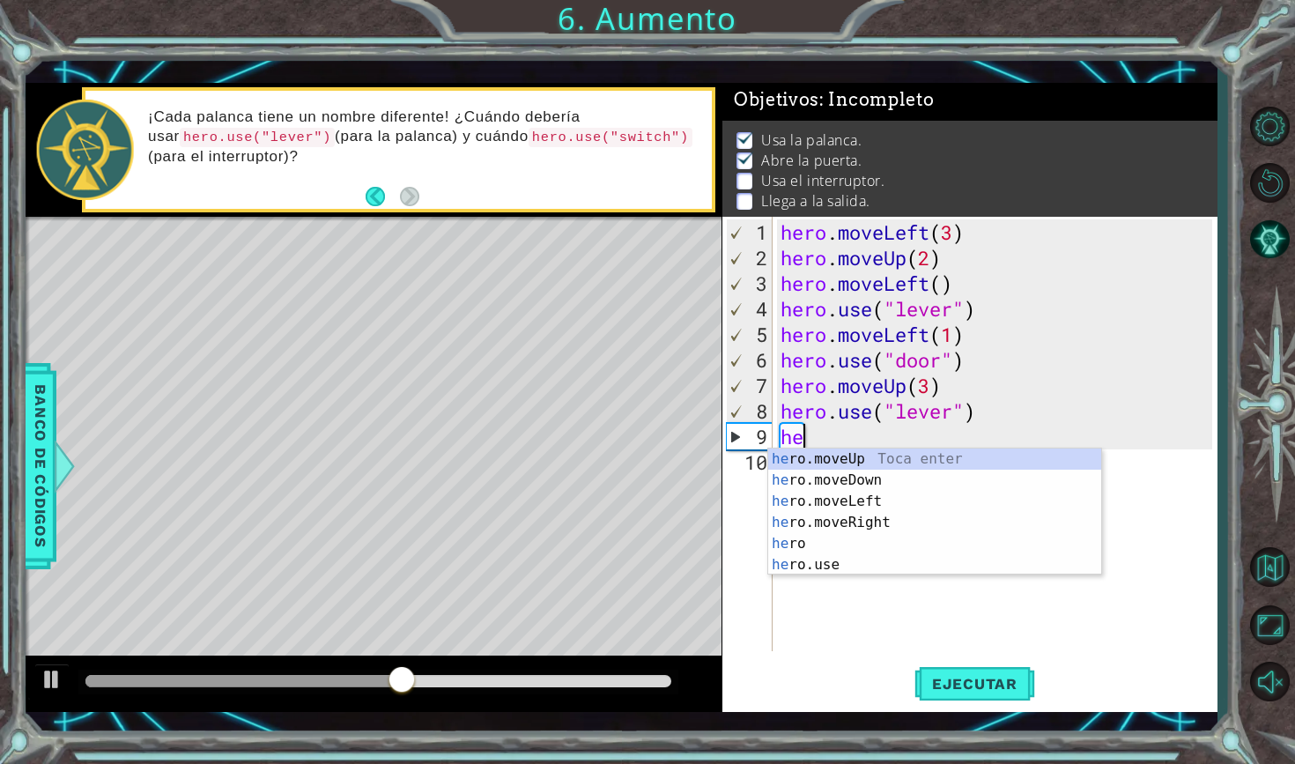
type textarea "h"
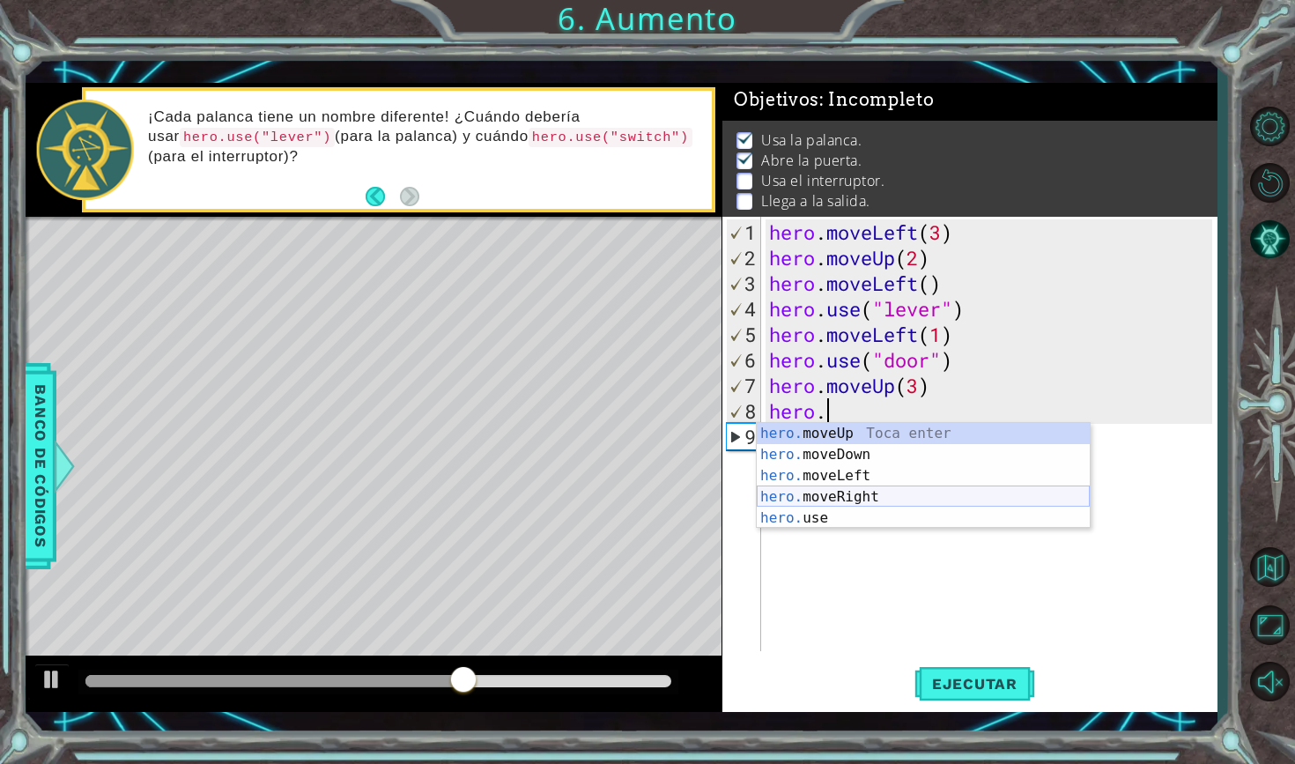
click at [945, 500] on div "hero. moveUp Toca enter hero. moveDown Toca enter hero. moveLeft Toca enter her…" at bounding box center [923, 497] width 333 height 148
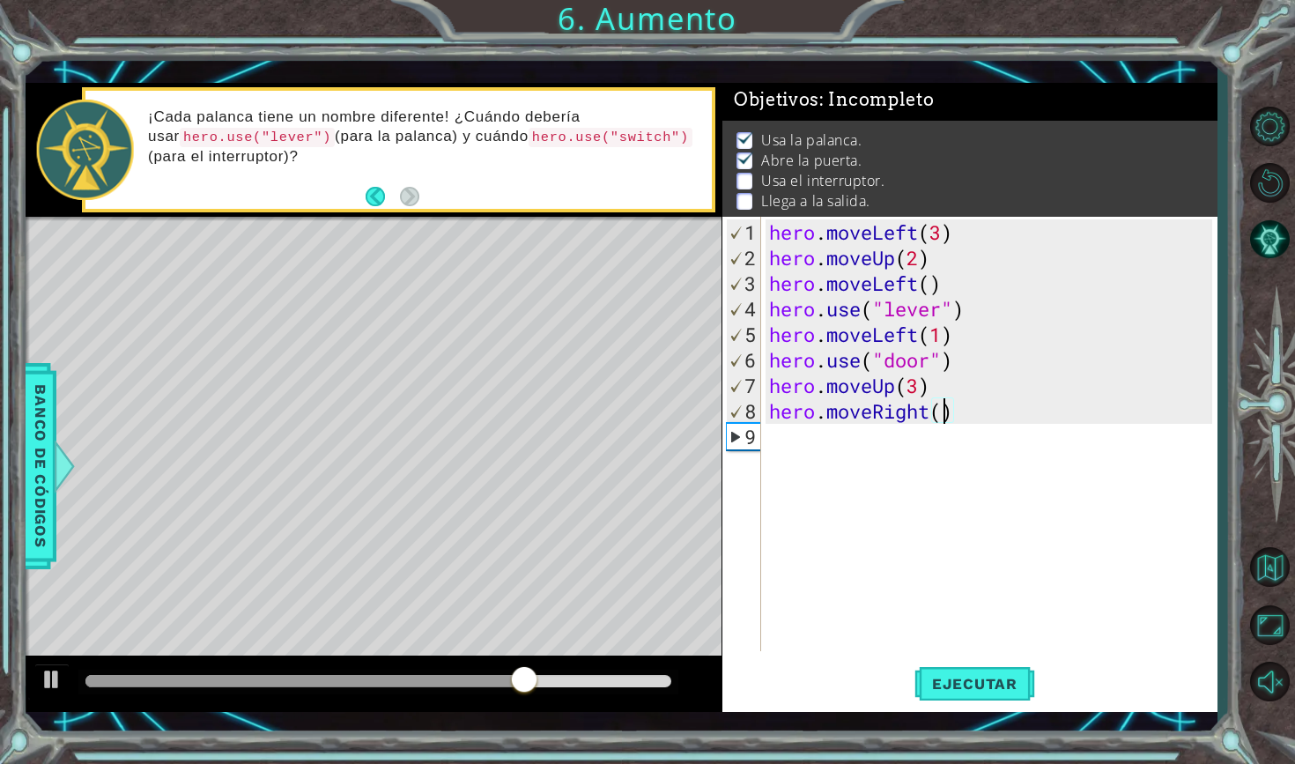
scroll to position [0, 8]
type textarea "hero.moveRight(2)"
click at [997, 685] on span "Ejecutar" at bounding box center [974, 684] width 121 height 18
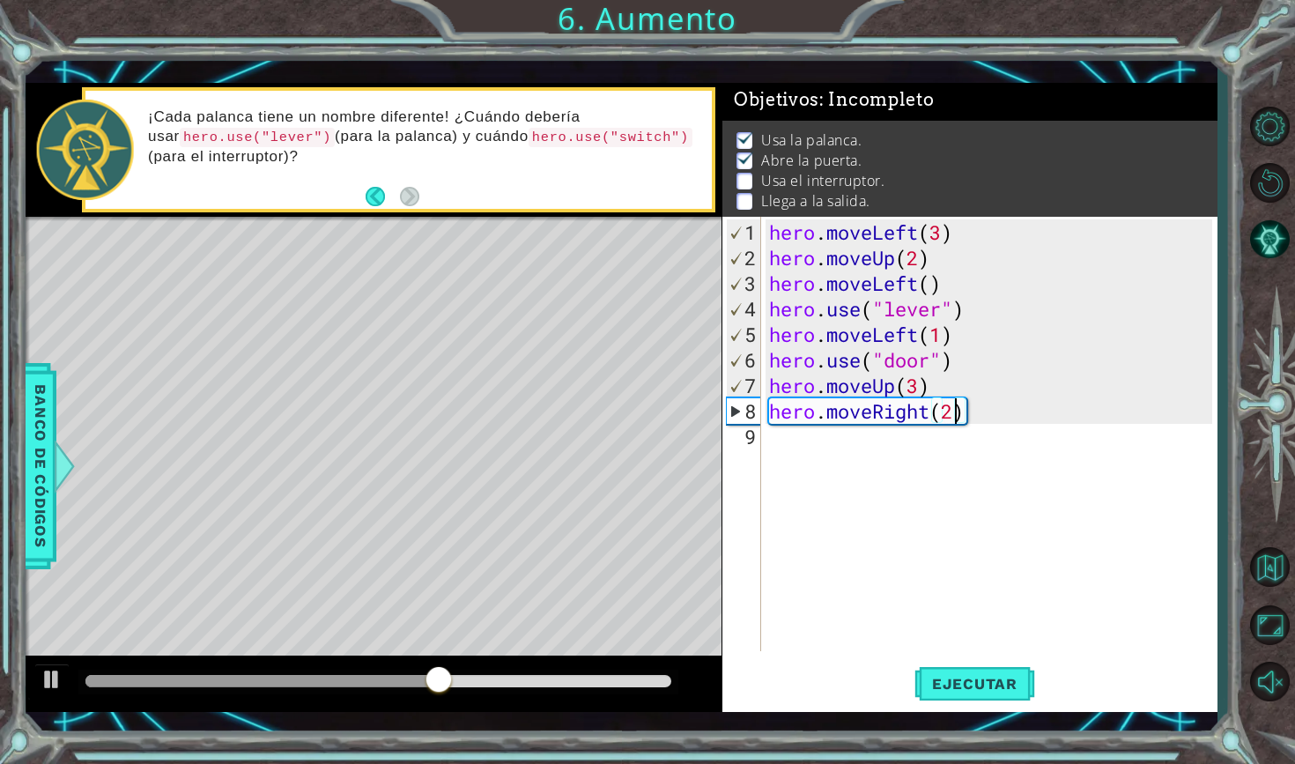
click at [802, 441] on div "hero . moveLeft ( 3 ) hero . moveUp ( 2 ) hero . moveLeft ( ) hero . use ( "lev…" at bounding box center [992, 461] width 455 height 485
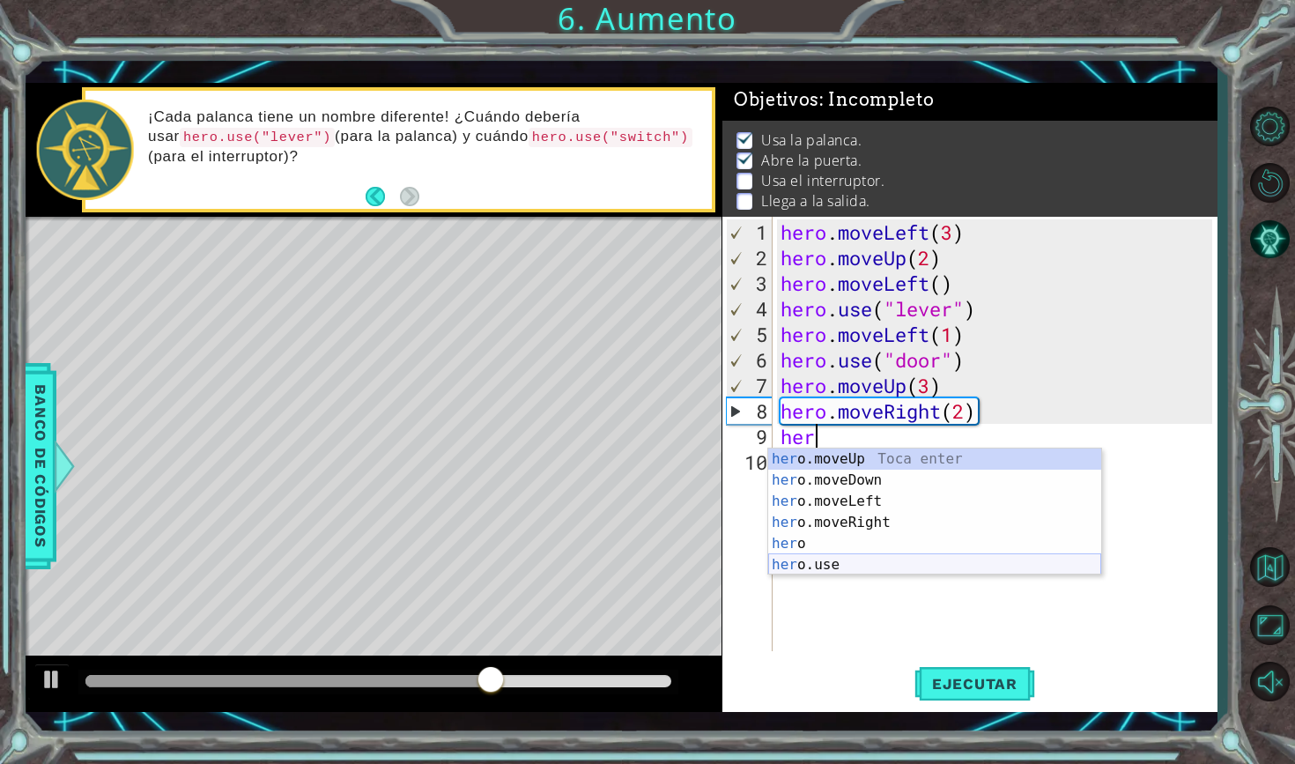
click at [830, 565] on div "her o.moveUp Toca enter her o.moveDown Toca enter her o.moveLeft [PERSON_NAME] …" at bounding box center [934, 532] width 333 height 169
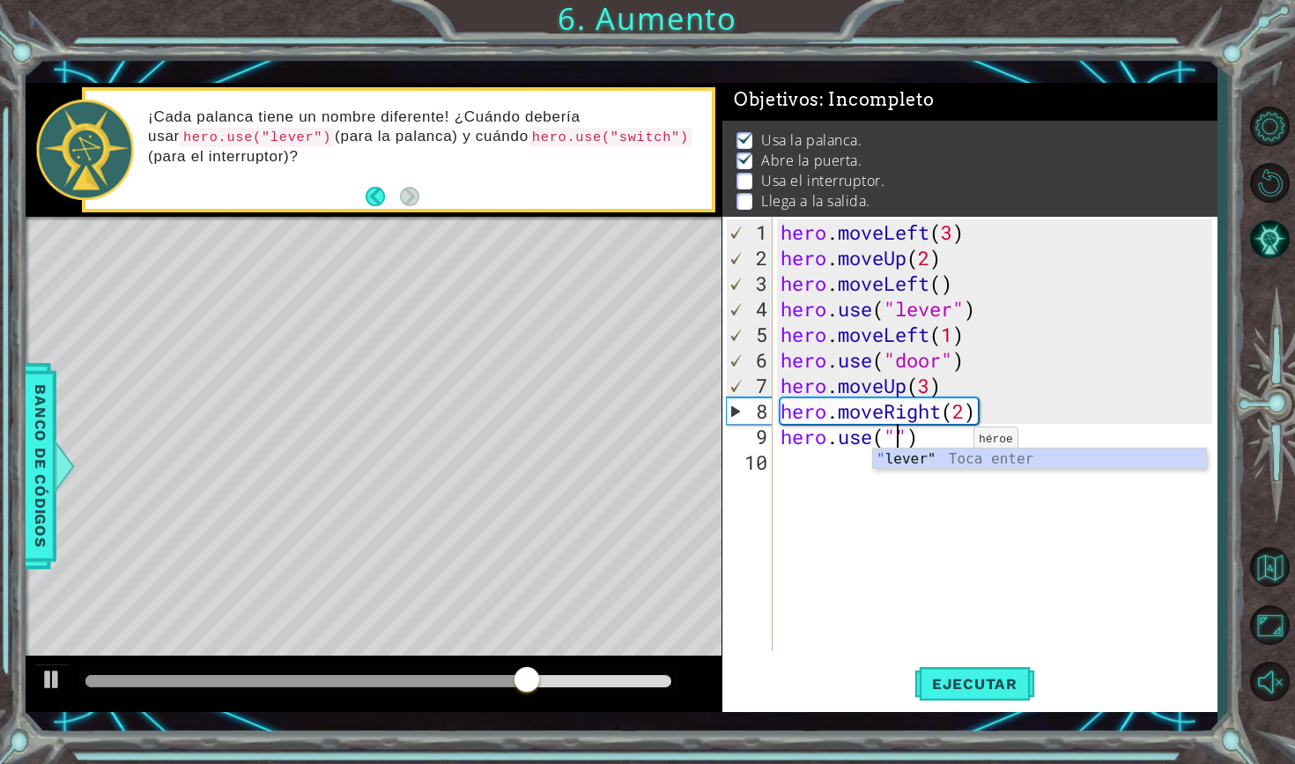
scroll to position [0, 6]
click at [963, 456] on div ""l ever" Toca enter" at bounding box center [1039, 479] width 333 height 63
type textarea "hero.use("lever")"
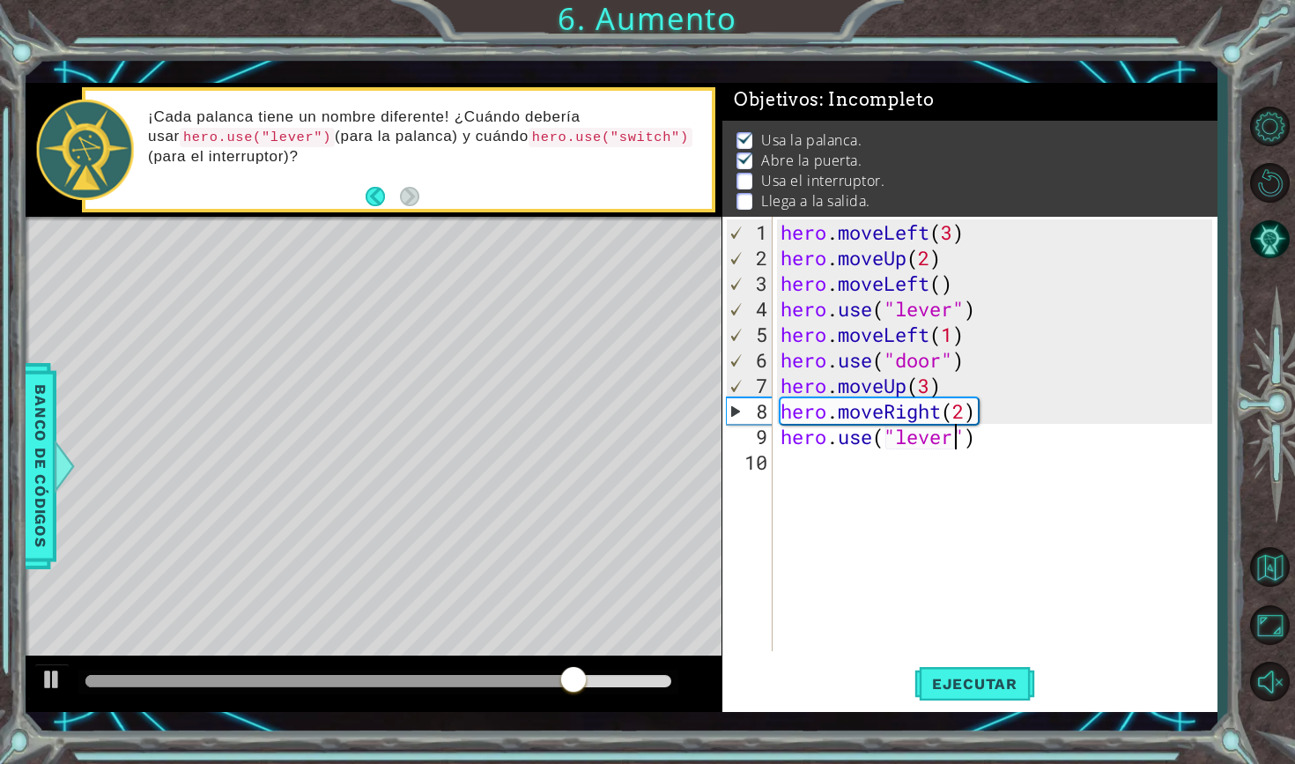
click at [843, 470] on div "hero . moveLeft ( 3 ) hero . moveUp ( 2 ) hero . moveLeft ( ) hero . use ( "lev…" at bounding box center [999, 461] width 444 height 485
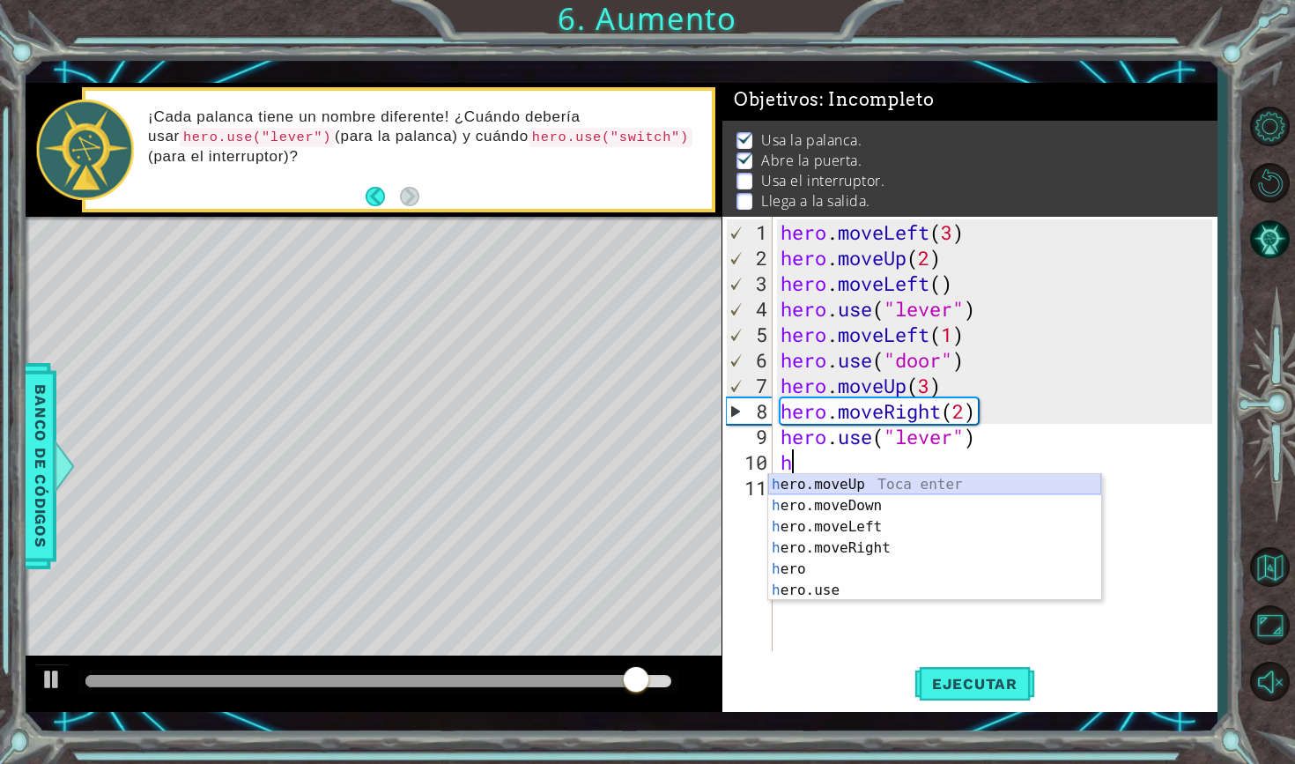
click at [865, 483] on div "h ero.moveUp Toca enter h ero.moveDown Toca enter h ero.moveLeft Toca enter h e…" at bounding box center [934, 558] width 333 height 169
type textarea "hero.moveUp(1)"
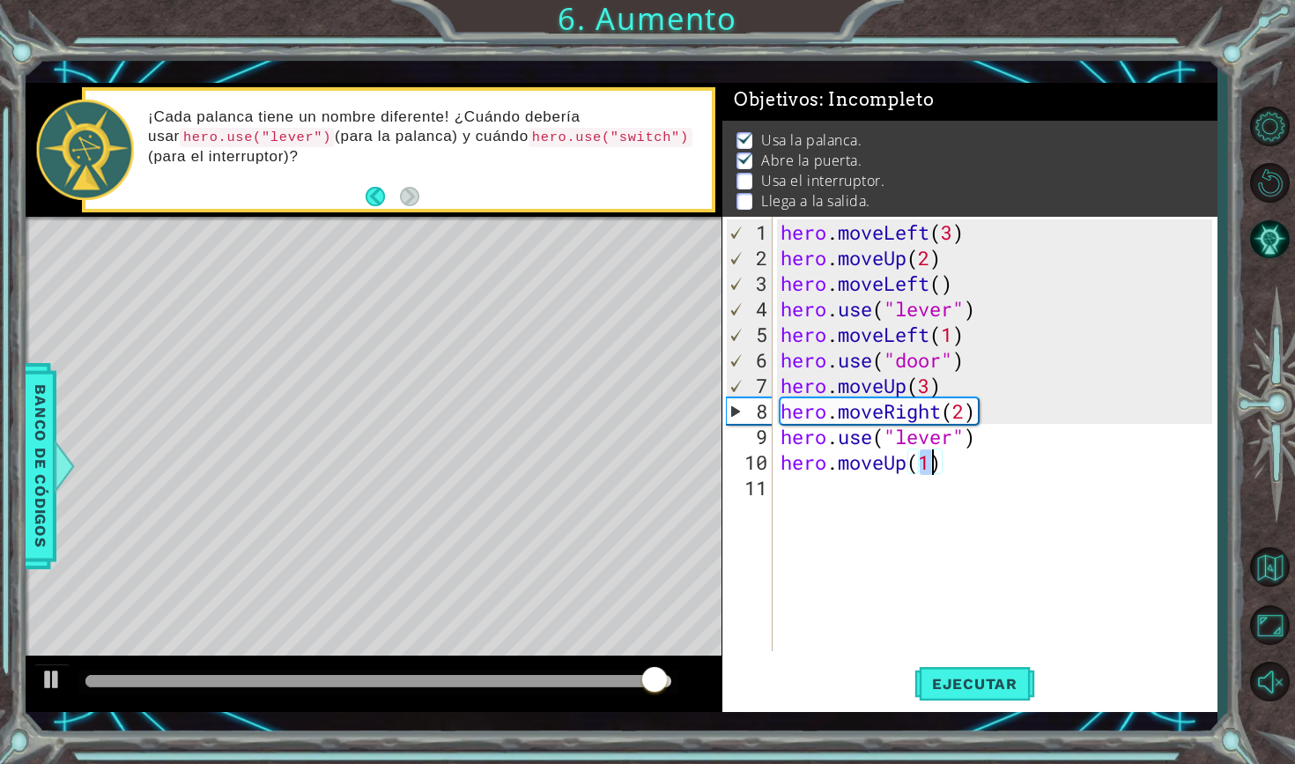
click at [848, 492] on div "hero . moveLeft ( 3 ) hero . moveUp ( 2 ) hero . moveLeft ( ) hero . use ( "lev…" at bounding box center [999, 461] width 444 height 485
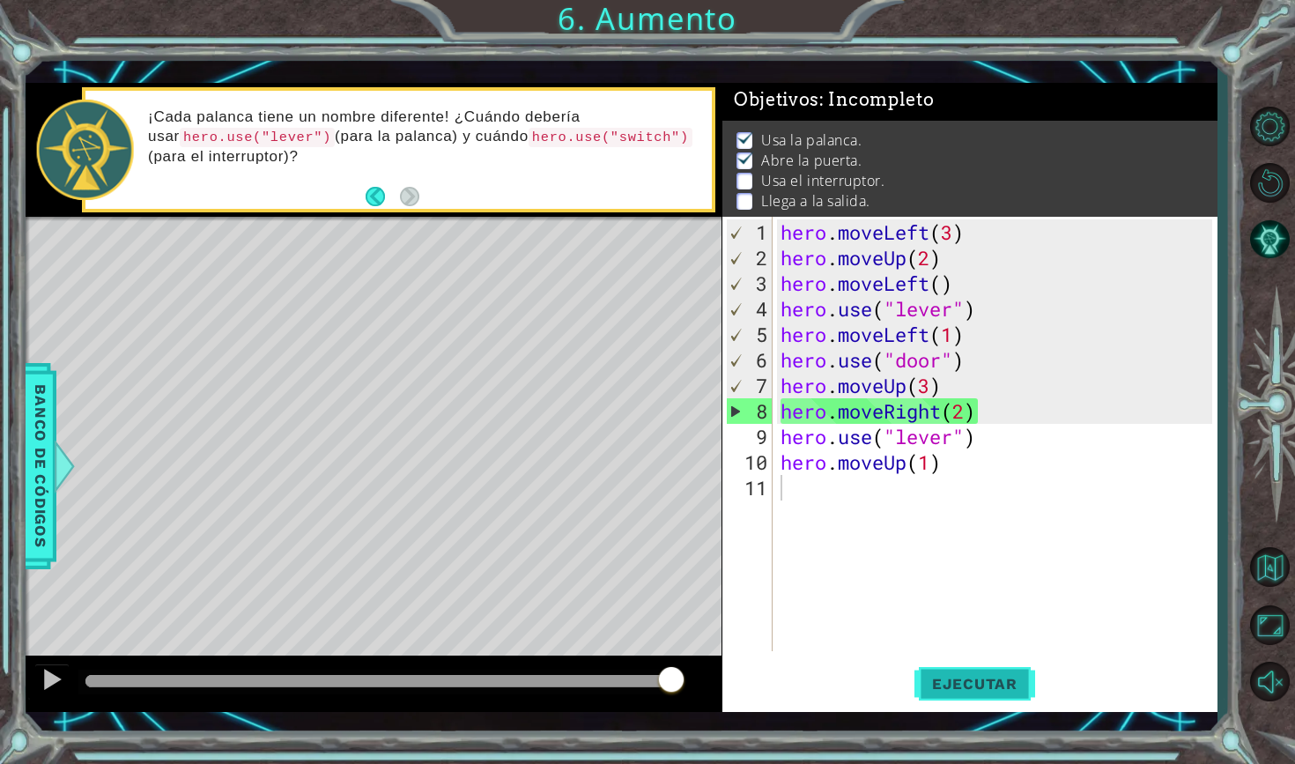
click at [967, 682] on span "Ejecutar" at bounding box center [974, 684] width 121 height 18
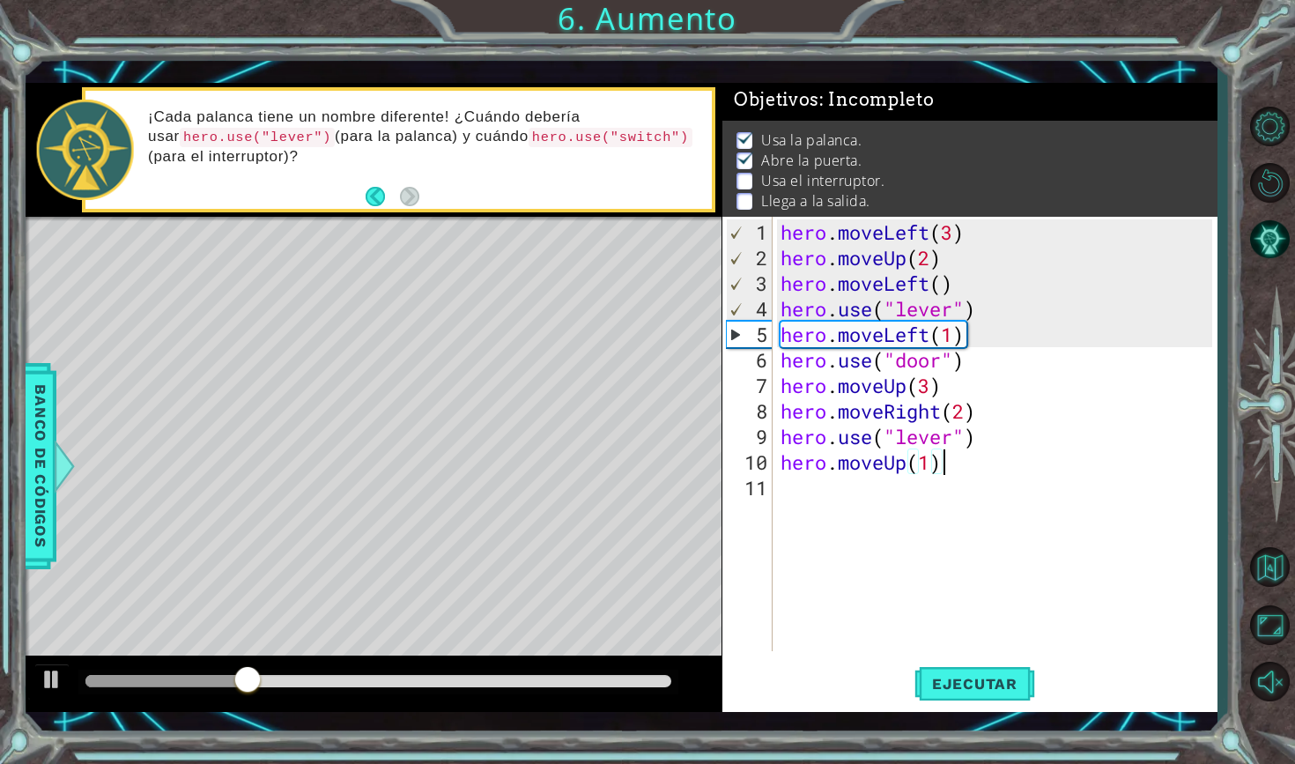
click at [946, 461] on div "hero . moveLeft ( 3 ) hero . moveUp ( 2 ) hero . moveLeft ( ) hero . use ( "lev…" at bounding box center [999, 461] width 444 height 485
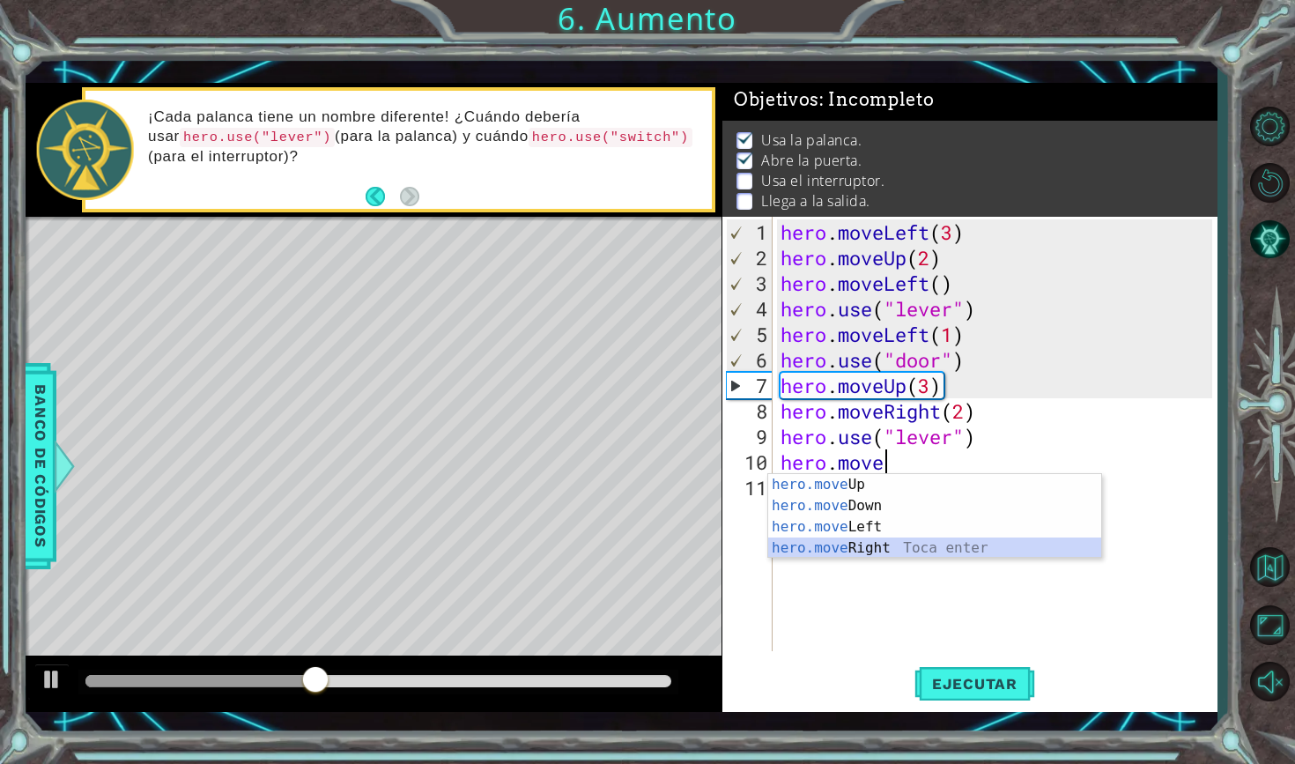
click at [913, 547] on div "hero.move Up Toca enter hero.move Down Toca enter hero.move Left Toca enter her…" at bounding box center [934, 537] width 333 height 127
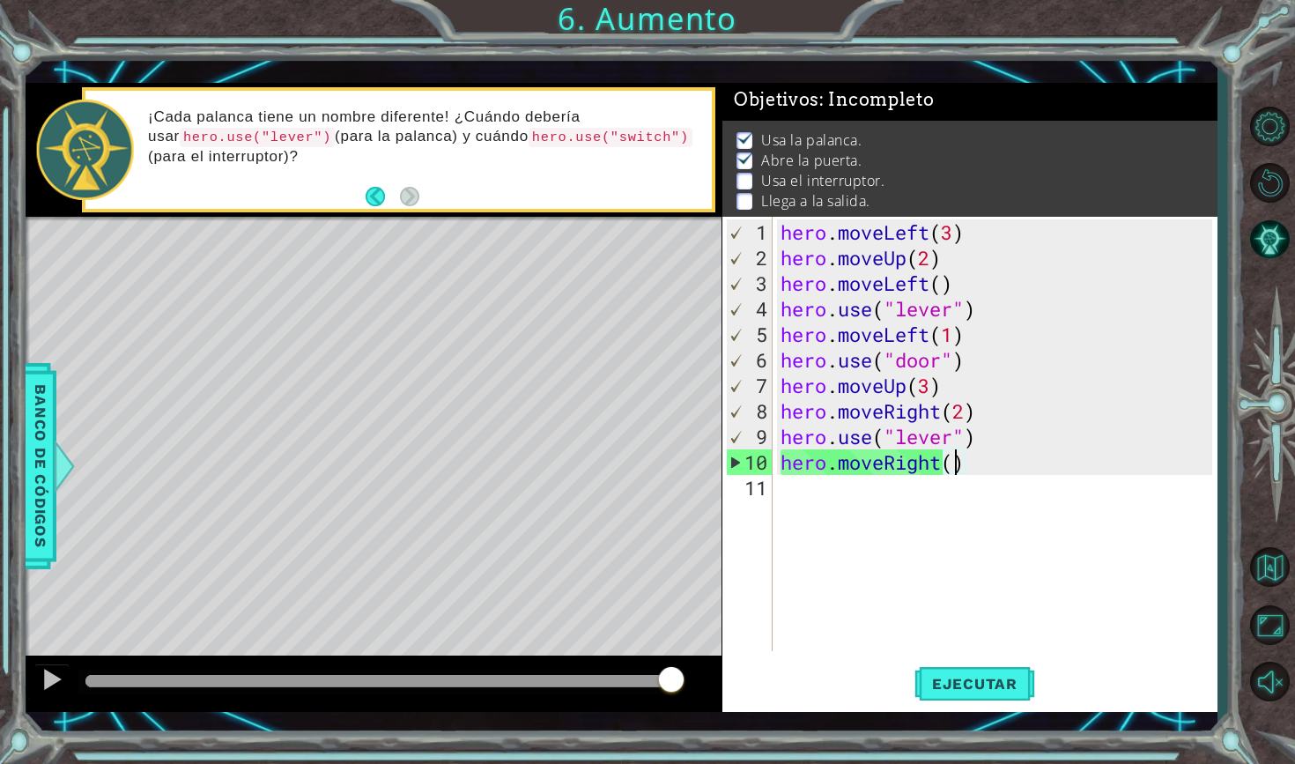
type textarea "hero.moveRight(1)"
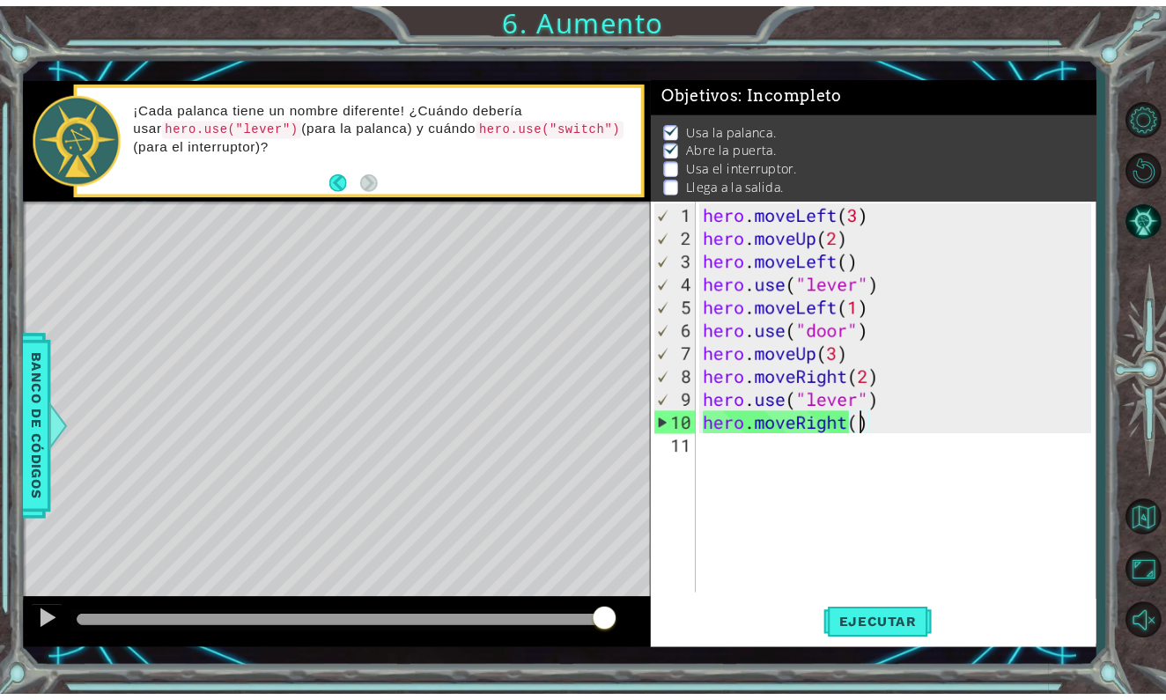
scroll to position [0, 8]
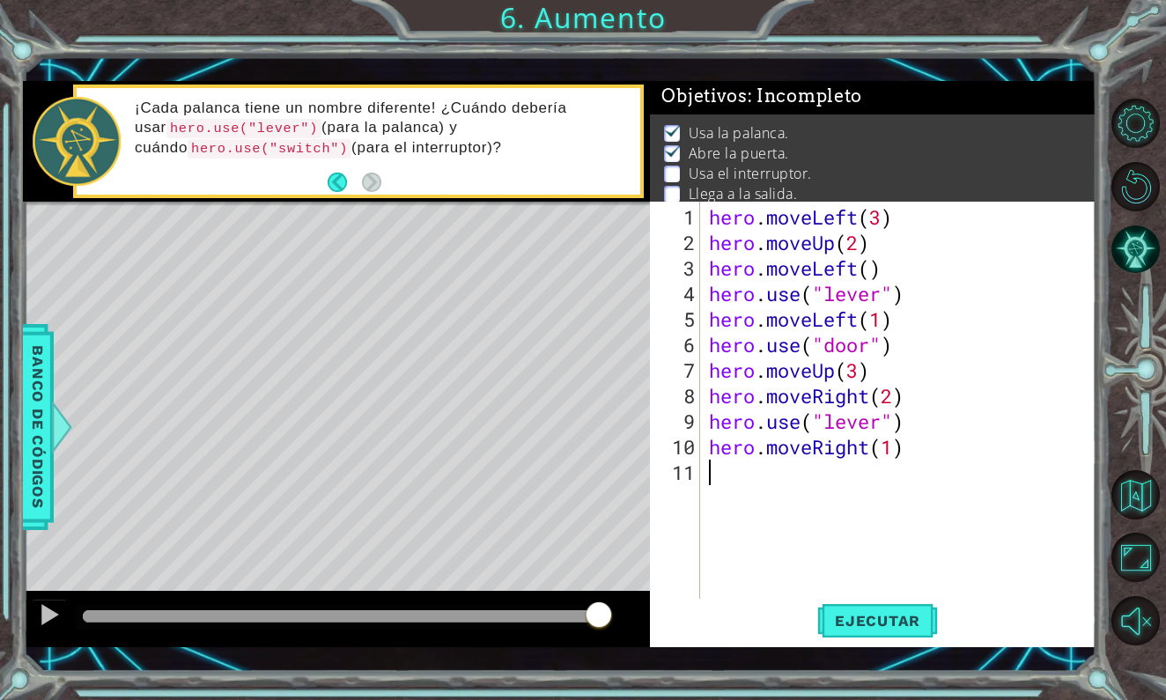
click at [713, 473] on div "hero . moveLeft ( 3 ) hero . moveUp ( 2 ) hero . moveLeft ( ) hero . use ( "lev…" at bounding box center [903, 446] width 395 height 485
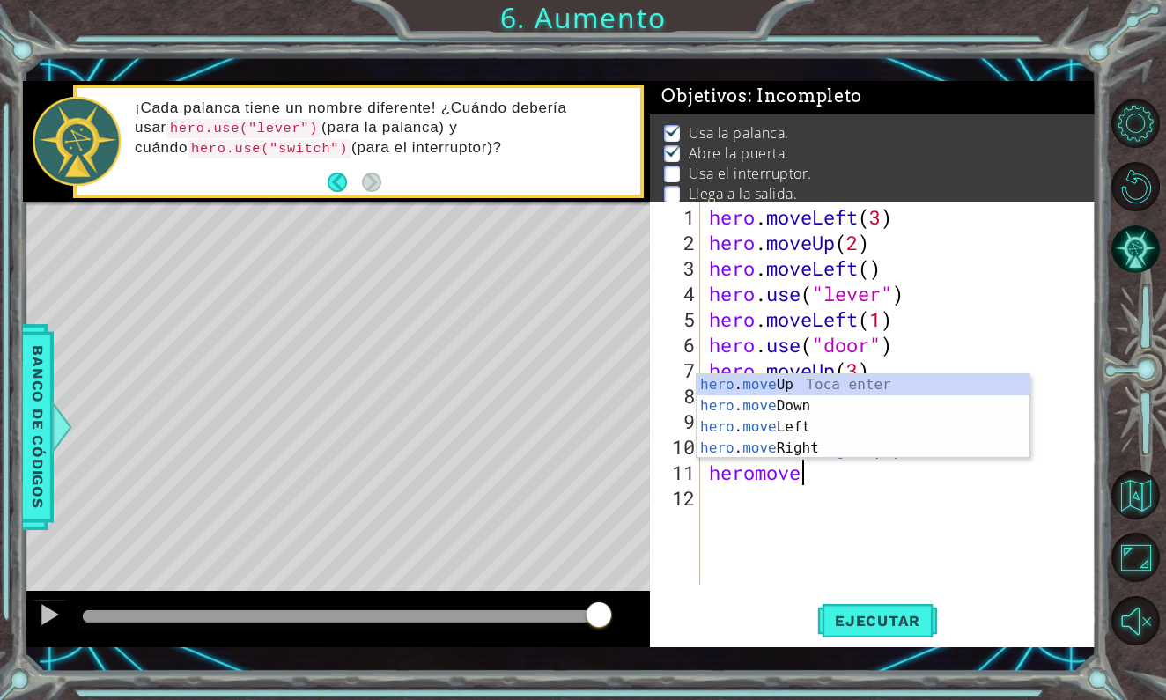
scroll to position [0, 4]
click at [781, 382] on div "hero . move Up Toca enter hero . move Down Toca enter hero . move Left Toca ent…" at bounding box center [863, 437] width 333 height 127
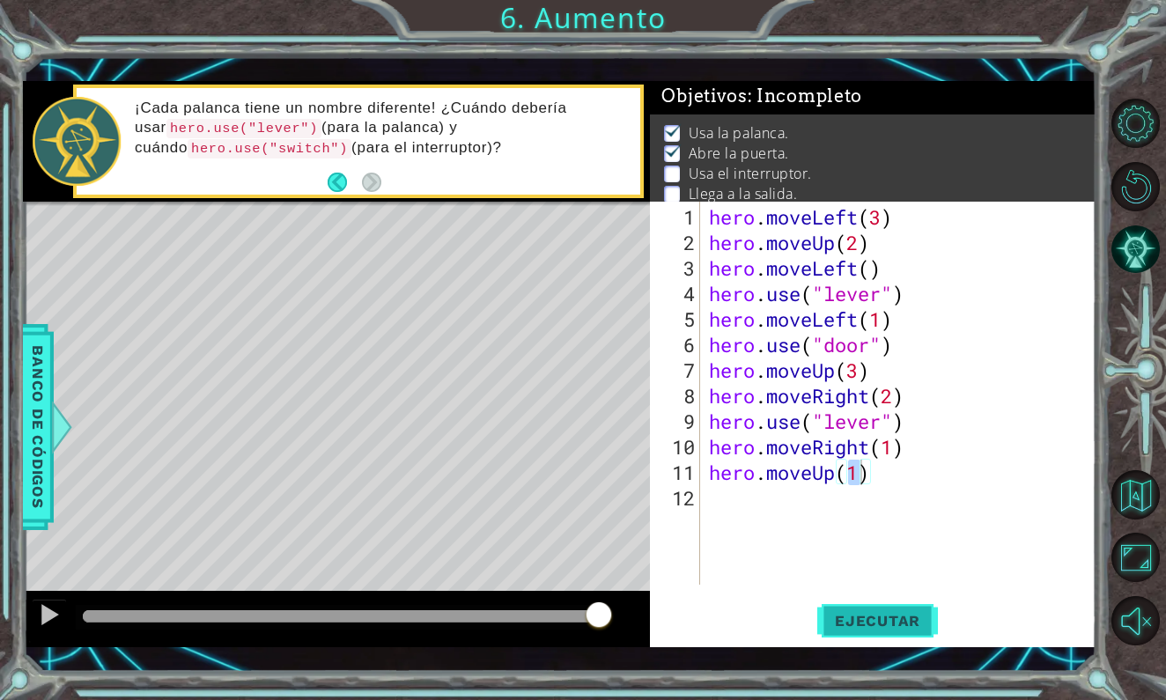
click at [904, 632] on button "Ejecutar" at bounding box center [877, 621] width 121 height 45
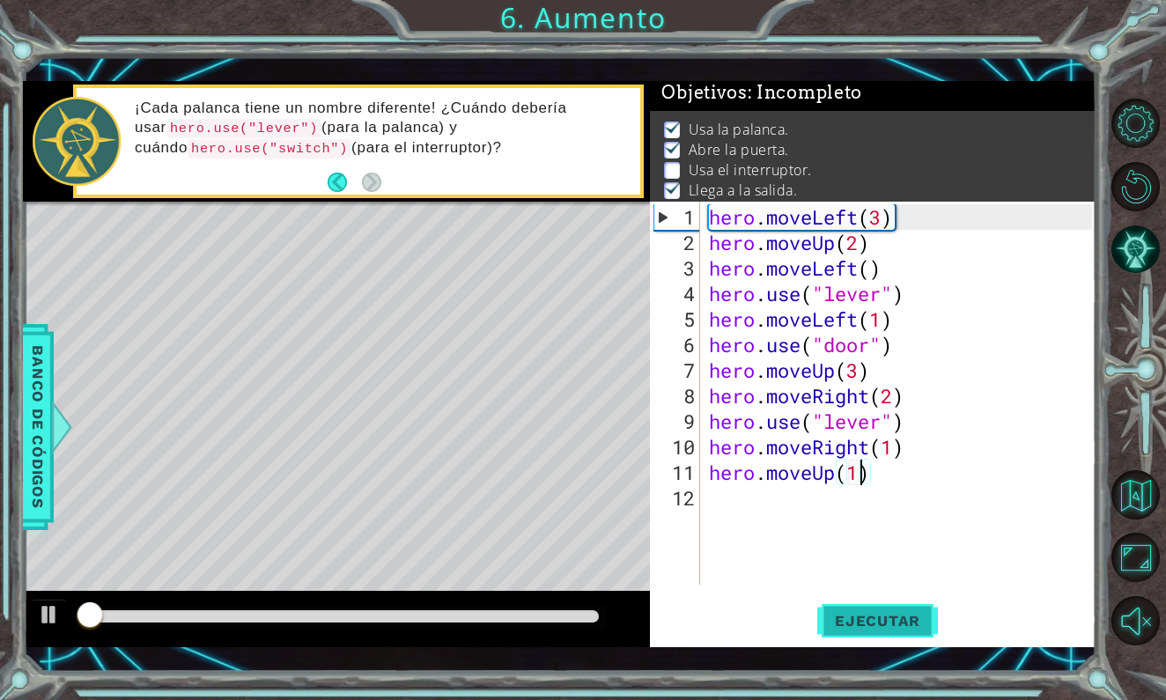
scroll to position [7, 0]
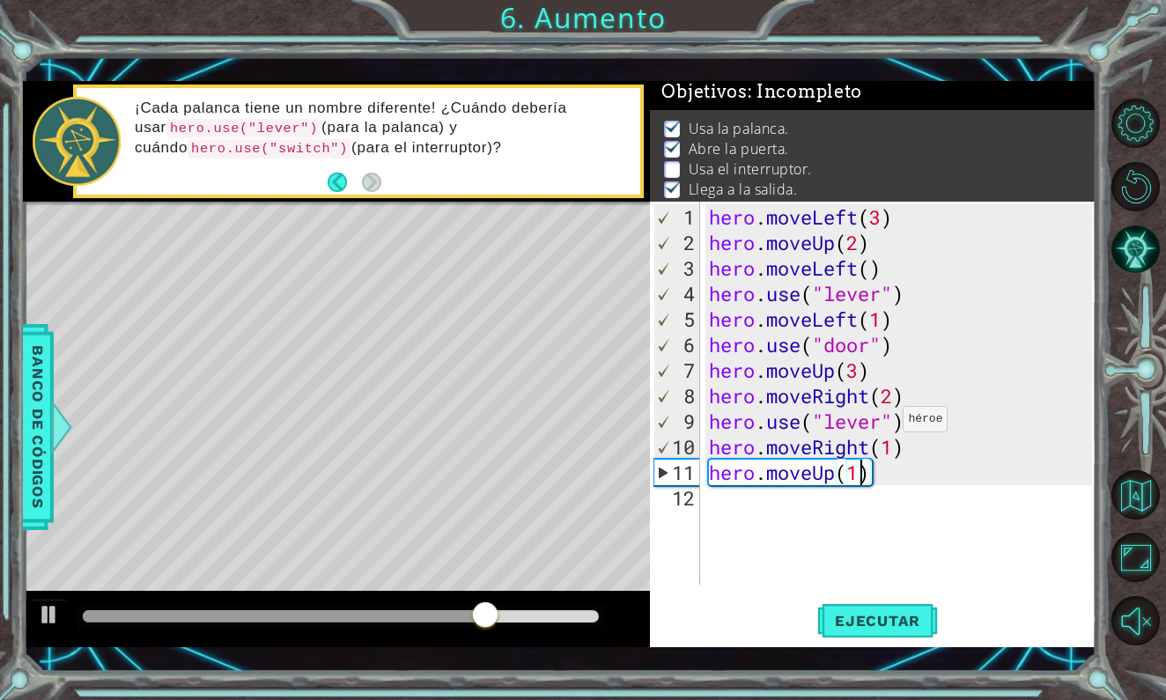
click at [888, 425] on div "hero . moveLeft ( 3 ) hero . moveUp ( 2 ) hero . moveLeft ( ) hero . use ( "lev…" at bounding box center [903, 421] width 395 height 434
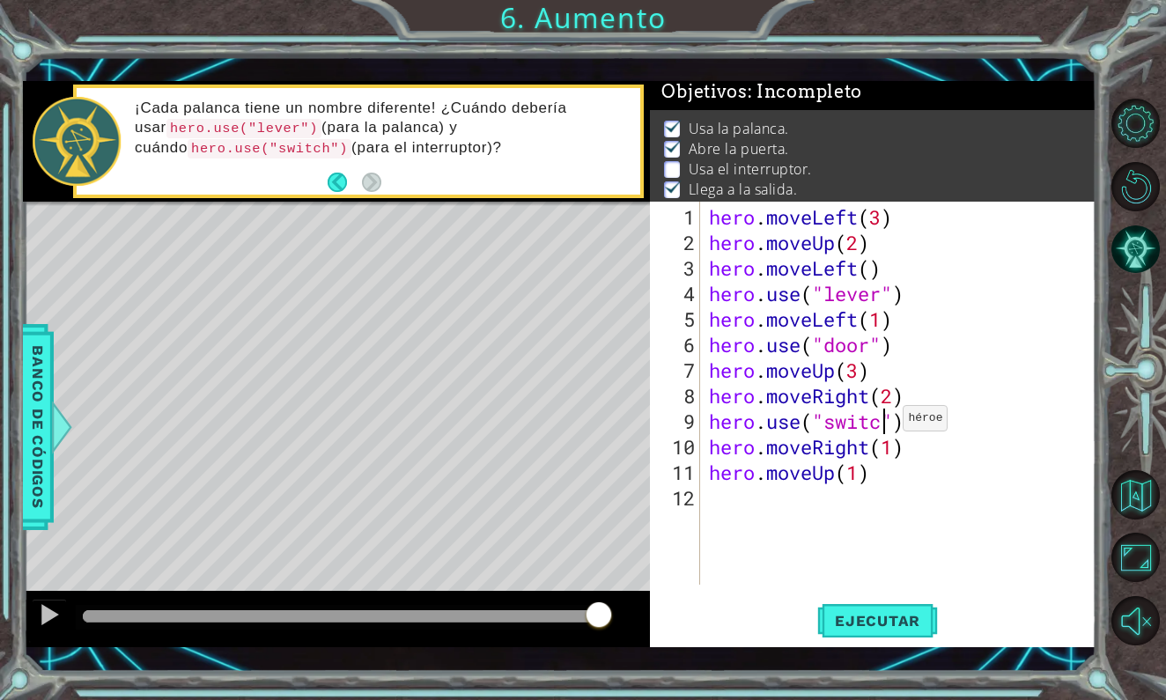
scroll to position [0, 9]
click at [894, 628] on span "Ejecutar" at bounding box center [877, 621] width 121 height 18
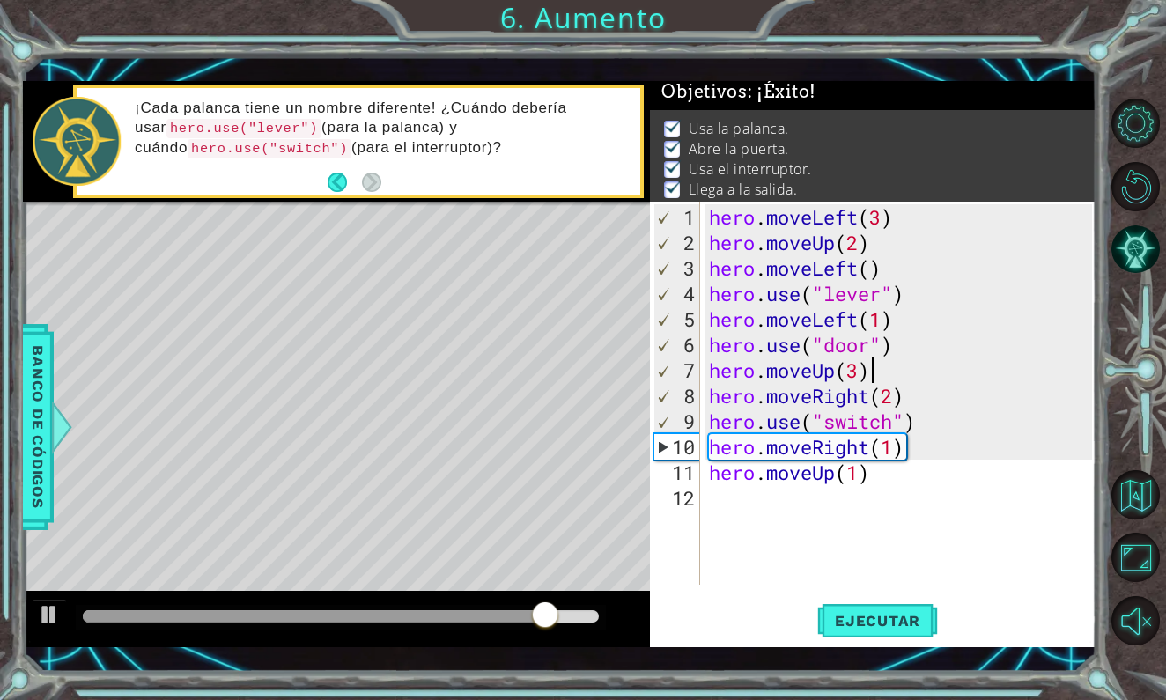
click at [877, 369] on div "hero . moveLeft ( 3 ) hero . moveUp ( 2 ) hero . moveLeft ( ) hero . use ( "lev…" at bounding box center [903, 421] width 395 height 434
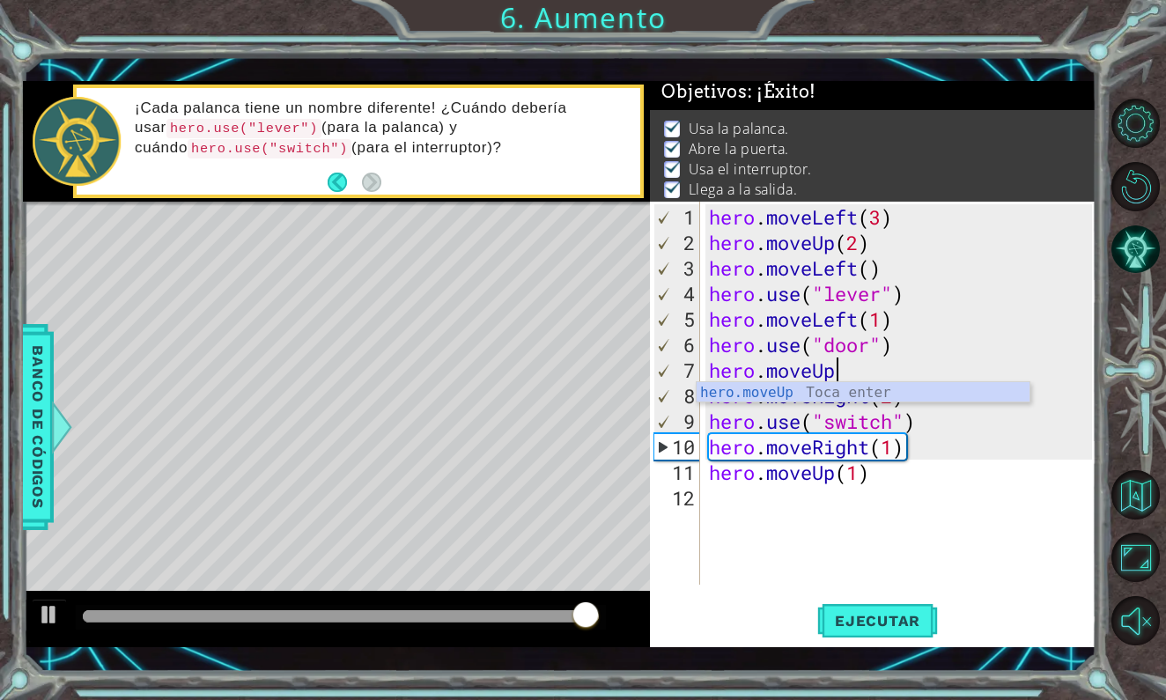
type textarea "[DOMAIN_NAME]"
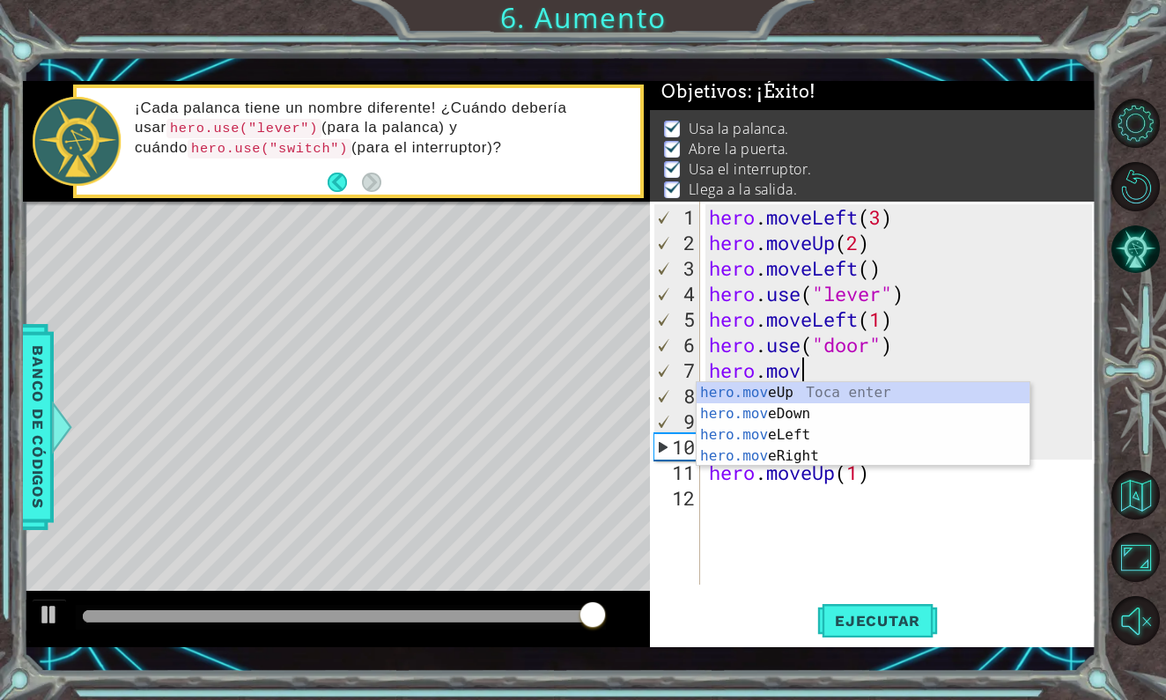
scroll to position [0, 3]
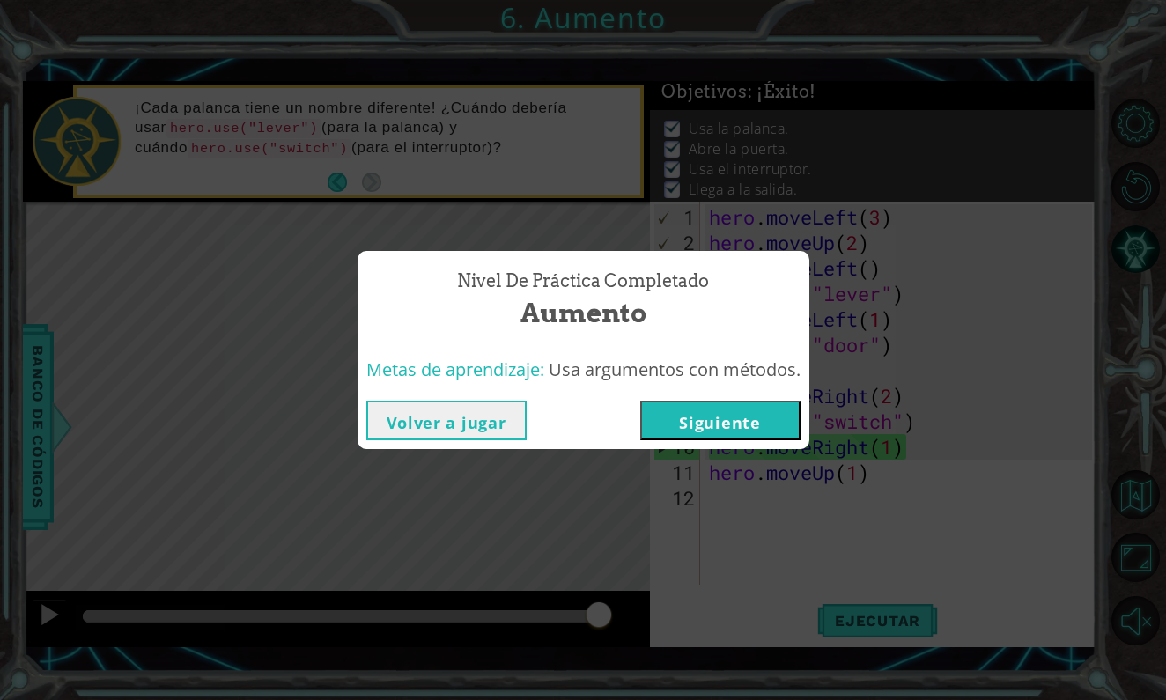
click at [758, 419] on button "Siguiente" at bounding box center [720, 421] width 160 height 40
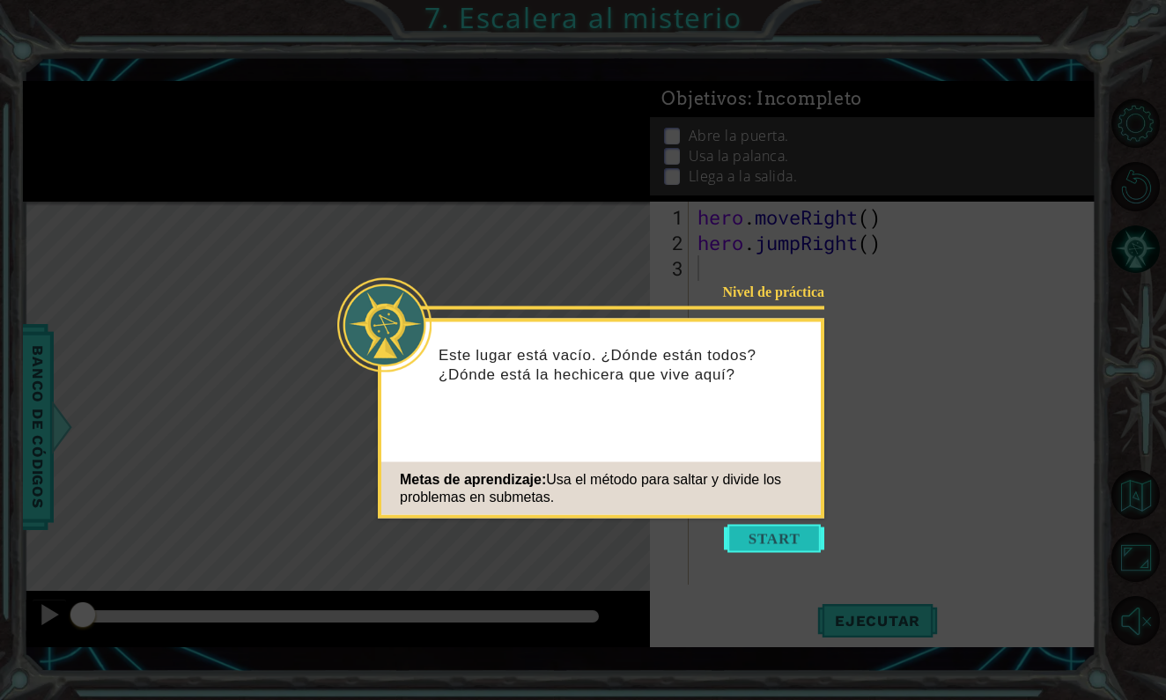
click at [796, 550] on button "Start" at bounding box center [774, 539] width 100 height 28
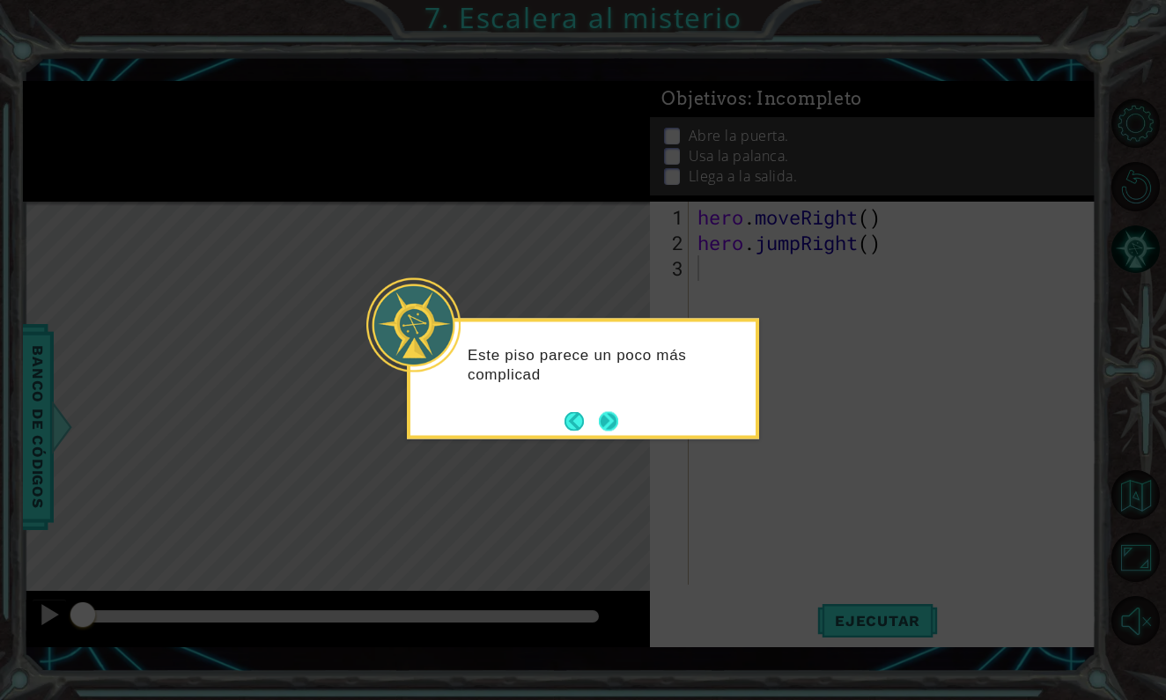
click at [607, 418] on button "Next" at bounding box center [608, 420] width 19 height 19
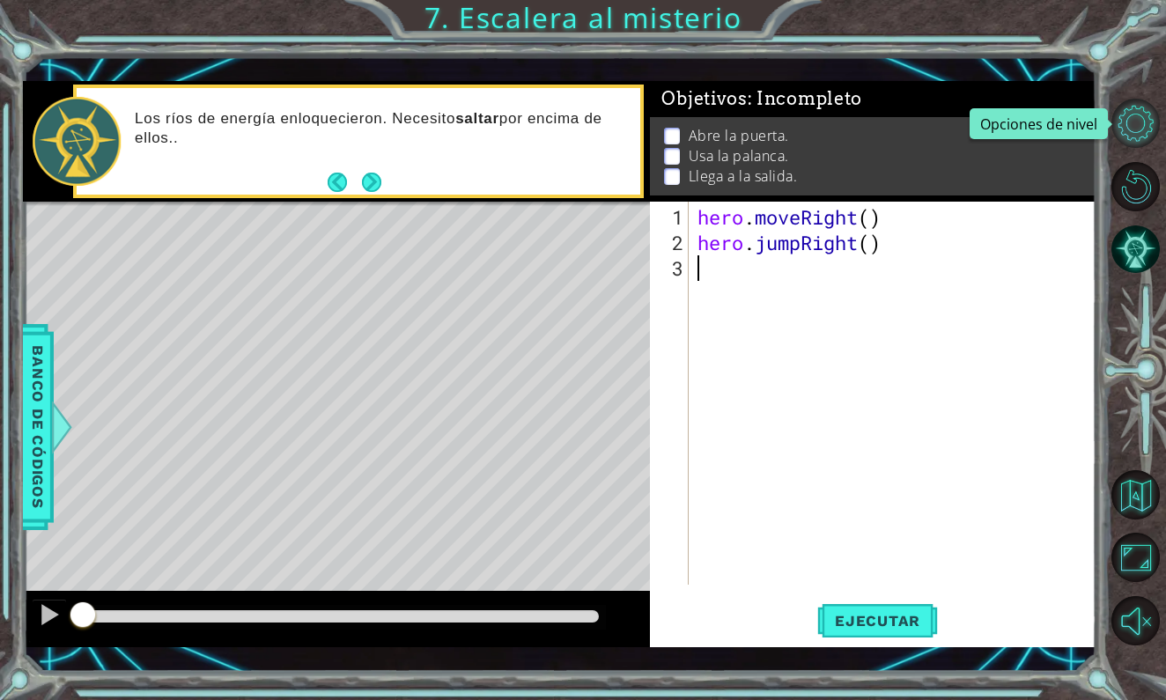
click at [1154, 128] on button "Opciones de nivel" at bounding box center [1136, 123] width 49 height 49
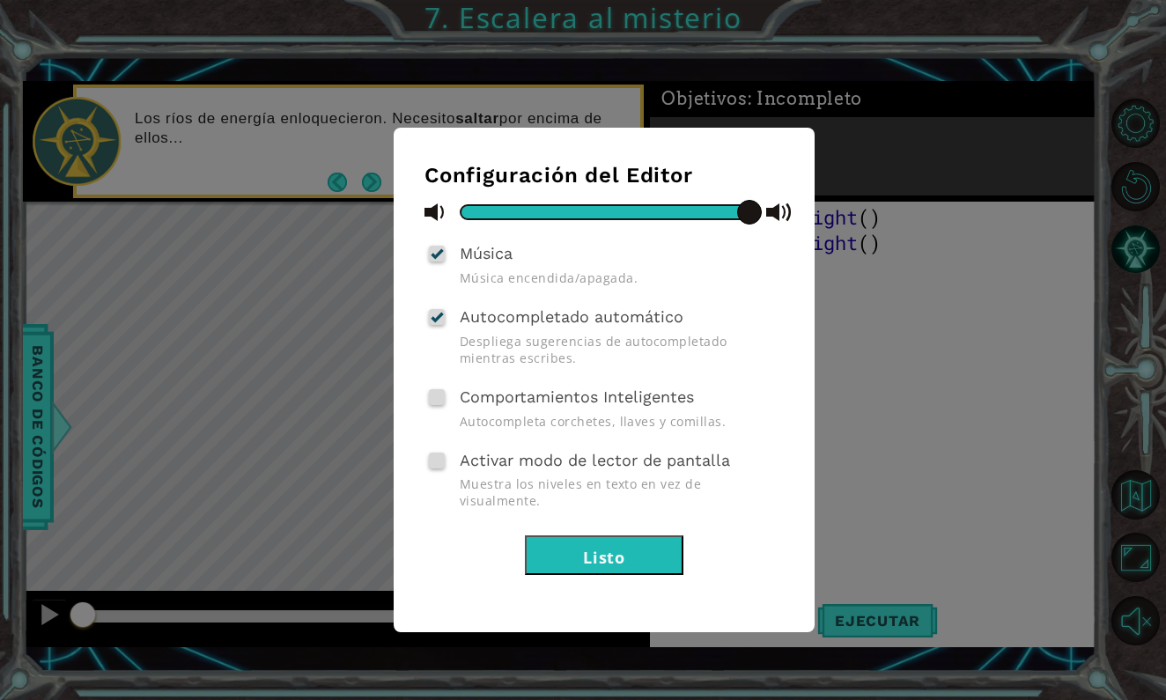
click at [636, 537] on button "Listo" at bounding box center [604, 556] width 159 height 40
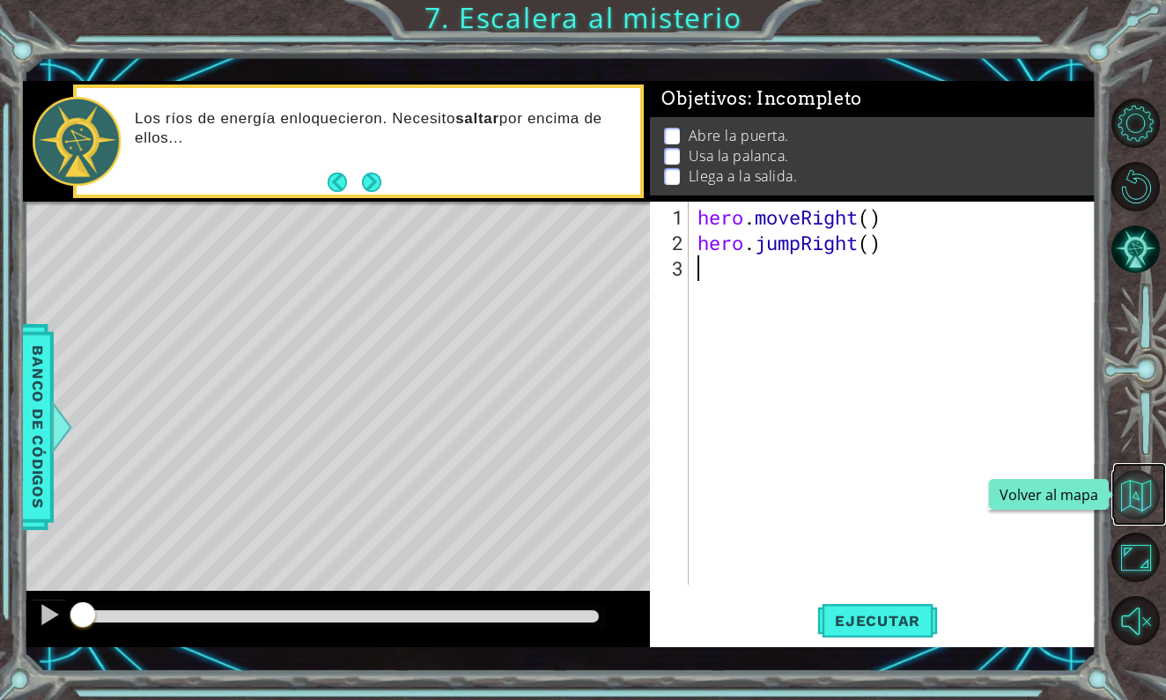
click at [1130, 491] on button "Volver al mapa" at bounding box center [1136, 494] width 49 height 49
